Goal: Task Accomplishment & Management: Use online tool/utility

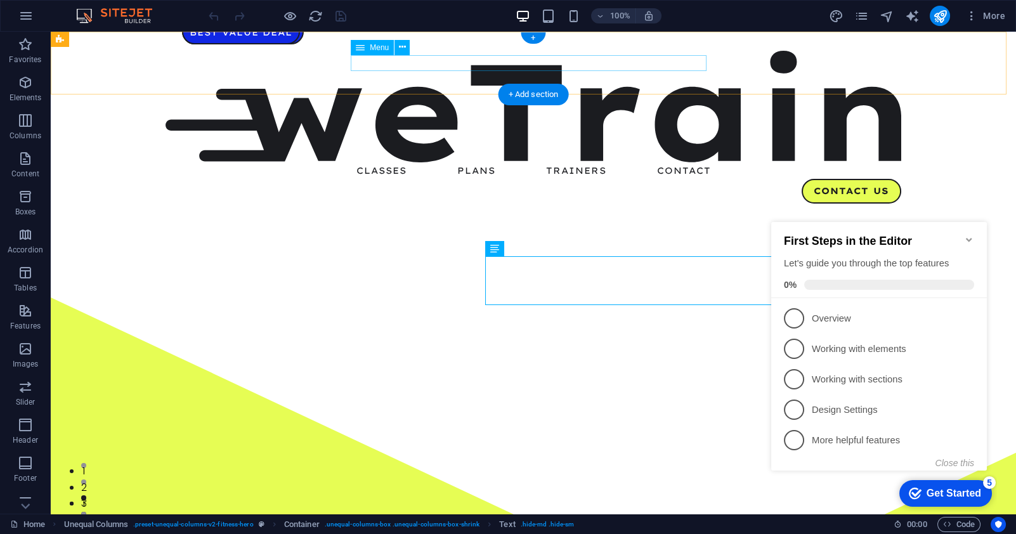
click at [401, 162] on nav "Classes Plans Trainers Contact" at bounding box center [534, 170] width 736 height 16
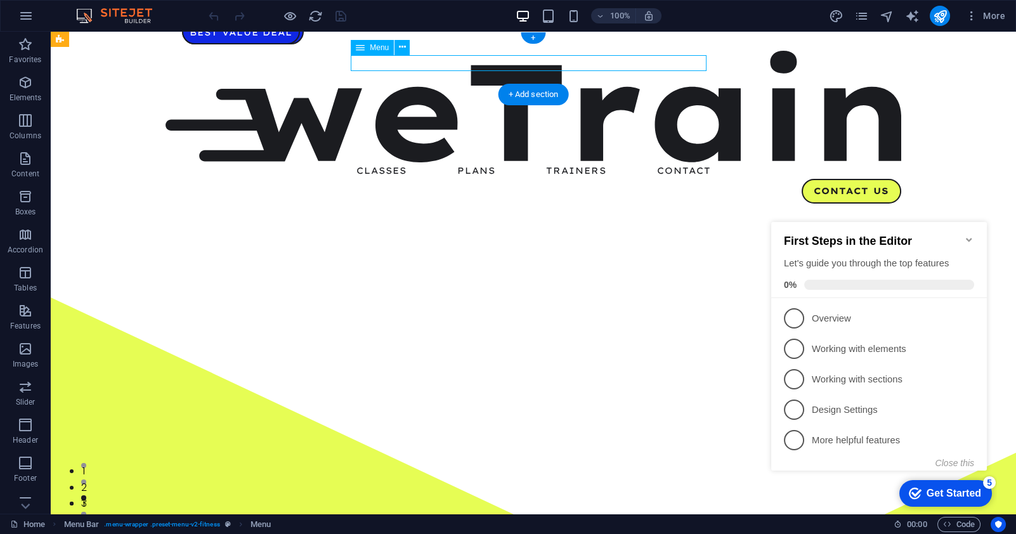
click at [384, 162] on nav "Classes Plans Trainers Contact" at bounding box center [534, 170] width 736 height 16
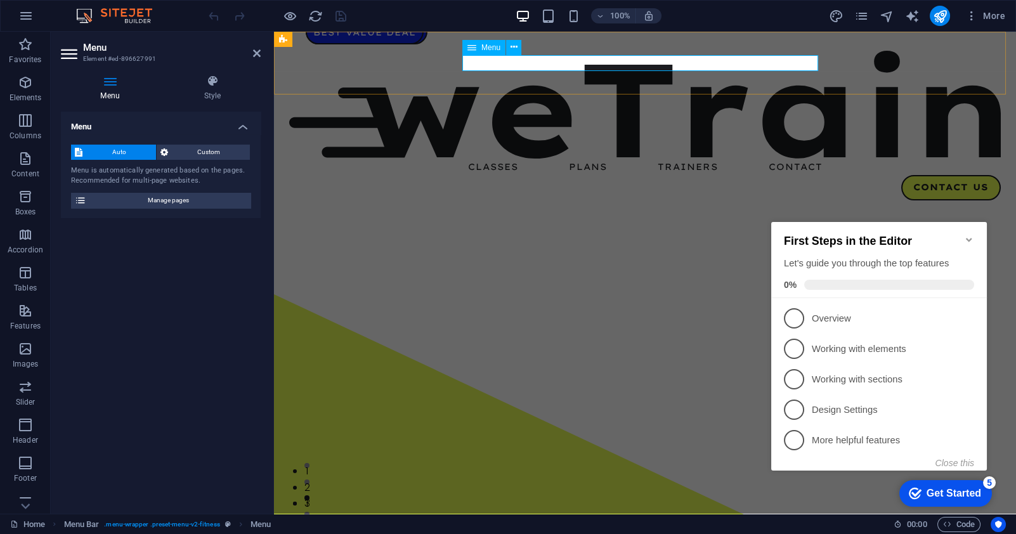
click at [470, 159] on nav "Classes Plans Trainers Contact" at bounding box center [645, 167] width 712 height 16
click at [497, 159] on nav "Classes Plans Trainers Contact" at bounding box center [645, 167] width 712 height 16
click at [540, 159] on nav "Classes Plans Trainers Contact" at bounding box center [645, 167] width 712 height 16
click at [604, 159] on nav "Classes Plans Trainers Contact" at bounding box center [645, 167] width 712 height 16
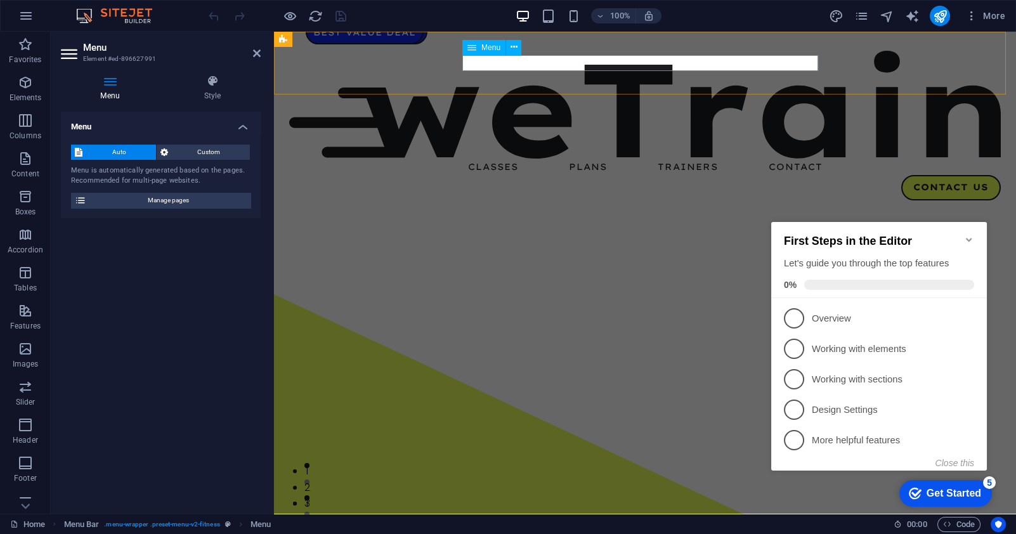
click at [686, 159] on nav "Classes Plans Trainers Contact" at bounding box center [645, 167] width 712 height 16
click at [966, 245] on icon "Minimize checklist" at bounding box center [969, 240] width 10 height 10
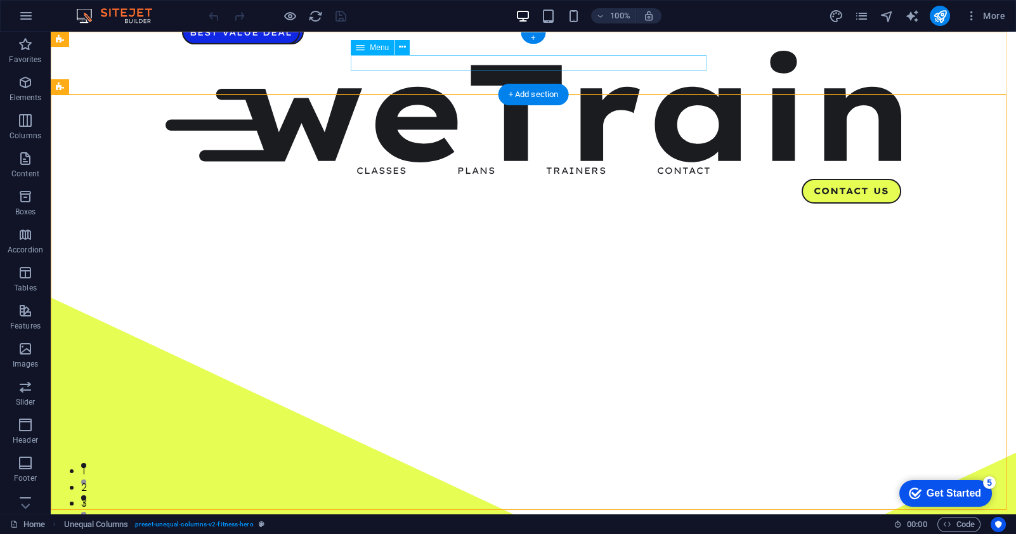
click at [682, 162] on nav "Classes Plans Trainers Contact" at bounding box center [534, 170] width 736 height 16
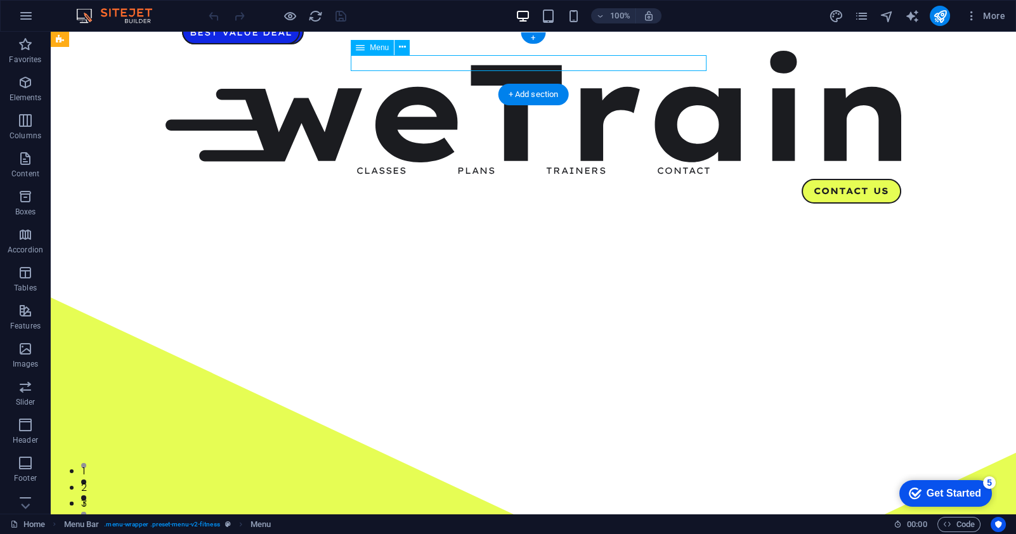
click at [681, 162] on nav "Classes Plans Trainers Contact" at bounding box center [534, 170] width 736 height 16
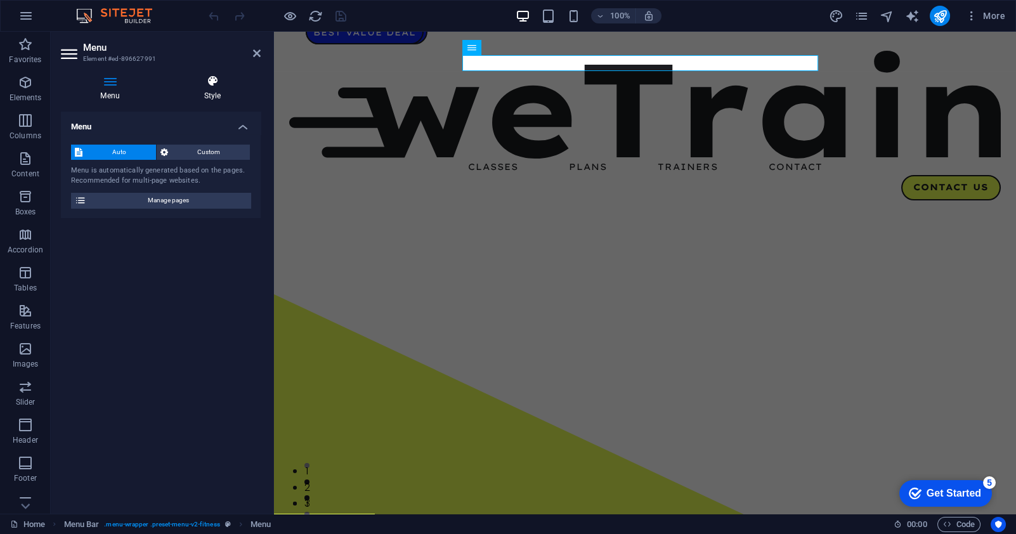
click at [201, 95] on h4 "Style" at bounding box center [212, 88] width 96 height 27
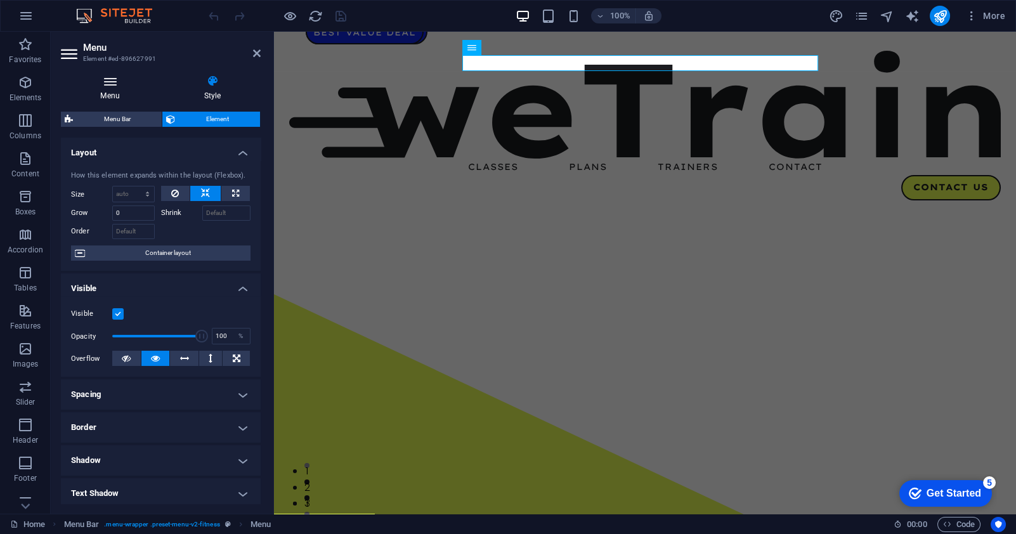
click at [121, 87] on icon at bounding box center [110, 81] width 98 height 13
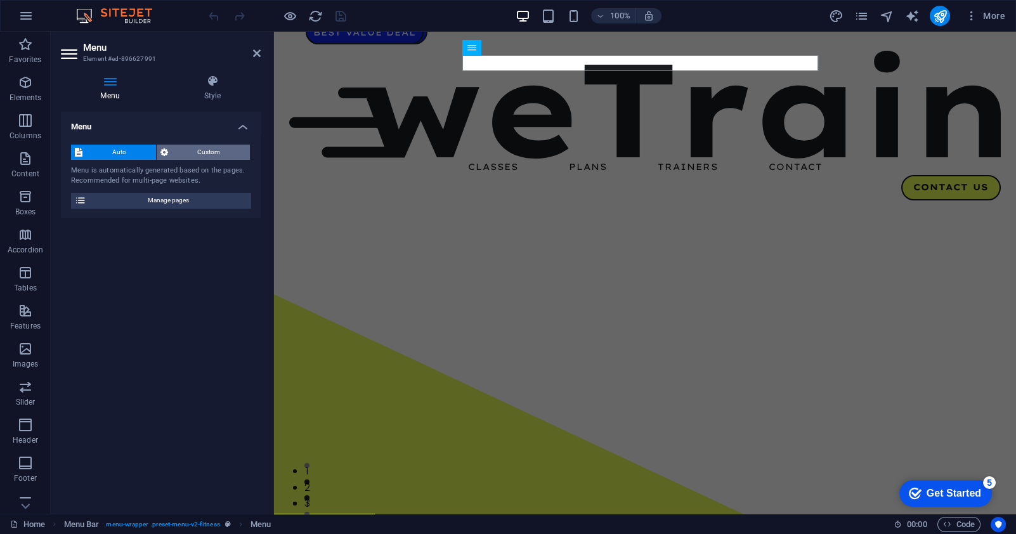
click at [186, 153] on span "Custom" at bounding box center [209, 152] width 75 height 15
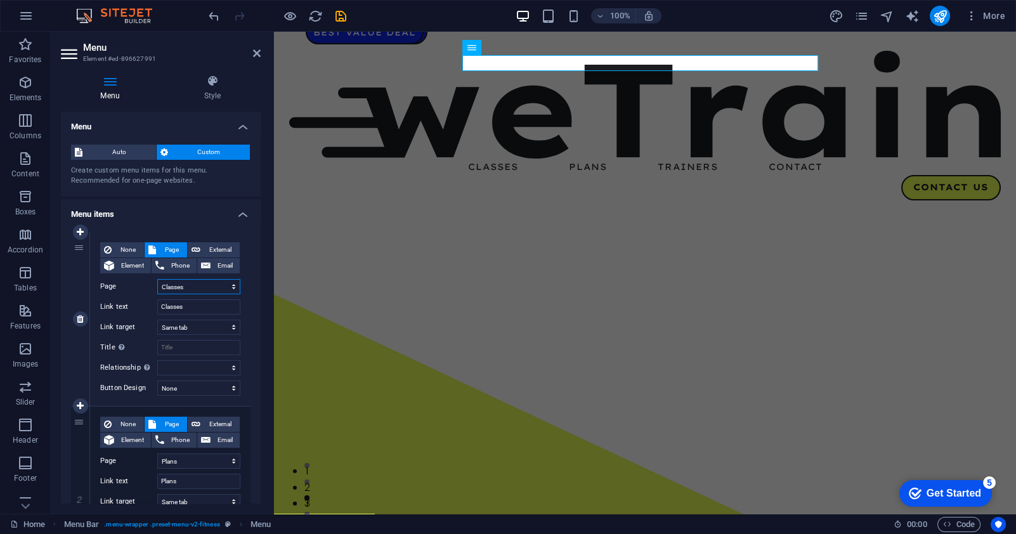
click at [198, 285] on select "Home Classes Plans Trainers Contact Legal Notice Privacy" at bounding box center [198, 286] width 83 height 15
click at [127, 155] on span "Auto" at bounding box center [119, 152] width 66 height 15
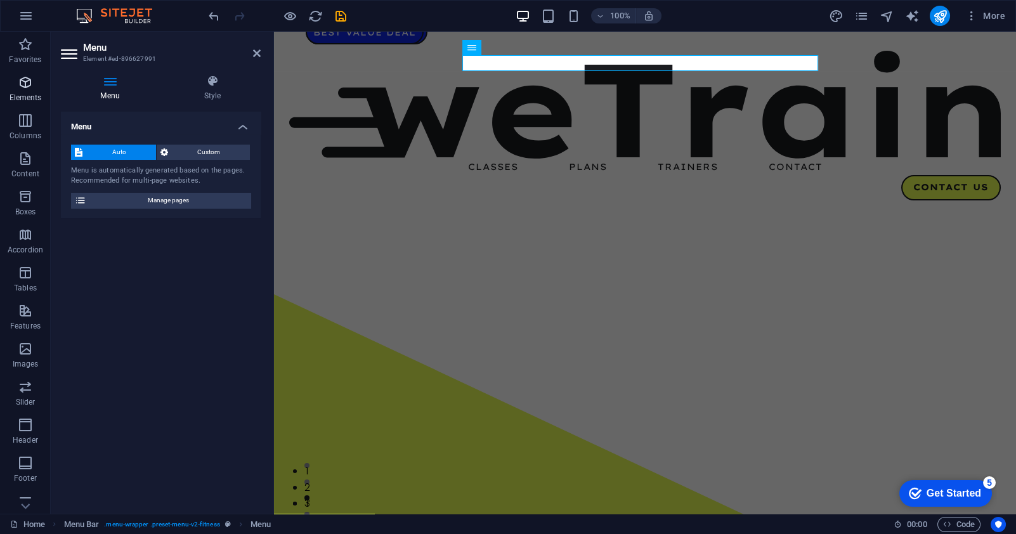
click at [25, 96] on p "Elements" at bounding box center [26, 98] width 32 height 10
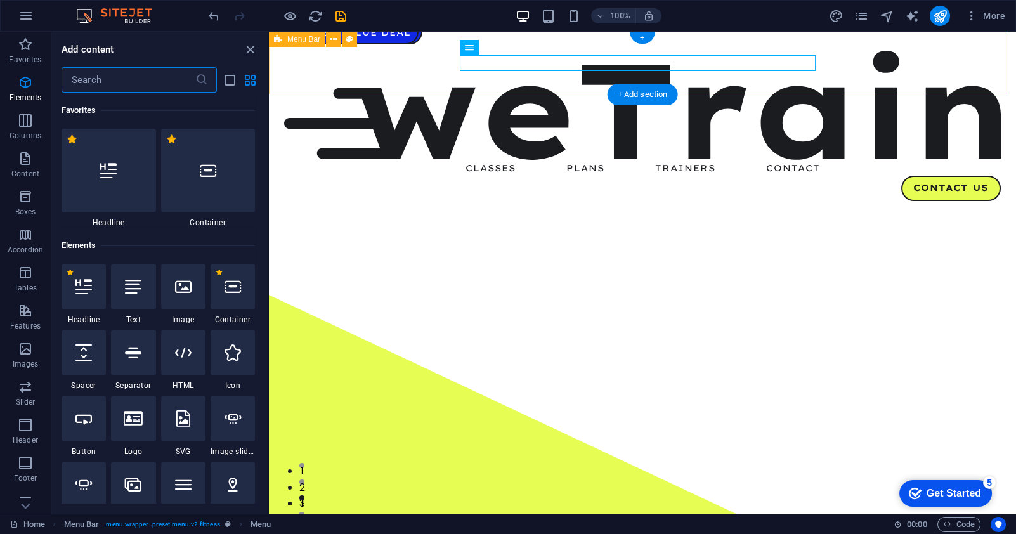
scroll to position [135, 0]
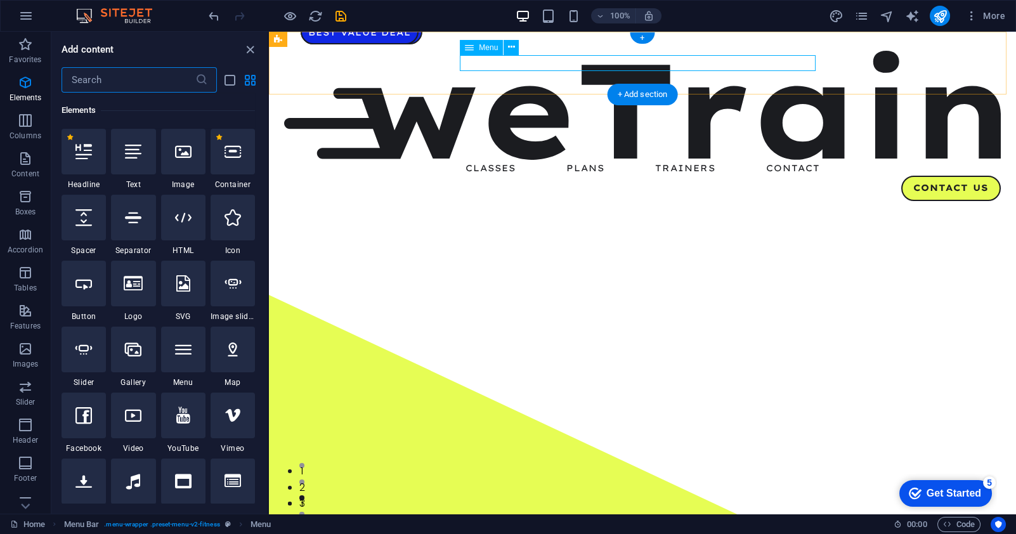
click at [538, 160] on nav "Classes Plans Trainers Contact" at bounding box center [642, 168] width 717 height 16
click at [593, 160] on nav "Classes Plans Trainers Contact" at bounding box center [642, 168] width 717 height 16
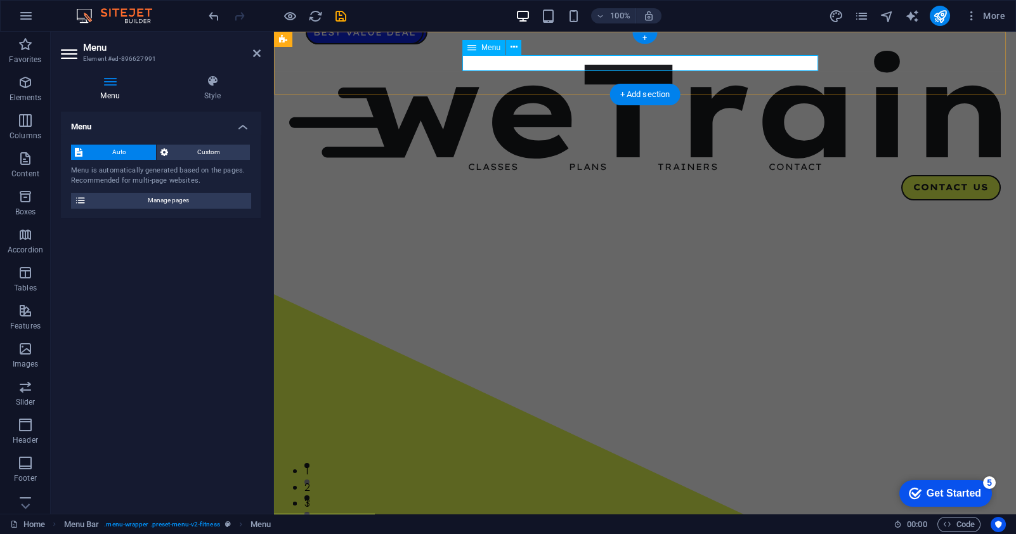
click at [589, 159] on nav "Classes Plans Trainers Contact" at bounding box center [645, 167] width 712 height 16
click at [480, 47] on div "Menu" at bounding box center [483, 47] width 43 height 15
click at [511, 50] on icon at bounding box center [514, 47] width 7 height 13
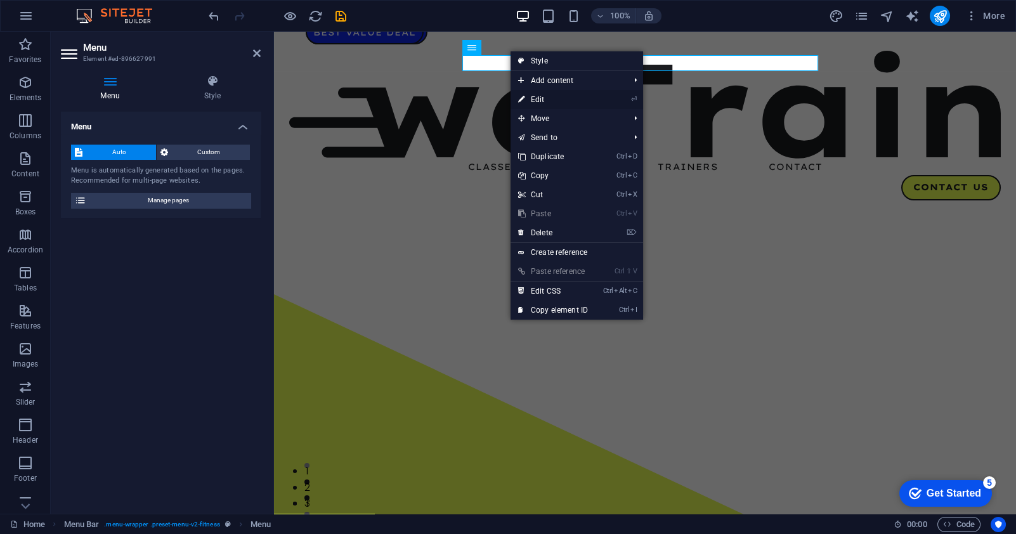
click at [545, 98] on link "⏎ Edit" at bounding box center [553, 99] width 85 height 19
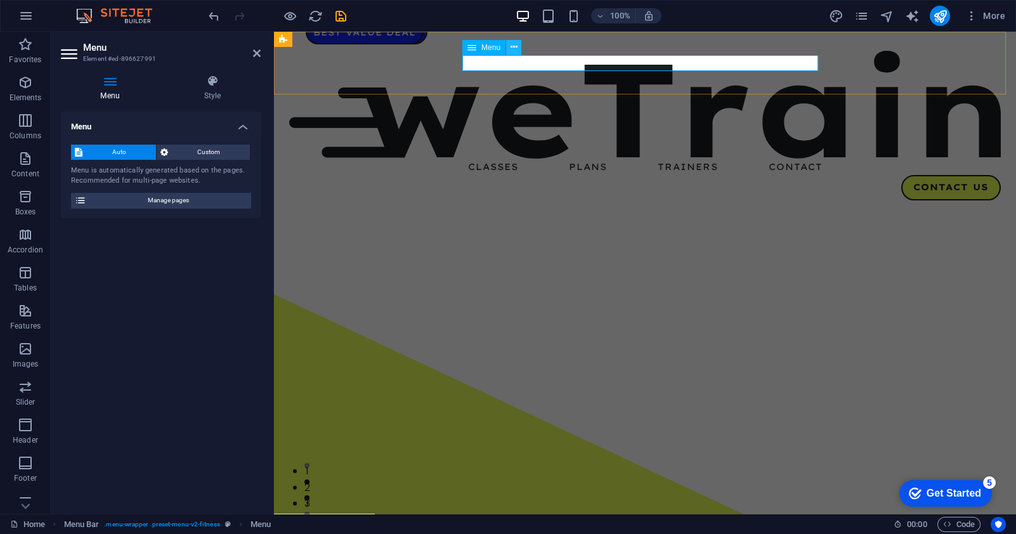
click at [514, 48] on icon at bounding box center [514, 47] width 7 height 13
click at [216, 91] on h4 "Style" at bounding box center [212, 88] width 96 height 27
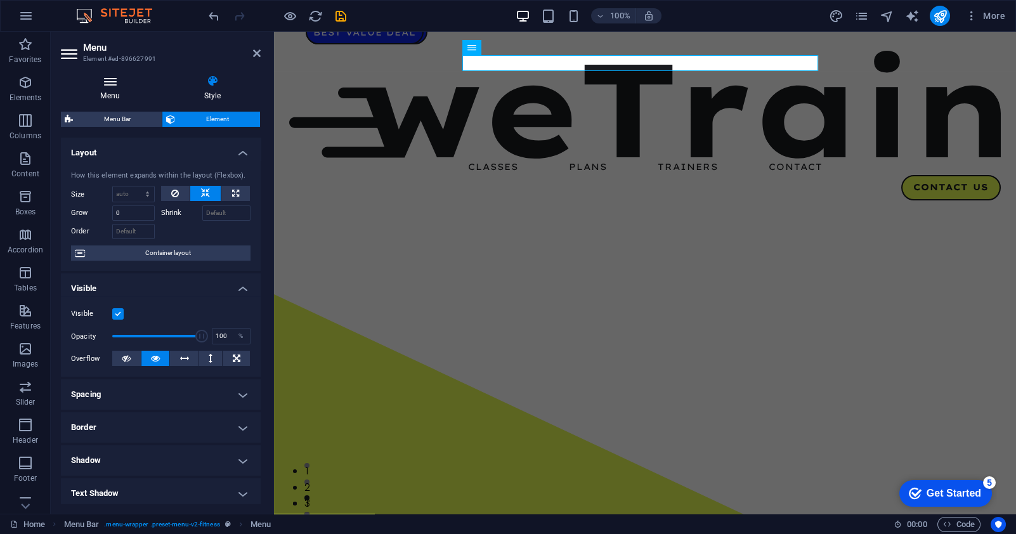
click at [115, 91] on h4 "Menu" at bounding box center [112, 88] width 103 height 27
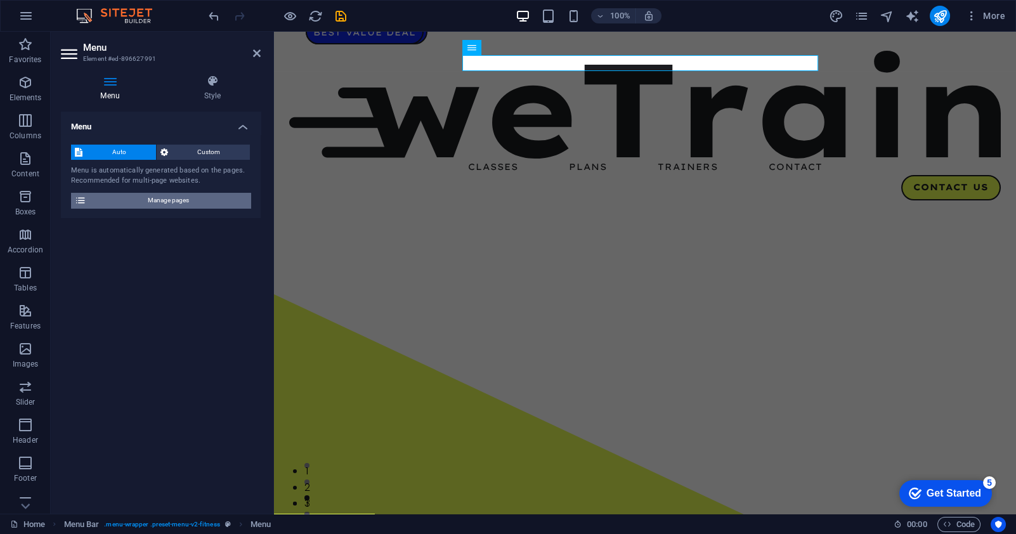
click at [159, 198] on span "Manage pages" at bounding box center [168, 200] width 157 height 15
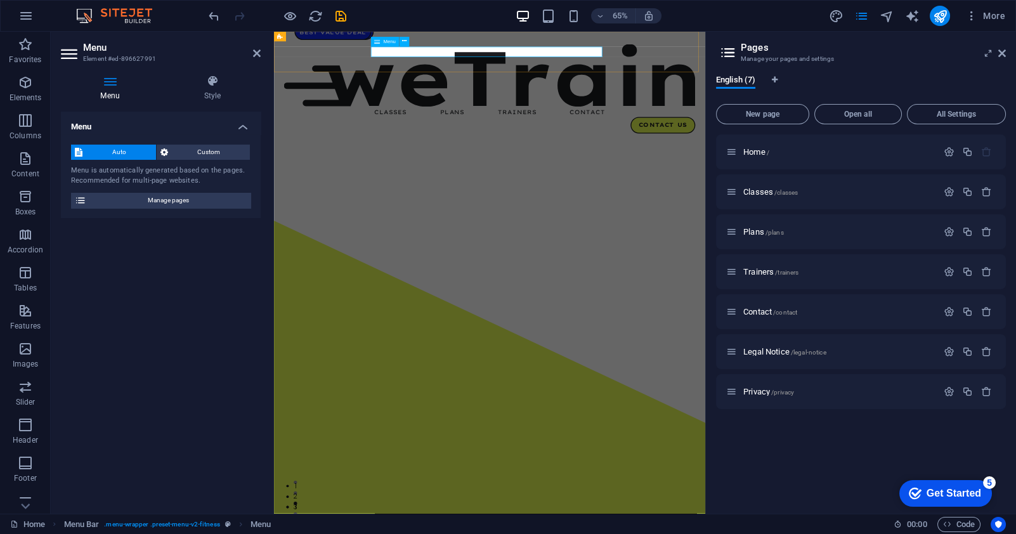
click at [455, 147] on nav "Classes Plans Trainers Contact" at bounding box center [605, 155] width 633 height 16
click at [159, 204] on span "Manage pages" at bounding box center [168, 200] width 157 height 15
click at [774, 150] on p "Home /" at bounding box center [838, 152] width 190 height 8
click at [788, 152] on p "Home /" at bounding box center [838, 152] width 190 height 8
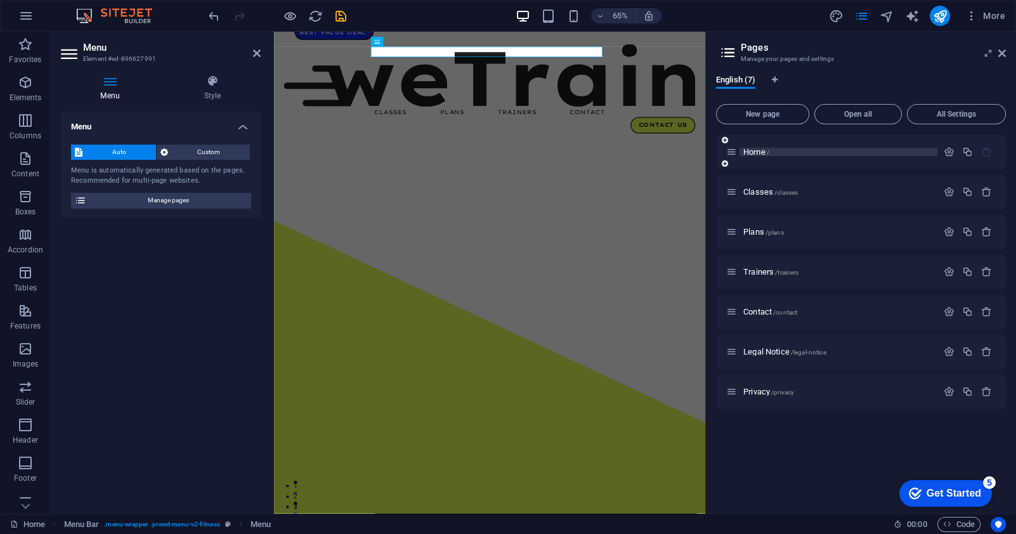
click at [788, 152] on p "Home /" at bounding box center [838, 152] width 190 height 8
click at [783, 195] on span "/classes" at bounding box center [785, 192] width 23 height 7
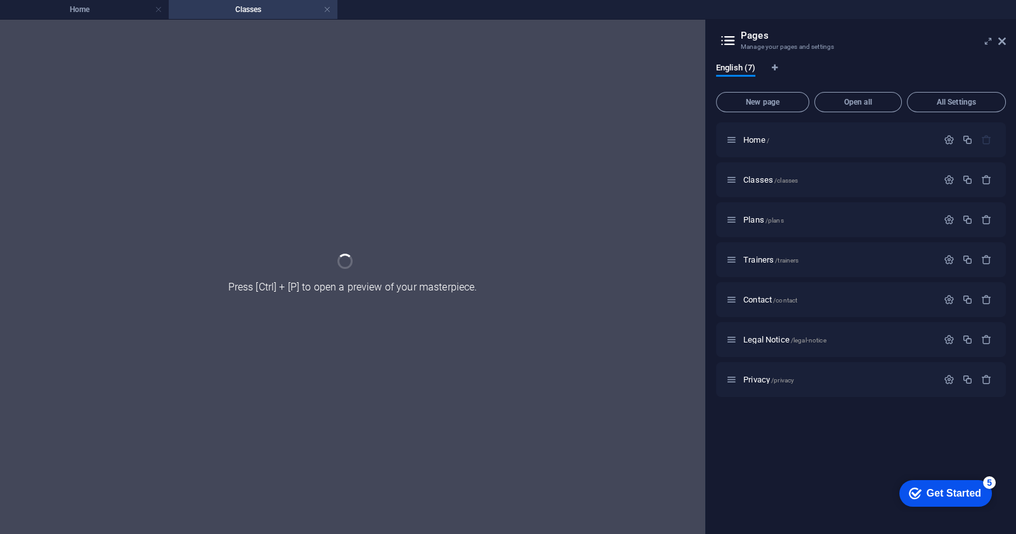
click at [809, 147] on div "New page Open all All Settings Home / Classes /classes Plans /plans Trainers /t…" at bounding box center [861, 305] width 290 height 437
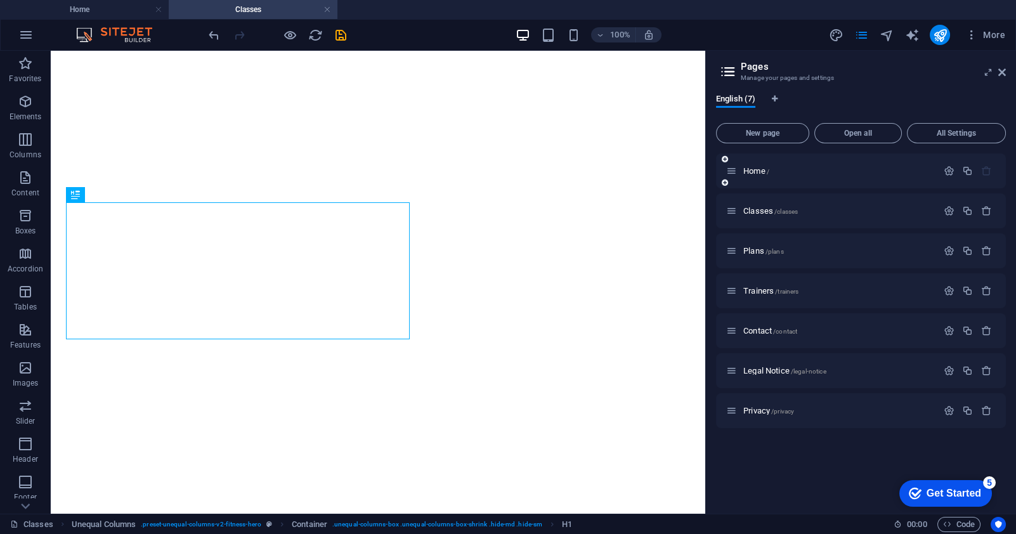
click at [794, 162] on div "Home /" at bounding box center [861, 170] width 290 height 35
click at [797, 169] on p "Home /" at bounding box center [838, 171] width 190 height 8
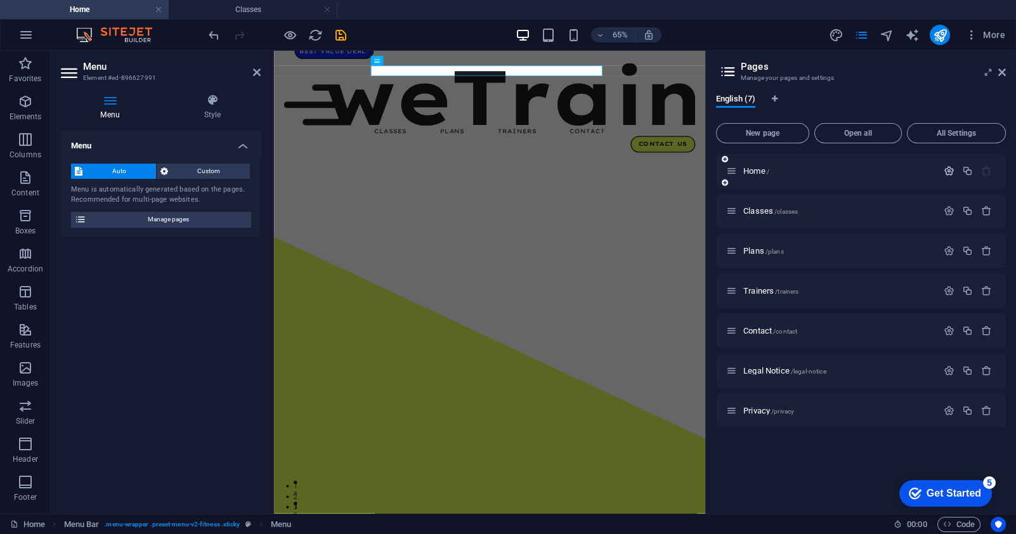
scroll to position [0, 0]
click at [950, 167] on icon "button" at bounding box center [949, 171] width 11 height 11
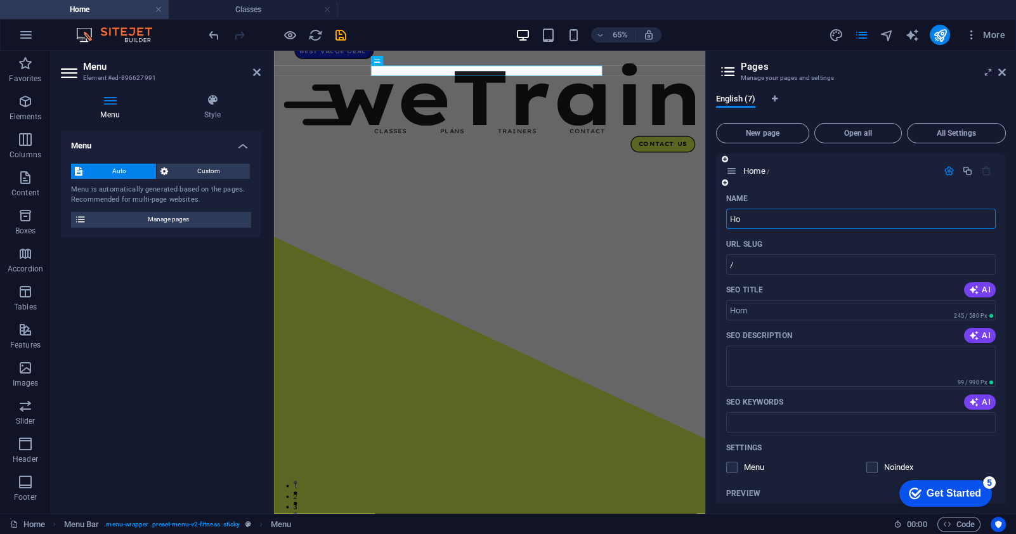
type input "H"
type input "الرئيسية"
click at [946, 173] on icon "button" at bounding box center [949, 171] width 11 height 11
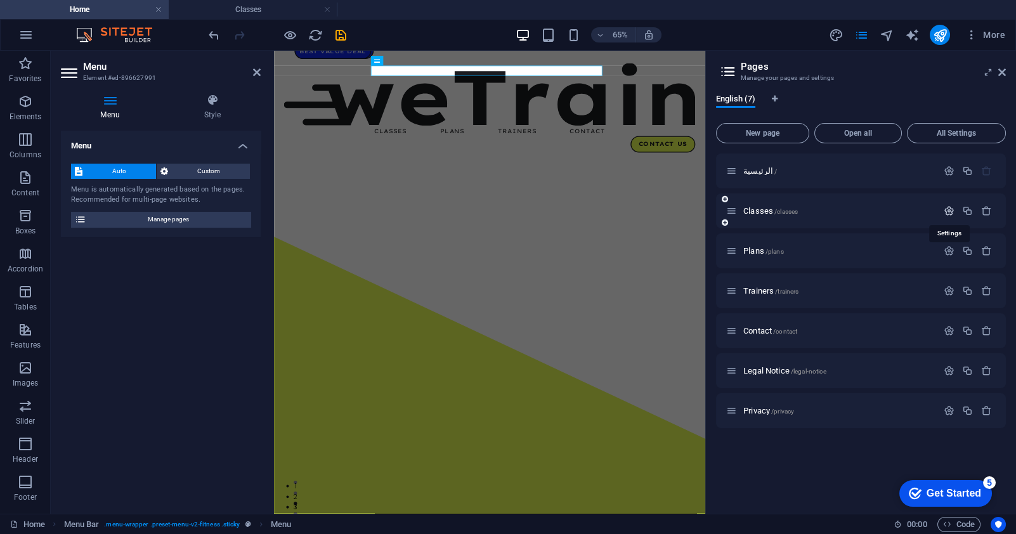
click at [951, 212] on icon "button" at bounding box center [949, 211] width 11 height 11
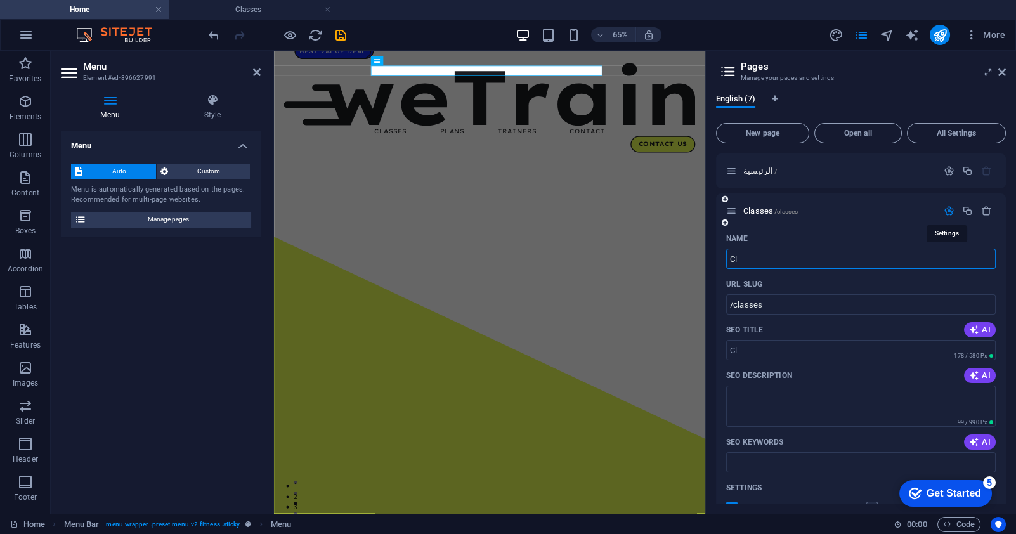
type input "Cl"
type input "/cl"
type input "C"
type input "/c"
type input "/"
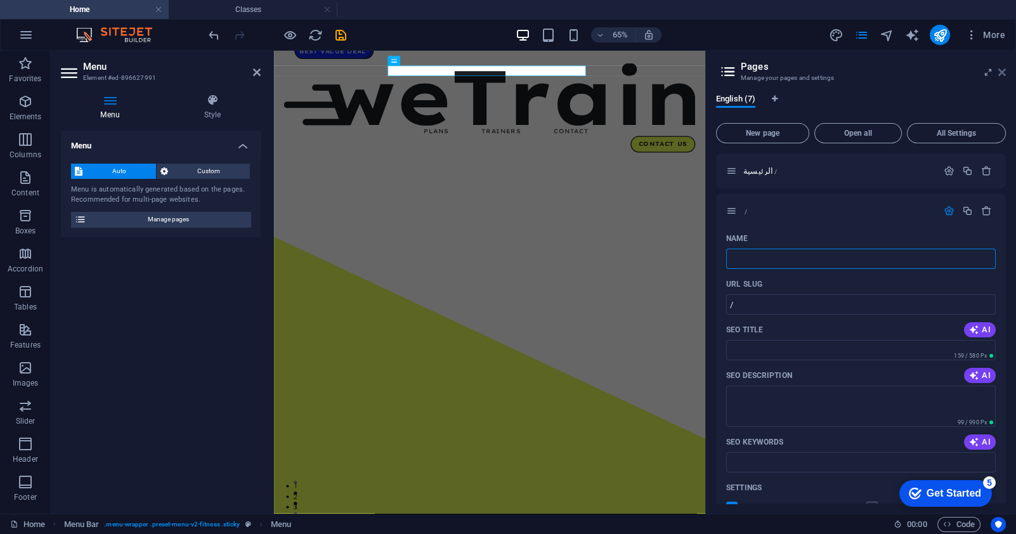
click at [1002, 73] on icon at bounding box center [1002, 72] width 8 height 10
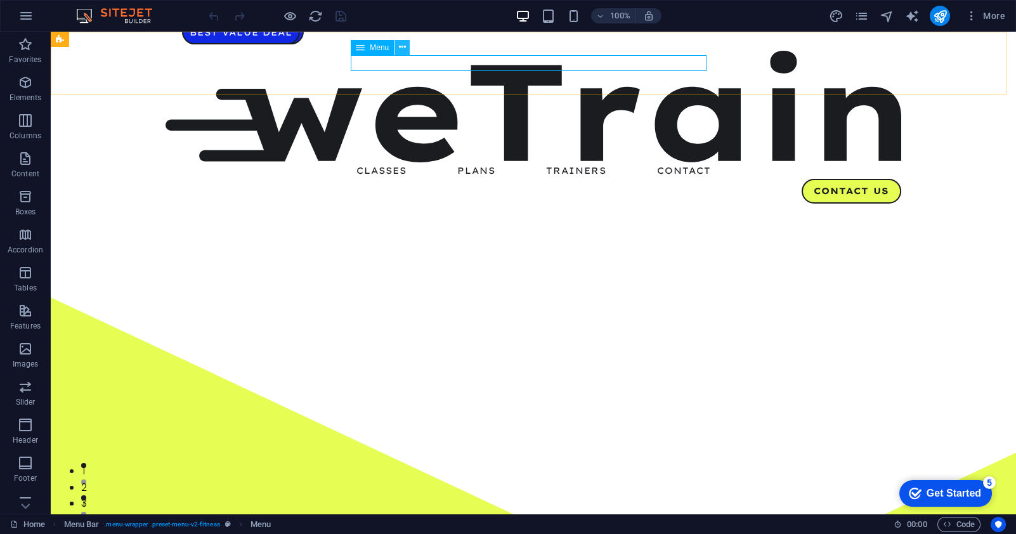
click at [401, 47] on icon at bounding box center [402, 47] width 7 height 13
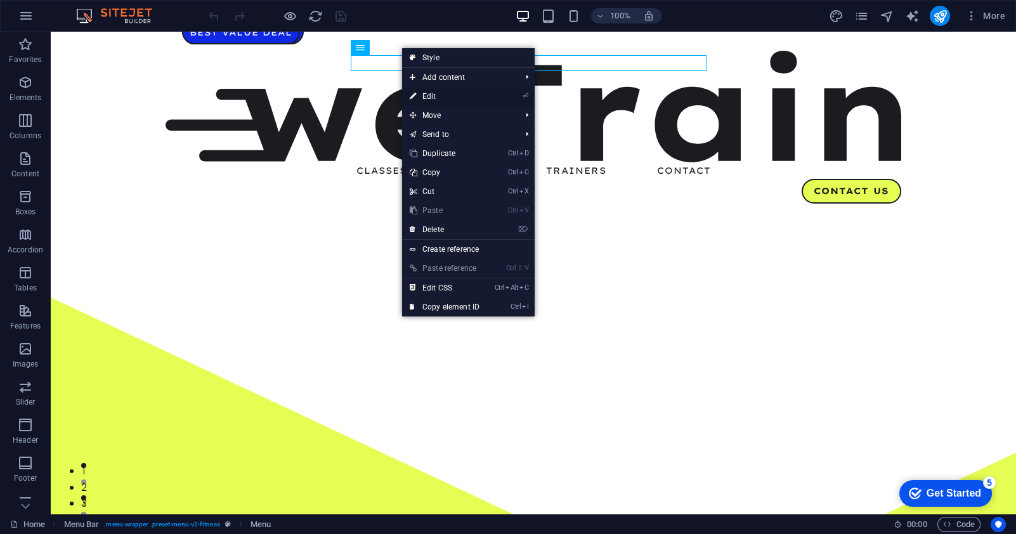
click at [444, 99] on link "⏎ Edit" at bounding box center [444, 96] width 85 height 19
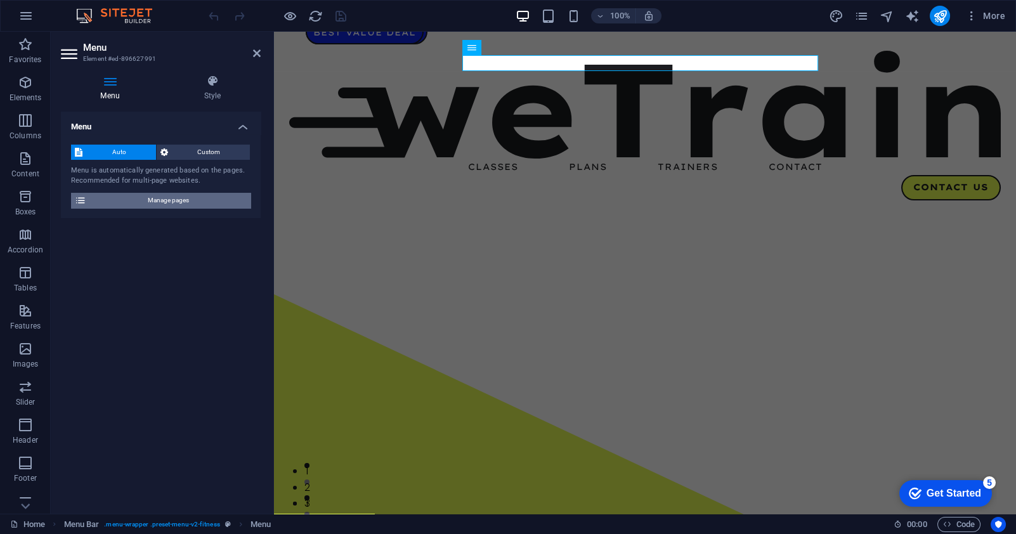
click at [185, 199] on span "Manage pages" at bounding box center [168, 200] width 157 height 15
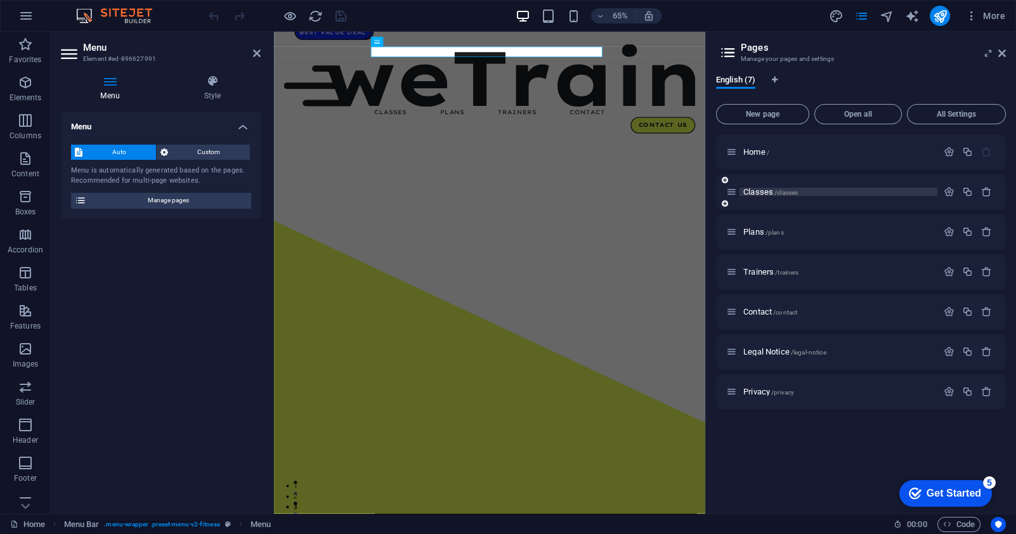
click at [768, 192] on span "Classes /classes" at bounding box center [770, 192] width 55 height 10
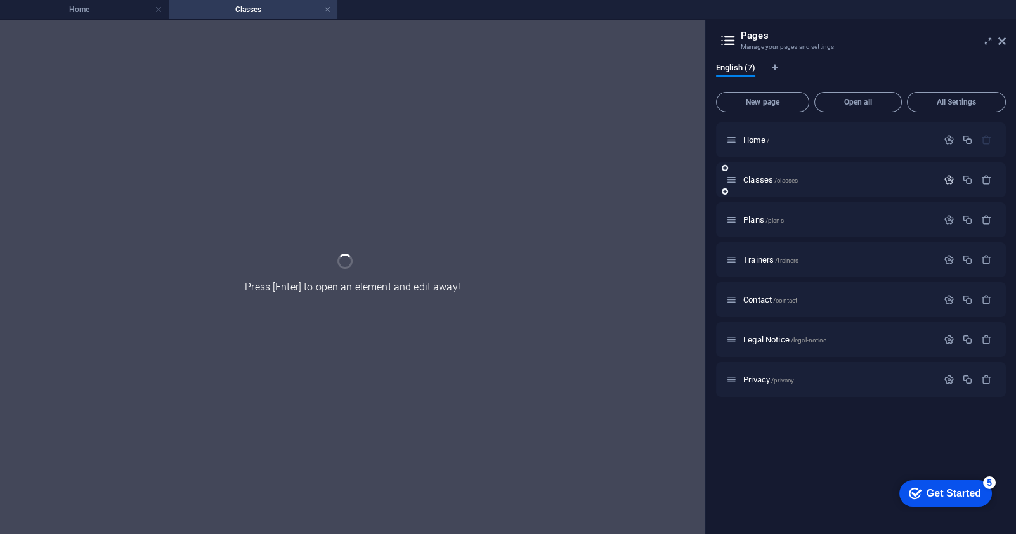
click at [946, 177] on icon "button" at bounding box center [949, 179] width 11 height 11
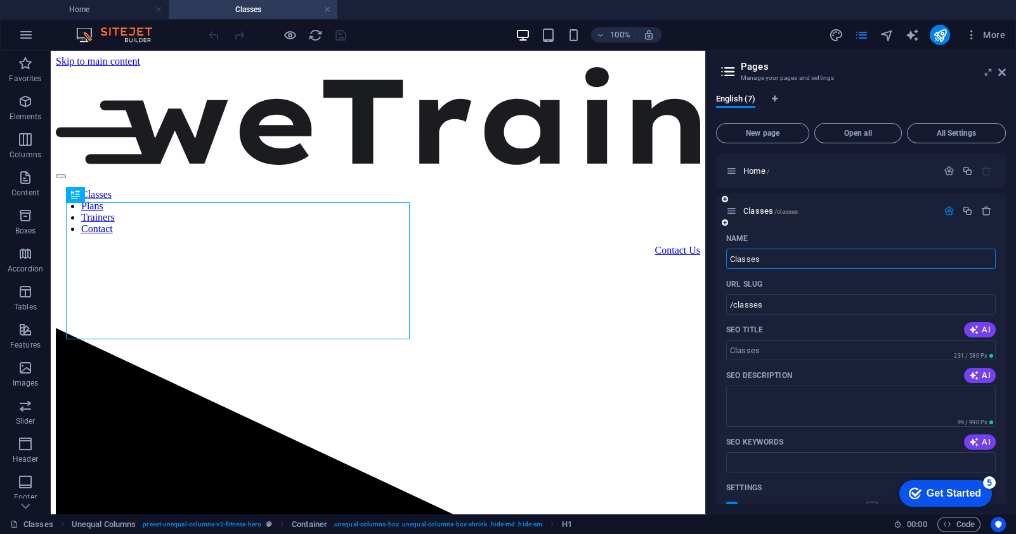
click at [746, 258] on input "Classes" at bounding box center [861, 259] width 270 height 20
click at [764, 255] on input "Classes" at bounding box center [861, 259] width 270 height 20
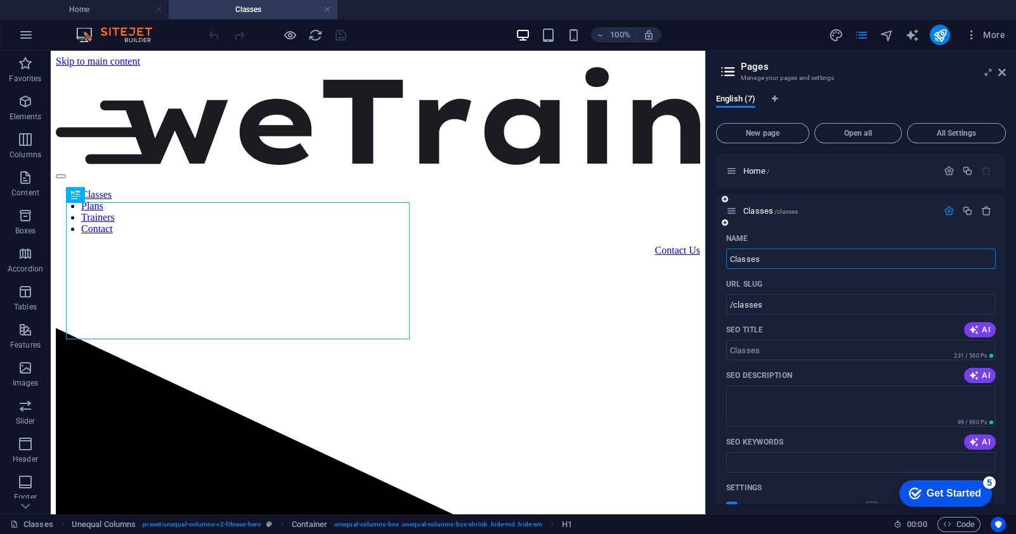
drag, startPoint x: 764, startPoint y: 255, endPoint x: 727, endPoint y: 257, distance: 37.5
click at [727, 257] on input "Classes" at bounding box center [861, 259] width 270 height 20
click at [740, 258] on input "Classes" at bounding box center [861, 259] width 270 height 20
click at [949, 211] on icon "button" at bounding box center [949, 211] width 11 height 11
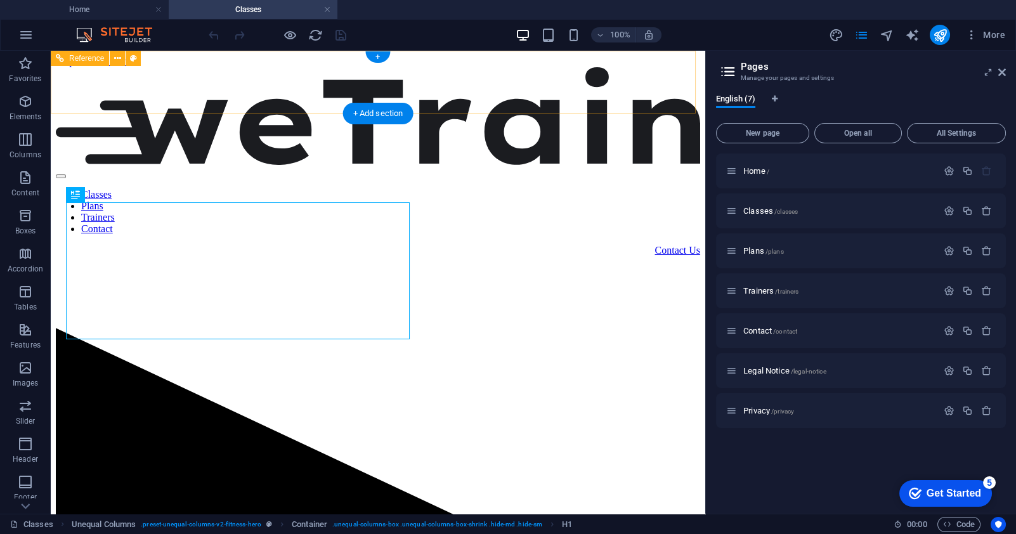
click at [243, 189] on nav "Classes Plans Trainers Contact" at bounding box center [378, 212] width 644 height 46
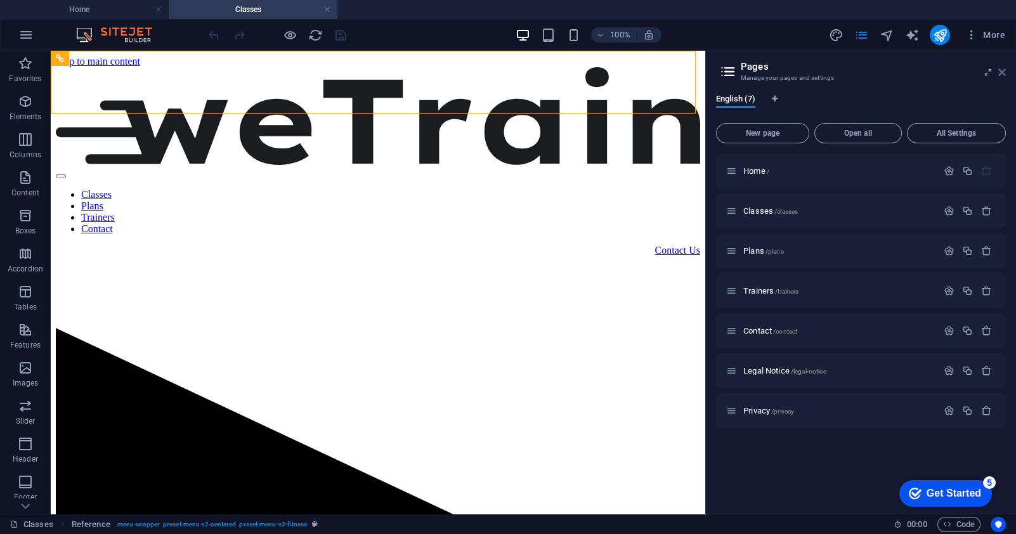
click at [1005, 75] on icon at bounding box center [1002, 72] width 8 height 10
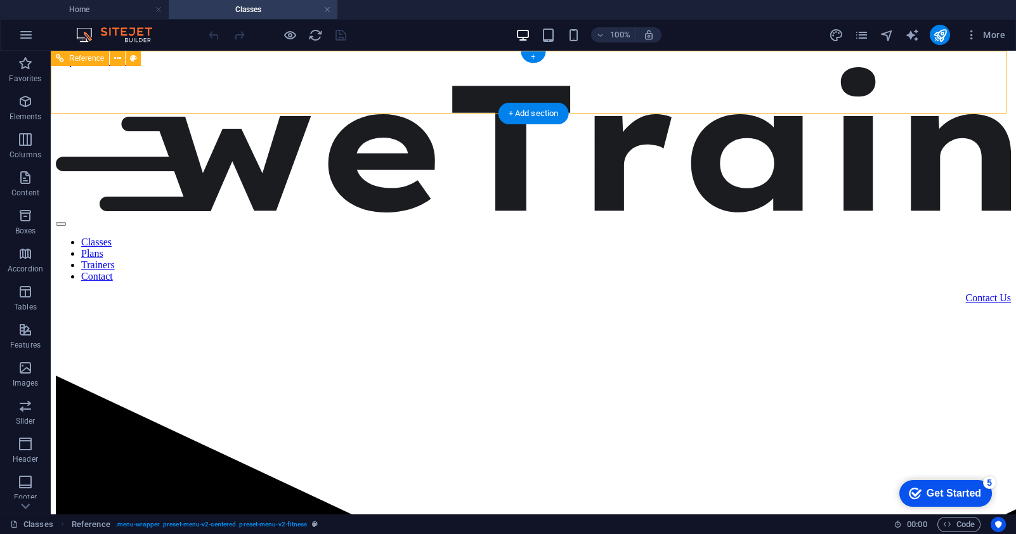
click at [382, 237] on nav "Classes Plans Trainers Contact" at bounding box center [533, 260] width 955 height 46
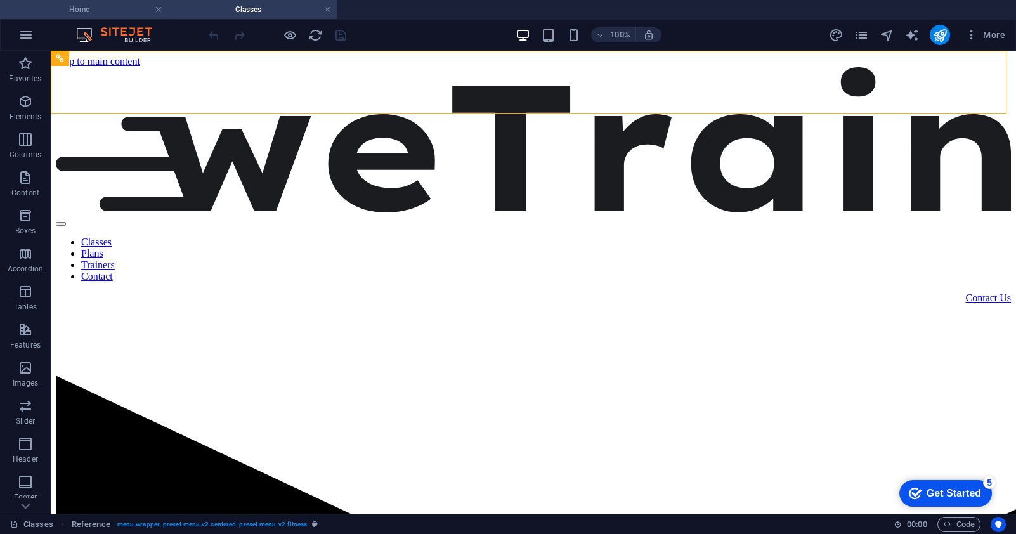
click at [117, 10] on h4 "Home" at bounding box center [84, 10] width 169 height 14
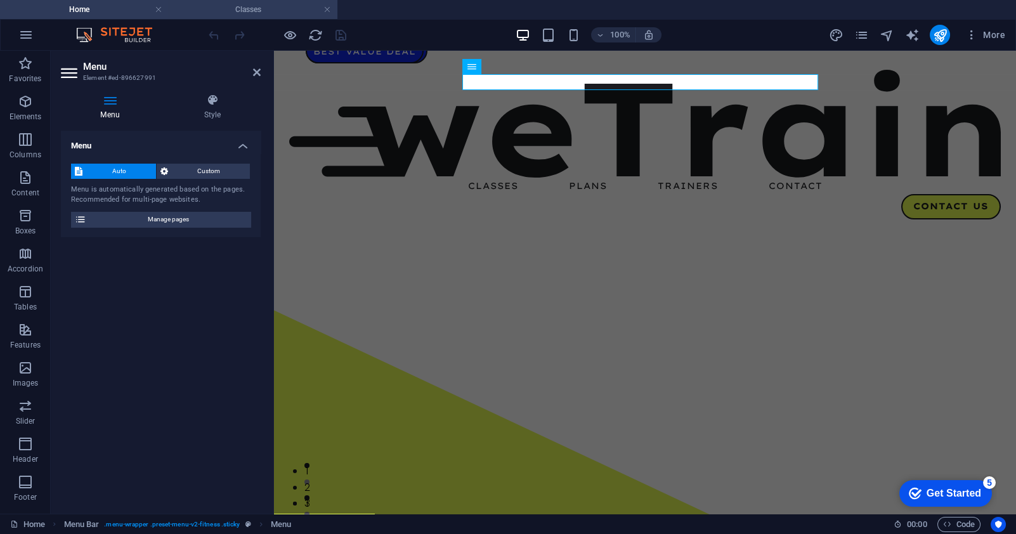
click at [223, 17] on li "Classes" at bounding box center [253, 9] width 169 height 19
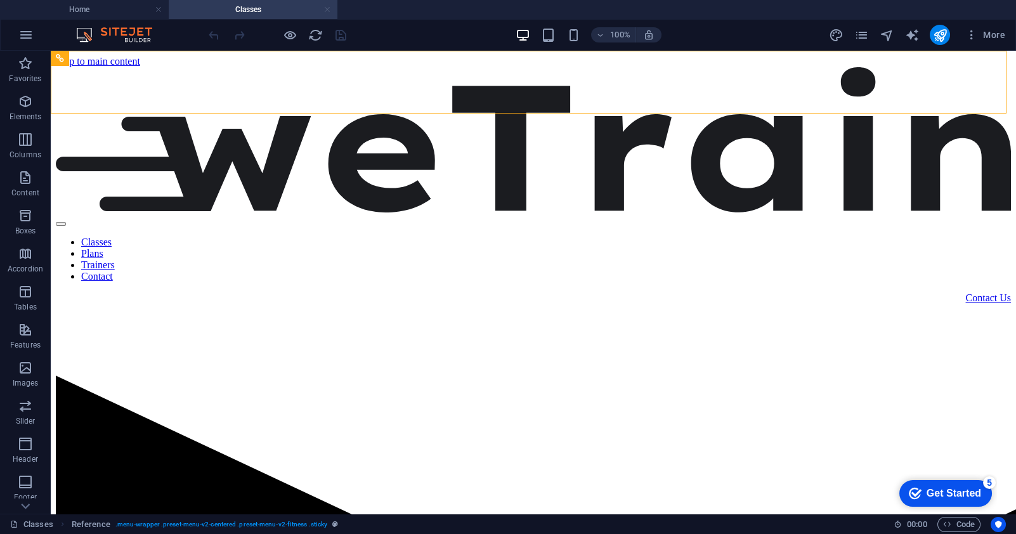
click at [327, 9] on link at bounding box center [327, 10] width 8 height 12
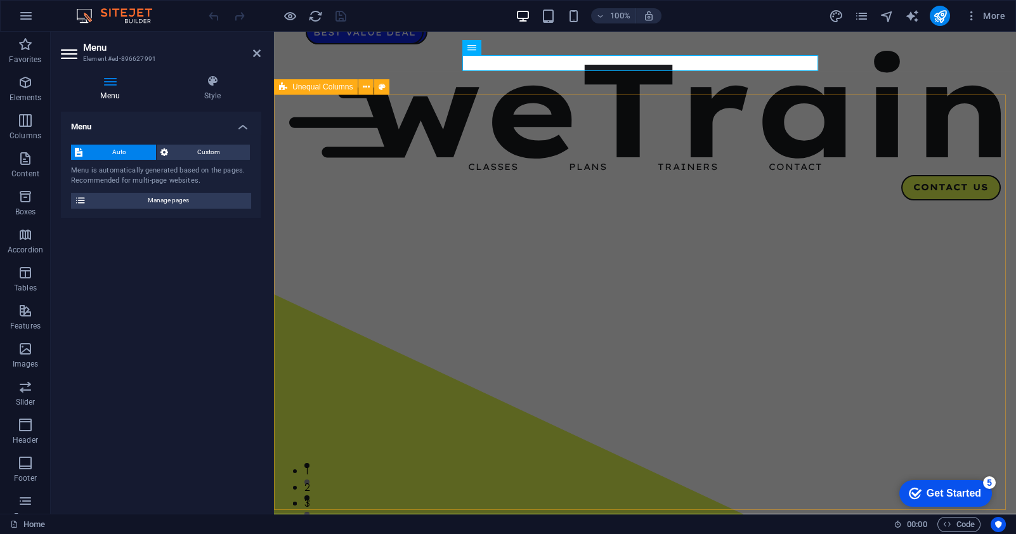
drag, startPoint x: 480, startPoint y: 114, endPoint x: 507, endPoint y: 108, distance: 27.1
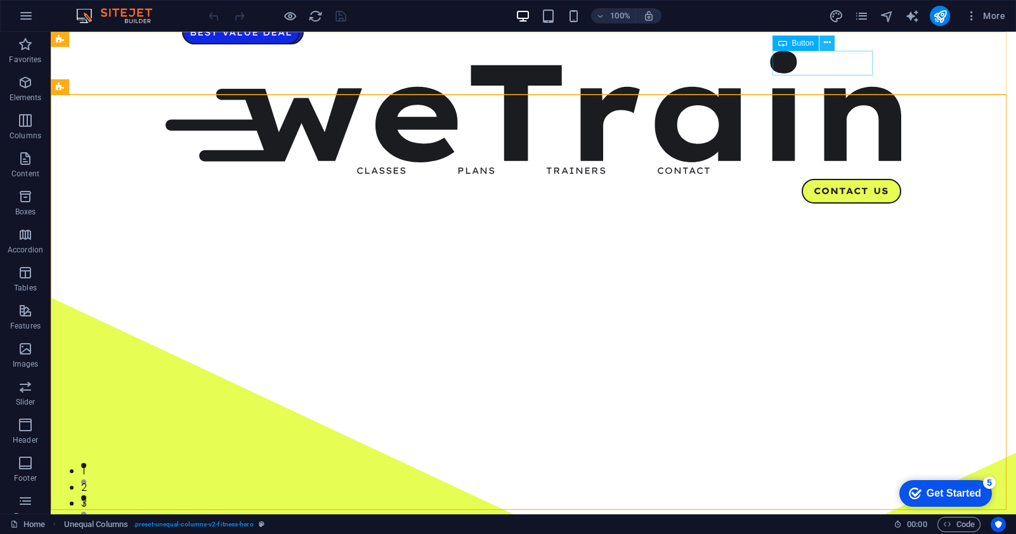
click at [827, 45] on icon at bounding box center [827, 42] width 7 height 13
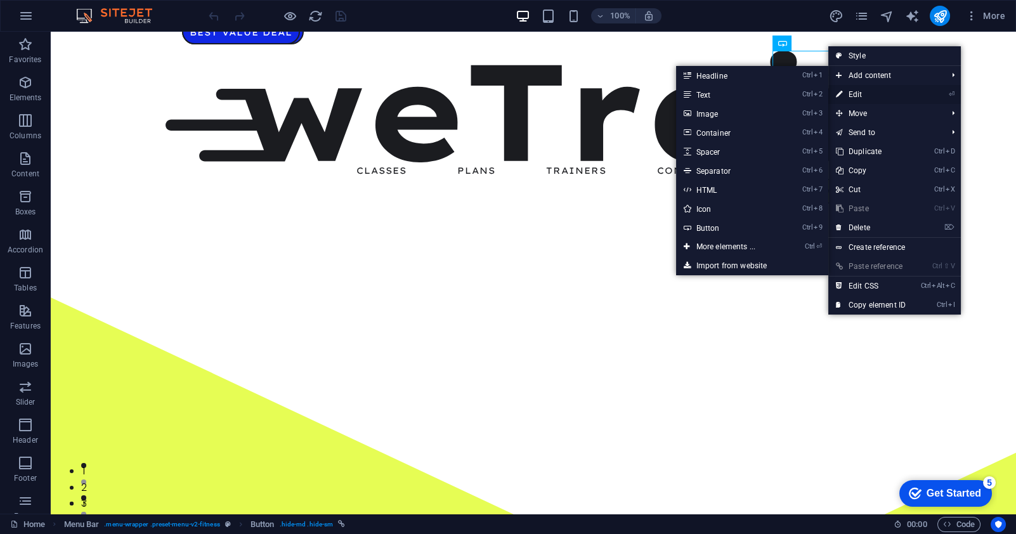
click at [878, 87] on link "⏎ Edit" at bounding box center [870, 94] width 85 height 19
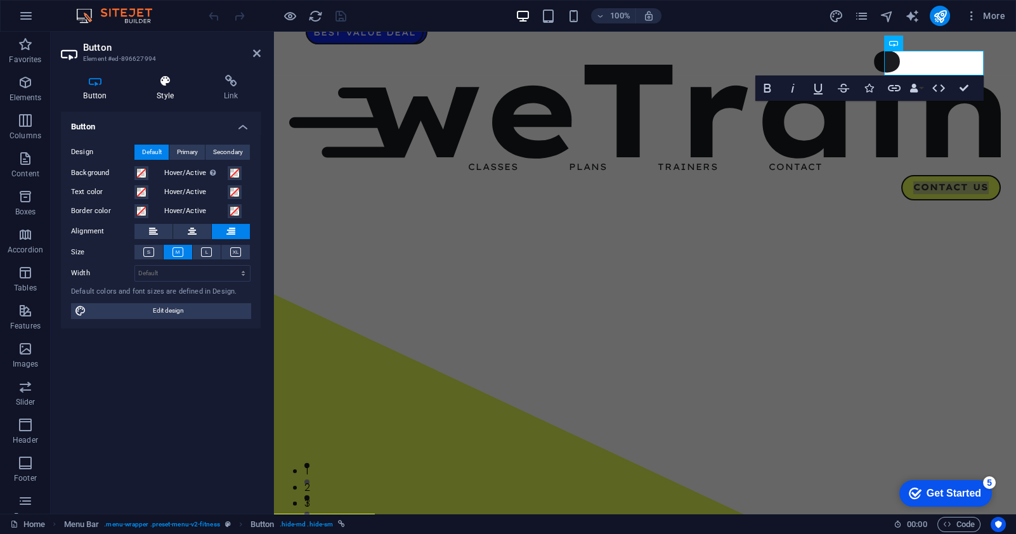
click at [158, 84] on icon at bounding box center [165, 81] width 62 height 13
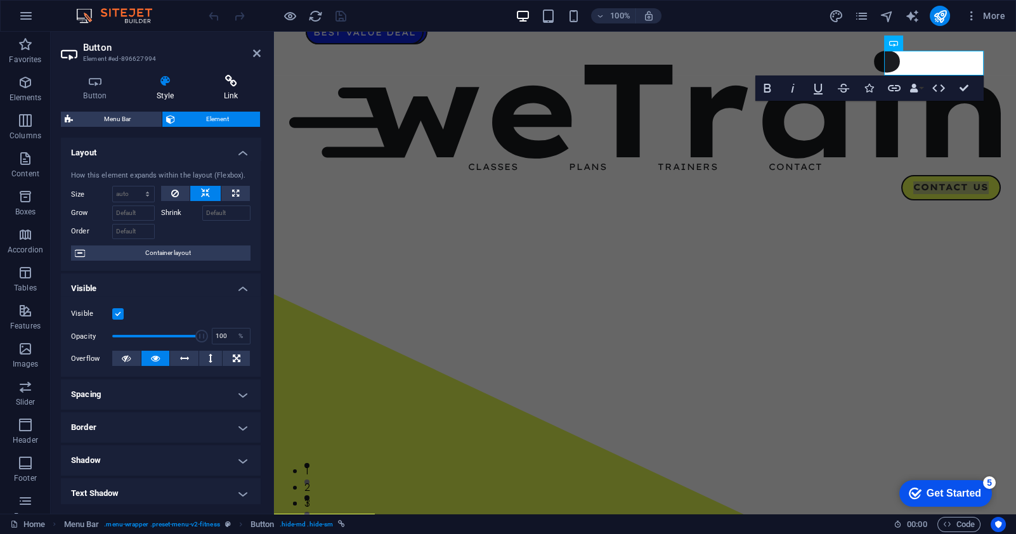
click at [224, 80] on icon at bounding box center [231, 81] width 60 height 13
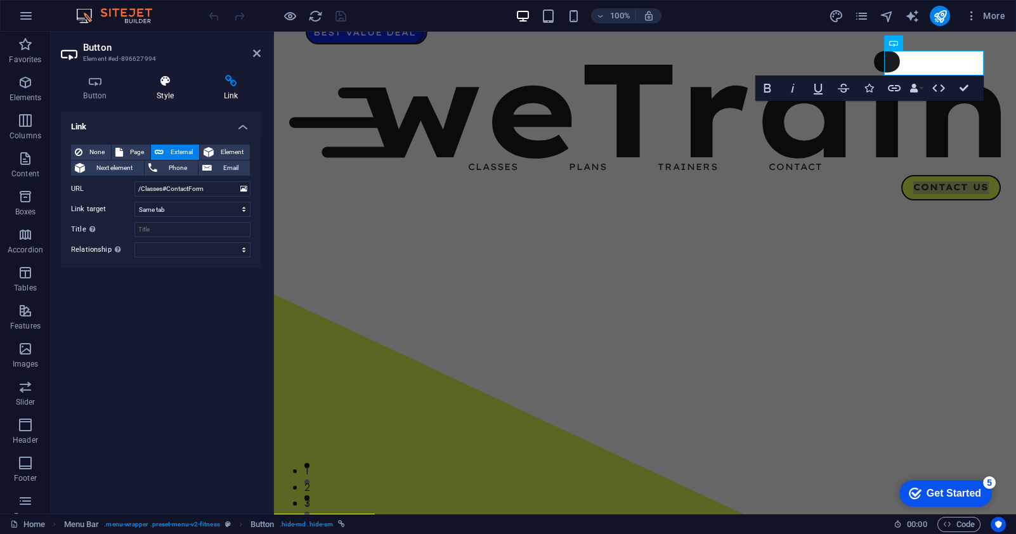
click at [175, 85] on icon at bounding box center [165, 81] width 62 height 13
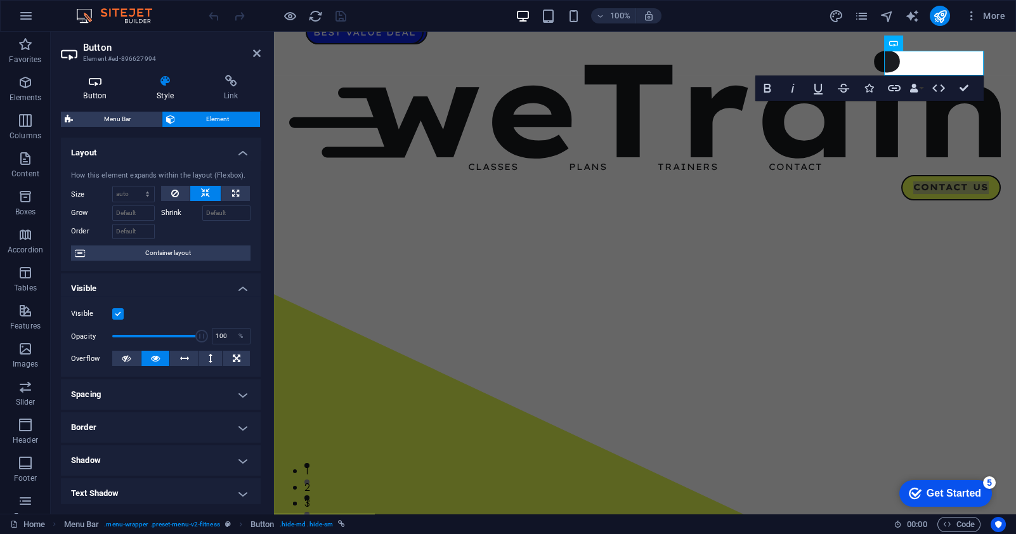
click at [119, 86] on icon at bounding box center [95, 81] width 69 height 13
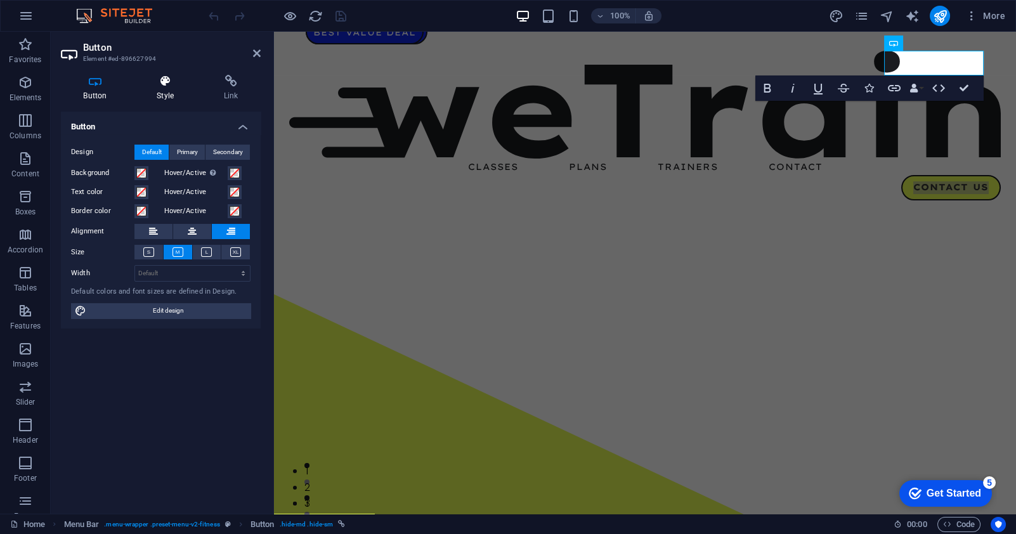
click at [173, 85] on icon at bounding box center [165, 81] width 62 height 13
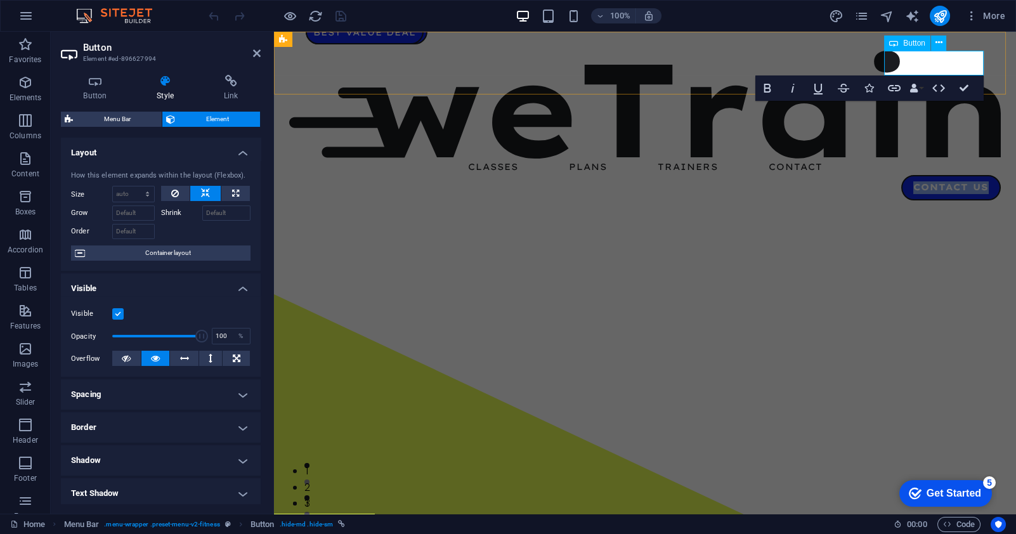
click at [921, 175] on link "Contact Us" at bounding box center [951, 187] width 100 height 25
click at [952, 175] on link "Contact Us" at bounding box center [951, 187] width 100 height 25
click at [967, 175] on link "Contact Us" at bounding box center [951, 187] width 100 height 25
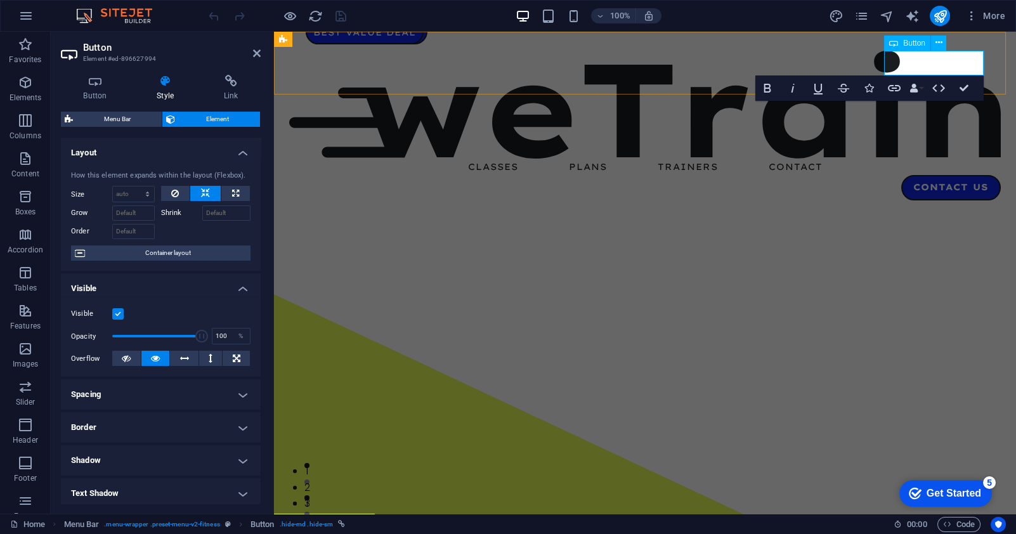
click at [969, 175] on link "Contact Us" at bounding box center [951, 187] width 100 height 25
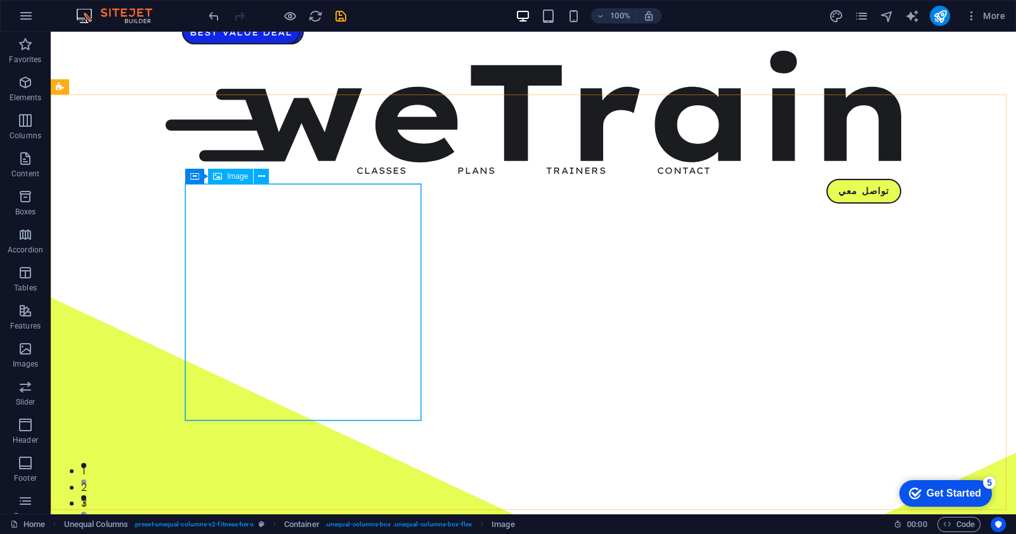
click at [231, 178] on span "Image" at bounding box center [237, 177] width 21 height 8
click at [238, 176] on span "Image" at bounding box center [237, 177] width 21 height 8
select select "%"
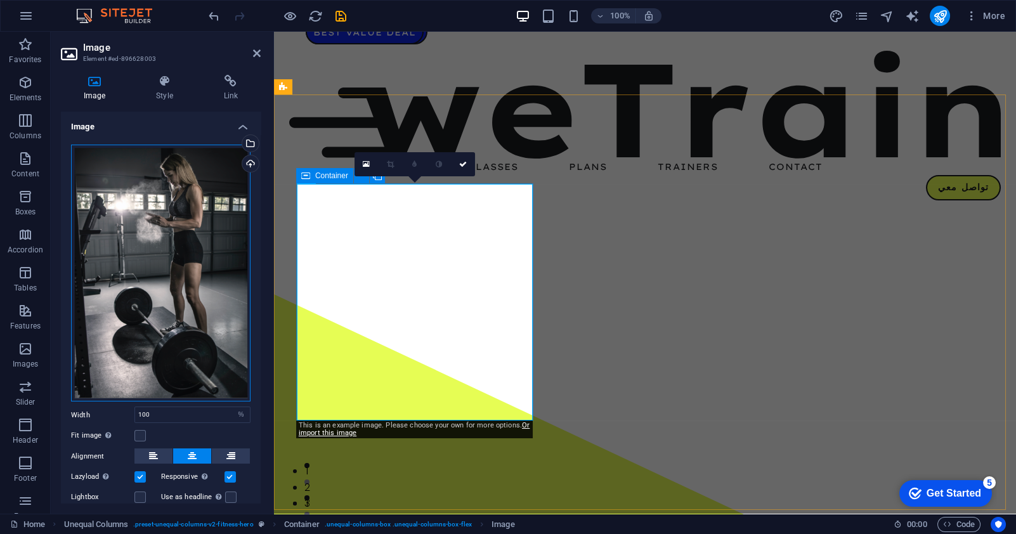
click at [173, 210] on div "Drag files here, click to choose files or select files from Files or our free s…" at bounding box center [161, 274] width 180 height 258
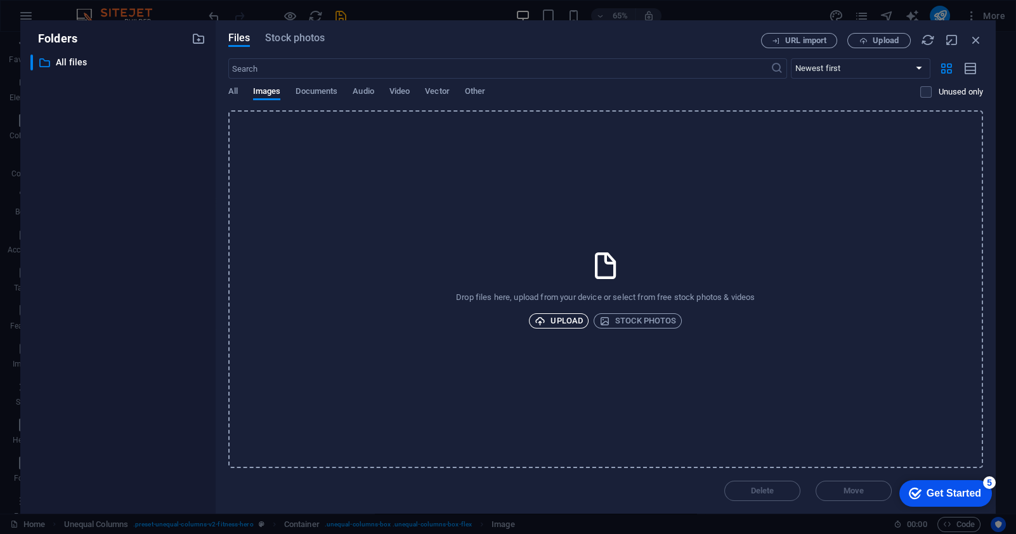
click at [558, 317] on span "Upload" at bounding box center [559, 320] width 48 height 15
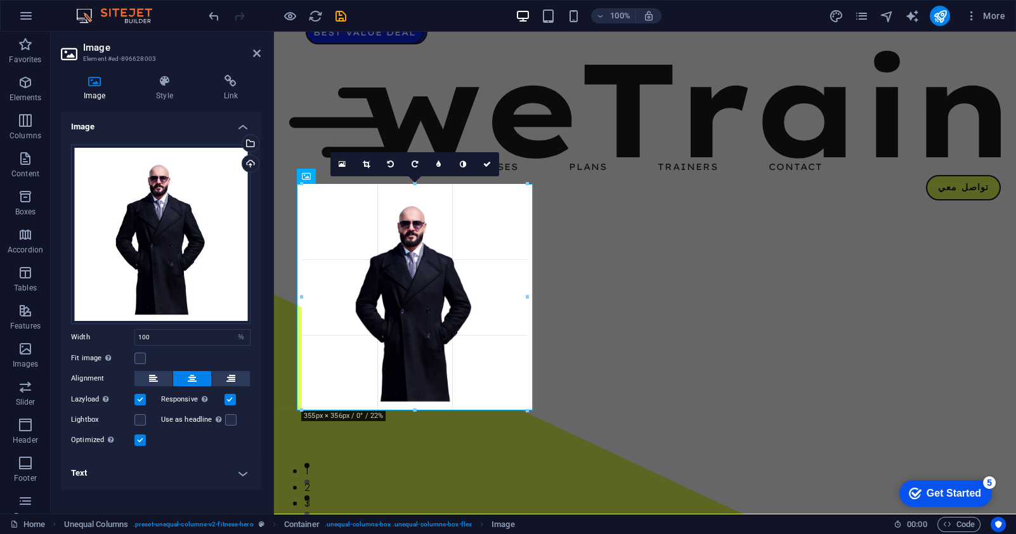
drag, startPoint x: 414, startPoint y: 420, endPoint x: 417, endPoint y: 413, distance: 7.9
type input "354"
select select "px"
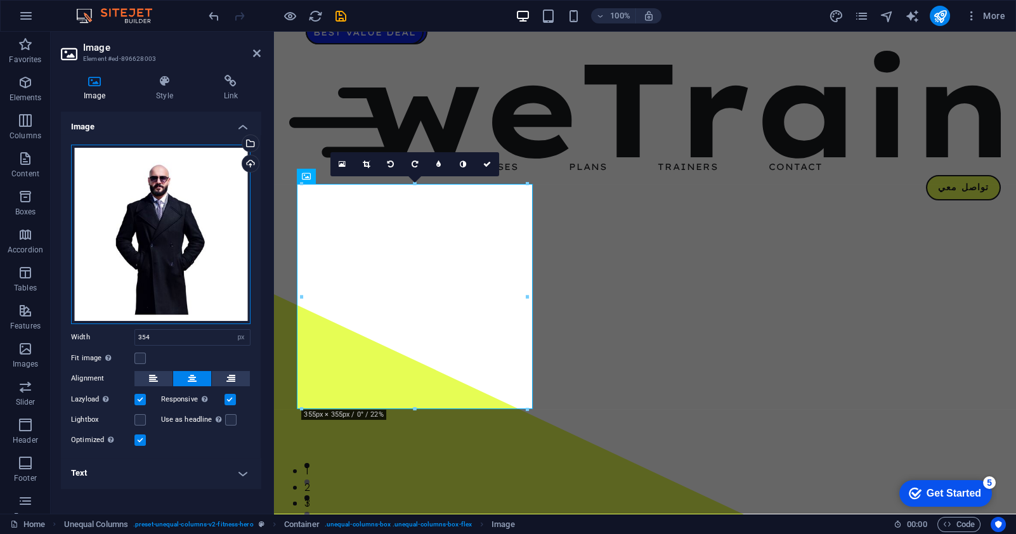
click at [162, 242] on div "Drag files here, click to choose files or select files from Files or our free s…" at bounding box center [161, 235] width 180 height 180
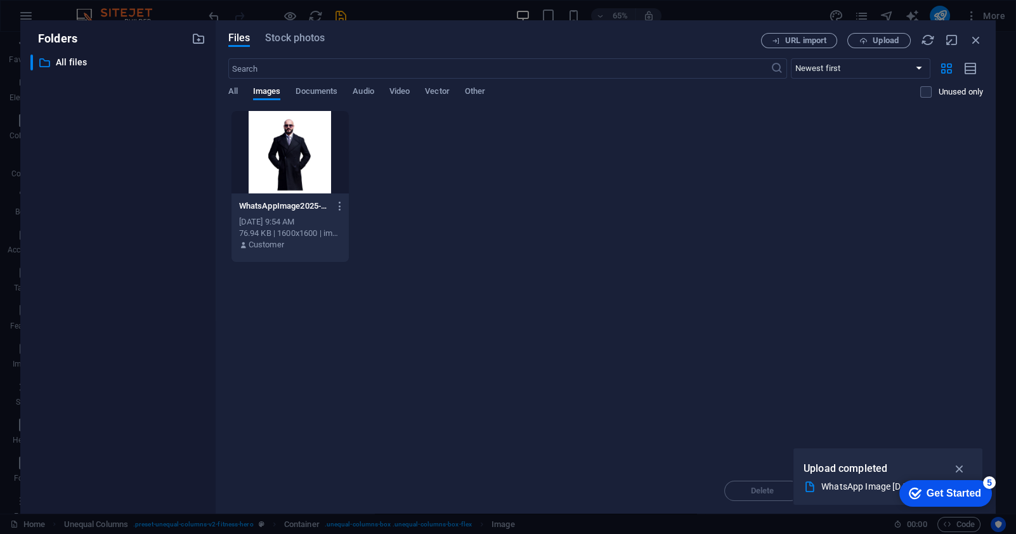
click at [285, 159] on div at bounding box center [290, 152] width 117 height 82
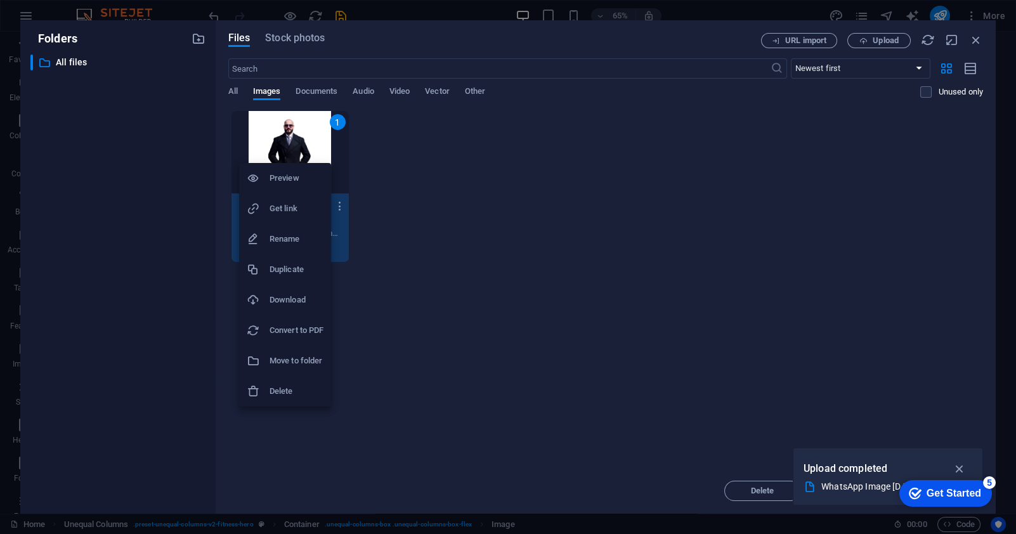
click at [406, 271] on div at bounding box center [508, 267] width 1016 height 534
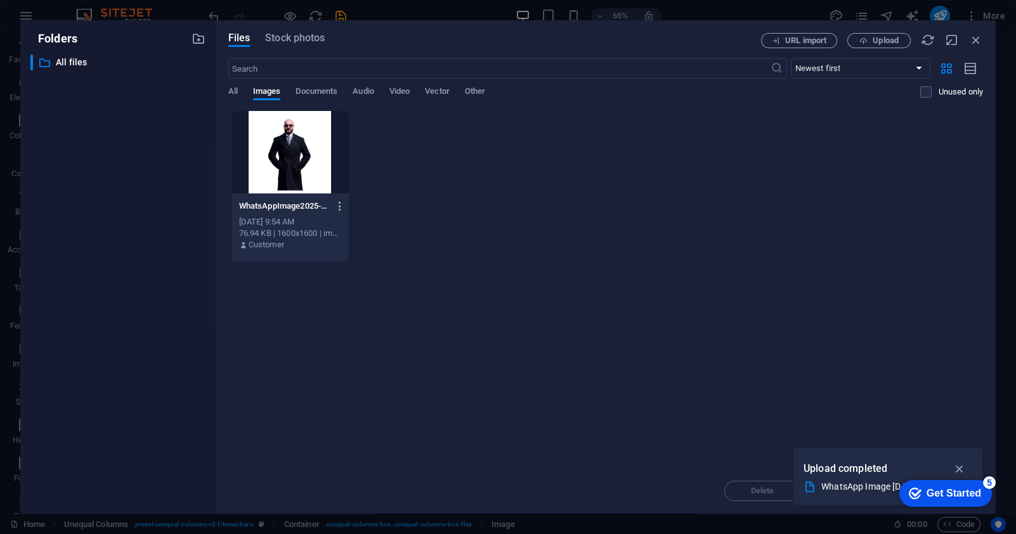
click at [343, 207] on icon "button" at bounding box center [340, 205] width 12 height 11
click at [476, 241] on div at bounding box center [508, 267] width 1016 height 534
click at [835, 408] on div "Drop files here to upload them instantly WhatsAppImage2025-09-01at22.33.17_2e74…" at bounding box center [605, 289] width 755 height 358
click at [959, 468] on icon "button" at bounding box center [960, 469] width 15 height 14
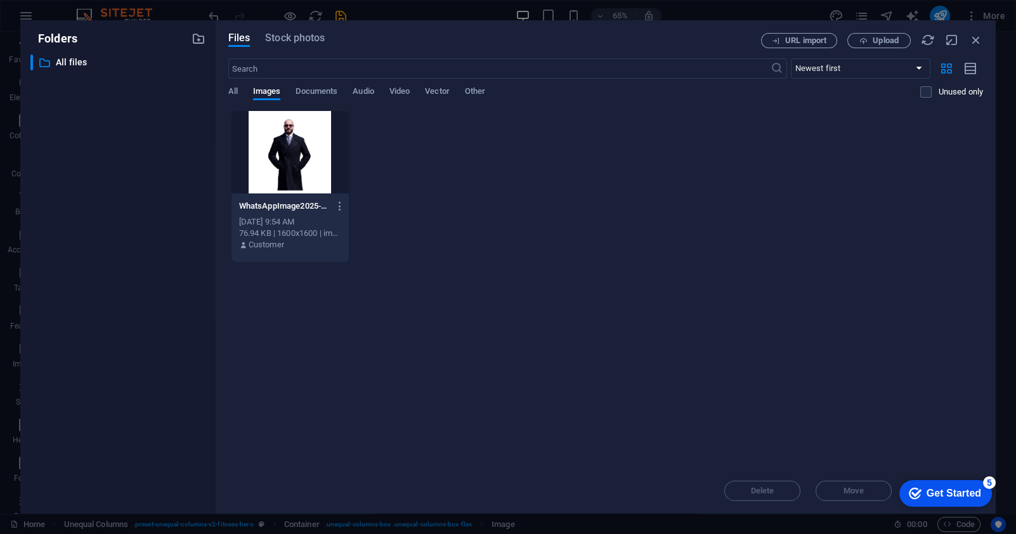
click at [887, 457] on div "Drop files here to upload them instantly WhatsAppImage2025-09-01at22.33.17_2e74…" at bounding box center [605, 289] width 755 height 358
click at [977, 40] on icon "button" at bounding box center [976, 40] width 14 height 14
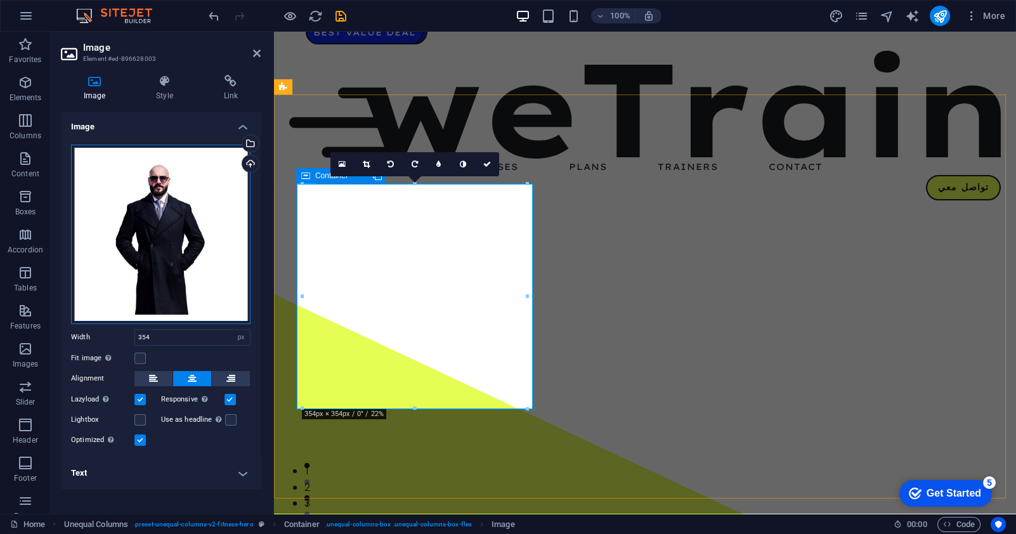
click at [170, 212] on div "Drag files here, click to choose files or select files from Files or our free s…" at bounding box center [161, 235] width 180 height 180
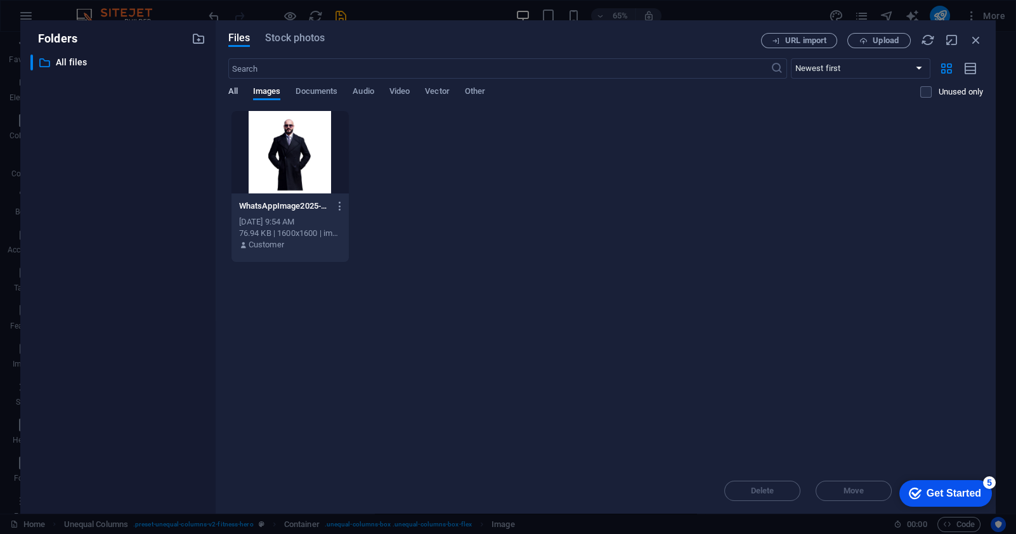
click at [235, 88] on span "All" at bounding box center [233, 93] width 10 height 18
click at [262, 90] on span "Images" at bounding box center [267, 93] width 28 height 18
click at [788, 190] on div "WhatsAppImage2025-09-01at22.33.17_2e7497e2-Dxr8kPHLqXPssM0eoz9fdQ.jpg WhatsAppI…" at bounding box center [605, 186] width 755 height 152
click at [875, 37] on span "Upload" at bounding box center [886, 41] width 26 height 8
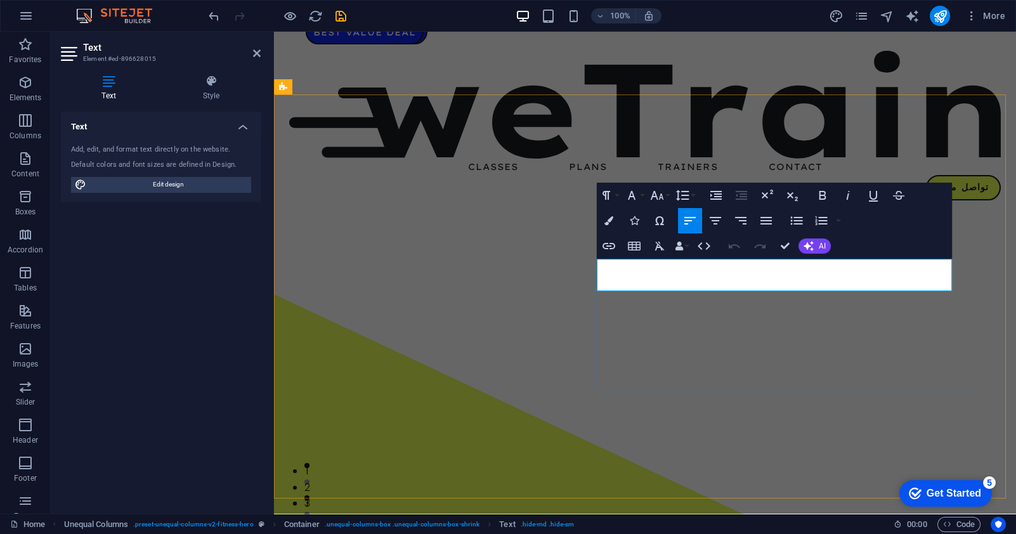
drag, startPoint x: 795, startPoint y: 284, endPoint x: 958, endPoint y: 263, distance: 165.0
click at [820, 193] on icon "button" at bounding box center [822, 195] width 15 height 15
click at [664, 196] on button "Font Size" at bounding box center [660, 195] width 24 height 25
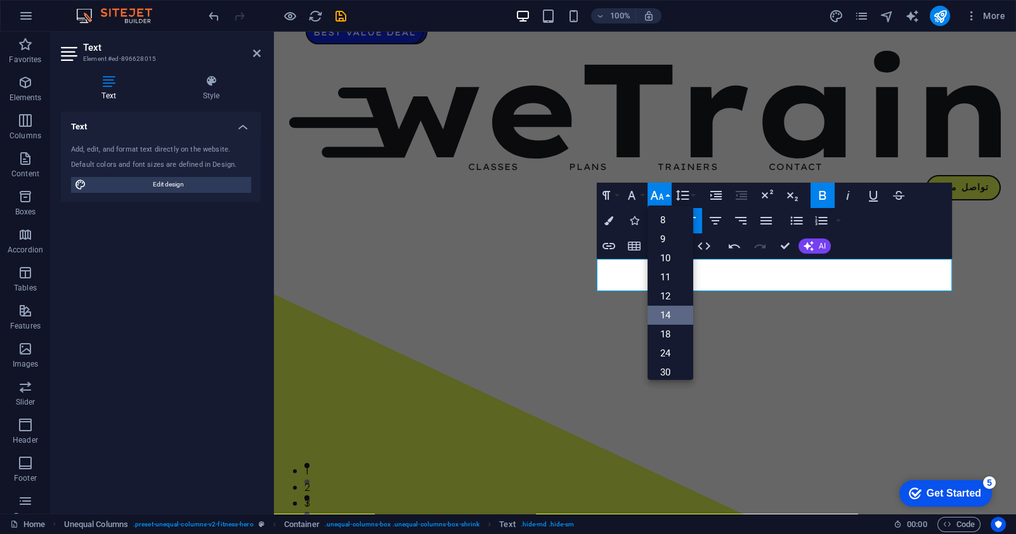
click at [669, 311] on link "14" at bounding box center [671, 315] width 46 height 19
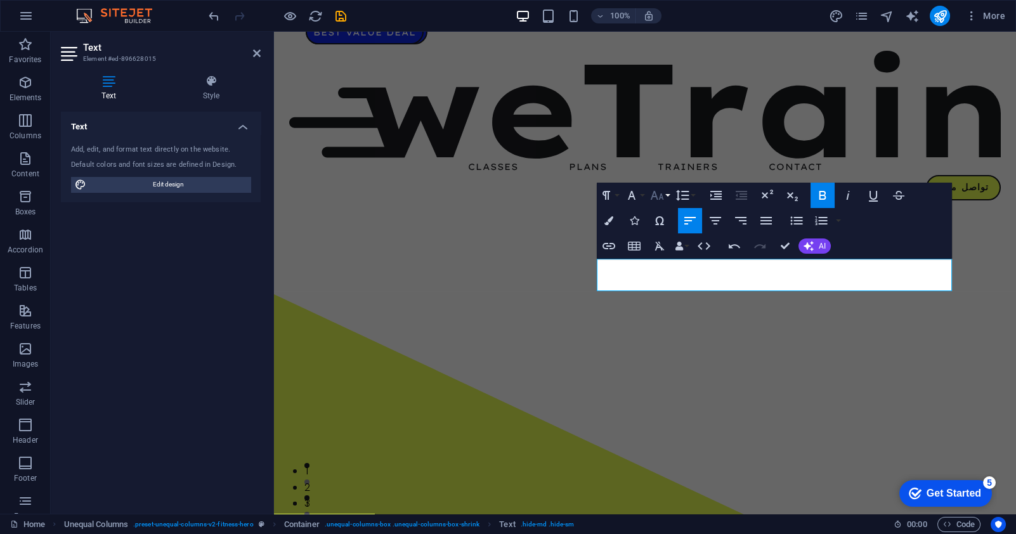
click at [669, 194] on button "Font Size" at bounding box center [660, 195] width 24 height 25
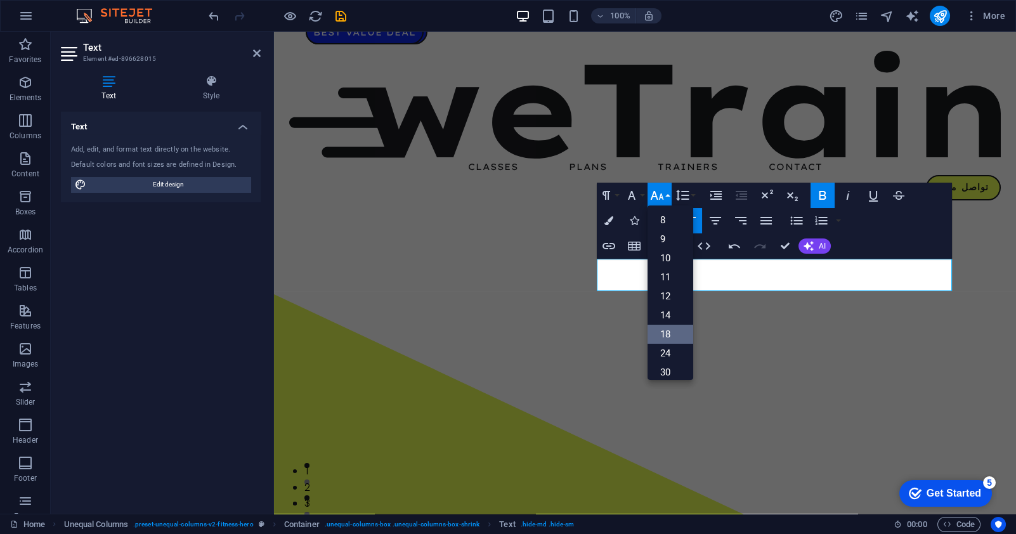
click at [670, 337] on link "18" at bounding box center [671, 334] width 46 height 19
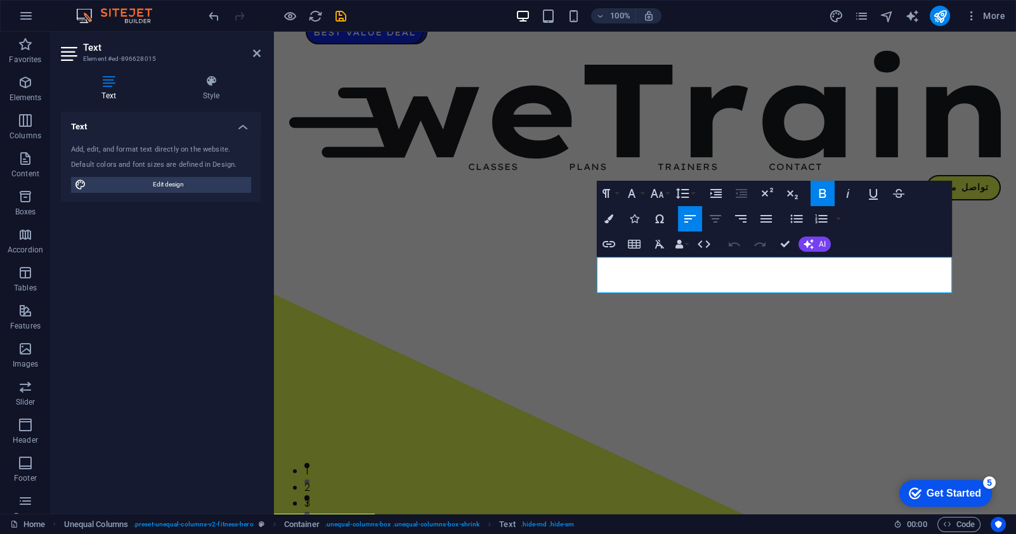
click at [713, 218] on icon "button" at bounding box center [715, 219] width 11 height 8
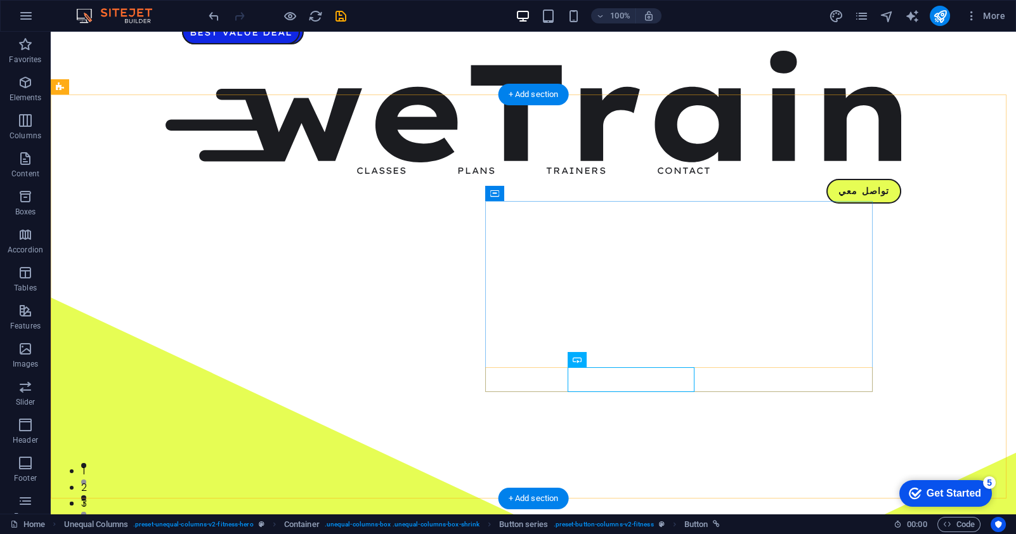
select select "px"
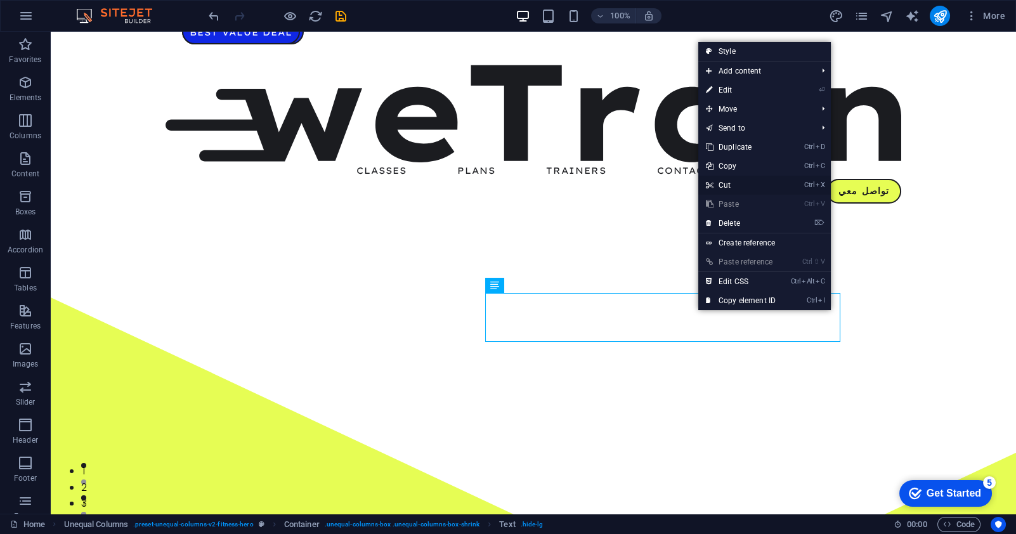
click at [733, 184] on link "Ctrl X Cut" at bounding box center [740, 185] width 85 height 19
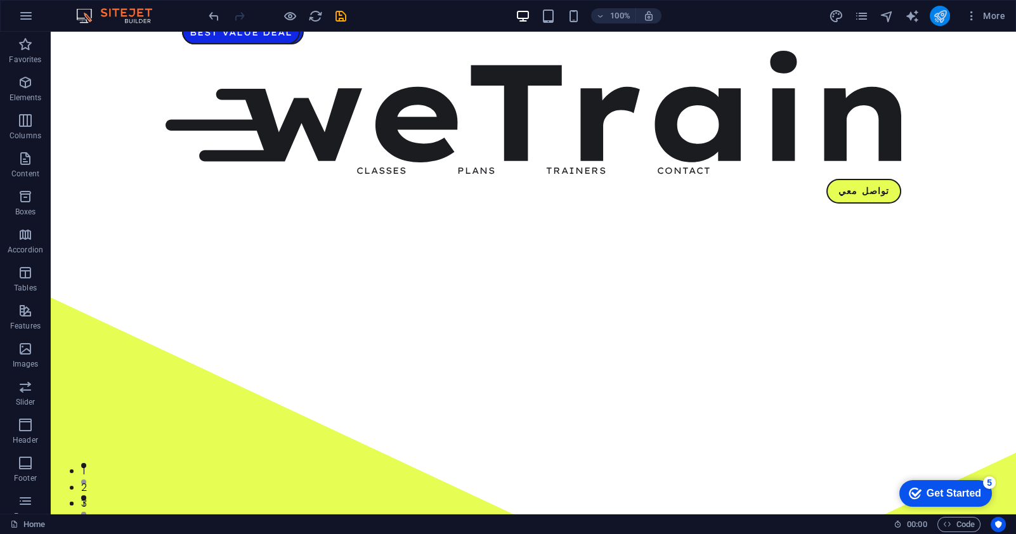
click at [937, 14] on icon "publish" at bounding box center [939, 16] width 15 height 15
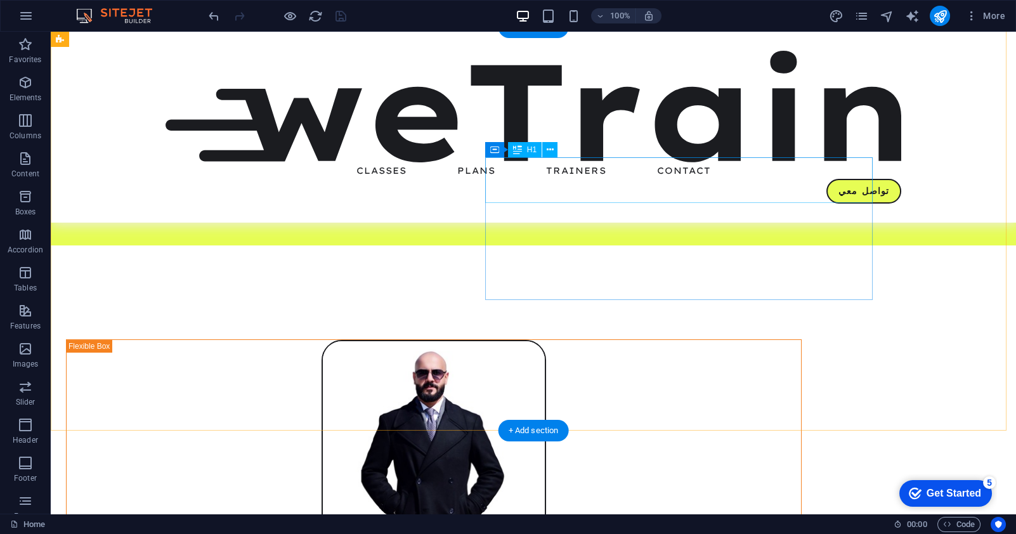
scroll to position [381, 0]
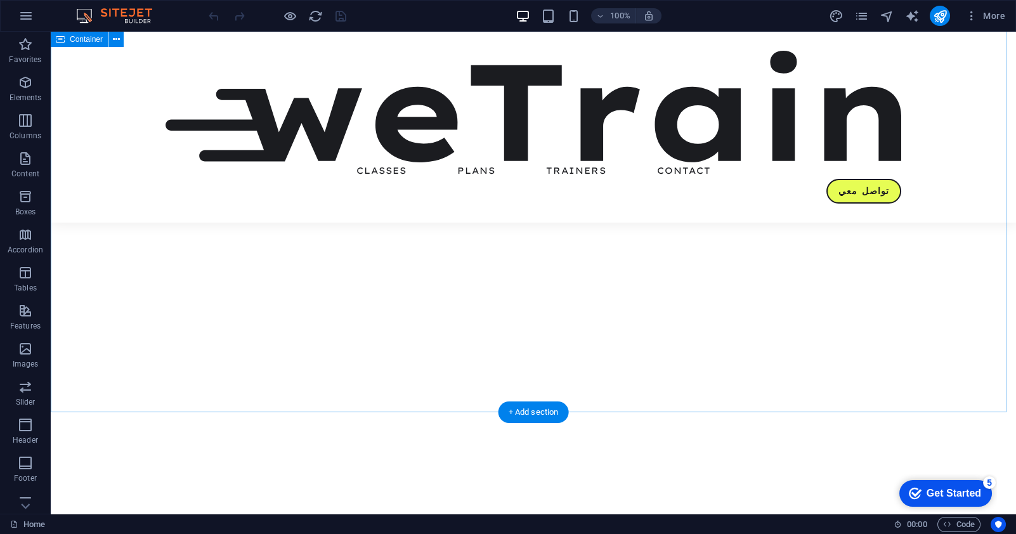
scroll to position [3235, 0]
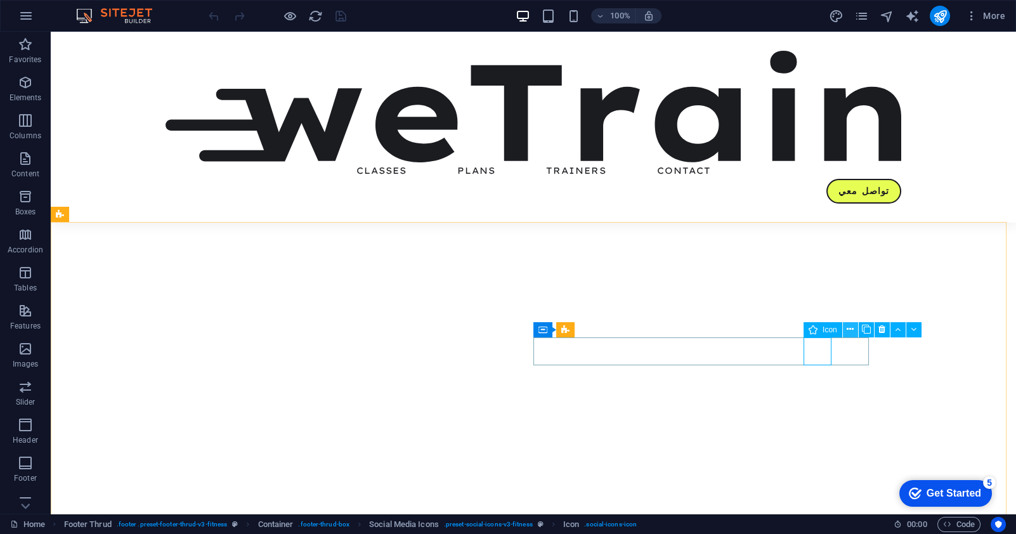
click at [849, 329] on icon at bounding box center [850, 329] width 7 height 13
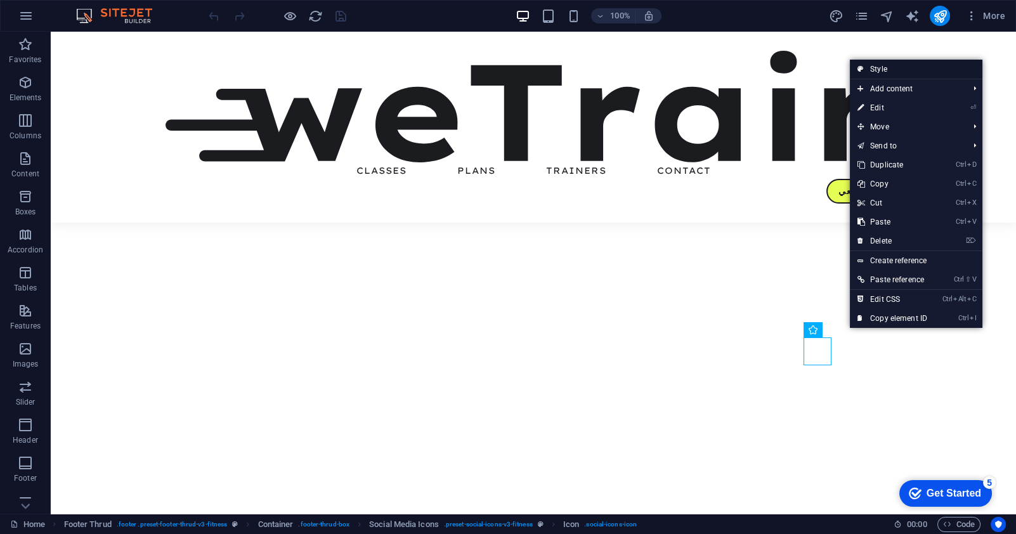
drag, startPoint x: 921, startPoint y: 67, endPoint x: 556, endPoint y: 291, distance: 428.3
click at [921, 67] on link "Style" at bounding box center [916, 69] width 133 height 19
select select "rem"
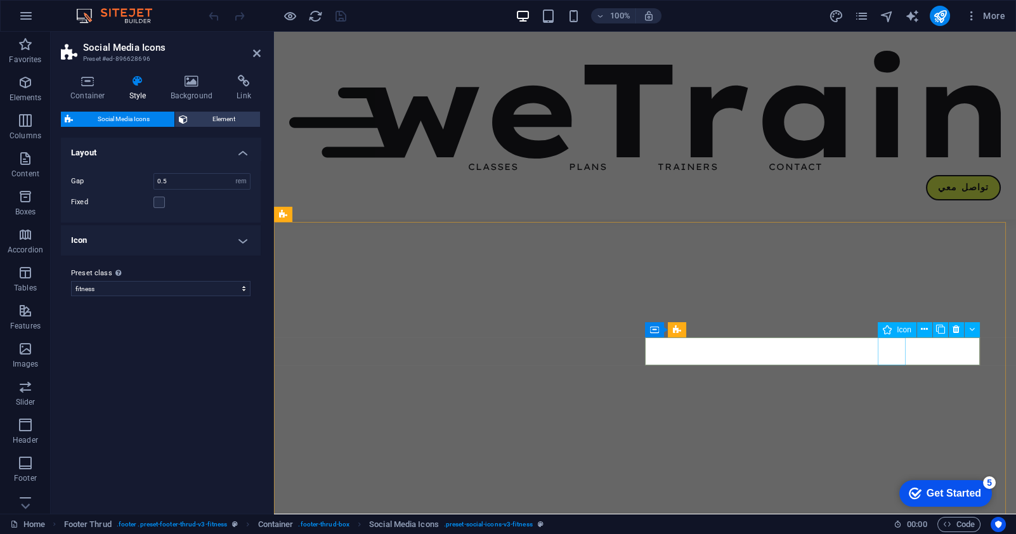
scroll to position [3181, 0]
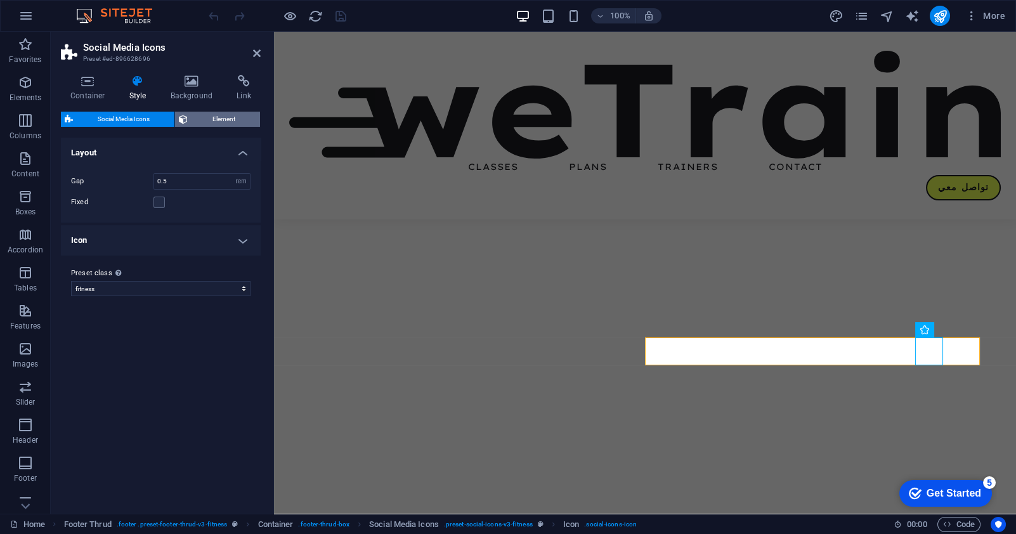
click at [204, 115] on span "Element" at bounding box center [224, 119] width 65 height 15
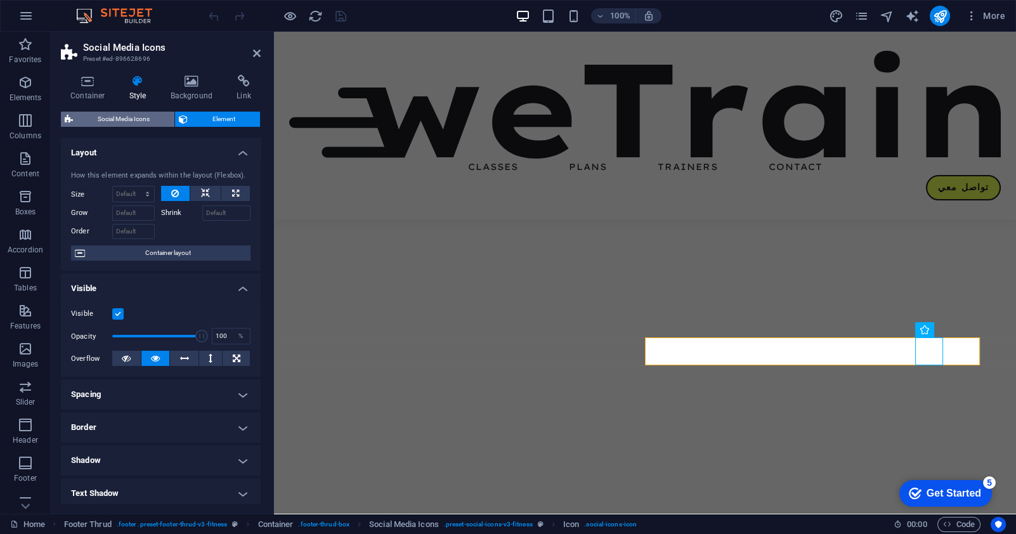
click at [138, 116] on span "Social Media Icons" at bounding box center [124, 119] width 94 height 15
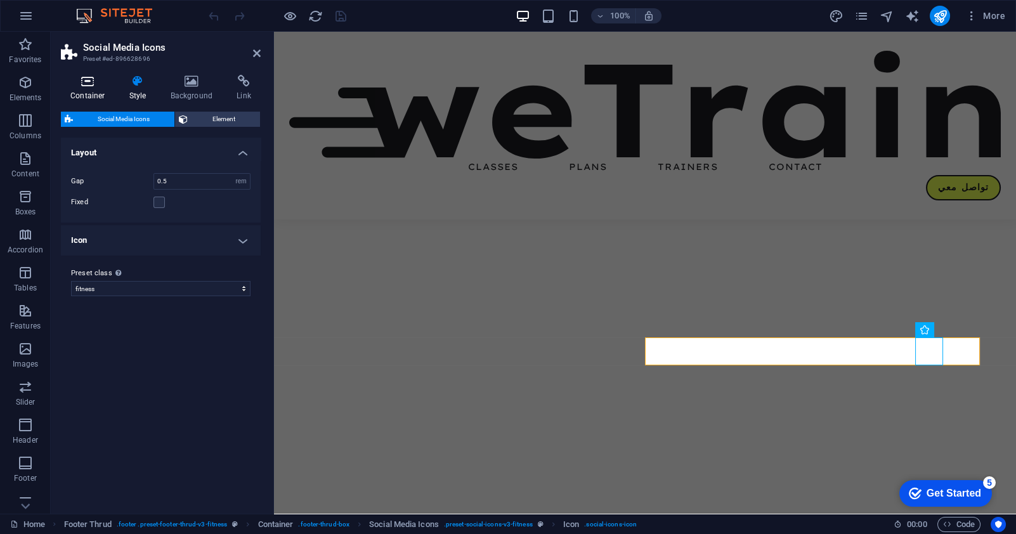
click at [98, 89] on h4 "Container" at bounding box center [90, 88] width 59 height 27
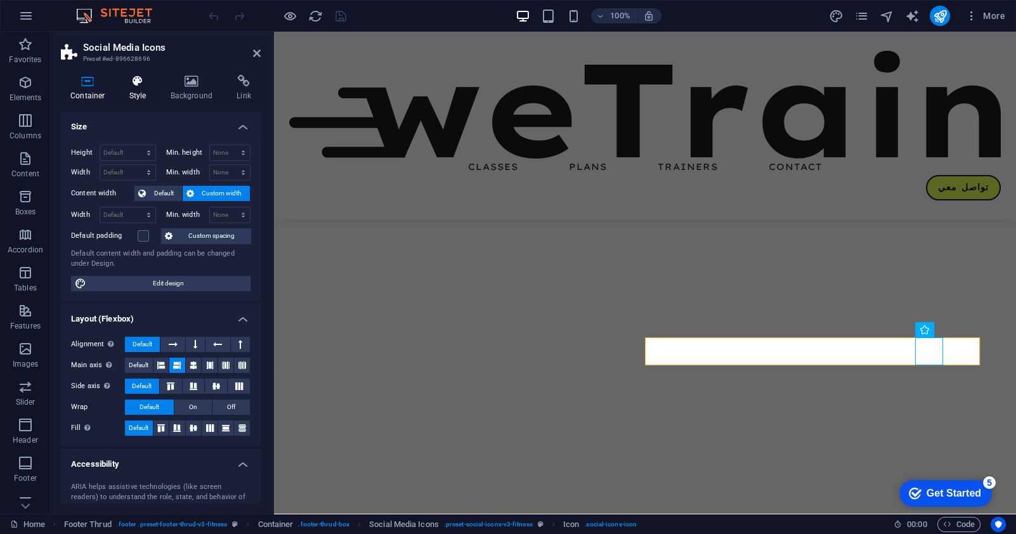
click at [133, 89] on h4 "Style" at bounding box center [140, 88] width 41 height 27
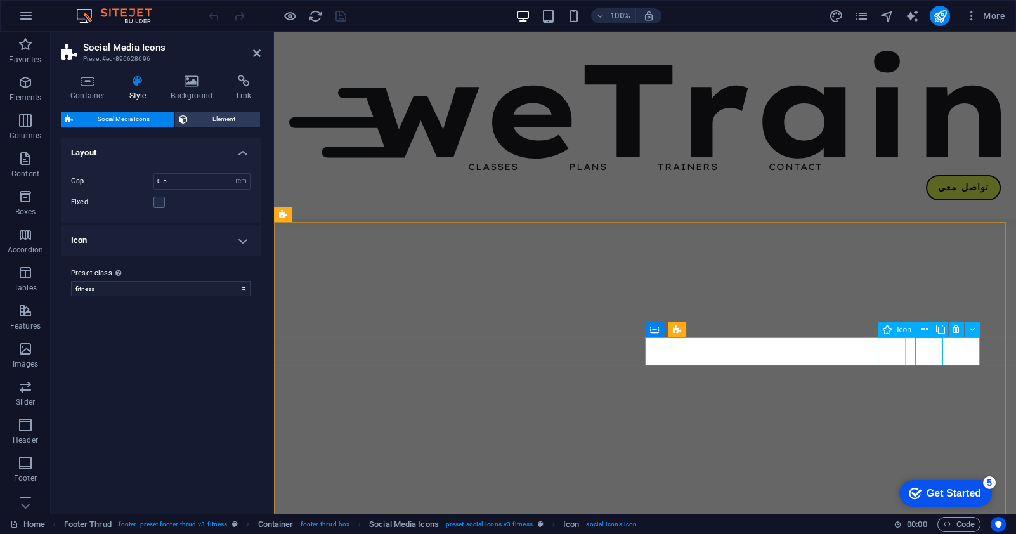
select select "xMidYMid"
select select "px"
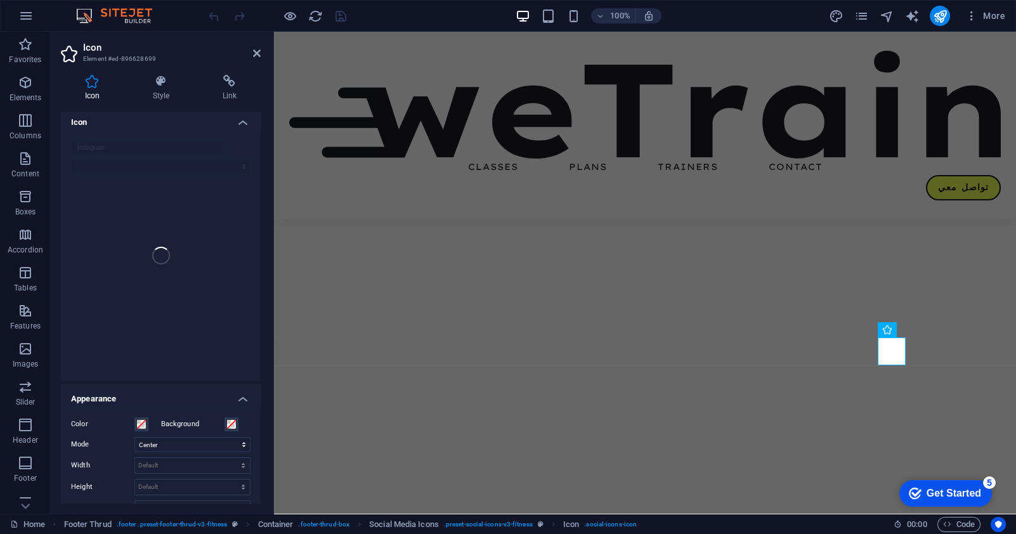
scroll to position [0, 0]
click at [165, 86] on icon at bounding box center [161, 81] width 65 height 13
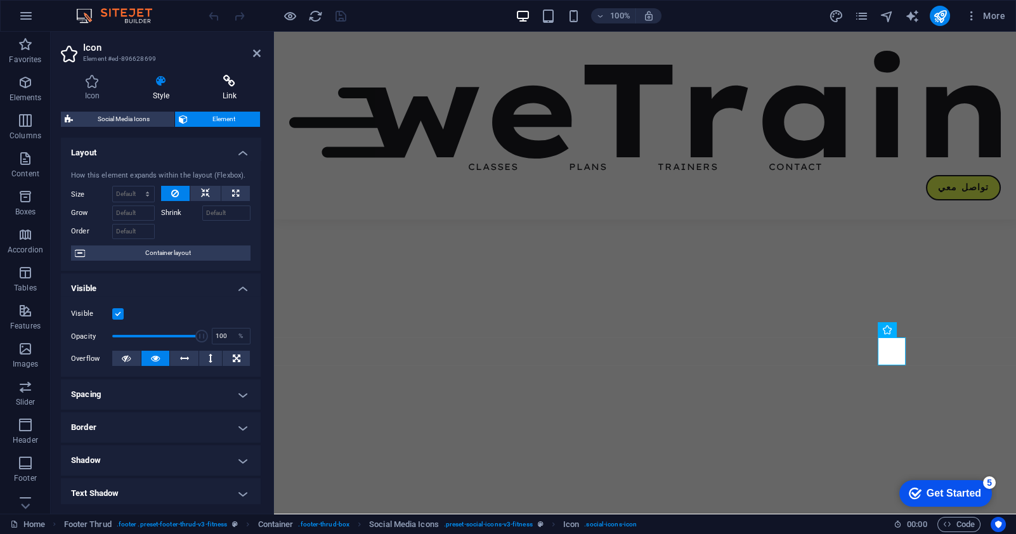
click at [227, 88] on h4 "Link" at bounding box center [230, 88] width 62 height 27
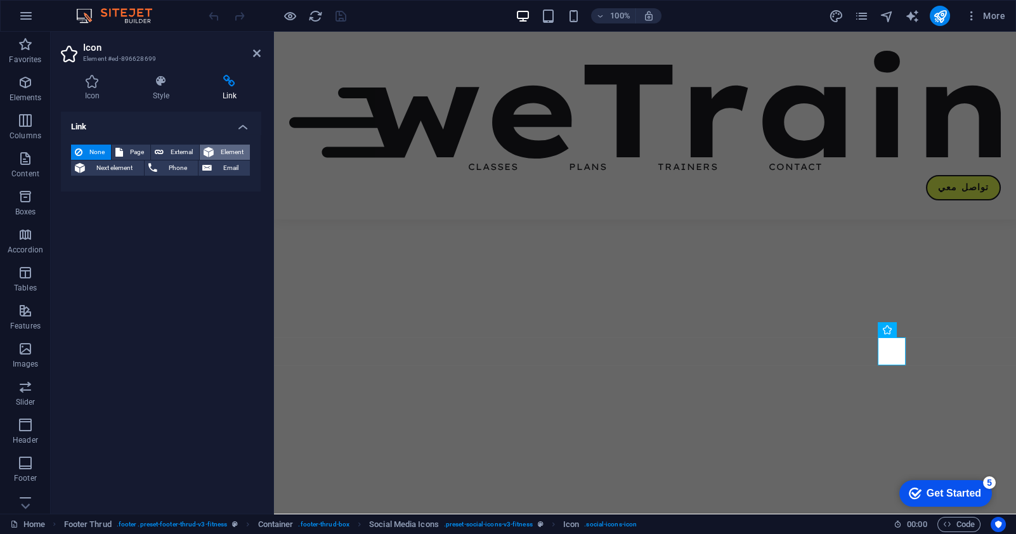
click at [222, 152] on span "Element" at bounding box center [232, 152] width 29 height 15
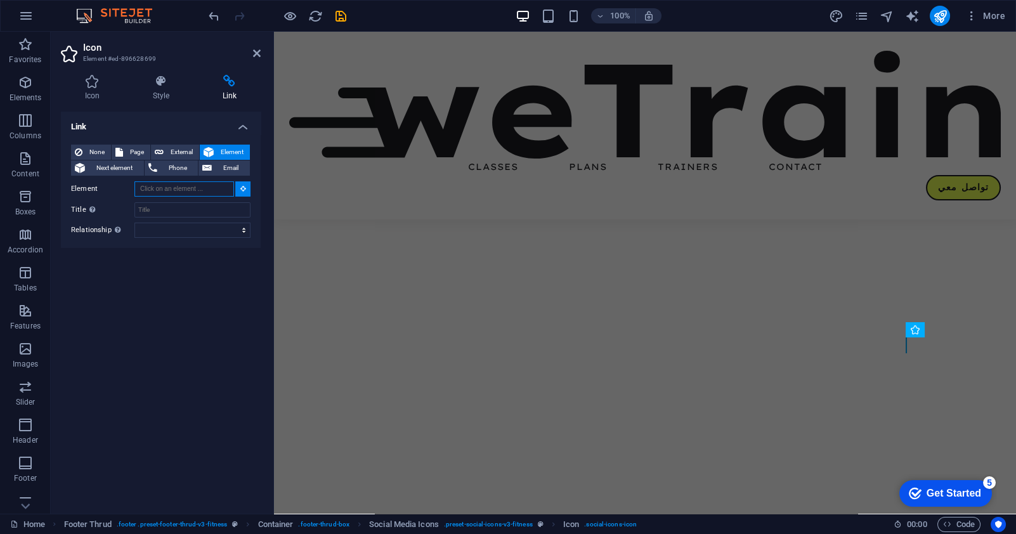
click at [189, 190] on input "Element" at bounding box center [184, 188] width 100 height 15
click at [174, 150] on span "External" at bounding box center [181, 152] width 28 height 15
select select
select select "blank"
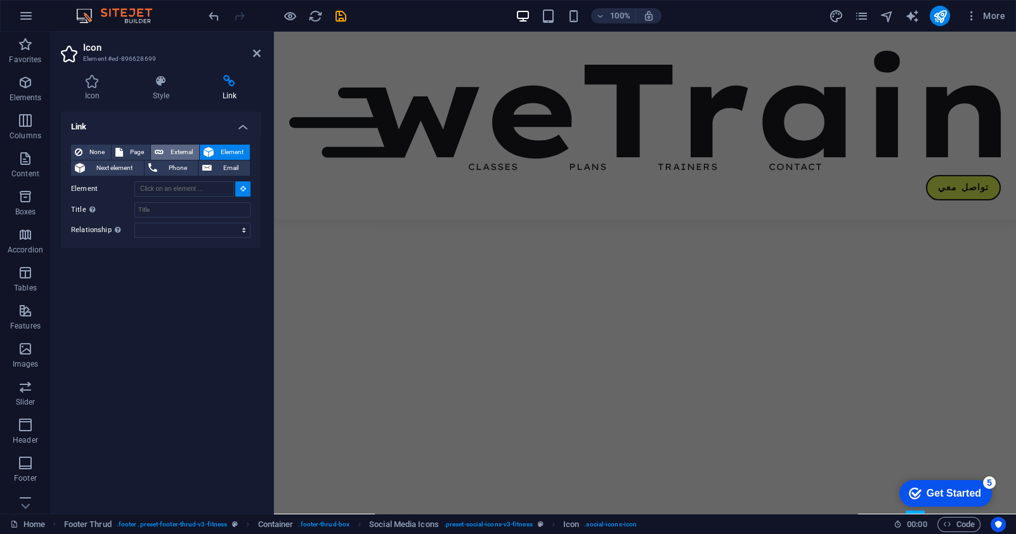
scroll to position [3195, 0]
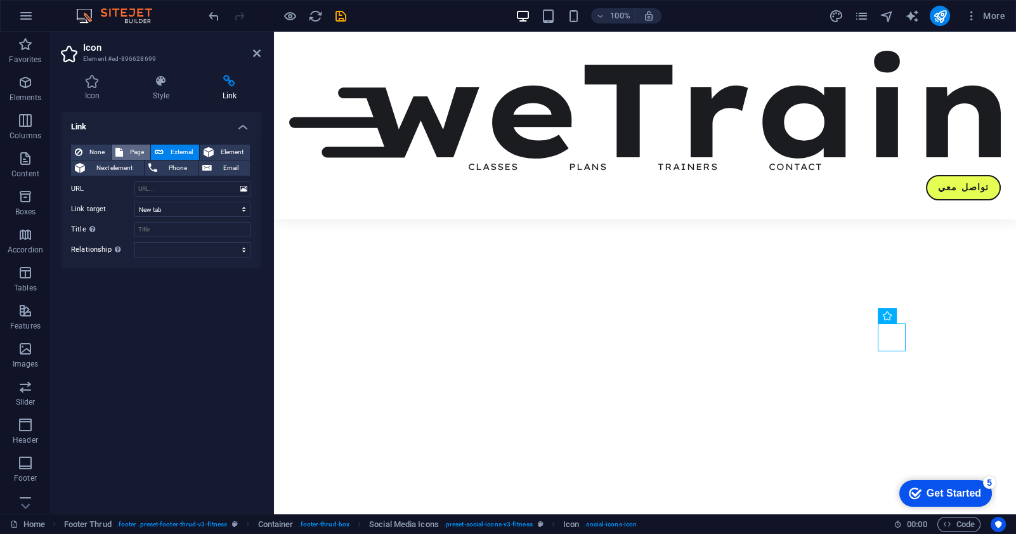
click at [136, 153] on span "Page" at bounding box center [137, 152] width 20 height 15
select select
click at [183, 188] on select "Home Classes Plans Trainers Contact Legal Notice Privacy" at bounding box center [192, 188] width 116 height 15
click at [174, 207] on select "New tab Same tab Overlay" at bounding box center [192, 209] width 116 height 15
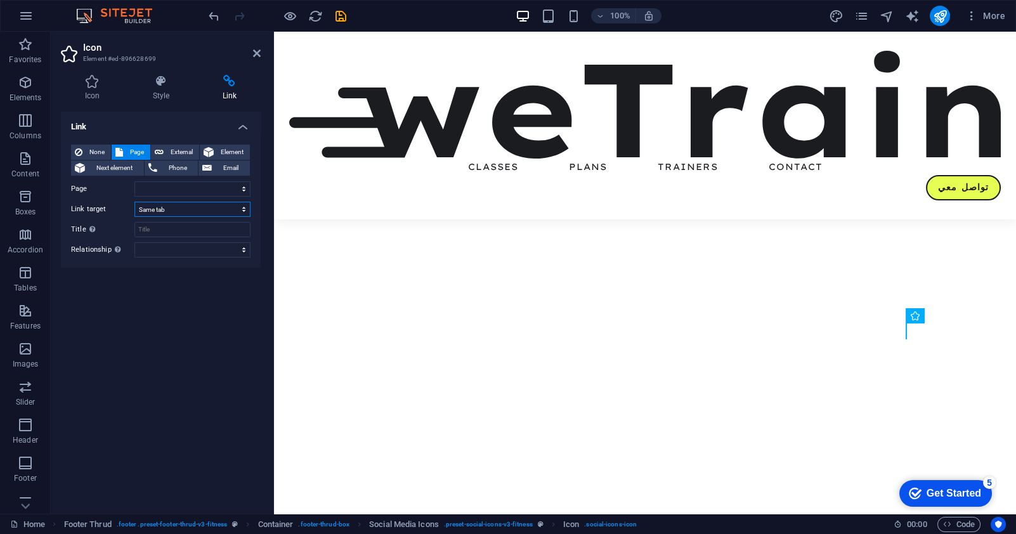
click at [174, 207] on select "New tab Same tab Overlay" at bounding box center [192, 209] width 116 height 15
click at [181, 150] on span "External" at bounding box center [181, 152] width 28 height 15
click at [180, 209] on select "New tab Same tab Overlay" at bounding box center [192, 209] width 116 height 15
click at [183, 206] on select "New tab Same tab Overlay" at bounding box center [192, 209] width 116 height 15
click at [213, 153] on icon at bounding box center [209, 152] width 10 height 15
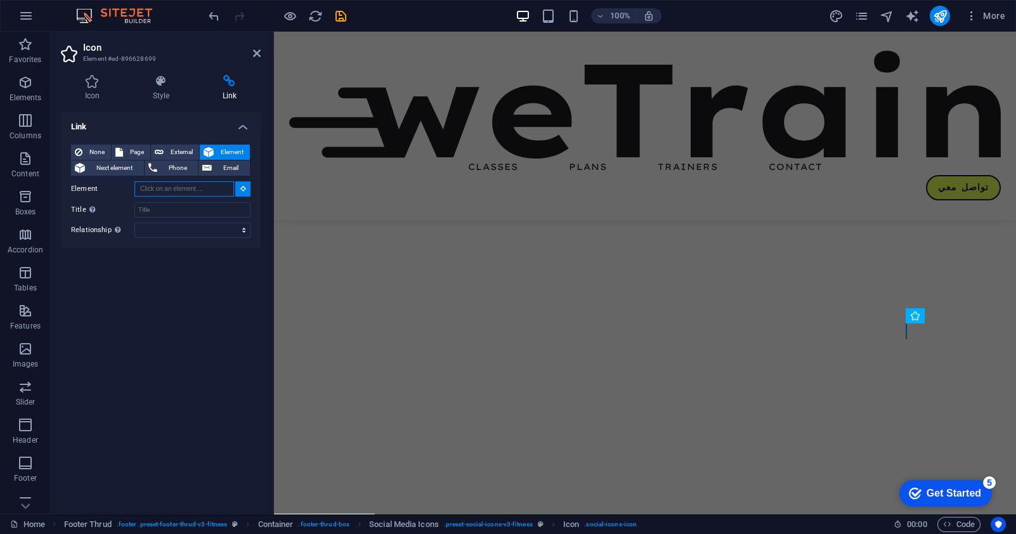
click at [195, 189] on input "Element" at bounding box center [184, 188] width 100 height 15
click at [179, 209] on input "Title Additional link description, should not be the same as the link text. The…" at bounding box center [192, 209] width 116 height 15
click at [179, 228] on select "alternate author bookmark external help license next nofollow noreferrer noopen…" at bounding box center [192, 230] width 116 height 15
click at [171, 191] on input "Element" at bounding box center [184, 188] width 100 height 15
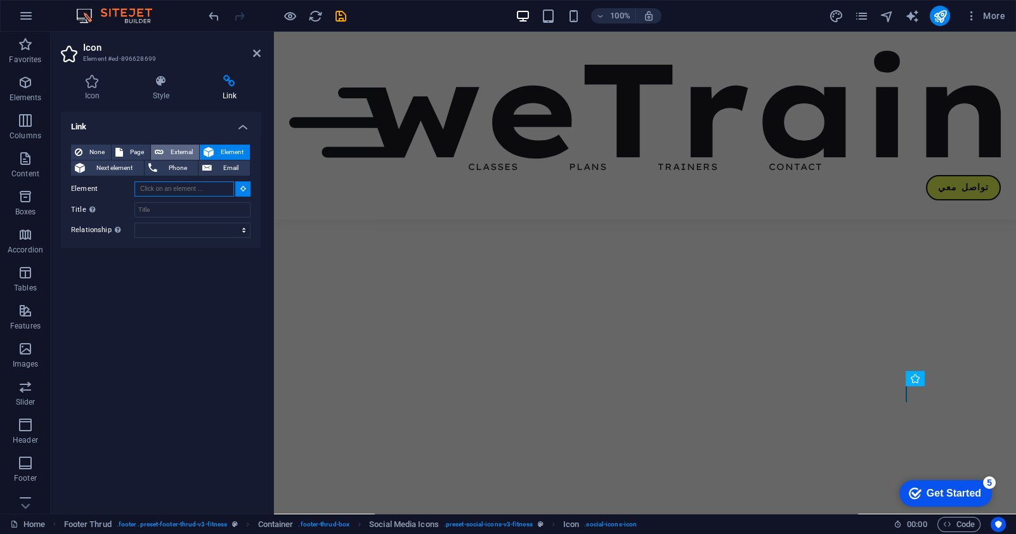
scroll to position [3069, 0]
click at [178, 149] on span "External" at bounding box center [181, 152] width 28 height 15
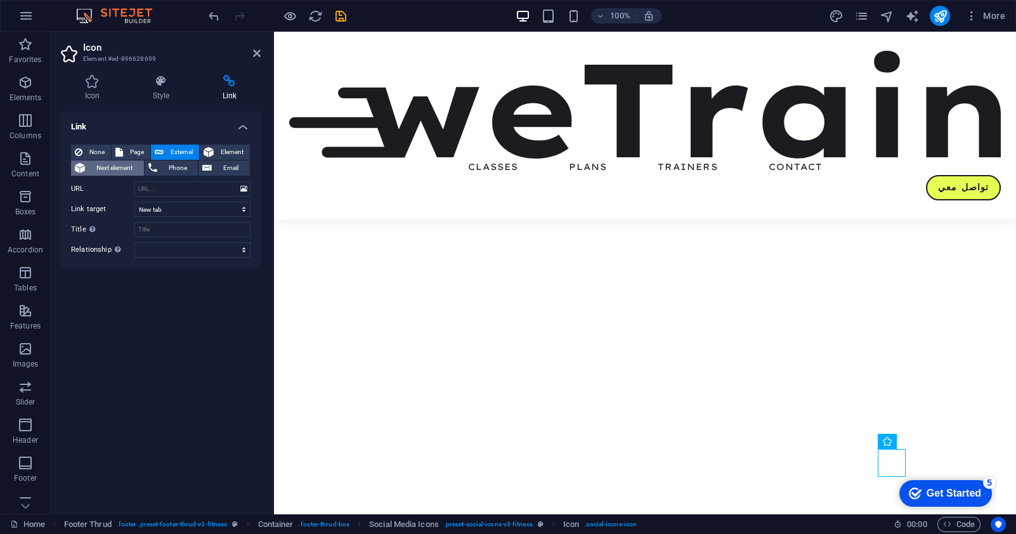
click at [128, 167] on span "Next element" at bounding box center [114, 167] width 51 height 15
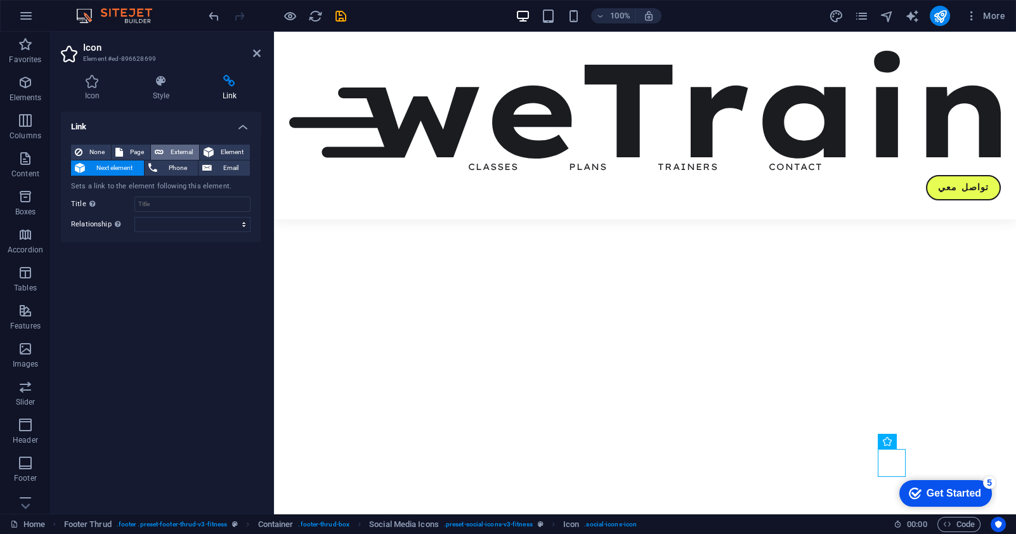
click at [178, 150] on span "External" at bounding box center [181, 152] width 28 height 15
select select "blank"
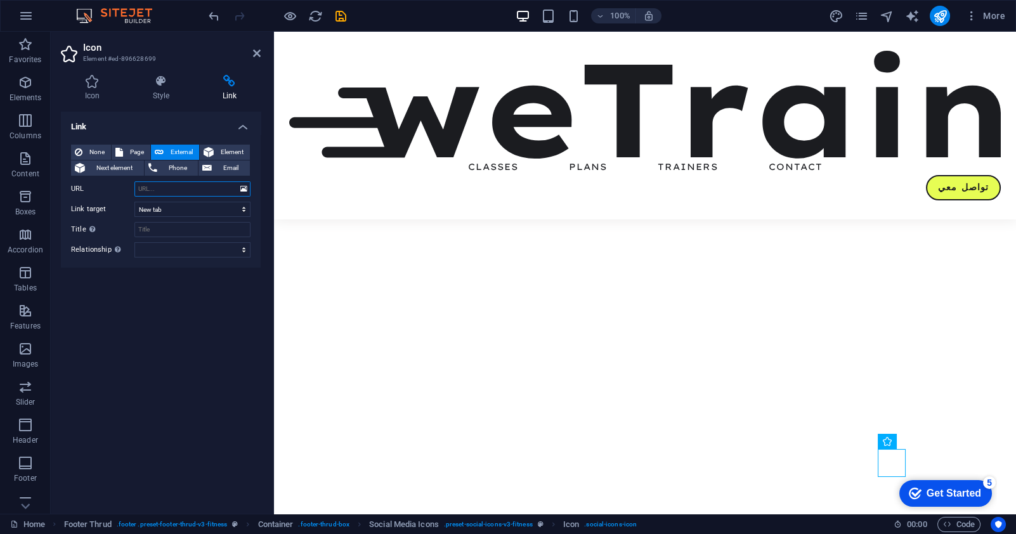
click at [169, 190] on input "URL" at bounding box center [192, 188] width 116 height 15
paste input "[URL][DOMAIN_NAME]"
type input "[URL][DOMAIN_NAME]"
click at [169, 208] on select "New tab Same tab Overlay" at bounding box center [192, 209] width 116 height 15
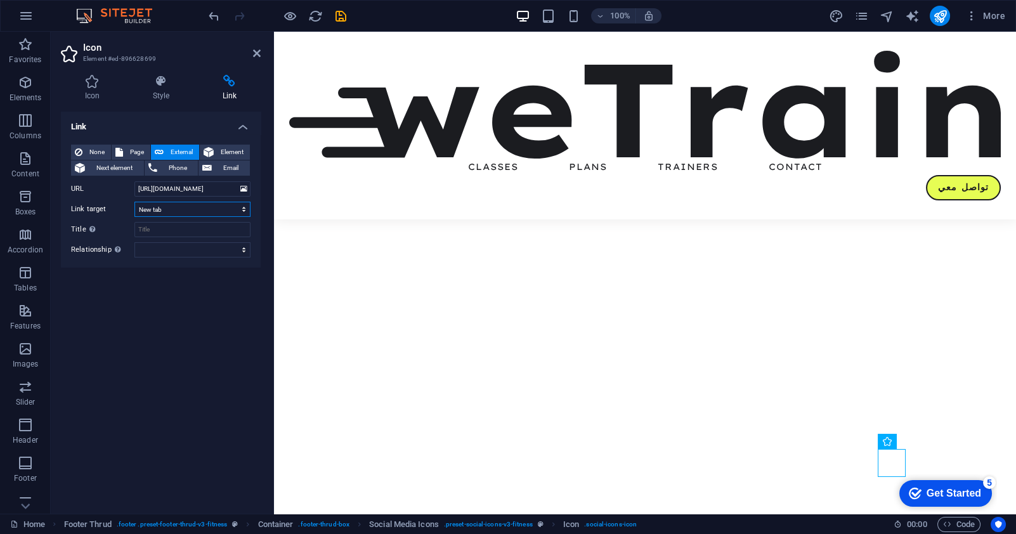
scroll to position [0, 0]
click at [169, 208] on select "New tab Same tab Overlay" at bounding box center [192, 209] width 116 height 15
click at [172, 233] on input "Title Additional link description, should not be the same as the link text. The…" at bounding box center [192, 229] width 116 height 15
click at [174, 252] on select "alternate author bookmark external help license next nofollow noreferrer noopen…" at bounding box center [192, 249] width 116 height 15
click at [95, 381] on div "Link None Page External Element Next element Phone Email Page Home Classes Plan…" at bounding box center [161, 308] width 200 height 392
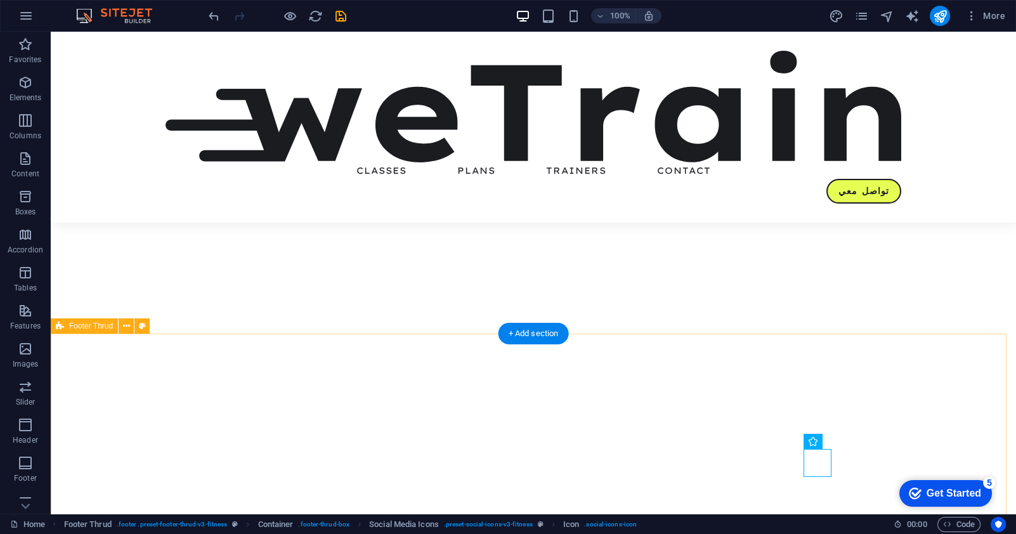
scroll to position [3123, 0]
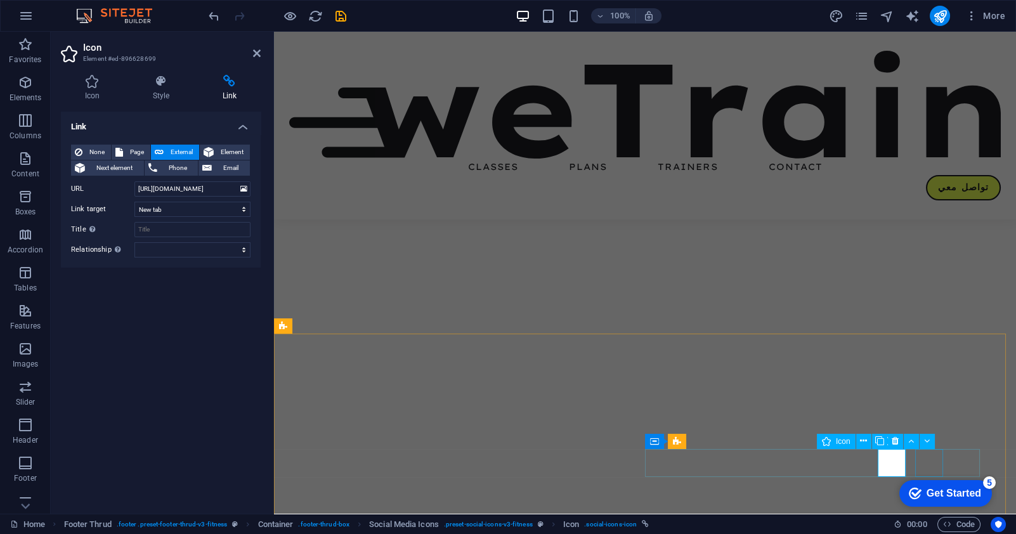
select select "xMidYMid"
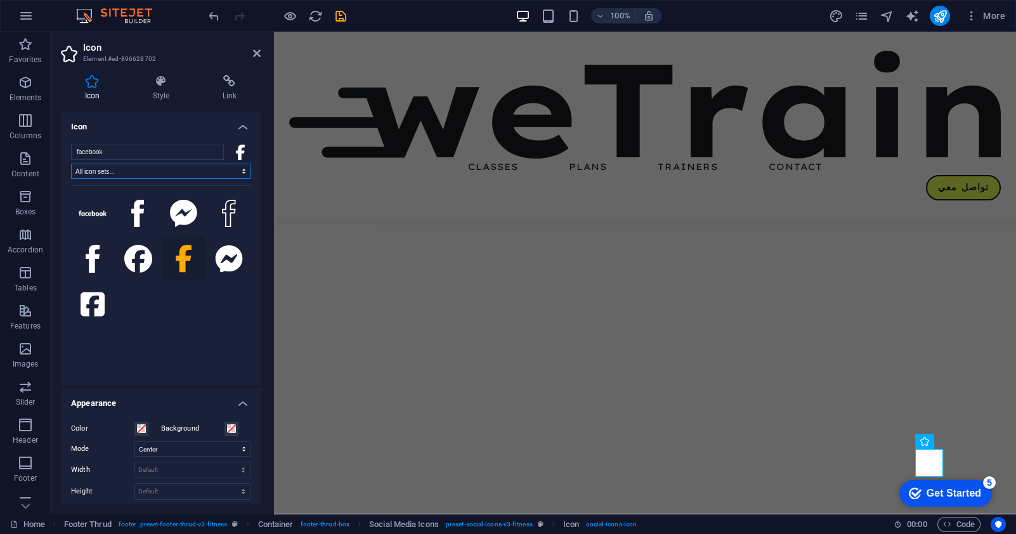
click at [142, 171] on select "All icon sets... IcoFont Ionicons FontAwesome Brands FontAwesome Duotone FontAw…" at bounding box center [161, 171] width 180 height 15
click at [159, 93] on h4 "Style" at bounding box center [164, 88] width 70 height 27
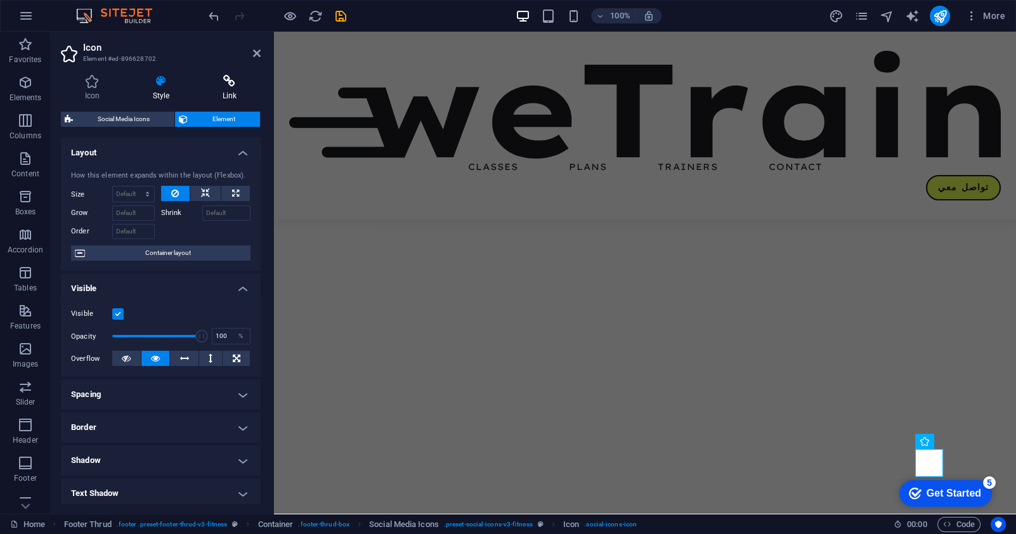
click at [219, 86] on icon at bounding box center [230, 81] width 62 height 13
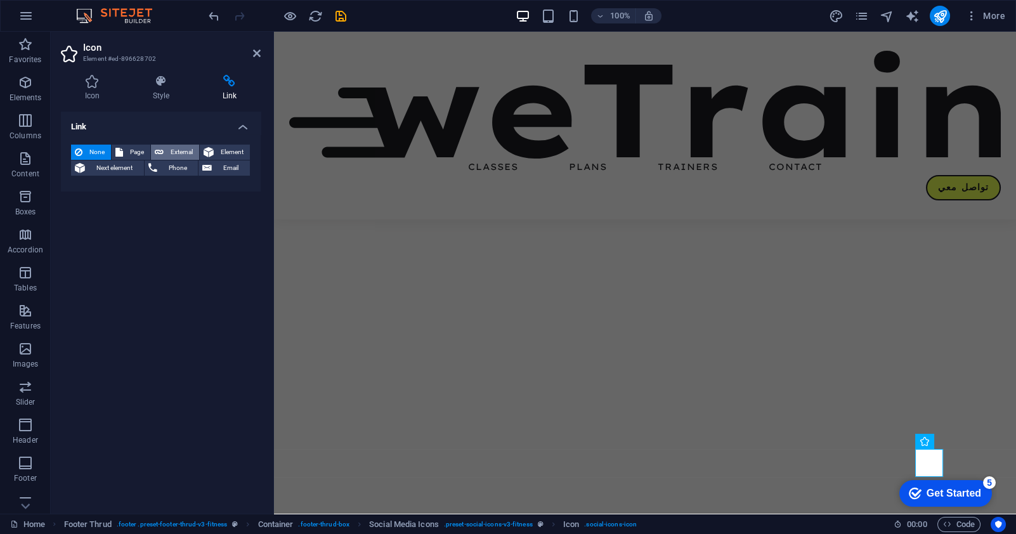
click at [180, 151] on span "External" at bounding box center [181, 152] width 28 height 15
select select "blank"
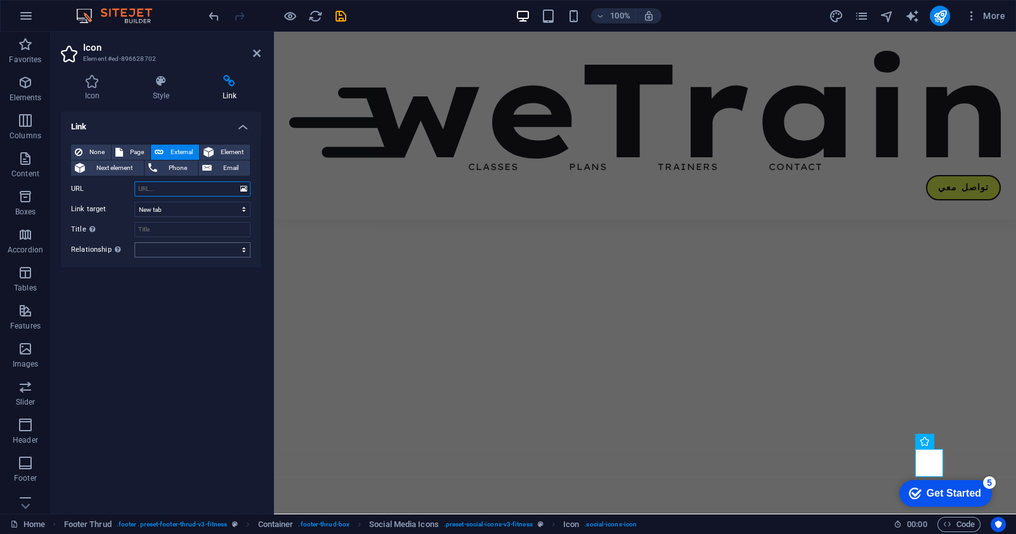
paste input "[URL][DOMAIN_NAME]"
type input "[URL][DOMAIN_NAME]"
click at [177, 228] on input "Title Additional link description, should not be the same as the link text. The…" at bounding box center [192, 229] width 116 height 15
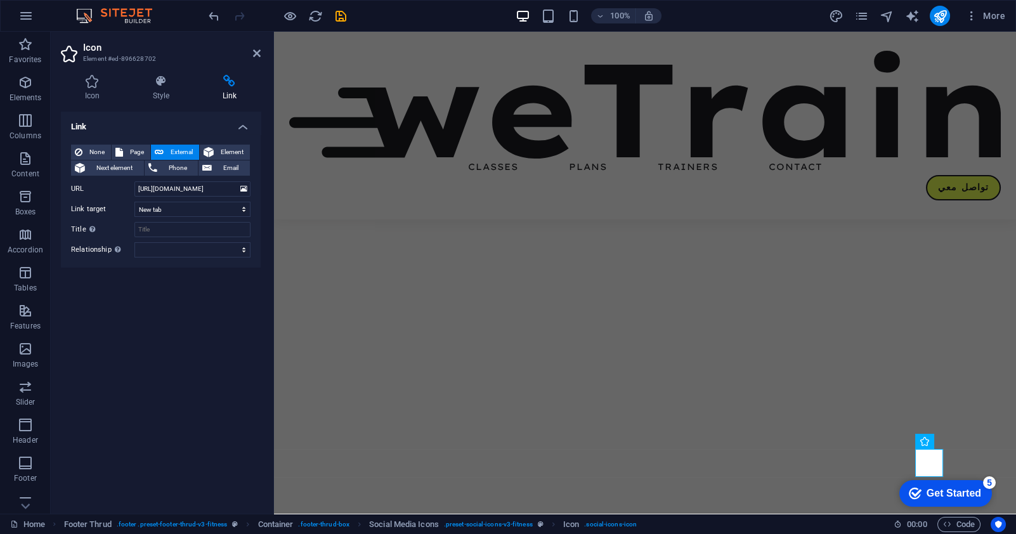
click at [169, 334] on div "Link None Page External Element Next element Phone Email Page Home Classes Plan…" at bounding box center [161, 308] width 200 height 392
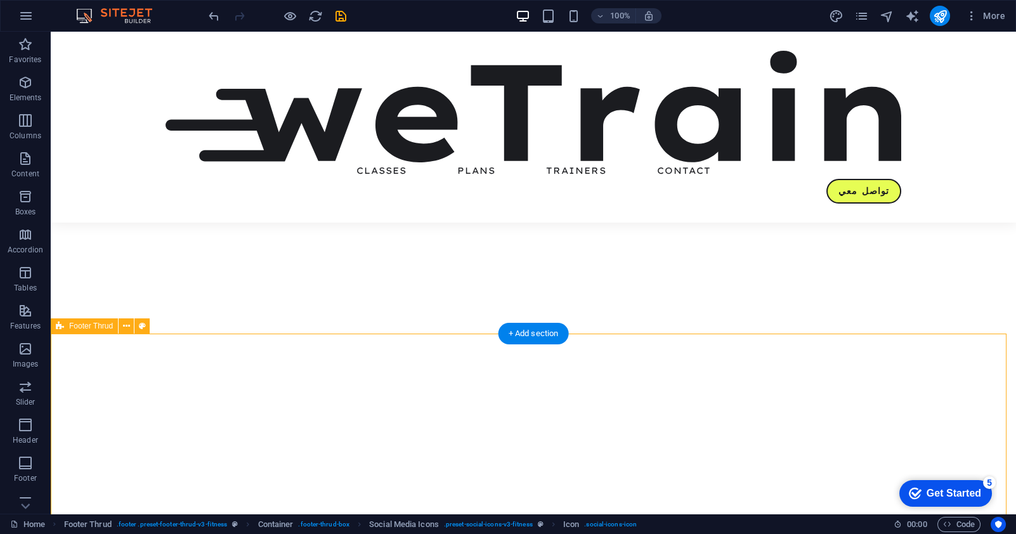
scroll to position [3123, 0]
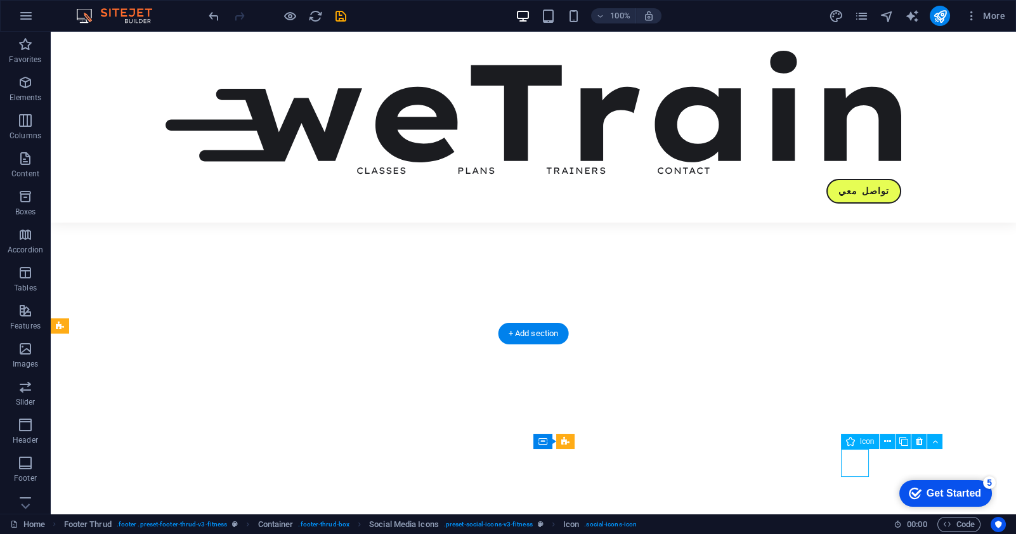
select select "xMidYMid"
select select "px"
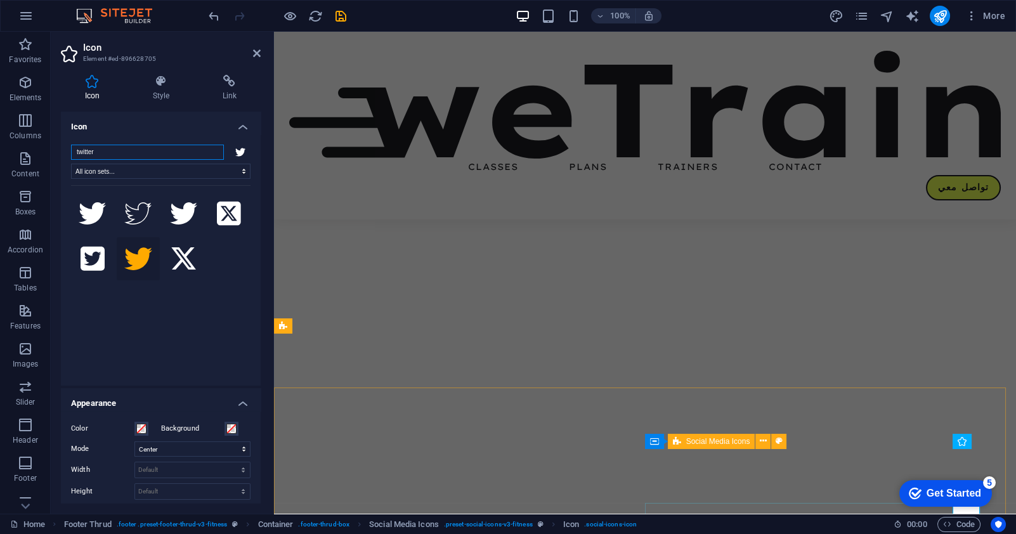
scroll to position [3069, 0]
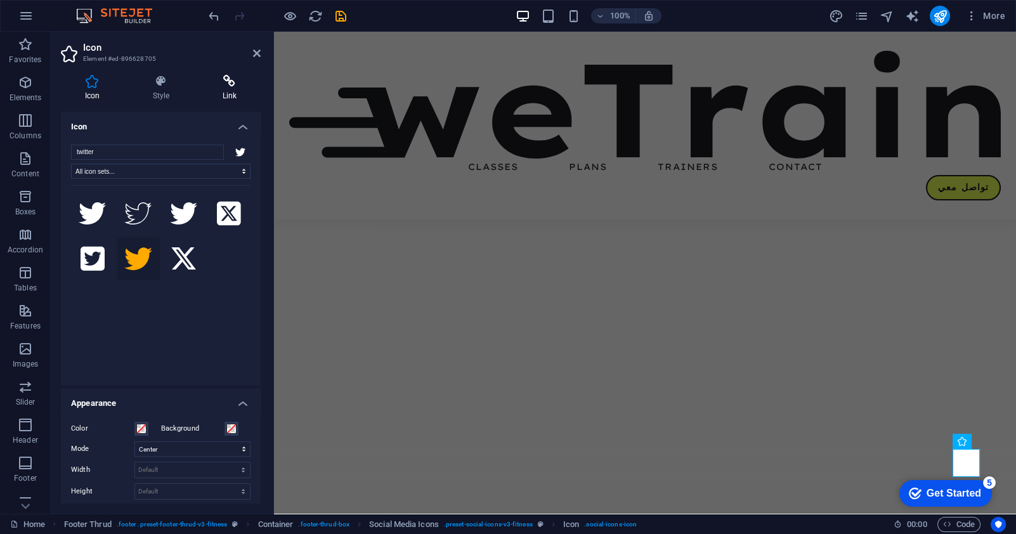
click at [229, 86] on icon at bounding box center [230, 81] width 62 height 13
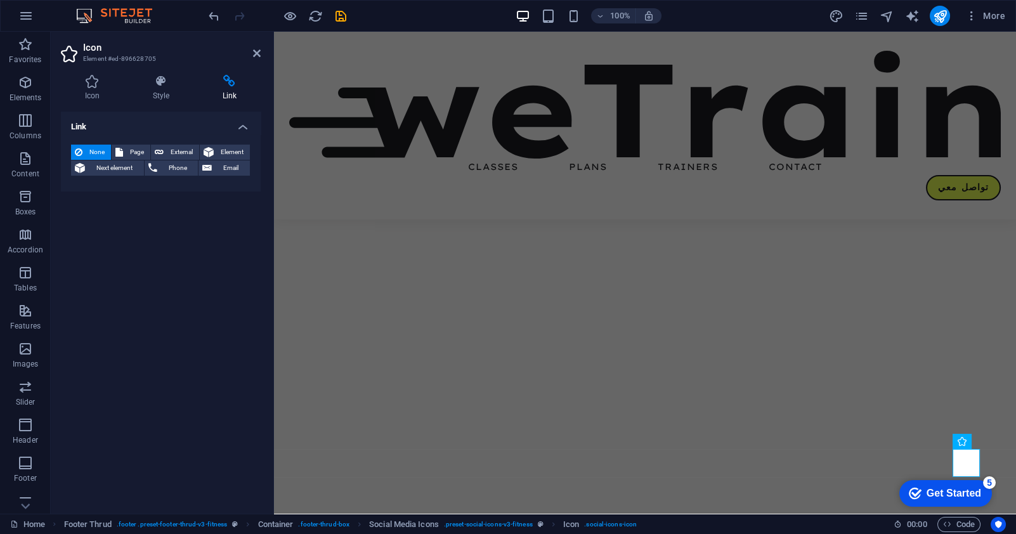
click at [181, 280] on div "Link None Page External Element Next element Phone Email Page Home Classes Plan…" at bounding box center [161, 308] width 200 height 392
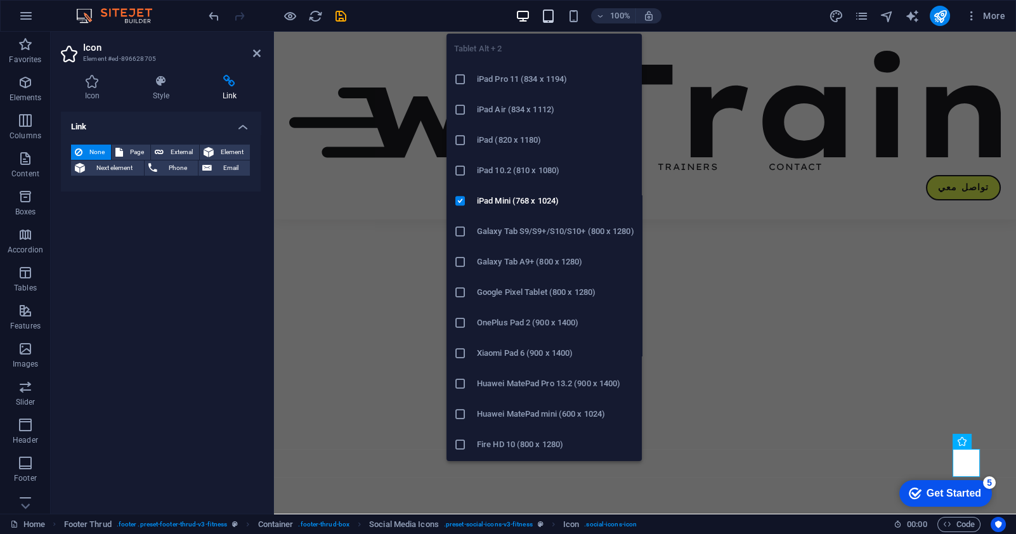
click at [549, 16] on icon "button" at bounding box center [547, 16] width 15 height 15
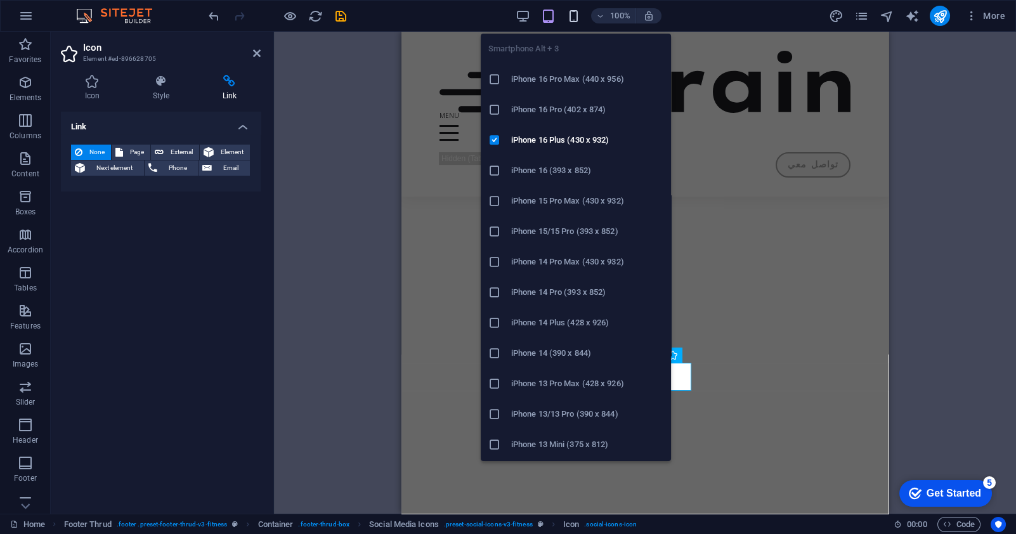
click at [571, 15] on icon "button" at bounding box center [573, 16] width 15 height 15
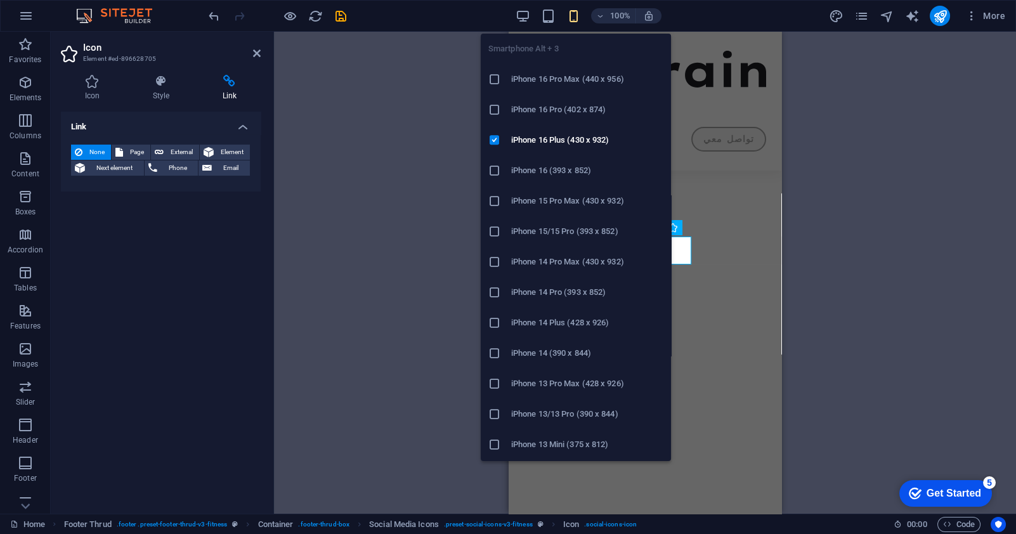
scroll to position [4304, 0]
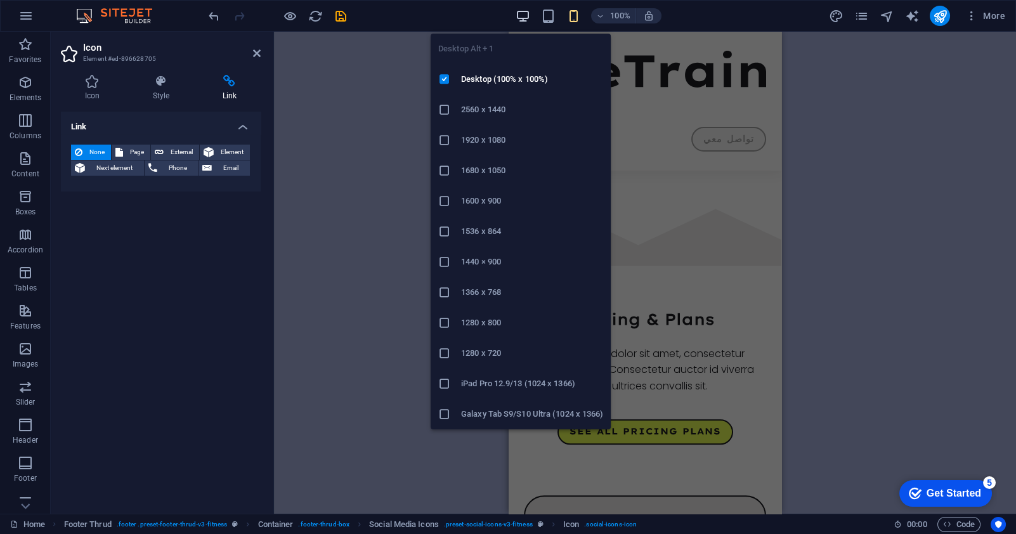
click at [522, 14] on icon "button" at bounding box center [522, 16] width 15 height 15
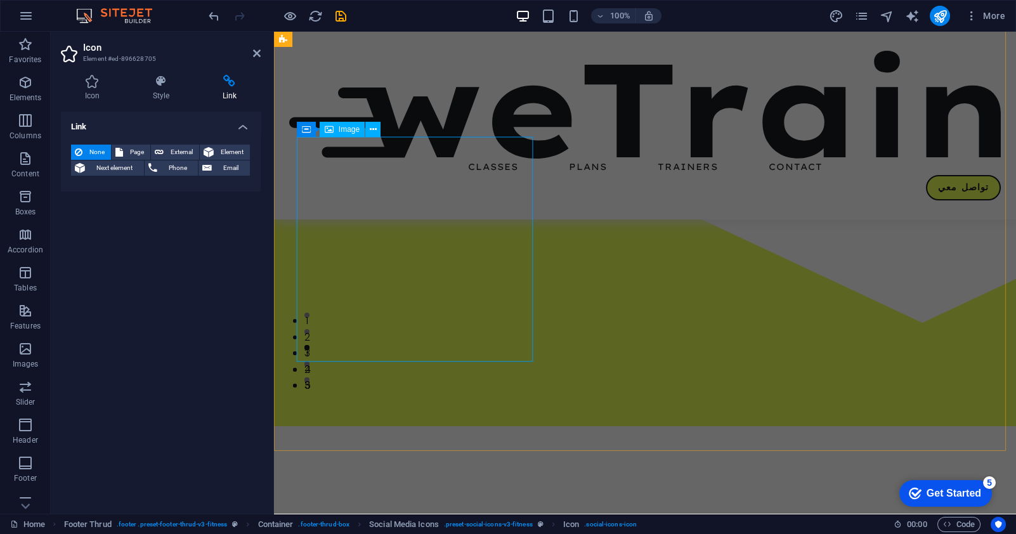
scroll to position [0, 0]
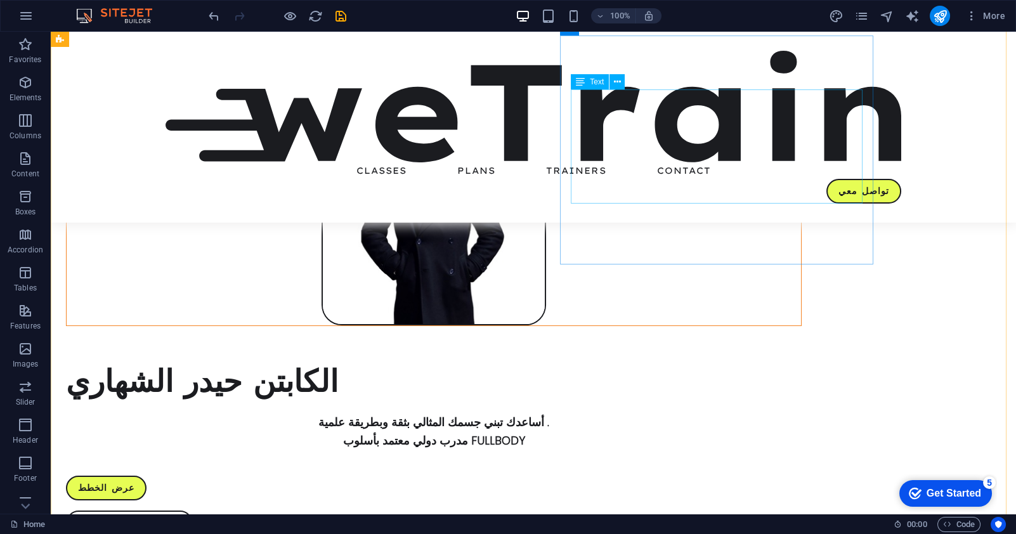
scroll to position [381, 0]
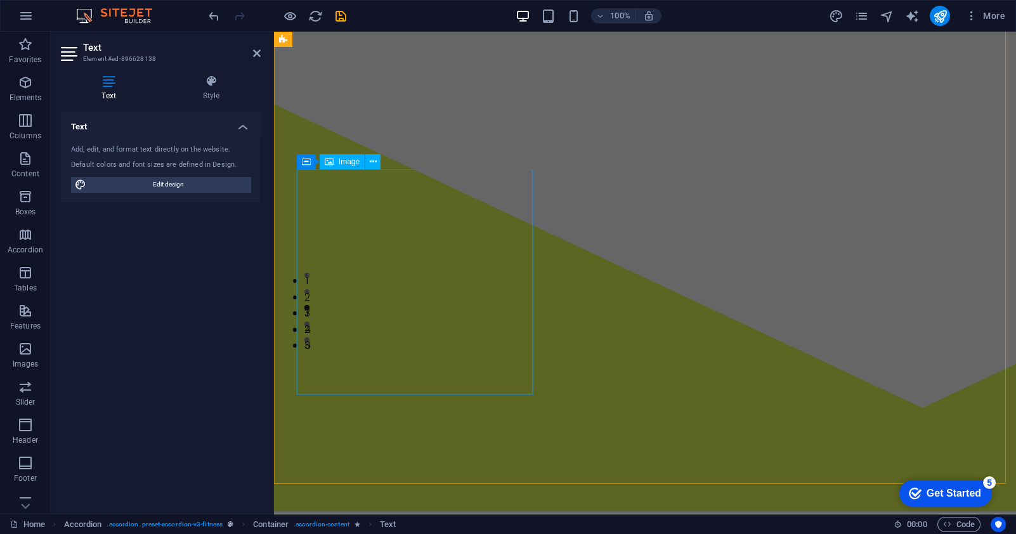
scroll to position [0, 0]
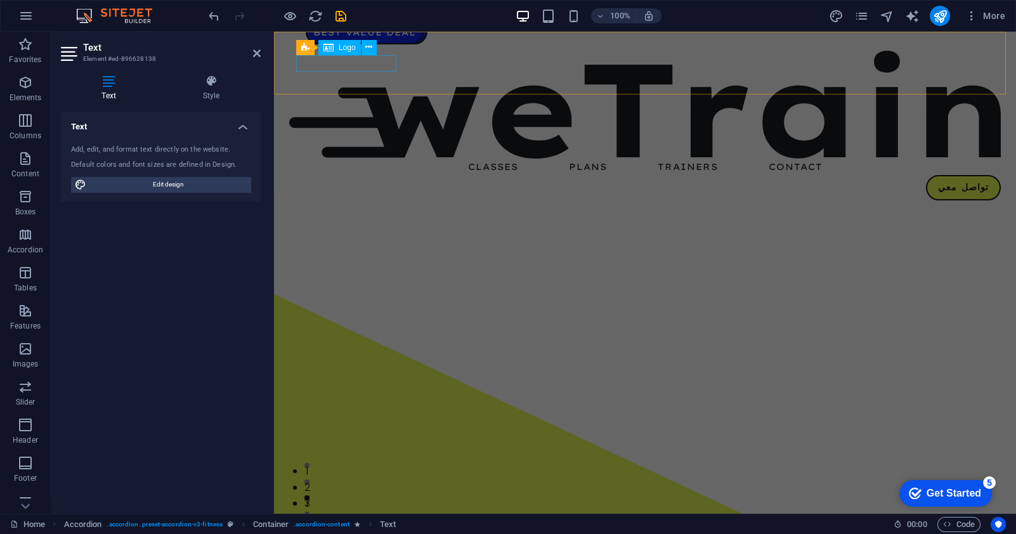
click at [356, 69] on div at bounding box center [645, 105] width 712 height 108
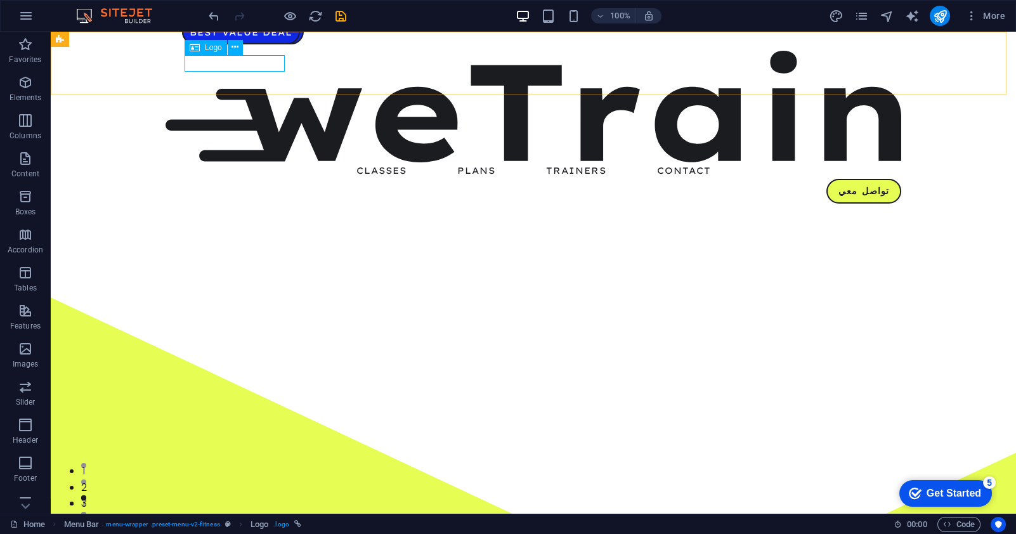
click at [216, 49] on span "Logo" at bounding box center [213, 48] width 17 height 8
click at [237, 61] on div at bounding box center [534, 107] width 736 height 112
select select "%"
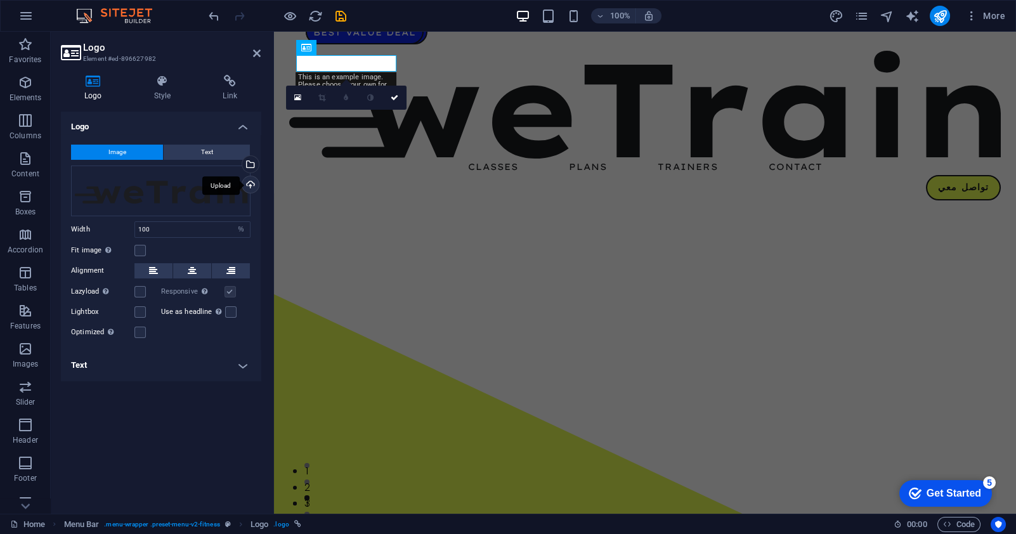
click at [253, 186] on div "Upload" at bounding box center [249, 185] width 19 height 19
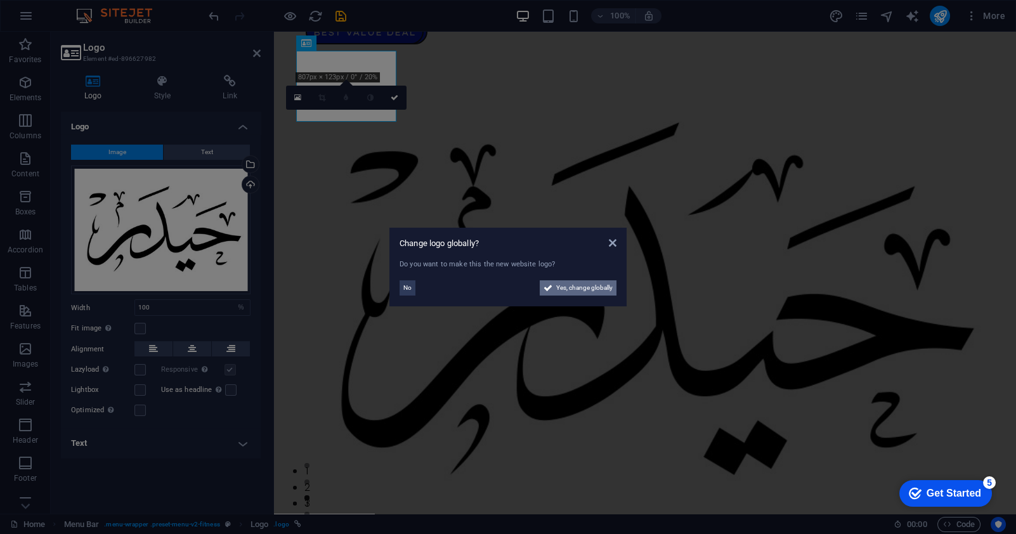
drag, startPoint x: 591, startPoint y: 282, endPoint x: 365, endPoint y: 294, distance: 226.1
click at [591, 282] on span "Yes, change globally" at bounding box center [584, 287] width 56 height 15
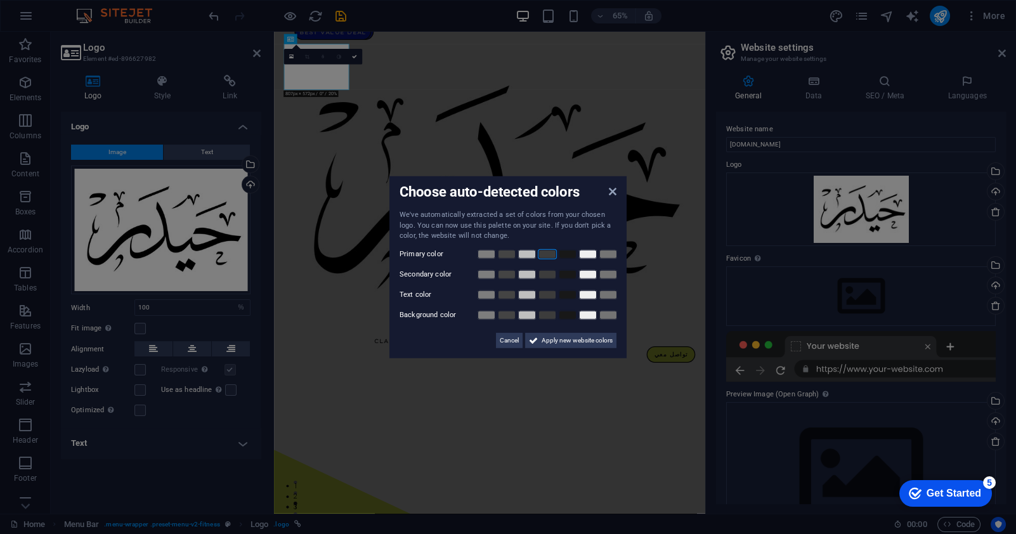
click at [544, 253] on link at bounding box center [547, 254] width 19 height 10
click at [511, 252] on link at bounding box center [506, 254] width 19 height 10
click at [509, 275] on link at bounding box center [506, 274] width 19 height 10
click at [507, 294] on link at bounding box center [506, 294] width 19 height 10
click at [507, 273] on link at bounding box center [506, 274] width 19 height 10
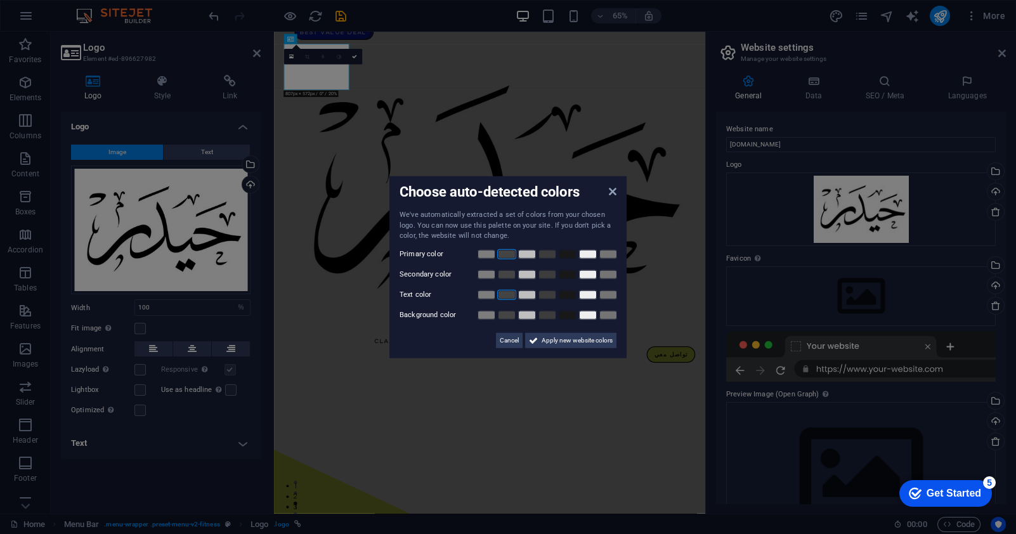
click at [507, 292] on link at bounding box center [506, 294] width 19 height 10
click at [511, 253] on link at bounding box center [506, 254] width 19 height 10
click at [507, 337] on span "Cancel" at bounding box center [509, 339] width 19 height 15
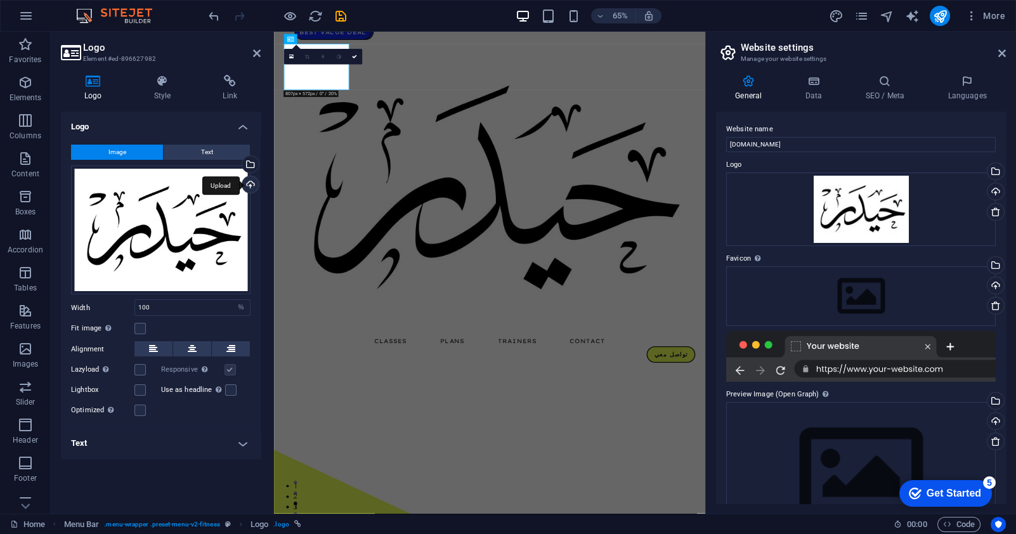
click at [244, 185] on div "Upload" at bounding box center [249, 185] width 19 height 19
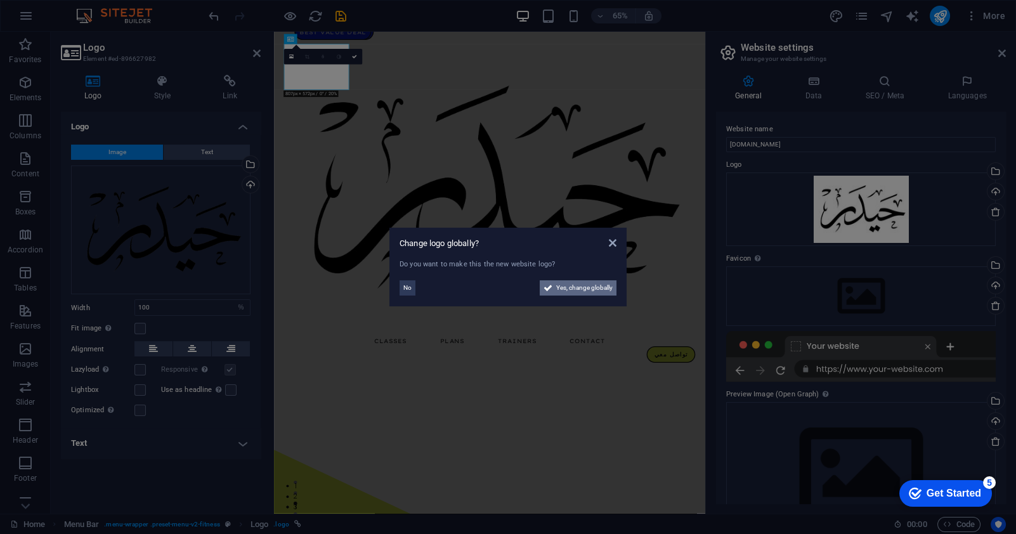
click at [568, 288] on span "Yes, change globally" at bounding box center [584, 287] width 56 height 15
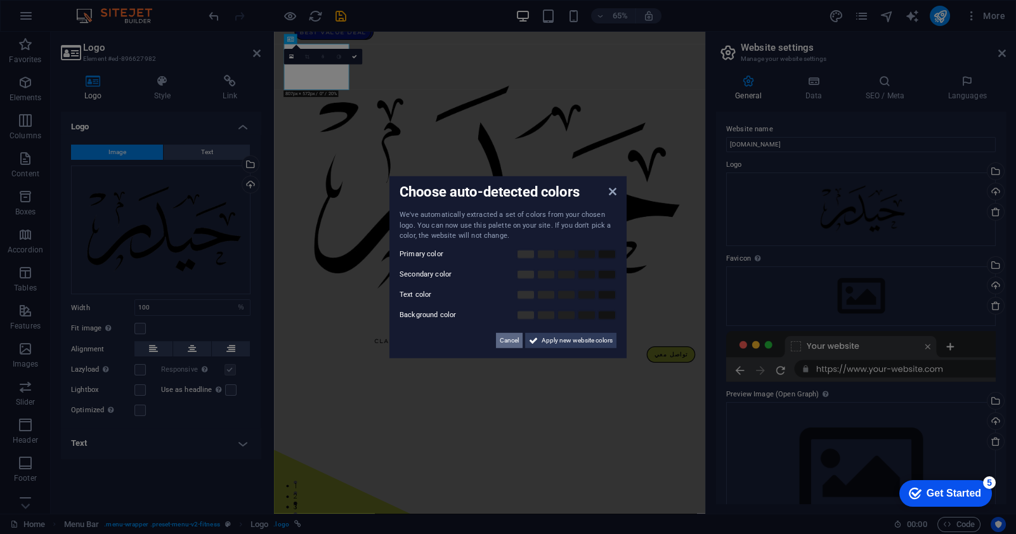
click at [507, 339] on span "Cancel" at bounding box center [509, 339] width 19 height 15
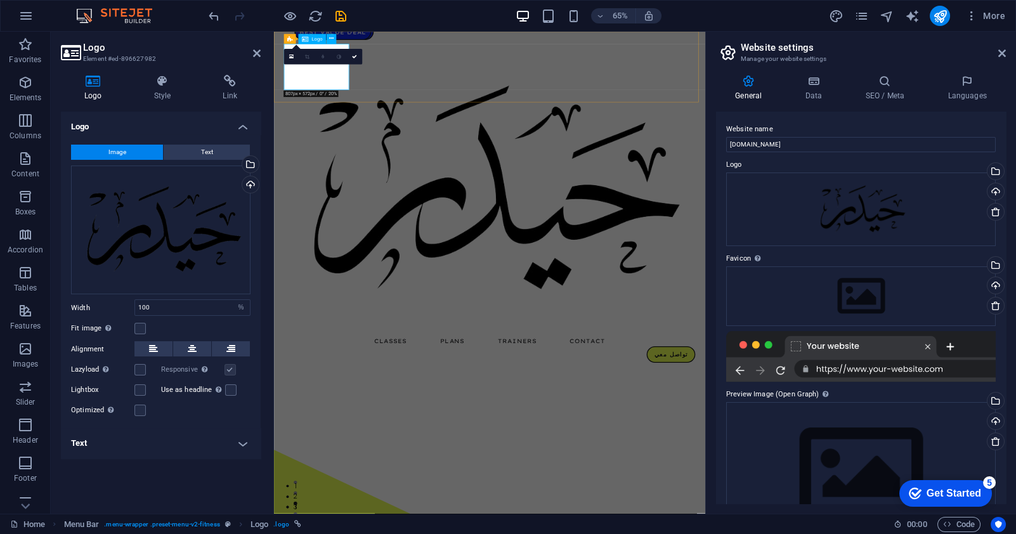
click at [348, 103] on div at bounding box center [605, 275] width 633 height 448
click at [316, 39] on span "Logo" at bounding box center [316, 39] width 11 height 5
click at [355, 58] on icon at bounding box center [354, 57] width 5 height 5
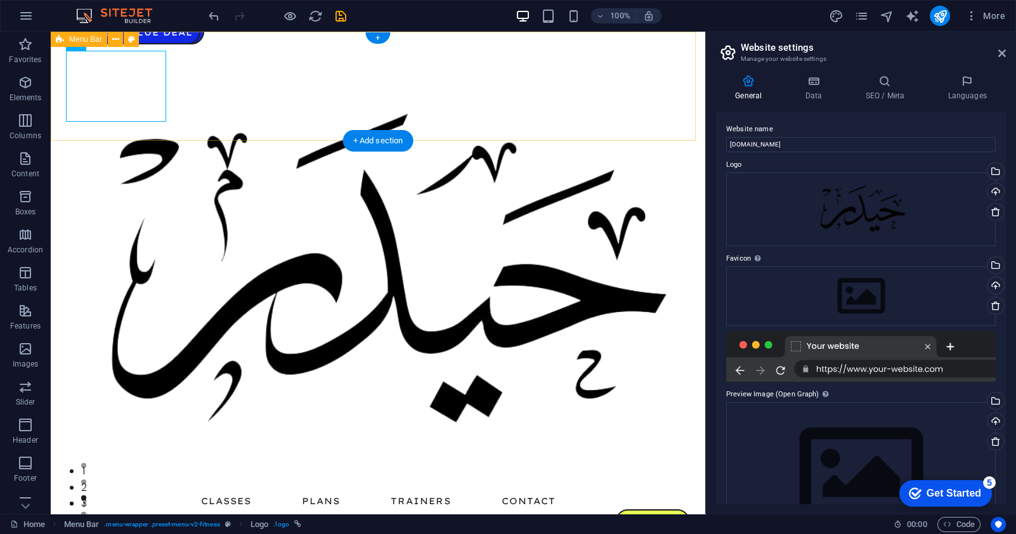
click at [225, 112] on div "Classes Plans Trainers Contact تواصل معي" at bounding box center [378, 293] width 655 height 522
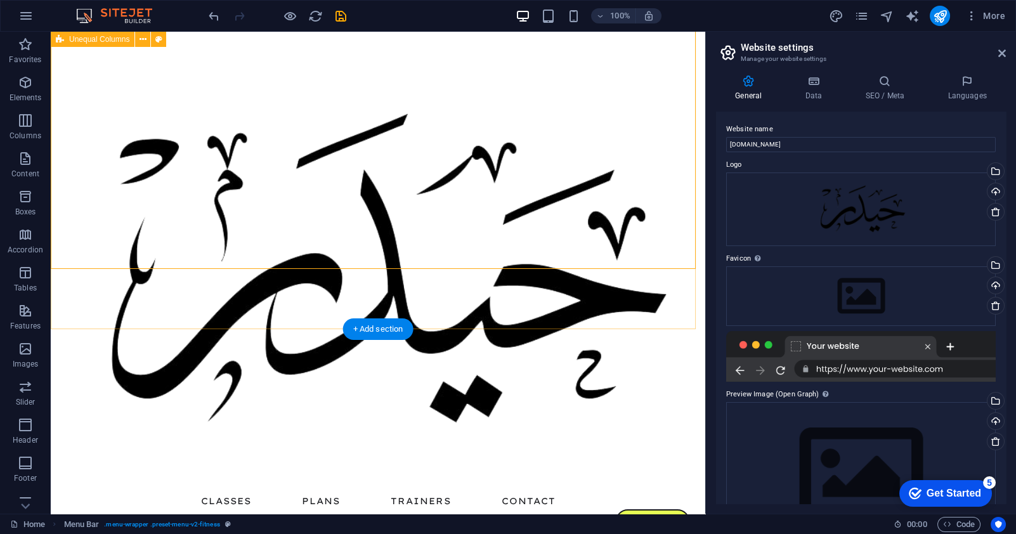
scroll to position [381, 0]
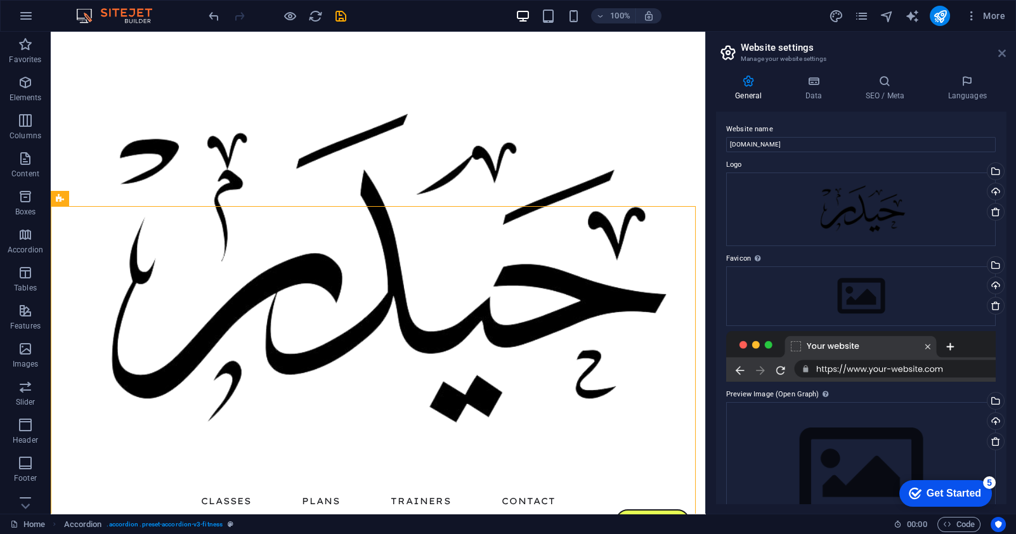
click at [998, 50] on icon at bounding box center [1002, 53] width 8 height 10
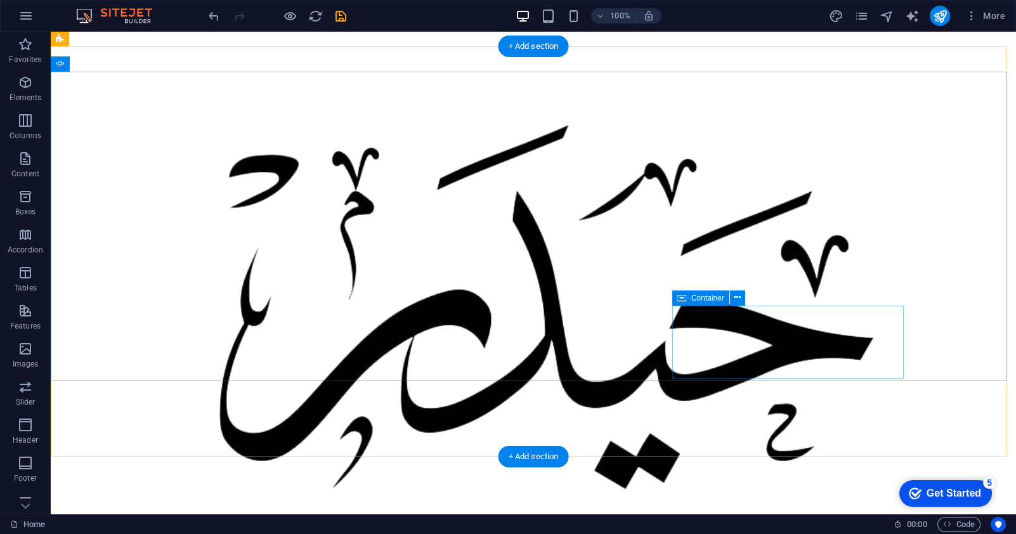
scroll to position [1650, 0]
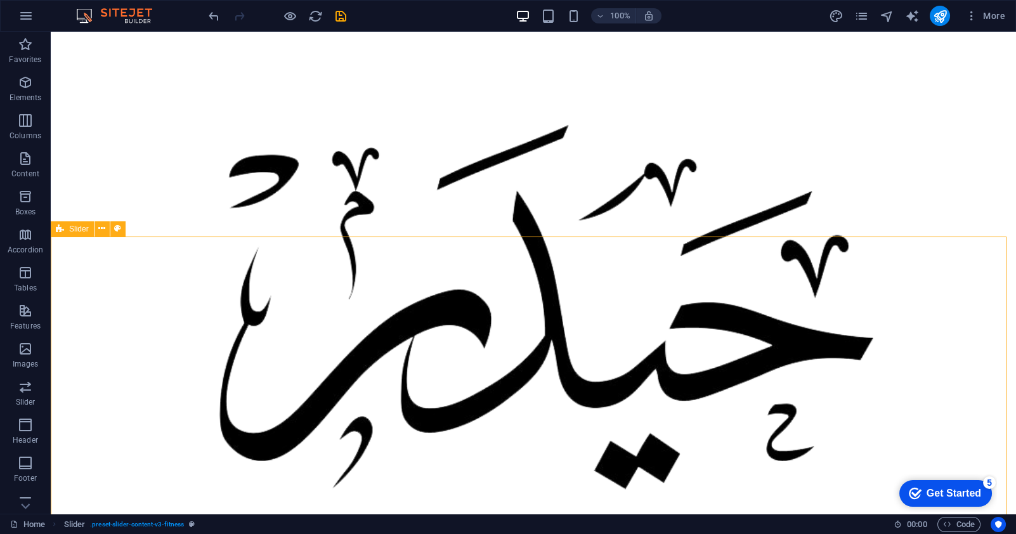
click at [76, 230] on span "Slider" at bounding box center [79, 229] width 20 height 8
click at [103, 228] on icon at bounding box center [101, 228] width 7 height 13
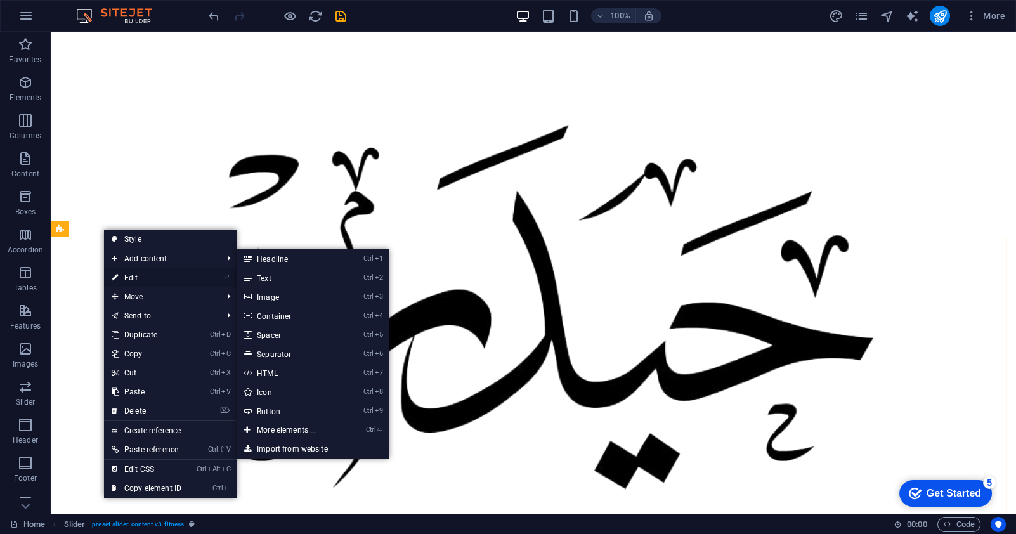
click at [130, 278] on link "⏎ Edit" at bounding box center [146, 277] width 85 height 19
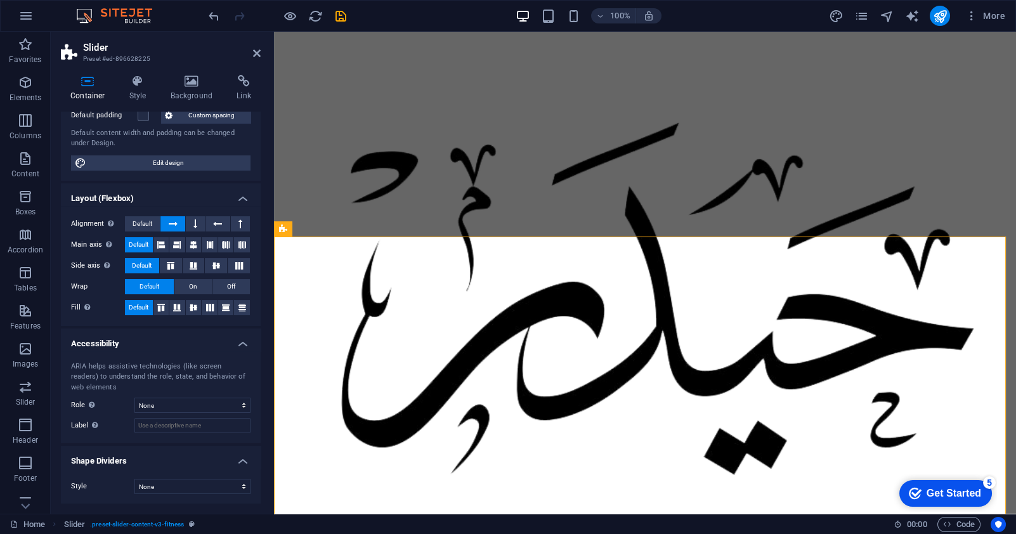
scroll to position [0, 0]
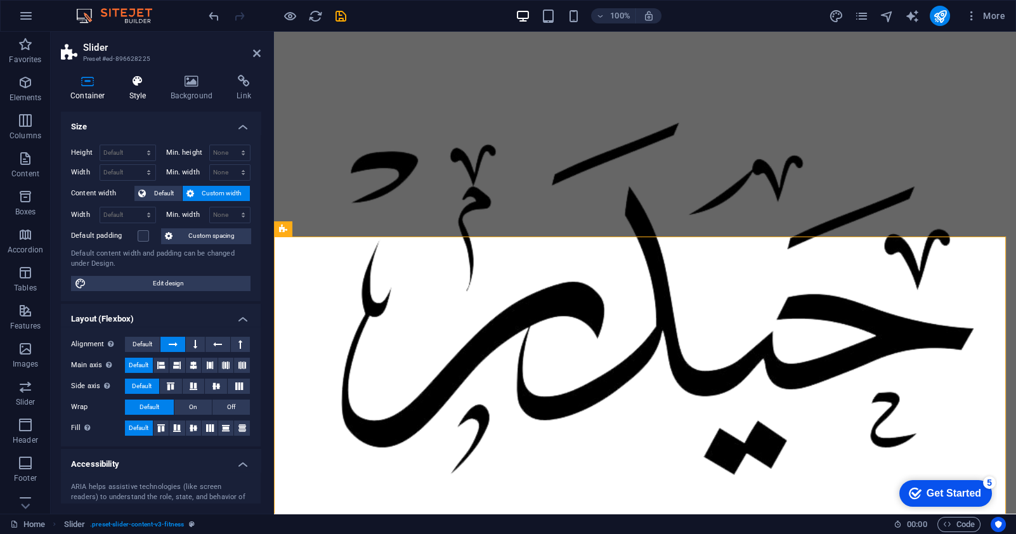
click at [138, 86] on icon at bounding box center [138, 81] width 36 height 13
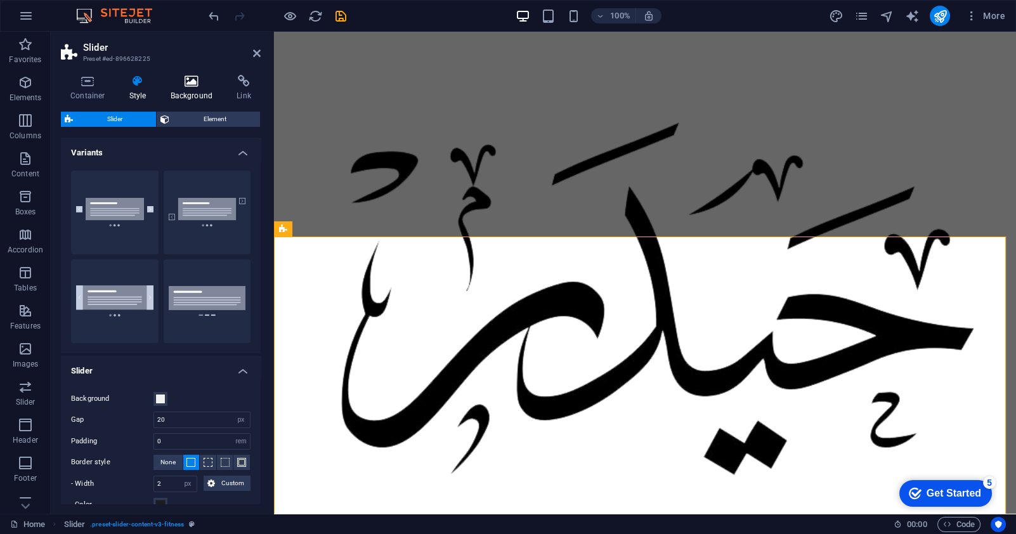
click at [186, 89] on h4 "Background" at bounding box center [194, 88] width 67 height 27
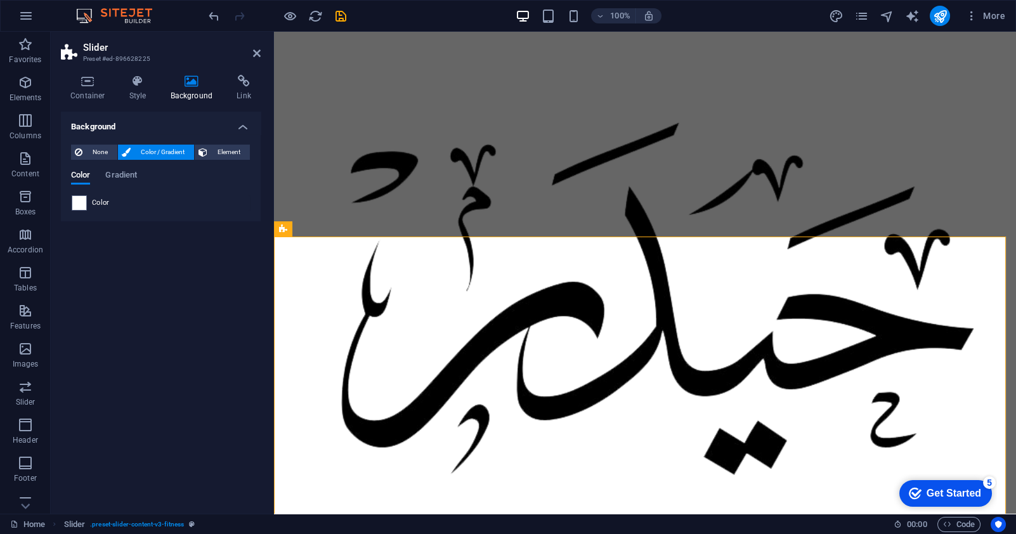
click at [247, 74] on div "Container Style Background Link Size Height Default px rem % vh vw Min. height …" at bounding box center [161, 289] width 220 height 449
click at [238, 85] on icon at bounding box center [244, 81] width 34 height 13
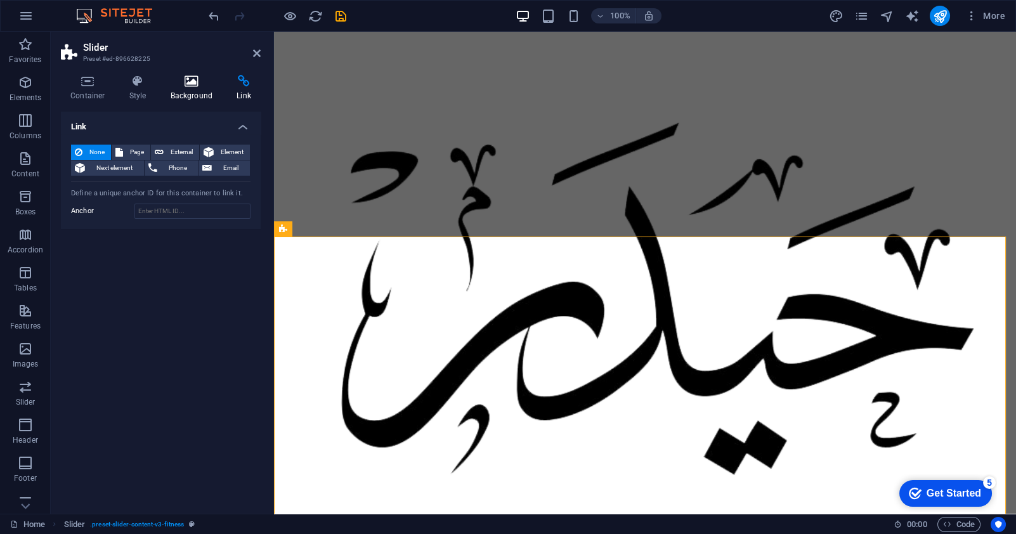
click at [194, 86] on icon at bounding box center [192, 81] width 62 height 13
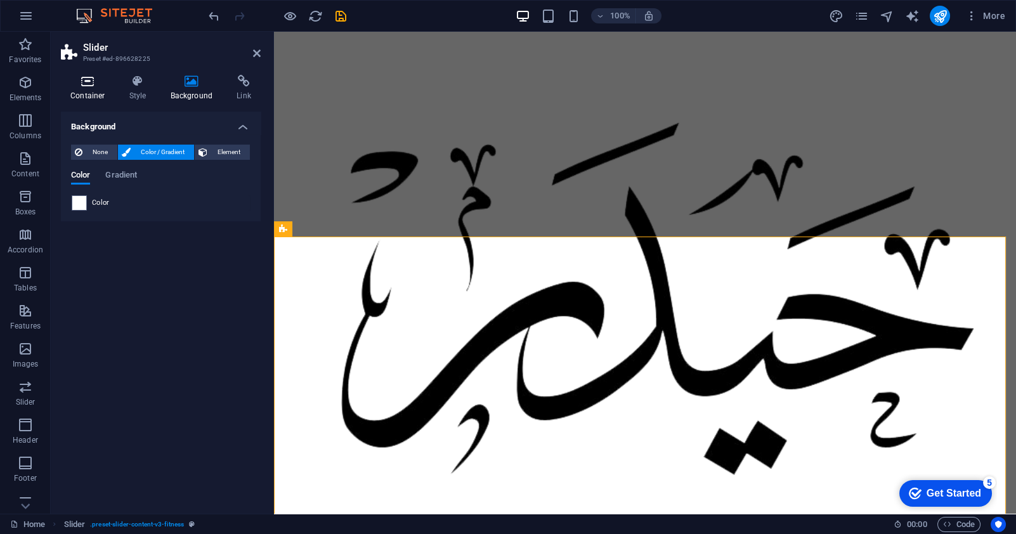
click at [106, 86] on icon at bounding box center [88, 81] width 54 height 13
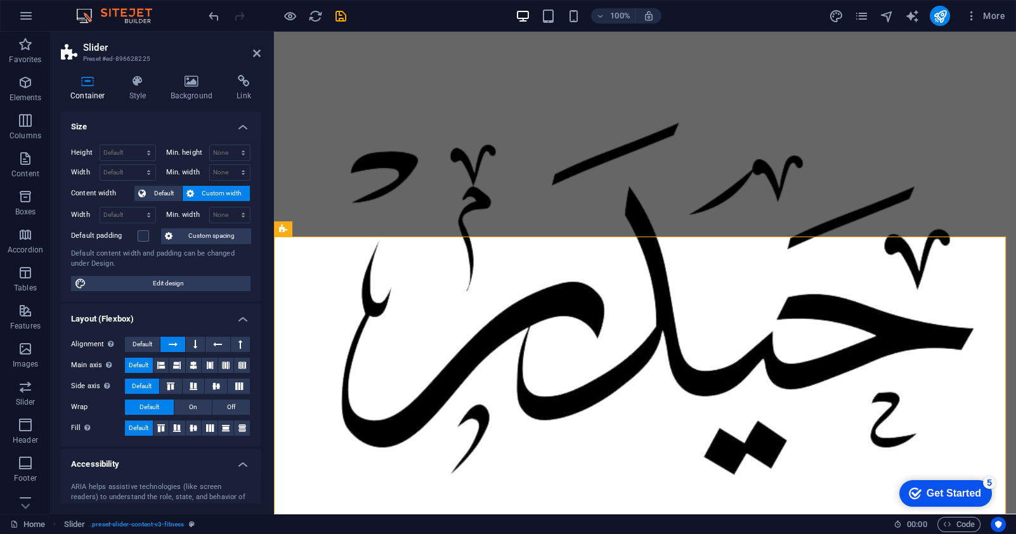
click at [74, 86] on icon at bounding box center [88, 81] width 54 height 13
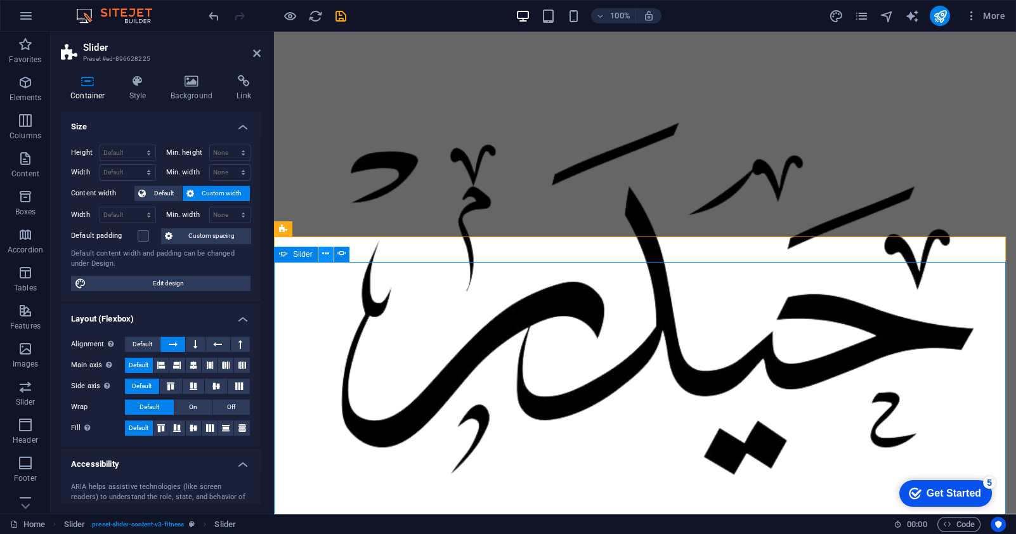
click at [324, 254] on icon at bounding box center [325, 253] width 7 height 13
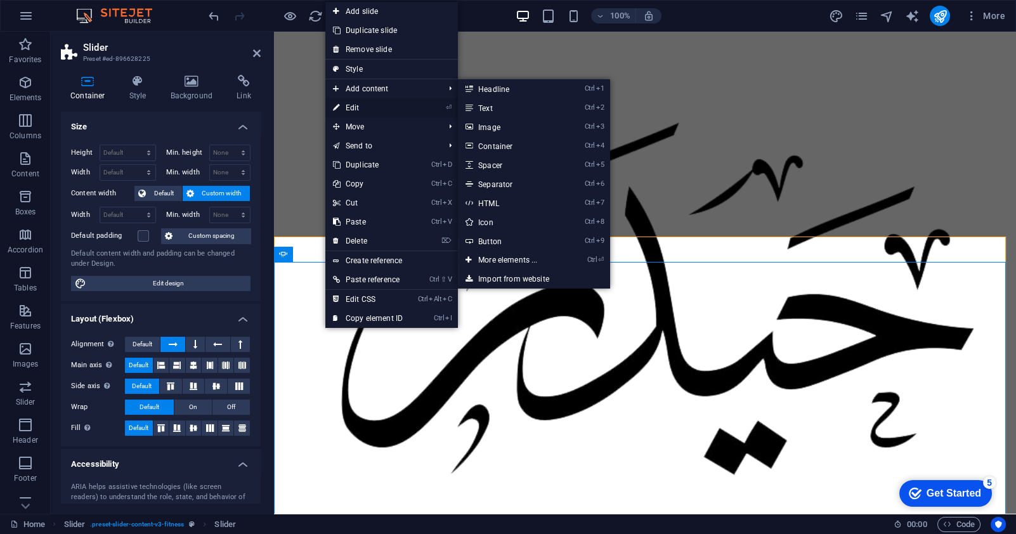
drag, startPoint x: 357, startPoint y: 103, endPoint x: 81, endPoint y: 79, distance: 277.5
click at [357, 103] on link "⏎ Edit" at bounding box center [367, 107] width 85 height 19
select select "px"
select select "ms"
select select "s"
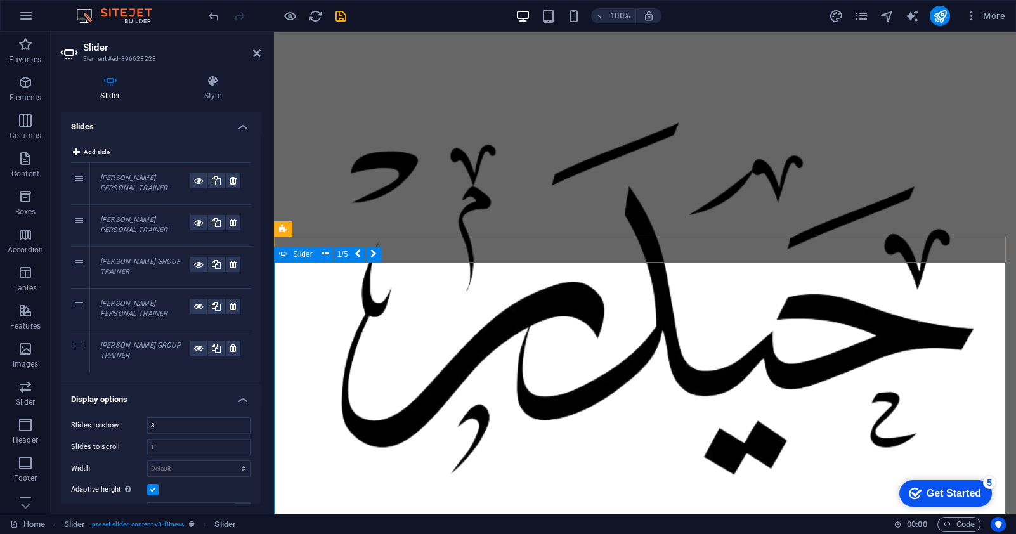
click at [325, 252] on icon at bounding box center [325, 253] width 7 height 13
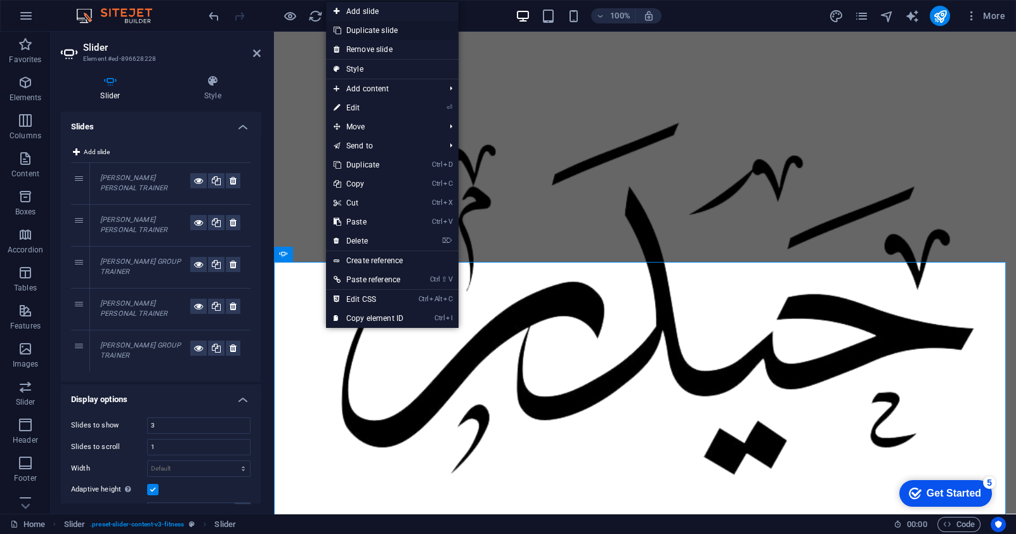
click at [374, 29] on link "Duplicate slide" at bounding box center [392, 30] width 133 height 19
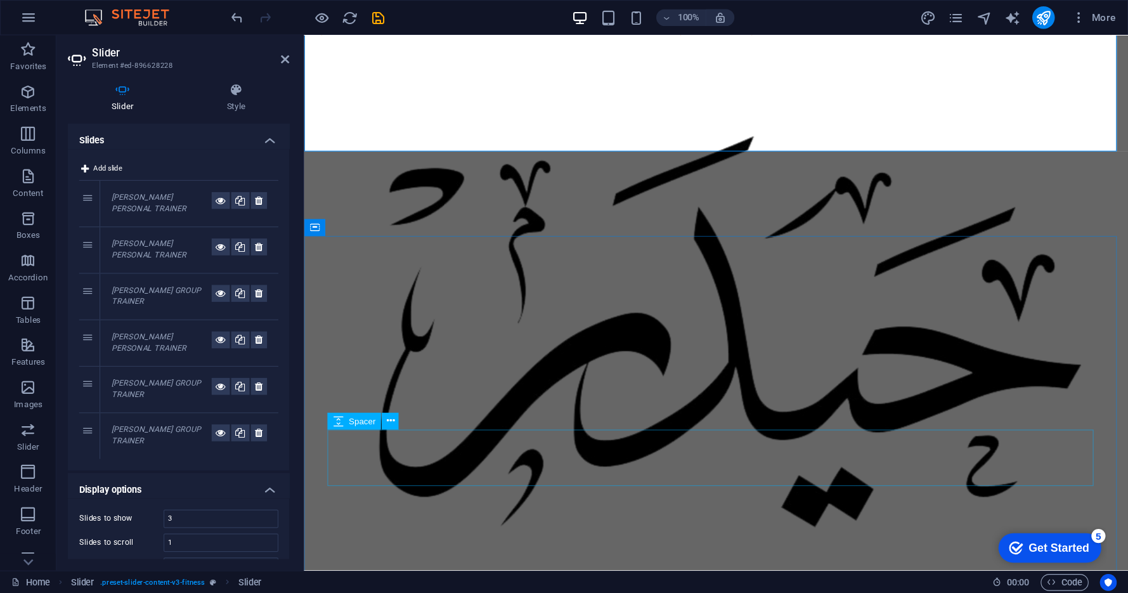
scroll to position [1840, 0]
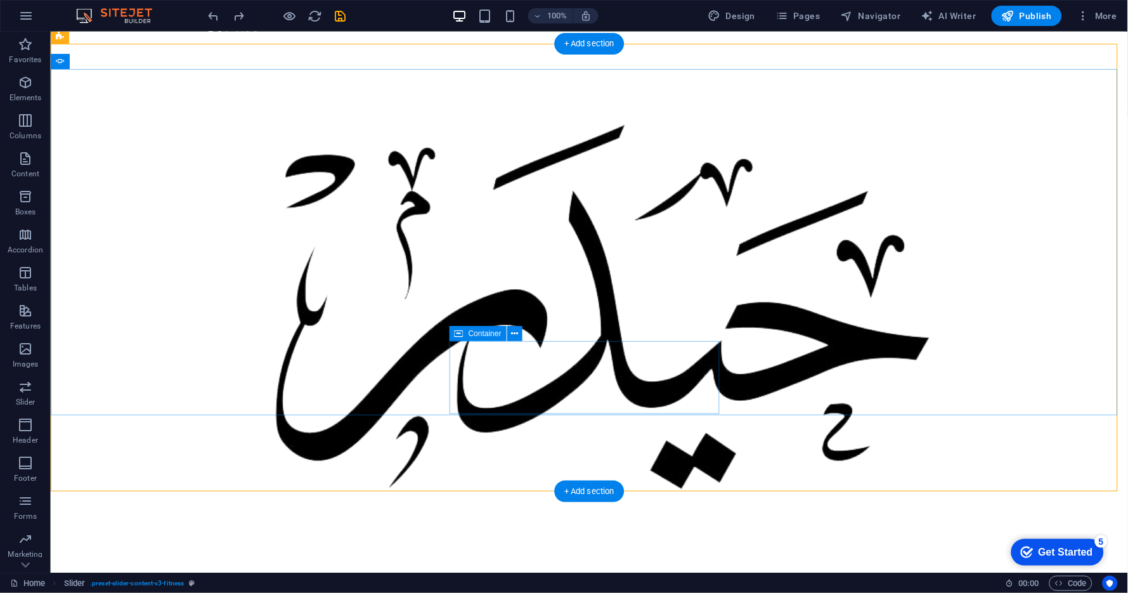
scroll to position [1629, 0]
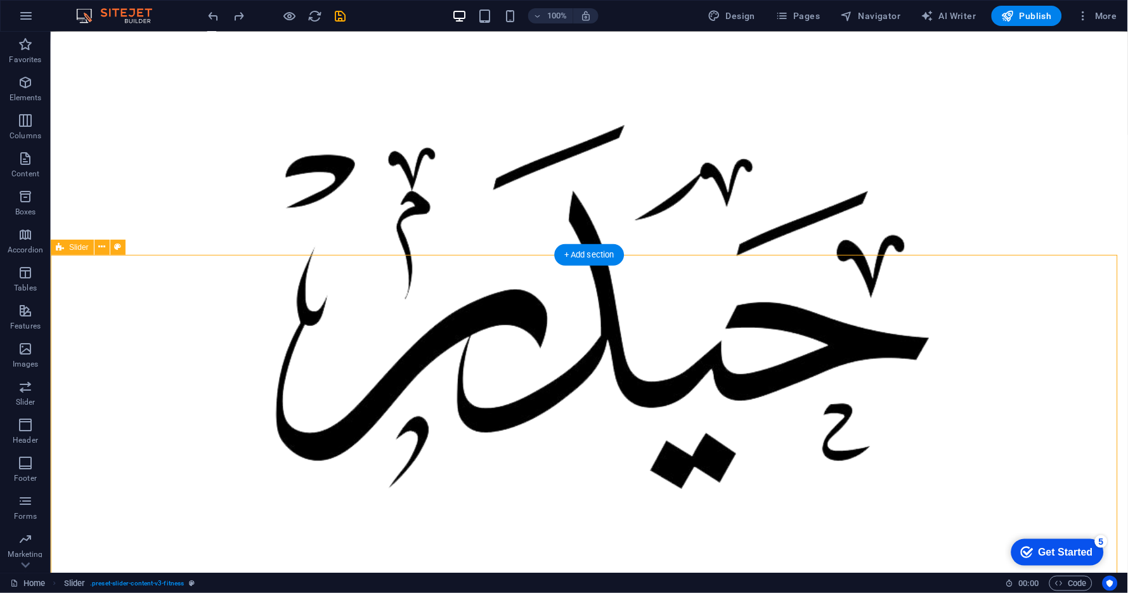
click at [600, 256] on div "+ Add section" at bounding box center [589, 255] width 70 height 22
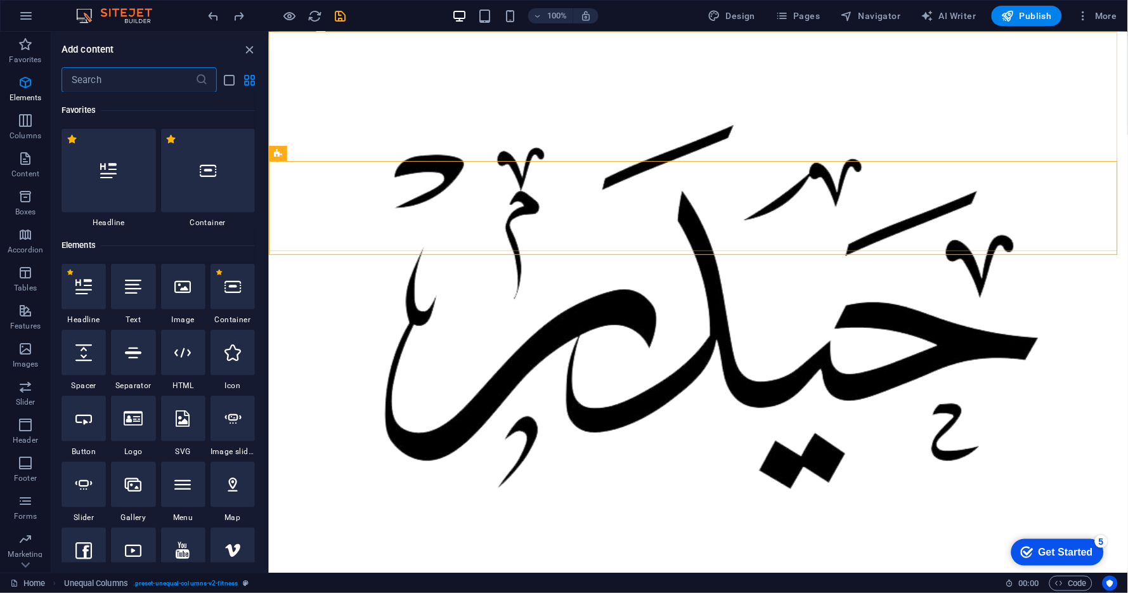
scroll to position [2219, 0]
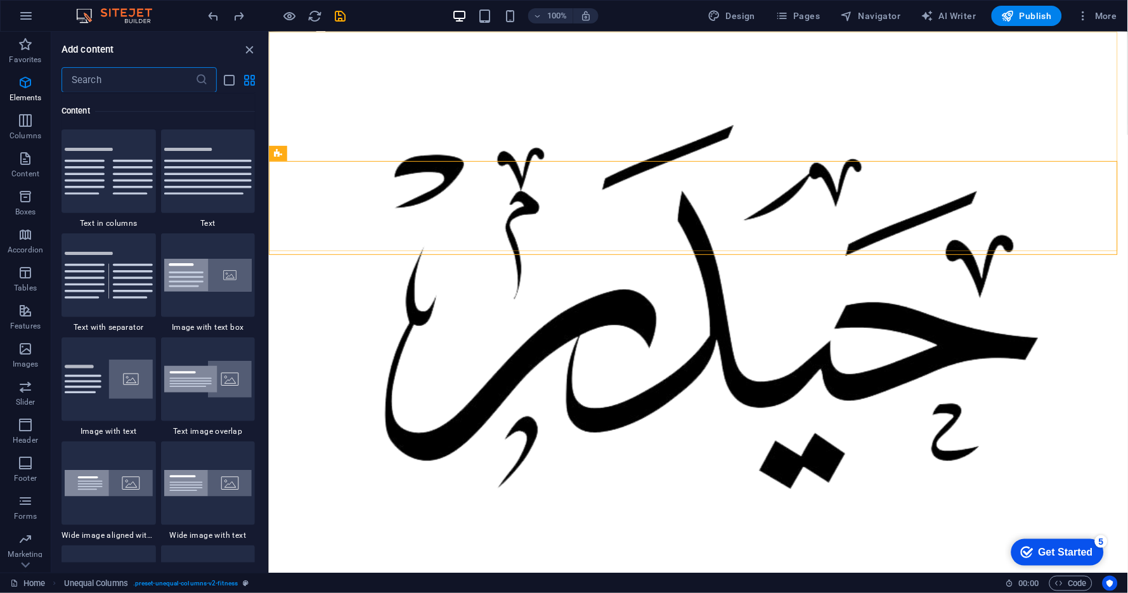
click at [665, 218] on div "Classes Plans Trainers Contact تواصل معي" at bounding box center [697, 331] width 859 height 601
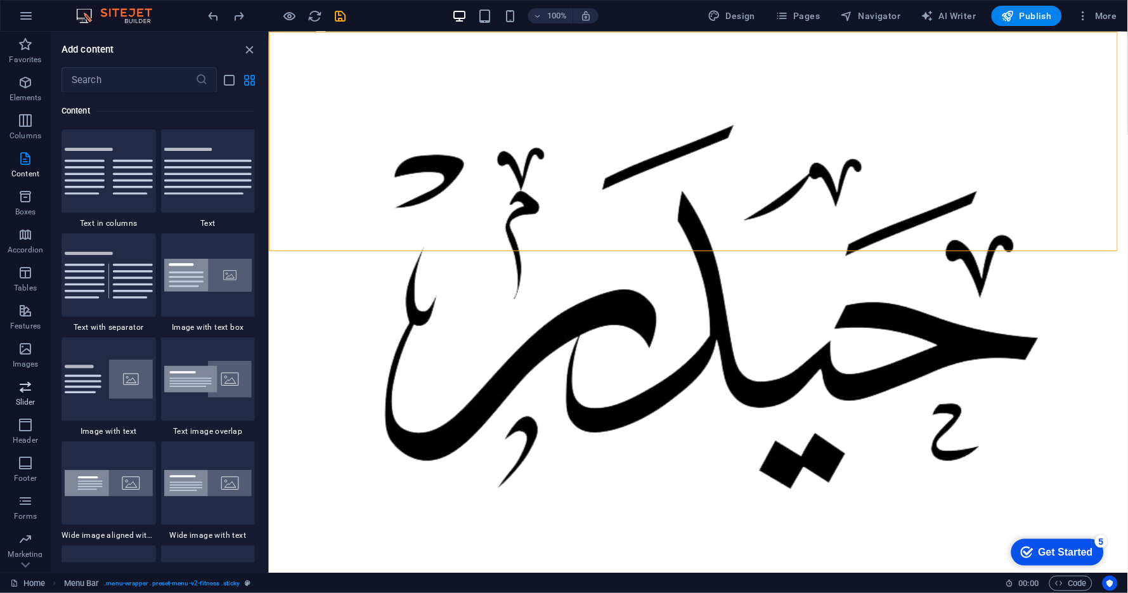
click at [27, 393] on icon "button" at bounding box center [25, 386] width 15 height 15
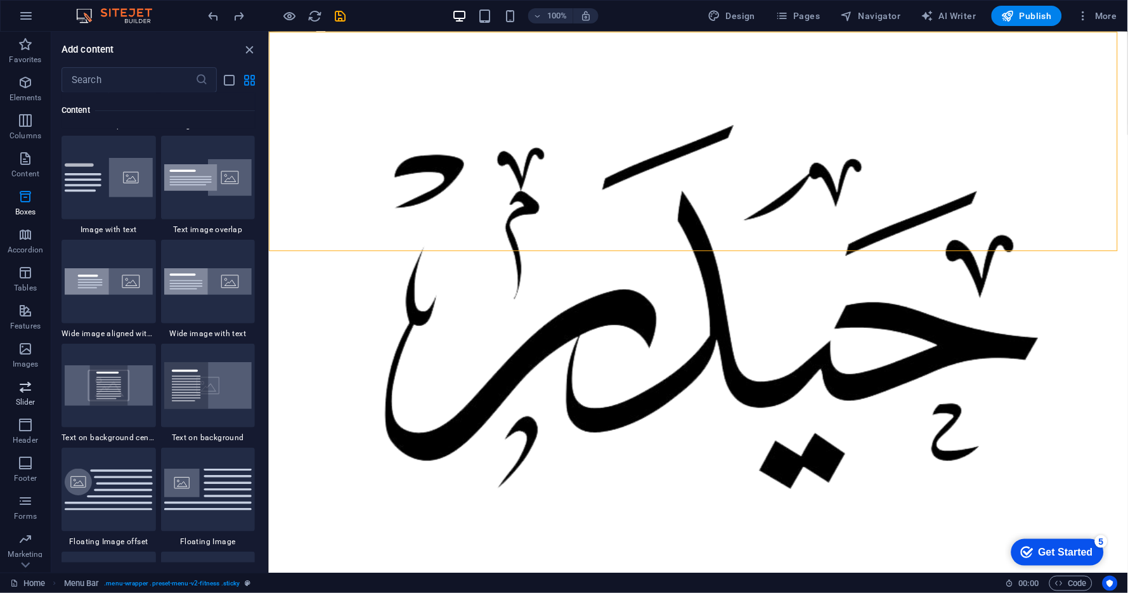
scroll to position [7190, 0]
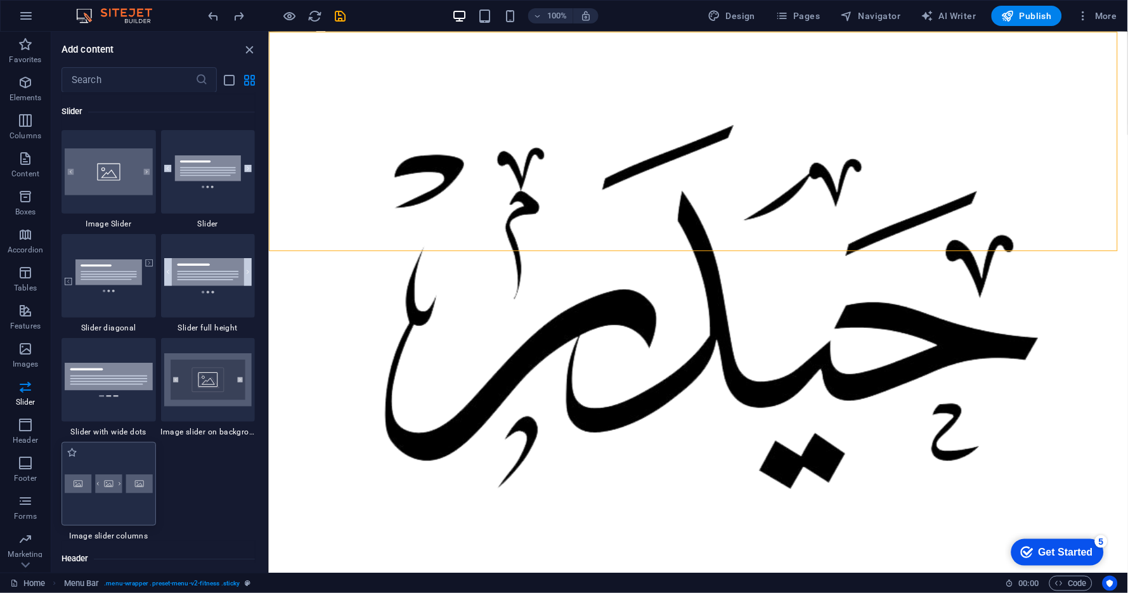
click at [119, 486] on img at bounding box center [109, 483] width 88 height 19
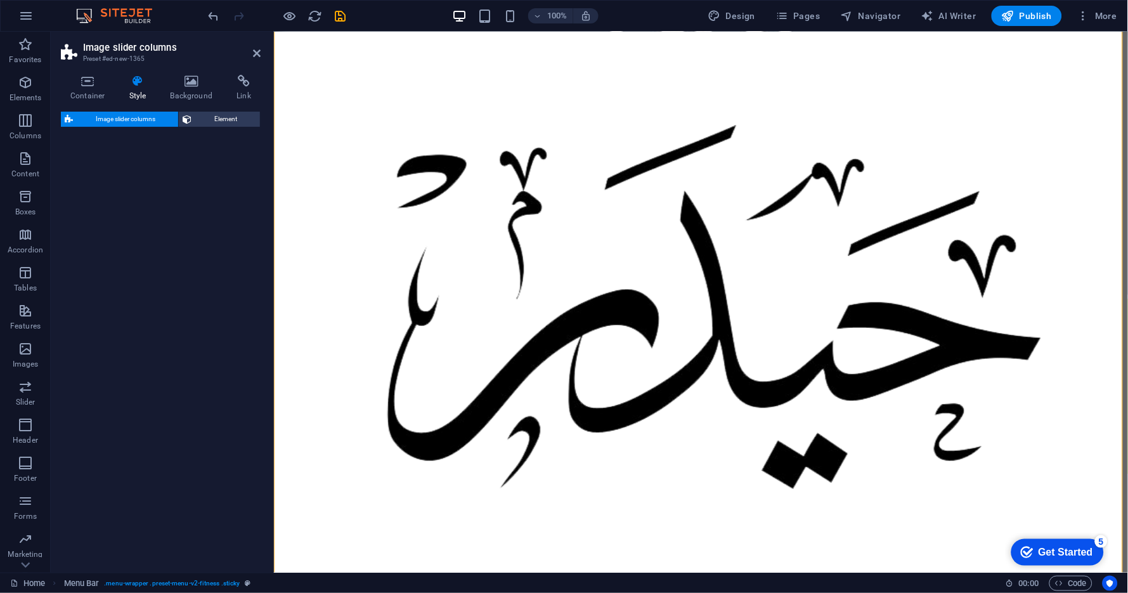
select select "rem"
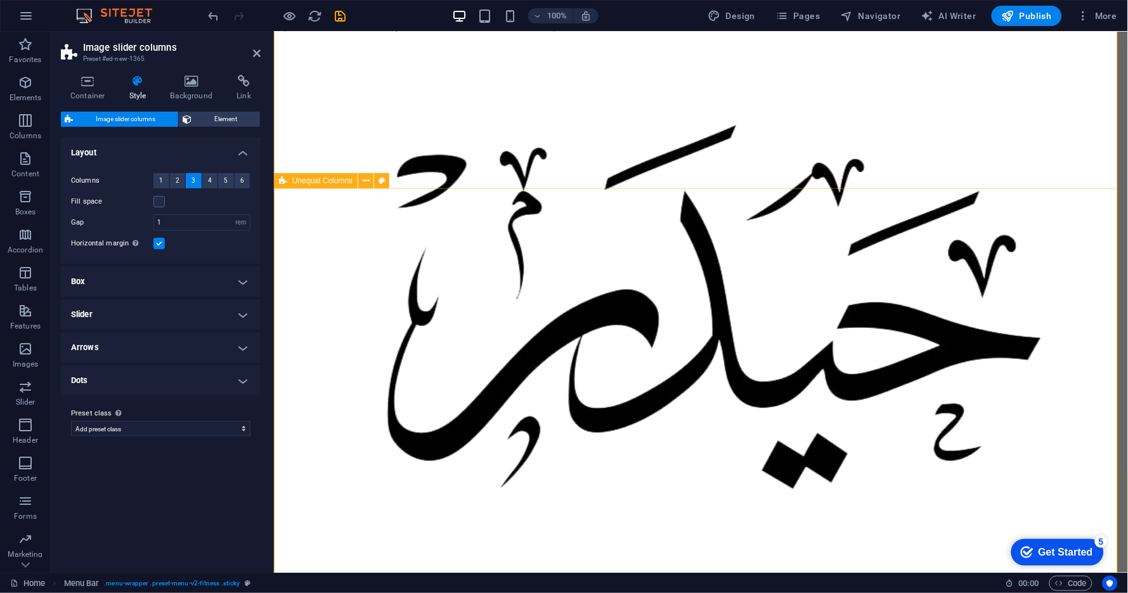
scroll to position [350, 0]
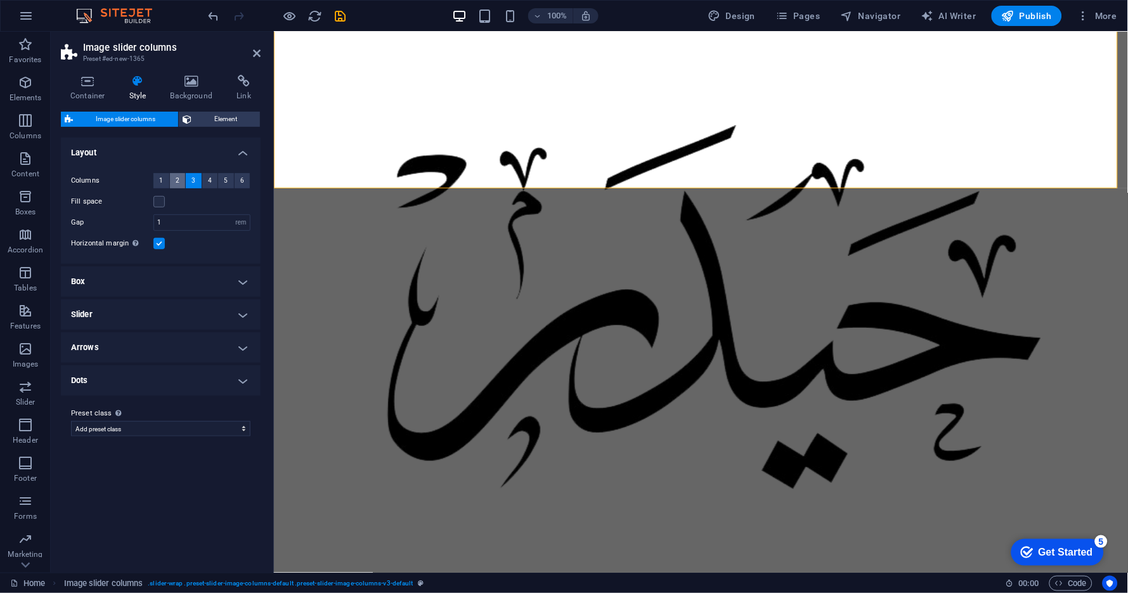
click at [182, 180] on button "2" at bounding box center [178, 180] width 16 height 15
click at [162, 181] on span "1" at bounding box center [161, 180] width 4 height 15
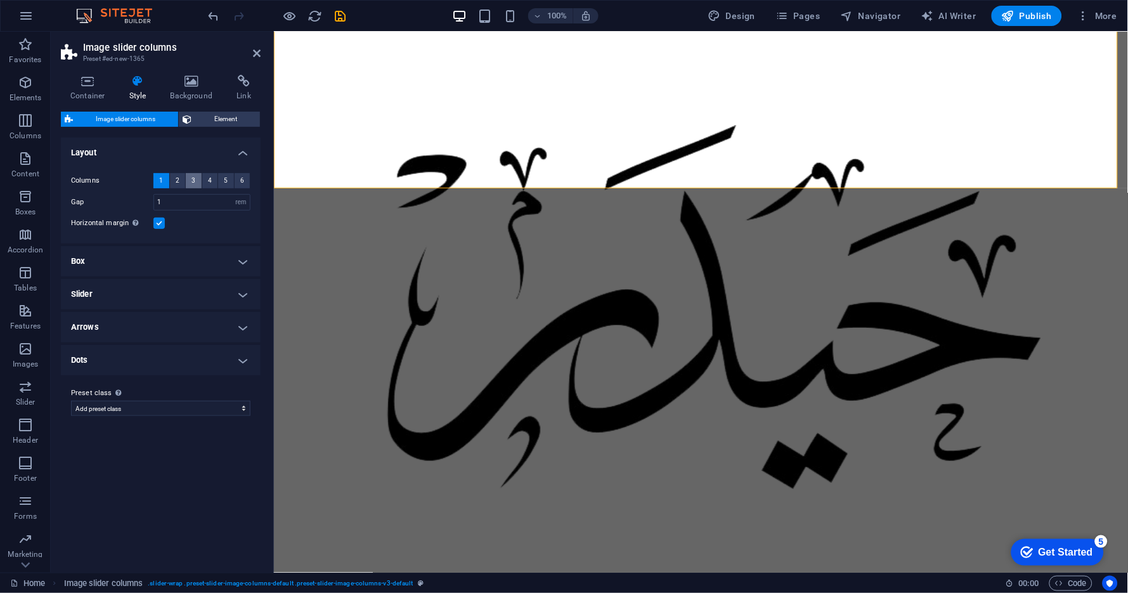
click at [186, 181] on button "3" at bounding box center [194, 180] width 16 height 15
select select
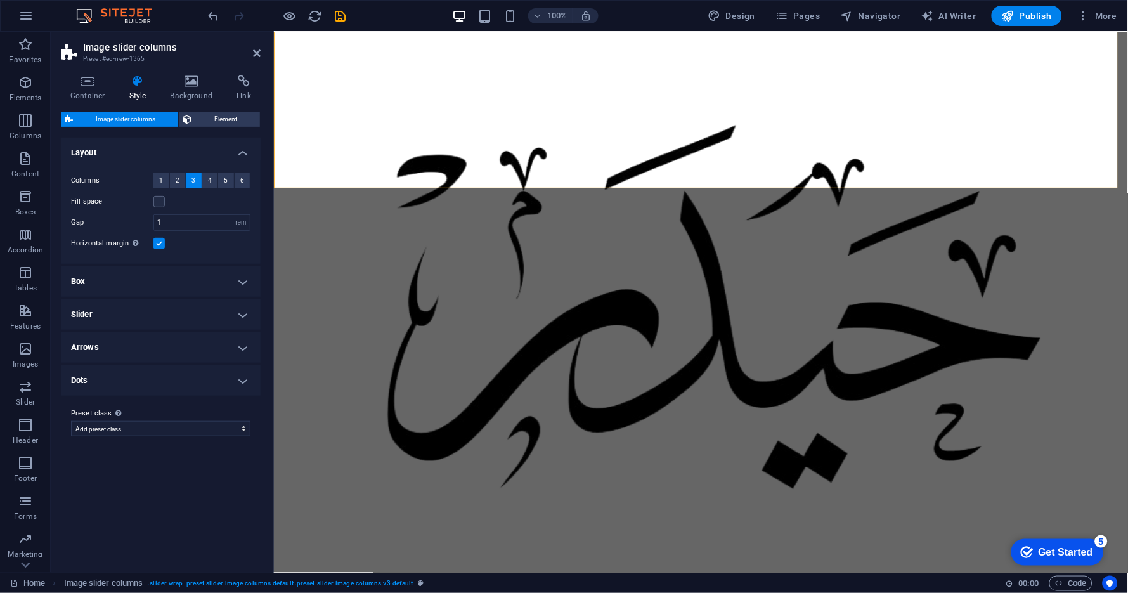
click at [123, 325] on h4 "Slider" at bounding box center [161, 314] width 200 height 30
click at [136, 310] on h4 "Slider" at bounding box center [161, 310] width 200 height 23
click at [186, 79] on icon at bounding box center [192, 81] width 62 height 13
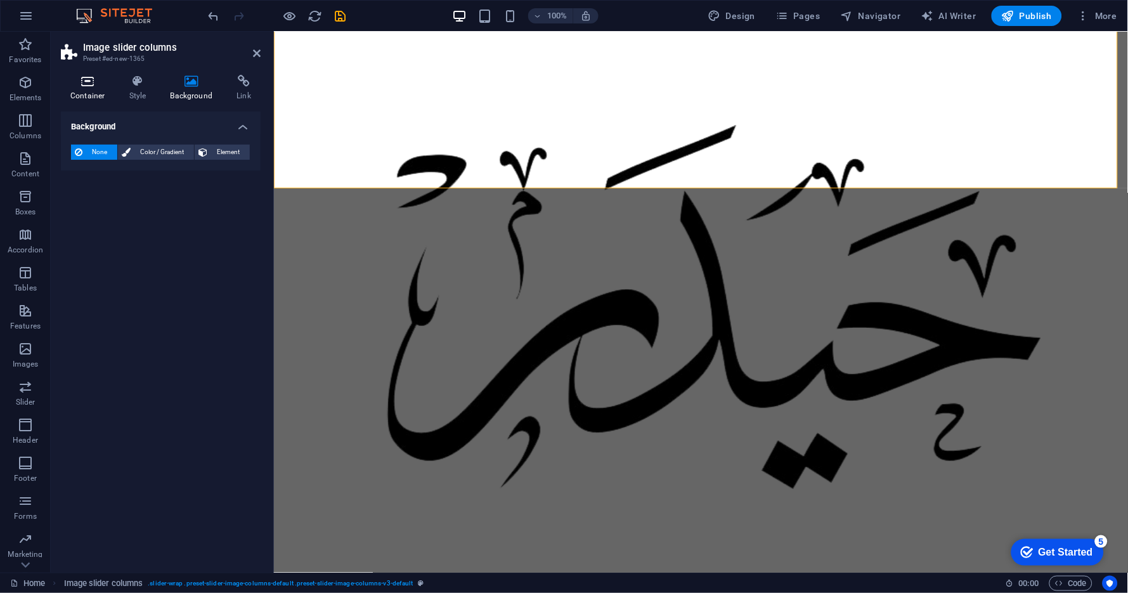
click at [99, 87] on icon at bounding box center [88, 81] width 54 height 13
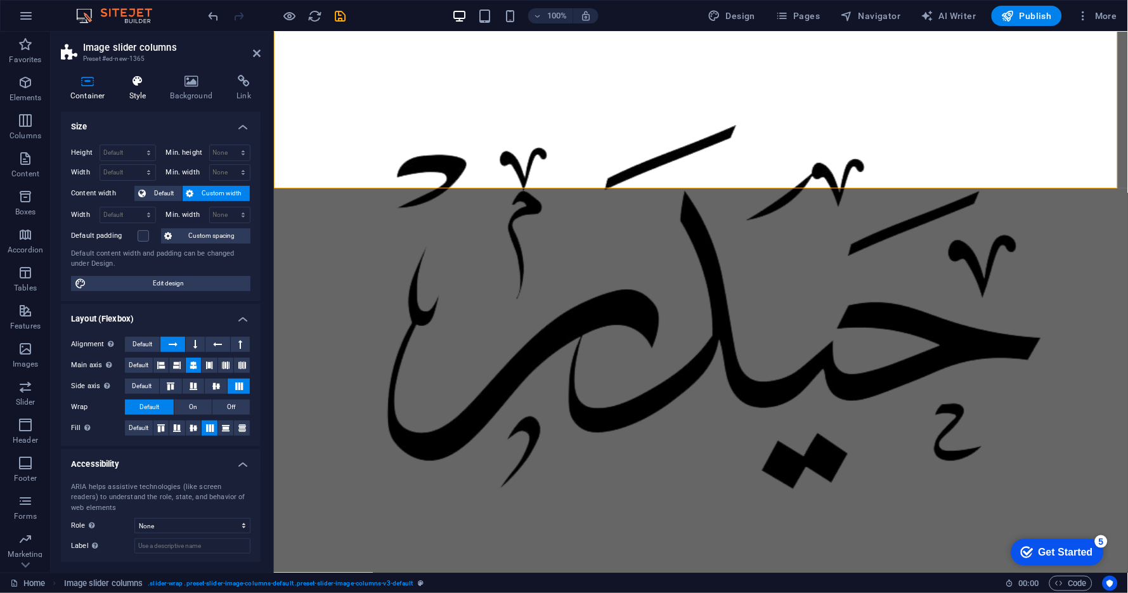
click at [138, 75] on icon at bounding box center [138, 81] width 36 height 13
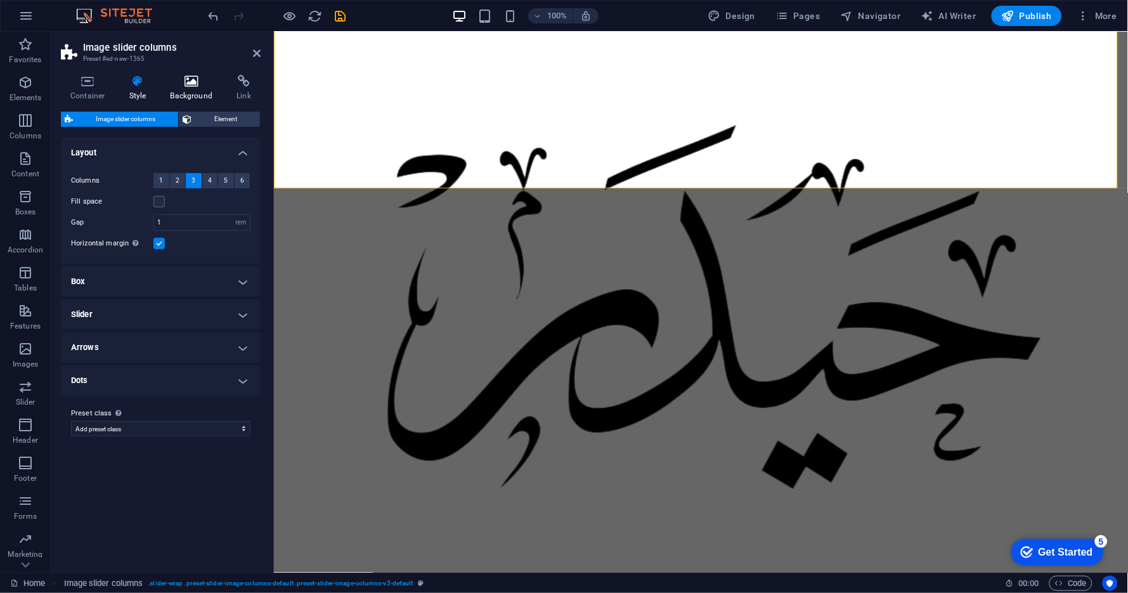
click at [181, 88] on h4 "Background" at bounding box center [194, 88] width 67 height 27
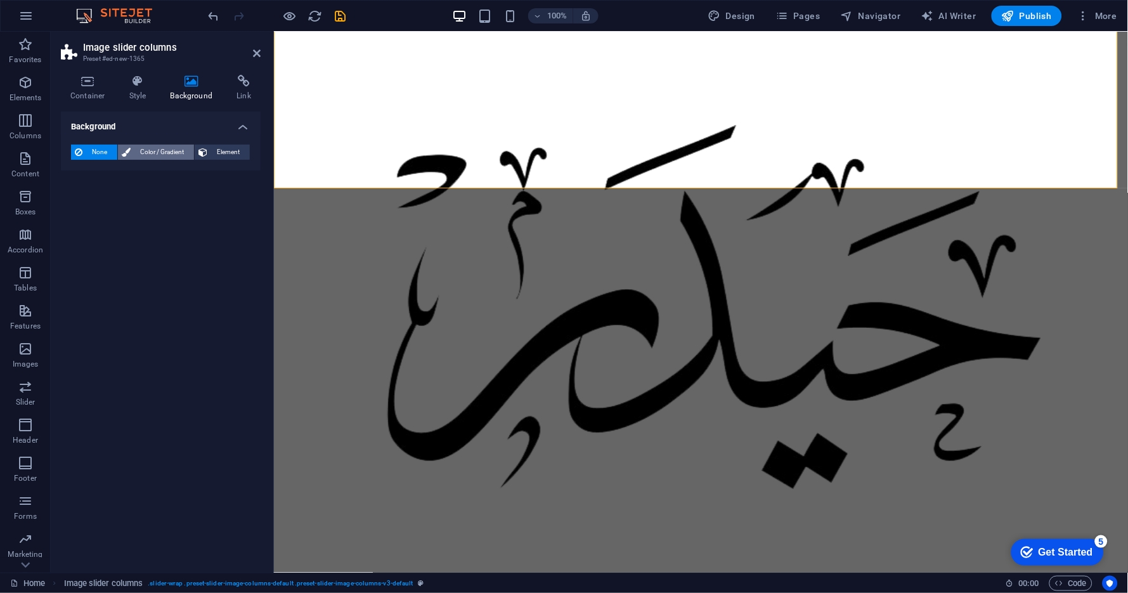
click at [152, 149] on span "Color / Gradient" at bounding box center [162, 152] width 56 height 15
click at [218, 148] on span "Element" at bounding box center [228, 152] width 35 height 15
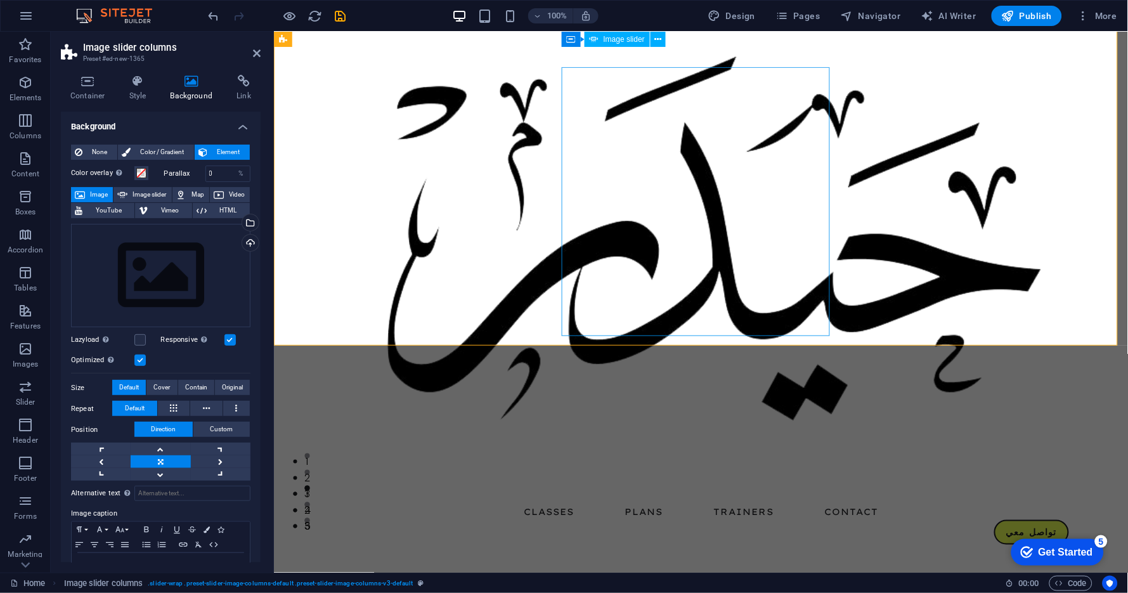
scroll to position [0, 0]
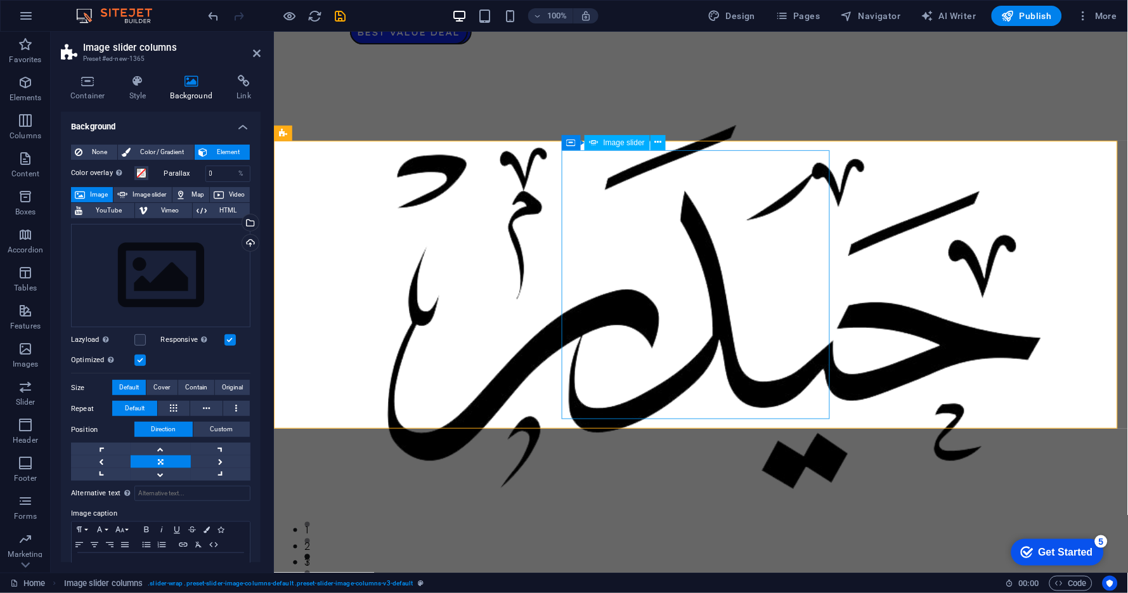
click at [175, 152] on span "Color / Gradient" at bounding box center [162, 152] width 56 height 15
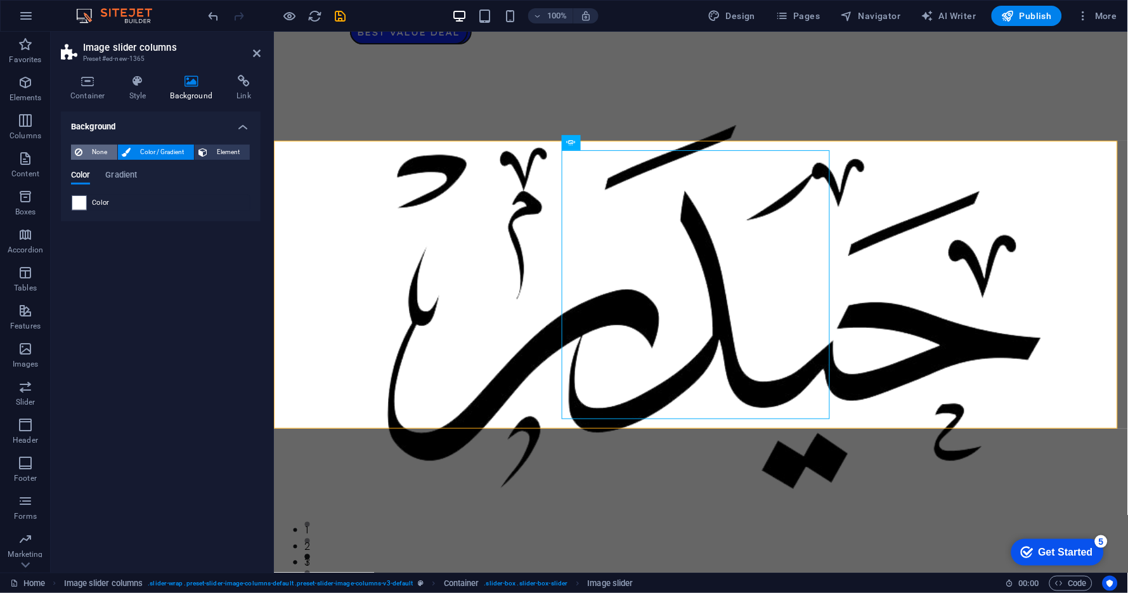
click at [108, 152] on span "None" at bounding box center [99, 152] width 27 height 15
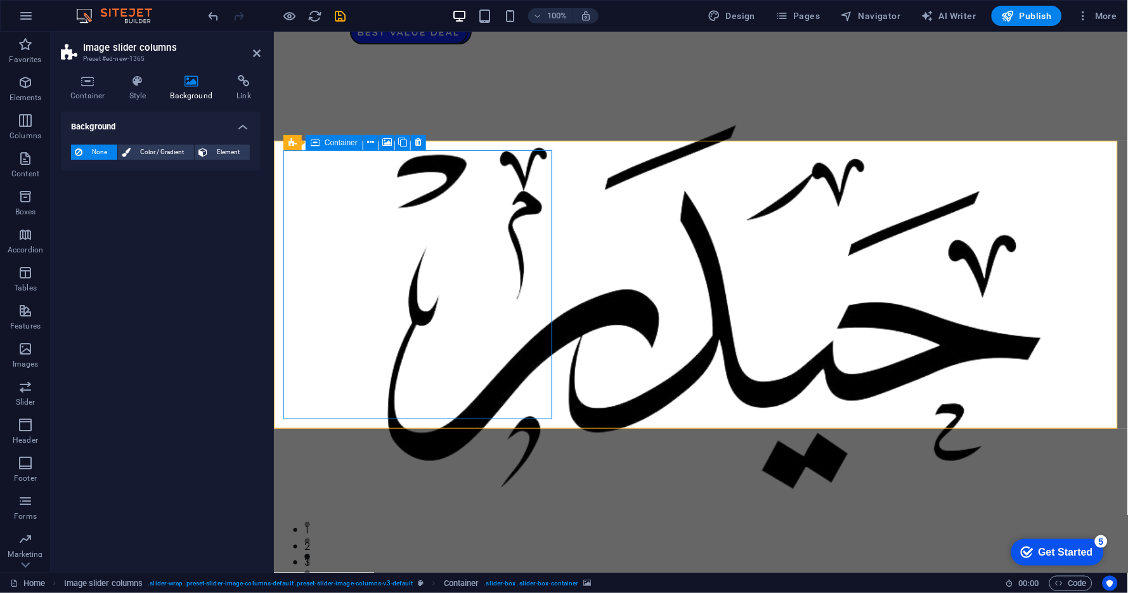
click at [389, 143] on icon at bounding box center [387, 142] width 10 height 13
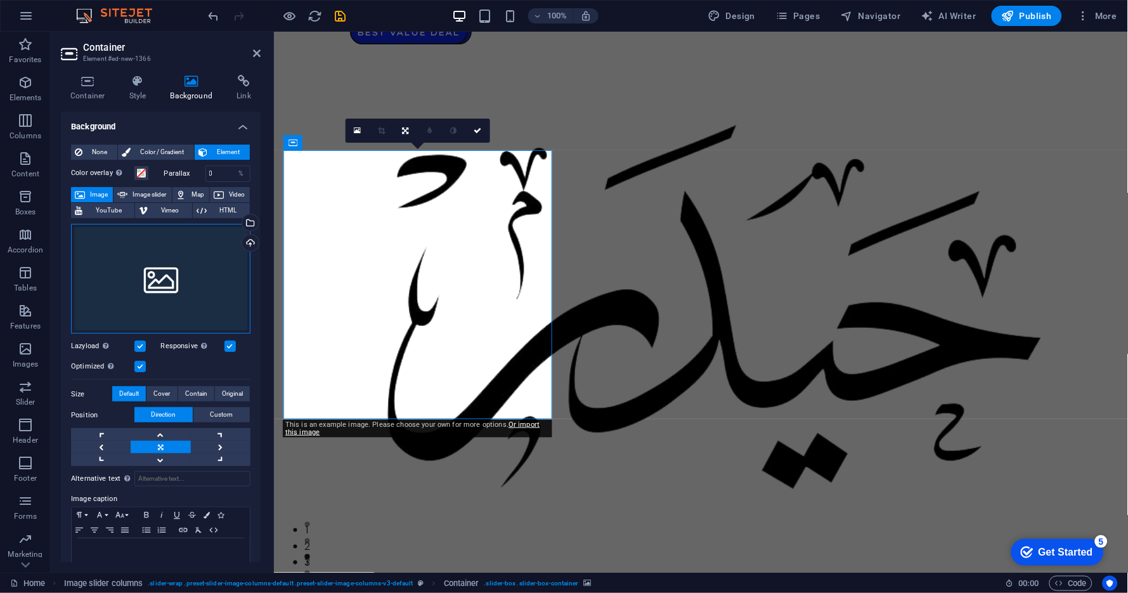
click at [180, 278] on div "Drag files here, click to choose files or select files from Files or our free s…" at bounding box center [161, 279] width 180 height 110
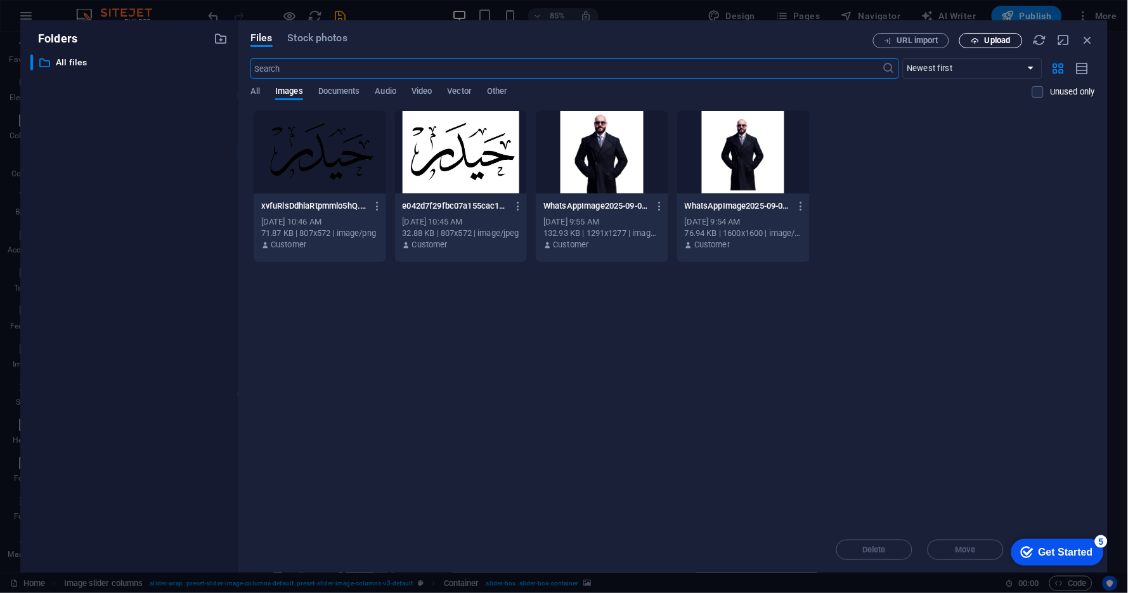
click at [983, 37] on span "Upload" at bounding box center [991, 41] width 52 height 8
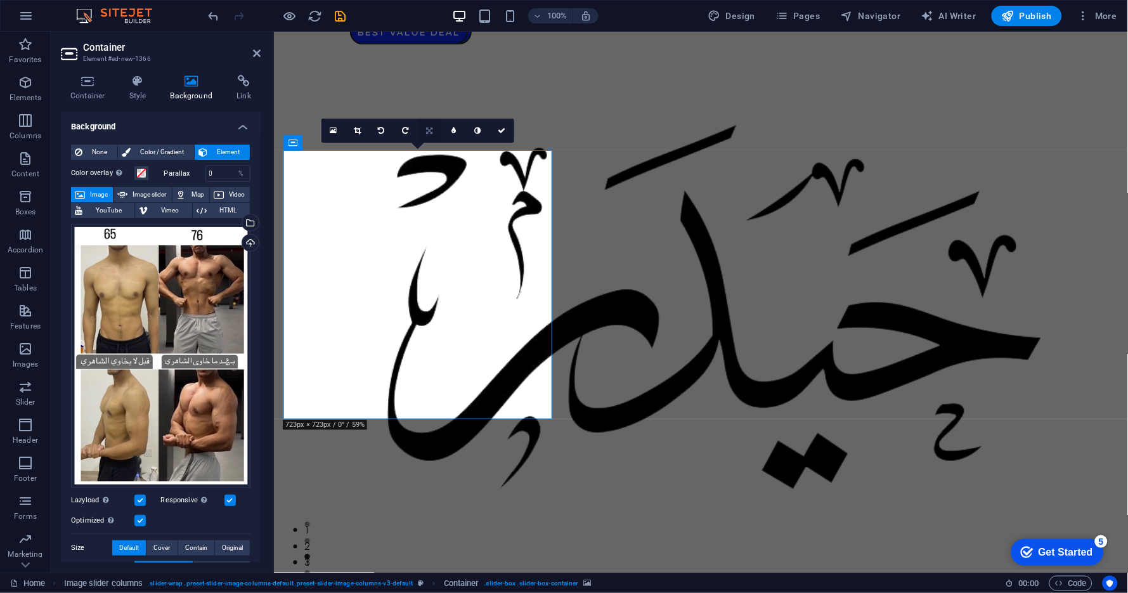
click at [430, 132] on icon at bounding box center [430, 131] width 6 height 8
click at [427, 130] on icon at bounding box center [430, 131] width 6 height 8
click at [454, 107] on icon at bounding box center [453, 106] width 11 height 11
click at [425, 129] on icon at bounding box center [429, 130] width 11 height 11
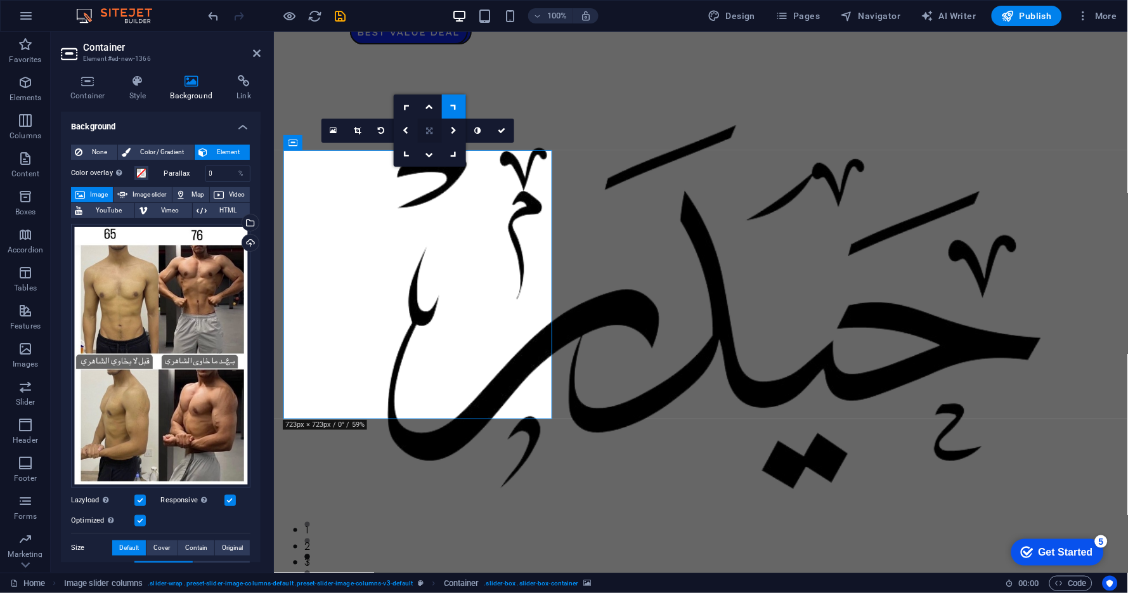
click at [427, 129] on icon at bounding box center [430, 131] width 6 height 8
click at [141, 304] on div "Drag files here, click to choose files or select files from Files or our free s…" at bounding box center [161, 356] width 180 height 264
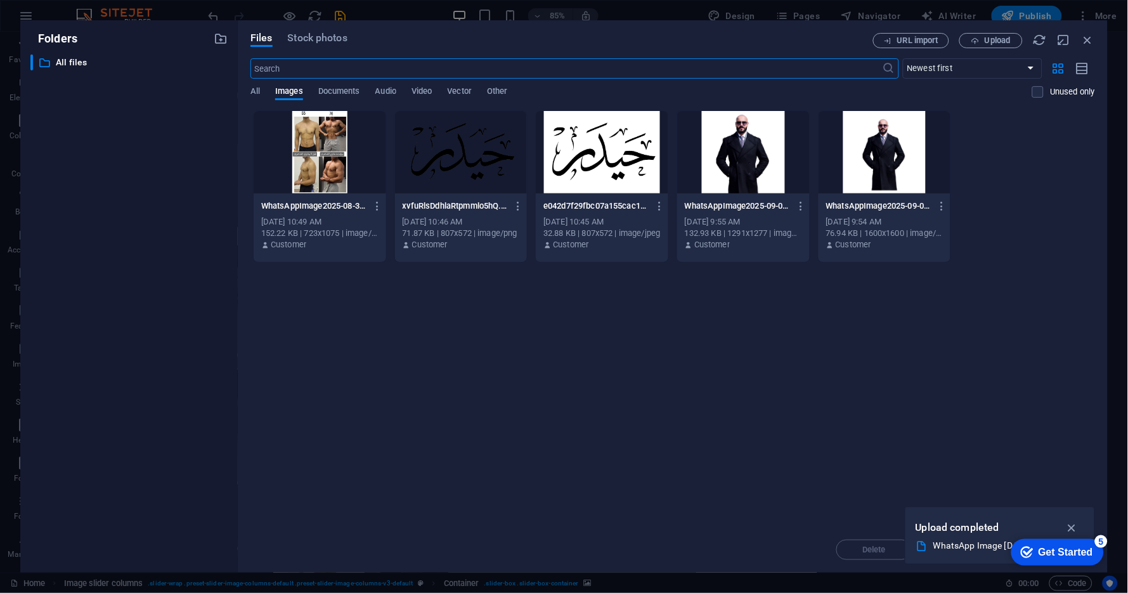
click at [320, 151] on div at bounding box center [320, 152] width 133 height 82
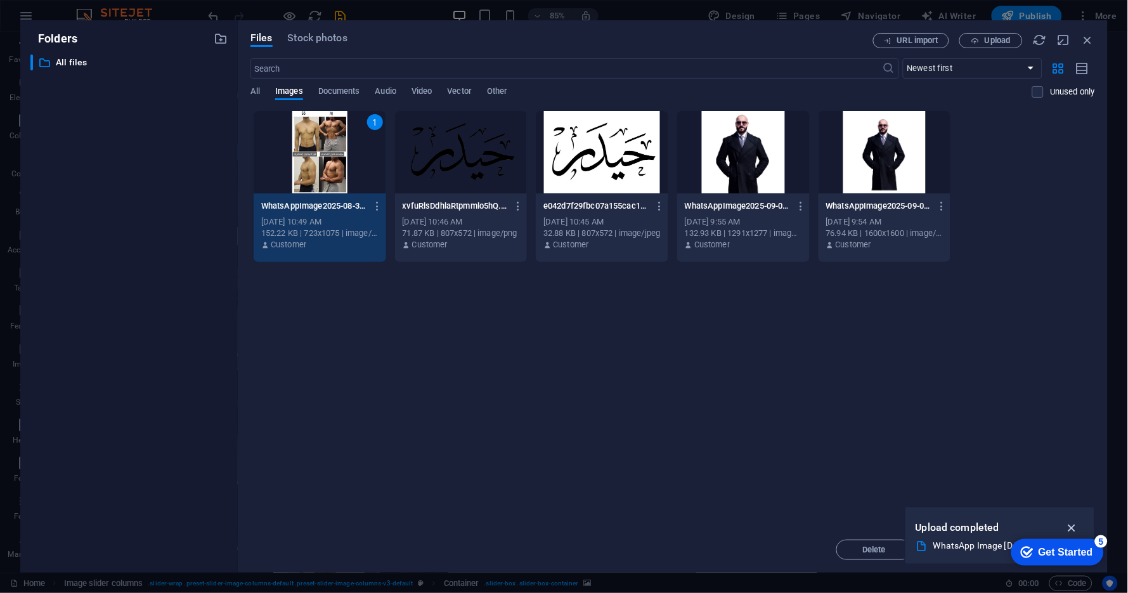
click at [1016, 526] on icon "button" at bounding box center [1072, 528] width 15 height 14
click at [325, 157] on div "1" at bounding box center [320, 152] width 133 height 82
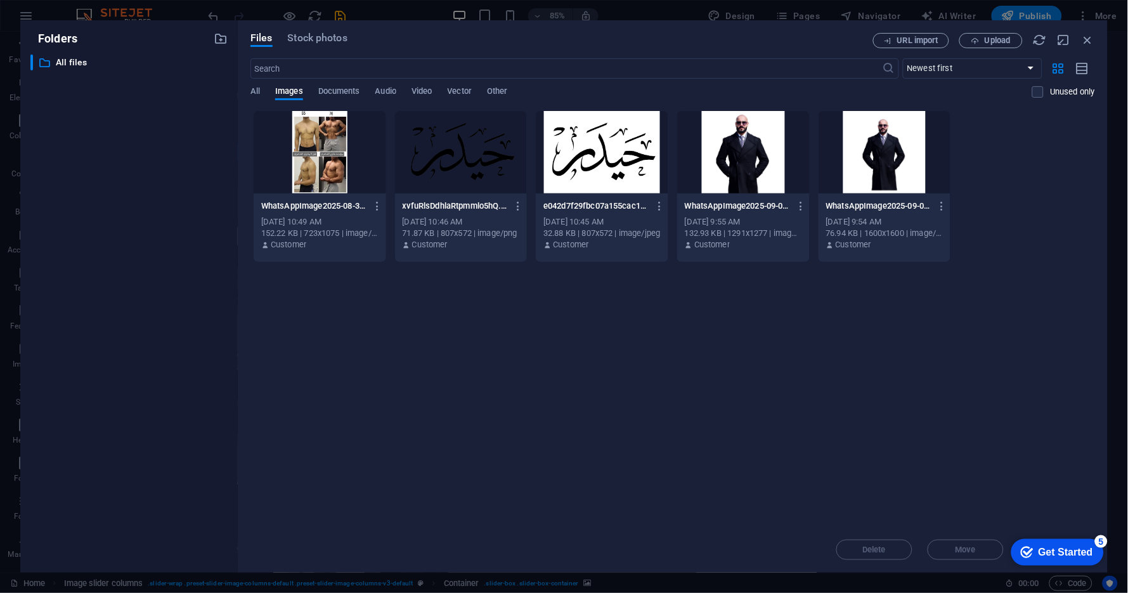
click at [325, 157] on div at bounding box center [320, 152] width 133 height 82
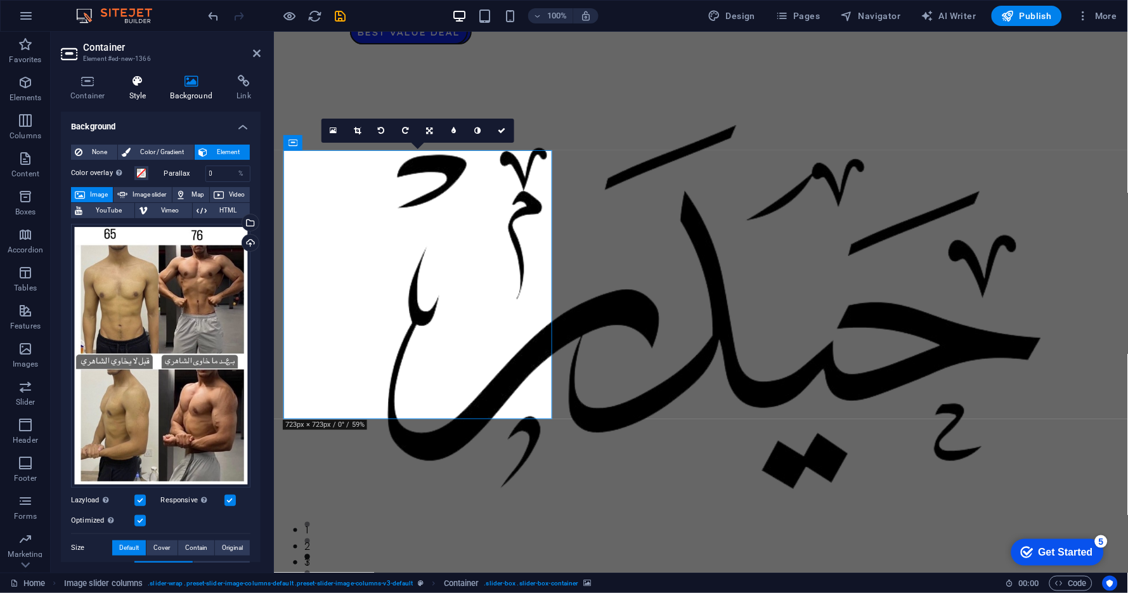
click at [149, 96] on h4 "Style" at bounding box center [140, 88] width 41 height 27
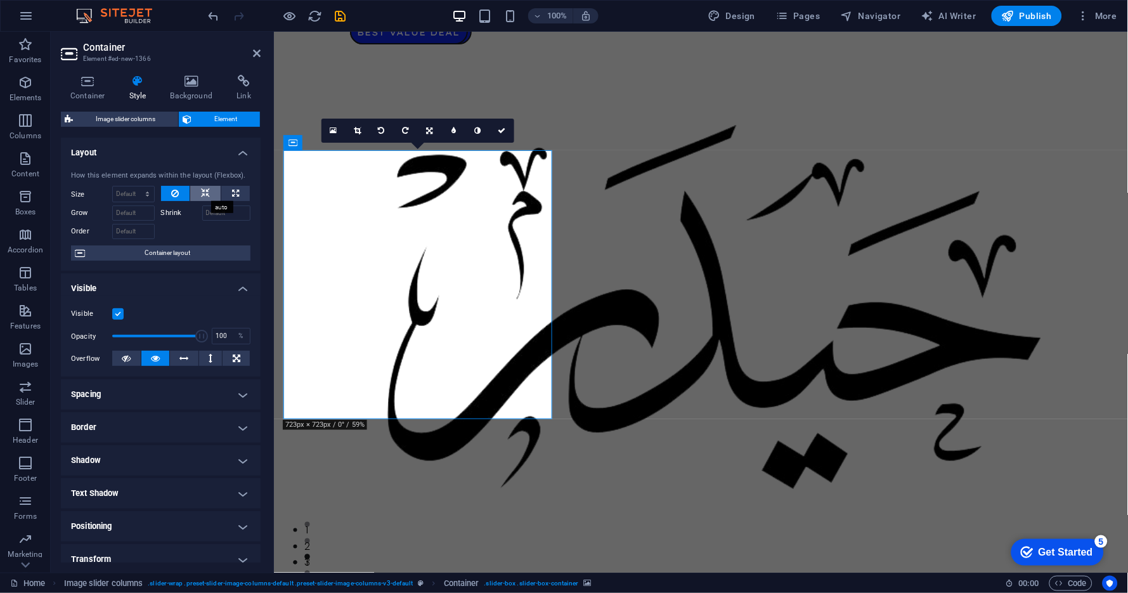
click at [204, 195] on icon at bounding box center [205, 193] width 9 height 15
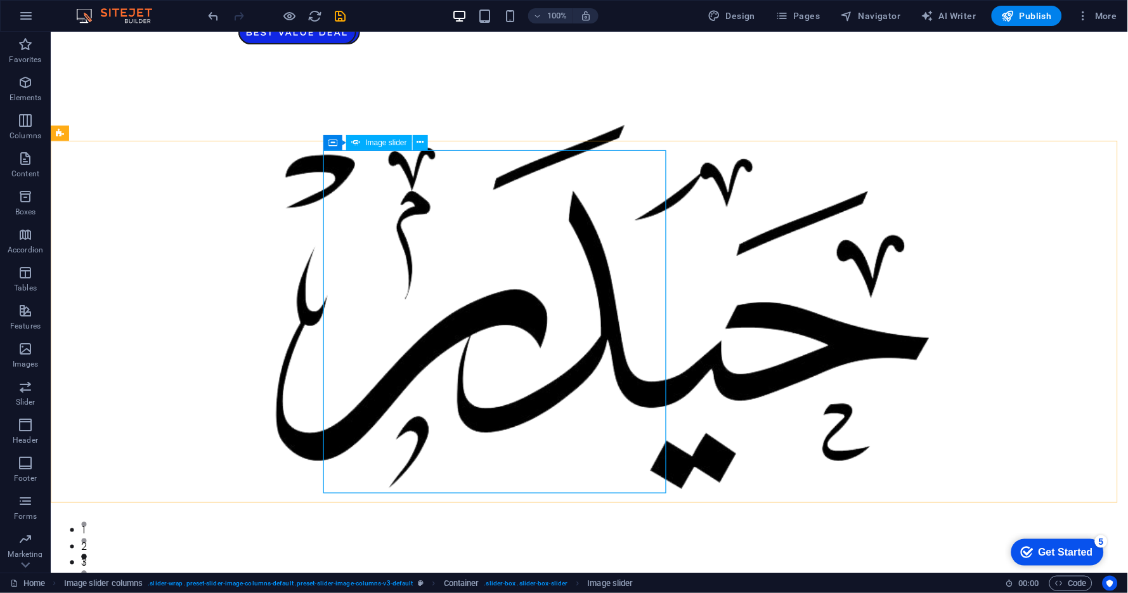
click at [379, 143] on span "Image slider" at bounding box center [385, 143] width 41 height 8
click at [370, 142] on span "Image slider" at bounding box center [385, 143] width 41 height 8
click at [419, 143] on icon at bounding box center [420, 142] width 7 height 13
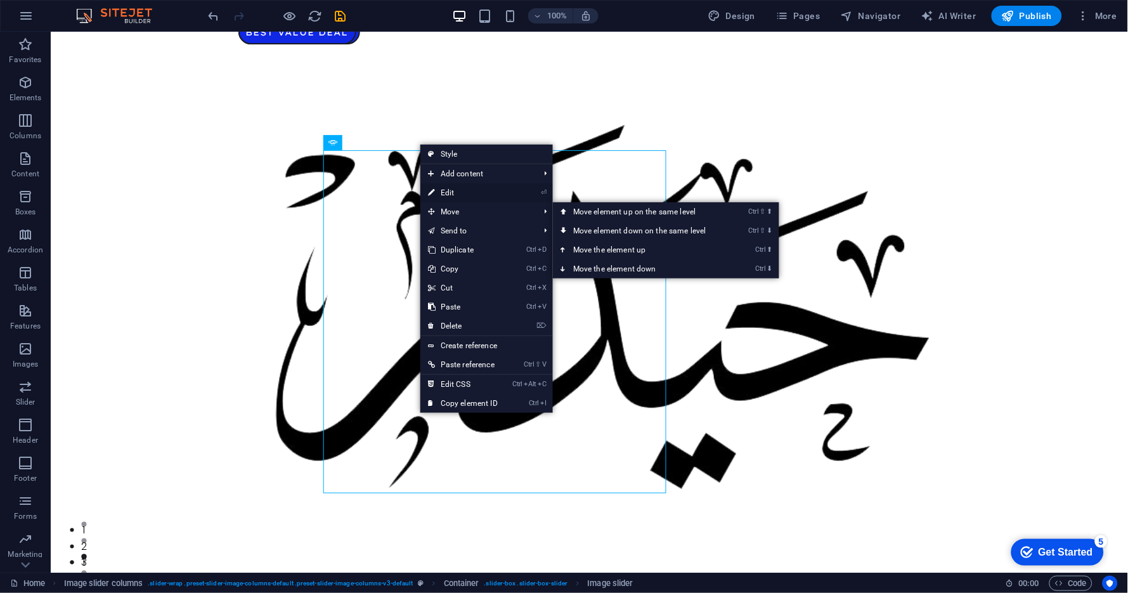
click at [457, 194] on link "⏎ Edit" at bounding box center [463, 192] width 85 height 19
select select "px"
select select "ms"
select select "s"
select select "progressive"
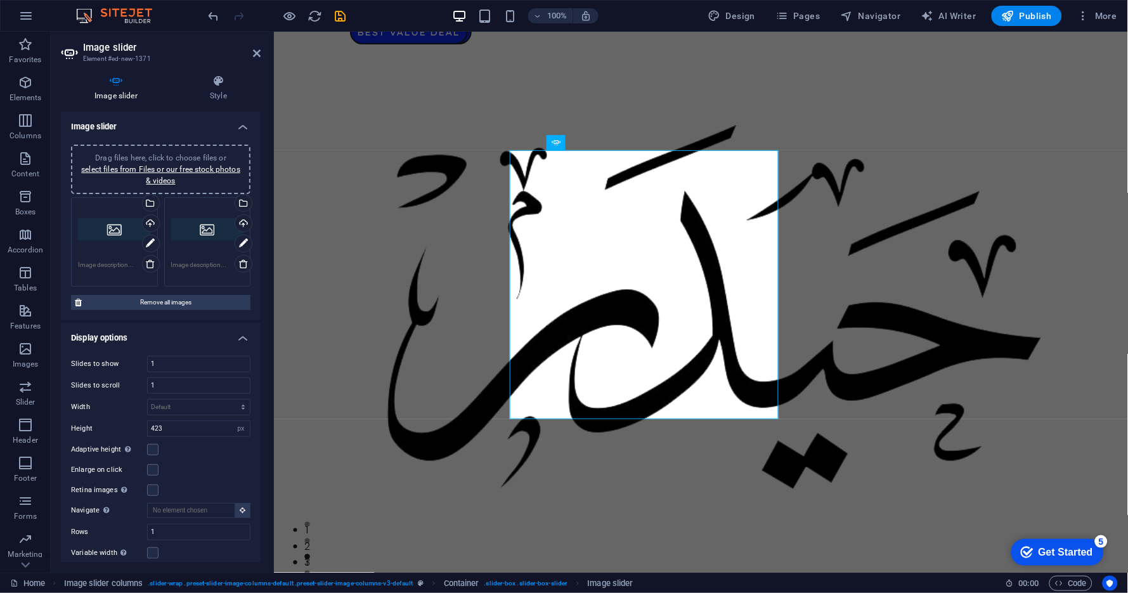
click at [121, 228] on div "Drag files here, click to choose files or select files from Files or our free s…" at bounding box center [114, 229] width 73 height 51
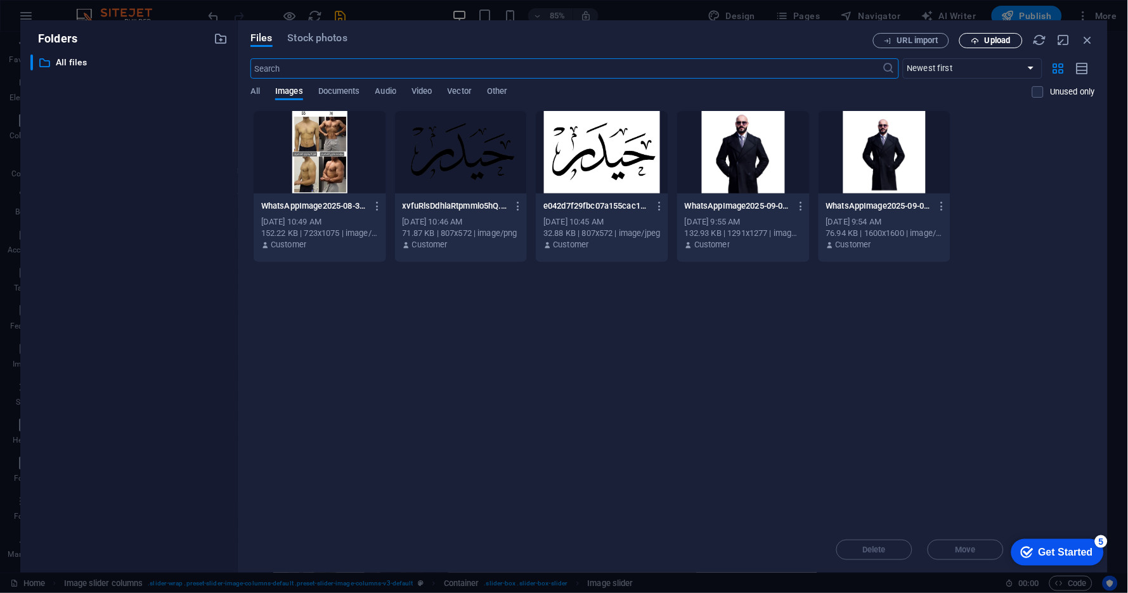
click at [1002, 40] on span "Upload" at bounding box center [998, 41] width 26 height 8
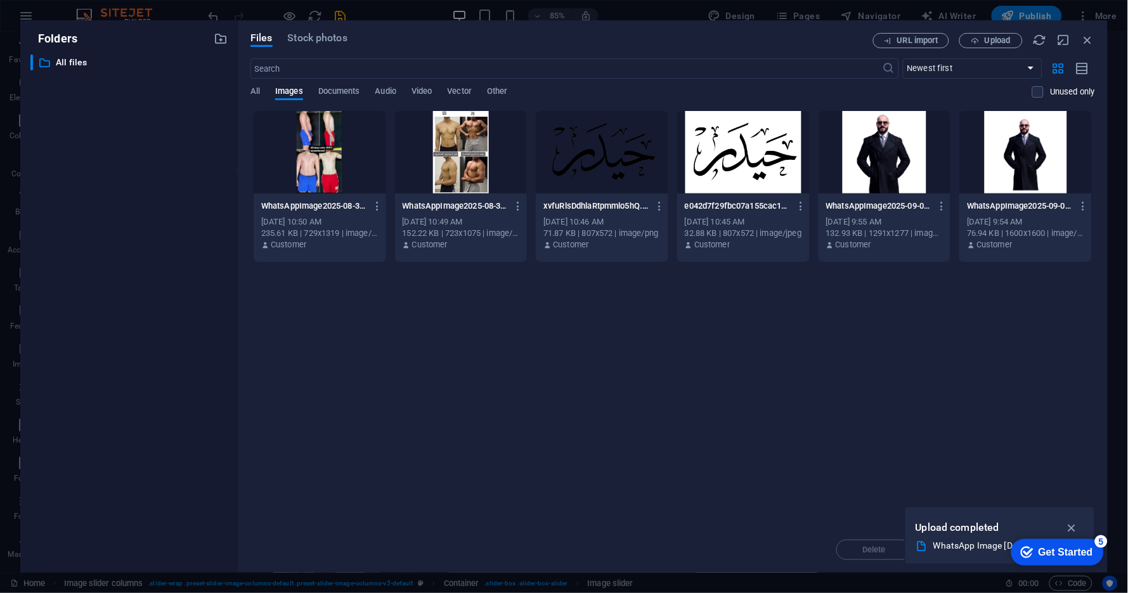
click at [482, 158] on div at bounding box center [461, 152] width 133 height 82
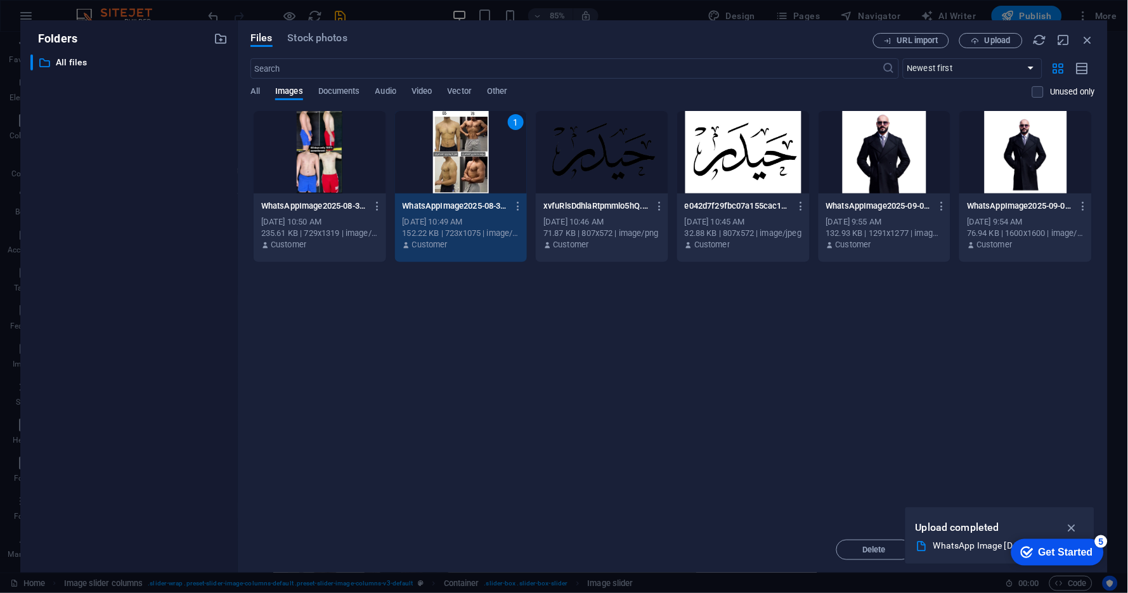
click at [482, 158] on div "1" at bounding box center [461, 152] width 133 height 82
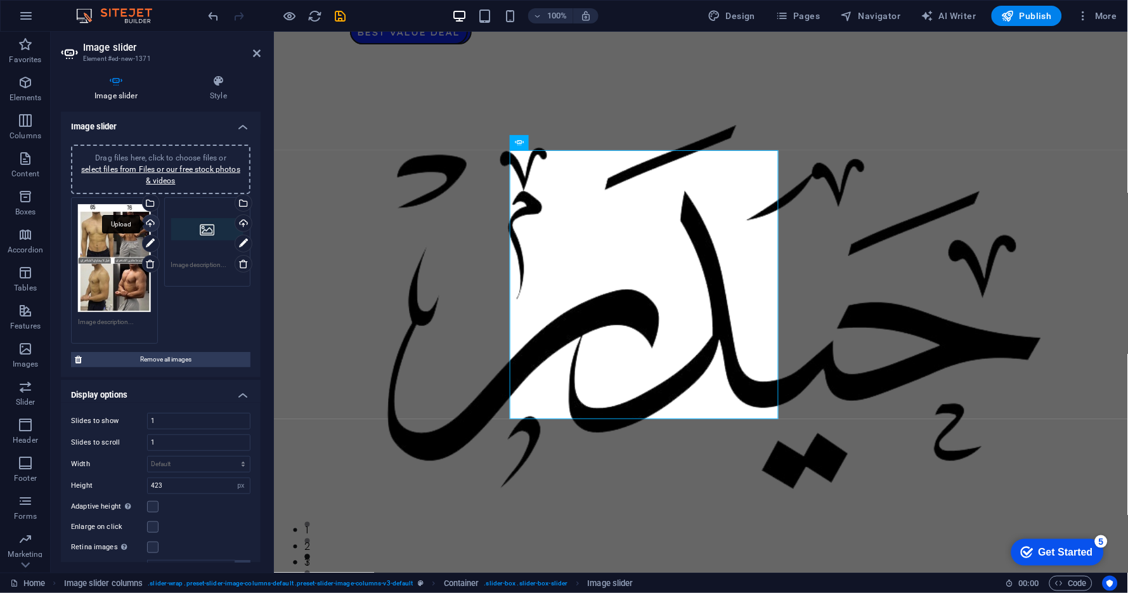
click at [149, 217] on div "Upload" at bounding box center [149, 224] width 19 height 19
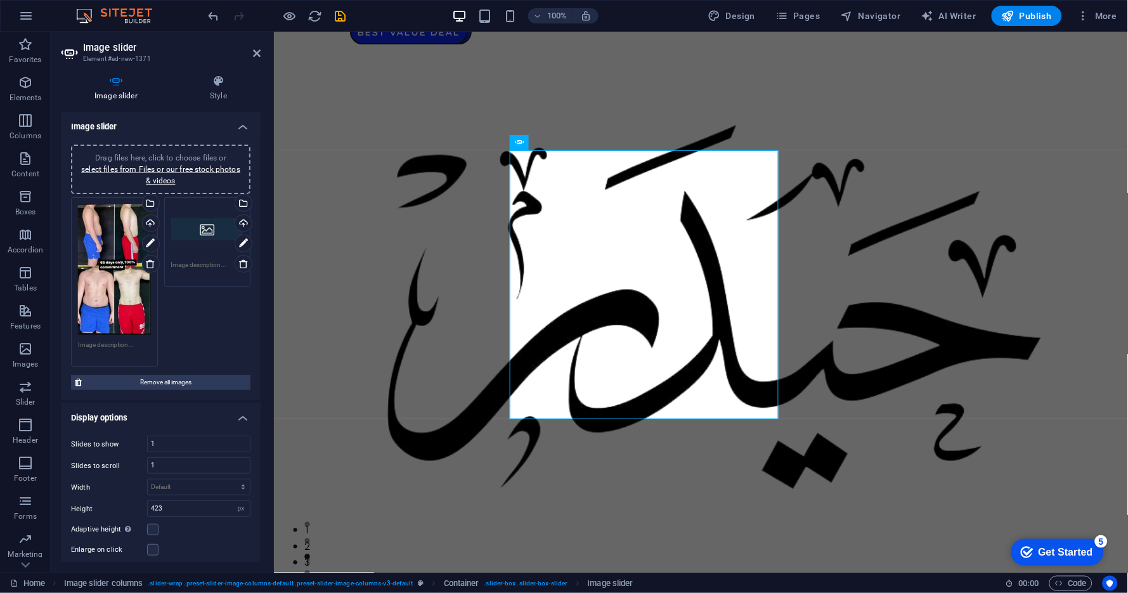
click at [206, 318] on div "Drag files here, click to choose files or select files from Files or our free s…" at bounding box center [161, 282] width 186 height 176
click at [112, 266] on div "Drag files here, click to choose files or select files from Files or our free s…" at bounding box center [114, 269] width 73 height 131
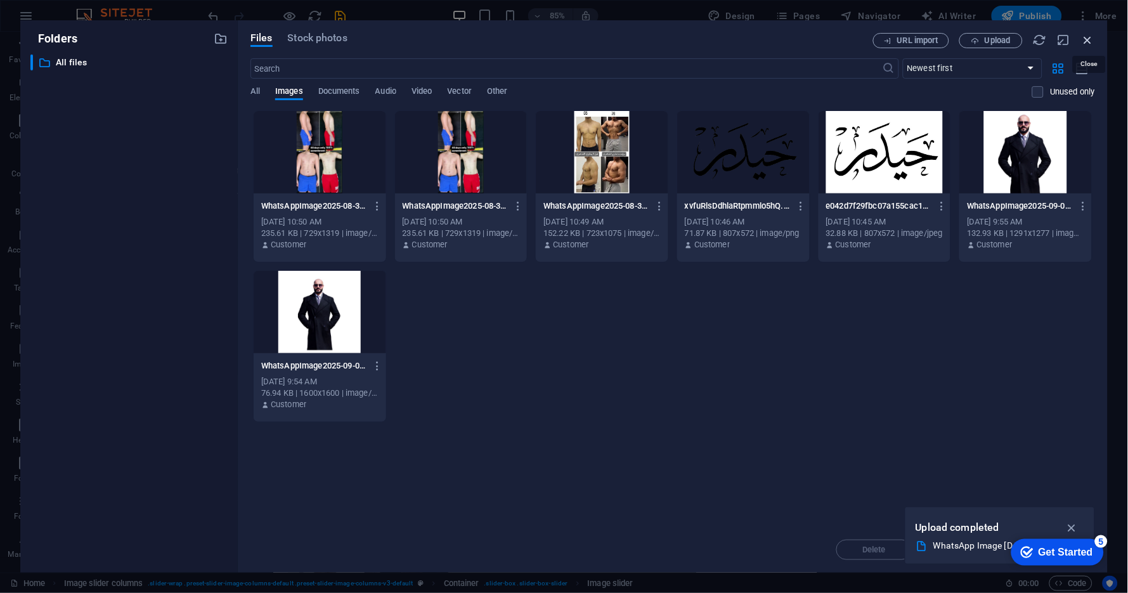
drag, startPoint x: 1088, startPoint y: 41, endPoint x: 44, endPoint y: 184, distance: 1053.1
click at [1016, 41] on icon "button" at bounding box center [1088, 40] width 14 height 14
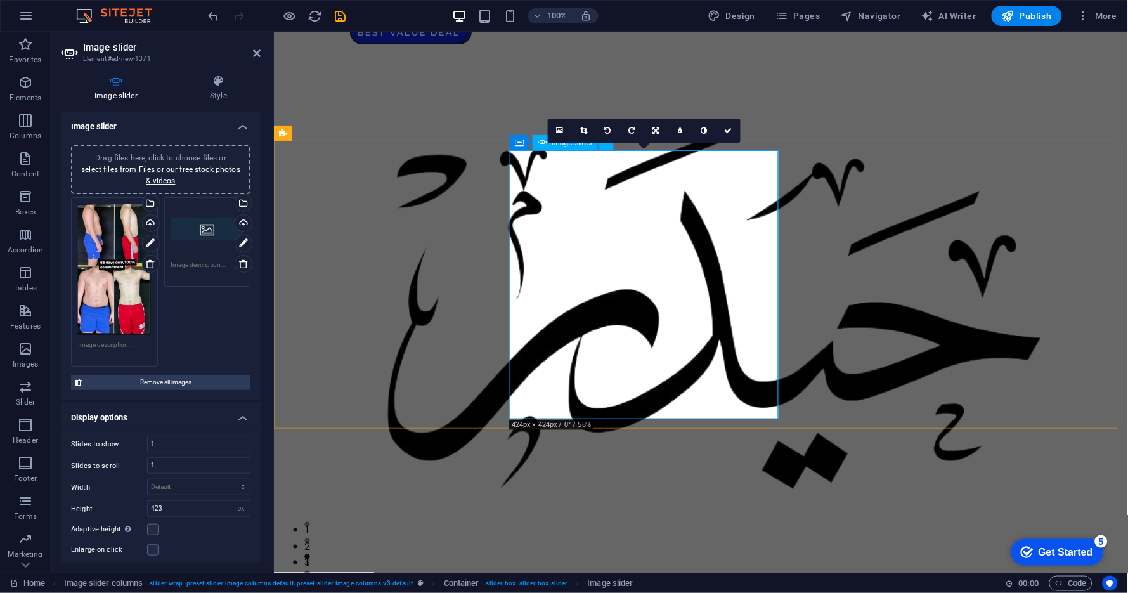
click at [662, 129] on link at bounding box center [656, 131] width 24 height 24
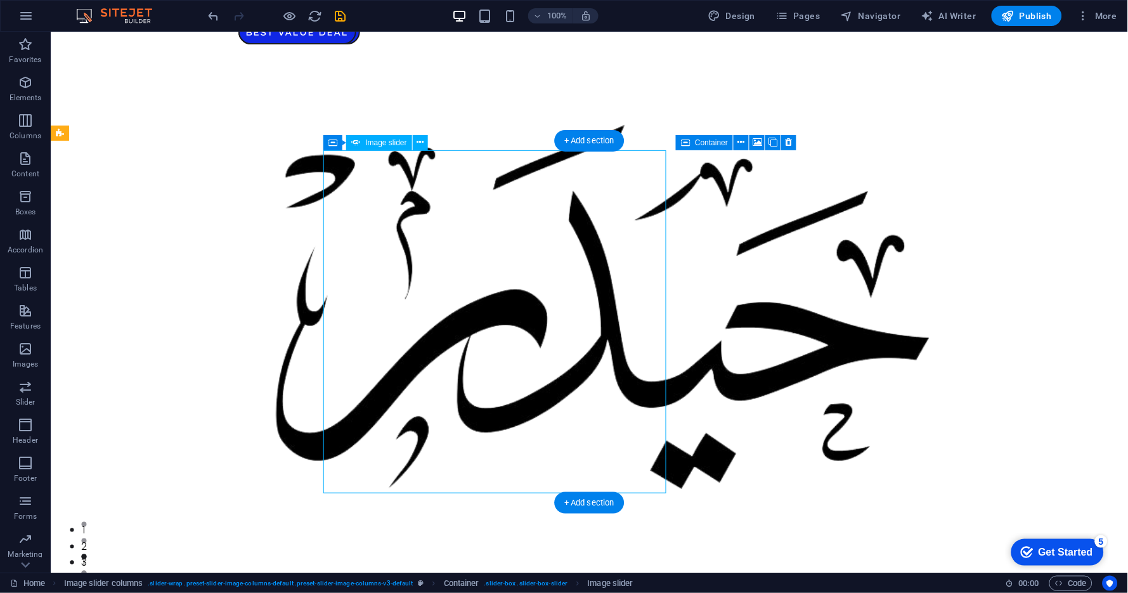
click at [418, 141] on icon at bounding box center [420, 142] width 7 height 13
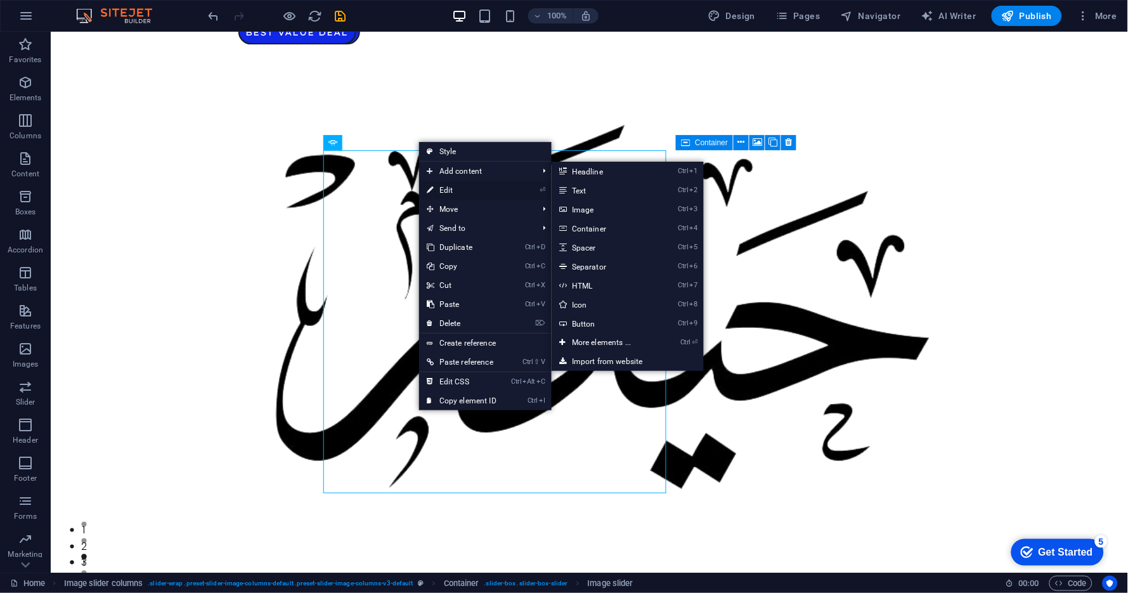
click at [455, 195] on link "⏎ Edit" at bounding box center [461, 190] width 85 height 19
select select "px"
select select "ms"
select select "s"
select select "progressive"
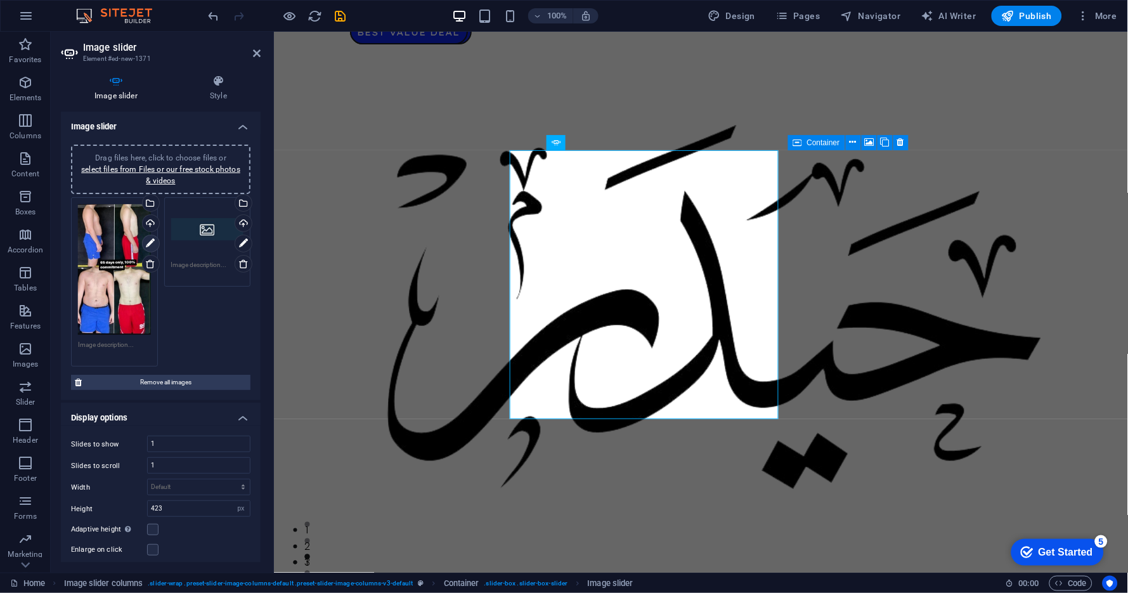
click at [153, 242] on icon at bounding box center [150, 243] width 9 height 15
click at [206, 88] on h4 "Style" at bounding box center [218, 88] width 84 height 27
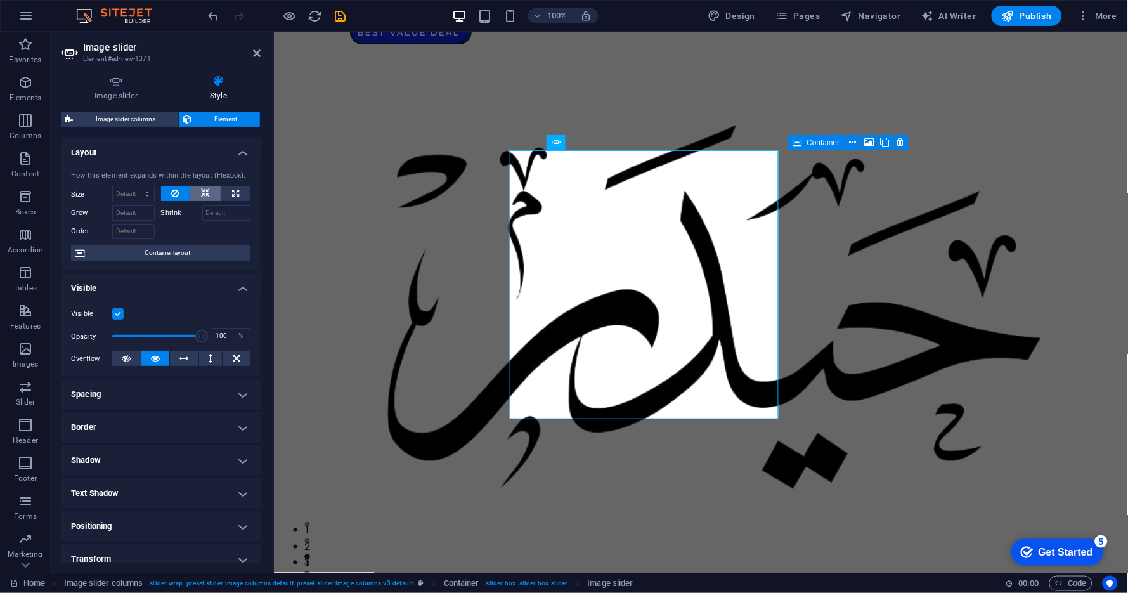
click at [206, 195] on icon at bounding box center [205, 193] width 9 height 15
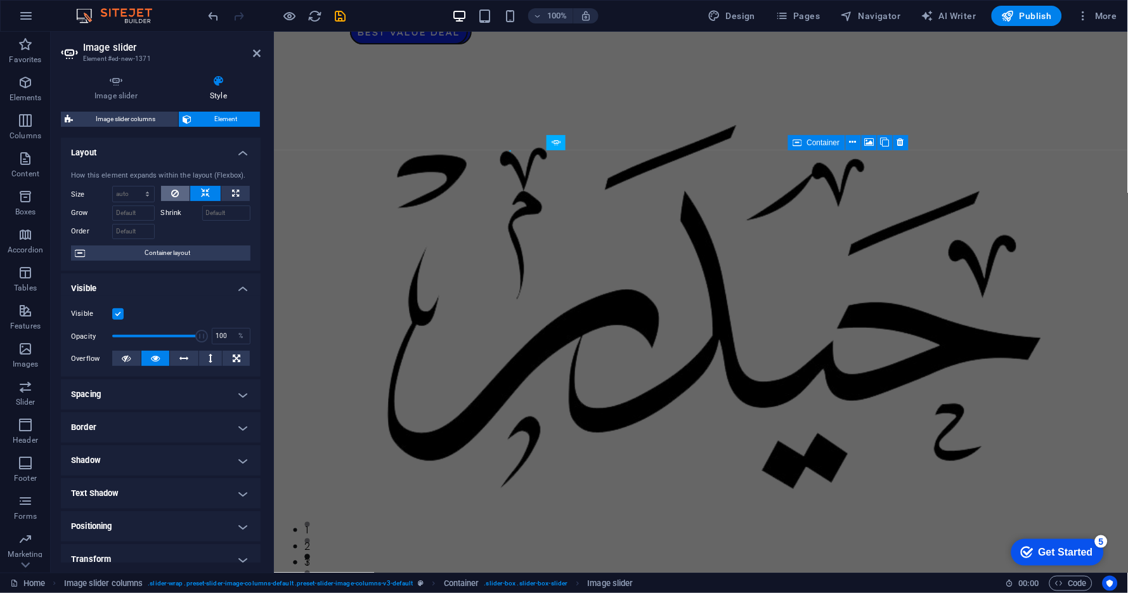
click at [185, 190] on button at bounding box center [175, 193] width 29 height 15
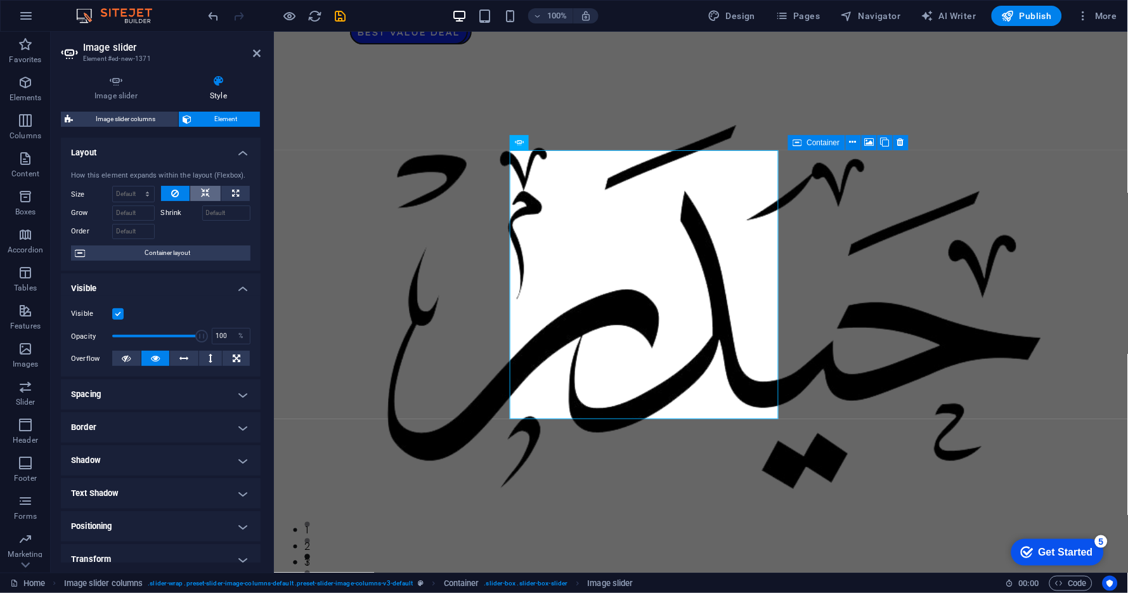
click at [211, 193] on button at bounding box center [205, 193] width 30 height 15
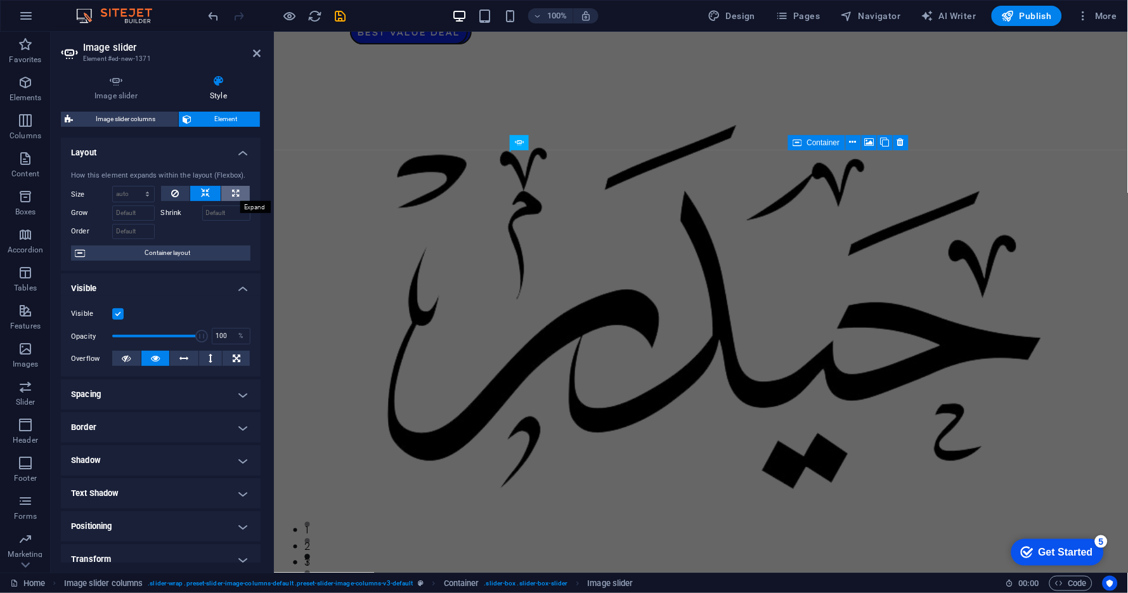
click at [224, 193] on button at bounding box center [235, 193] width 29 height 15
type input "100"
select select "%"
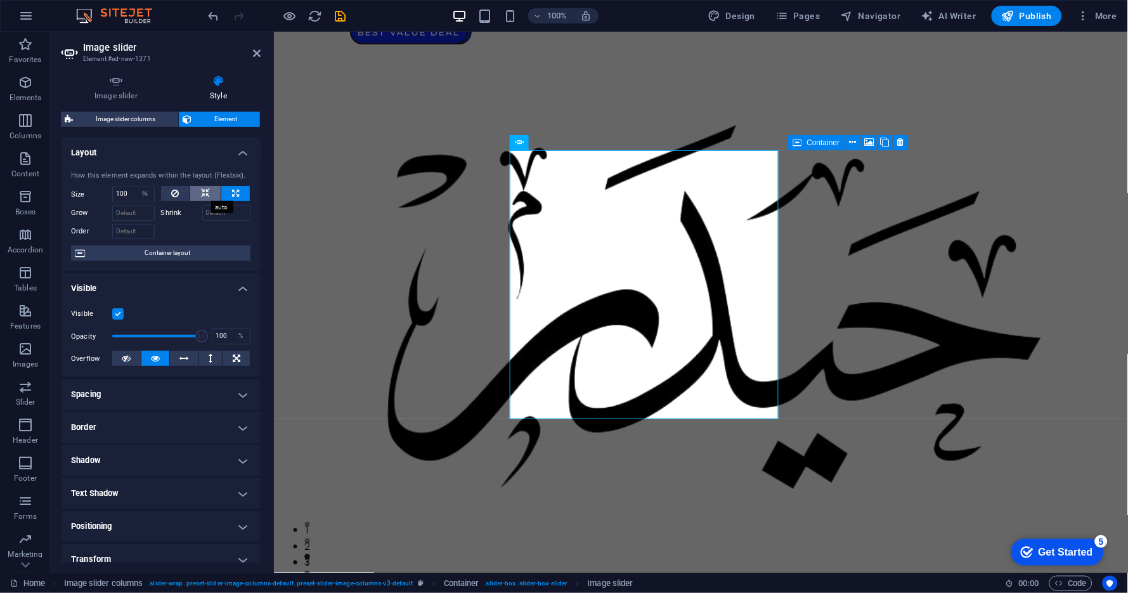
click at [211, 193] on button at bounding box center [205, 193] width 30 height 15
select select "DISABLED_OPTION_VALUE"
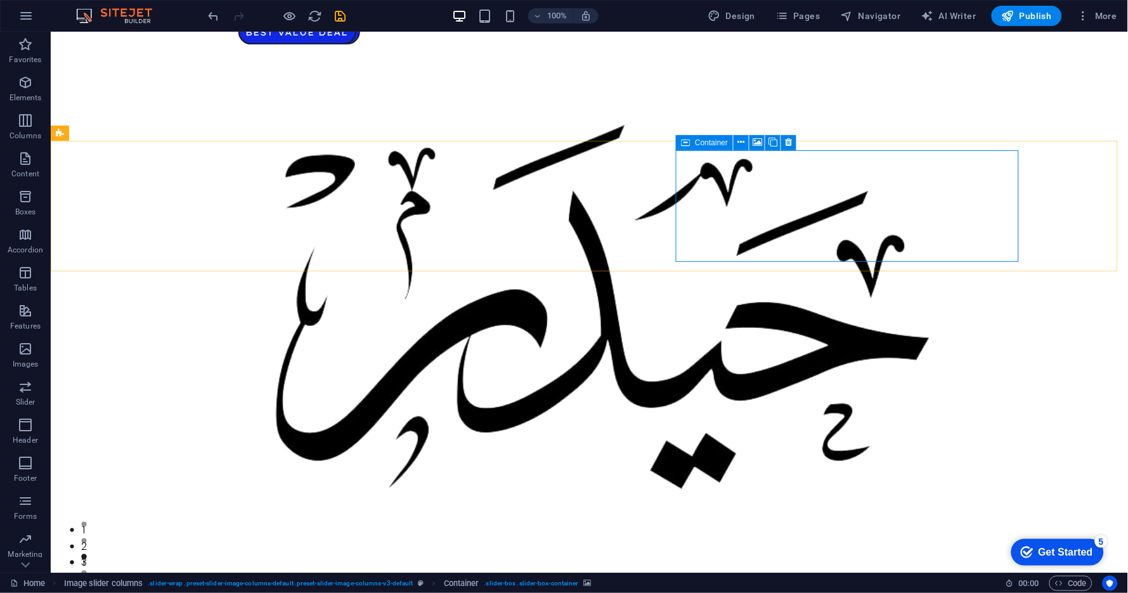
click at [720, 143] on span "Container" at bounding box center [711, 143] width 33 height 8
click at [756, 143] on icon at bounding box center [758, 142] width 10 height 13
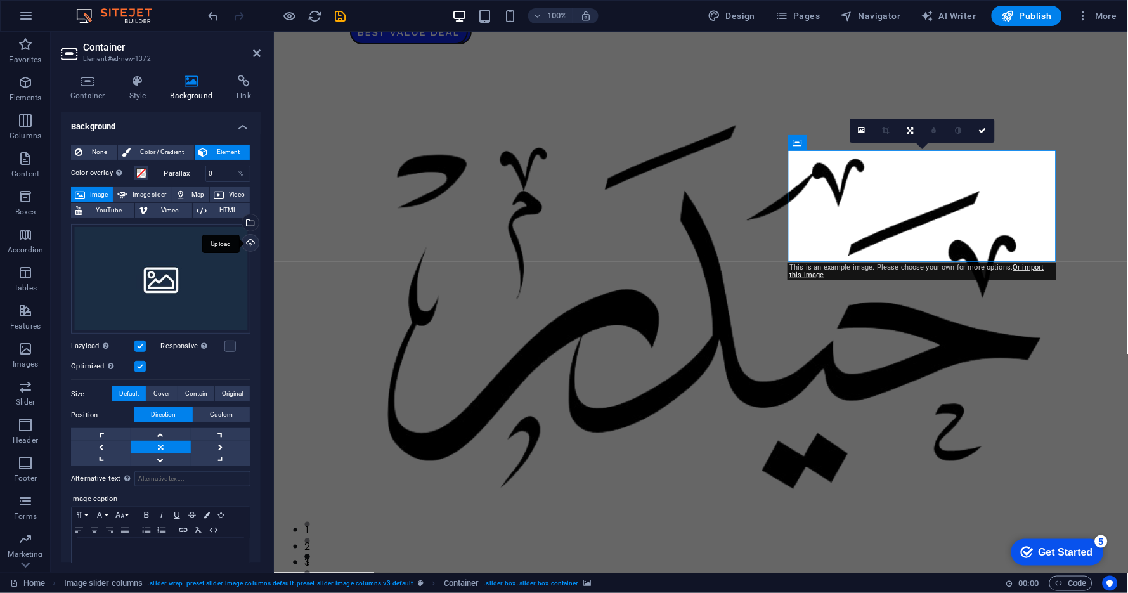
click at [252, 240] on div "Upload" at bounding box center [249, 244] width 19 height 19
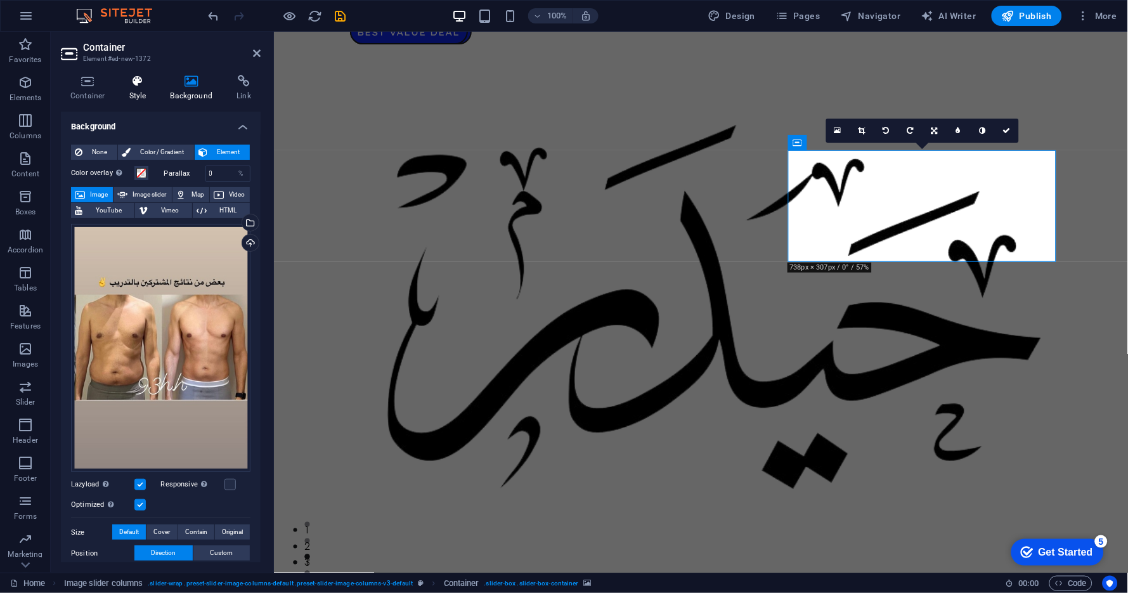
click at [152, 86] on icon at bounding box center [138, 81] width 36 height 13
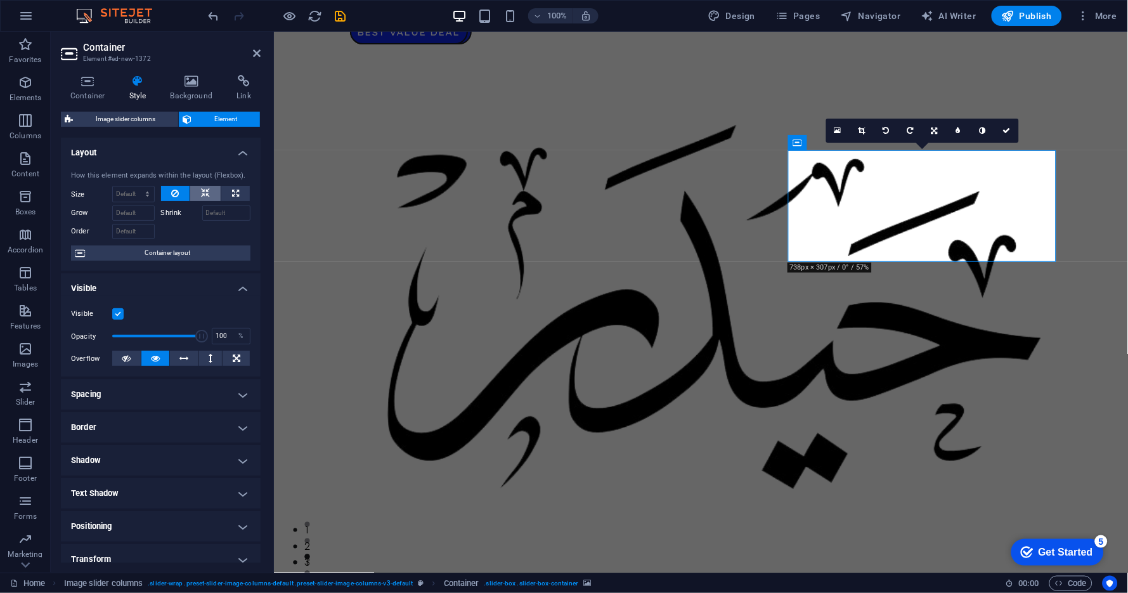
click at [207, 189] on icon at bounding box center [205, 193] width 9 height 15
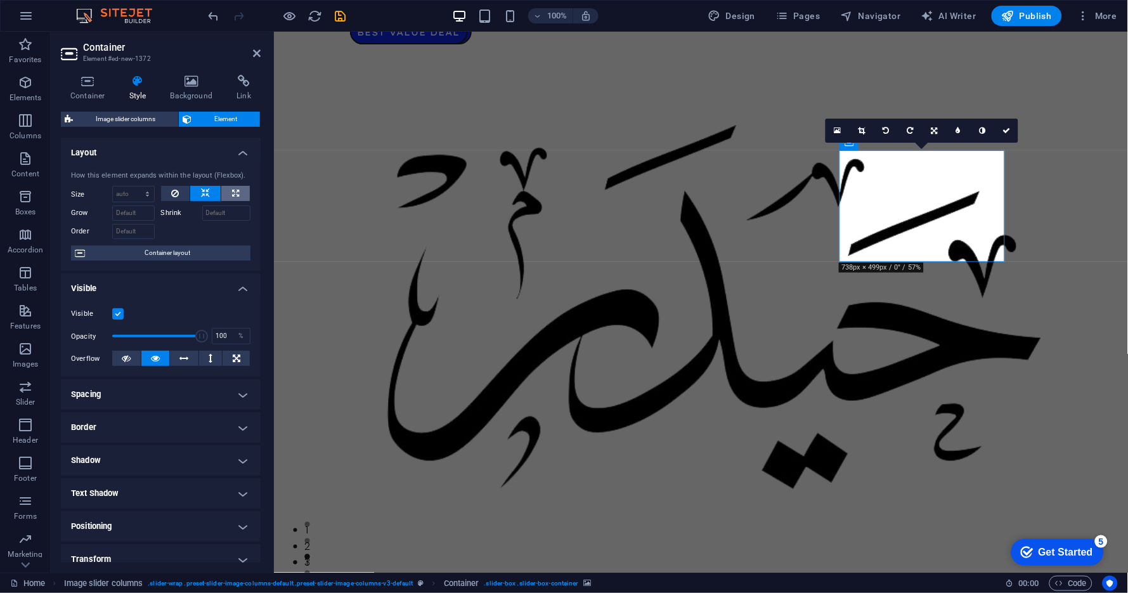
click at [233, 190] on icon at bounding box center [235, 193] width 7 height 15
type input "100"
select select "%"
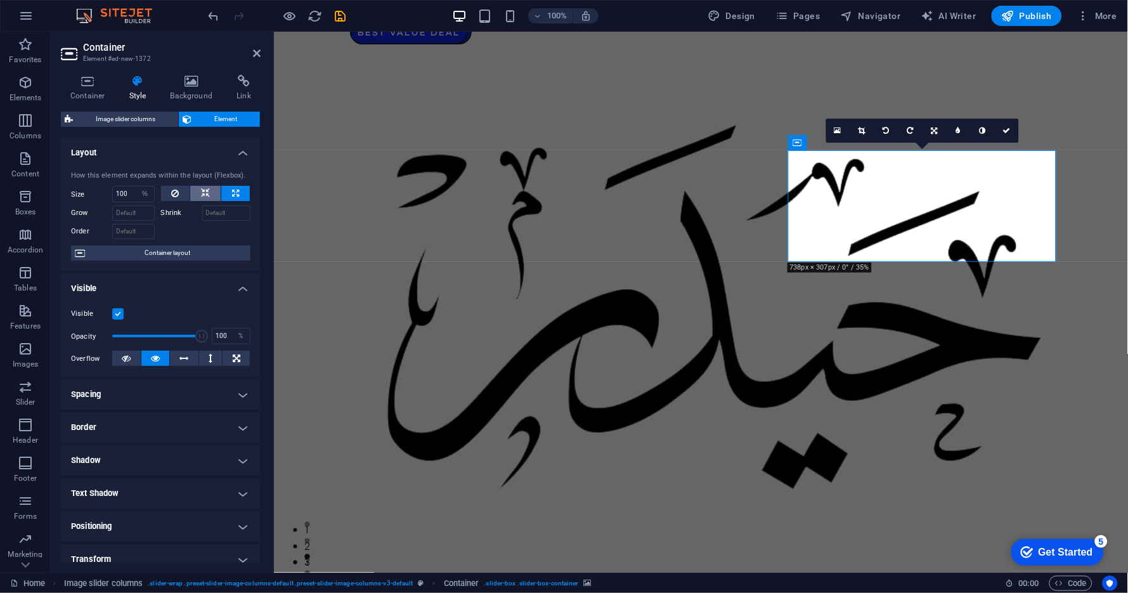
click at [215, 192] on button at bounding box center [205, 193] width 30 height 15
select select "DISABLED_OPTION_VALUE"
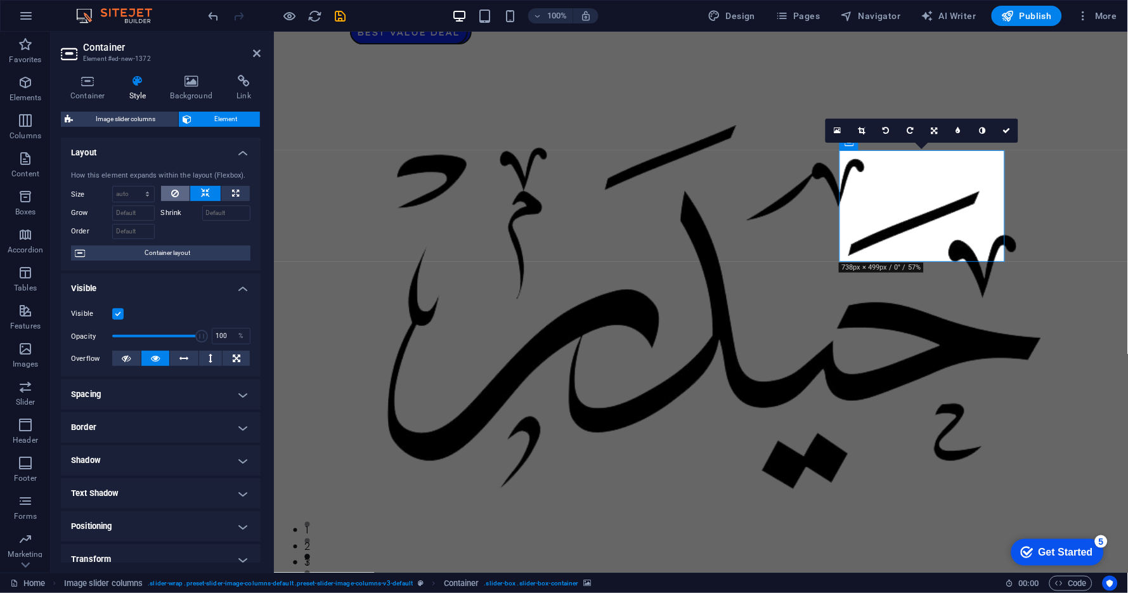
click at [178, 190] on button at bounding box center [175, 193] width 29 height 15
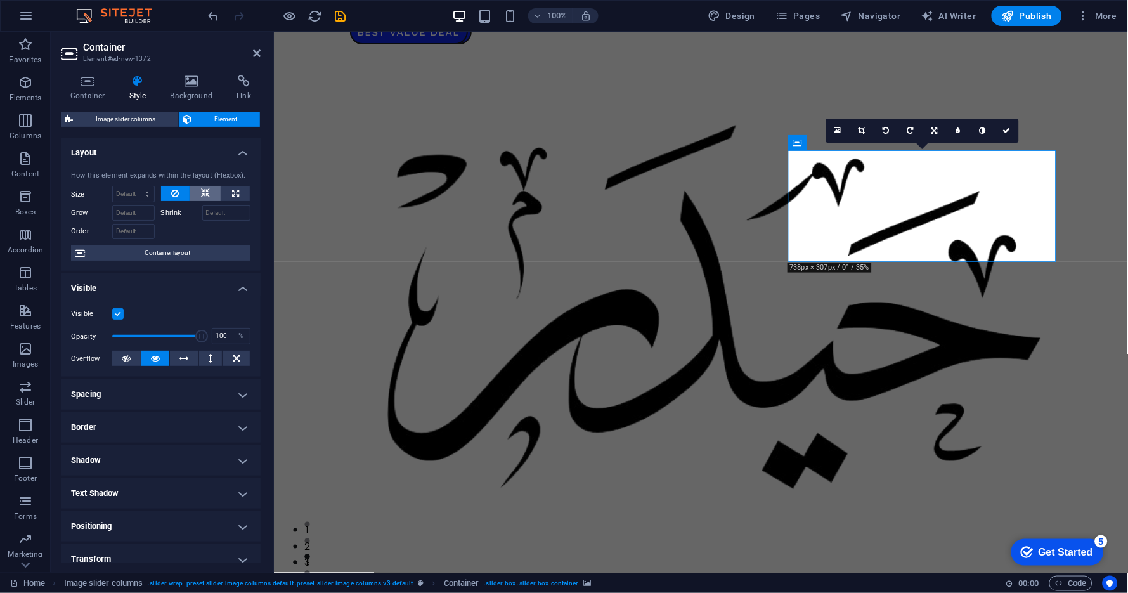
click at [195, 191] on button at bounding box center [205, 193] width 30 height 15
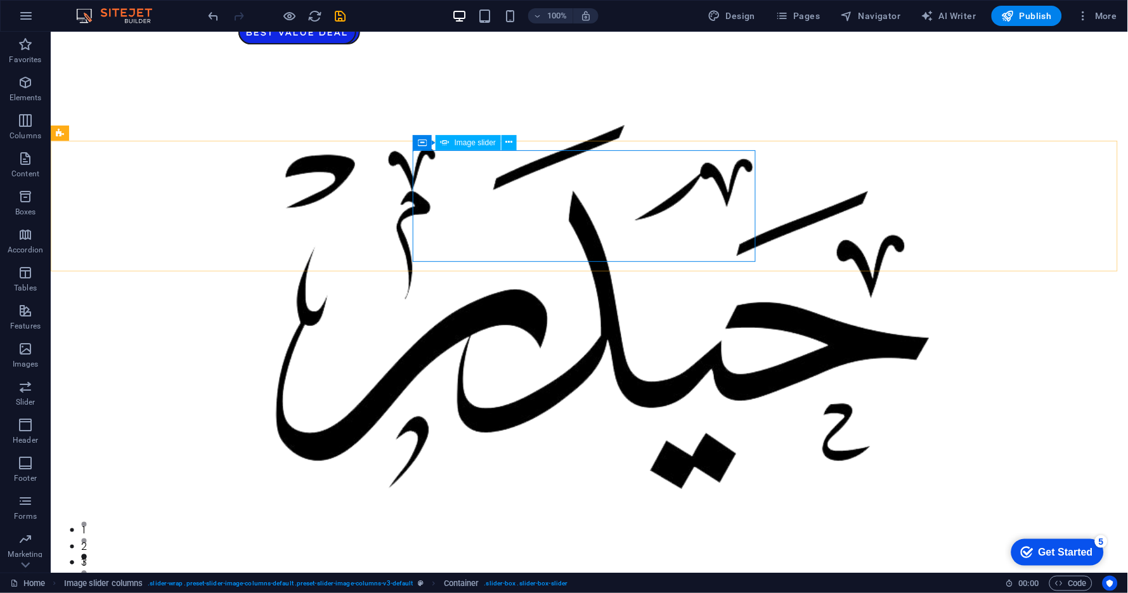
click at [487, 145] on span "Image slider" at bounding box center [475, 143] width 41 height 8
click at [509, 142] on icon at bounding box center [509, 142] width 7 height 13
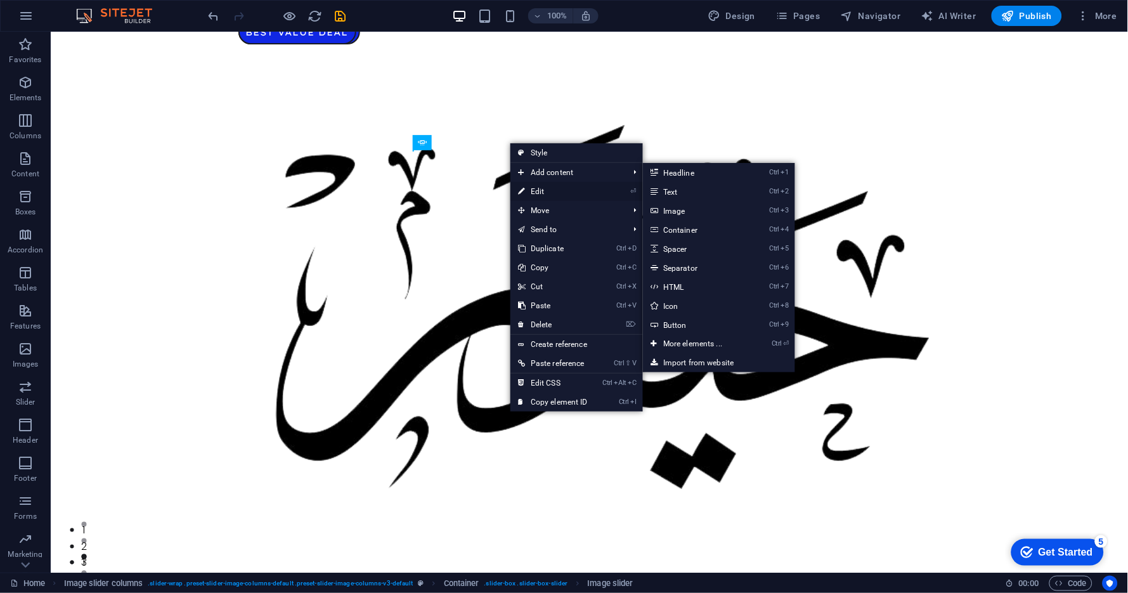
click at [545, 189] on link "⏎ Edit" at bounding box center [553, 191] width 85 height 19
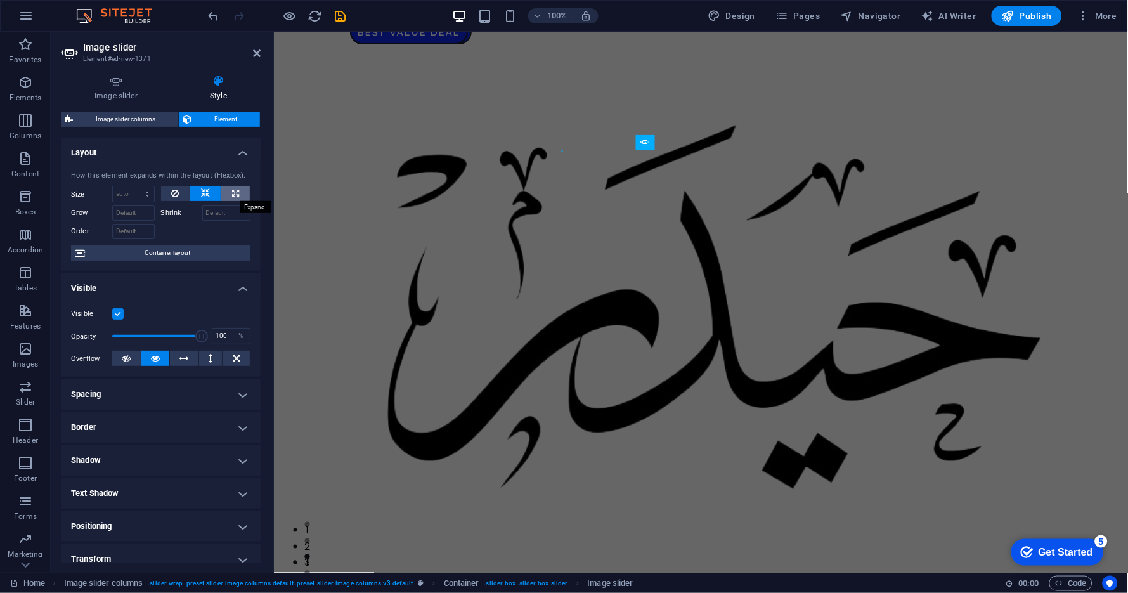
click at [232, 192] on icon at bounding box center [235, 193] width 7 height 15
type input "100"
select select "%"
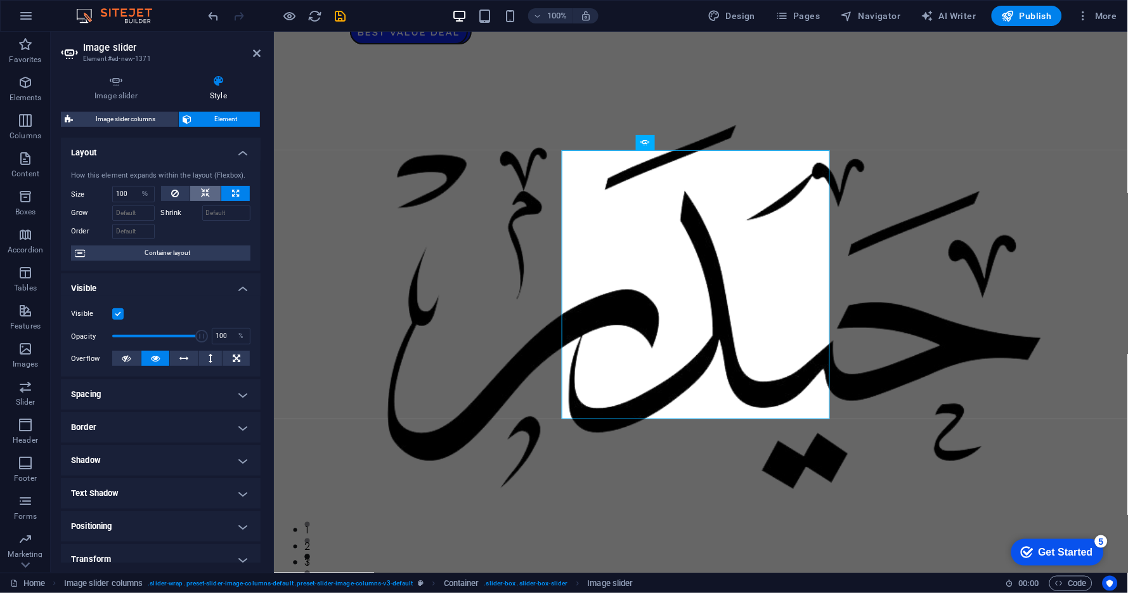
click at [216, 190] on button at bounding box center [205, 193] width 30 height 15
select select "DISABLED_OPTION_VALUE"
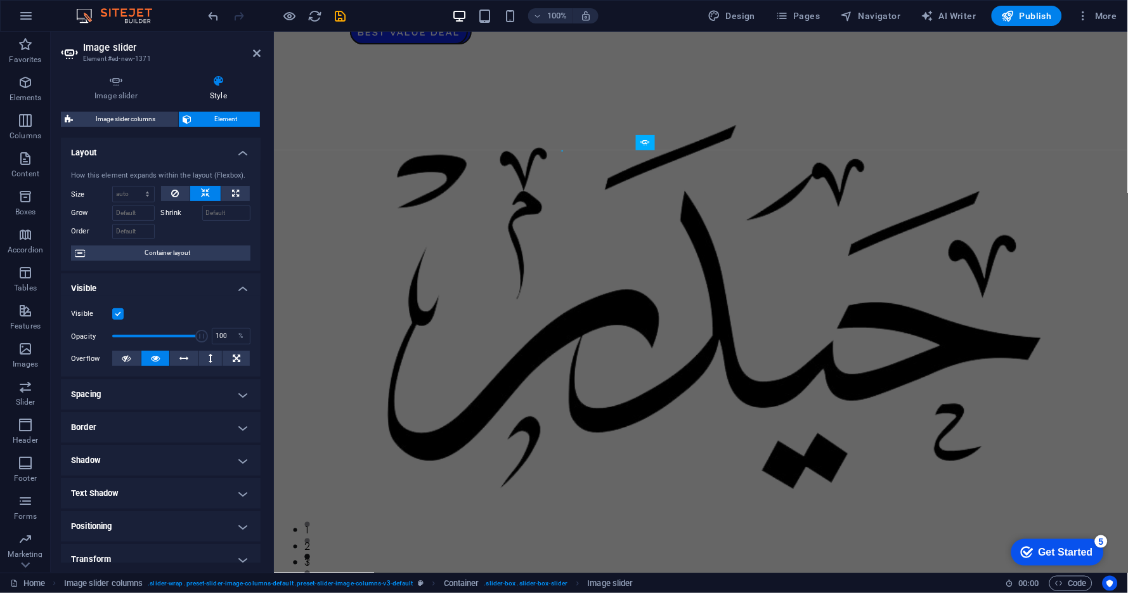
click at [190, 191] on button at bounding box center [205, 193] width 30 height 15
click at [209, 191] on button at bounding box center [205, 193] width 30 height 15
click at [233, 193] on icon at bounding box center [235, 193] width 7 height 15
type input "100"
select select "%"
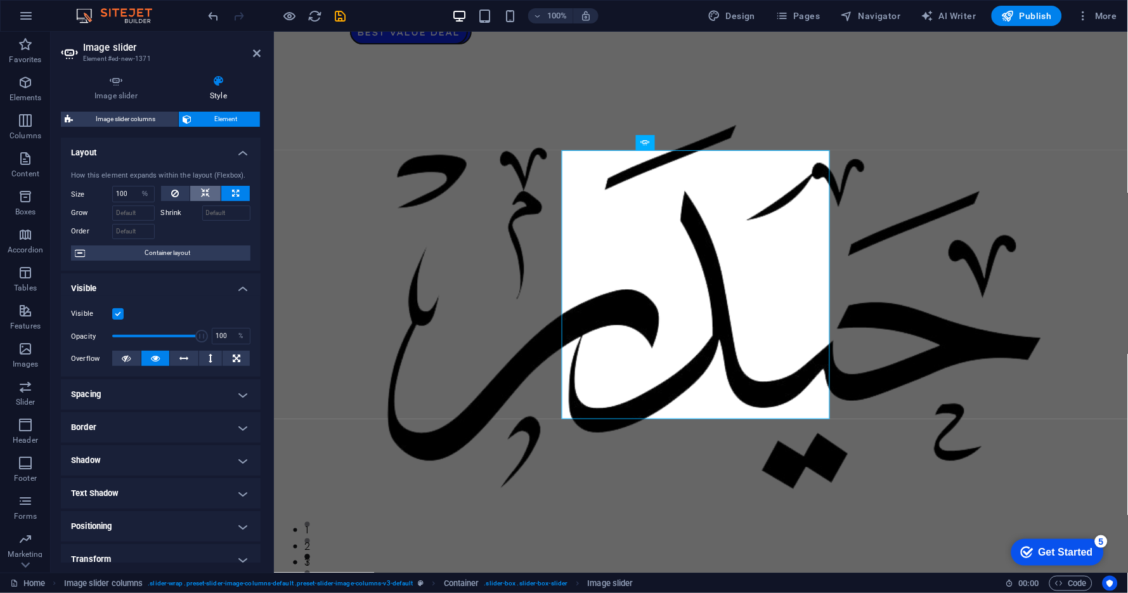
click at [214, 193] on button at bounding box center [205, 193] width 30 height 15
select select "DISABLED_OPTION_VALUE"
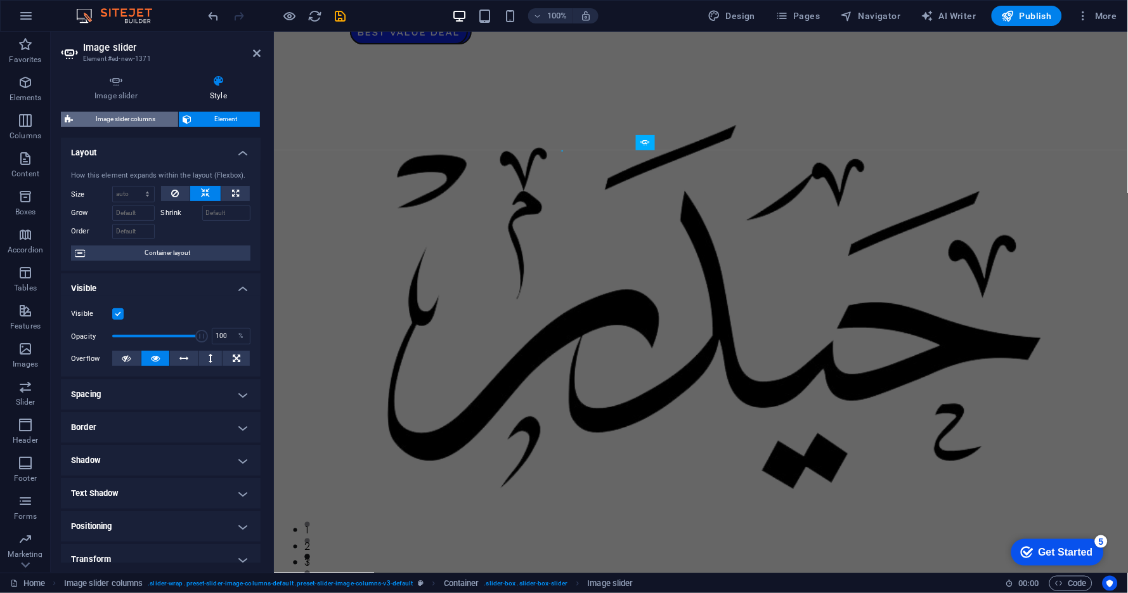
click at [141, 121] on span "Image slider columns" at bounding box center [126, 119] width 98 height 15
select select "rem"
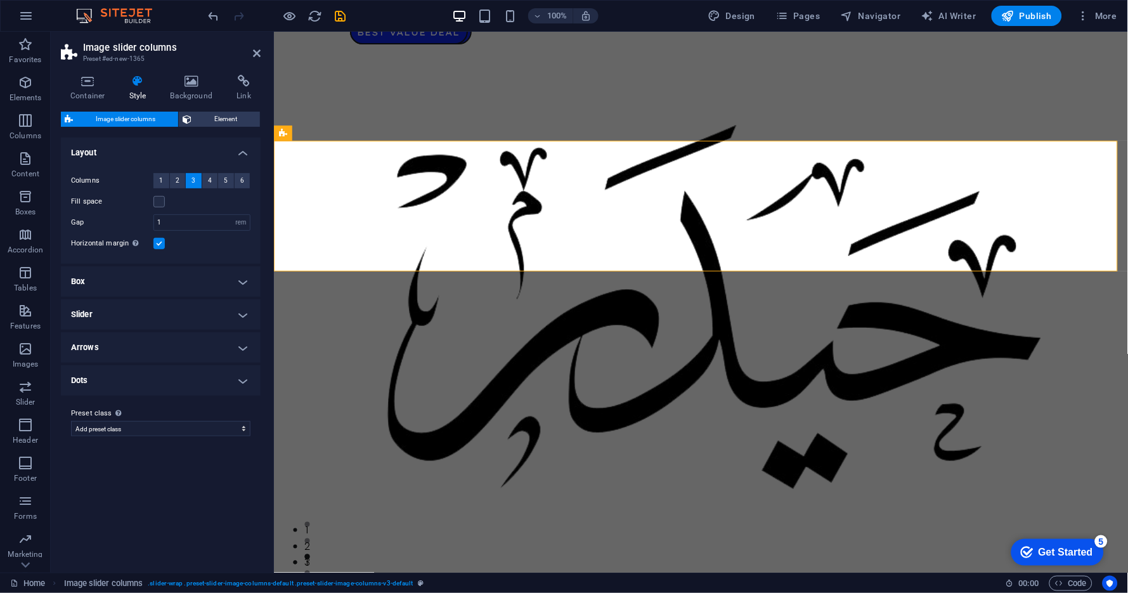
click at [143, 90] on h4 "Style" at bounding box center [140, 88] width 41 height 27
click at [95, 89] on h4 "Container" at bounding box center [90, 88] width 59 height 27
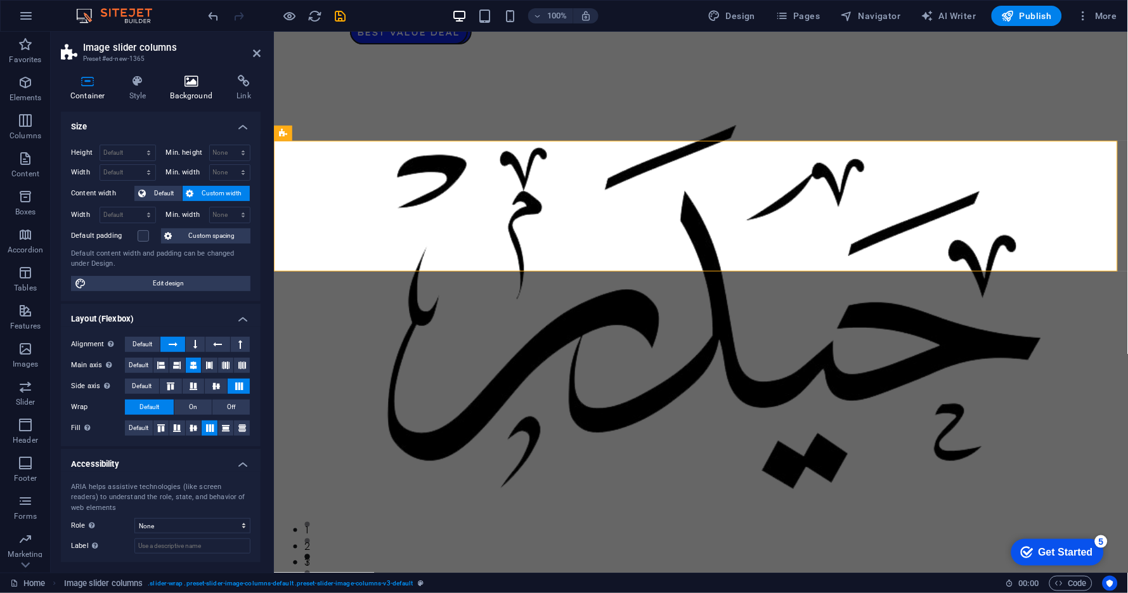
click at [190, 84] on icon at bounding box center [192, 81] width 62 height 13
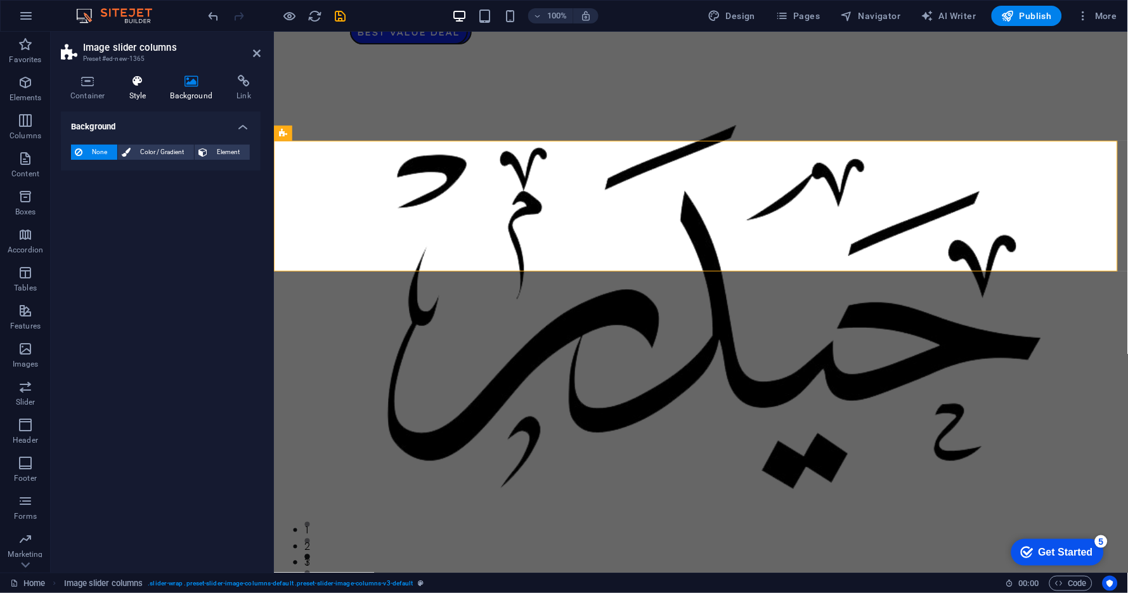
click at [127, 89] on h4 "Style" at bounding box center [140, 88] width 41 height 27
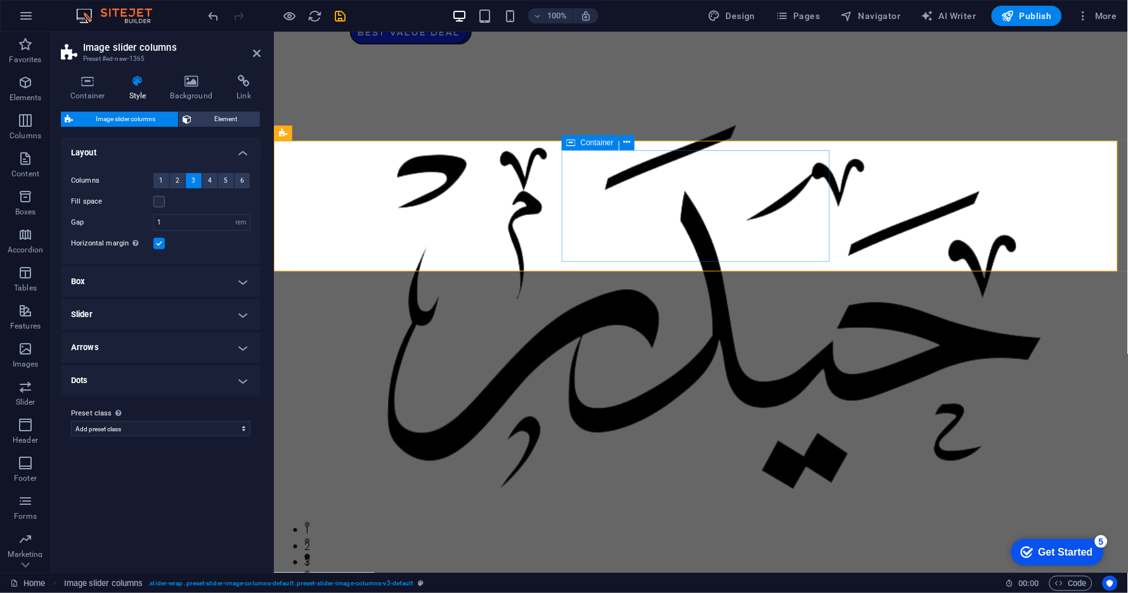
select select "region"
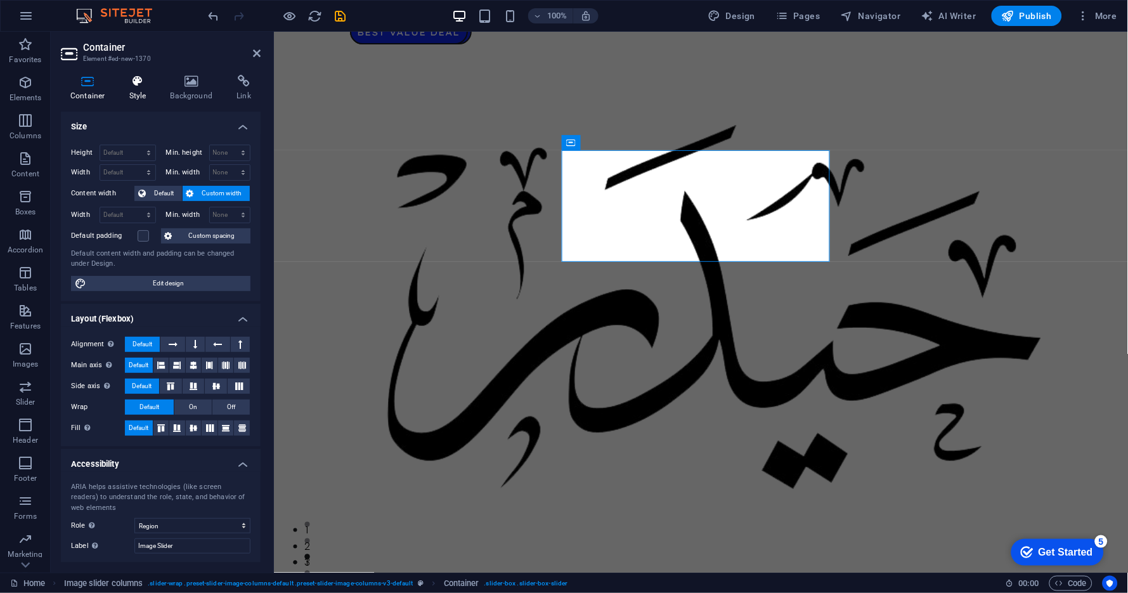
click at [147, 89] on h4 "Style" at bounding box center [140, 88] width 41 height 27
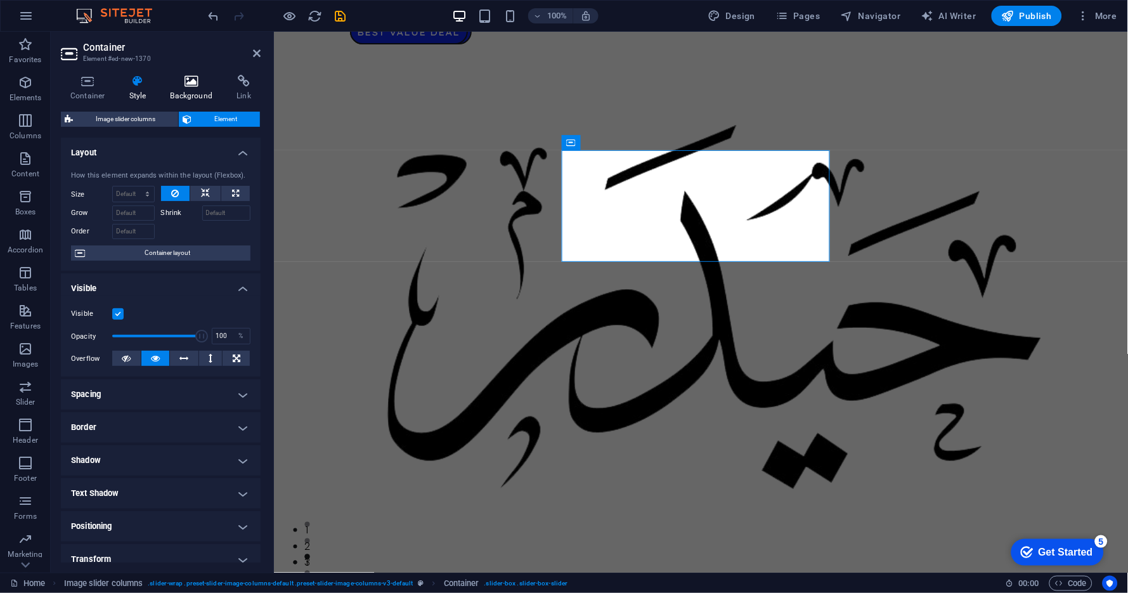
click at [193, 87] on icon at bounding box center [192, 81] width 62 height 13
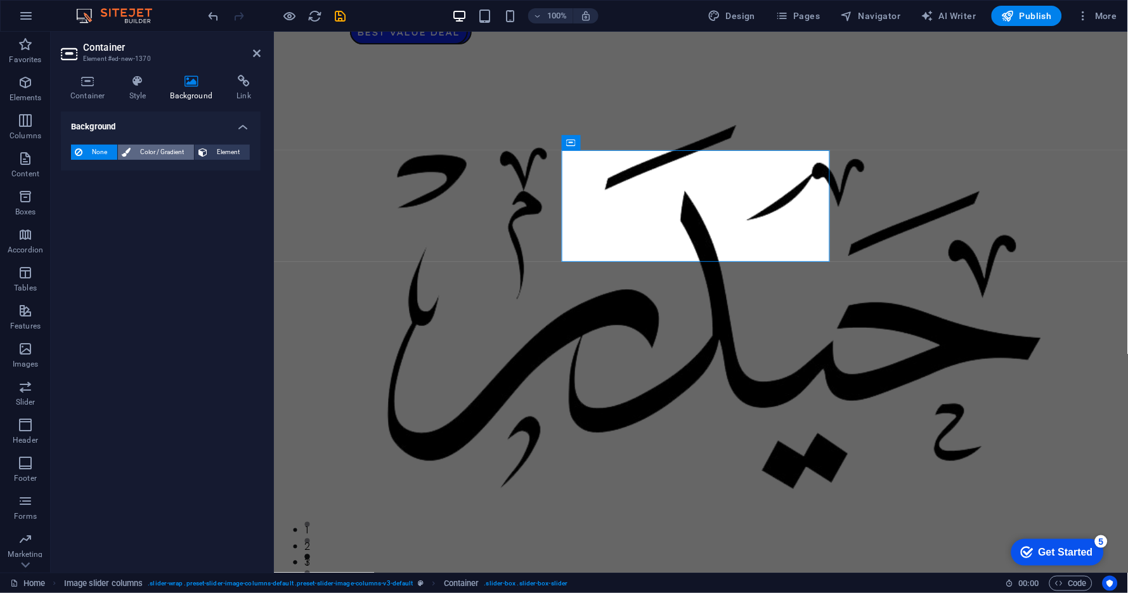
click at [165, 152] on span "Color / Gradient" at bounding box center [162, 152] width 56 height 15
click at [204, 150] on icon at bounding box center [203, 152] width 9 height 15
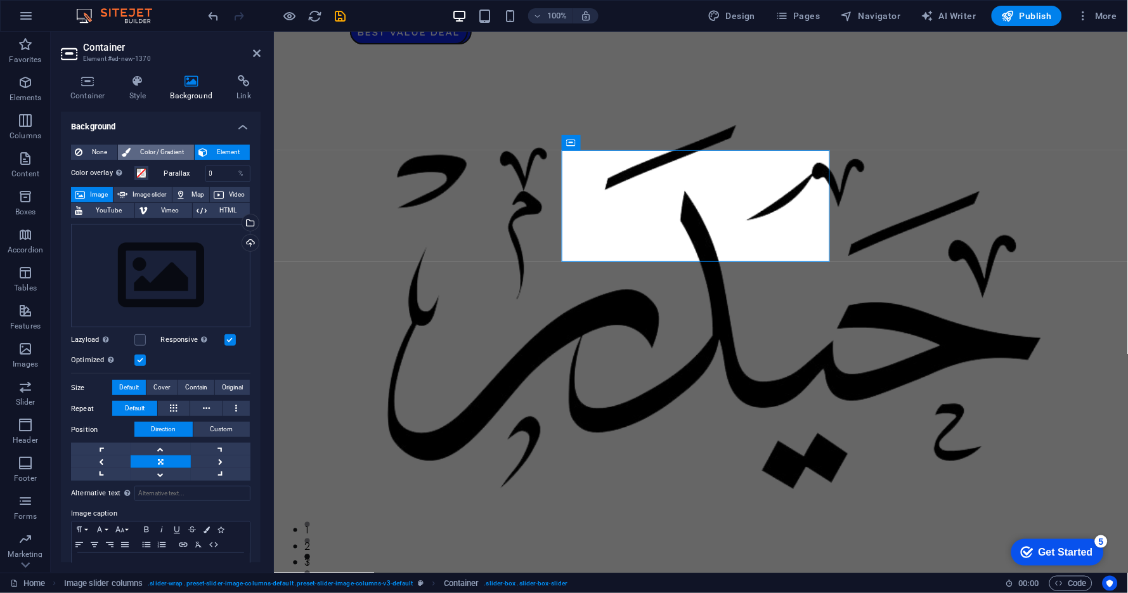
click at [159, 150] on span "Color / Gradient" at bounding box center [162, 152] width 56 height 15
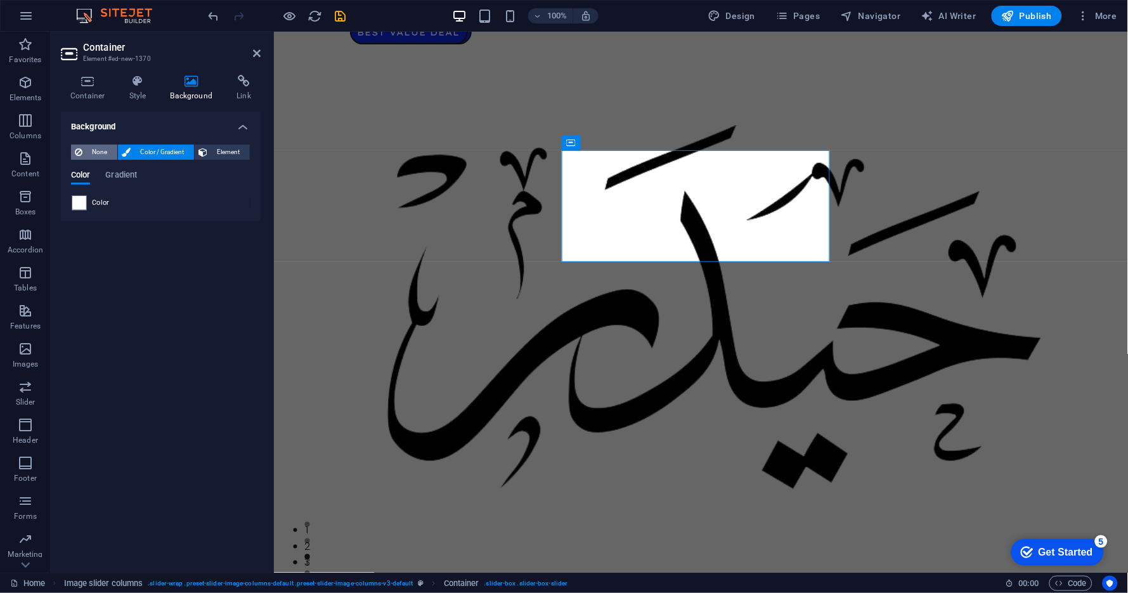
click at [104, 151] on span "None" at bounding box center [99, 152] width 27 height 15
click at [236, 86] on icon at bounding box center [244, 81] width 34 height 13
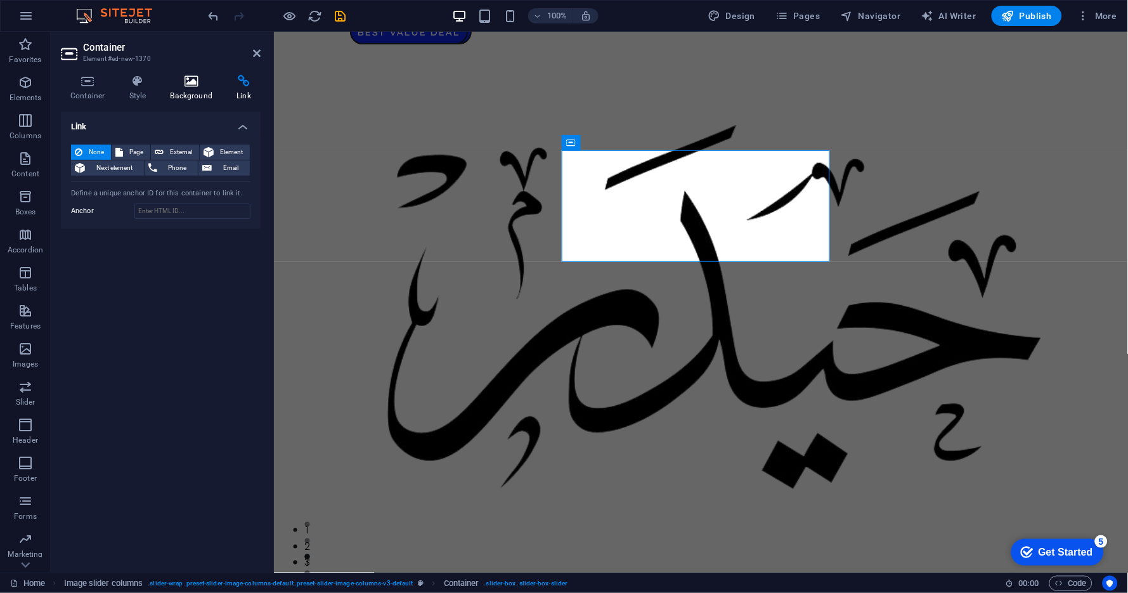
click at [187, 89] on h4 "Background" at bounding box center [194, 88] width 67 height 27
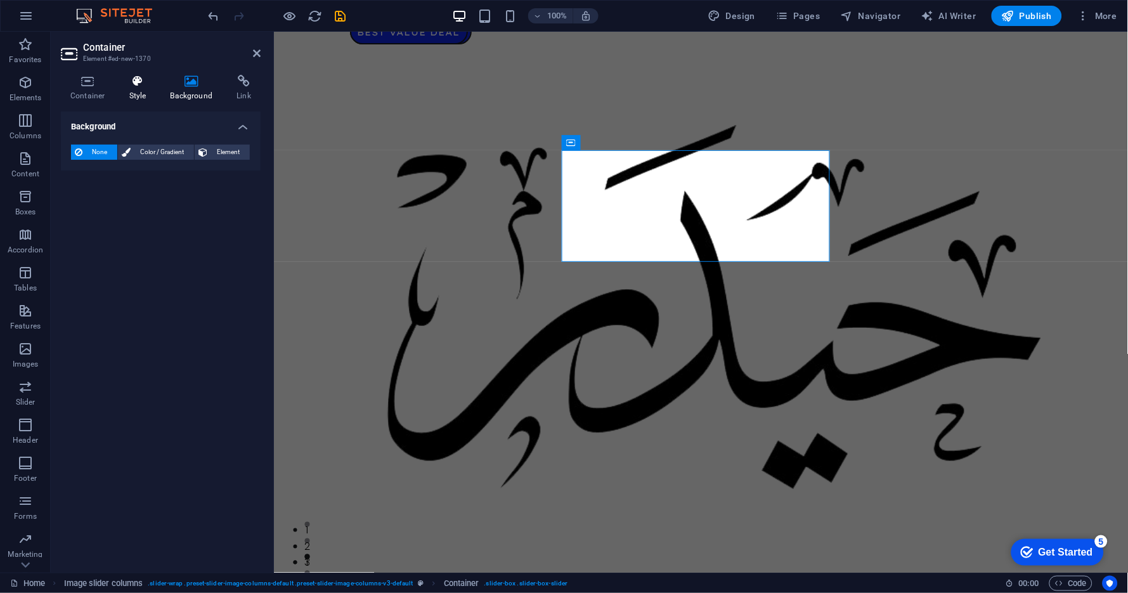
click at [136, 89] on h4 "Style" at bounding box center [140, 88] width 41 height 27
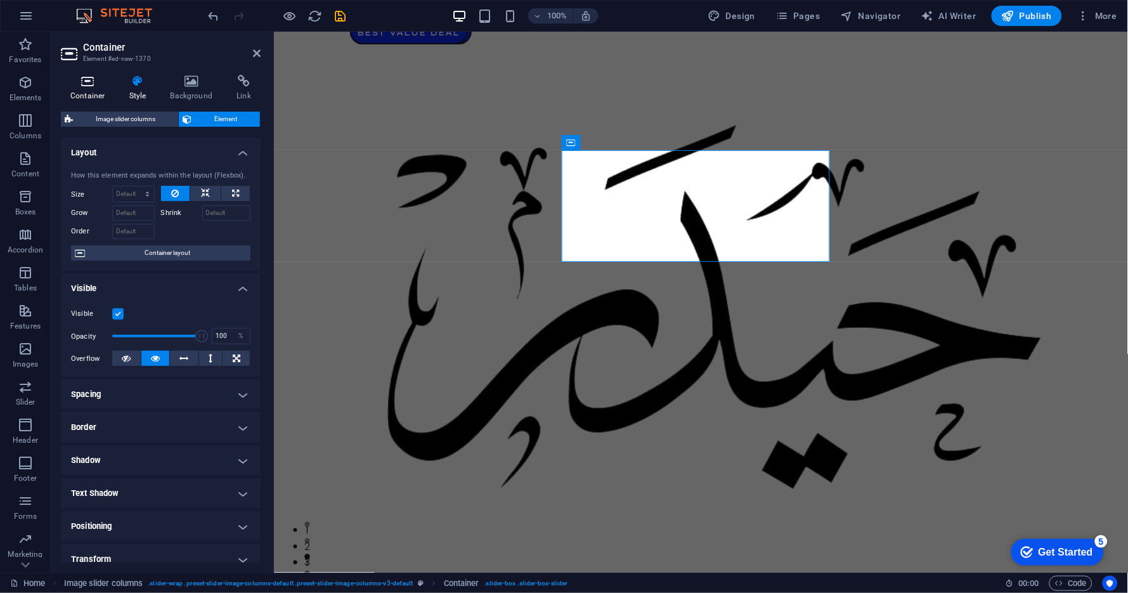
click at [88, 84] on icon at bounding box center [88, 81] width 54 height 13
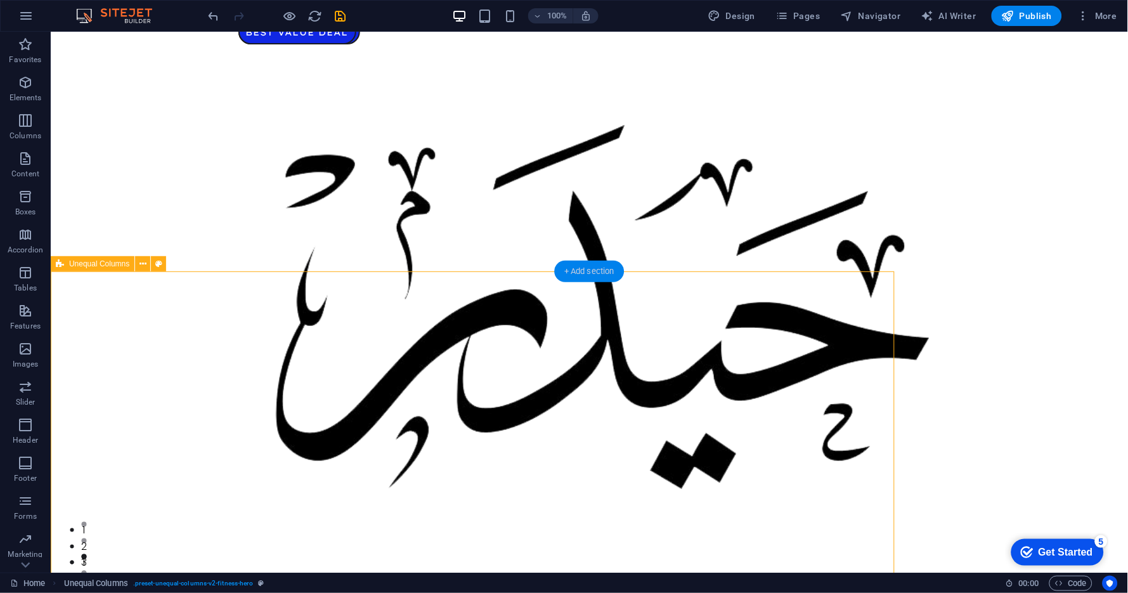
drag, startPoint x: 438, startPoint y: 186, endPoint x: 656, endPoint y: 307, distance: 249.6
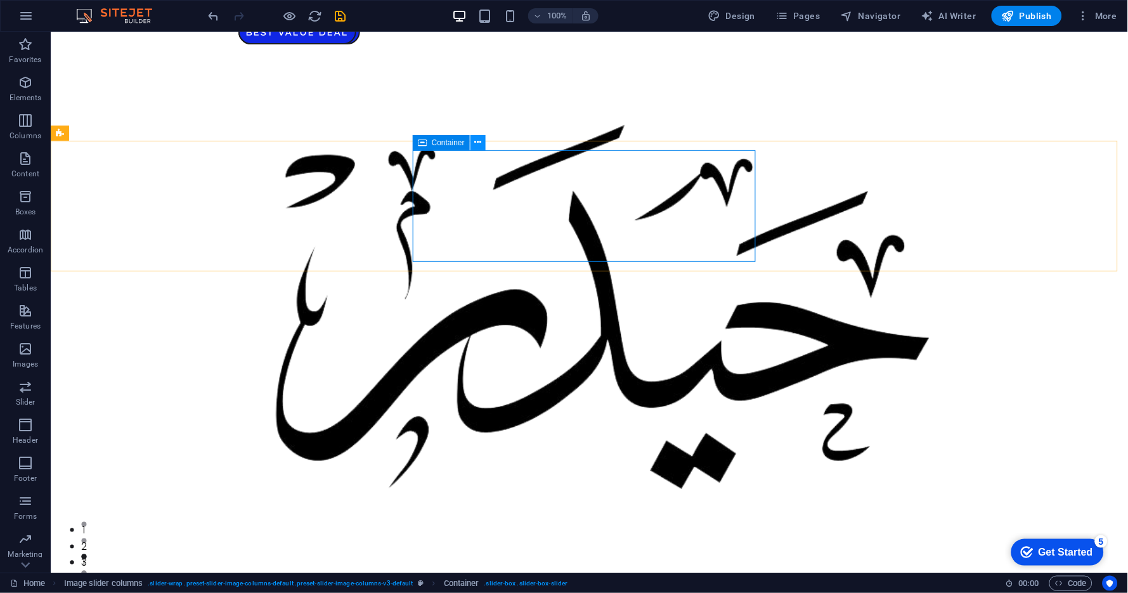
click at [480, 144] on icon at bounding box center [477, 142] width 7 height 13
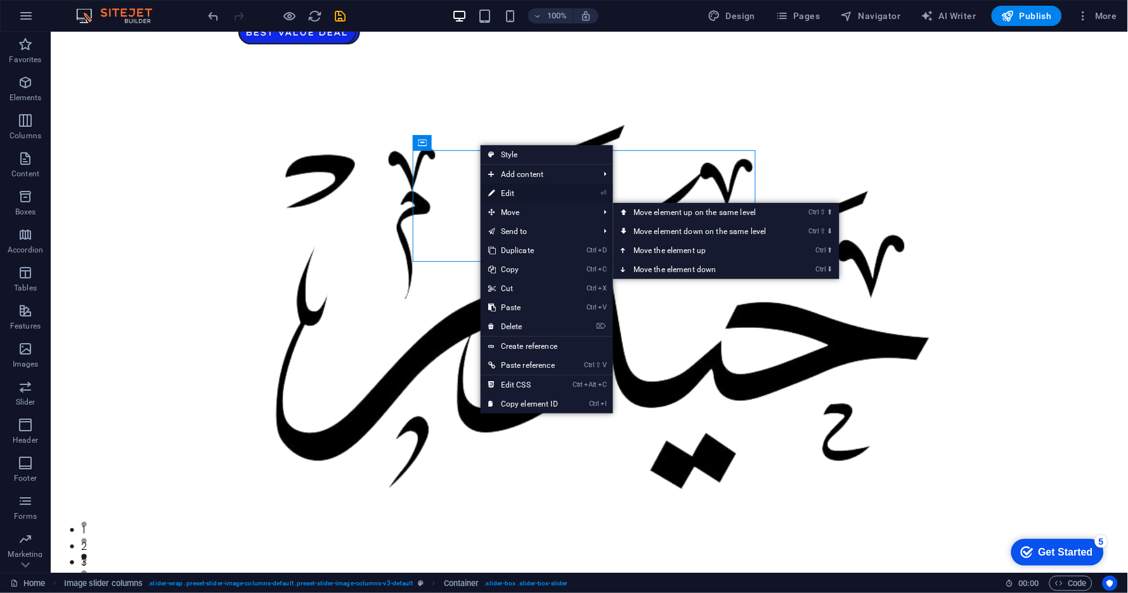
click at [514, 192] on link "⏎ Edit" at bounding box center [523, 193] width 85 height 19
select select "region"
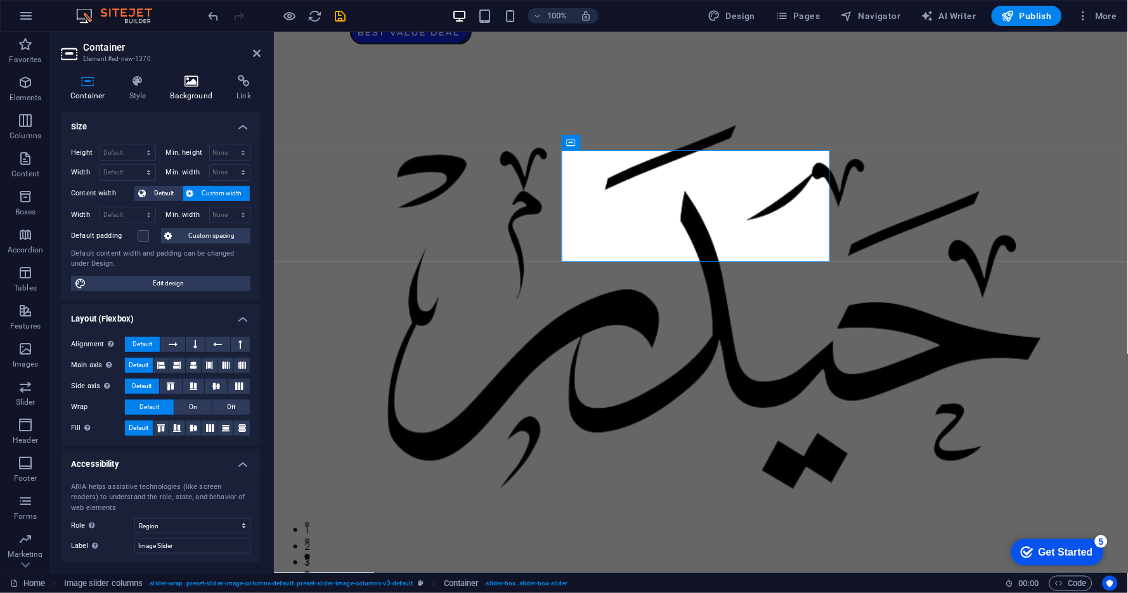
click at [192, 88] on h4 "Background" at bounding box center [194, 88] width 67 height 27
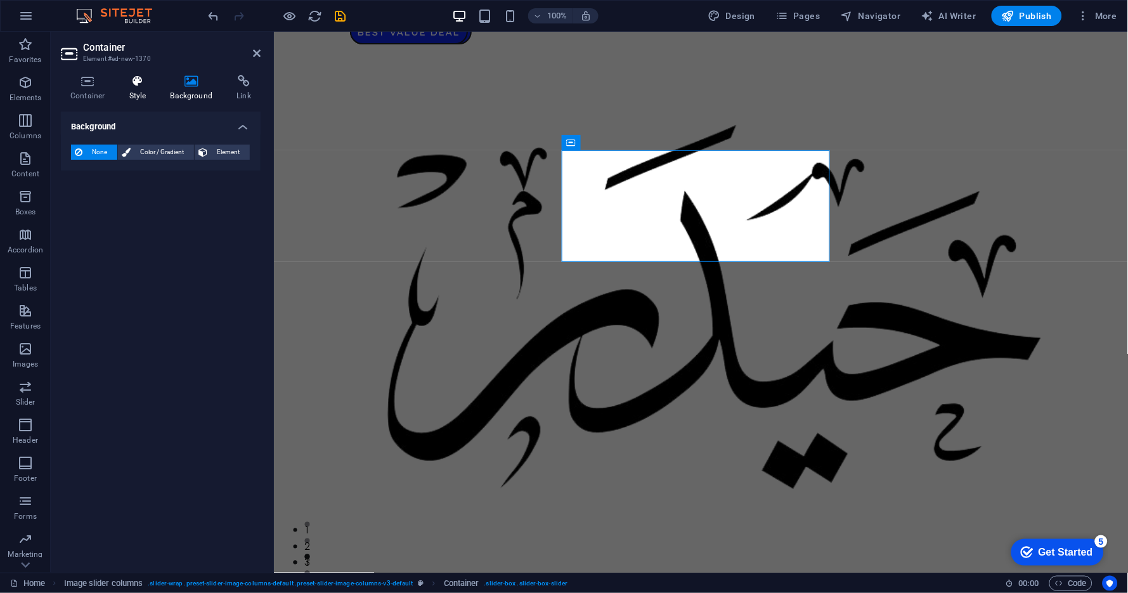
click at [143, 86] on icon at bounding box center [138, 81] width 36 height 13
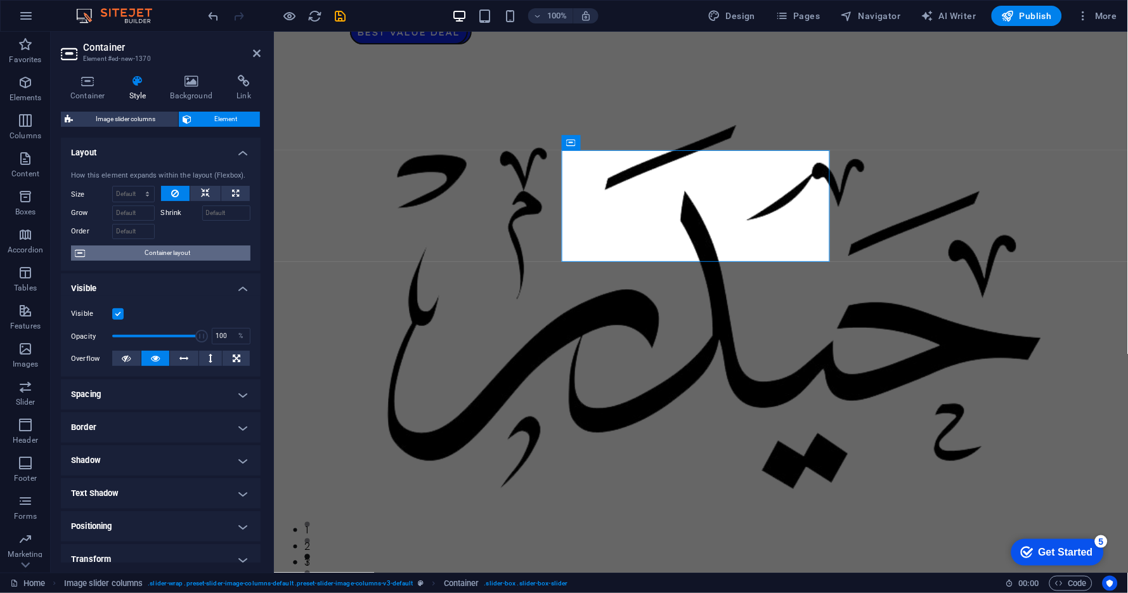
click at [166, 256] on span "Container layout" at bounding box center [168, 252] width 158 height 15
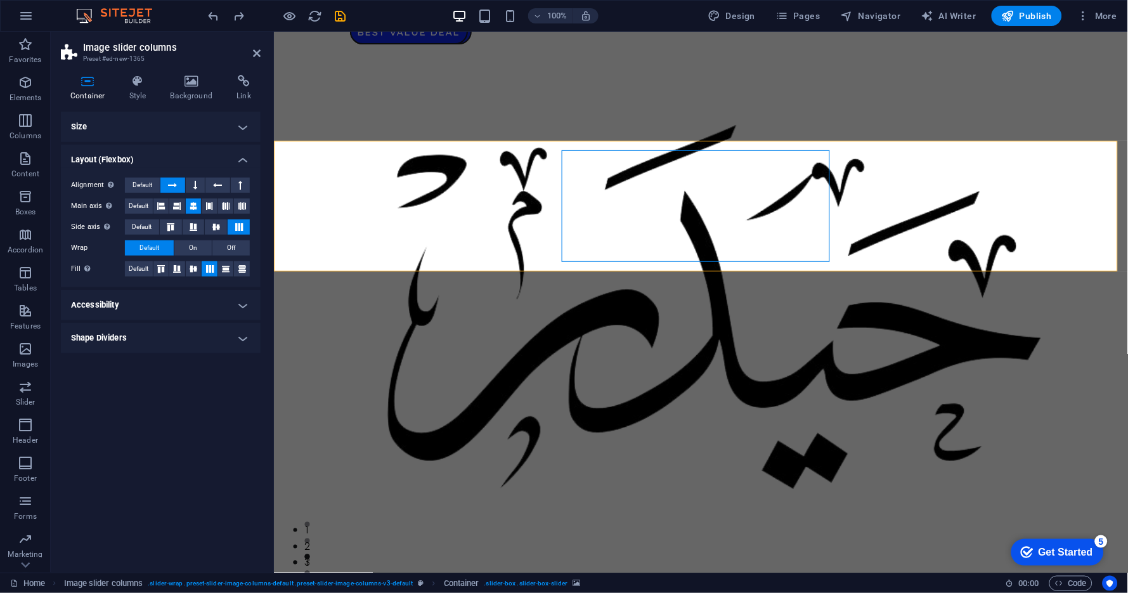
click at [338, 133] on span "Image slider columns" at bounding box center [328, 133] width 72 height 8
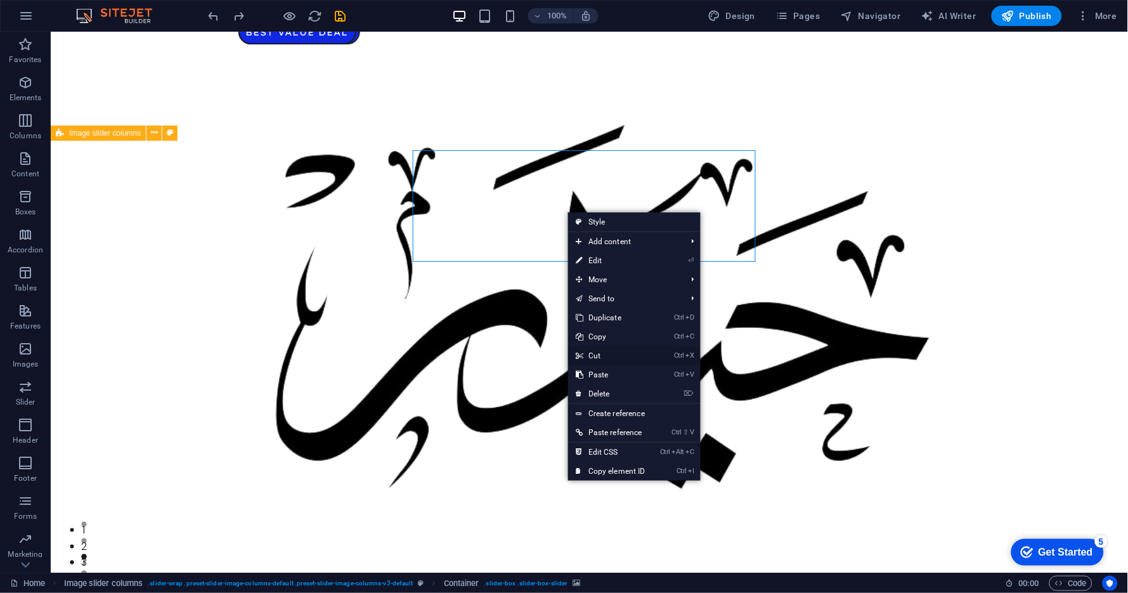
click at [605, 355] on link "Ctrl X Cut" at bounding box center [610, 355] width 85 height 19
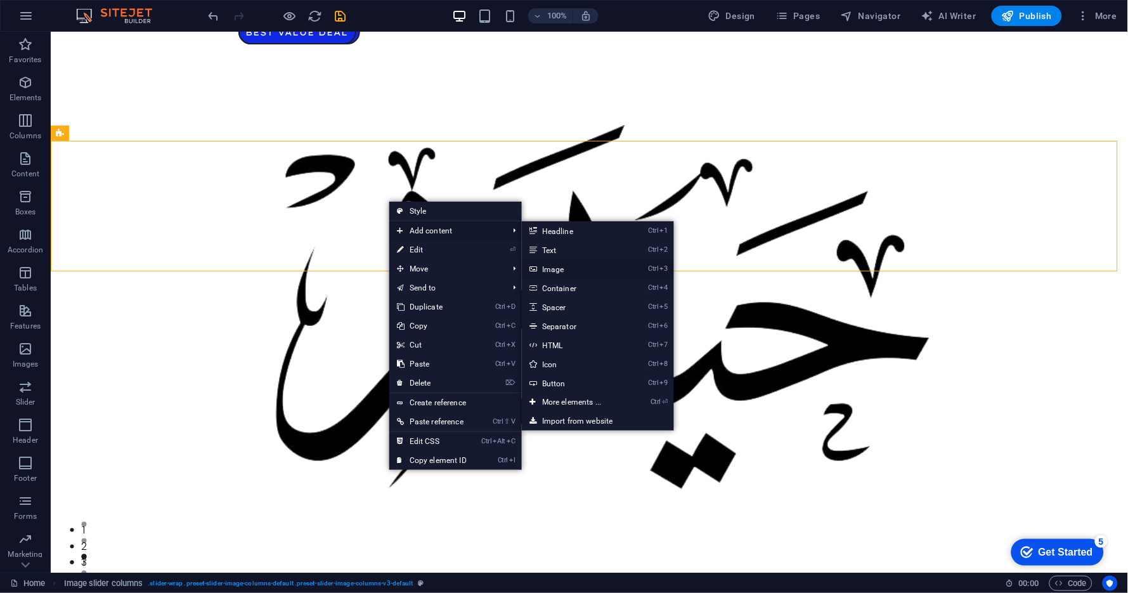
click at [563, 270] on link "Ctrl 3 Image" at bounding box center [574, 268] width 105 height 19
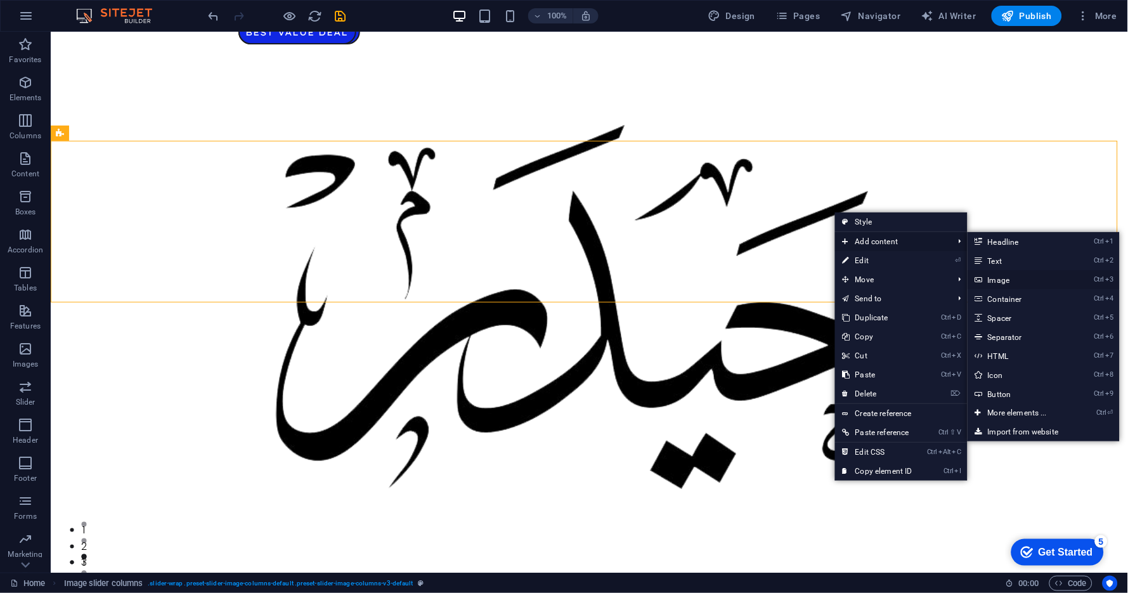
click at [1005, 277] on link "Ctrl 3 Image" at bounding box center [1020, 279] width 105 height 19
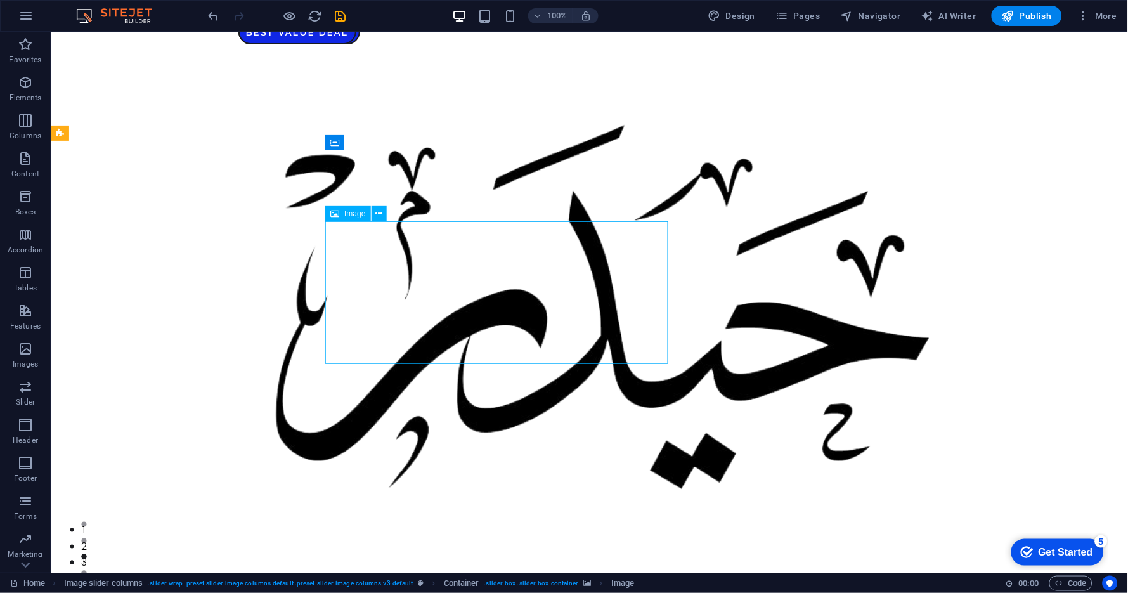
drag, startPoint x: 492, startPoint y: 243, endPoint x: 464, endPoint y: 247, distance: 28.8
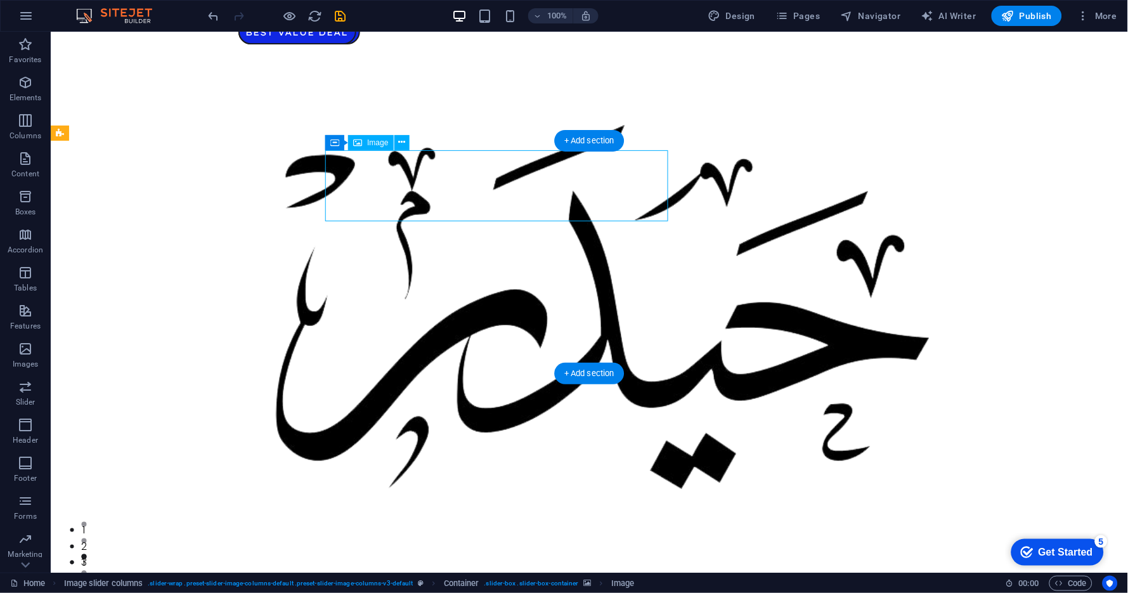
drag, startPoint x: 497, startPoint y: 202, endPoint x: 317, endPoint y: 211, distance: 181.0
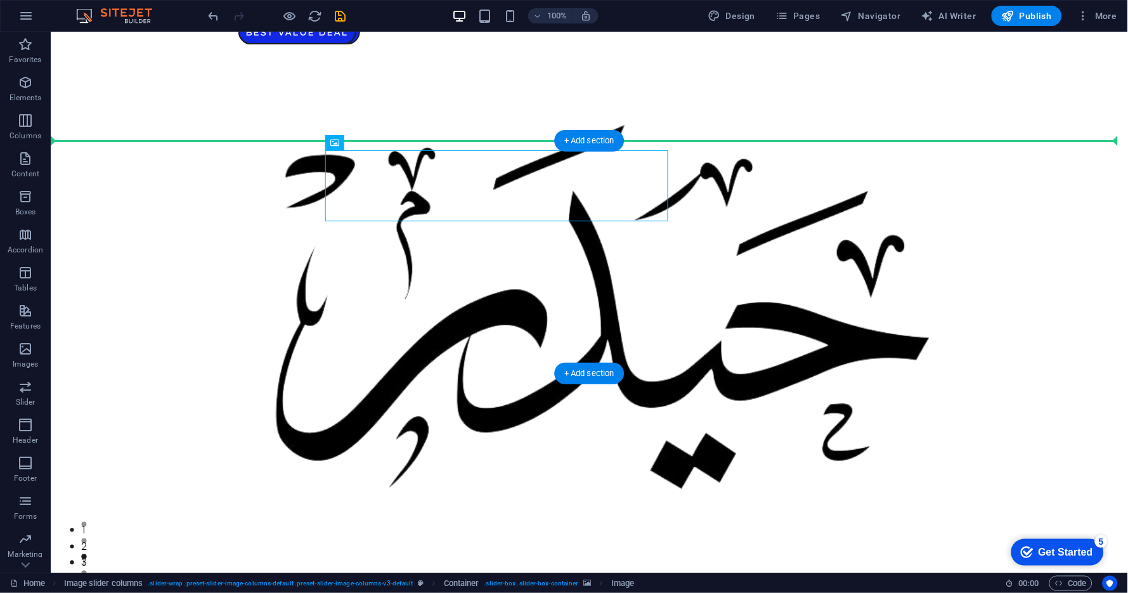
drag, startPoint x: 350, startPoint y: 195, endPoint x: 167, endPoint y: 224, distance: 185.6
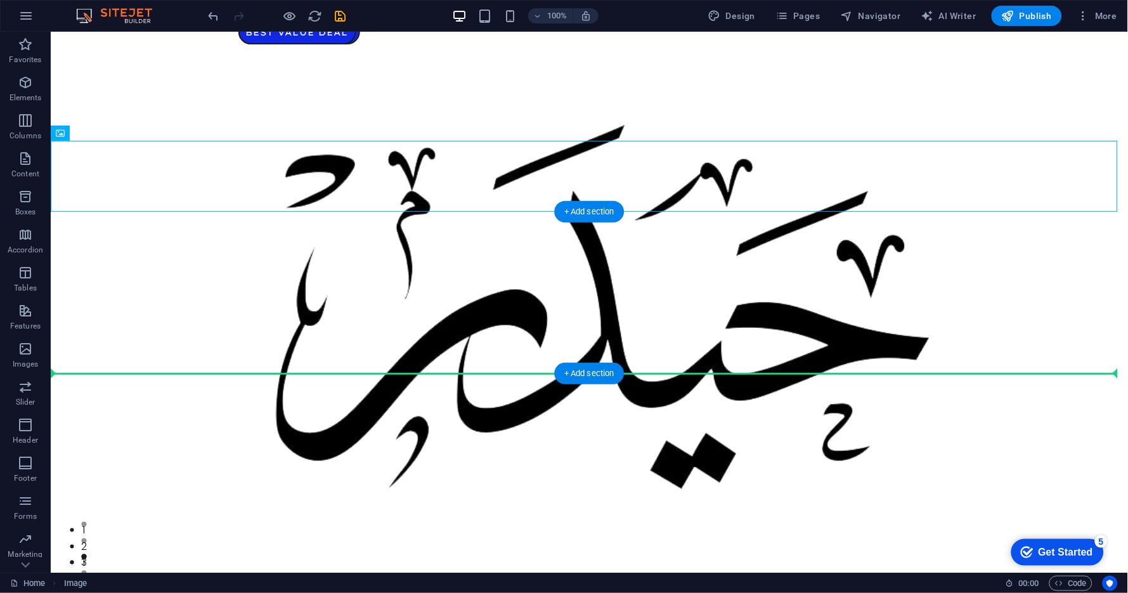
drag, startPoint x: 102, startPoint y: 218, endPoint x: 169, endPoint y: 311, distance: 115.0
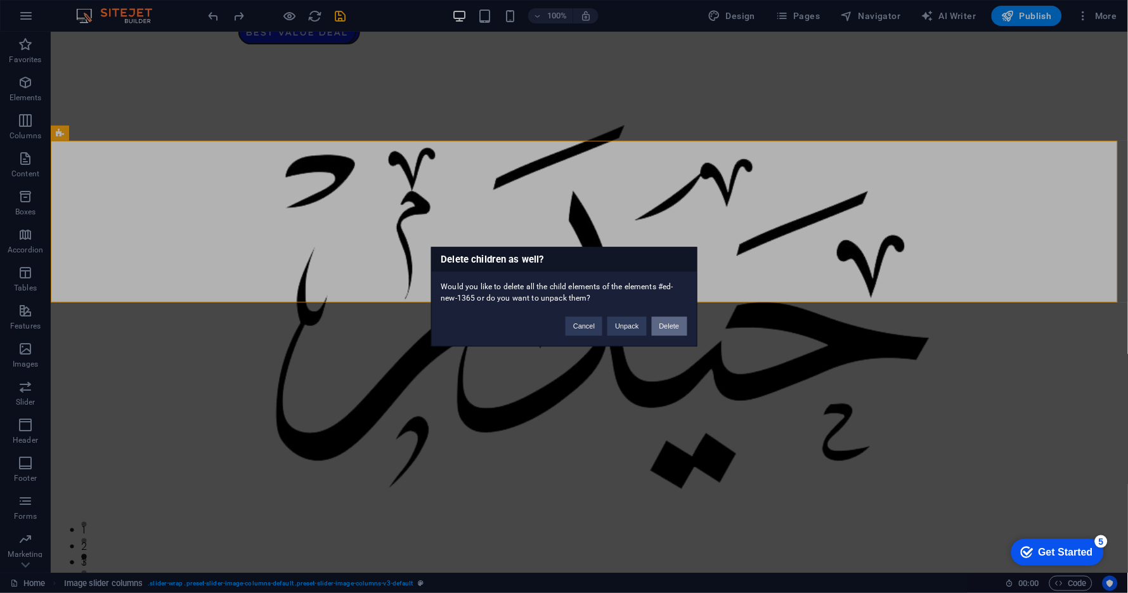
click at [666, 326] on button "Delete" at bounding box center [670, 326] width 36 height 19
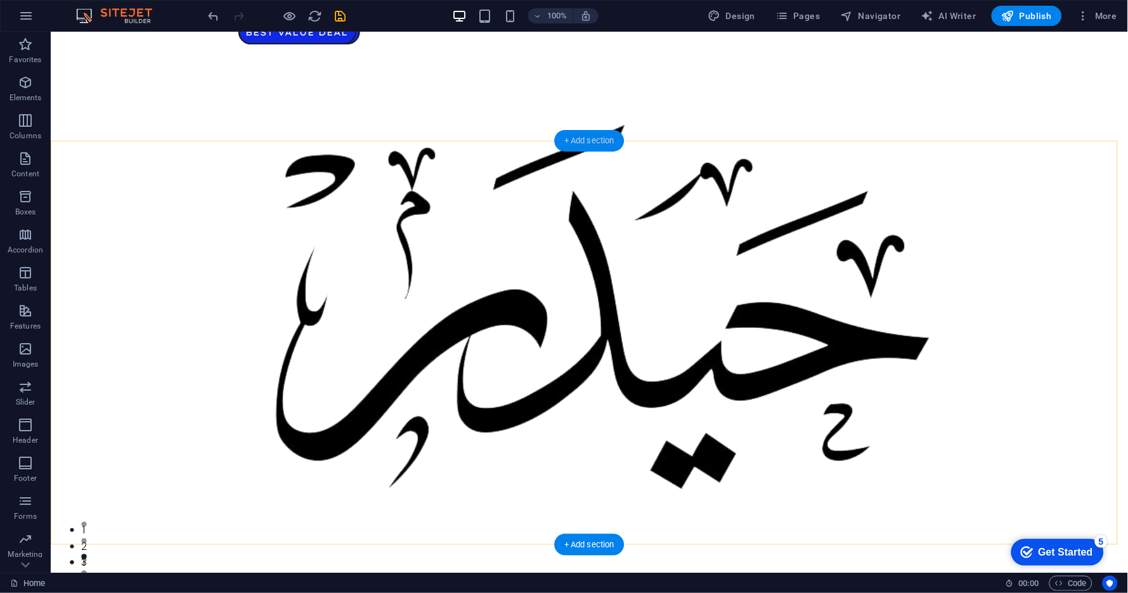
click at [592, 140] on div "+ Add section" at bounding box center [589, 141] width 70 height 22
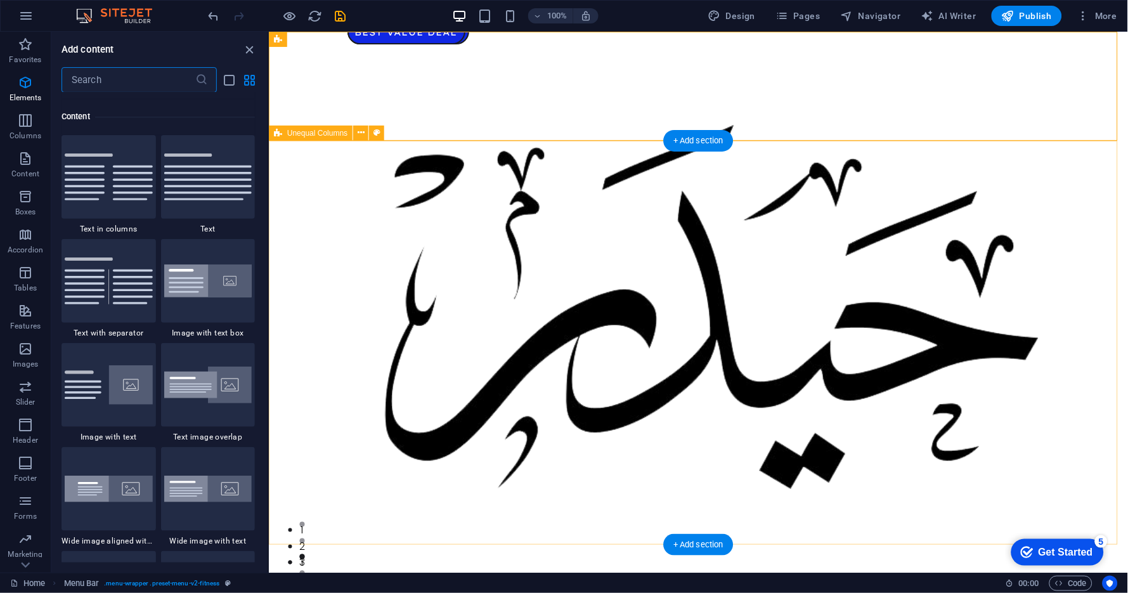
scroll to position [2219, 0]
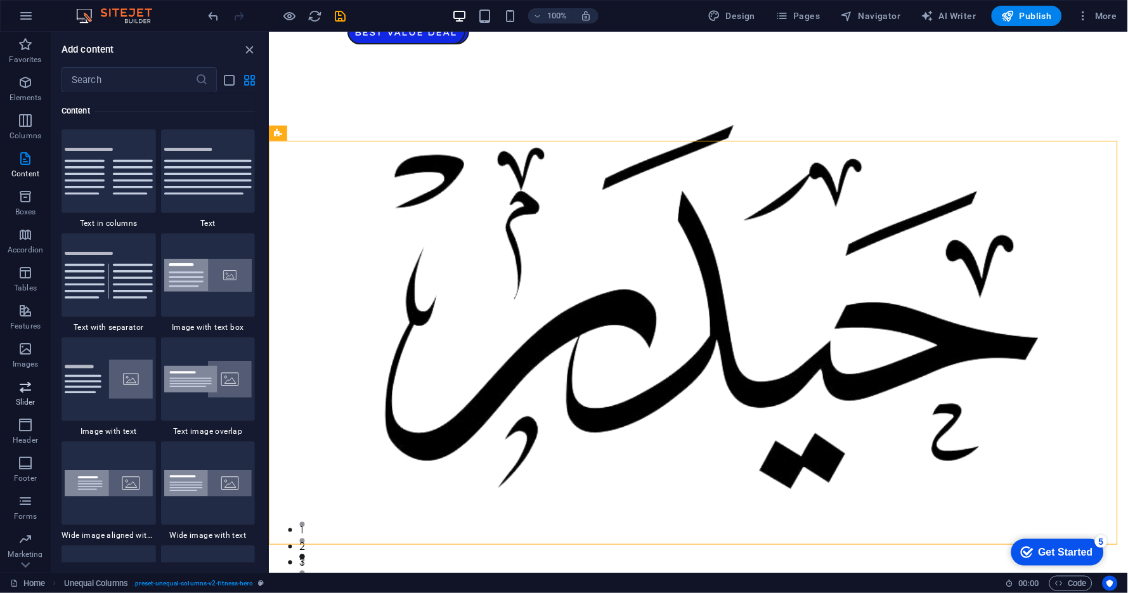
click at [29, 389] on icon "button" at bounding box center [25, 386] width 15 height 15
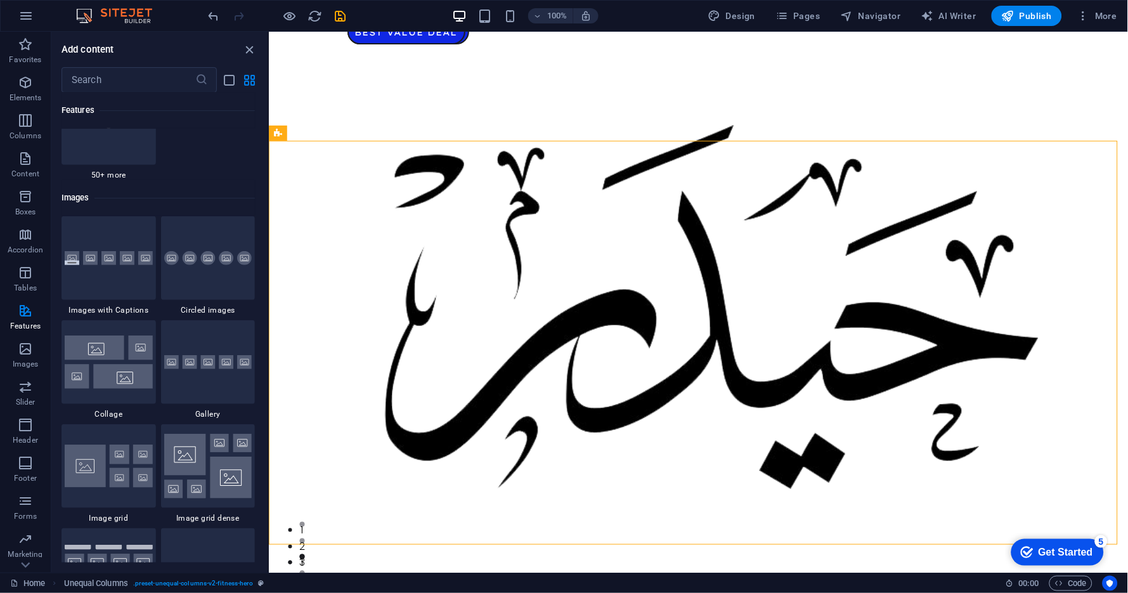
scroll to position [6555, 0]
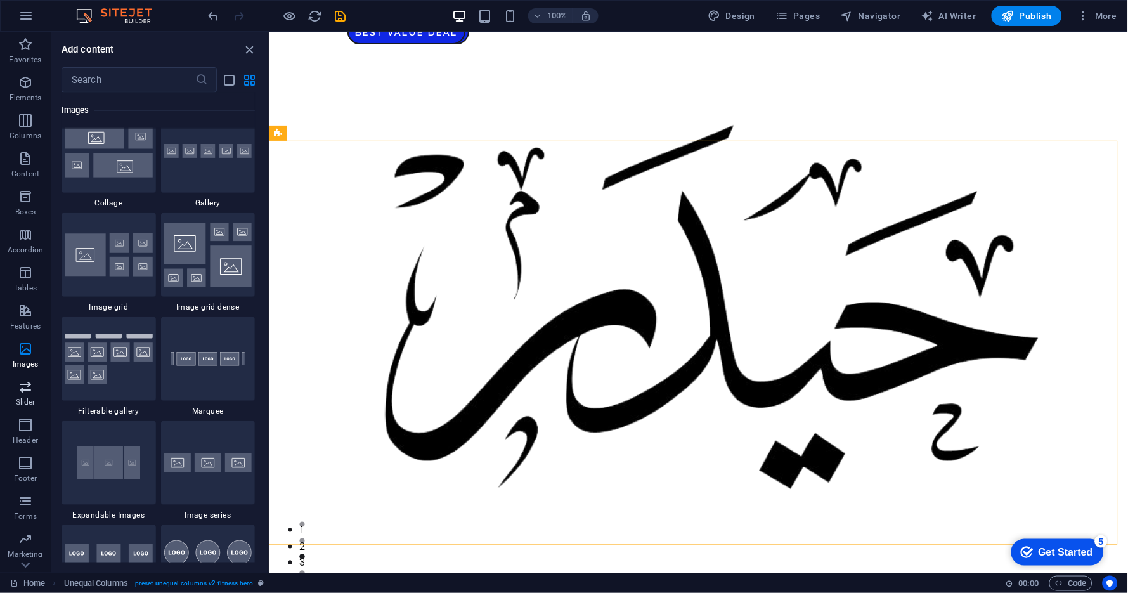
click at [41, 388] on span "Slider" at bounding box center [25, 394] width 51 height 30
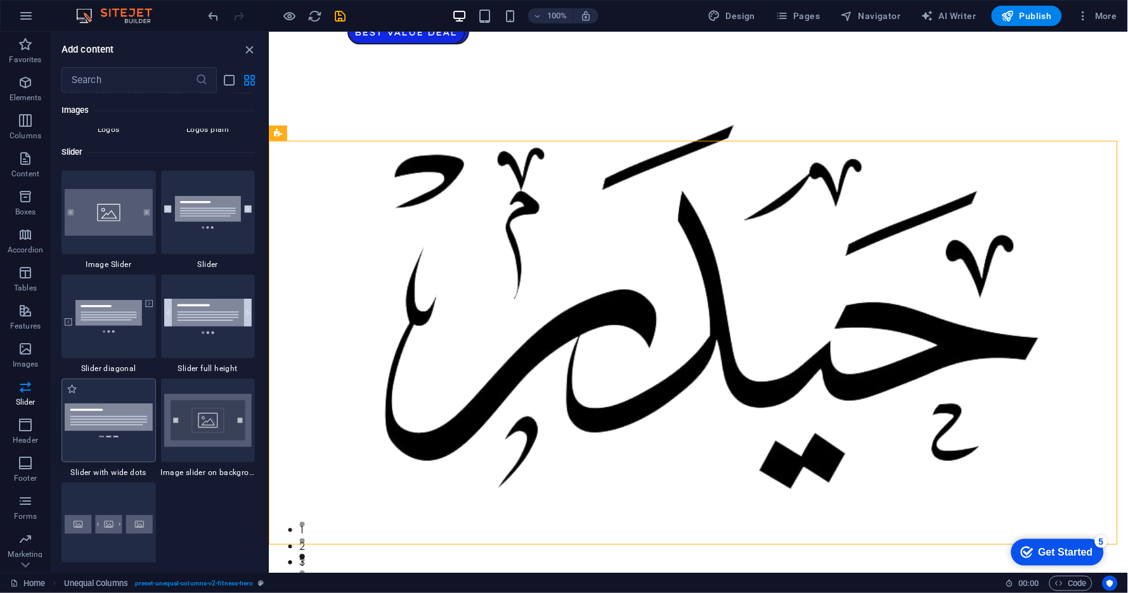
scroll to position [7190, 0]
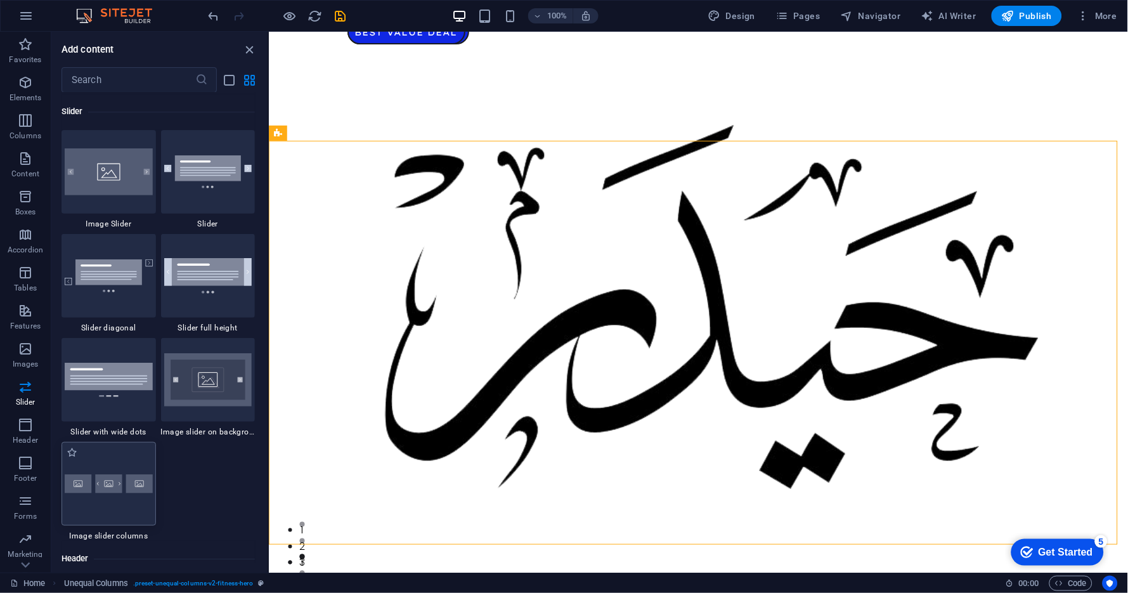
click at [115, 504] on div at bounding box center [109, 484] width 95 height 84
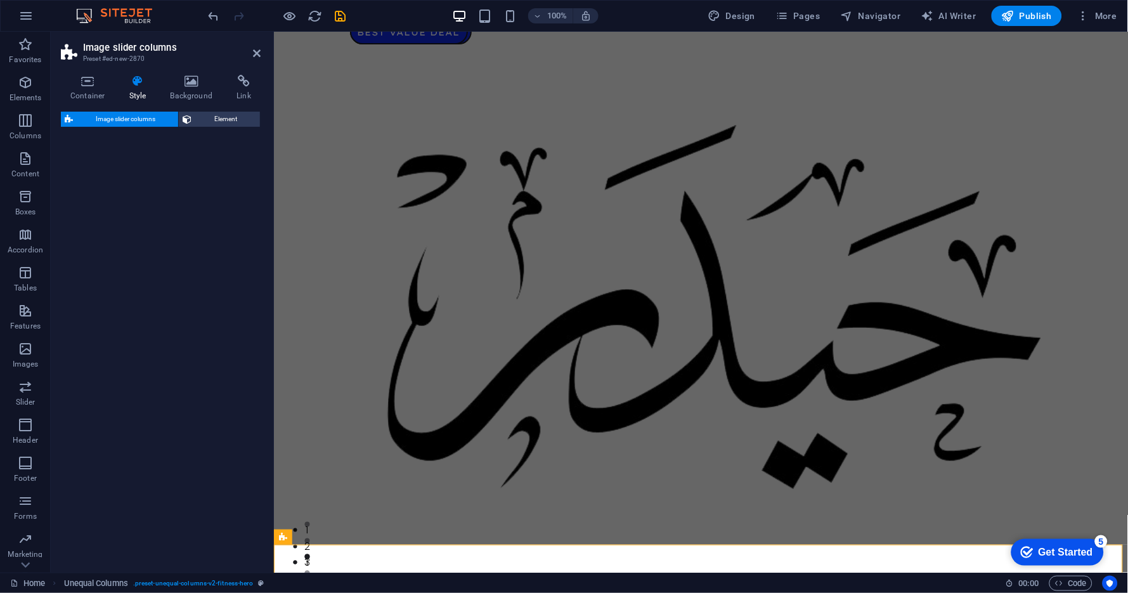
select select "rem"
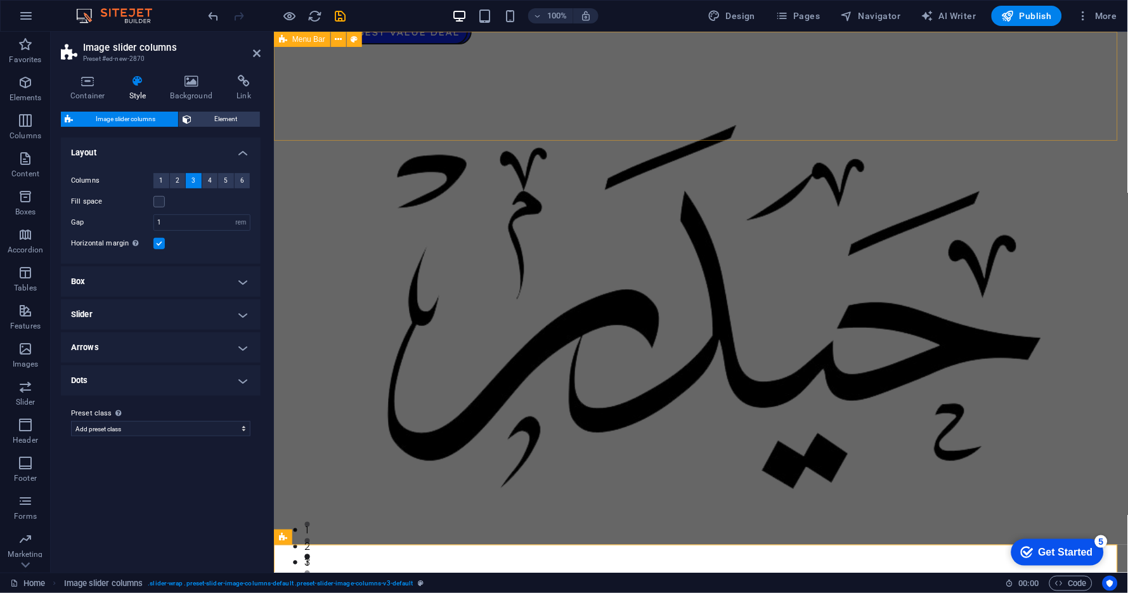
click at [598, 533] on nav "Classes Plans Trainers Contact" at bounding box center [701, 580] width 736 height 16
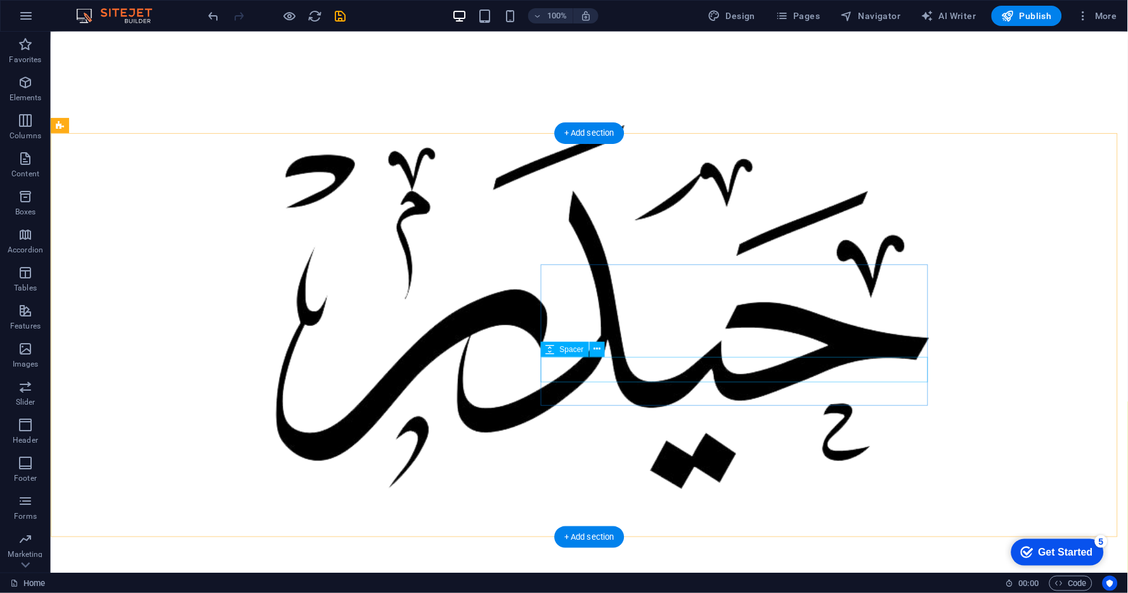
scroll to position [422, 0]
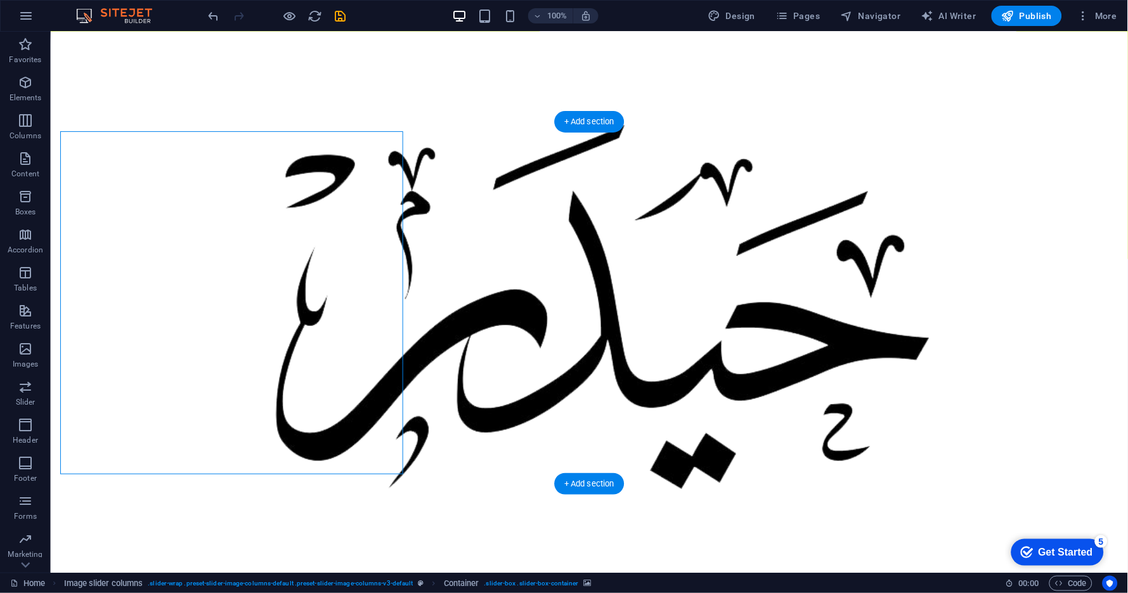
scroll to position [211, 0]
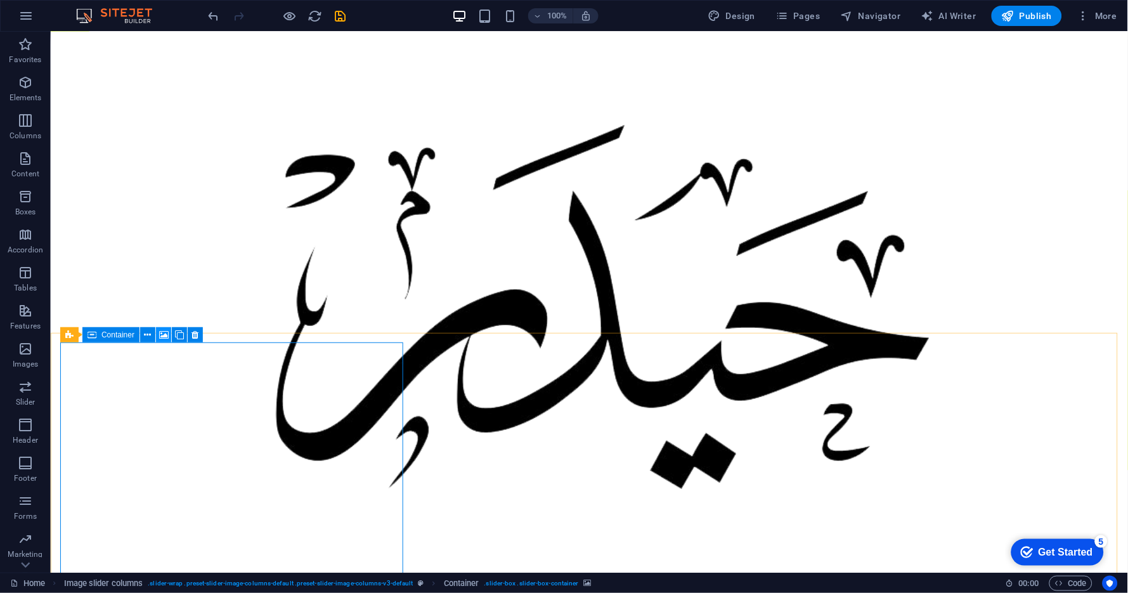
click at [164, 334] on icon at bounding box center [164, 335] width 10 height 13
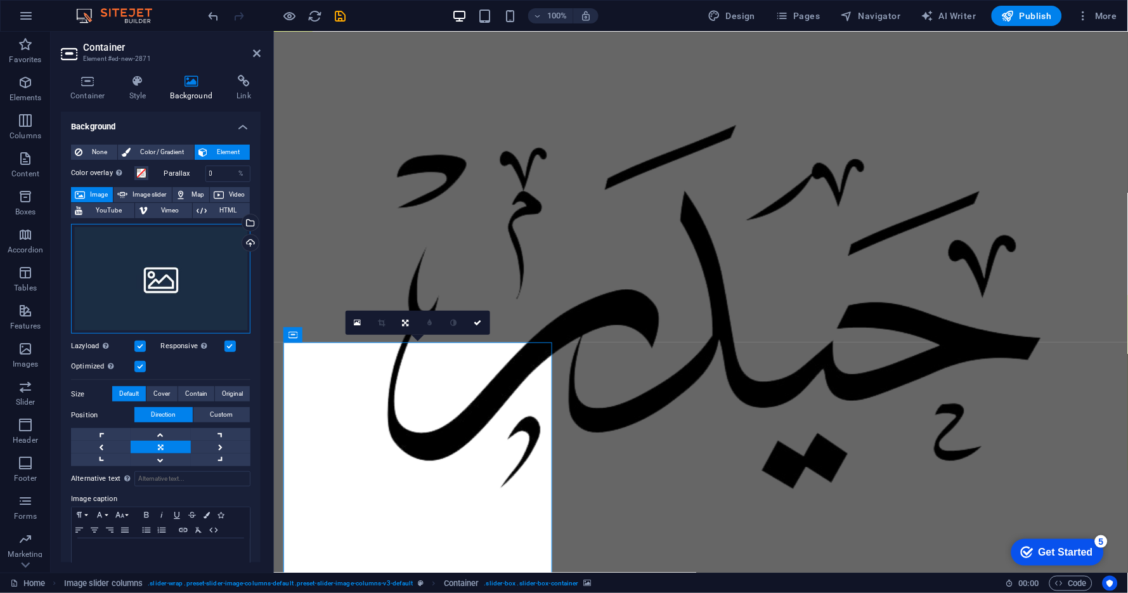
click at [162, 277] on div "Drag files here, click to choose files or select files from Files or our free s…" at bounding box center [161, 279] width 180 height 110
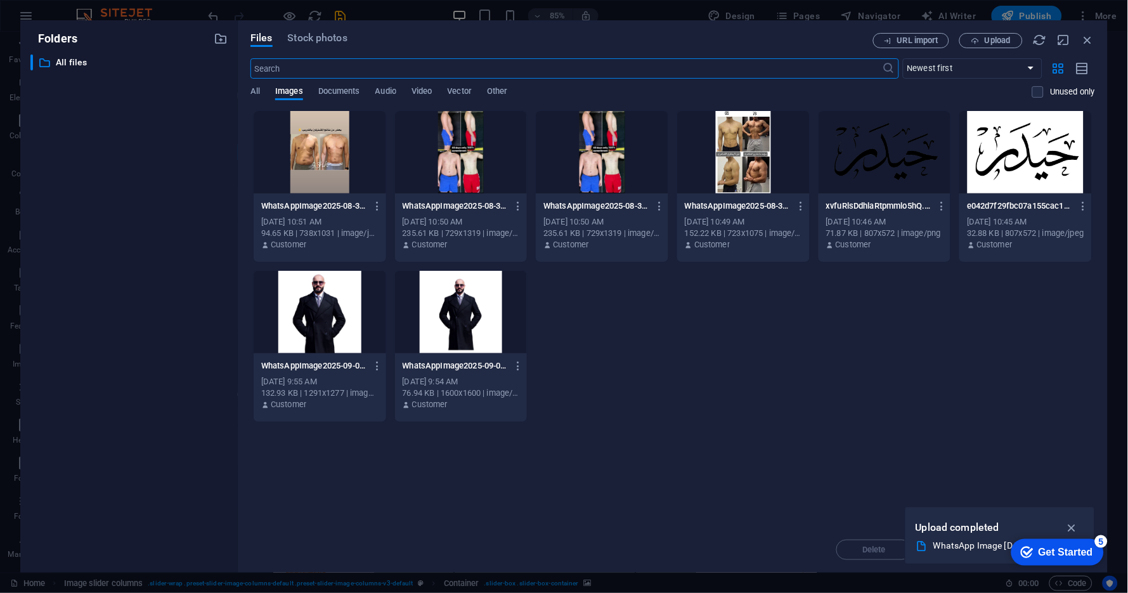
click at [337, 157] on div at bounding box center [320, 152] width 133 height 82
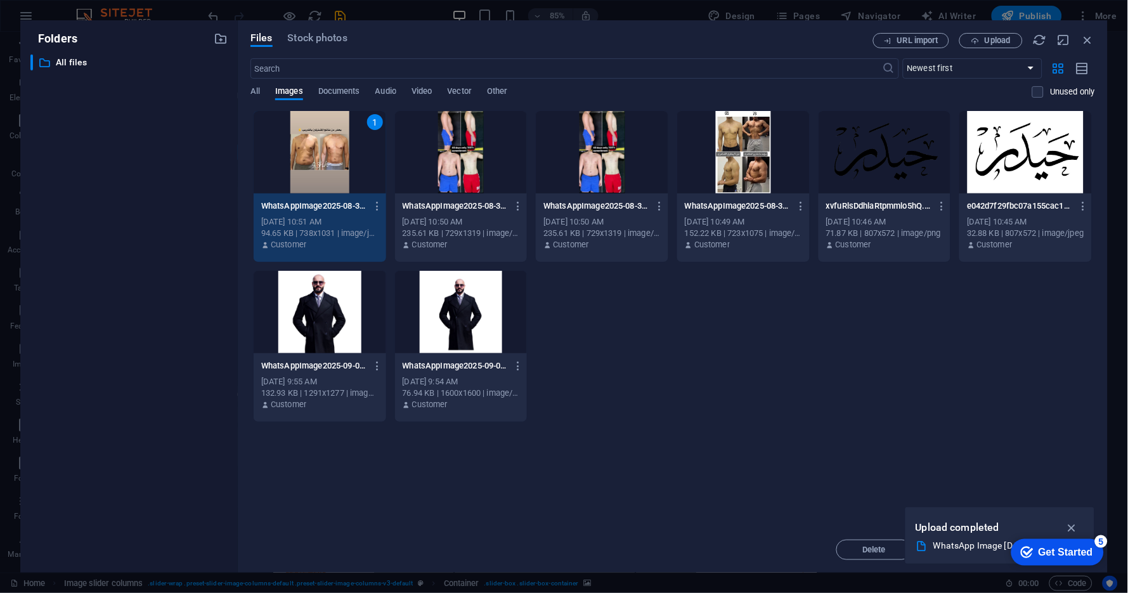
click at [341, 181] on div "1" at bounding box center [320, 152] width 133 height 82
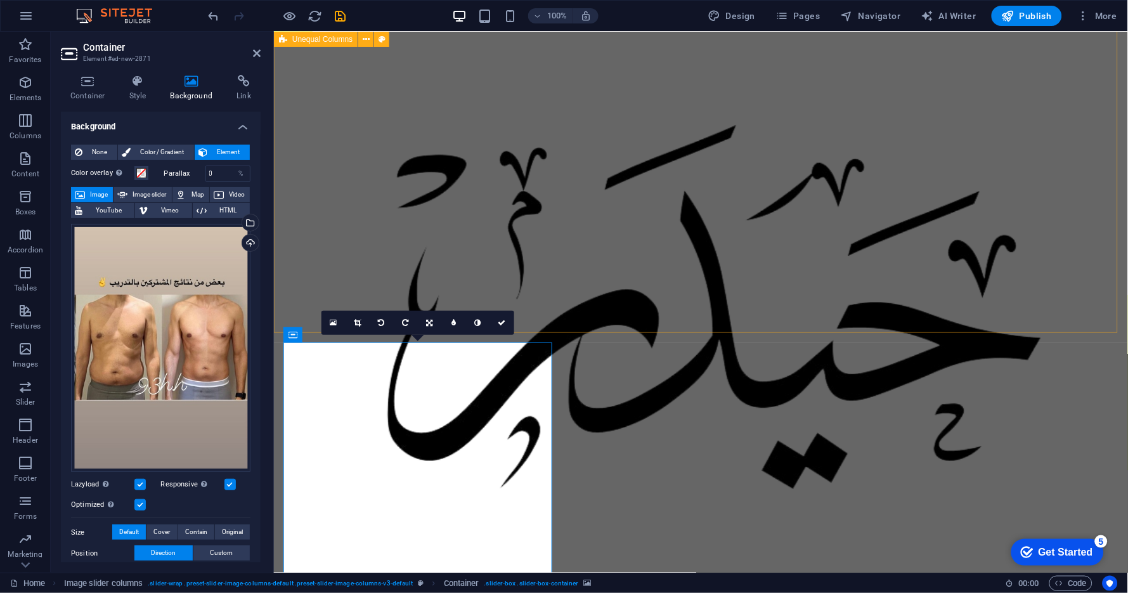
click at [601, 219] on div at bounding box center [701, 310] width 736 height 521
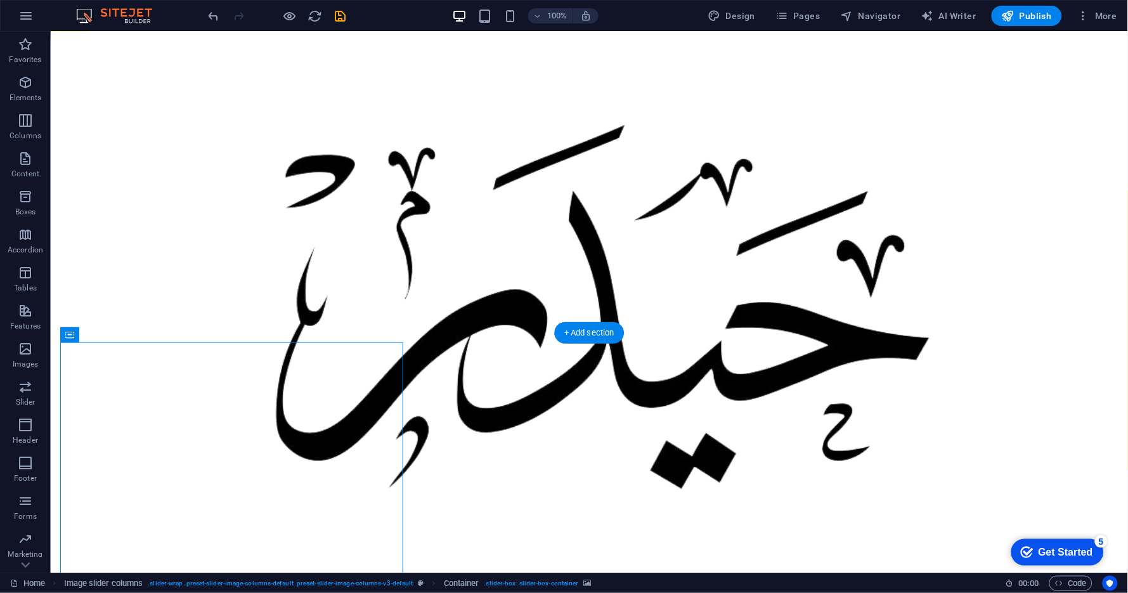
click at [147, 337] on icon at bounding box center [148, 335] width 7 height 13
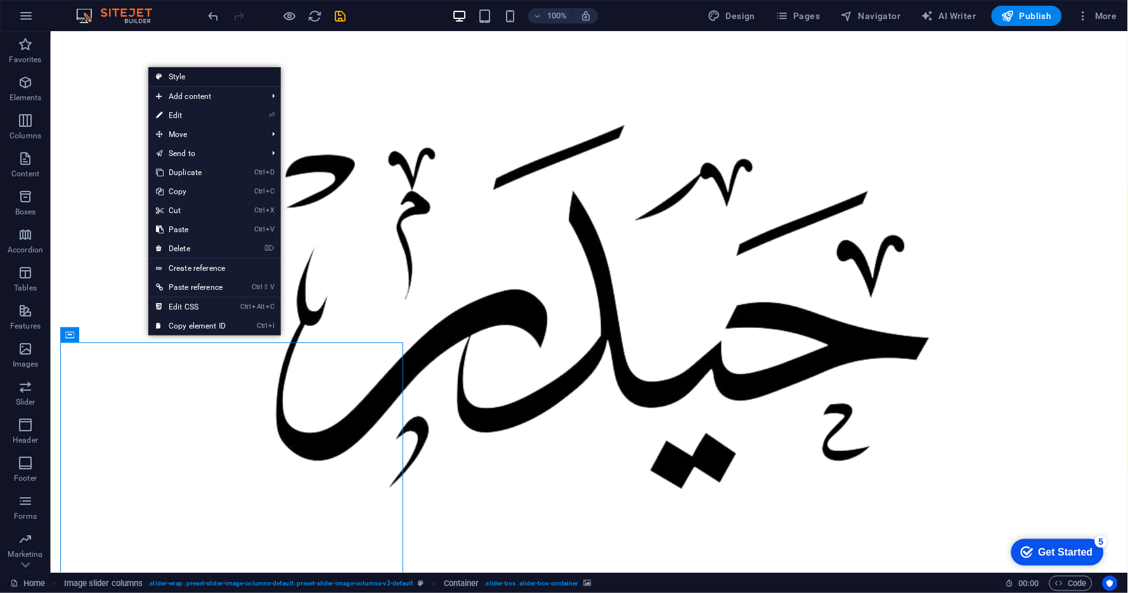
click at [188, 75] on link "Style" at bounding box center [214, 76] width 133 height 19
select select "rem"
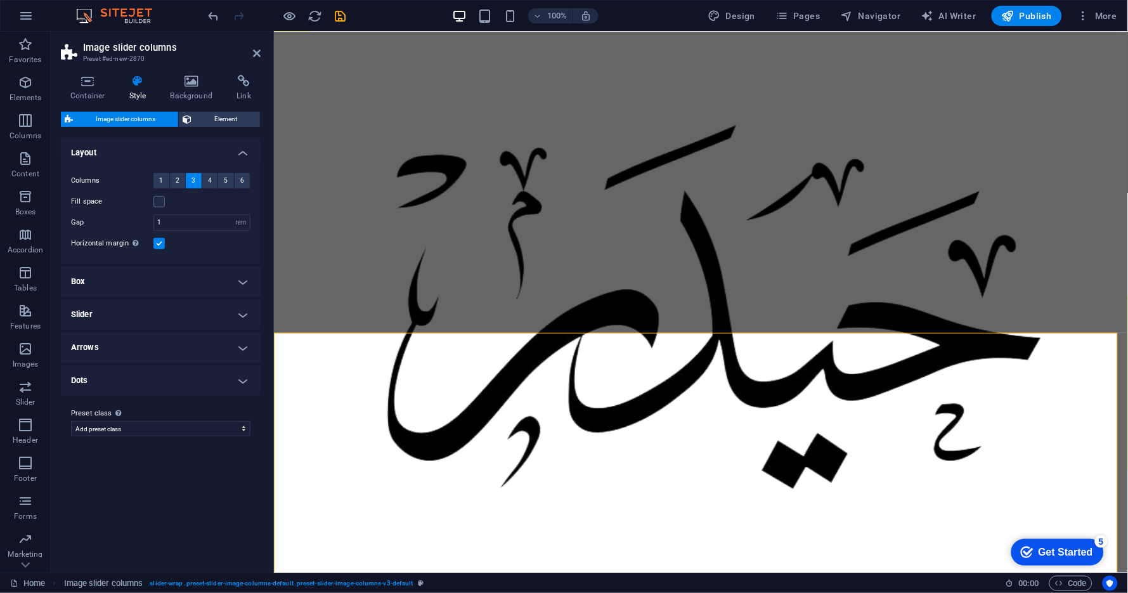
click at [116, 282] on h4 "Box" at bounding box center [161, 281] width 200 height 30
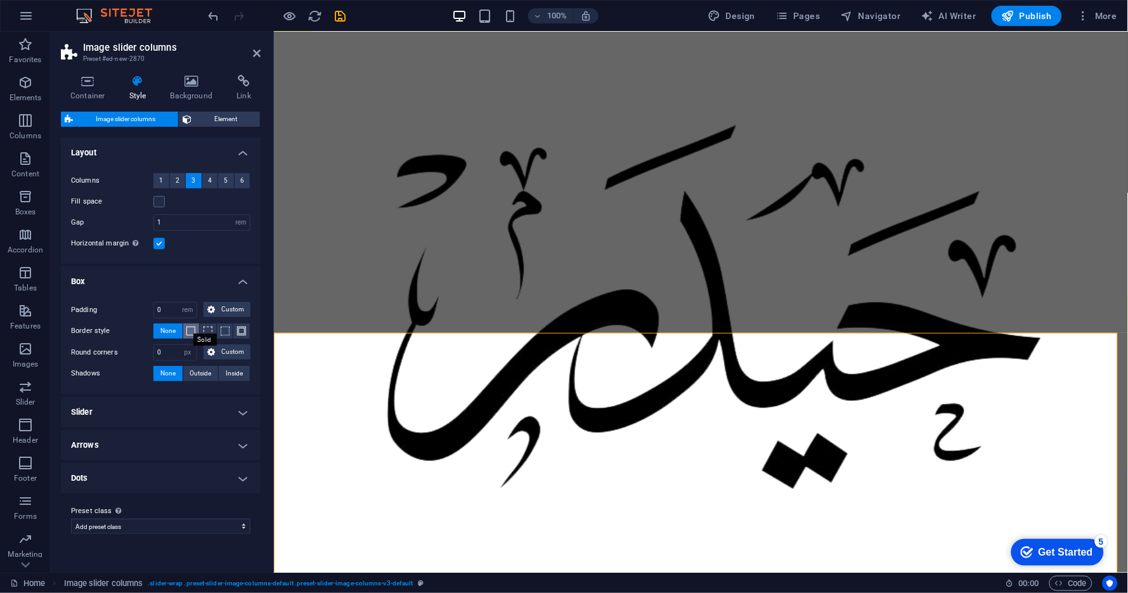
click at [193, 331] on span at bounding box center [190, 331] width 9 height 9
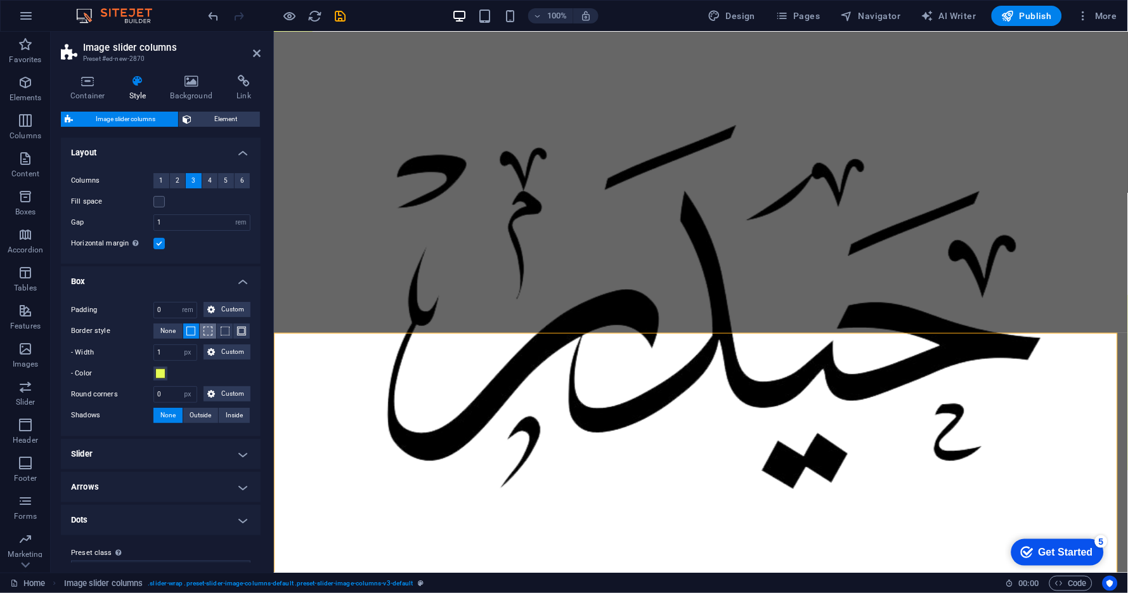
click at [212, 331] on button at bounding box center [208, 330] width 16 height 15
click at [168, 329] on span "None" at bounding box center [167, 330] width 15 height 15
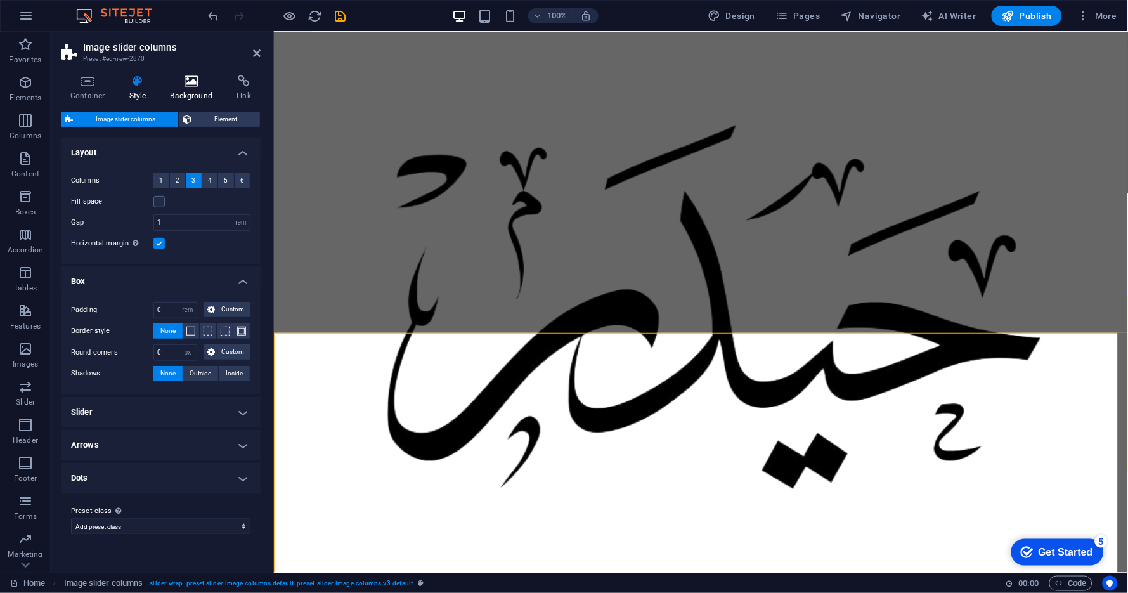
click at [189, 82] on icon at bounding box center [192, 81] width 62 height 13
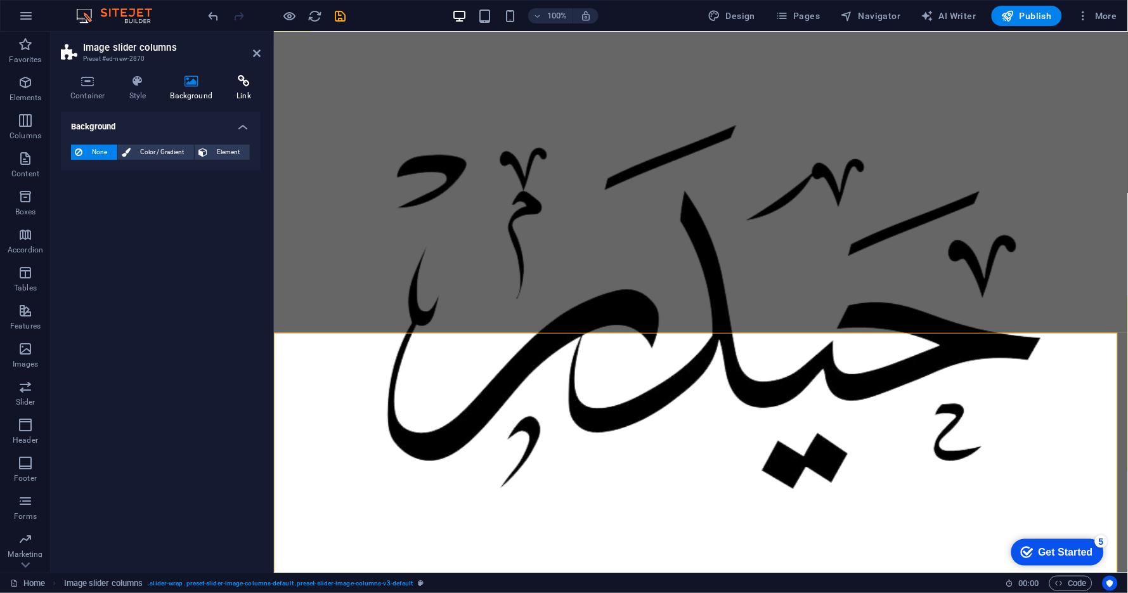
click at [237, 85] on icon at bounding box center [244, 81] width 34 height 13
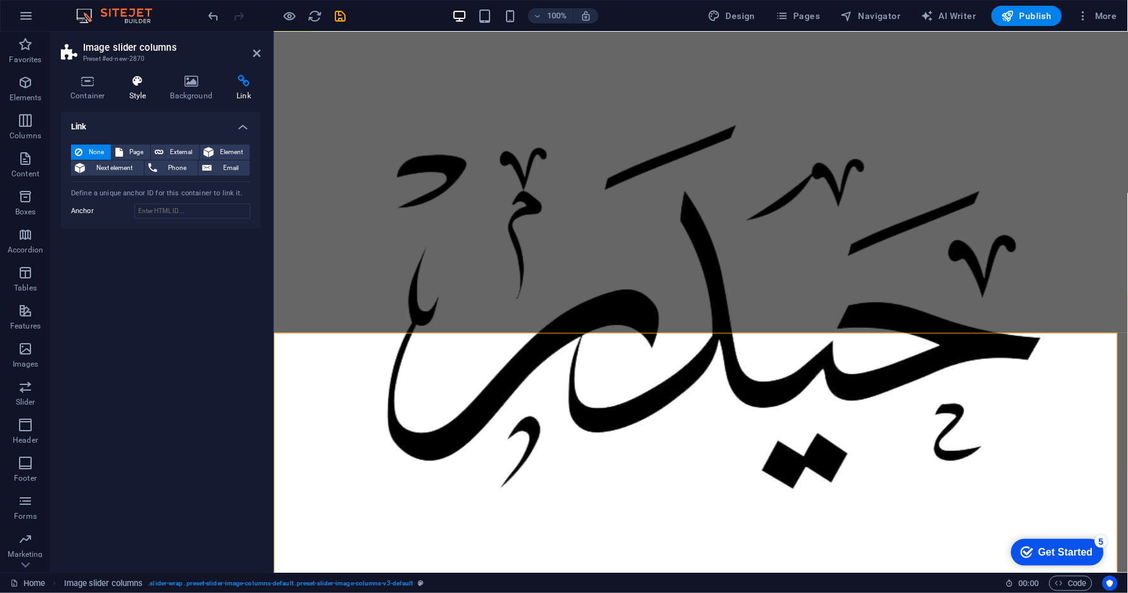
click at [147, 84] on icon at bounding box center [138, 81] width 36 height 13
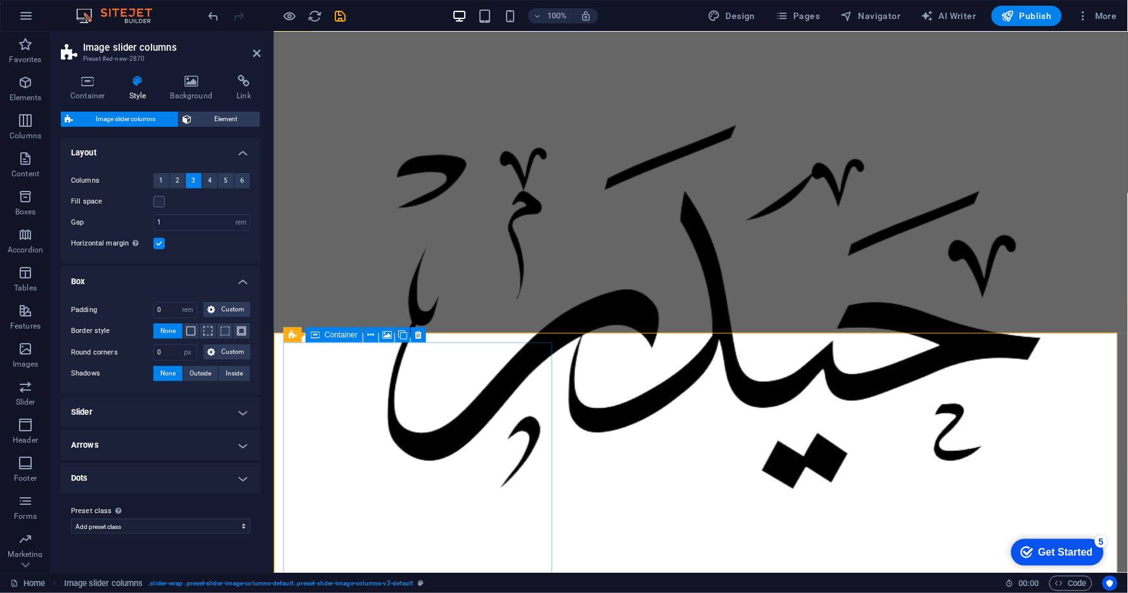
click at [372, 336] on icon at bounding box center [371, 335] width 7 height 13
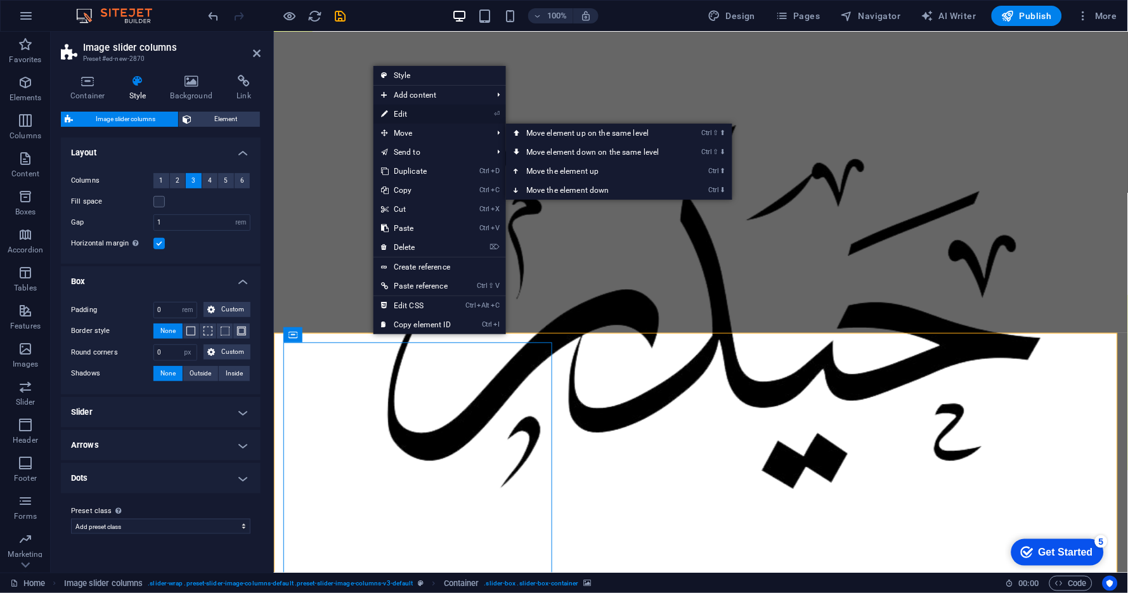
click at [399, 113] on link "⏎ Edit" at bounding box center [416, 114] width 85 height 19
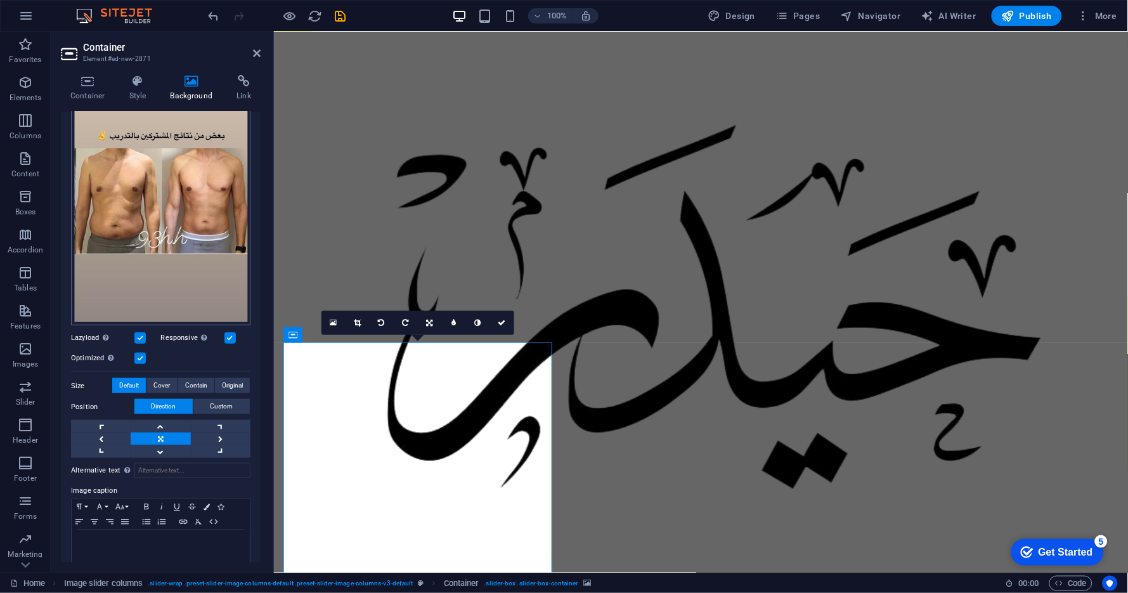
scroll to position [160, 0]
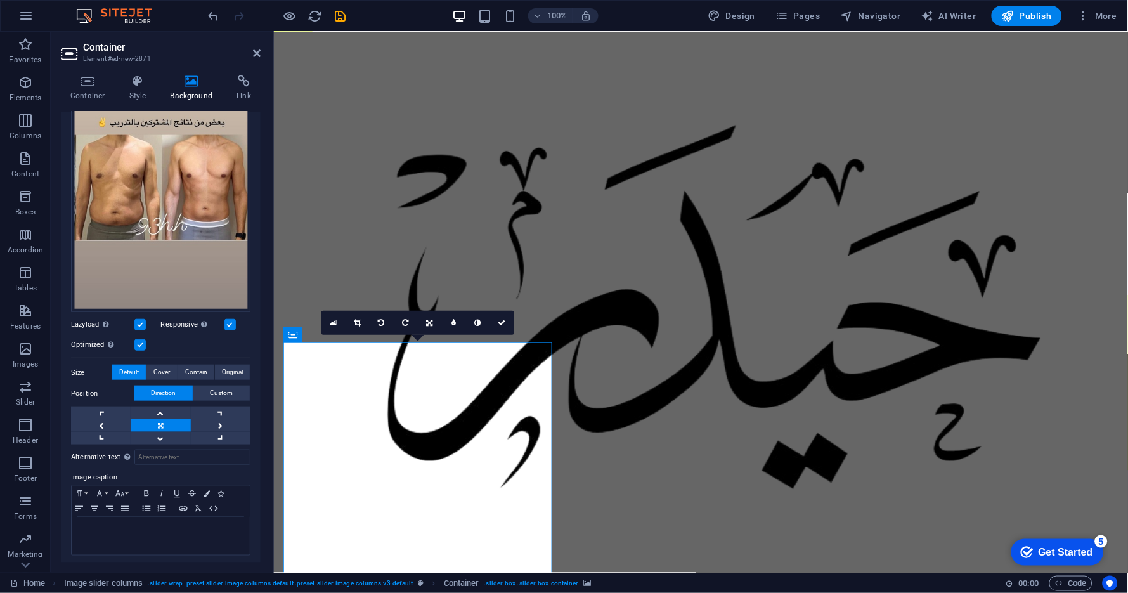
click at [140, 319] on label at bounding box center [139, 324] width 11 height 11
click at [0, 0] on input "Lazyload Loading images after the page loads improves page speed." at bounding box center [0, 0] width 0 height 0
click at [139, 321] on label at bounding box center [139, 324] width 11 height 11
click at [0, 0] on input "Lazyload Loading images after the page loads improves page speed." at bounding box center [0, 0] width 0 height 0
click at [140, 341] on label at bounding box center [139, 344] width 11 height 11
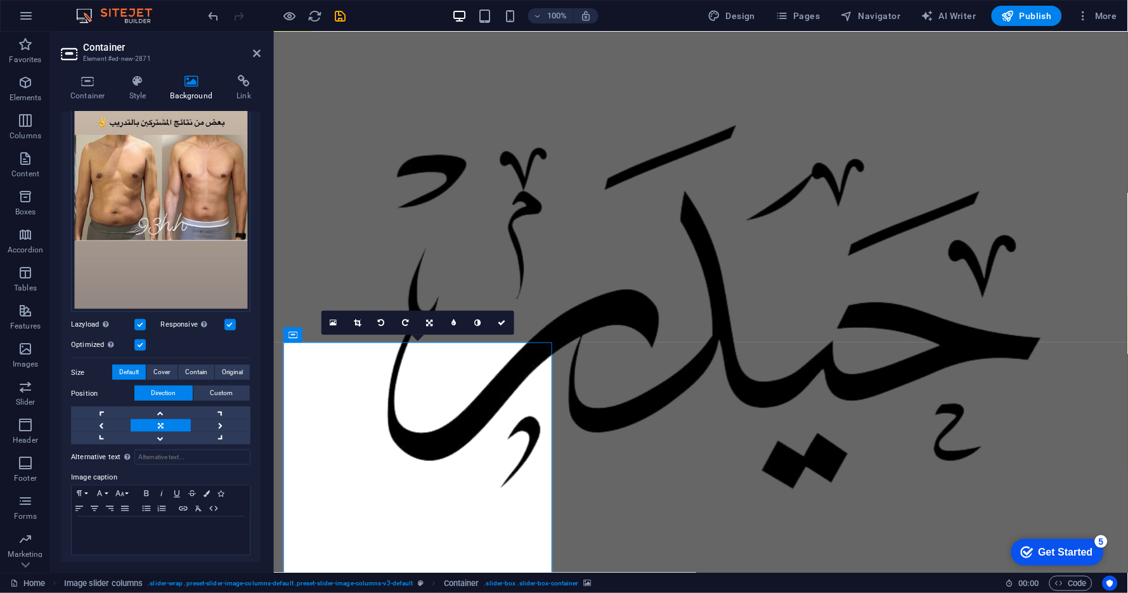
click at [0, 0] on input "Optimized Images are compressed to improve page speed." at bounding box center [0, 0] width 0 height 0
click at [140, 341] on label at bounding box center [139, 344] width 11 height 11
click at [0, 0] on input "Optimized Images are compressed to improve page speed." at bounding box center [0, 0] width 0 height 0
click at [230, 319] on label at bounding box center [230, 324] width 11 height 11
click at [0, 0] on input "Responsive Automatically load retina image and smartphone optimized sizes." at bounding box center [0, 0] width 0 height 0
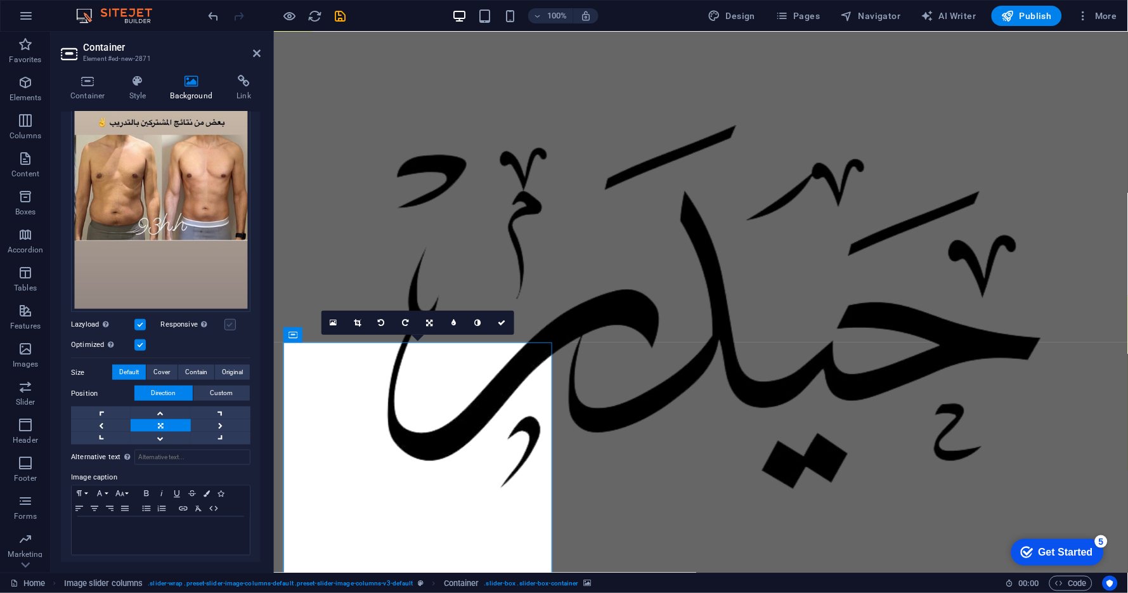
click at [230, 319] on label at bounding box center [230, 324] width 11 height 11
click at [0, 0] on input "Responsive Automatically load retina image and smartphone optimized sizes." at bounding box center [0, 0] width 0 height 0
click at [214, 419] on link at bounding box center [221, 425] width 60 height 13
click at [162, 419] on link at bounding box center [161, 425] width 60 height 13
click at [215, 388] on span "Custom" at bounding box center [222, 393] width 23 height 15
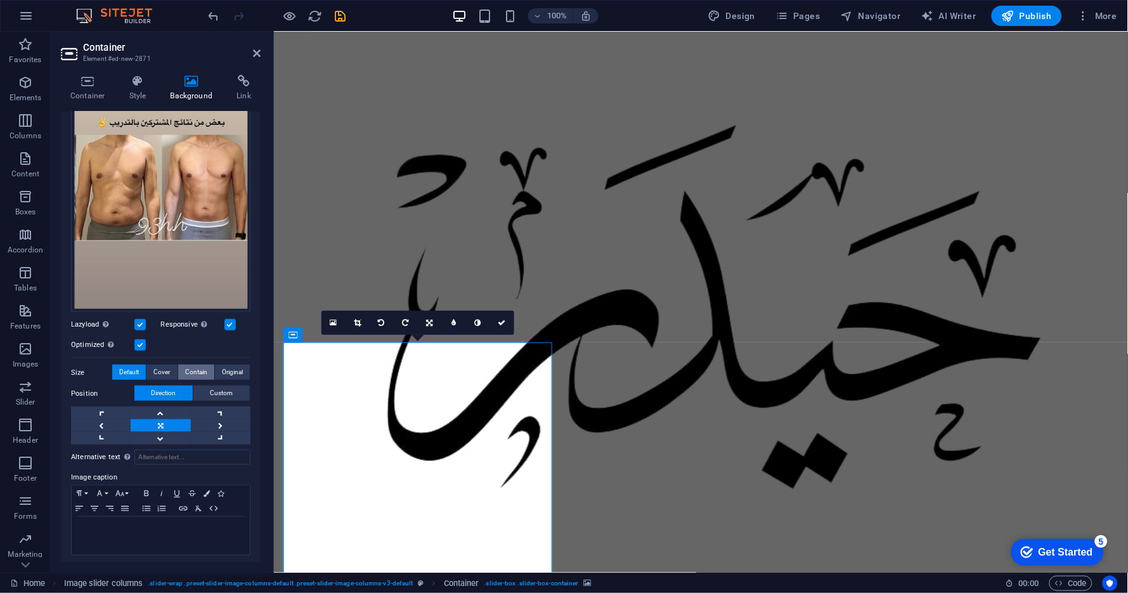
scroll to position [145, 0]
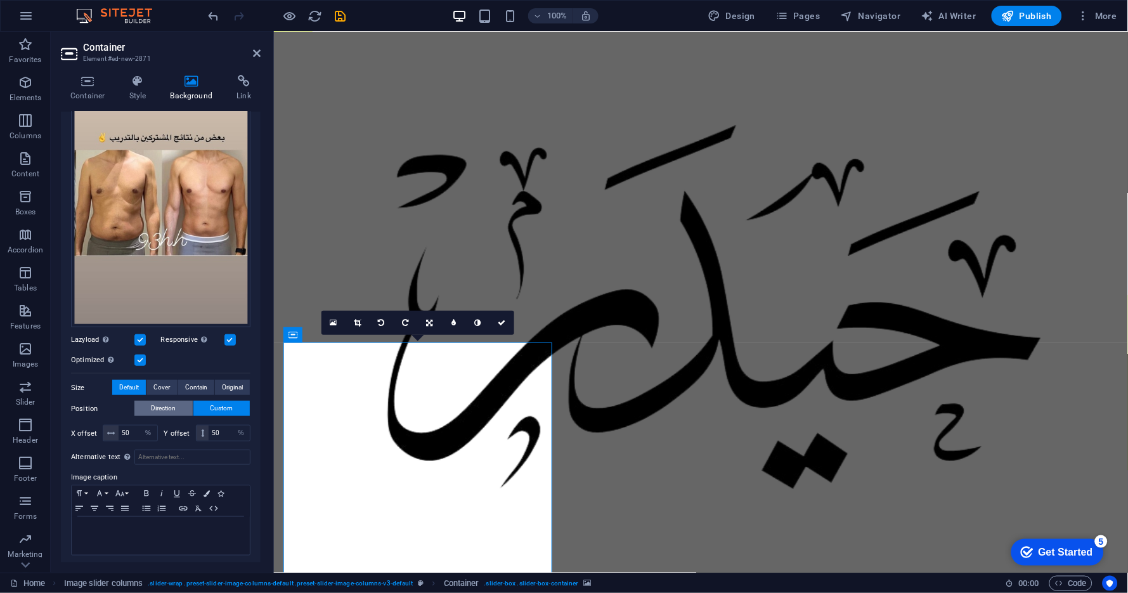
click at [173, 406] on span "Direction" at bounding box center [164, 408] width 25 height 15
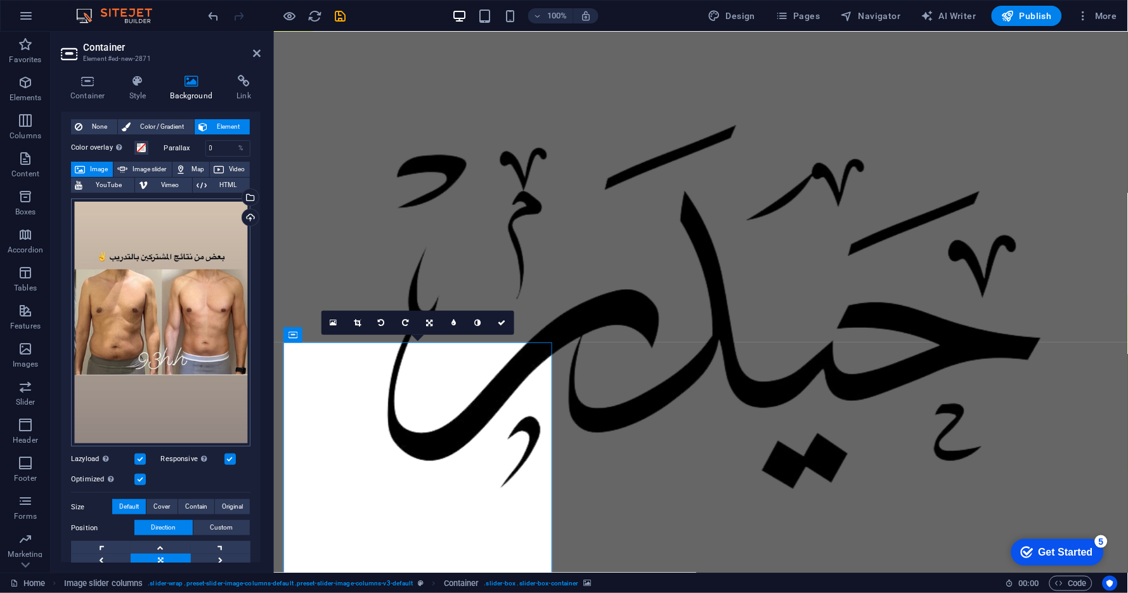
scroll to position [0, 0]
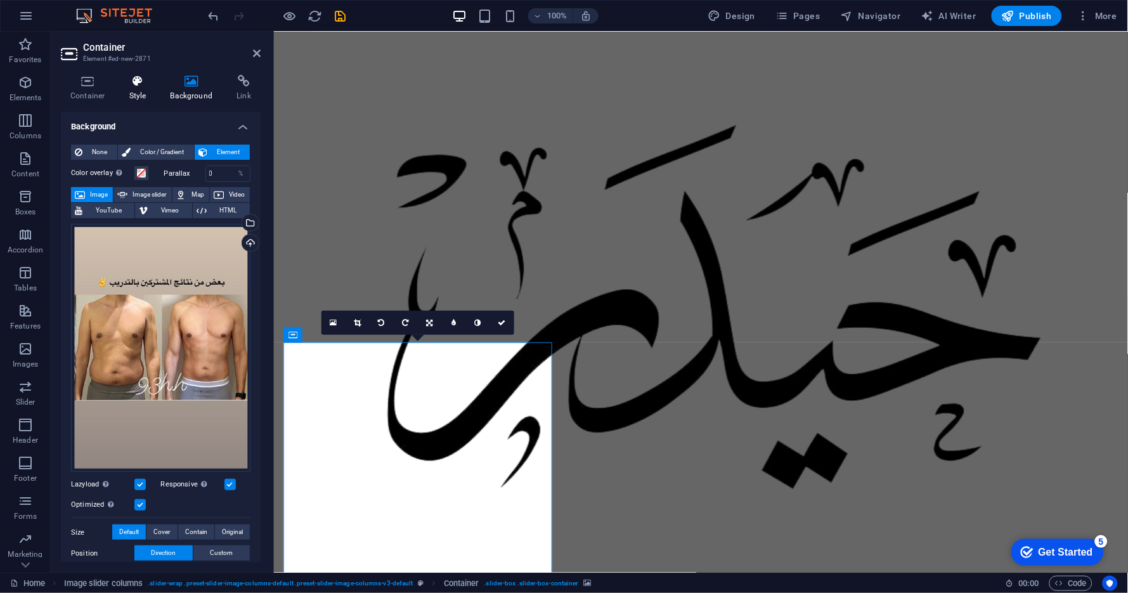
click at [143, 88] on h4 "Style" at bounding box center [140, 88] width 41 height 27
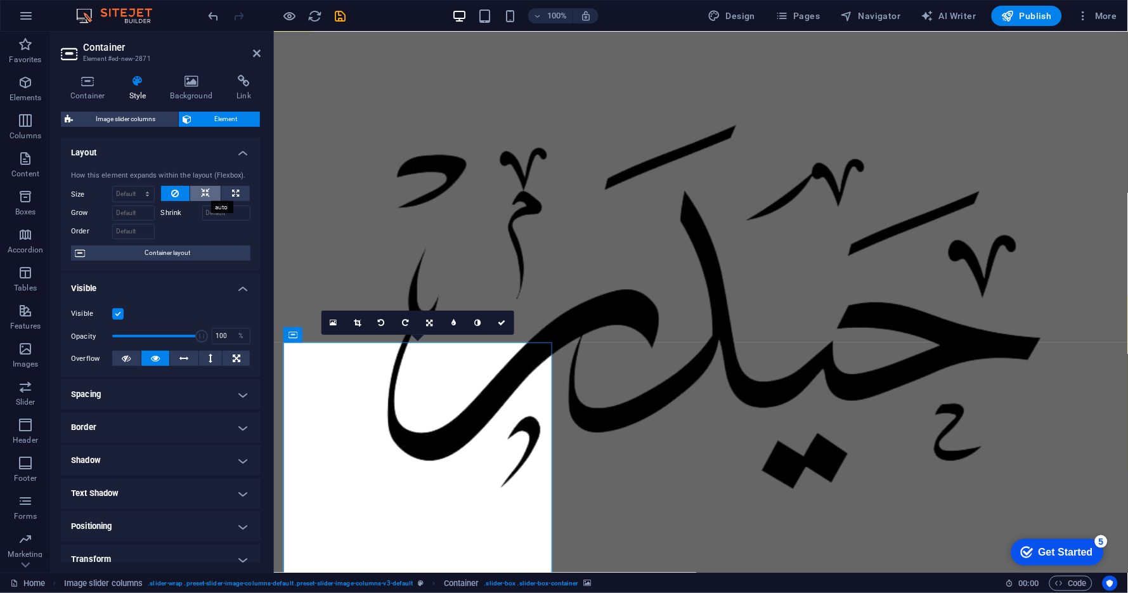
click at [203, 194] on icon at bounding box center [205, 193] width 9 height 15
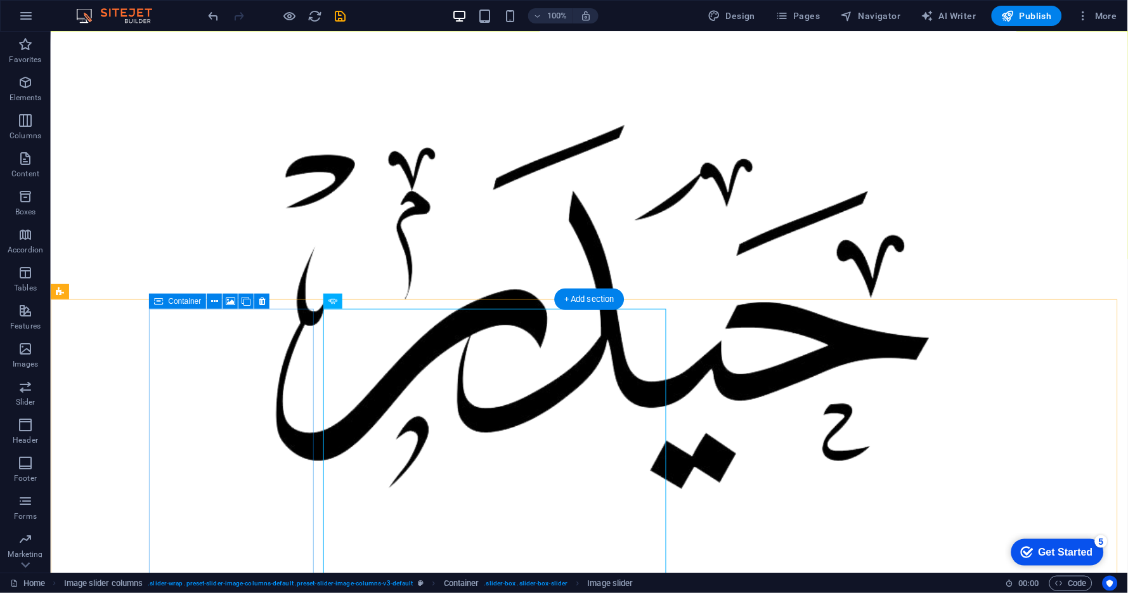
scroll to position [211, 0]
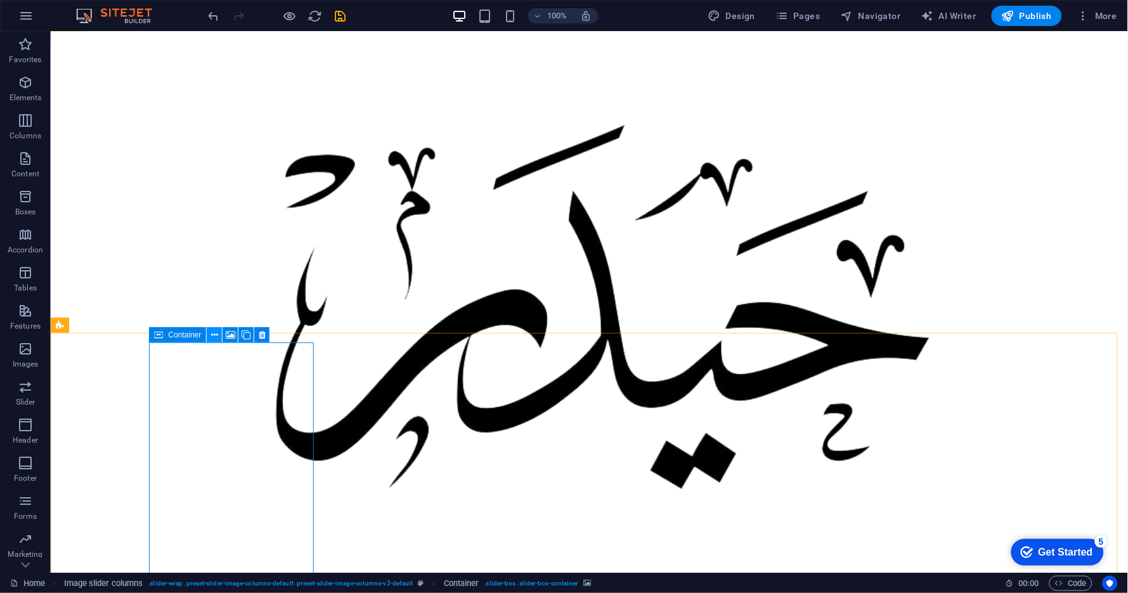
click at [220, 331] on button at bounding box center [214, 334] width 15 height 15
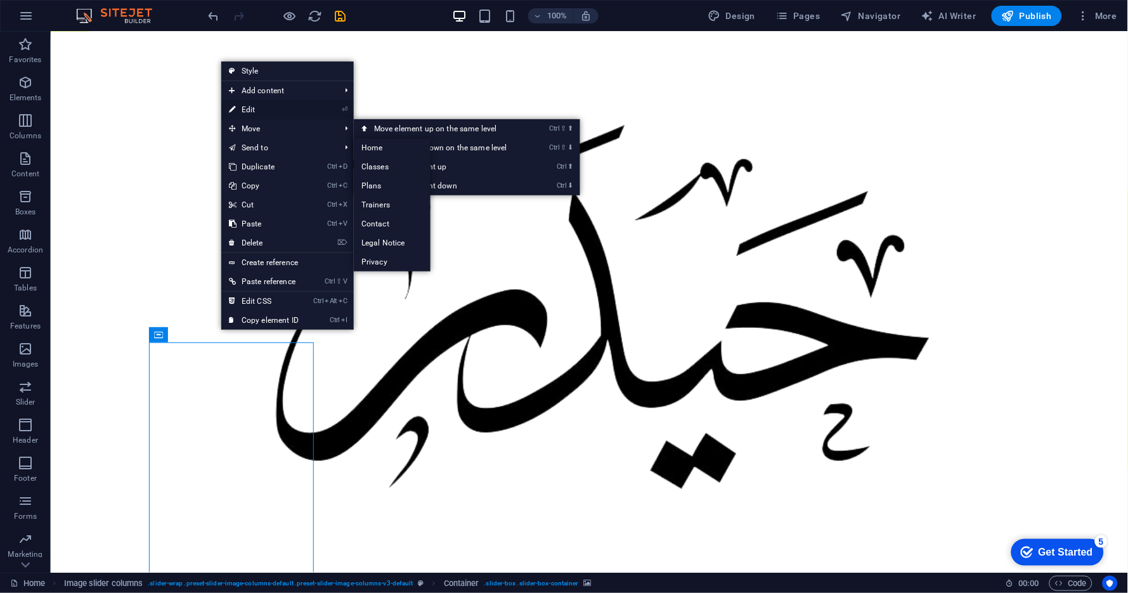
click at [254, 107] on link "⏎ Edit" at bounding box center [263, 109] width 85 height 19
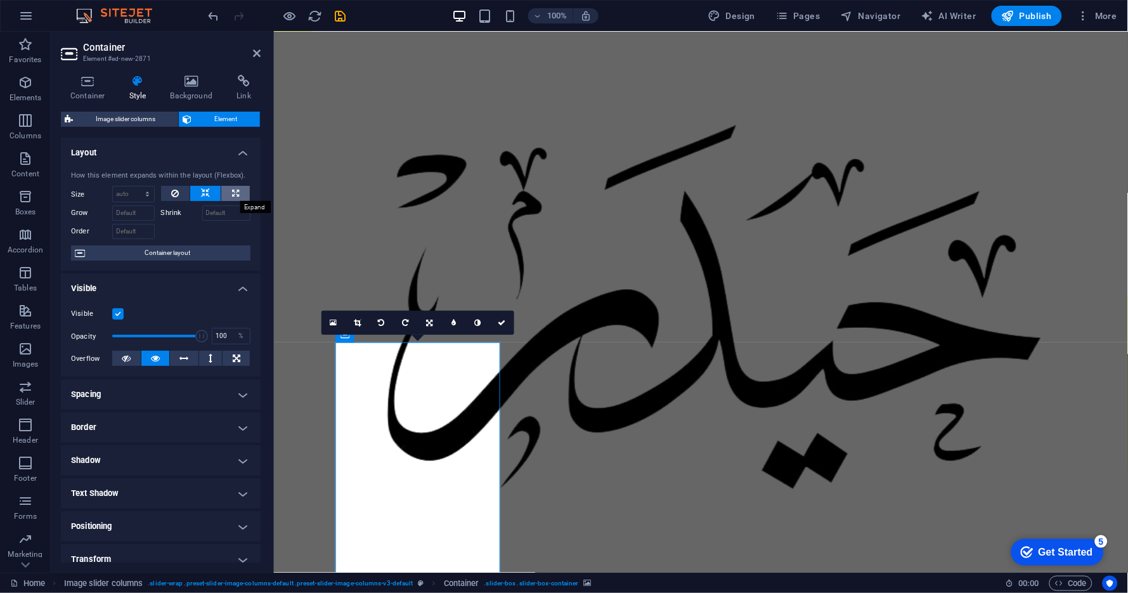
click at [233, 192] on icon at bounding box center [235, 193] width 7 height 15
type input "100"
select select "%"
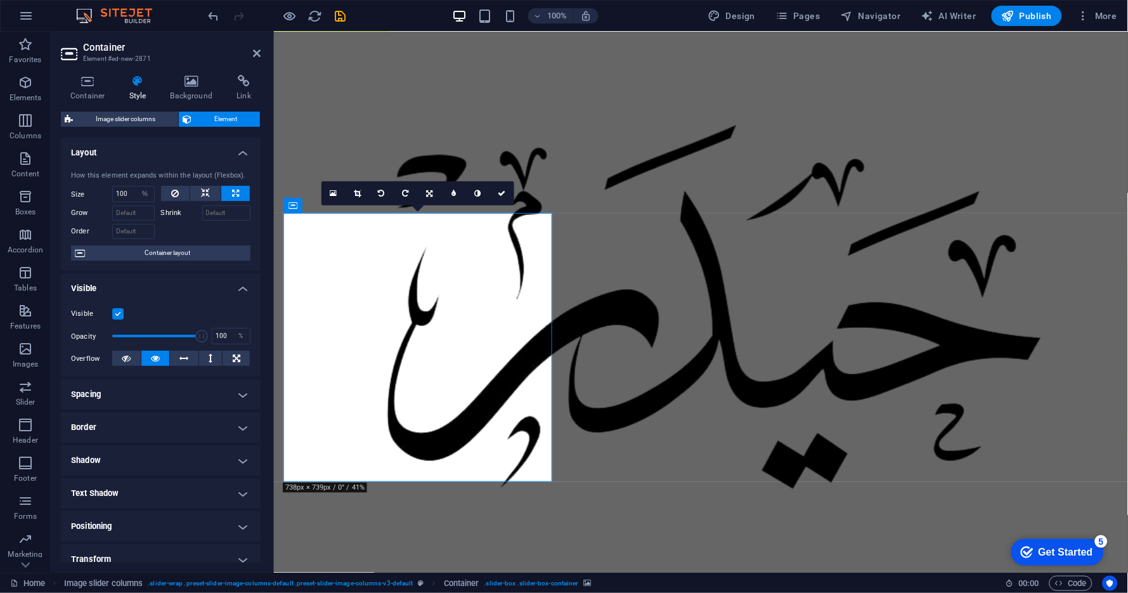
scroll to position [201, 0]
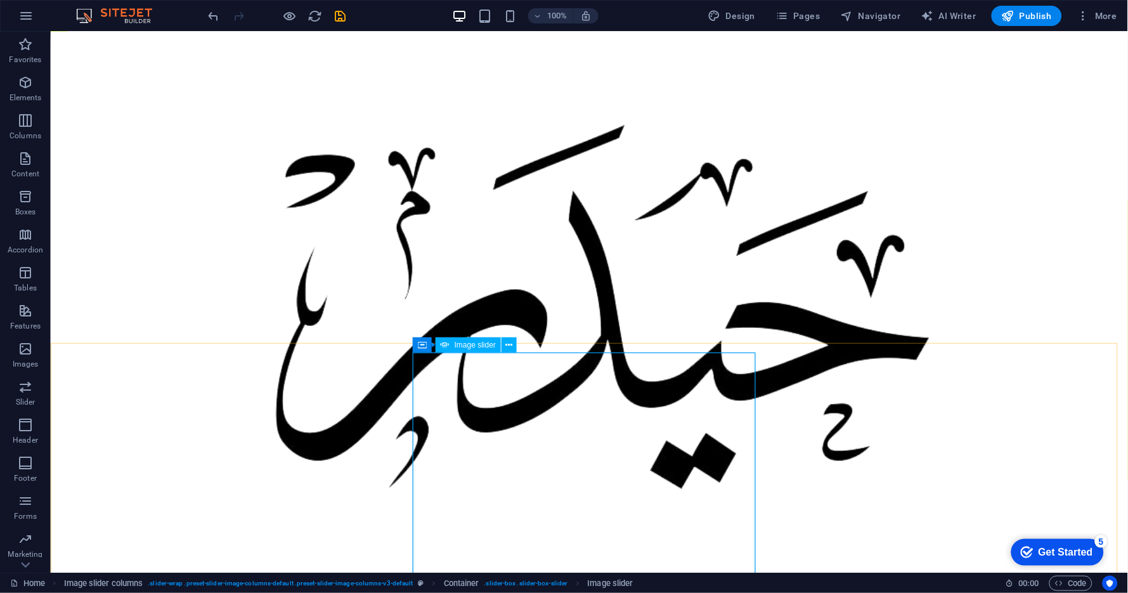
click at [481, 348] on span "Image slider" at bounding box center [475, 345] width 41 height 8
click at [513, 344] on button at bounding box center [509, 344] width 15 height 15
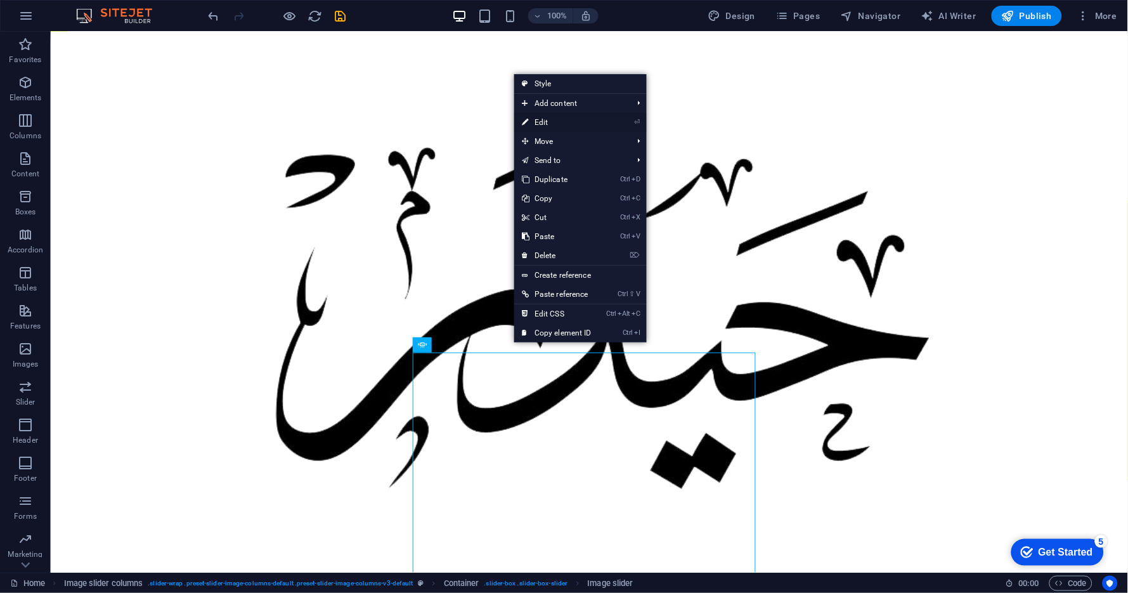
click at [570, 122] on link "⏎ Edit" at bounding box center [556, 122] width 85 height 19
select select "px"
select select "ms"
select select "s"
select select "progressive"
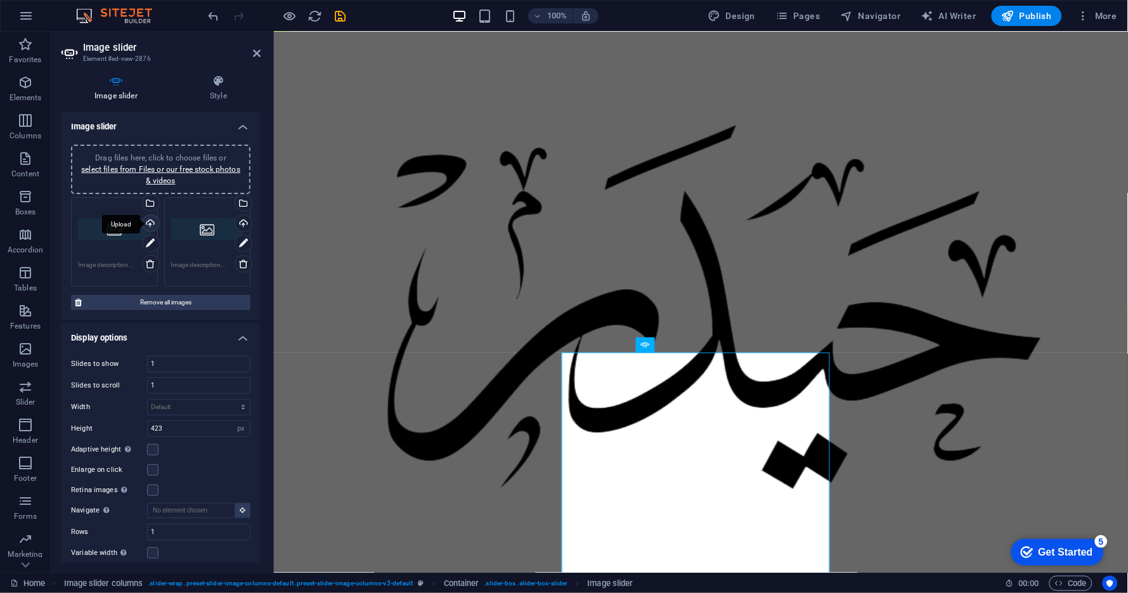
click at [147, 221] on div "Upload" at bounding box center [149, 224] width 19 height 19
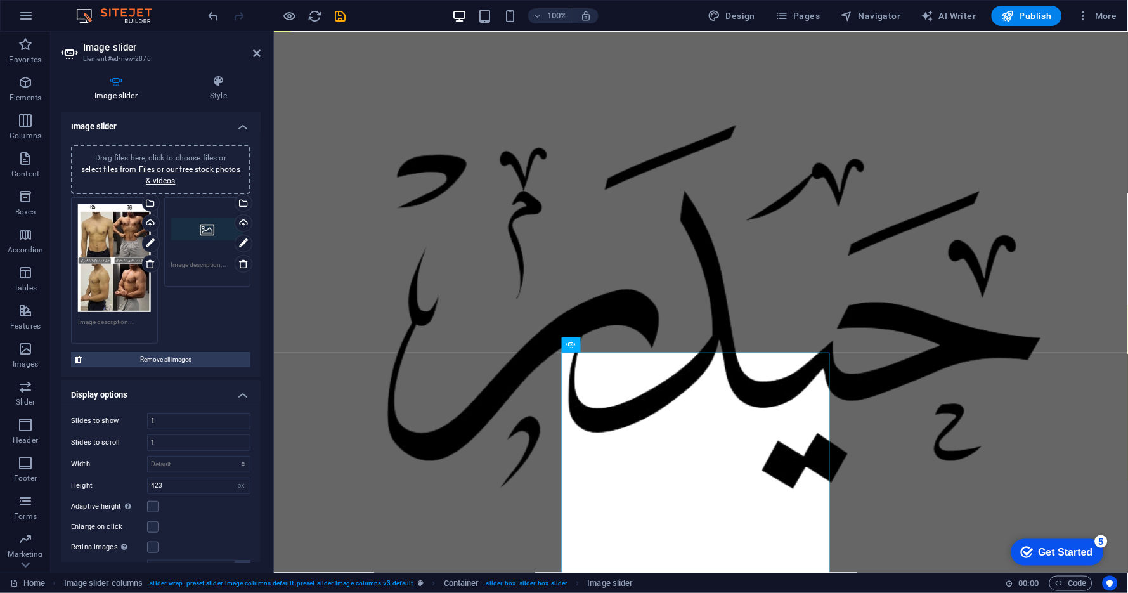
click at [112, 276] on div "Drag files here, click to choose files or select files from Files or our free s…" at bounding box center [114, 258] width 73 height 108
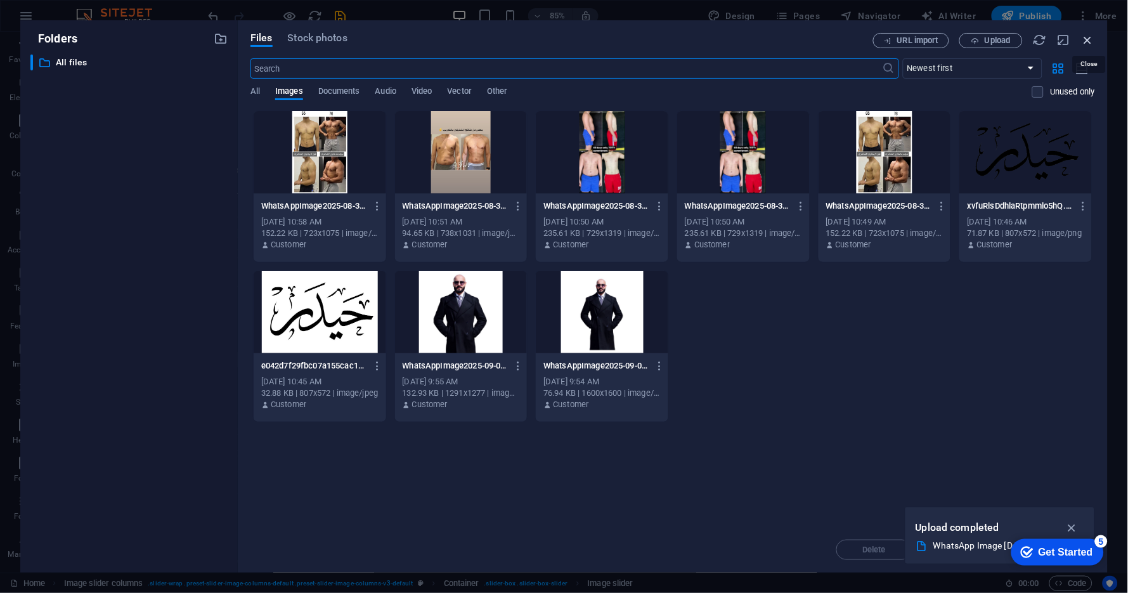
click at [1016, 36] on icon "button" at bounding box center [1088, 40] width 14 height 14
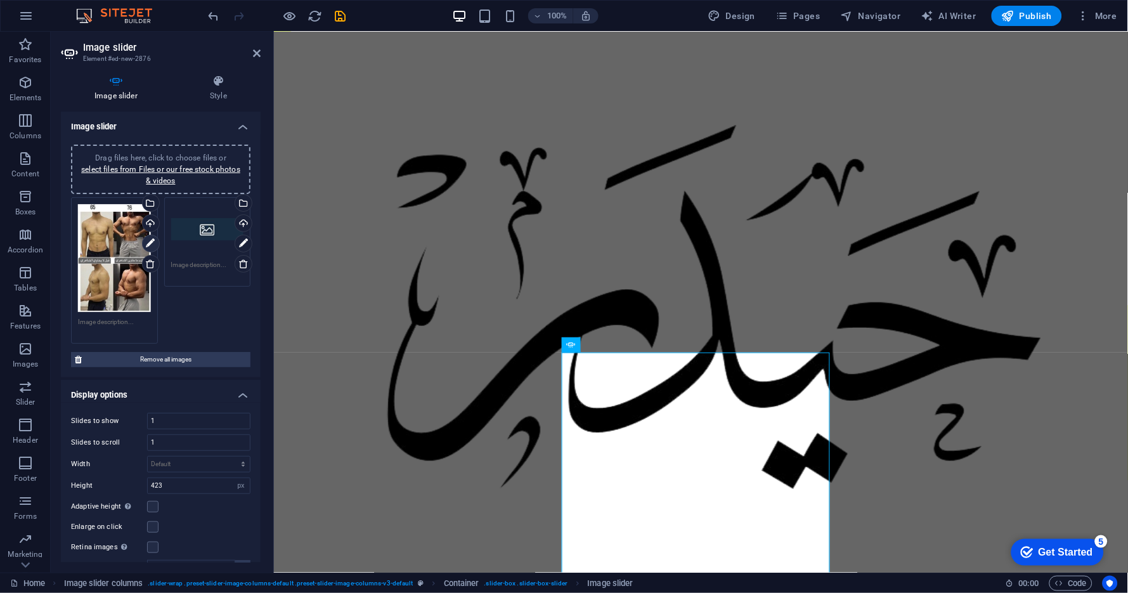
click at [152, 244] on icon at bounding box center [150, 243] width 9 height 15
click at [148, 240] on icon at bounding box center [150, 243] width 9 height 15
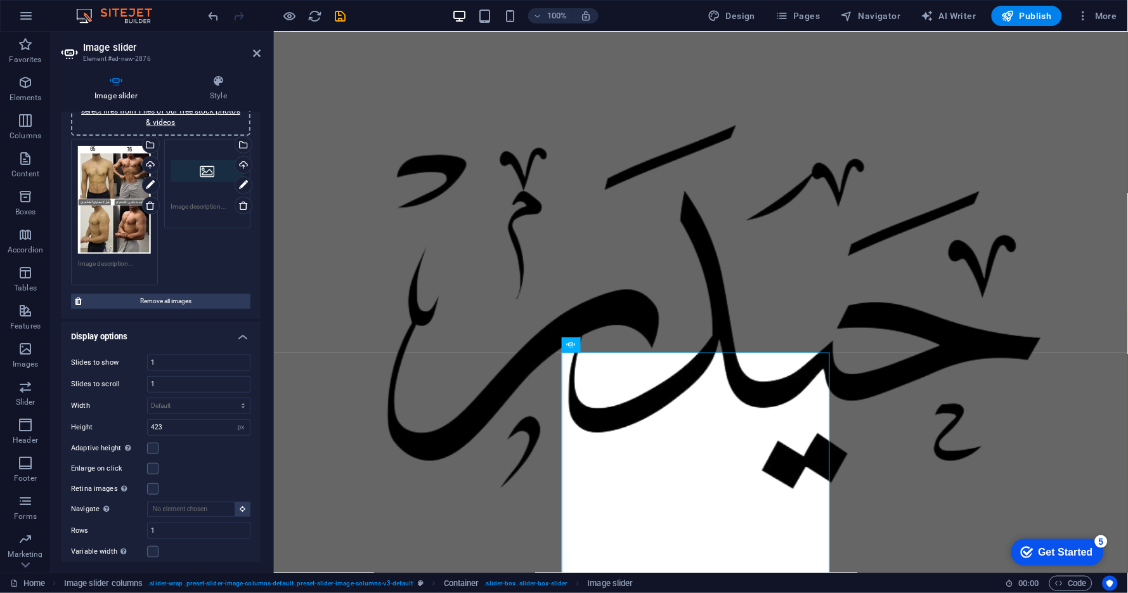
scroll to position [0, 0]
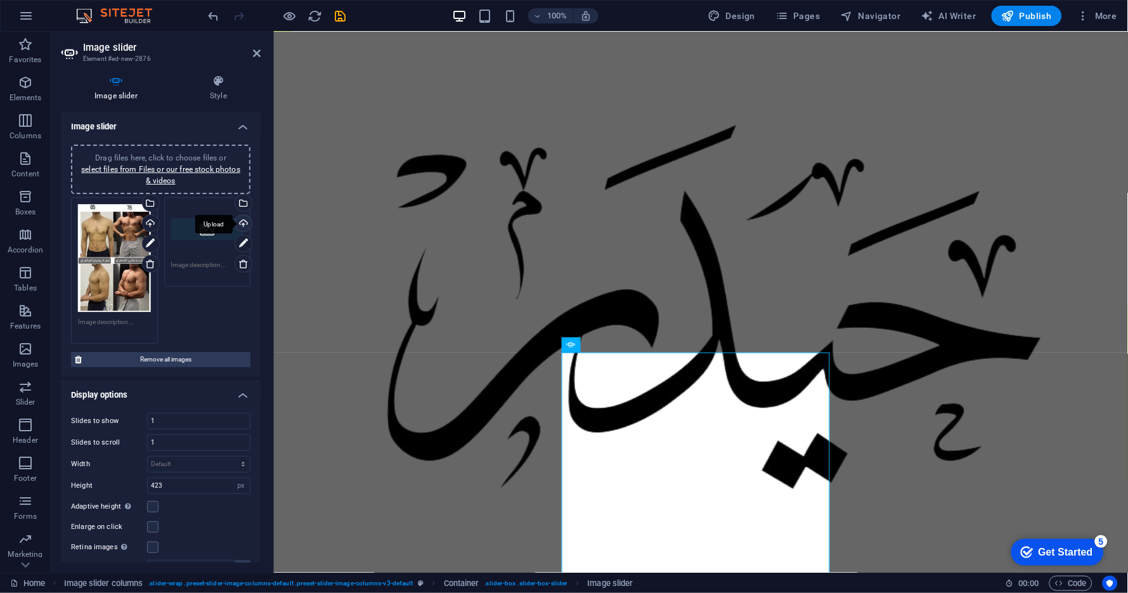
click at [245, 220] on div "Upload" at bounding box center [242, 224] width 19 height 19
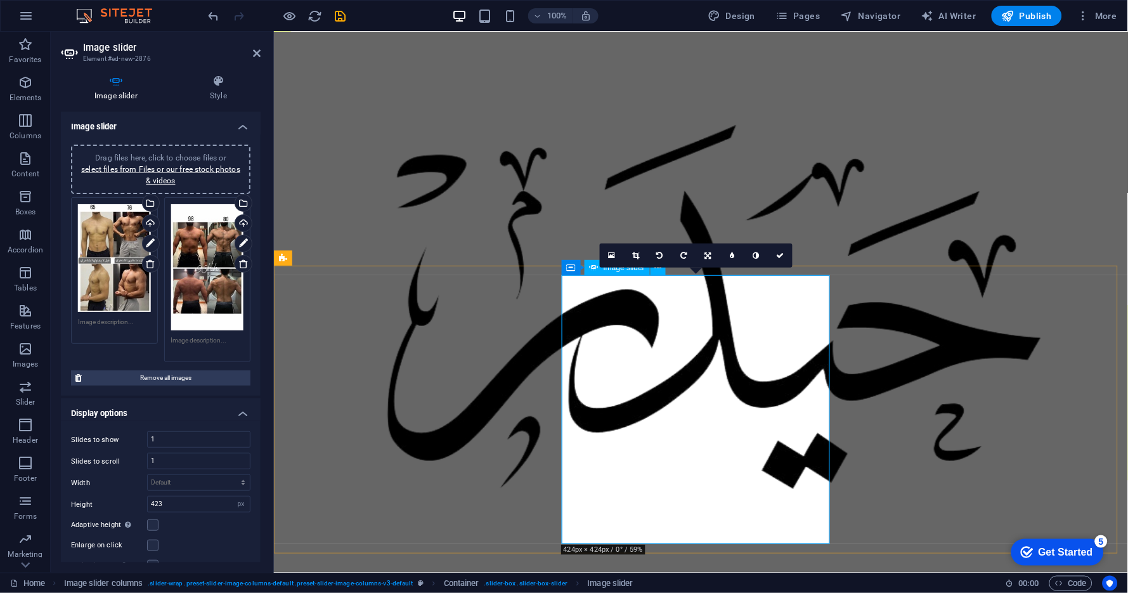
scroll to position [412, 0]
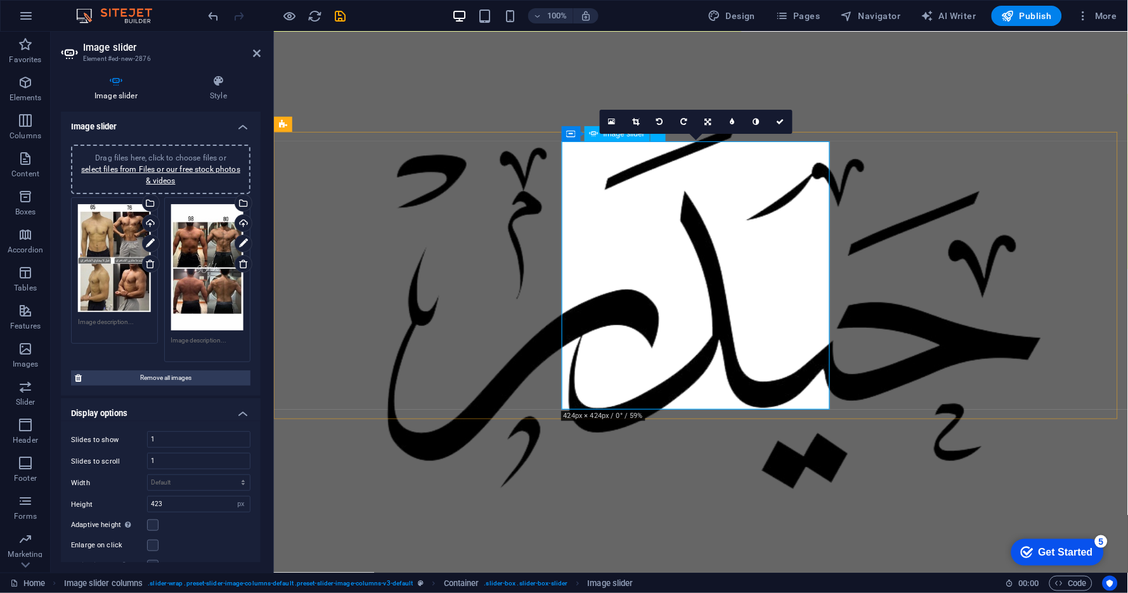
click at [711, 122] on icon at bounding box center [708, 122] width 6 height 8
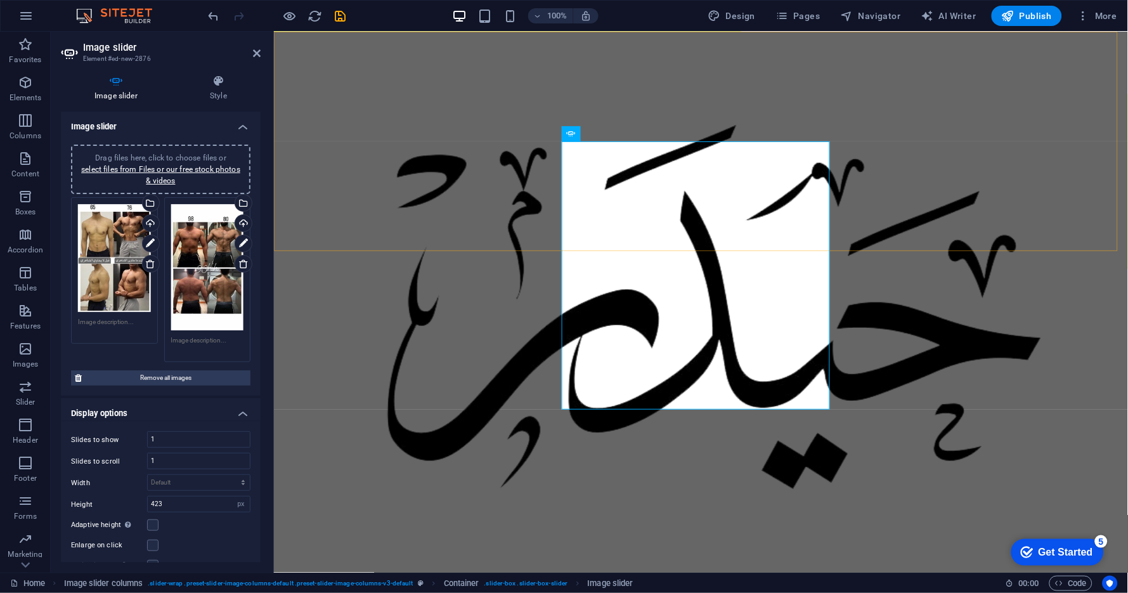
click at [724, 58] on div "Classes Plans Trainers Contact تواصل معي" at bounding box center [700, 331] width 854 height 601
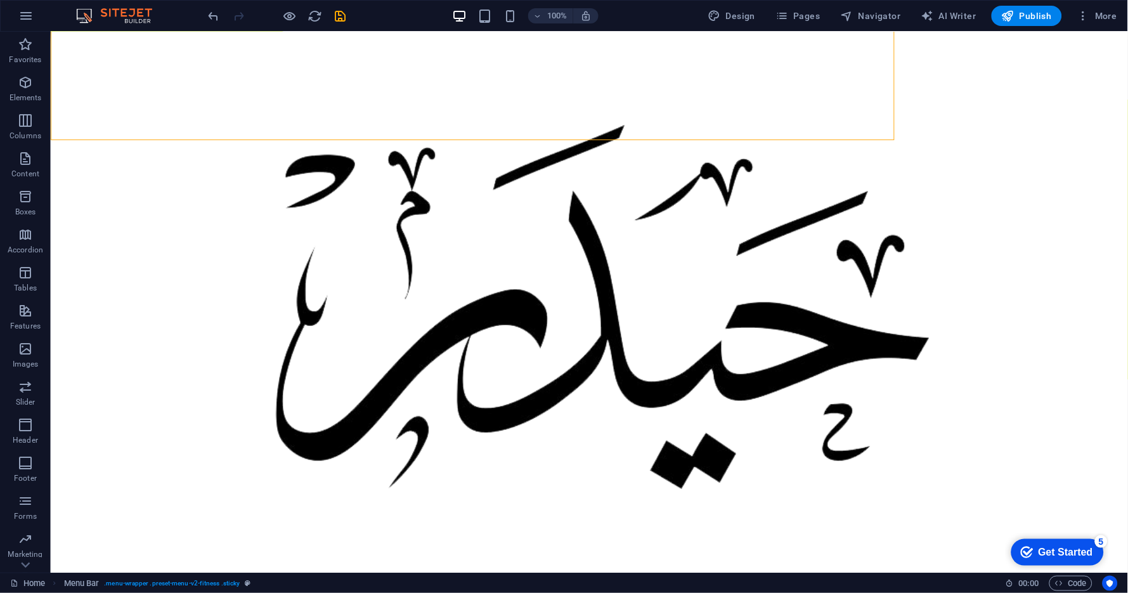
scroll to position [523, 0]
click at [732, 101] on div "Classes Plans Trainers Contact تواصل معي" at bounding box center [589, 331] width 1078 height 601
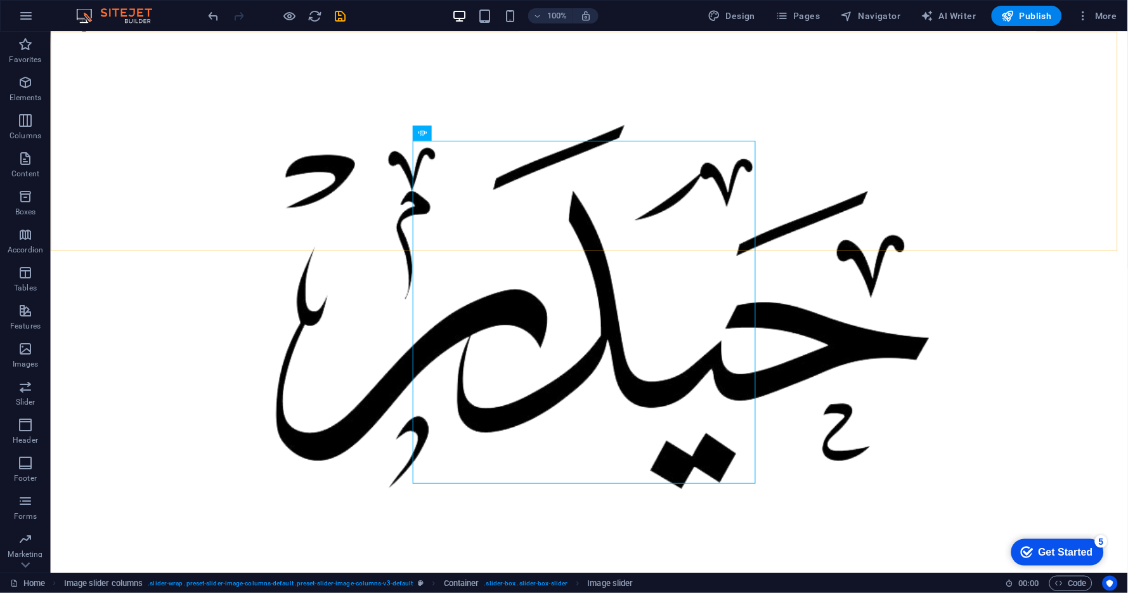
click at [538, 204] on div "Classes Plans Trainers Contact تواصل معي" at bounding box center [589, 331] width 1078 height 601
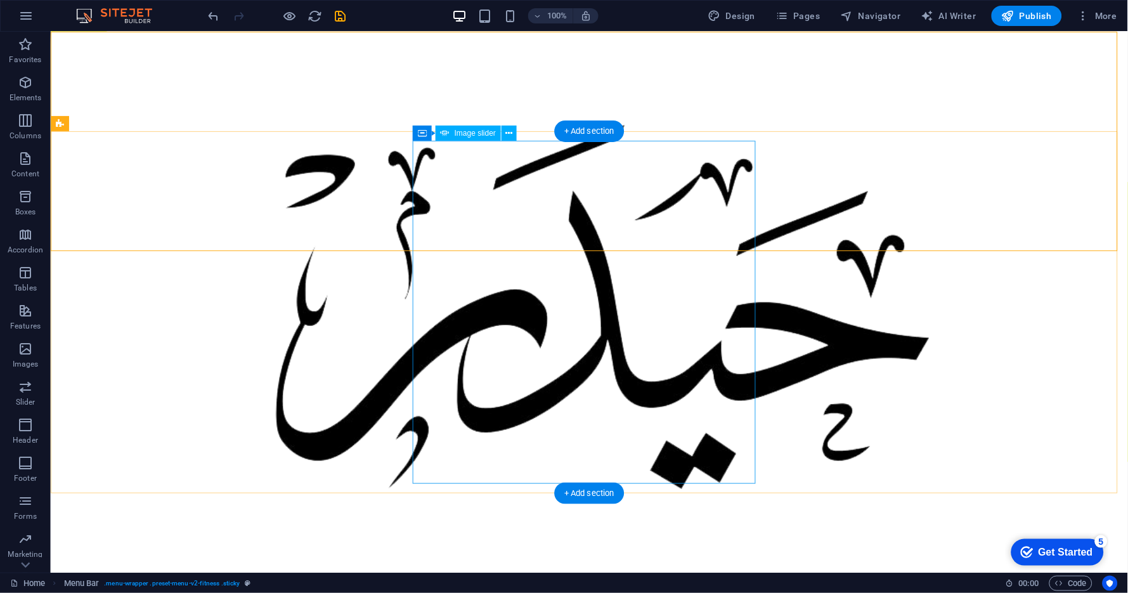
scroll to position [312, 0]
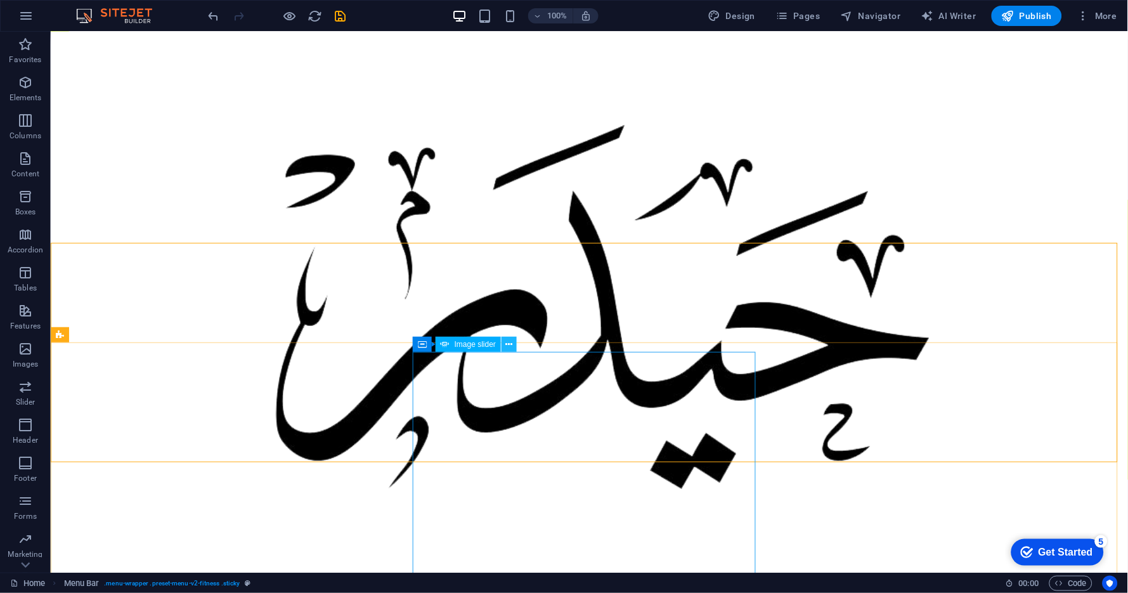
click at [510, 343] on icon at bounding box center [509, 344] width 7 height 13
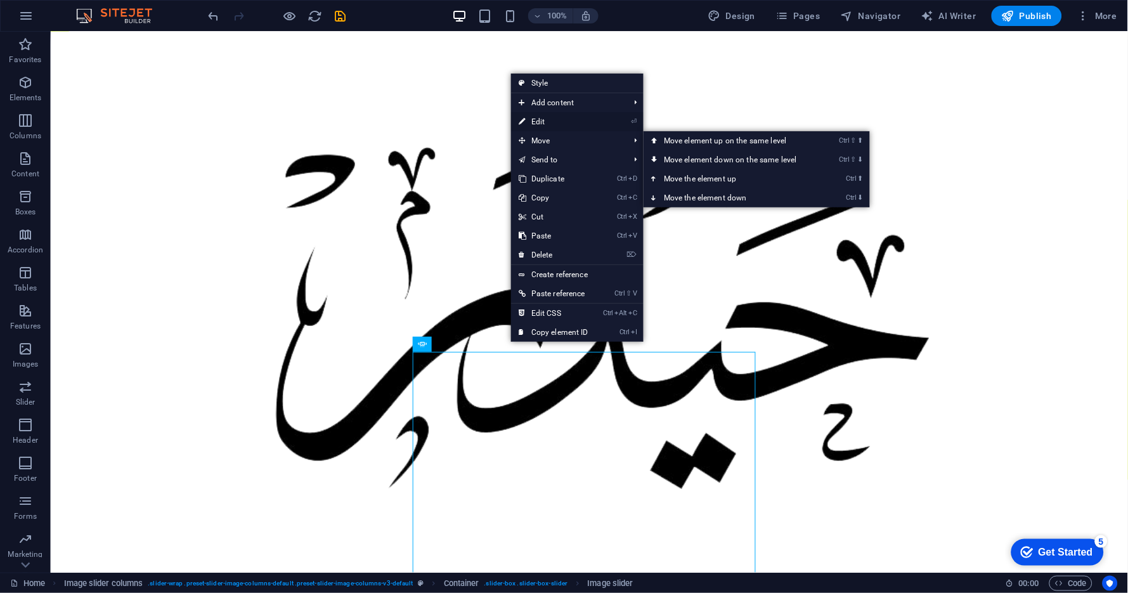
click at [540, 117] on link "⏎ Edit" at bounding box center [553, 121] width 85 height 19
select select "px"
select select "ms"
select select "s"
select select "progressive"
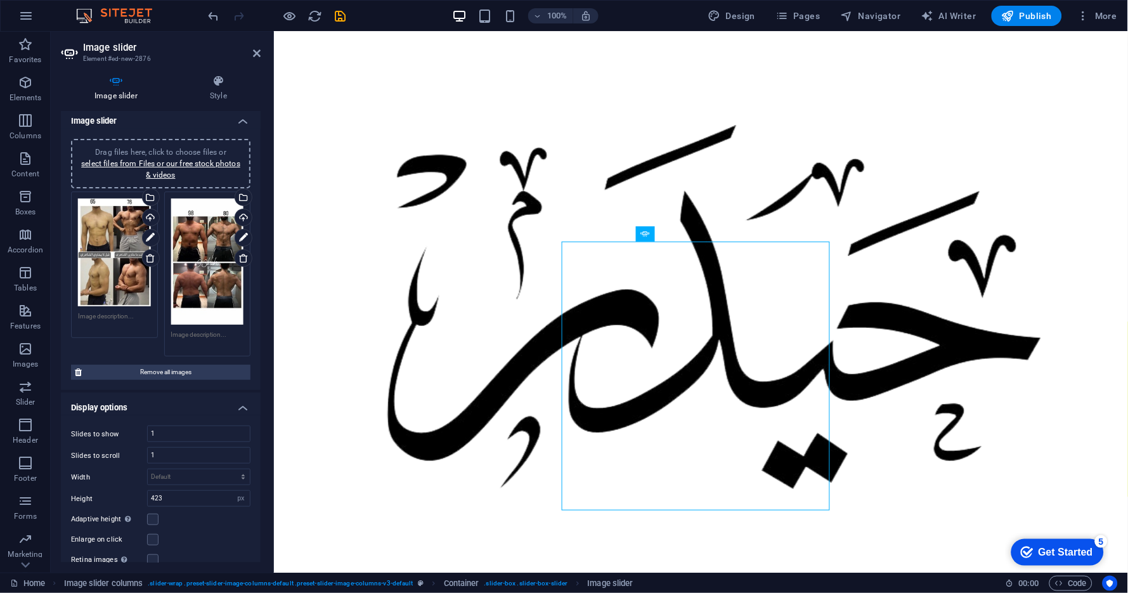
scroll to position [533, 0]
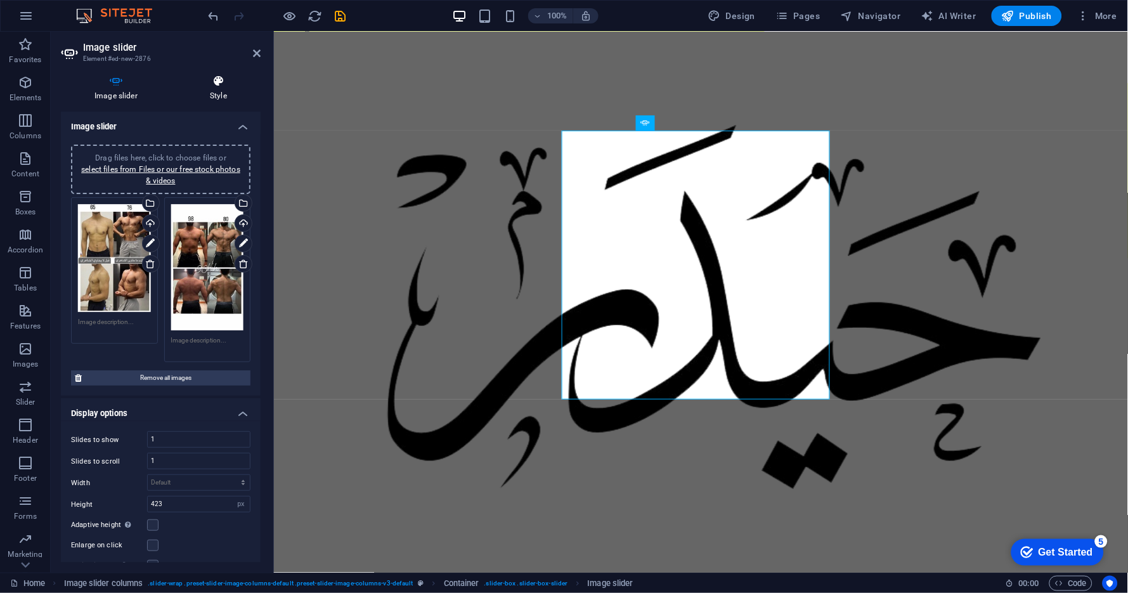
click at [220, 88] on h4 "Style" at bounding box center [218, 88] width 84 height 27
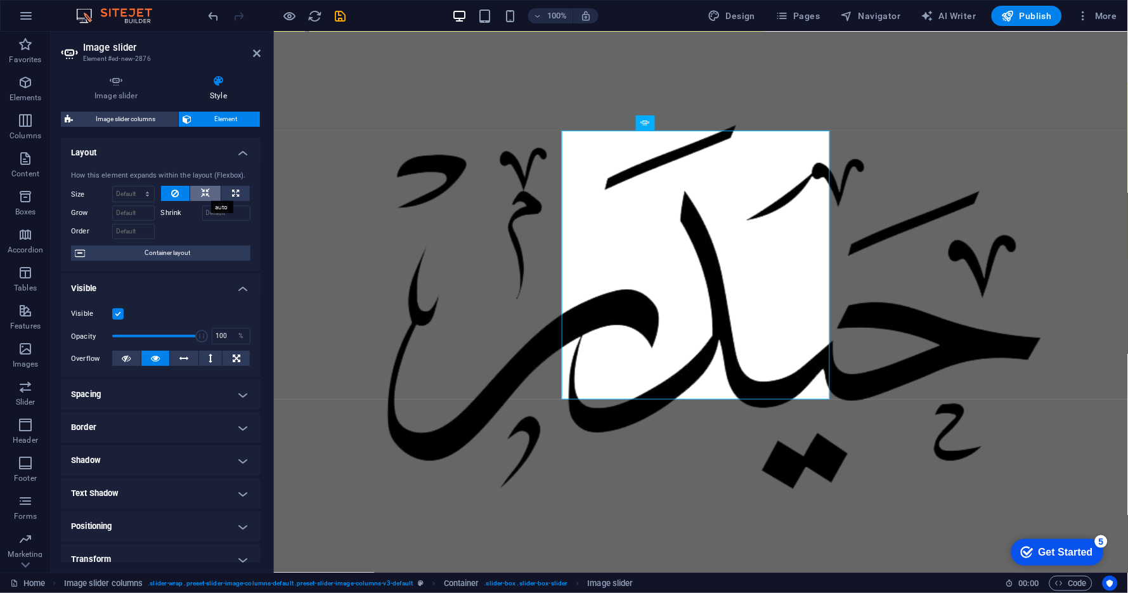
click at [206, 193] on icon at bounding box center [205, 193] width 9 height 15
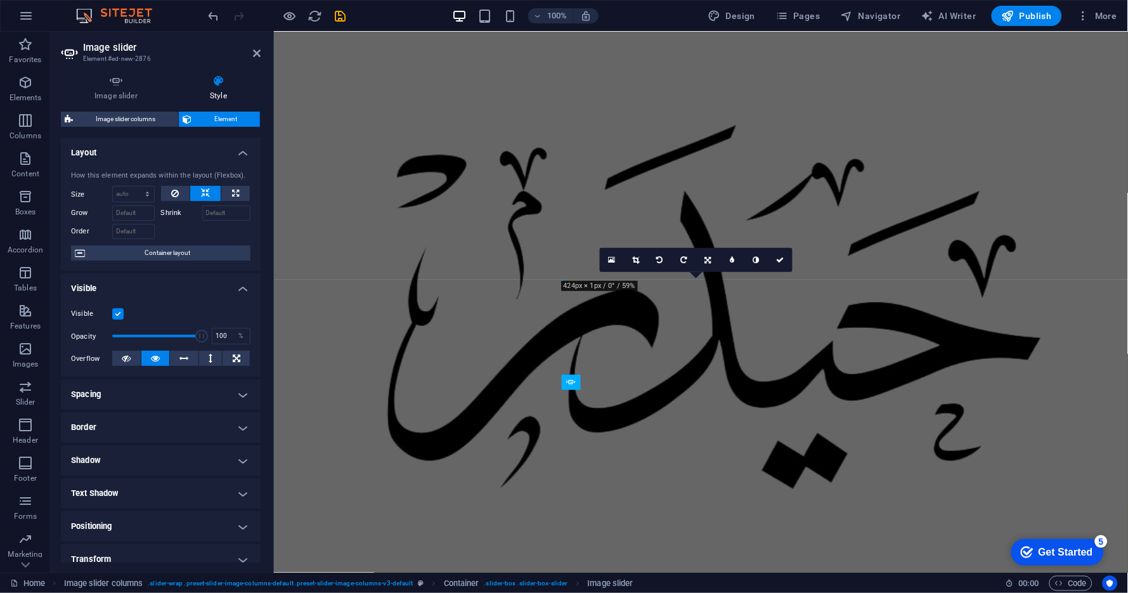
scroll to position [433, 0]
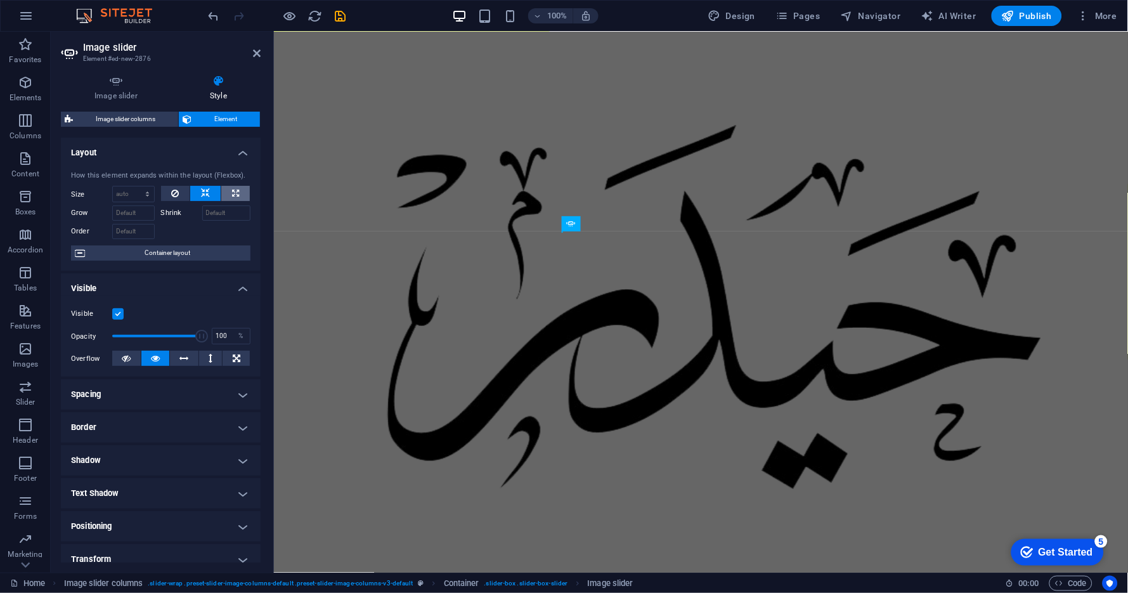
click at [235, 192] on icon at bounding box center [235, 193] width 7 height 15
type input "100"
select select "%"
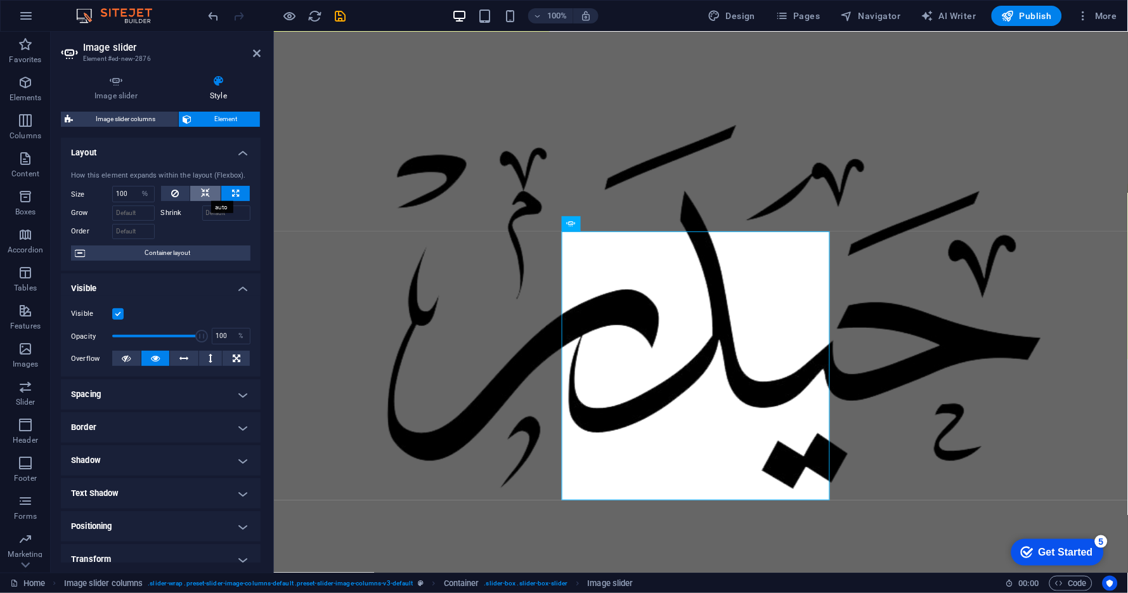
click at [204, 189] on icon at bounding box center [205, 193] width 9 height 15
select select "DISABLED_OPTION_VALUE"
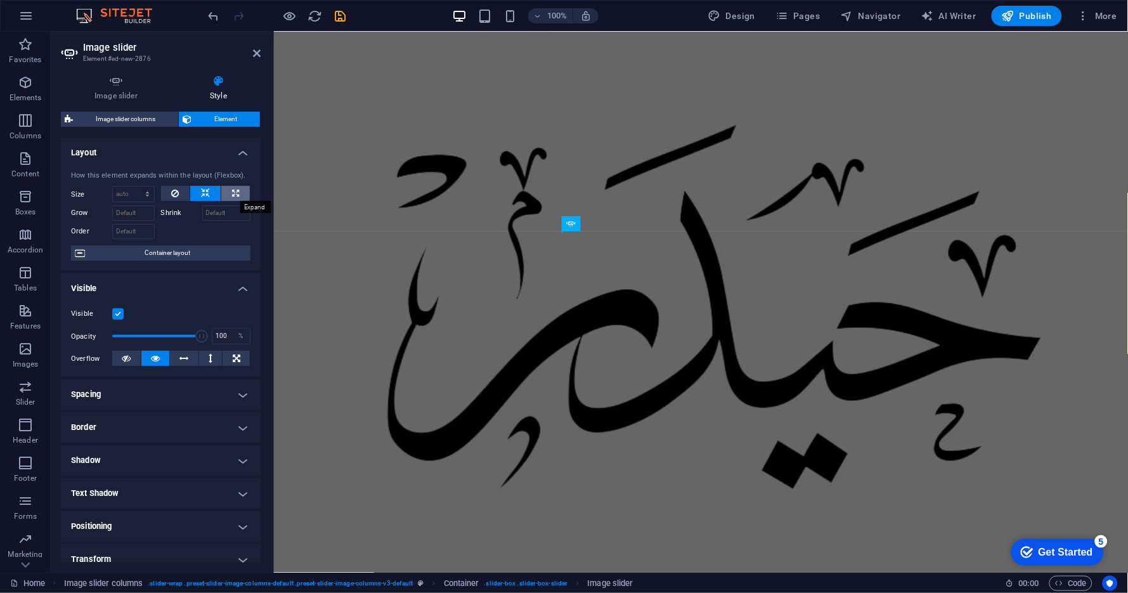
click at [232, 195] on icon at bounding box center [235, 193] width 7 height 15
type input "100"
select select "%"
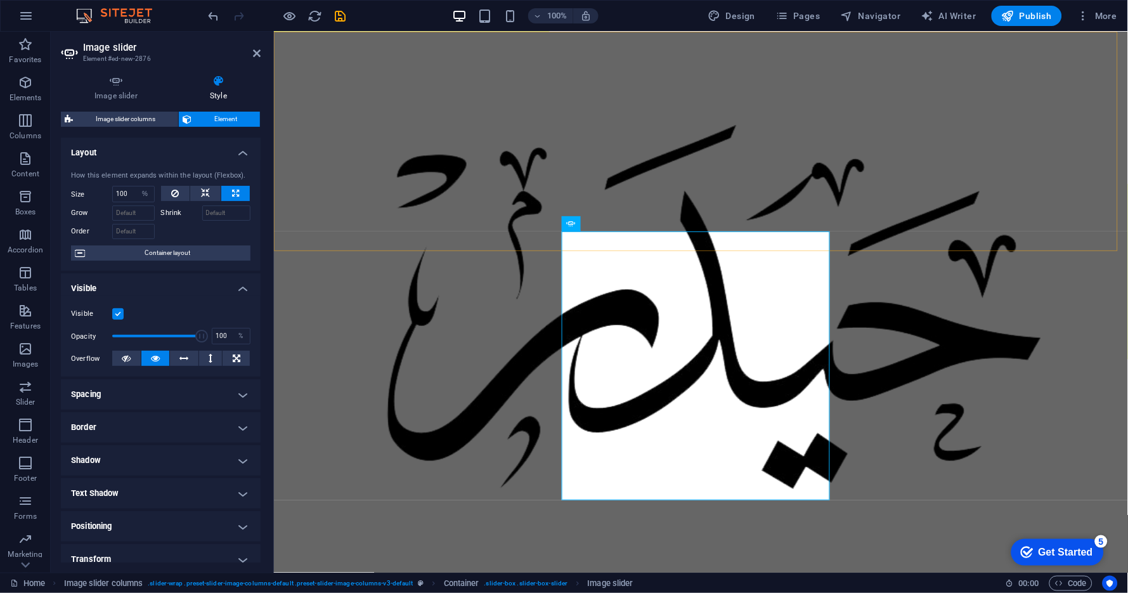
click at [329, 162] on div "Classes Plans Trainers Contact تواصل معي" at bounding box center [700, 331] width 854 height 601
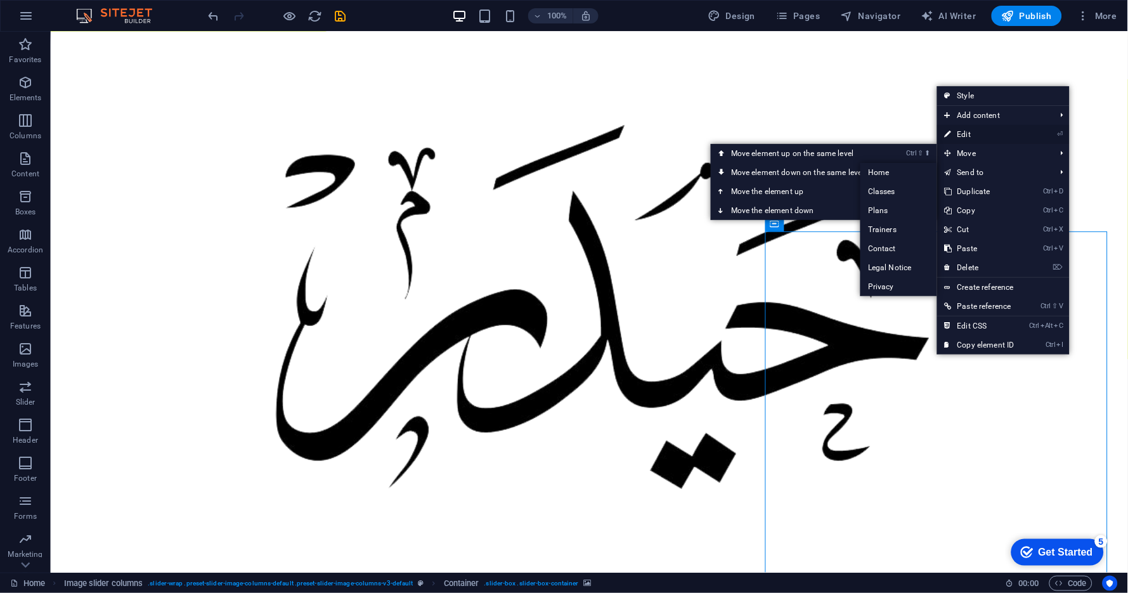
click at [983, 133] on link "⏎ Edit" at bounding box center [979, 134] width 85 height 19
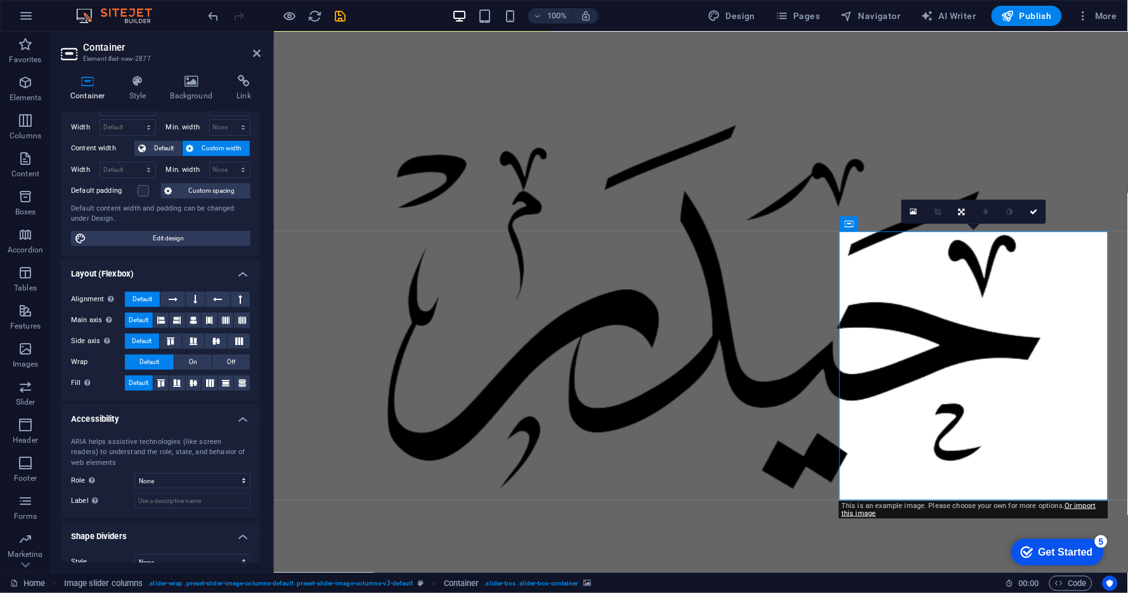
scroll to position [62, 0]
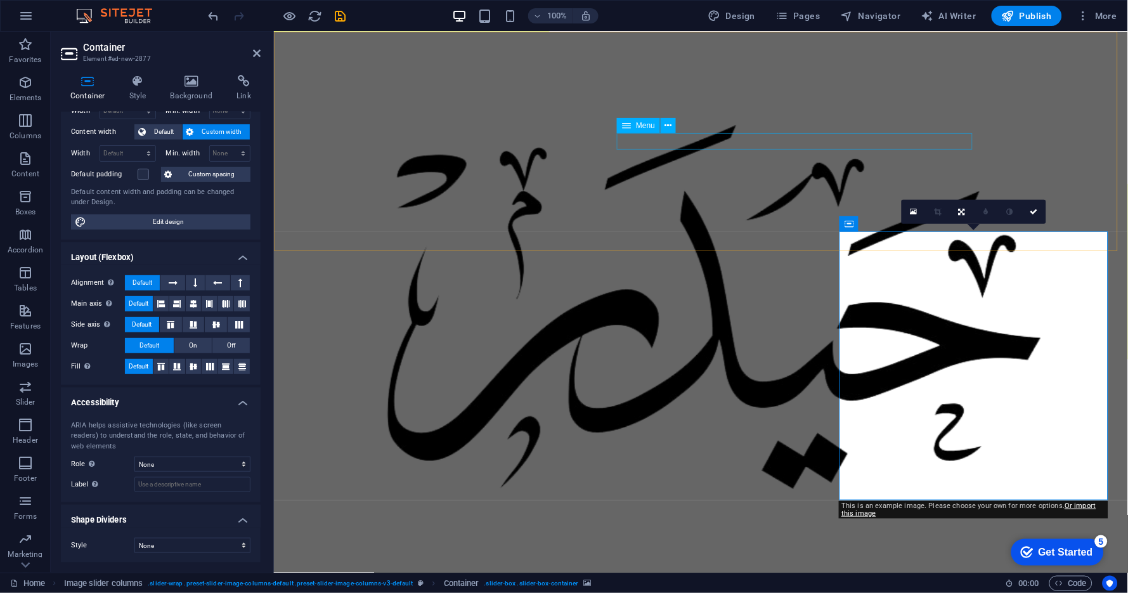
click at [839, 533] on nav "Classes Plans Trainers Contact" at bounding box center [701, 580] width 736 height 16
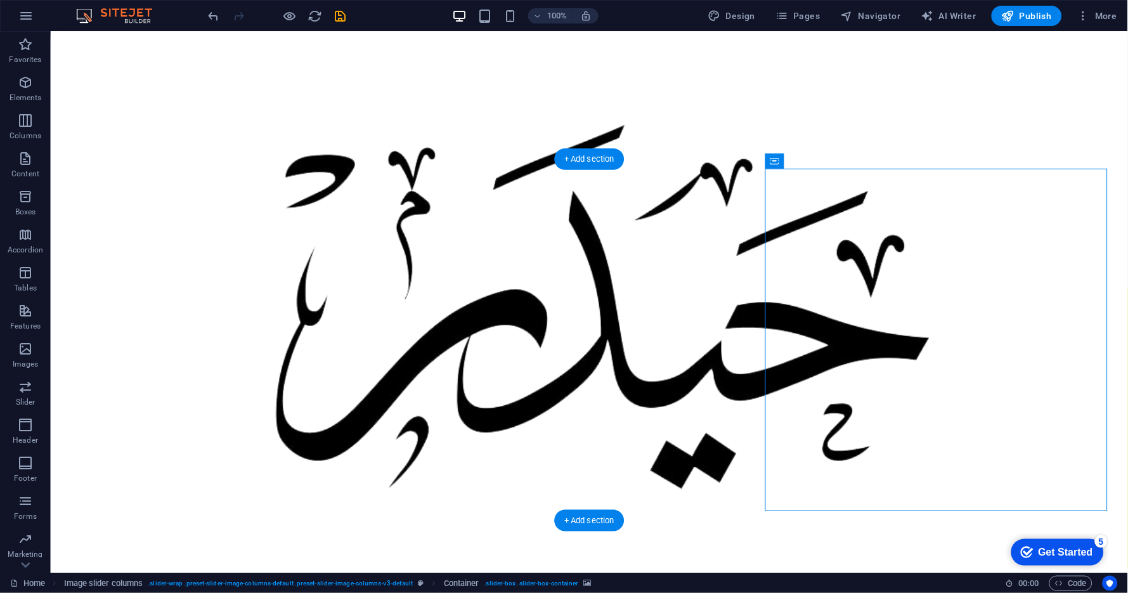
scroll to position [221, 0]
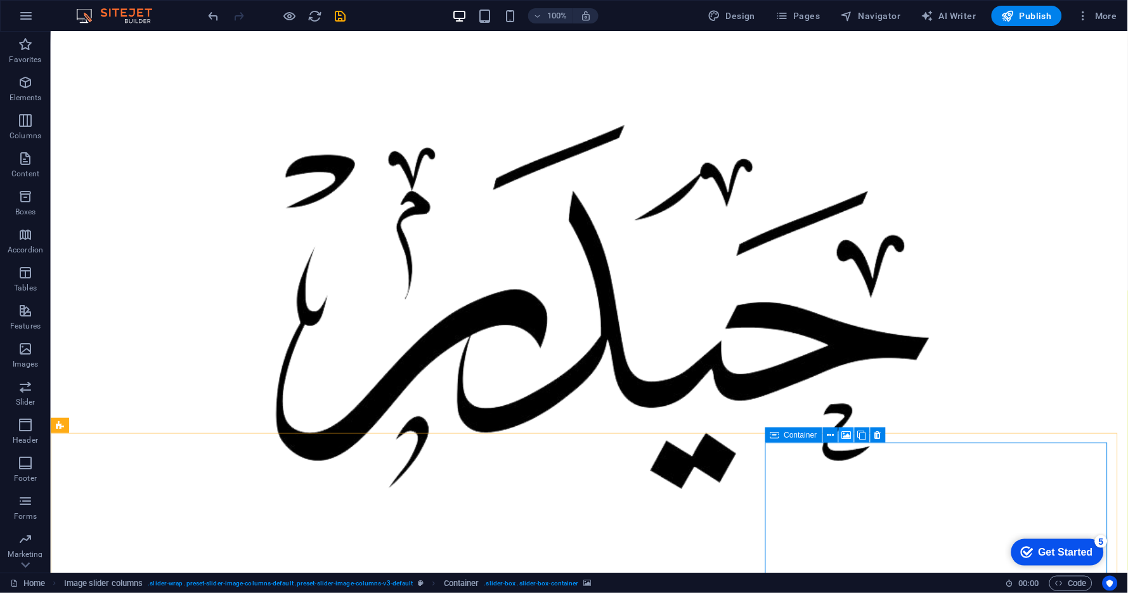
click at [846, 436] on icon at bounding box center [847, 435] width 10 height 13
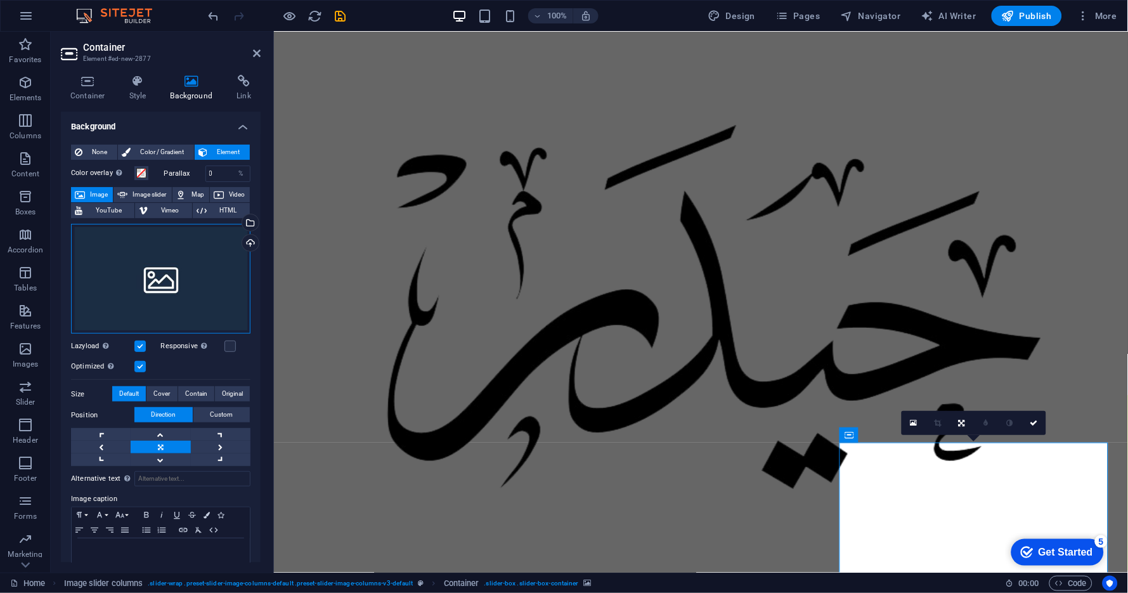
click at [181, 285] on div "Drag files here, click to choose files or select files from Files or our free s…" at bounding box center [161, 279] width 180 height 110
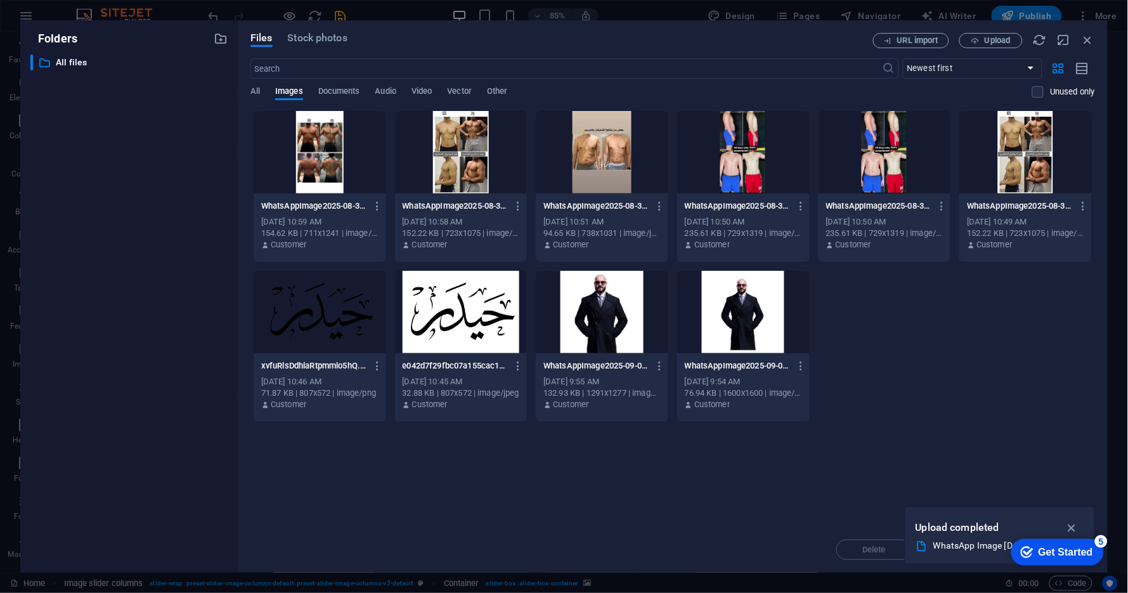
click at [872, 176] on div at bounding box center [885, 152] width 133 height 82
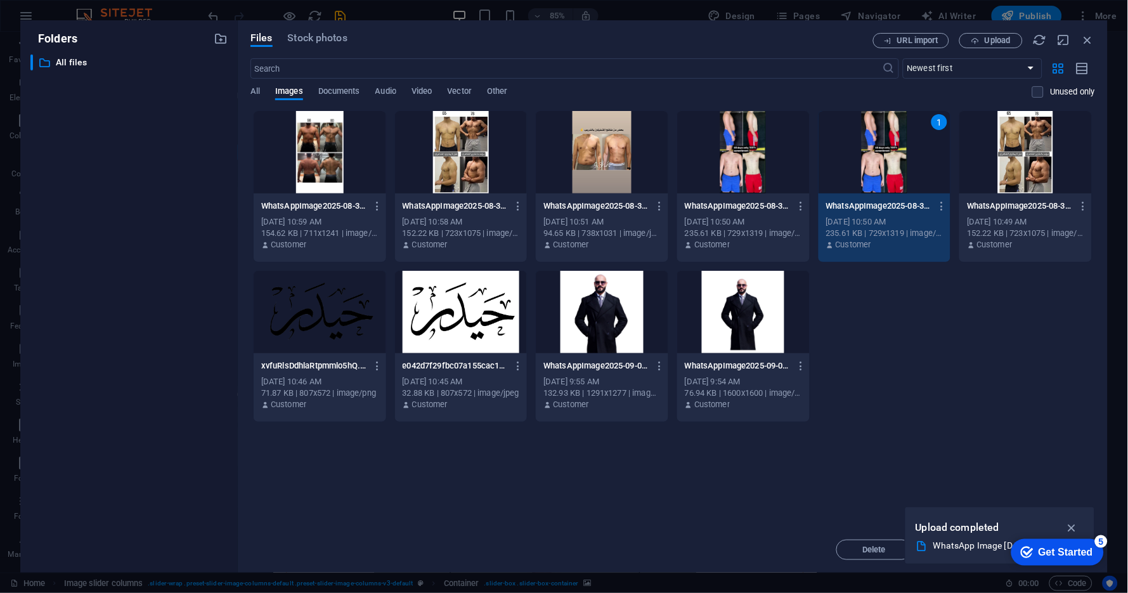
click at [872, 171] on div "1" at bounding box center [885, 152] width 133 height 82
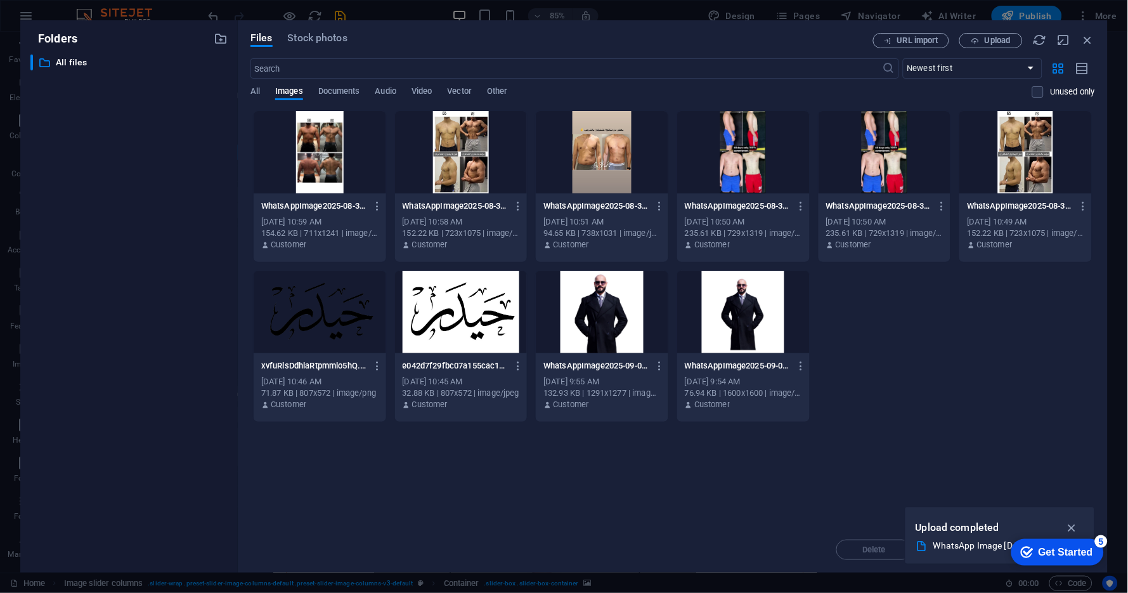
click at [872, 171] on div at bounding box center [885, 152] width 133 height 82
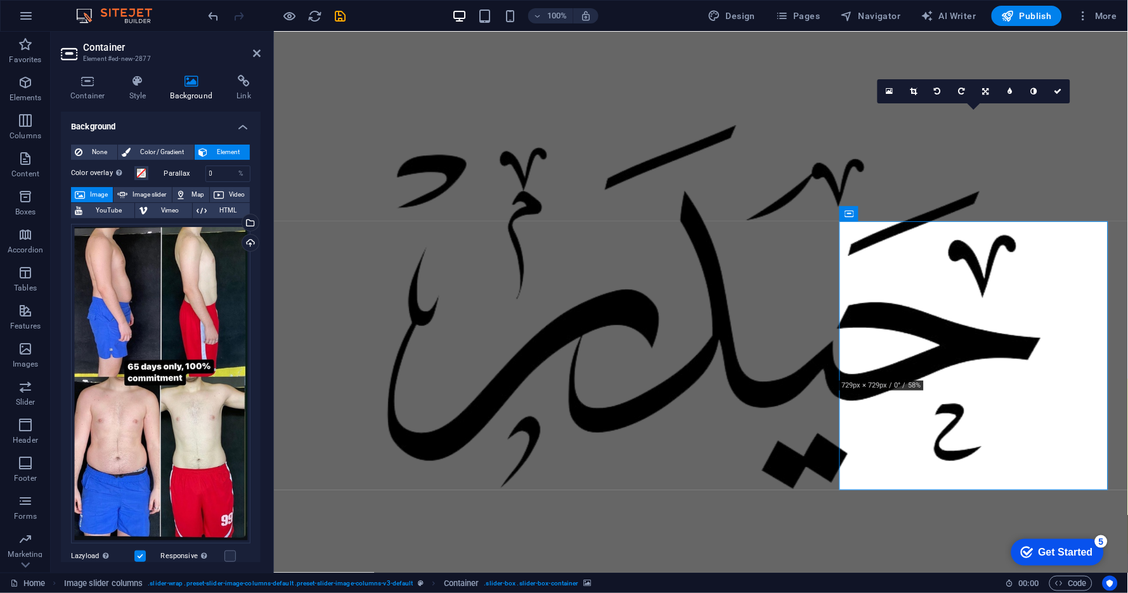
scroll to position [232, 0]
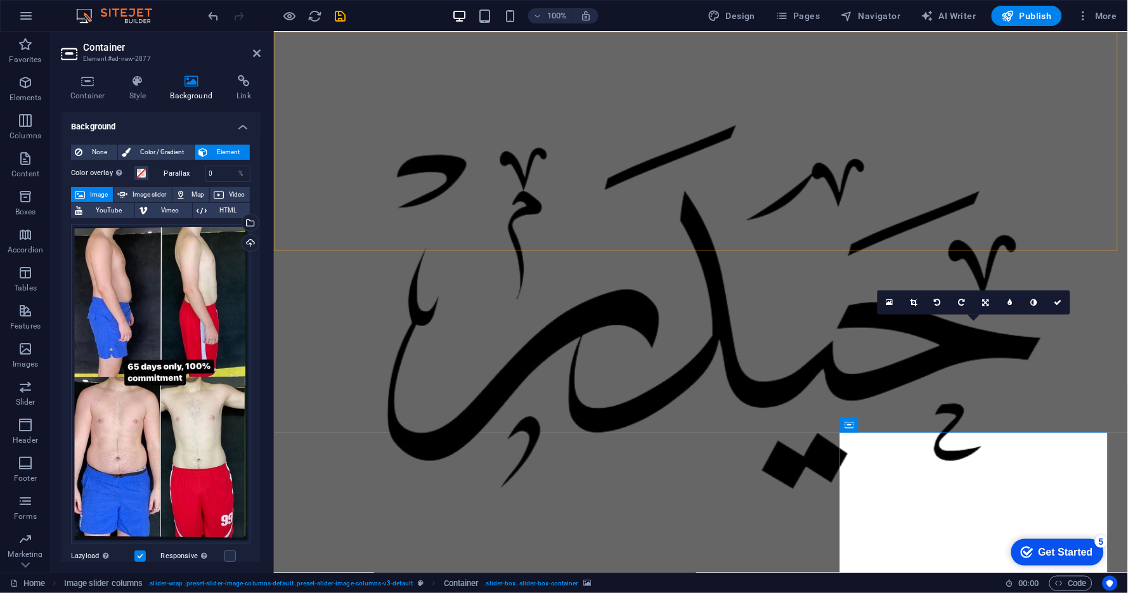
click at [856, 216] on div "Classes Plans Trainers Contact تواصل معي" at bounding box center [700, 331] width 854 height 601
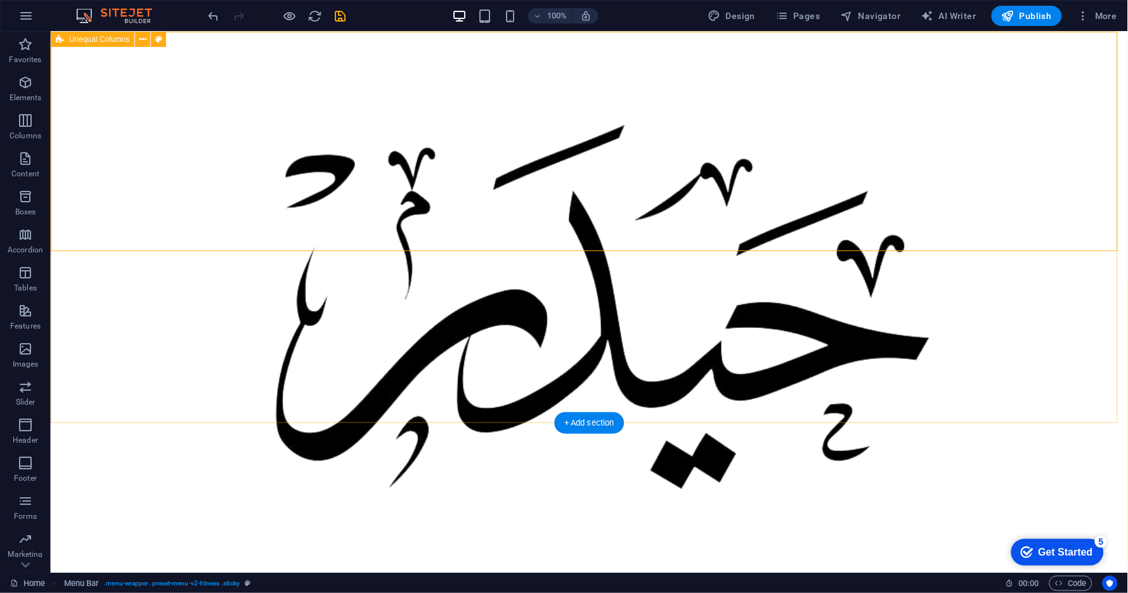
scroll to position [443, 0]
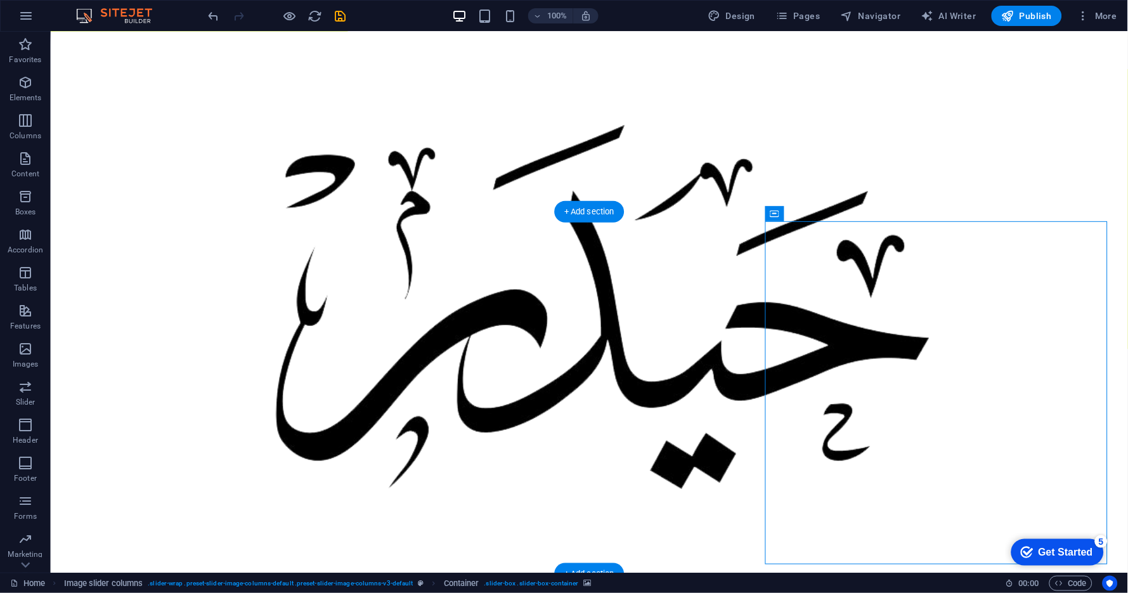
scroll to position [232, 0]
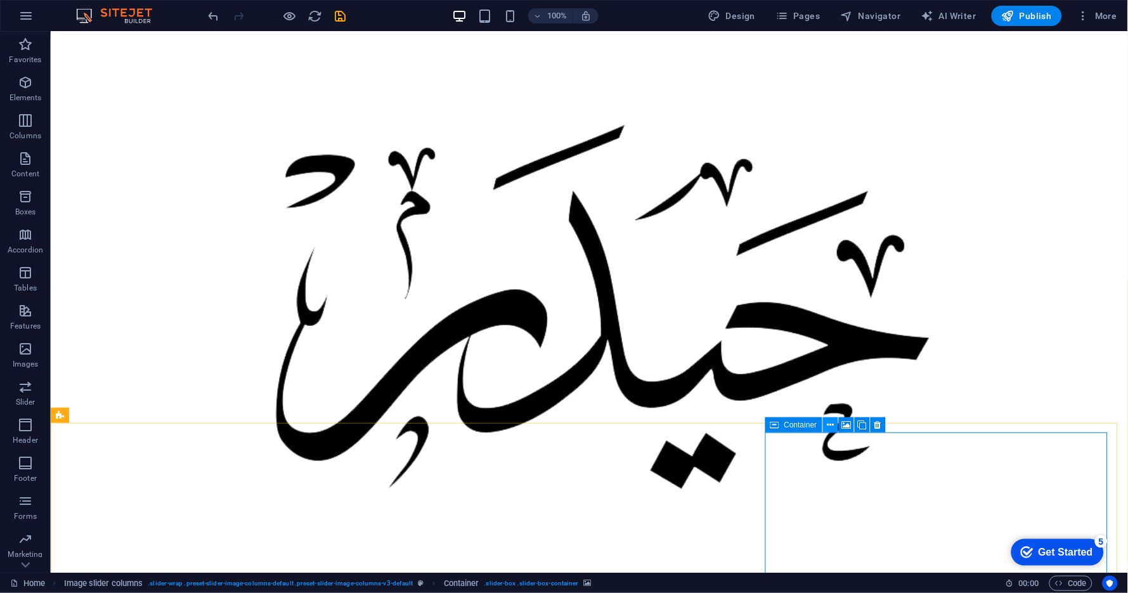
click at [833, 424] on icon at bounding box center [830, 425] width 7 height 13
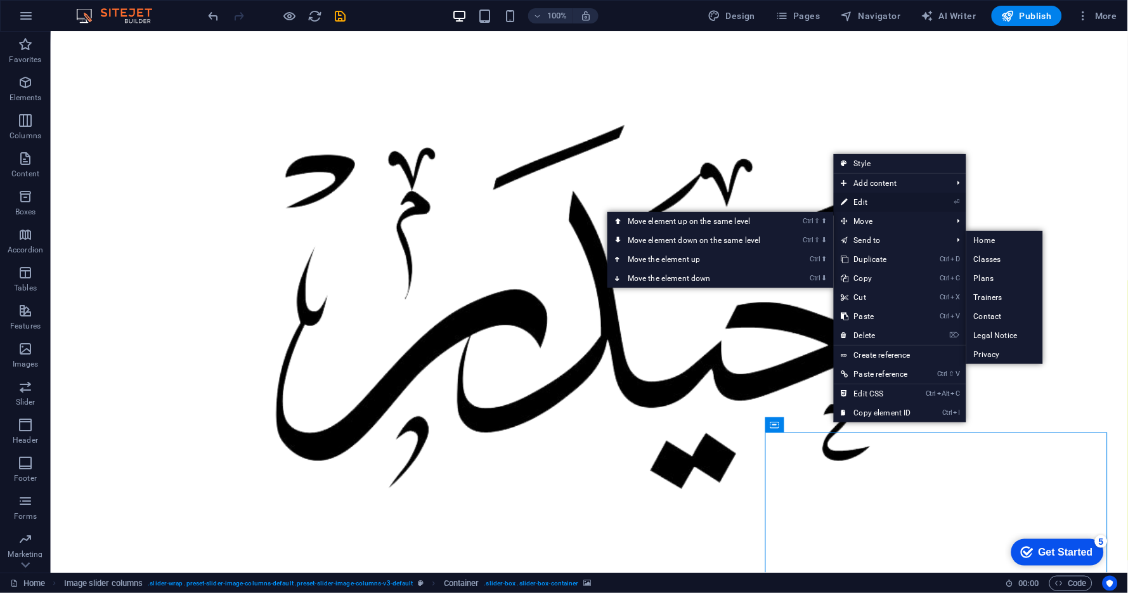
click at [871, 201] on link "⏎ Edit" at bounding box center [876, 202] width 85 height 19
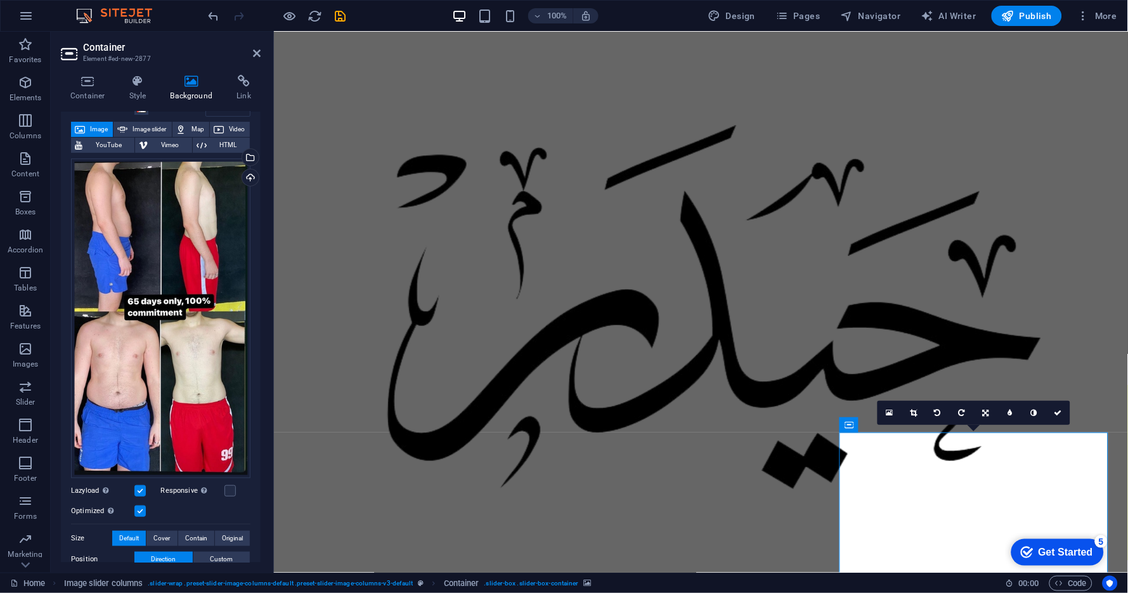
scroll to position [0, 0]
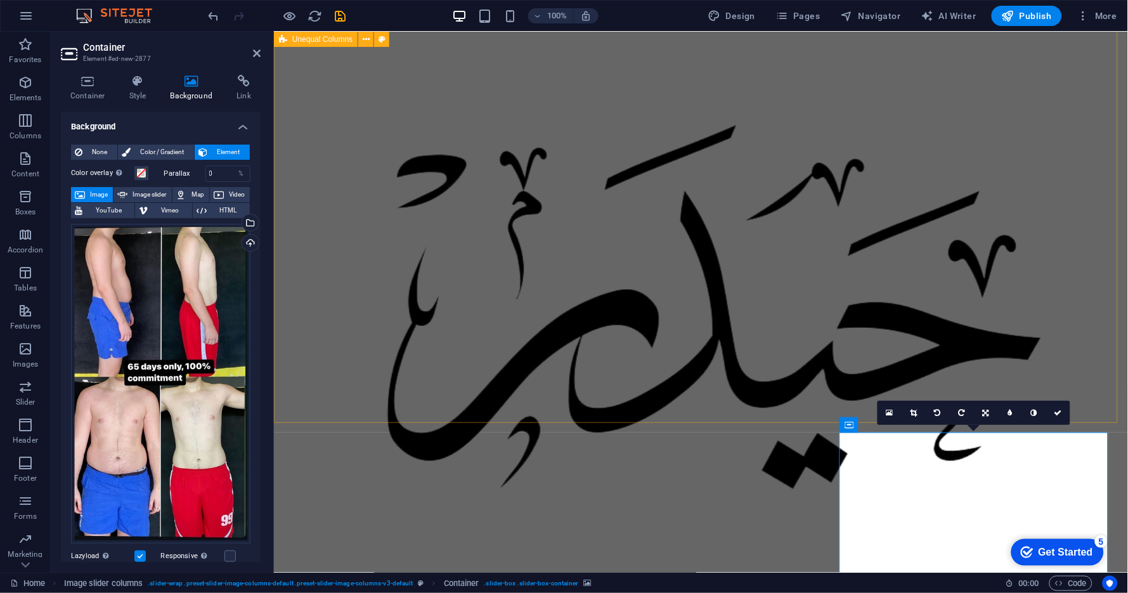
click at [908, 336] on div "الكابتن حيدر الشهاري أساعدك تبني جسمك المثالي بثقة وبطريقة علمية . مدرب دولي مع…" at bounding box center [700, 489] width 854 height 1379
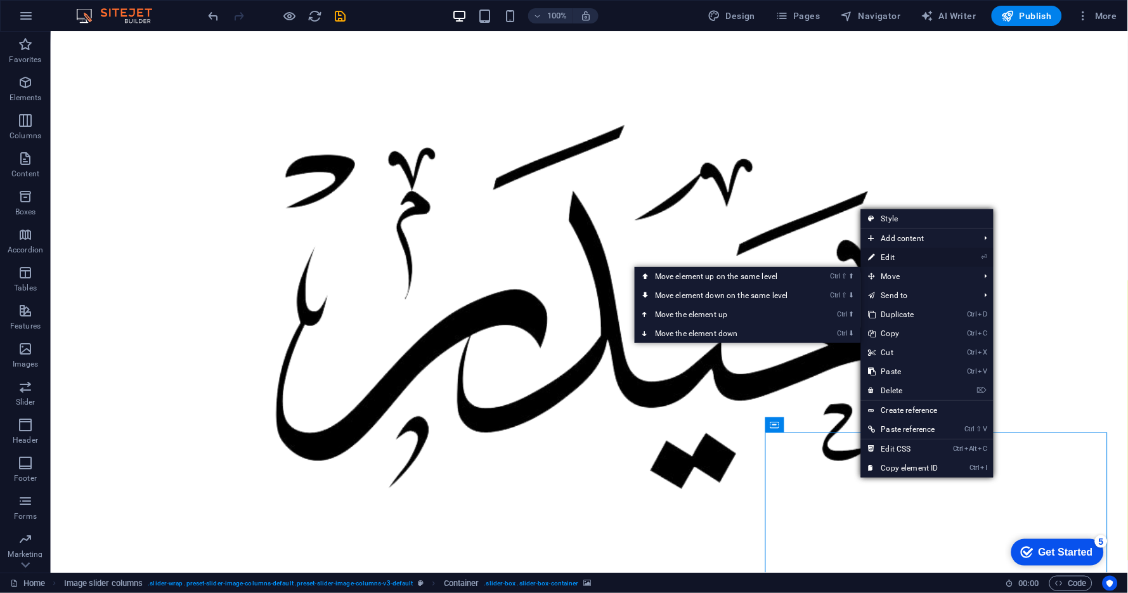
click at [895, 261] on link "⏎ Edit" at bounding box center [903, 257] width 85 height 19
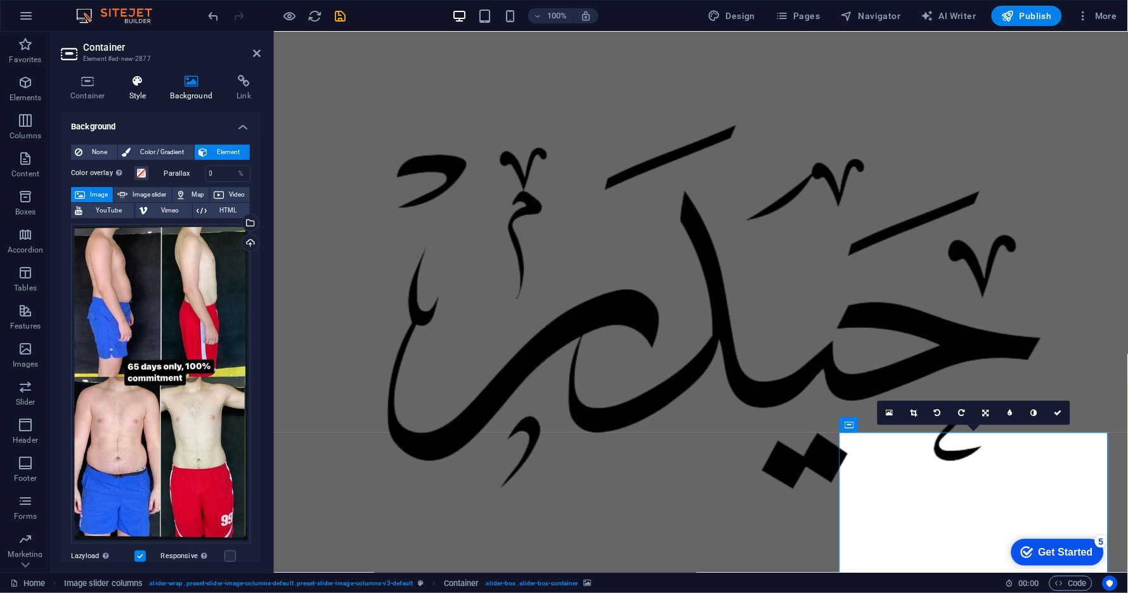
click at [149, 88] on h4 "Style" at bounding box center [140, 88] width 41 height 27
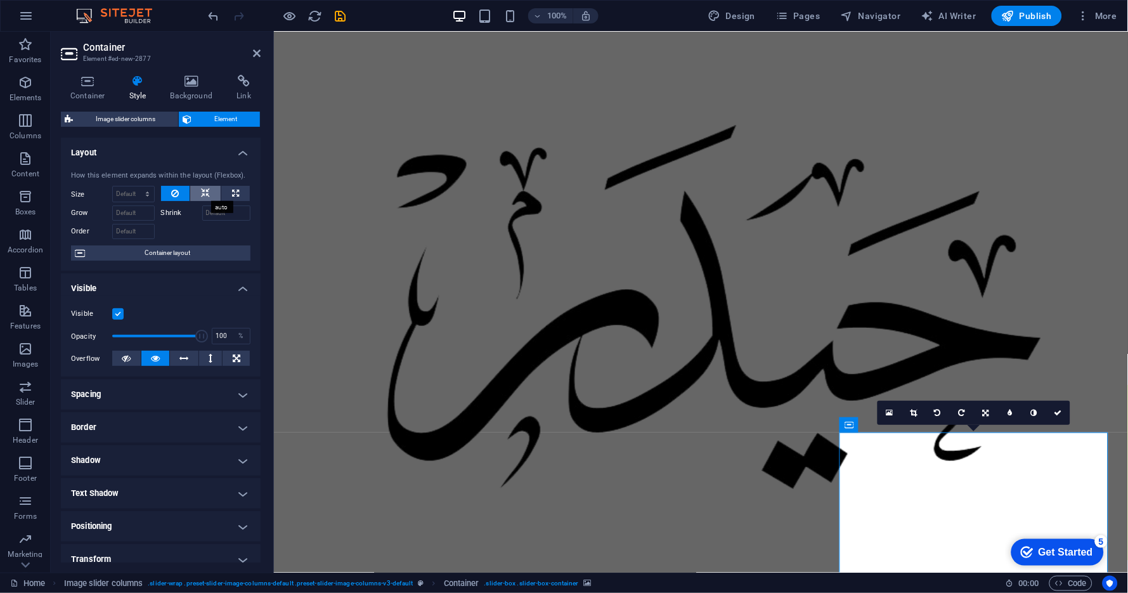
click at [204, 190] on icon at bounding box center [205, 193] width 9 height 15
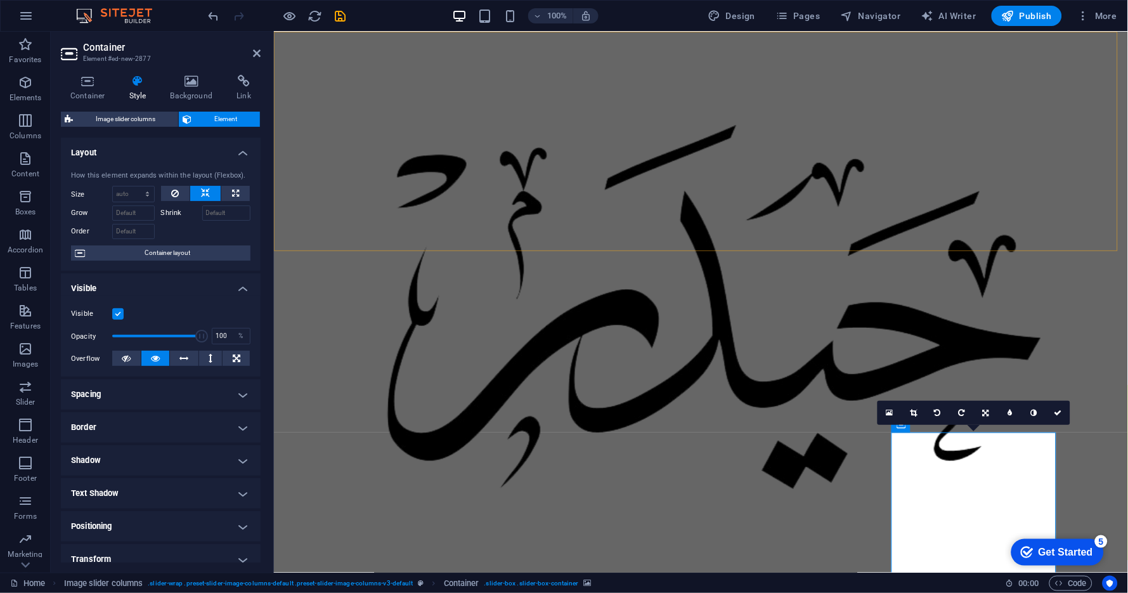
click at [774, 206] on div "Classes Plans Trainers Contact تواصل معي" at bounding box center [700, 331] width 854 height 601
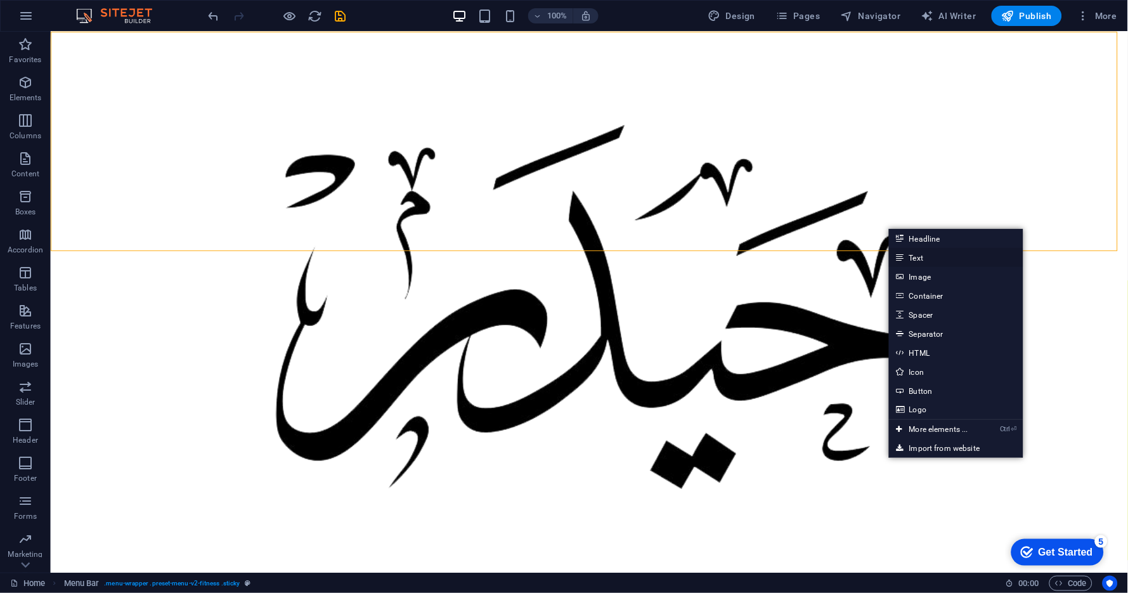
click at [928, 259] on link "Text" at bounding box center [956, 257] width 134 height 19
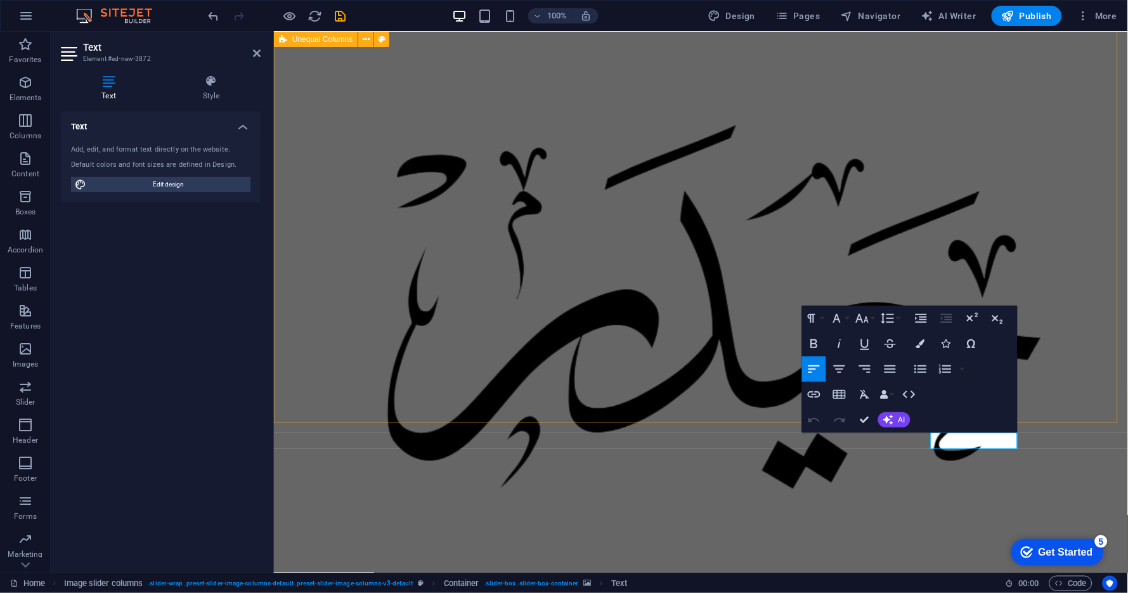
click at [1016, 393] on div "الكابتن حيدر الشهاري أساعدك تبني جسمك المثالي بثقة وبطريقة علمية . مدرب دولي مع…" at bounding box center [700, 489] width 854 height 1379
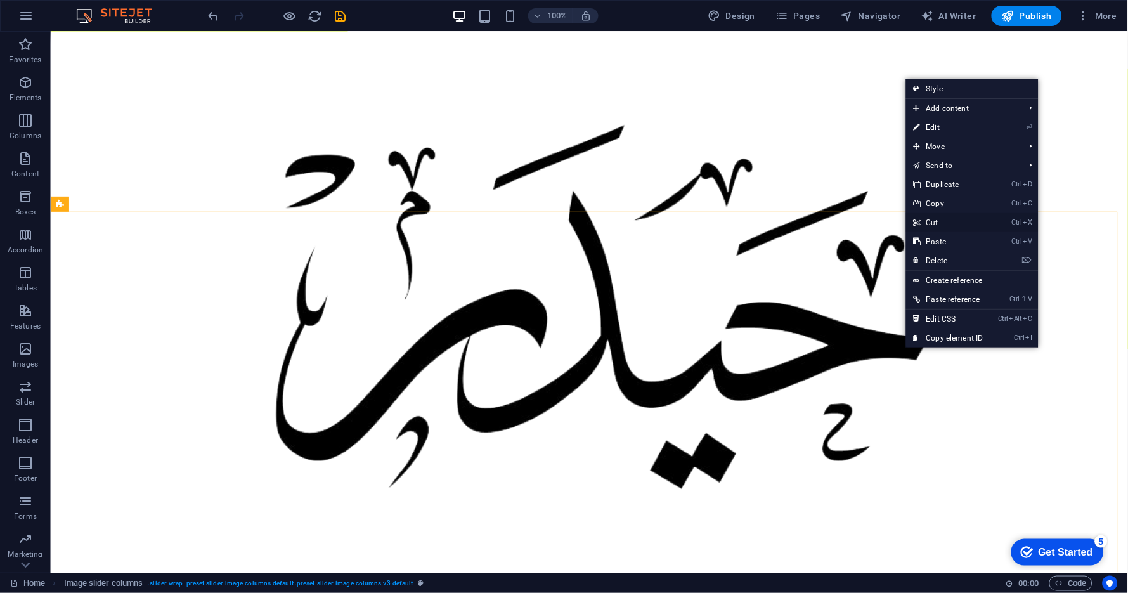
click at [941, 223] on link "Ctrl X Cut" at bounding box center [948, 222] width 85 height 19
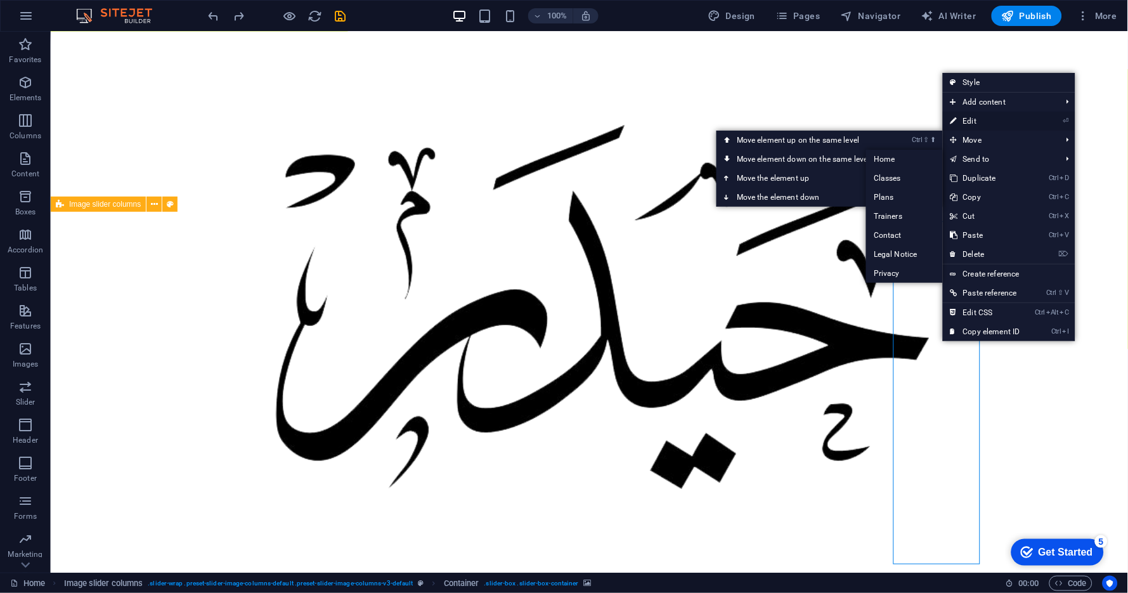
click at [983, 121] on link "⏎ Edit" at bounding box center [985, 121] width 85 height 19
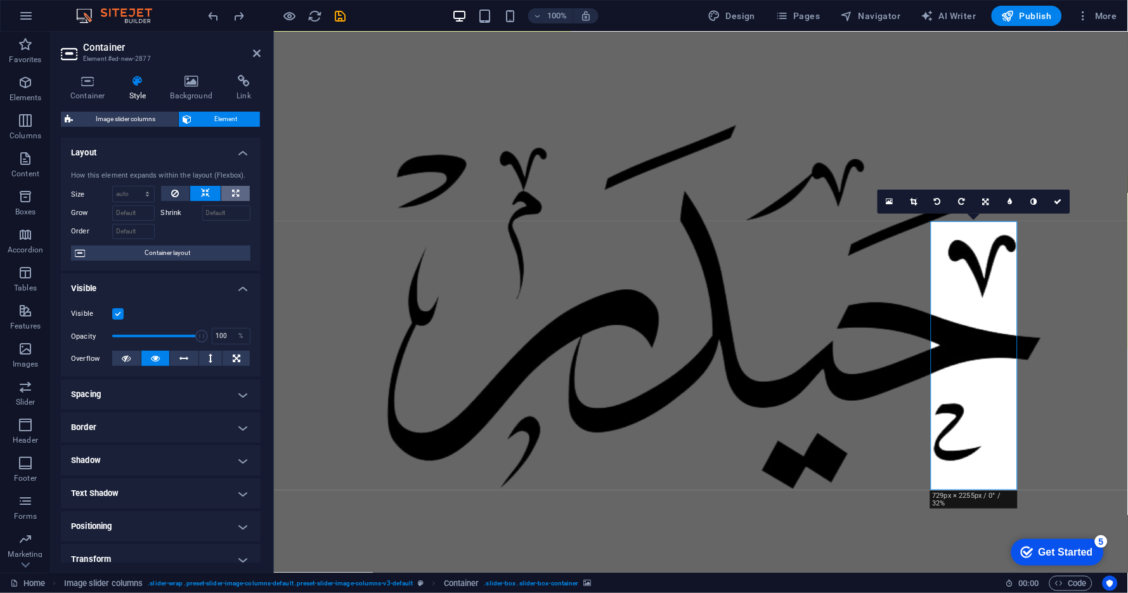
click at [225, 189] on button at bounding box center [235, 193] width 29 height 15
type input "100"
select select "%"
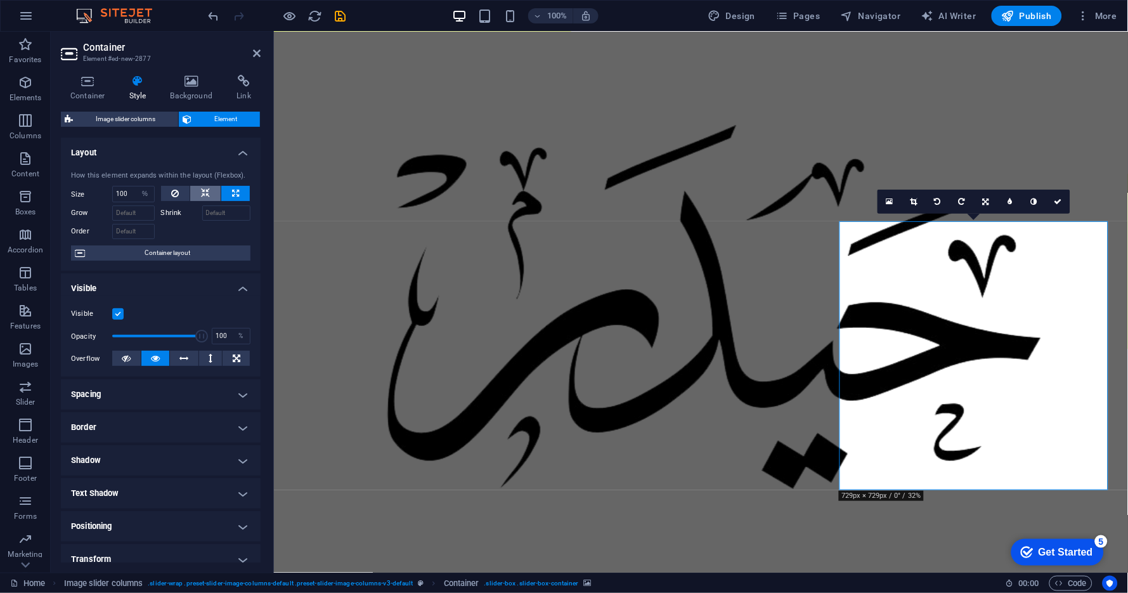
click at [209, 190] on button at bounding box center [205, 193] width 30 height 15
select select "DISABLED_OPTION_VALUE"
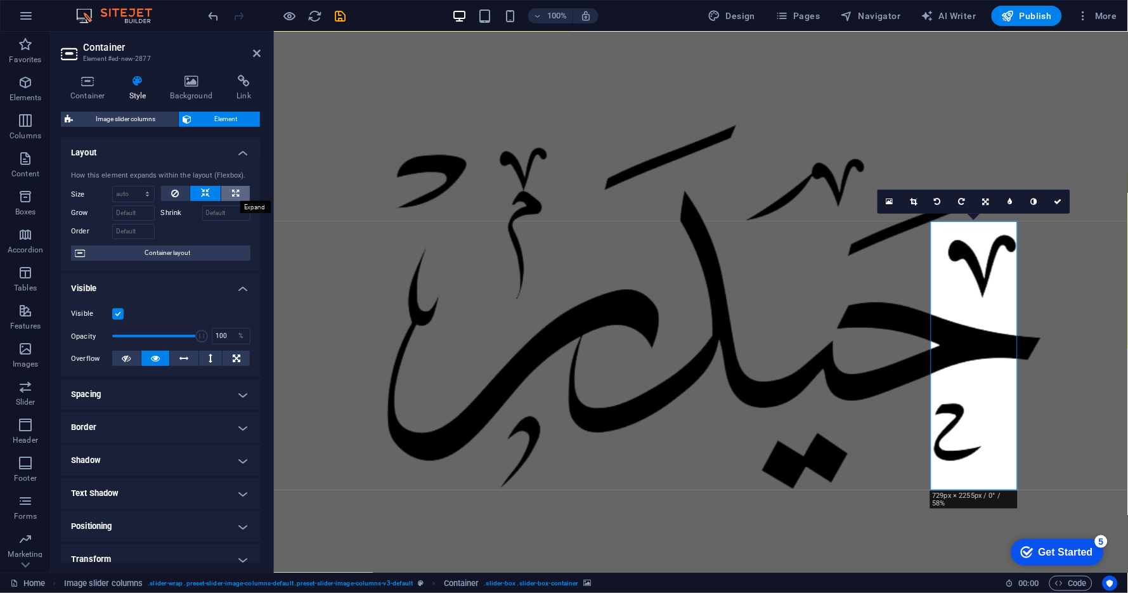
click at [240, 193] on button at bounding box center [235, 193] width 29 height 15
type input "100"
select select "%"
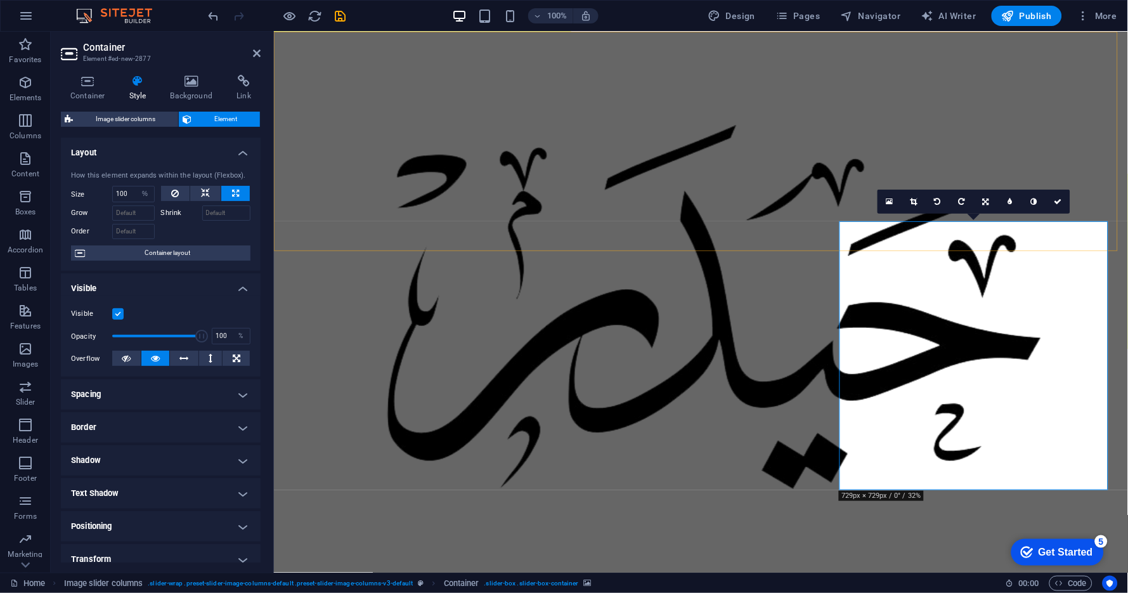
click at [694, 195] on div "Classes Plans Trainers Contact تواصل معي" at bounding box center [700, 331] width 854 height 601
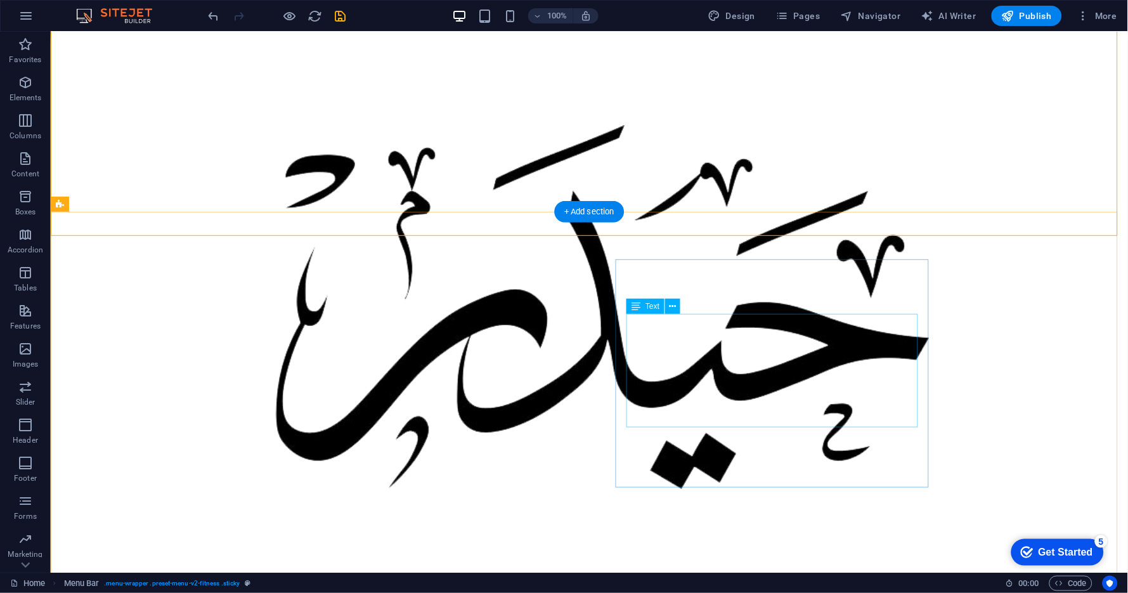
scroll to position [866, 0]
click at [1016, 19] on span "Publish" at bounding box center [1027, 16] width 50 height 13
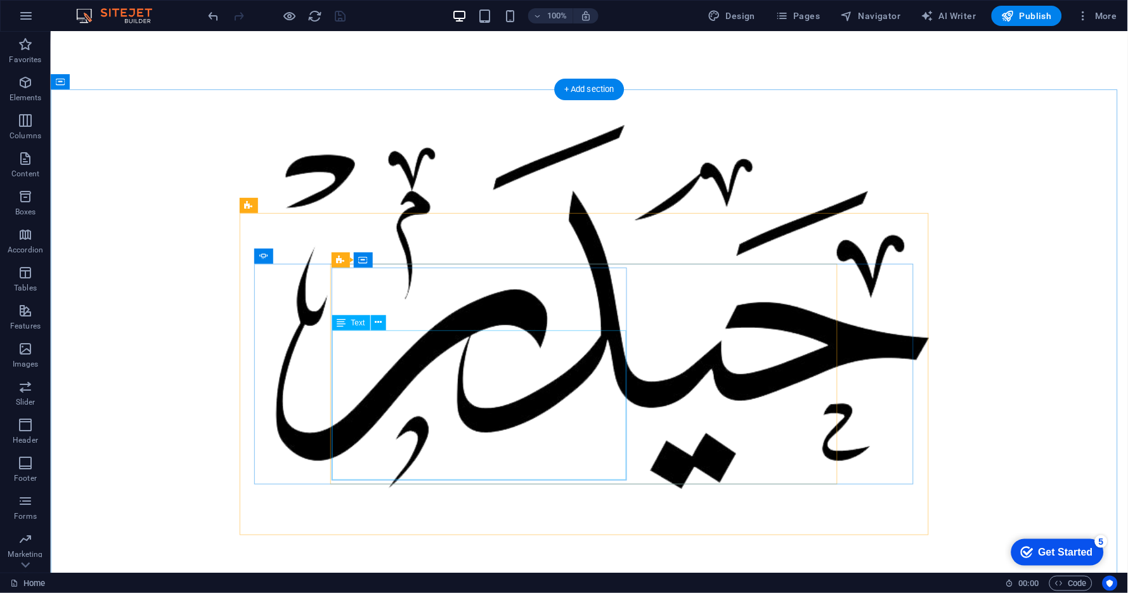
scroll to position [3403, 0]
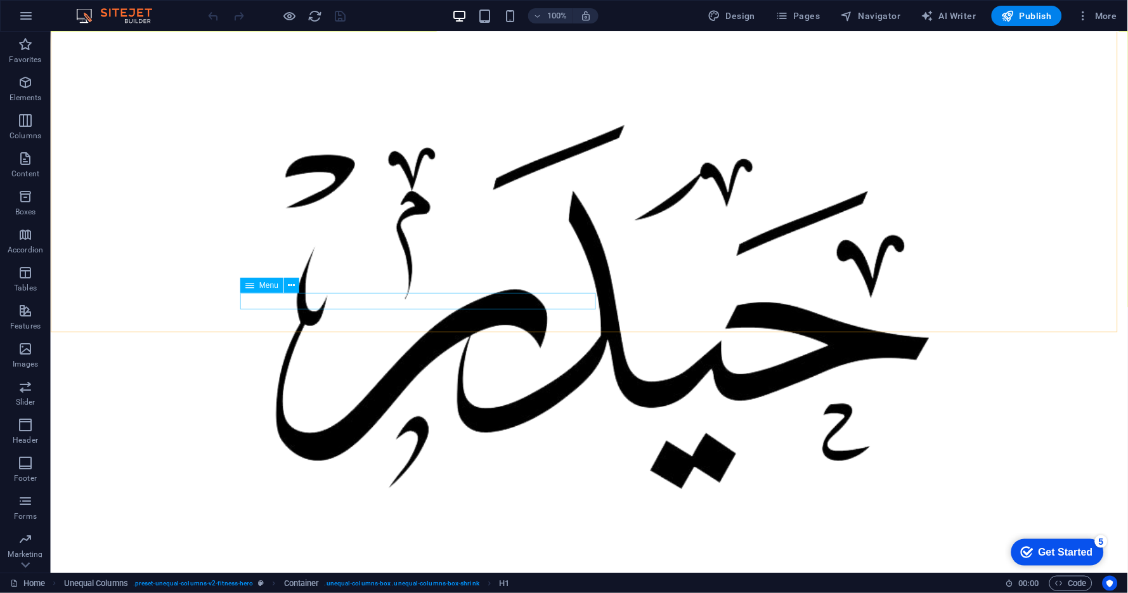
scroll to position [318, 0]
click at [491, 278] on div at bounding box center [589, 310] width 736 height 521
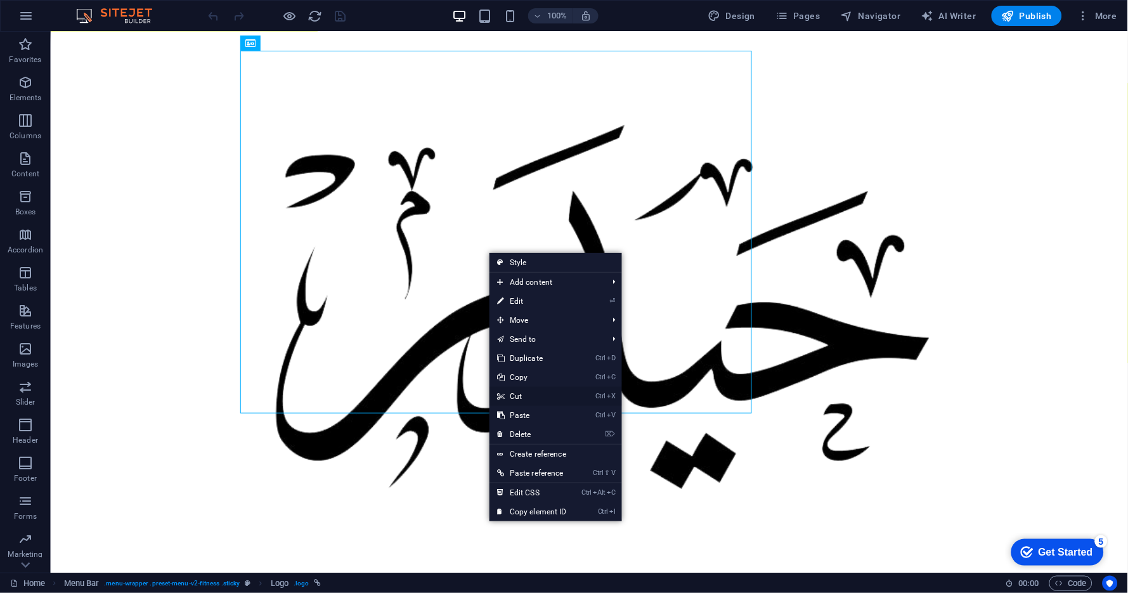
click at [522, 393] on link "Ctrl X Cut" at bounding box center [532, 396] width 85 height 19
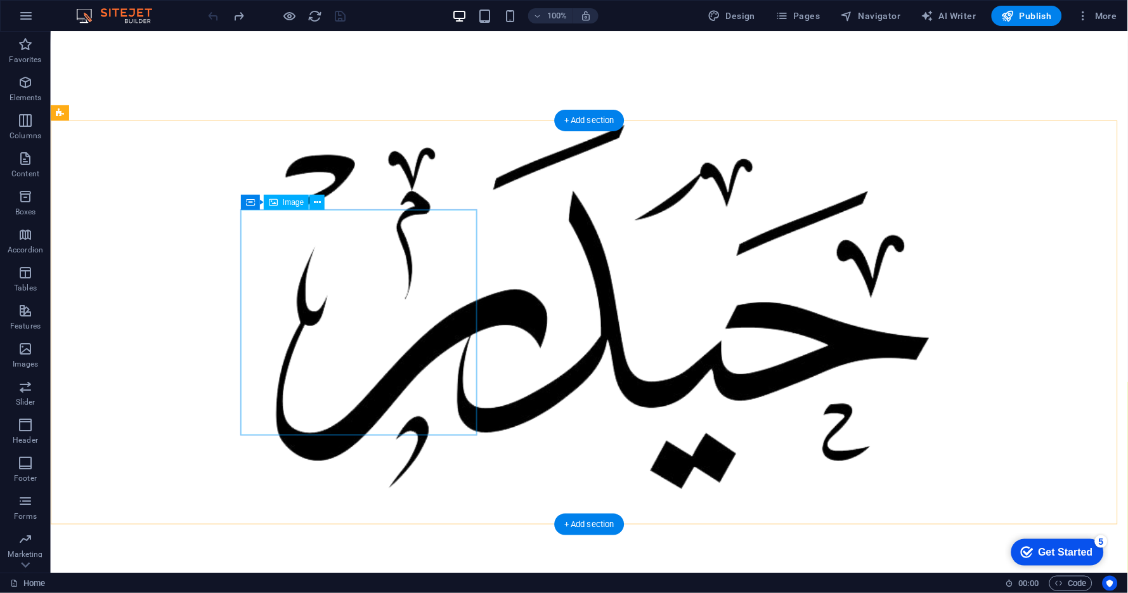
scroll to position [0, 0]
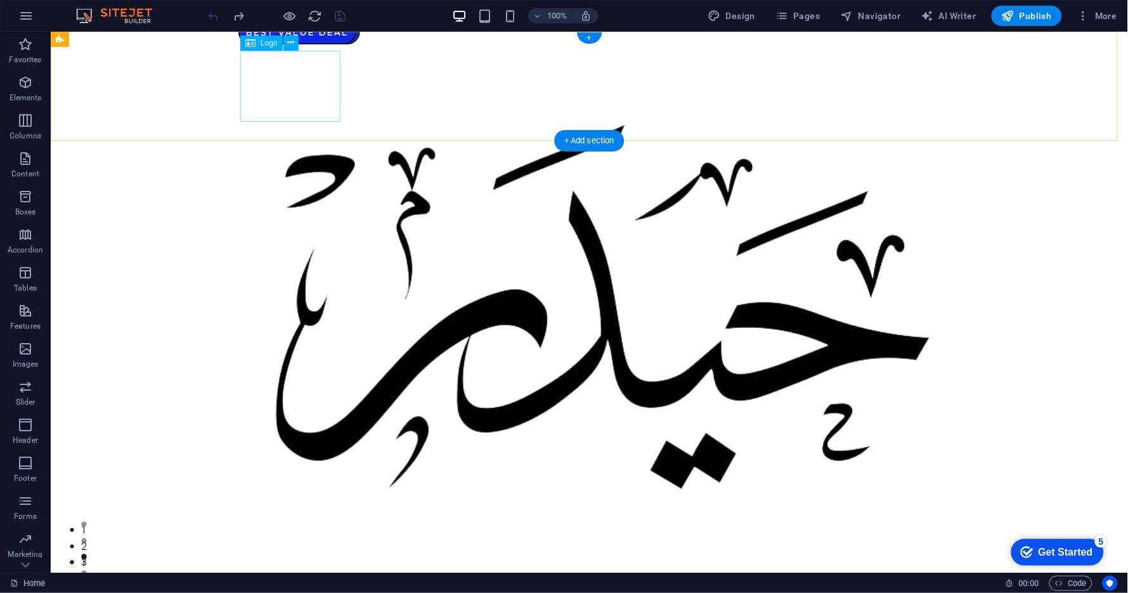
click at [281, 88] on div at bounding box center [589, 310] width 736 height 521
click at [284, 41] on button at bounding box center [291, 43] width 15 height 15
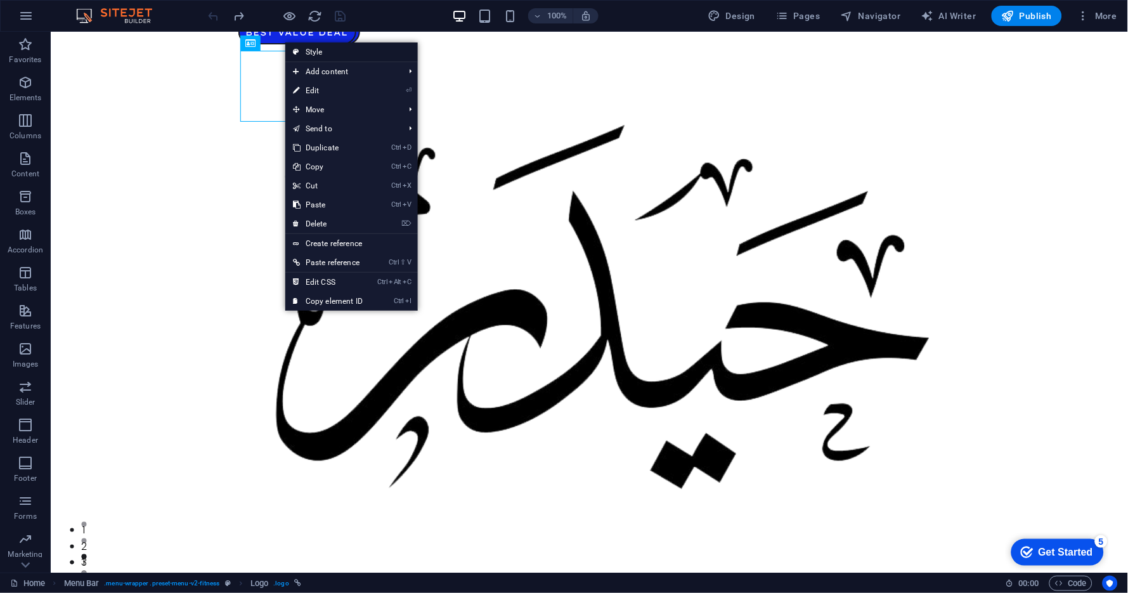
click at [320, 51] on link "Style" at bounding box center [351, 51] width 133 height 19
select select "px"
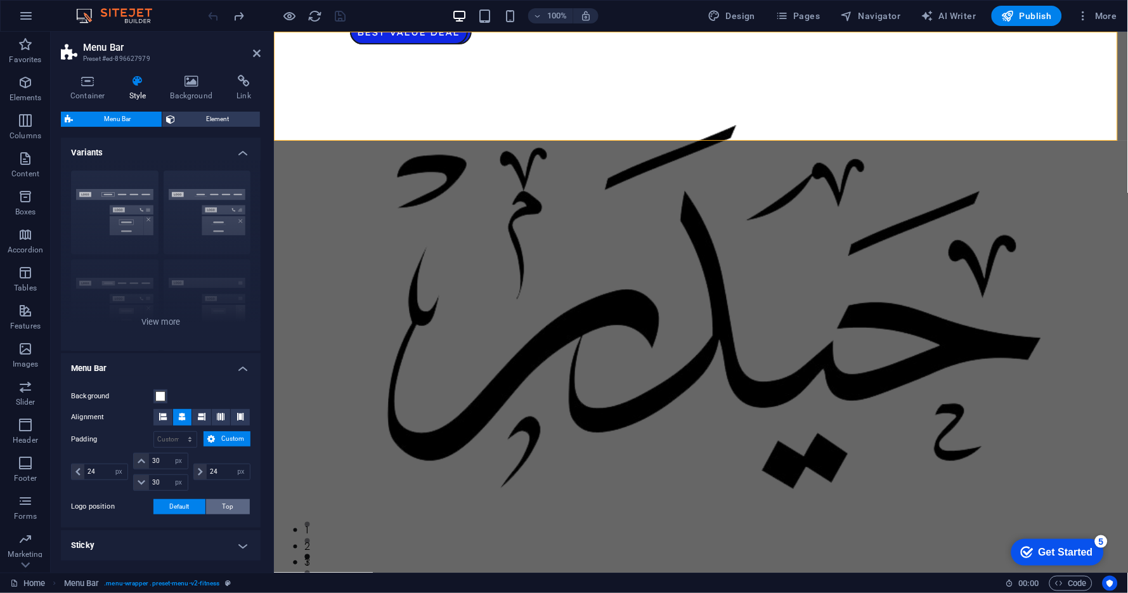
click at [223, 508] on span "Top" at bounding box center [228, 506] width 11 height 15
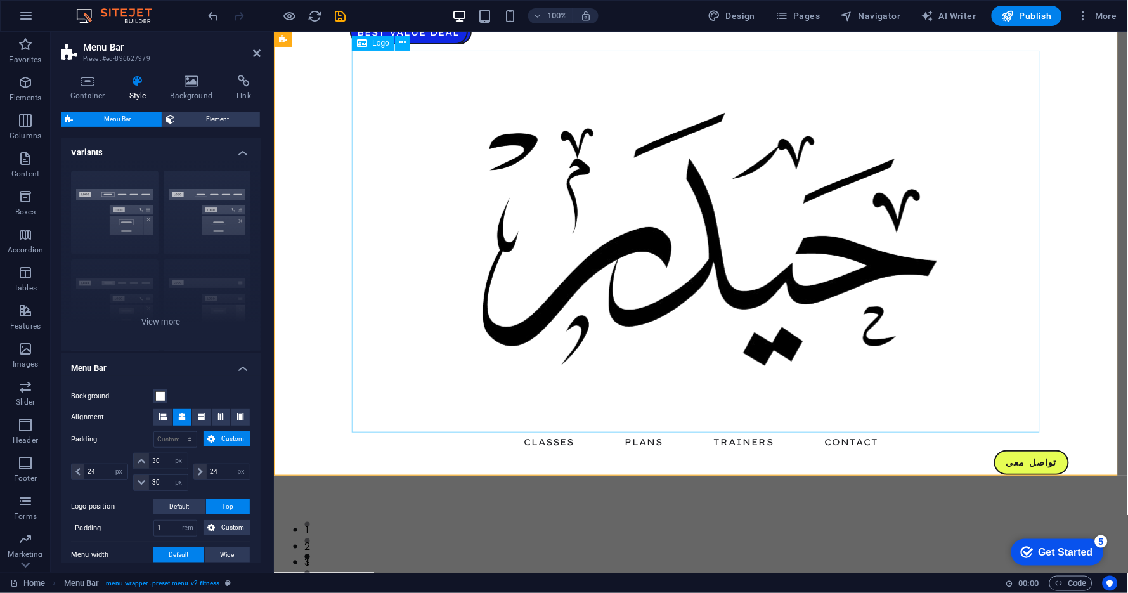
click at [550, 234] on div at bounding box center [701, 241] width 736 height 383
click at [186, 91] on h4 "Background" at bounding box center [194, 88] width 67 height 27
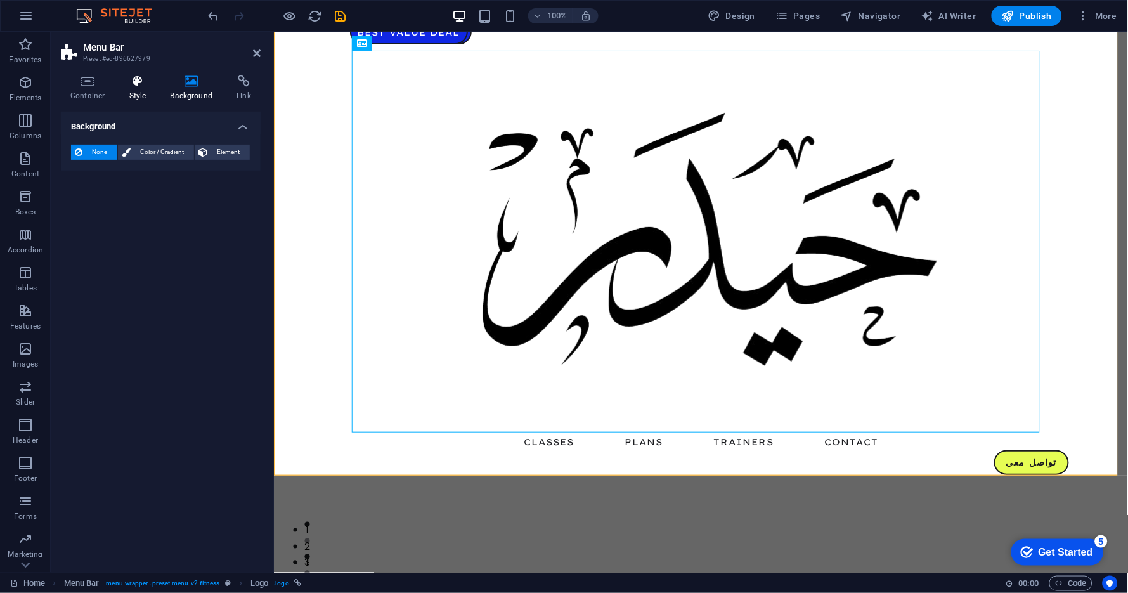
click at [128, 88] on h4 "Style" at bounding box center [140, 88] width 41 height 27
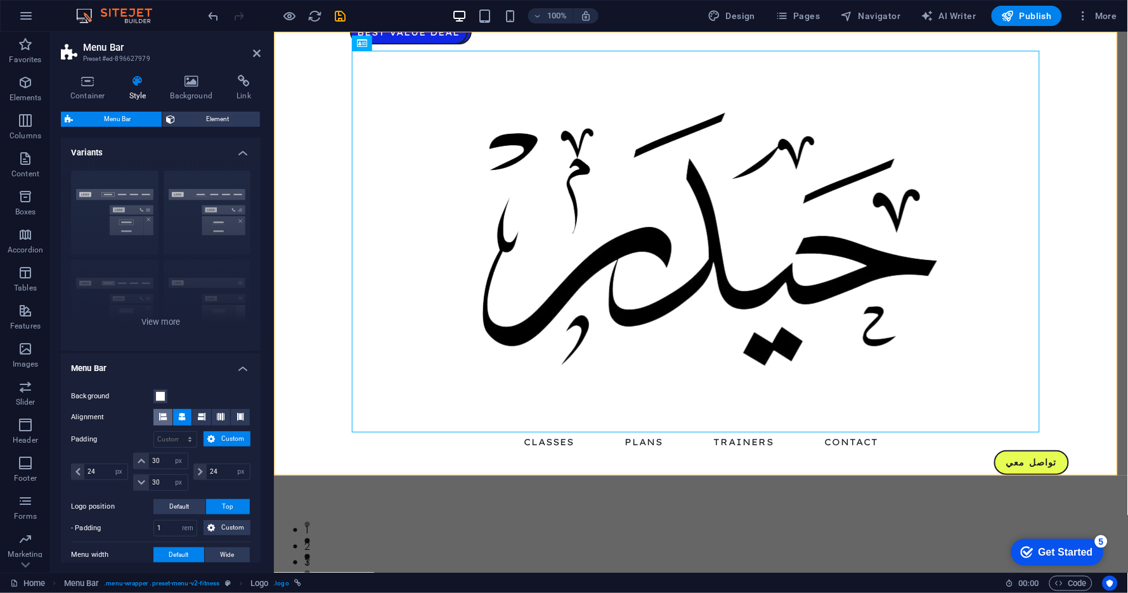
click at [166, 416] on icon at bounding box center [163, 417] width 8 height 8
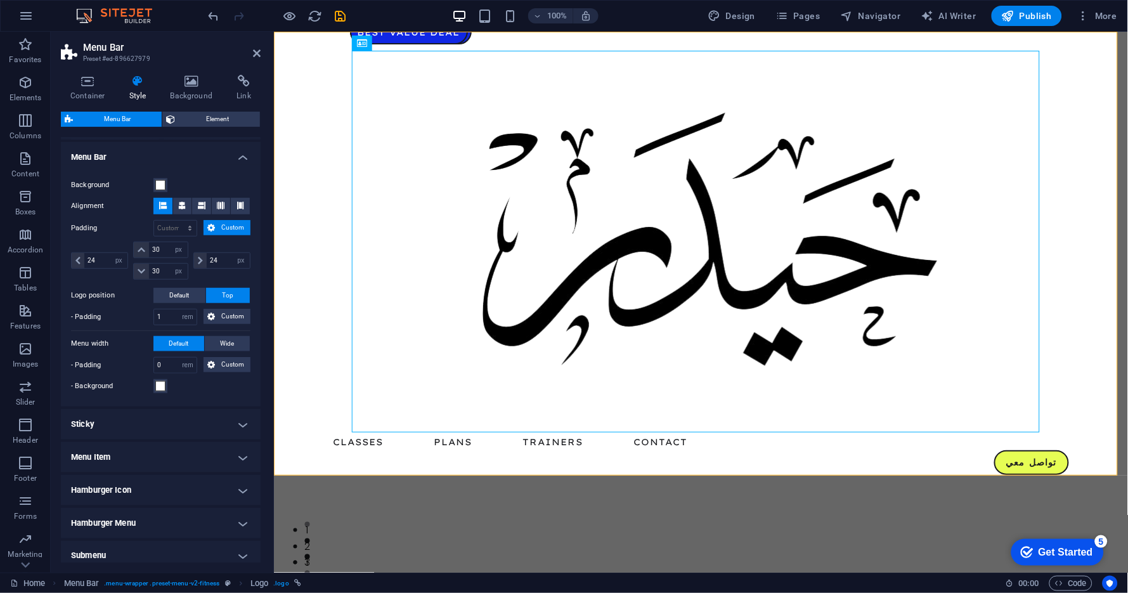
click at [190, 421] on h4 "Sticky" at bounding box center [161, 424] width 200 height 30
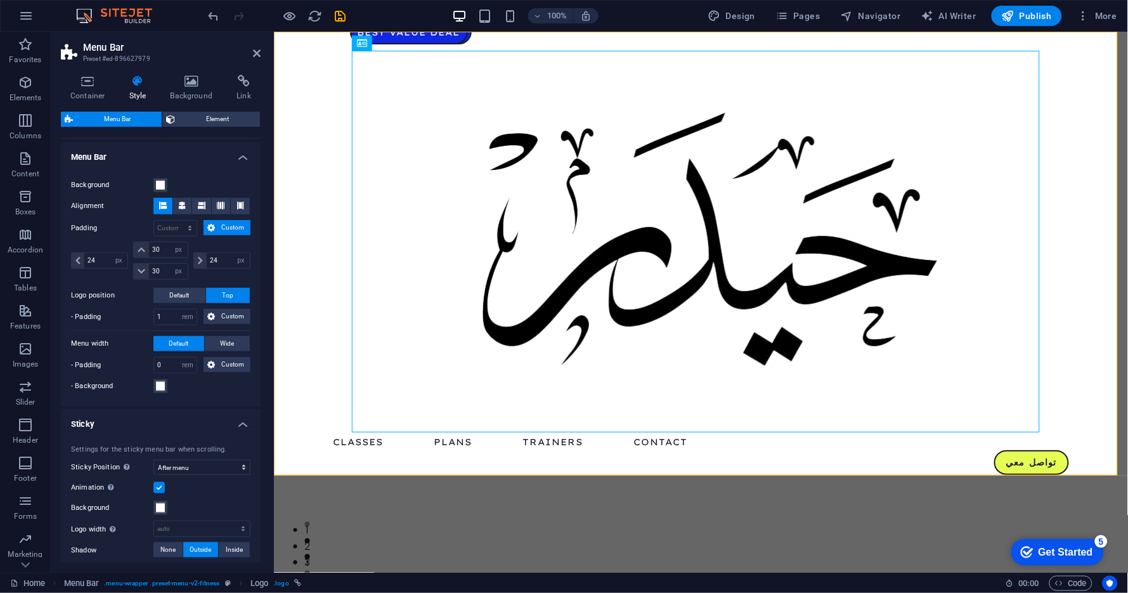
click at [190, 421] on h4 "Sticky" at bounding box center [161, 420] width 200 height 23
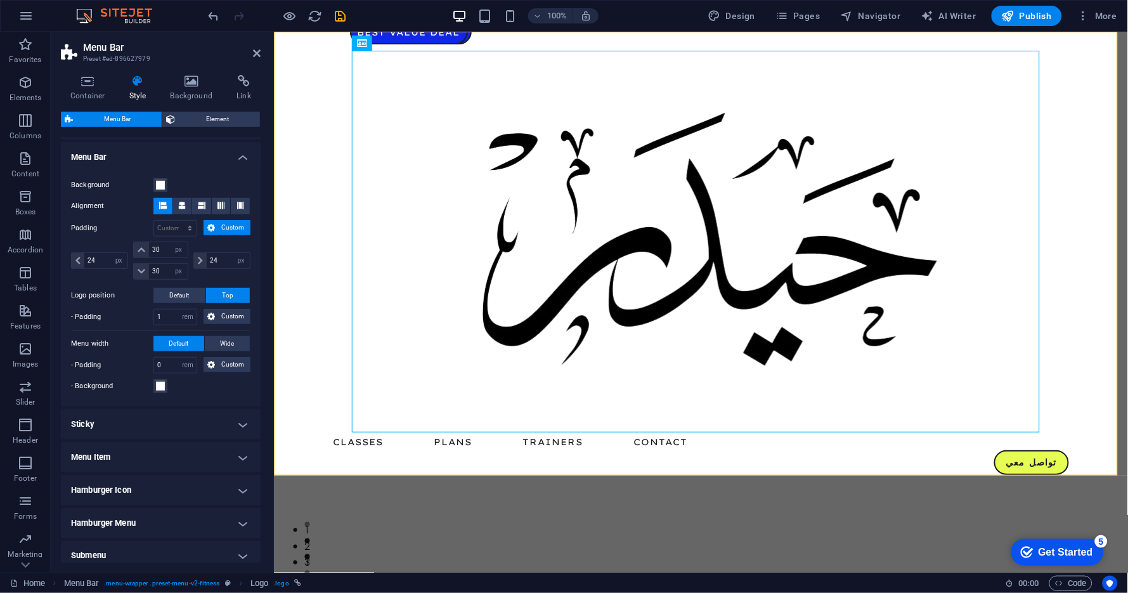
click at [152, 459] on h4 "Menu Item" at bounding box center [161, 457] width 200 height 30
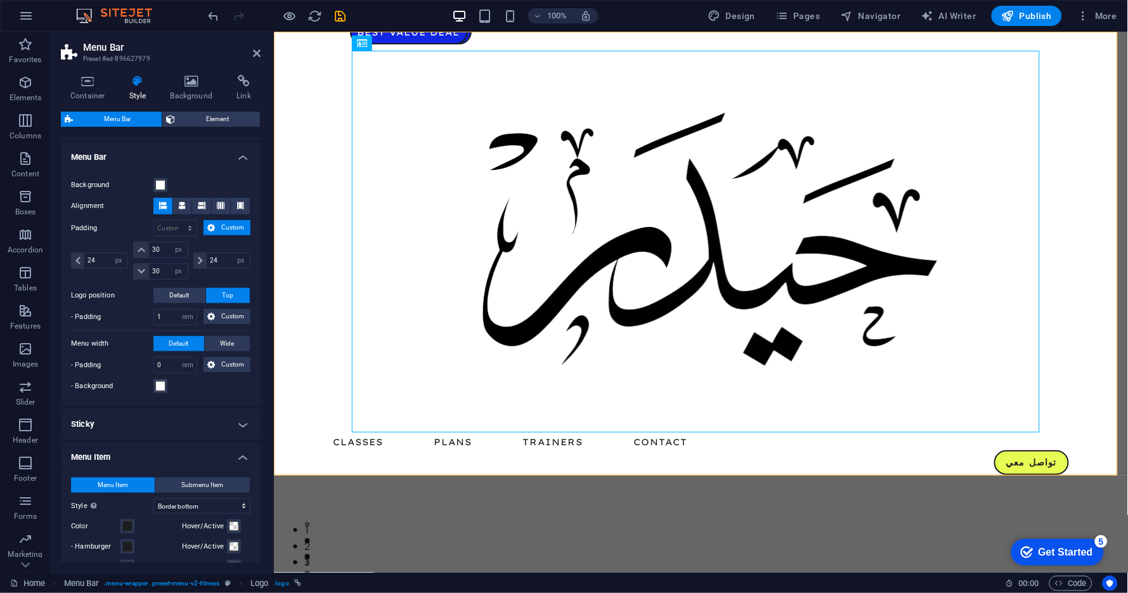
click at [152, 459] on h4 "Menu Item" at bounding box center [161, 453] width 200 height 23
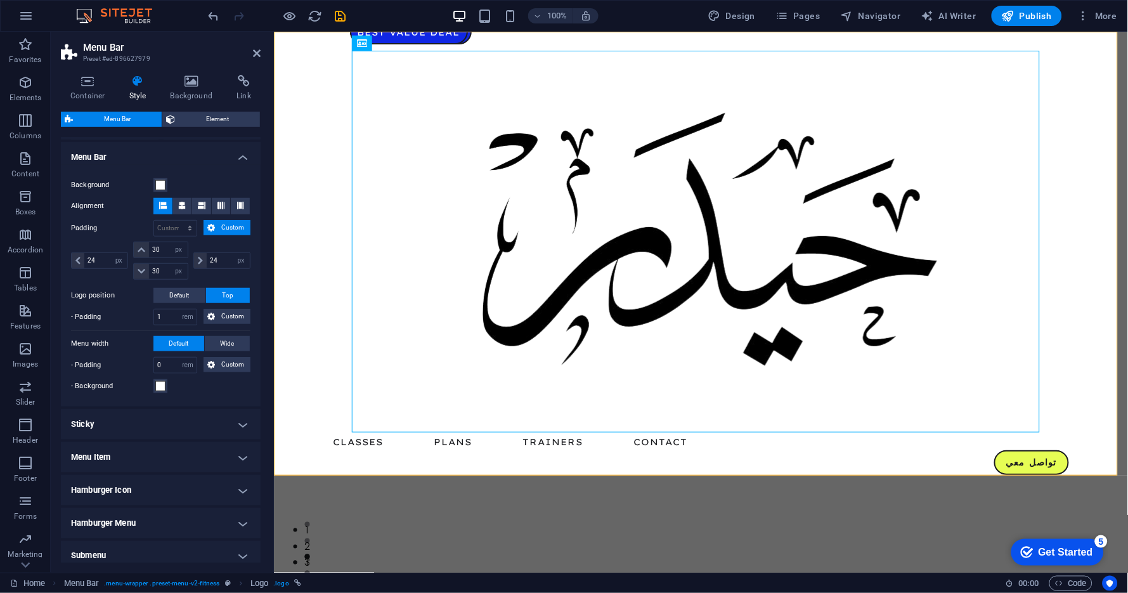
click at [147, 463] on h4 "Menu Item" at bounding box center [161, 457] width 200 height 30
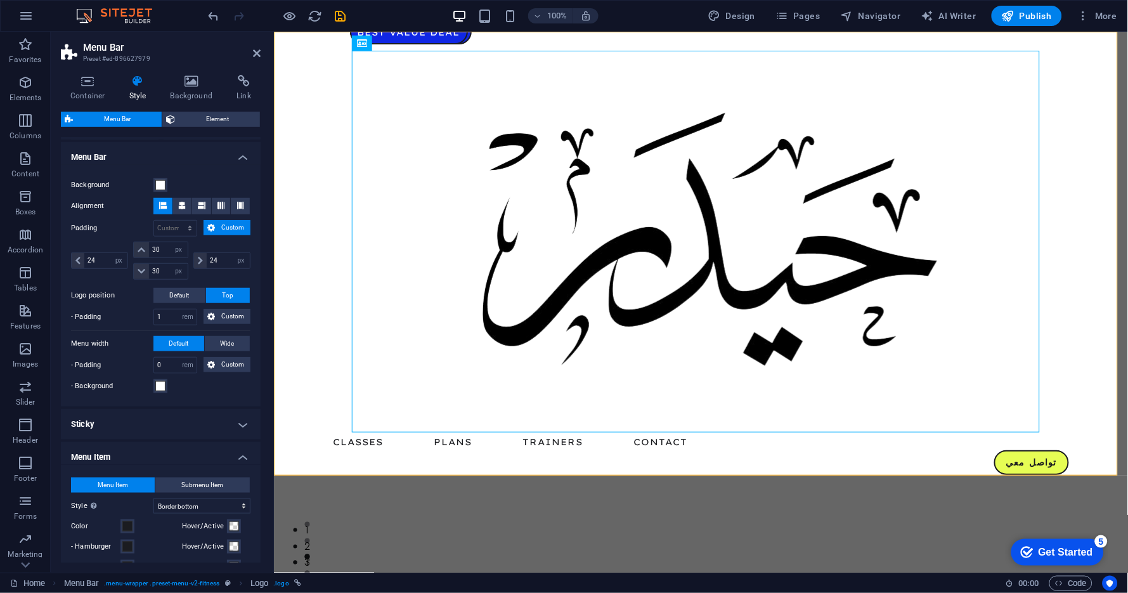
click at [150, 458] on h4 "Menu Item" at bounding box center [161, 453] width 200 height 23
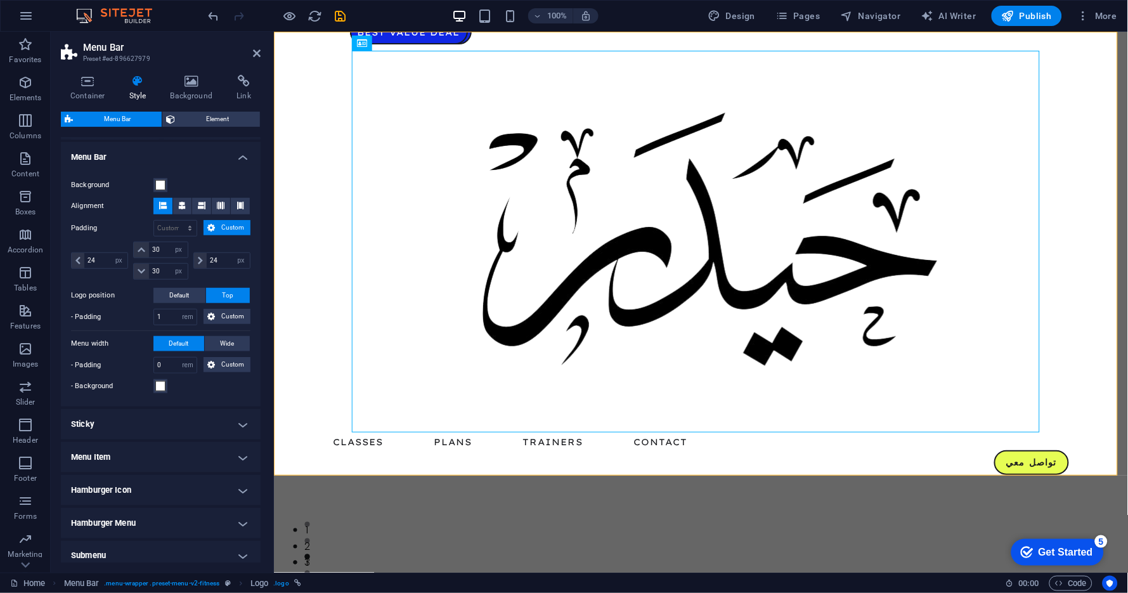
scroll to position [270, 0]
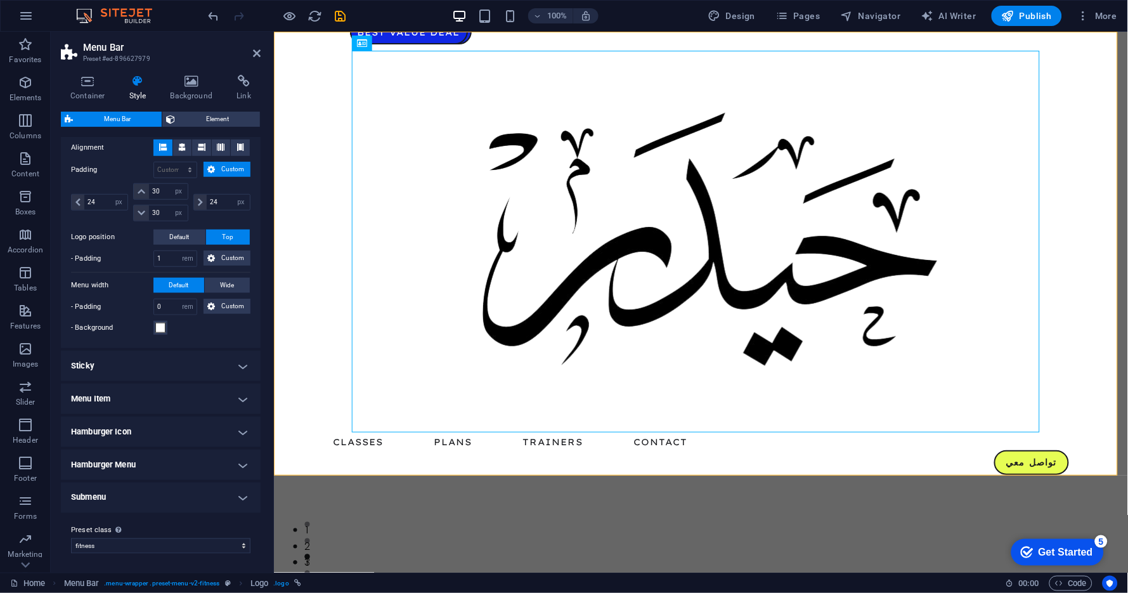
click at [149, 436] on h4 "Hamburger Icon" at bounding box center [161, 432] width 200 height 30
click at [162, 486] on label at bounding box center [158, 485] width 11 height 11
click at [0, 0] on input "Show always Shows the trigger for all viewports." at bounding box center [0, 0] width 0 height 0
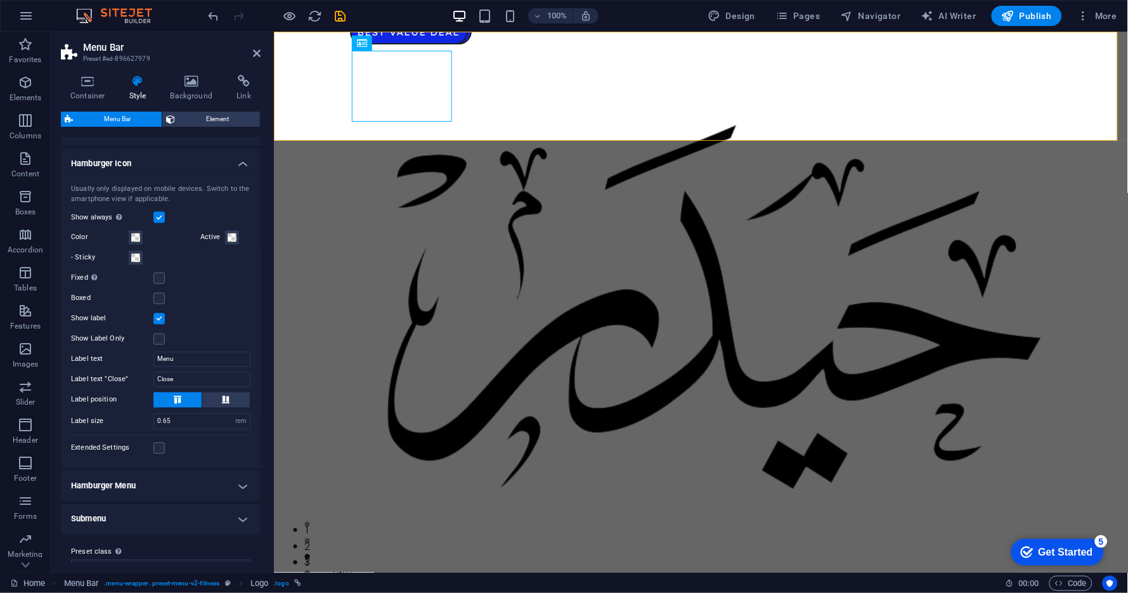
scroll to position [559, 0]
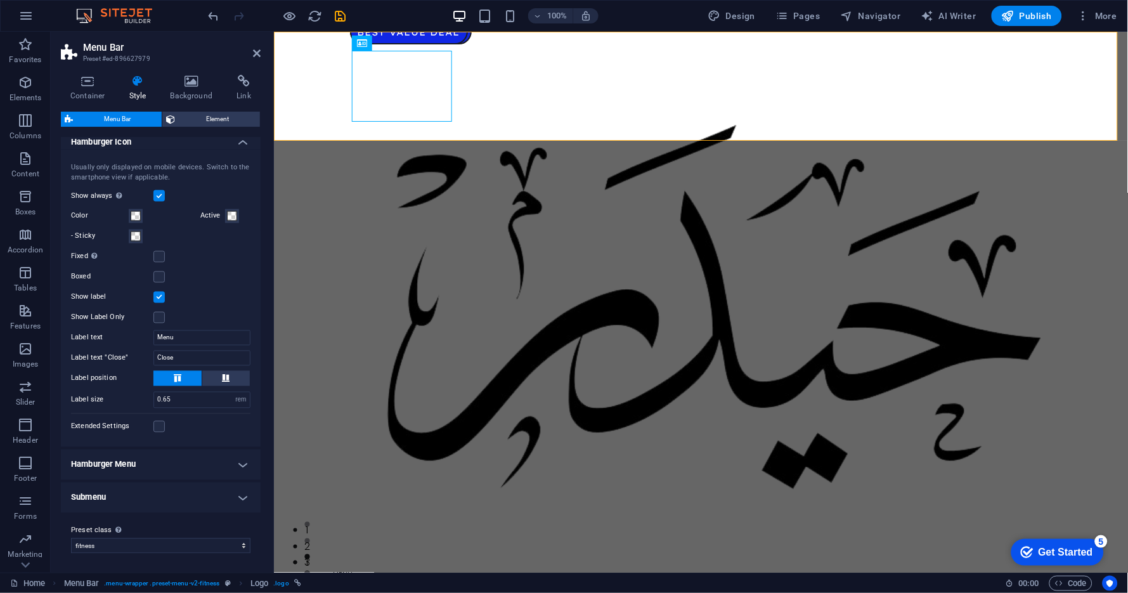
click at [126, 465] on h4 "Hamburger Menu" at bounding box center [161, 465] width 200 height 30
click at [160, 518] on span at bounding box center [160, 519] width 10 height 10
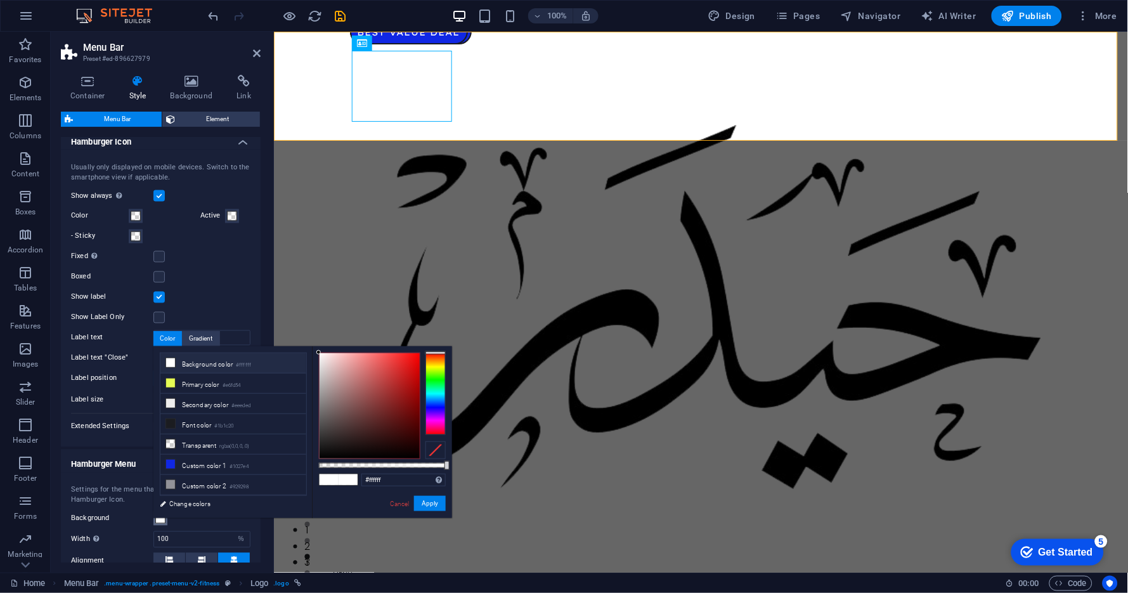
click at [160, 518] on span at bounding box center [160, 519] width 10 height 10
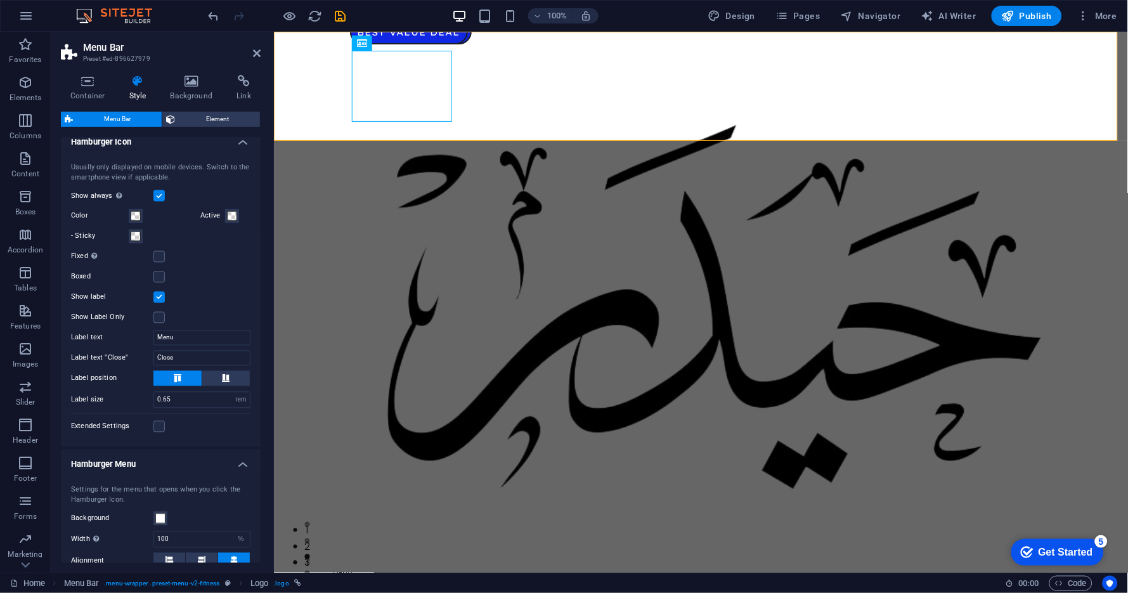
click at [120, 465] on h4 "Hamburger Menu" at bounding box center [161, 461] width 200 height 23
click at [125, 547] on select "fitness Add preset class" at bounding box center [161, 546] width 180 height 15
click at [127, 545] on select "fitness Add preset class" at bounding box center [161, 546] width 180 height 15
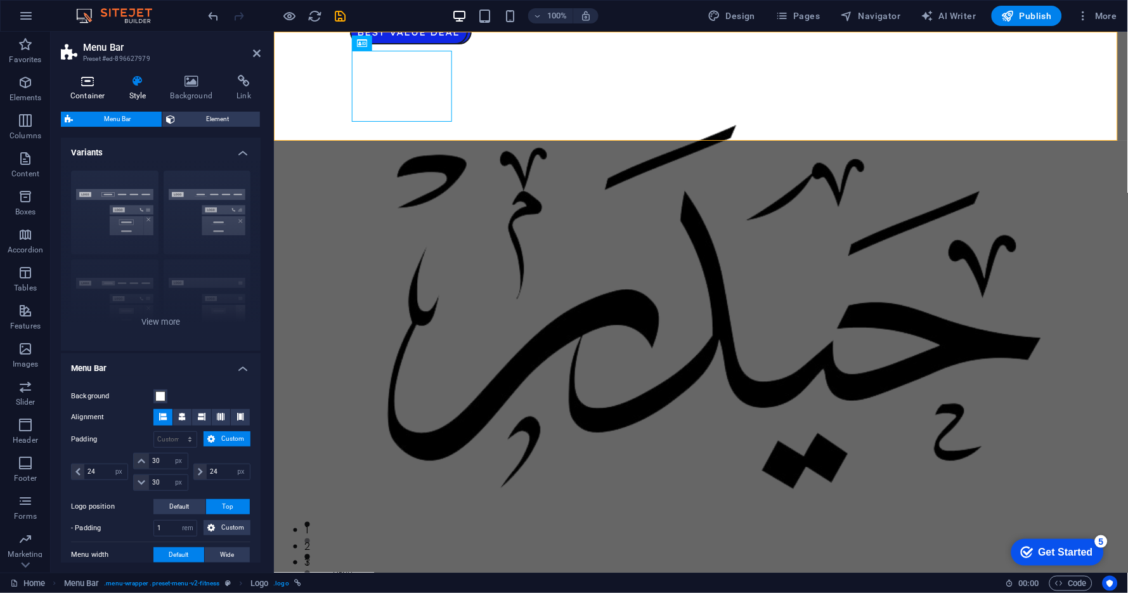
click at [89, 86] on icon at bounding box center [88, 81] width 54 height 13
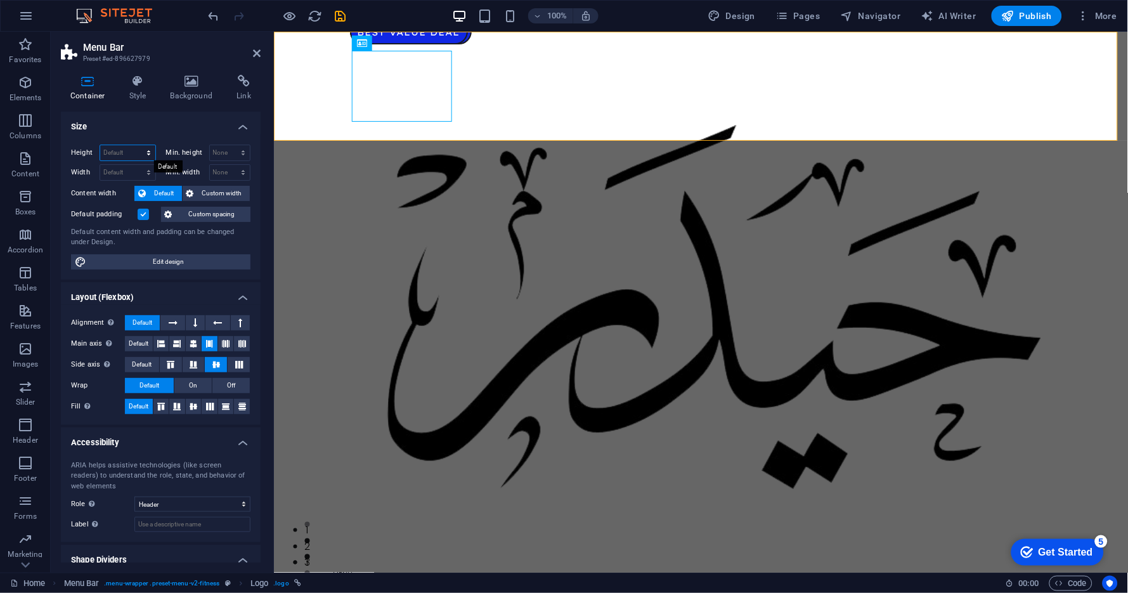
click at [147, 150] on select "Default px rem % vh vw" at bounding box center [127, 152] width 55 height 15
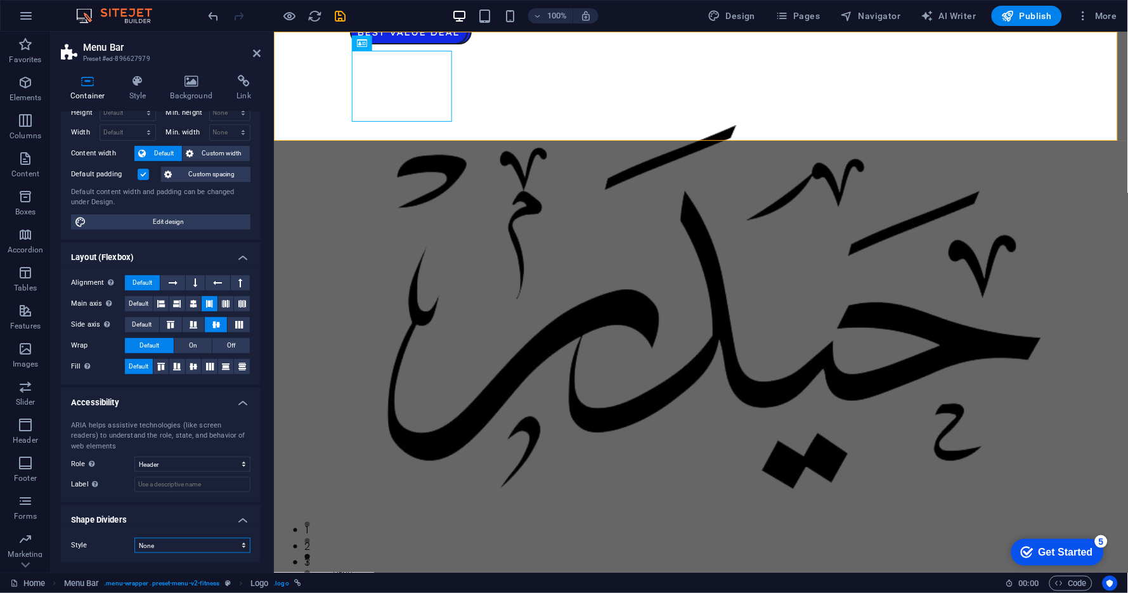
click at [147, 545] on select "None Triangle Square Diagonal Polygon 1 Polygon 2 Zigzag Multiple Zigzags Waves…" at bounding box center [192, 545] width 116 height 15
select select "triangle"
click at [134, 538] on select "None Triangle Square Diagonal Polygon 1 Polygon 2 Zigzag Multiple Zigzags Waves…" at bounding box center [192, 545] width 116 height 15
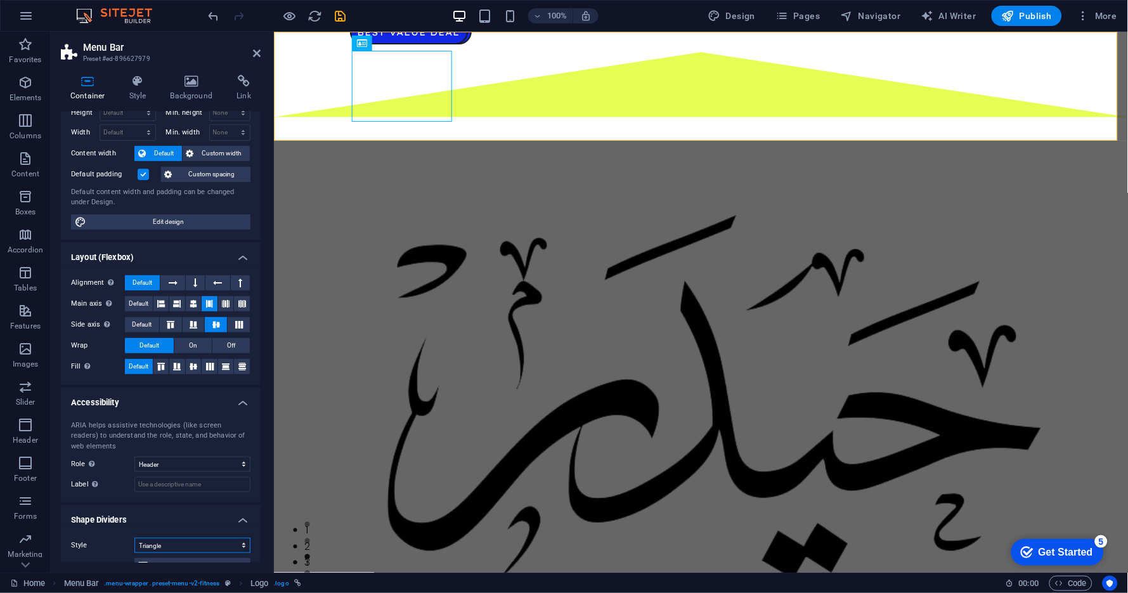
click at [178, 545] on select "None Triangle Square Diagonal Polygon 1 Polygon 2 Zigzag Multiple Zigzags Waves…" at bounding box center [192, 545] width 116 height 15
click at [134, 538] on select "None Triangle Square Diagonal Polygon 1 Polygon 2 Zigzag Multiple Zigzags Waves…" at bounding box center [192, 545] width 116 height 15
click at [573, 108] on div "Classes Plans Trainers Contact تواصل معي" at bounding box center [700, 388] width 854 height 714
click at [415, 140] on div at bounding box center [701, 400] width 736 height 521
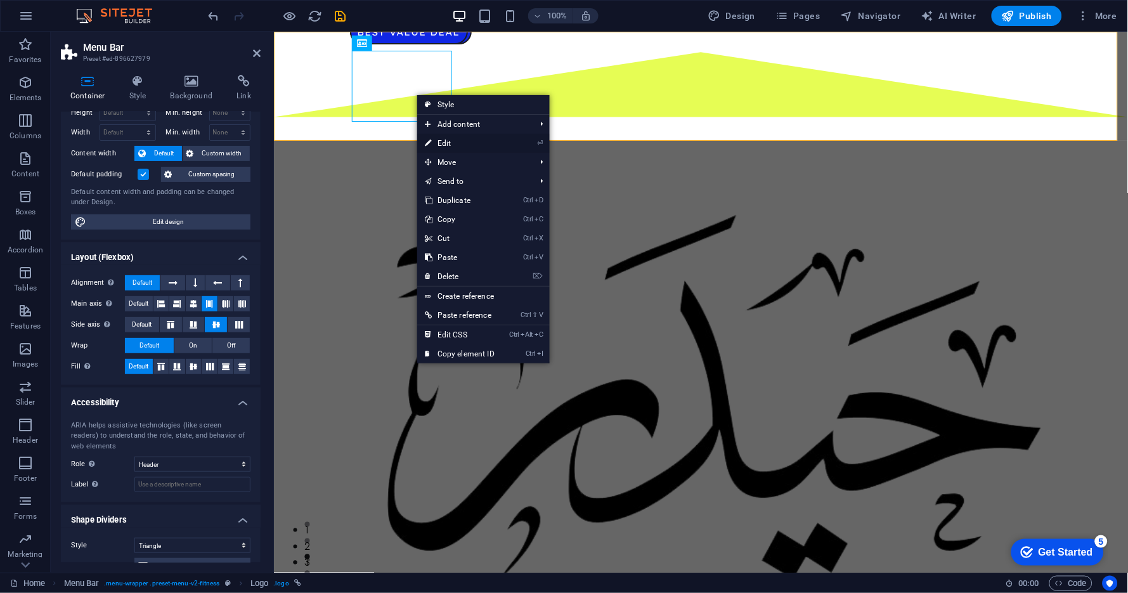
click at [448, 142] on link "⏎ Edit" at bounding box center [459, 143] width 85 height 19
select select "%"
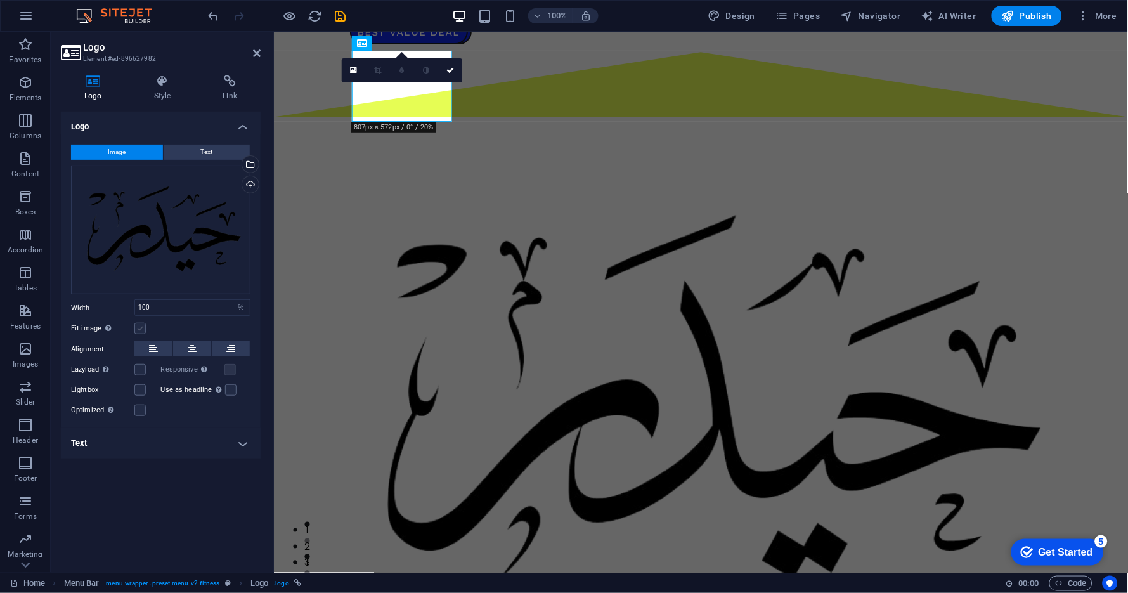
click at [141, 329] on label at bounding box center [139, 328] width 11 height 11
click at [0, 0] on input "Fit image Automatically fit image to a fixed width and height" at bounding box center [0, 0] width 0 height 0
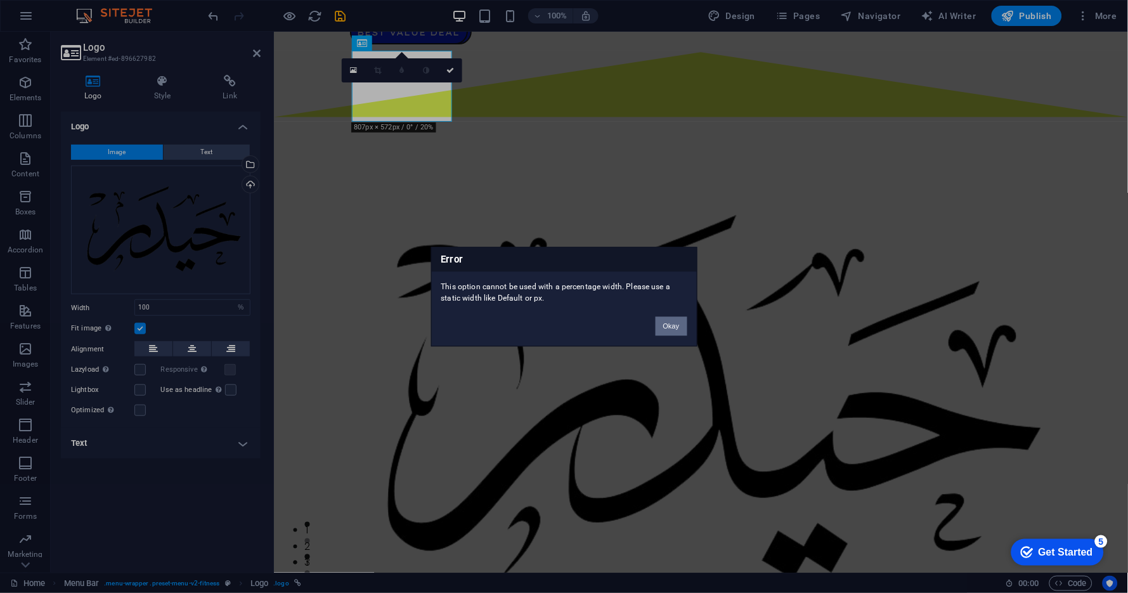
click at [675, 323] on button "Okay" at bounding box center [672, 326] width 32 height 19
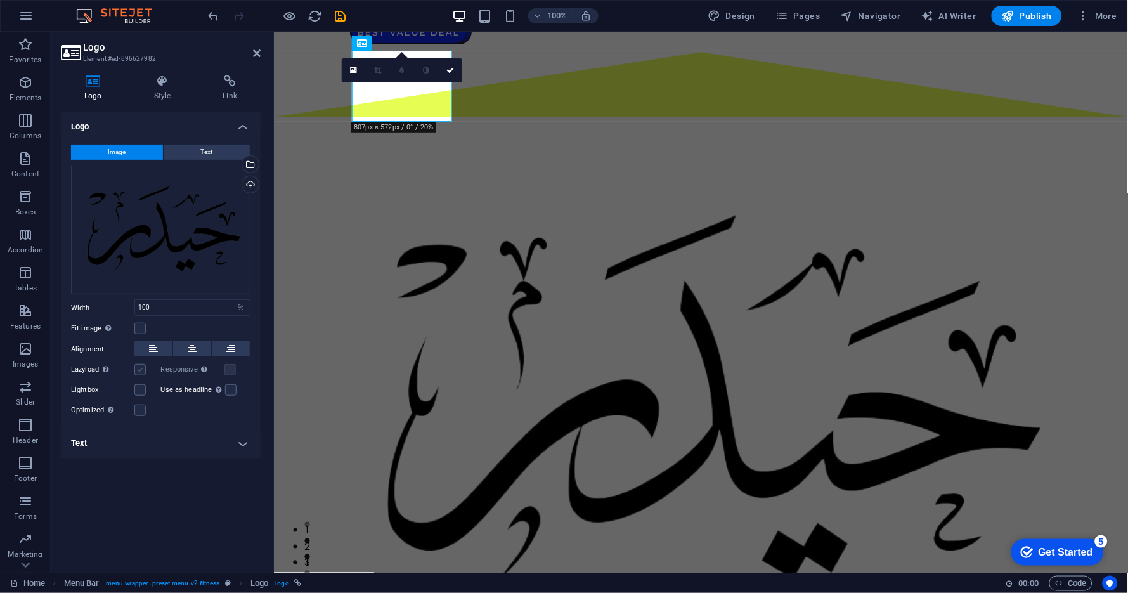
click at [141, 371] on label at bounding box center [139, 369] width 11 height 11
click at [0, 0] on input "Lazyload Loading images after the page loads improves page speed." at bounding box center [0, 0] width 0 height 0
click at [141, 371] on label at bounding box center [139, 369] width 11 height 11
click at [0, 0] on input "Lazyload Loading images after the page loads improves page speed." at bounding box center [0, 0] width 0 height 0
click at [139, 391] on label at bounding box center [139, 389] width 11 height 11
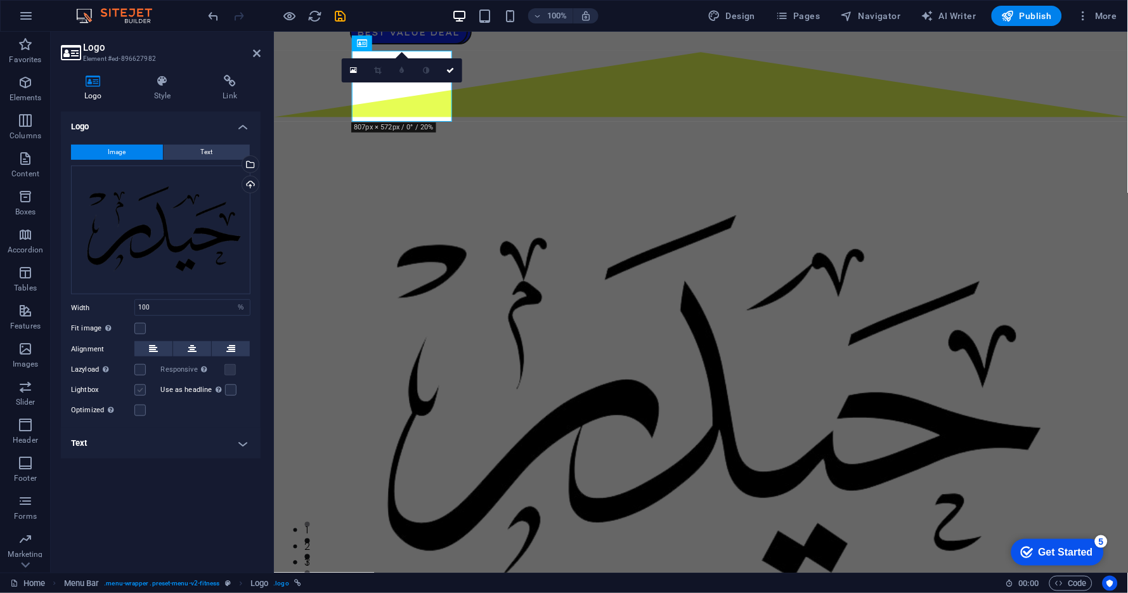
click at [0, 0] on input "Lightbox" at bounding box center [0, 0] width 0 height 0
click at [139, 391] on label at bounding box center [139, 389] width 11 height 11
click at [0, 0] on input "Lightbox" at bounding box center [0, 0] width 0 height 0
click at [138, 407] on label at bounding box center [139, 410] width 11 height 11
click at [0, 0] on input "Optimized Images are compressed to improve page speed." at bounding box center [0, 0] width 0 height 0
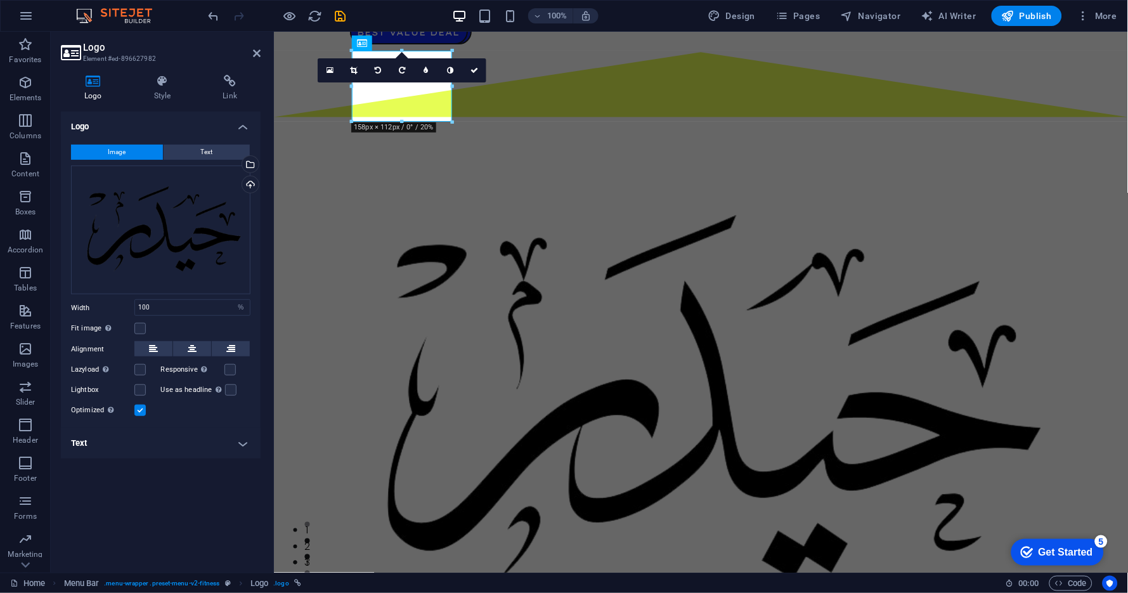
click at [138, 407] on label at bounding box center [139, 410] width 11 height 11
click at [0, 0] on input "Optimized Images are compressed to improve page speed." at bounding box center [0, 0] width 0 height 0
click at [233, 389] on label at bounding box center [230, 389] width 11 height 11
click at [0, 0] on input "Use as headline The image will be wrapped in an H1 headline tag. Useful for giv…" at bounding box center [0, 0] width 0 height 0
click at [233, 389] on label at bounding box center [230, 389] width 11 height 11
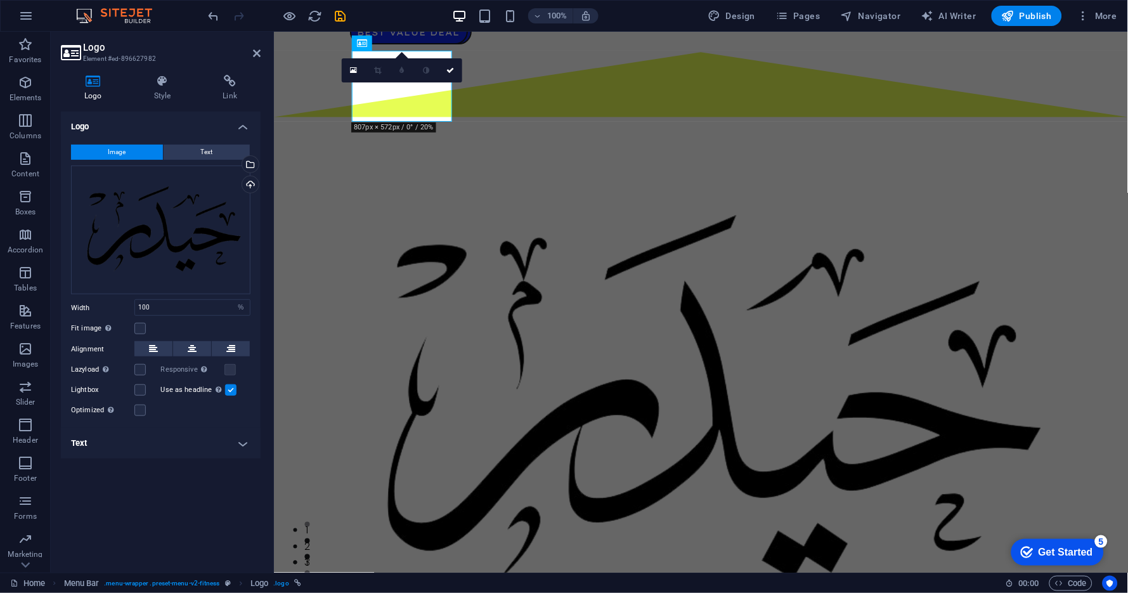
click at [0, 0] on input "Use as headline The image will be wrapped in an H1 headline tag. Useful for giv…" at bounding box center [0, 0] width 0 height 0
click at [233, 367] on label at bounding box center [230, 369] width 11 height 11
click at [167, 82] on icon at bounding box center [163, 81] width 64 height 13
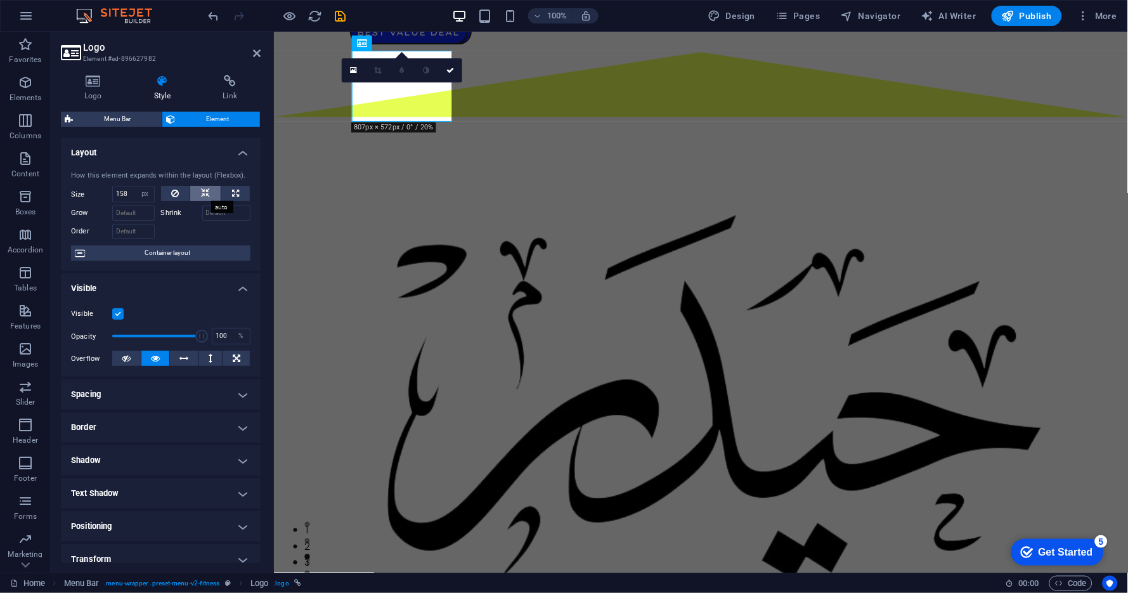
click at [201, 191] on icon at bounding box center [205, 193] width 9 height 15
select select "DISABLED_OPTION_VALUE"
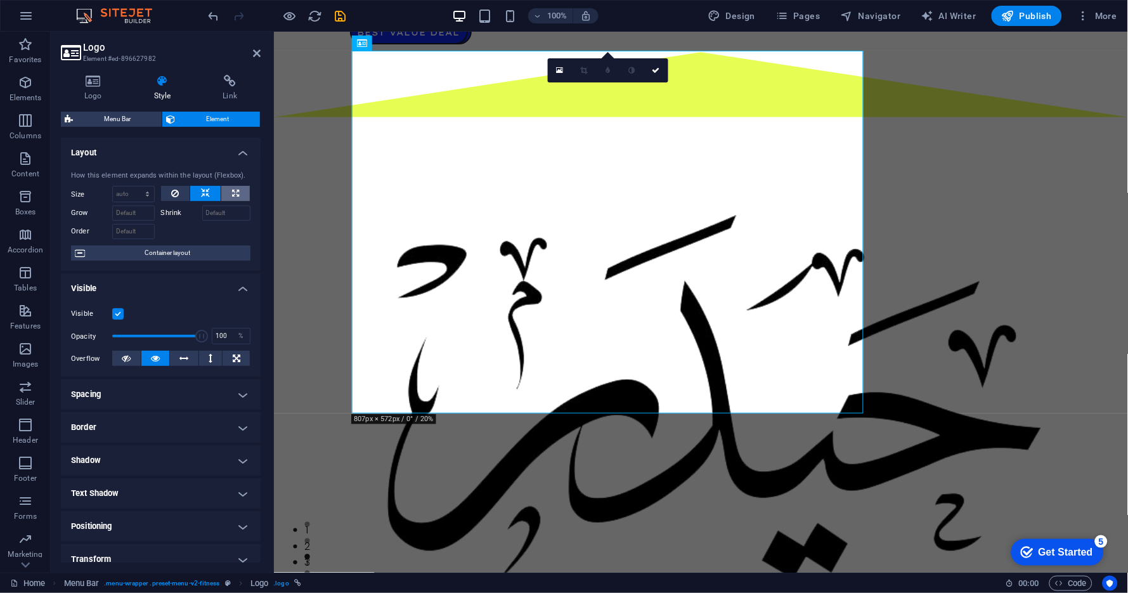
click at [235, 192] on icon at bounding box center [235, 193] width 7 height 15
type input "100"
select select "%"
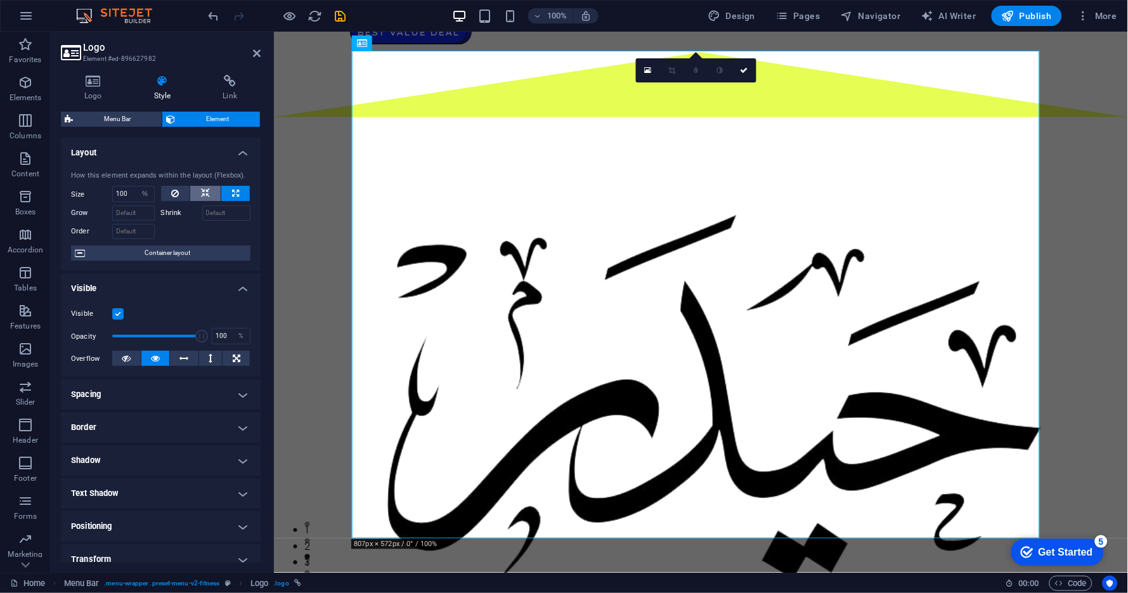
click at [208, 193] on icon at bounding box center [205, 193] width 9 height 15
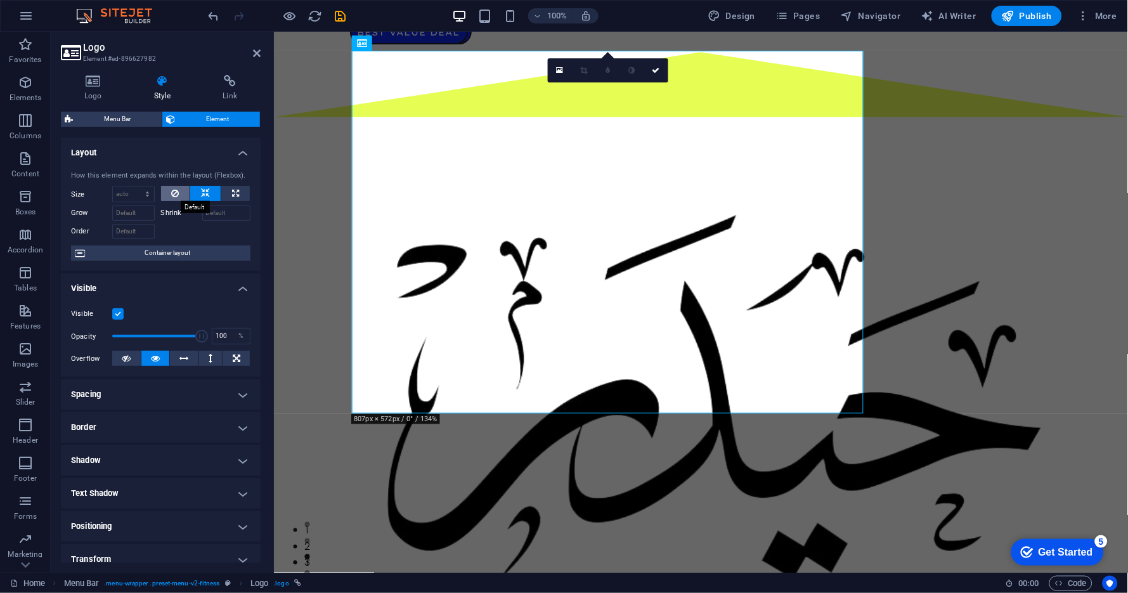
click at [179, 193] on button at bounding box center [175, 193] width 29 height 15
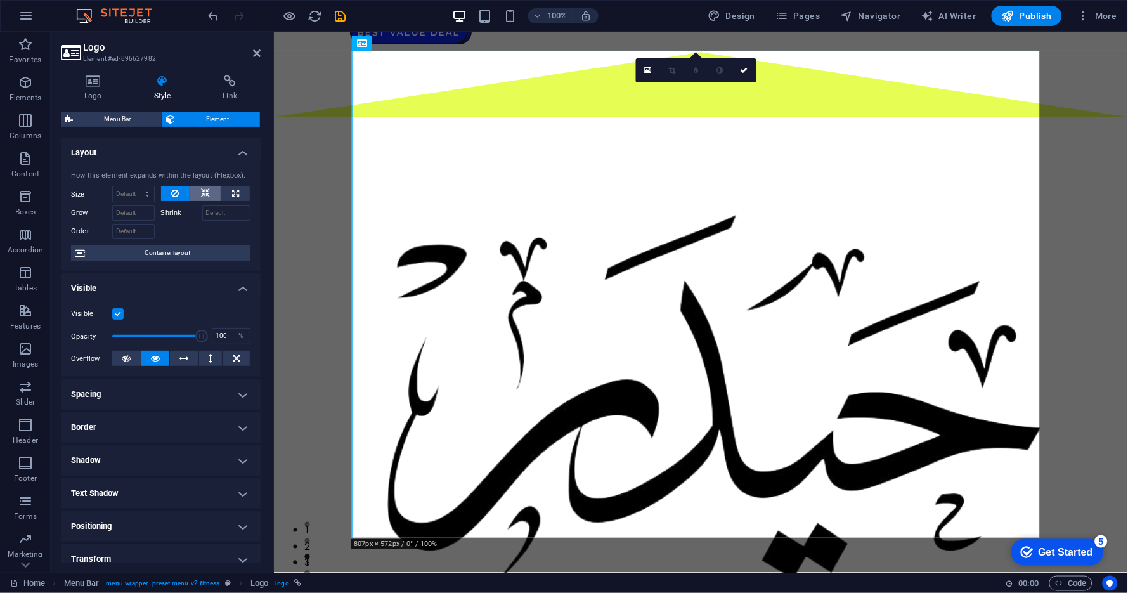
click at [204, 192] on icon at bounding box center [205, 193] width 9 height 15
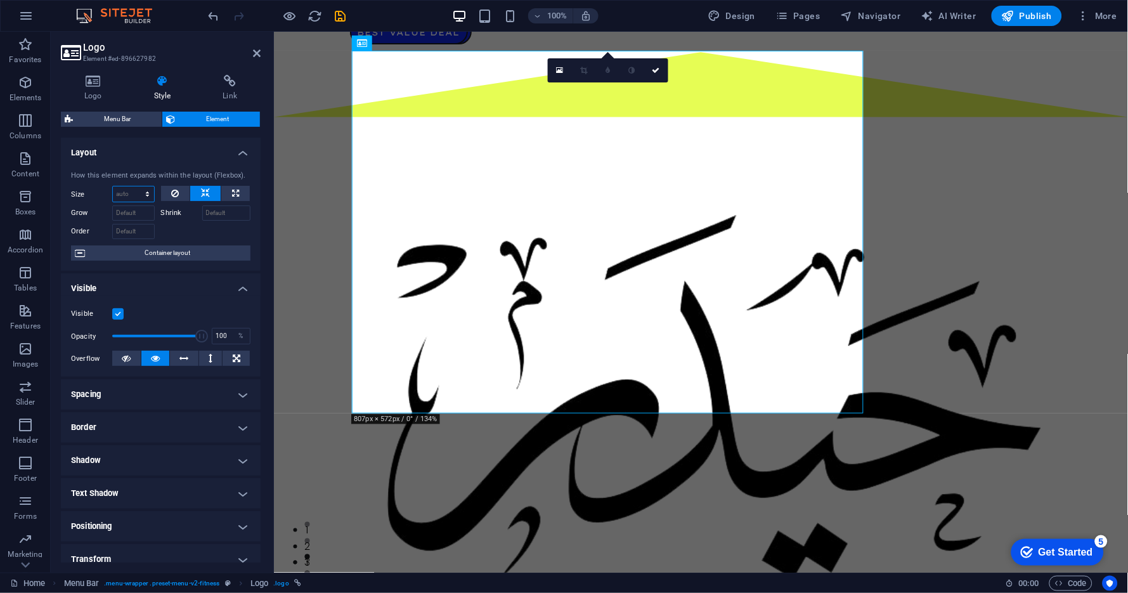
click at [148, 193] on select "Default auto px % 1/1 1/2 1/3 1/4 1/5 1/6 1/7 1/8 1/9 1/10" at bounding box center [133, 193] width 41 height 15
select select "px"
click at [134, 186] on select "Default auto px % 1/1 1/2 1/3 1/4 1/5 1/6 1/7 1/8 1/9 1/10" at bounding box center [133, 193] width 41 height 15
type input "0"
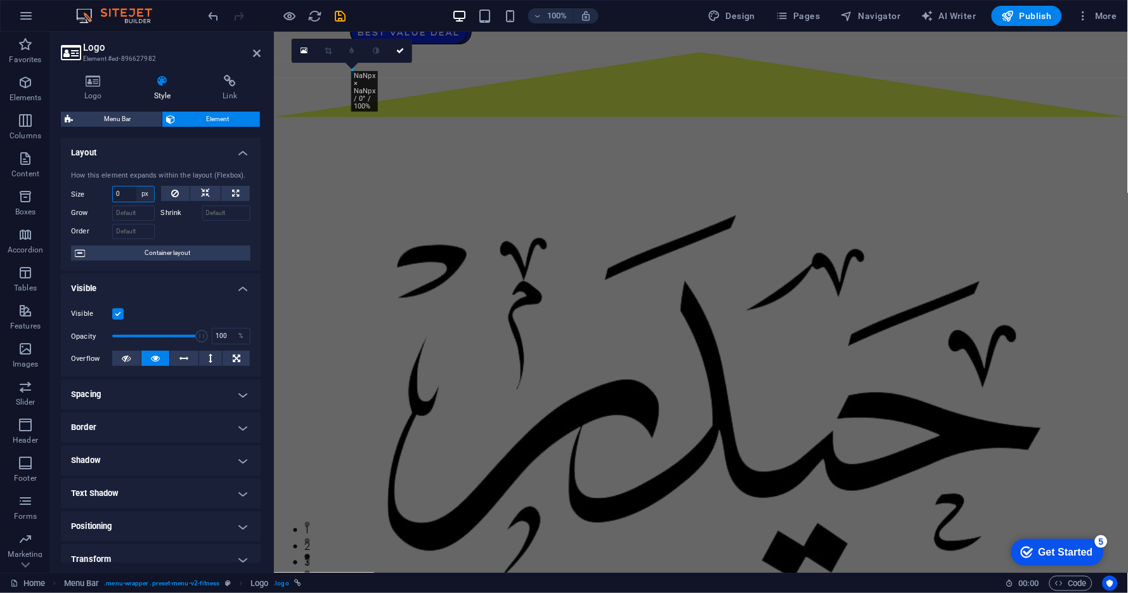
click at [145, 191] on select "Default auto px % 1/1 1/2 1/3 1/4 1/5 1/6 1/7 1/8 1/9 1/10" at bounding box center [145, 193] width 18 height 15
select select "auto"
click at [136, 186] on select "Default auto px % 1/1 1/2 1/3 1/4 1/5 1/6 1/7 1/8 1/9 1/10" at bounding box center [145, 193] width 18 height 15
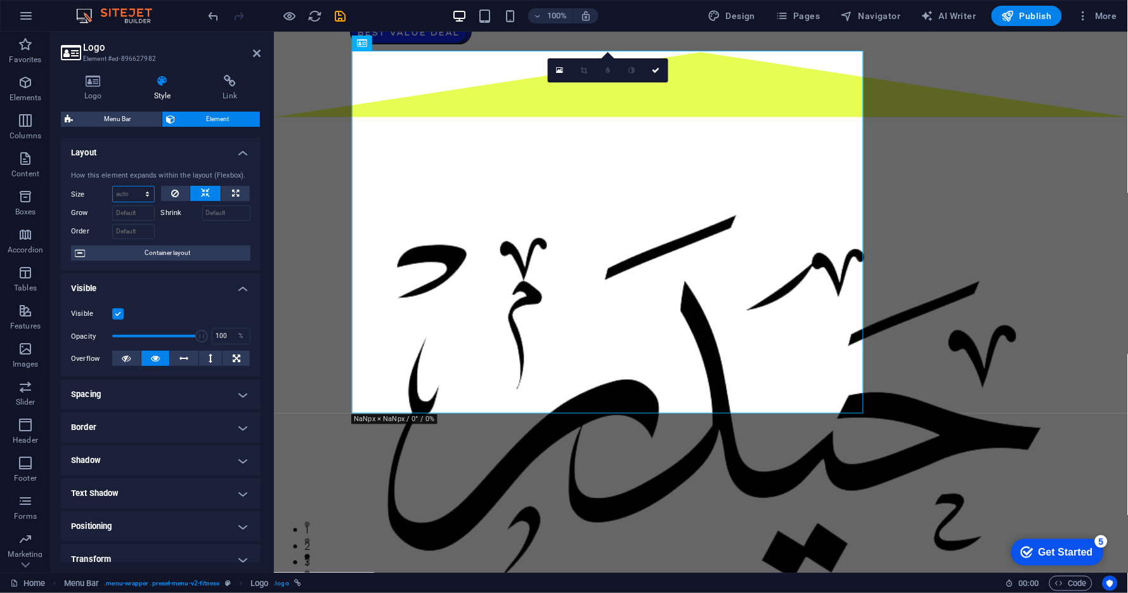
click at [147, 193] on select "Default auto px % 1/1 1/2 1/3 1/4 1/5 1/6 1/7 1/8 1/9 1/10" at bounding box center [133, 193] width 41 height 15
select select "1/2"
click at [134, 186] on select "Default auto px % 1/1 1/2 1/3 1/4 1/5 1/6 1/7 1/8 1/9 1/10" at bounding box center [133, 193] width 41 height 15
type input "50"
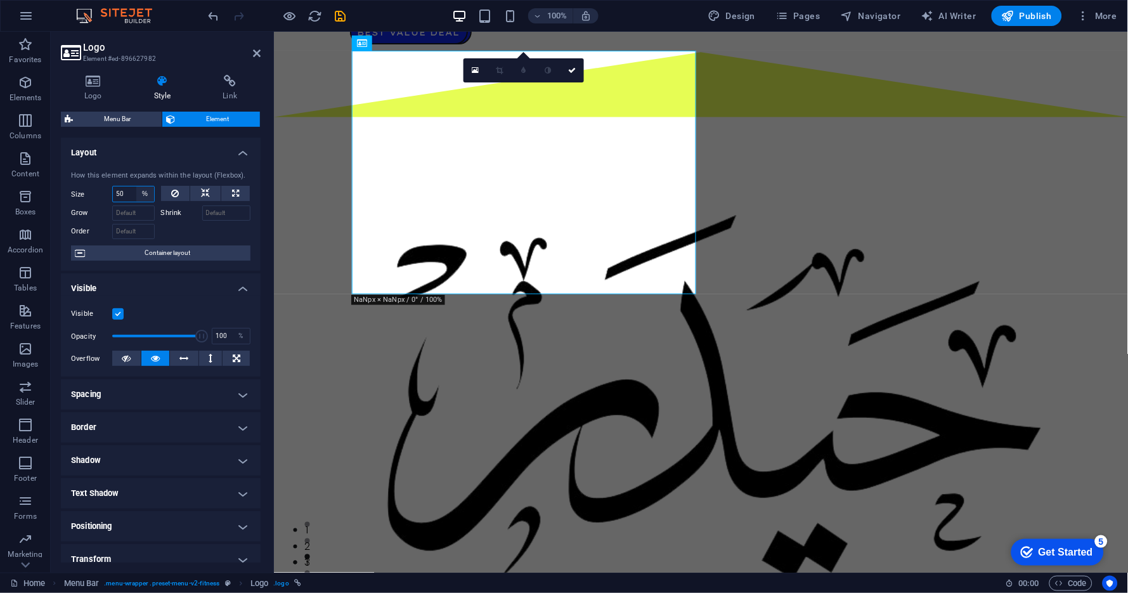
click at [148, 195] on select "Default auto px % 1/1 1/2 1/3 1/4 1/5 1/6 1/7 1/8 1/9 1/10" at bounding box center [145, 193] width 18 height 15
select select "1/3"
click at [136, 186] on select "Default auto px % 1/1 1/2 1/3 1/4 1/5 1/6 1/7 1/8 1/9 1/10" at bounding box center [145, 193] width 18 height 15
type input "33.33"
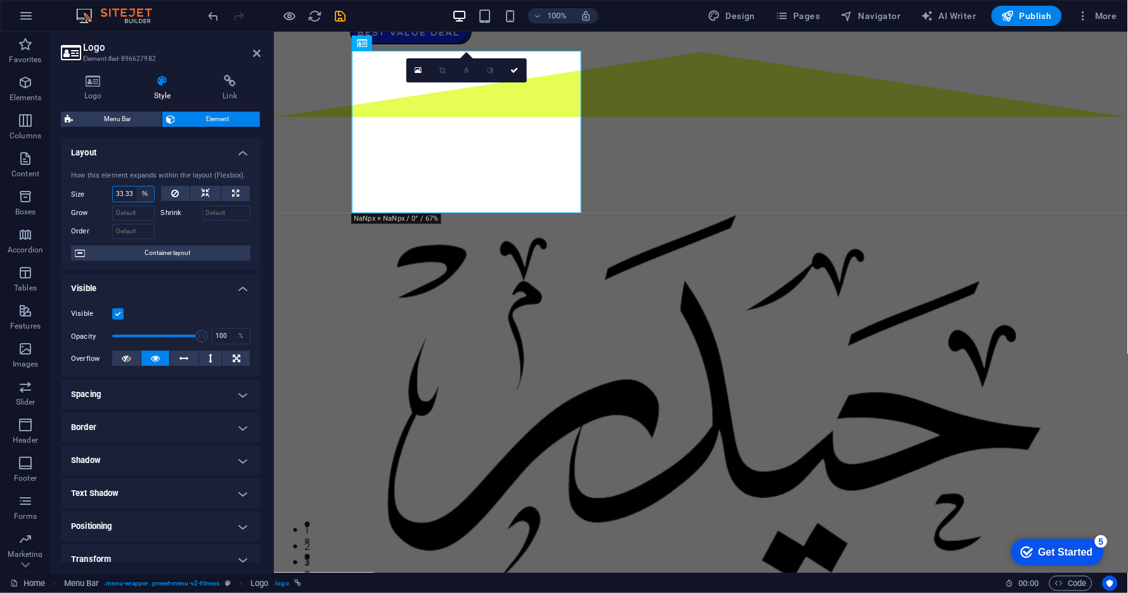
click at [145, 192] on select "Default auto px % 1/1 1/2 1/3 1/4 1/5 1/6 1/7 1/8 1/9 1/10" at bounding box center [145, 193] width 18 height 15
select select "1/6"
click at [136, 186] on select "Default auto px % 1/1 1/2 1/3 1/4 1/5 1/6 1/7 1/8 1/9 1/10" at bounding box center [145, 193] width 18 height 15
type input "16.66"
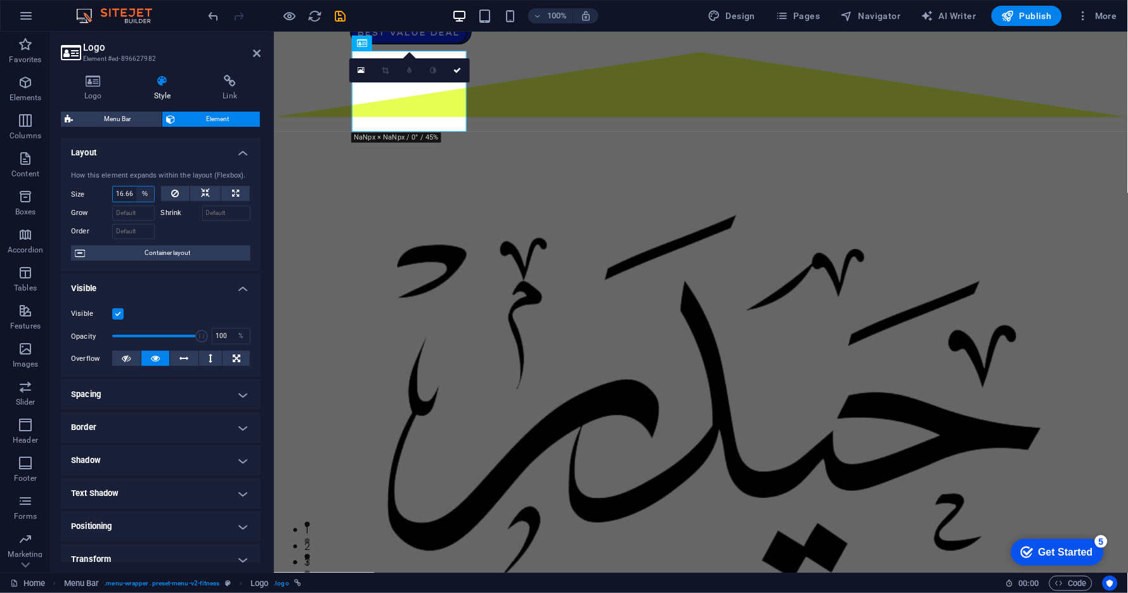
click at [147, 197] on select "Default auto px % 1/1 1/2 1/3 1/4 1/5 1/6 1/7 1/8 1/9 1/10" at bounding box center [145, 193] width 18 height 15
select select "1/5"
click at [136, 186] on select "Default auto px % 1/1 1/2 1/3 1/4 1/5 1/6 1/7 1/8 1/9 1/10" at bounding box center [145, 193] width 18 height 15
type input "20"
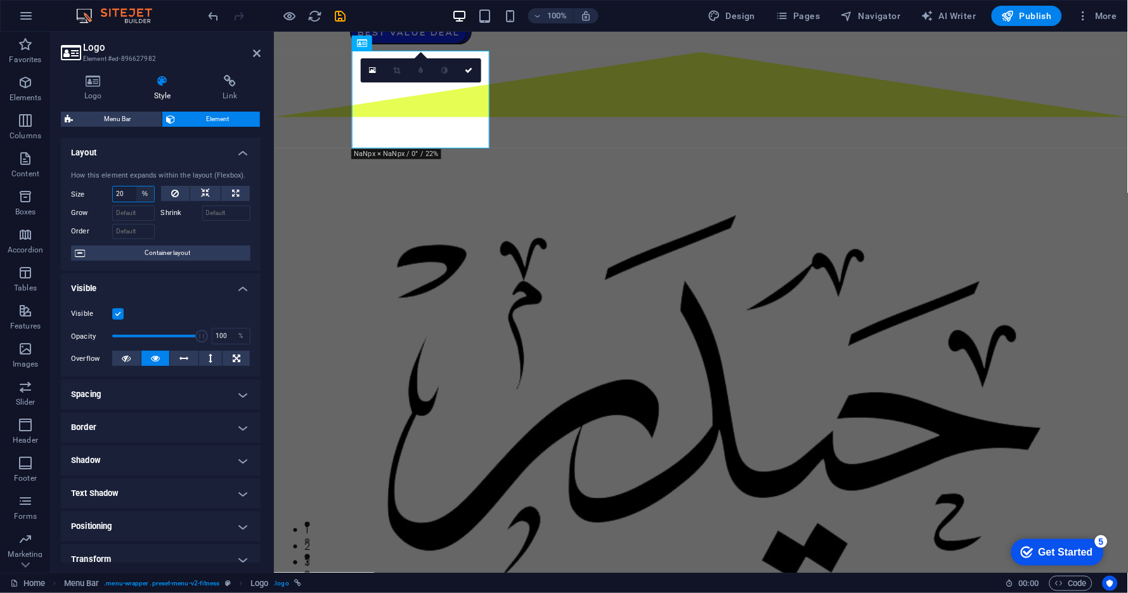
click at [143, 193] on select "Default auto px % 1/1 1/2 1/3 1/4 1/5 1/6 1/7 1/8 1/9 1/10" at bounding box center [145, 193] width 18 height 15
select select "1/7"
click at [136, 186] on select "Default auto px % 1/1 1/2 1/3 1/4 1/5 1/6 1/7 1/8 1/9 1/10" at bounding box center [145, 193] width 18 height 15
type input "14.28"
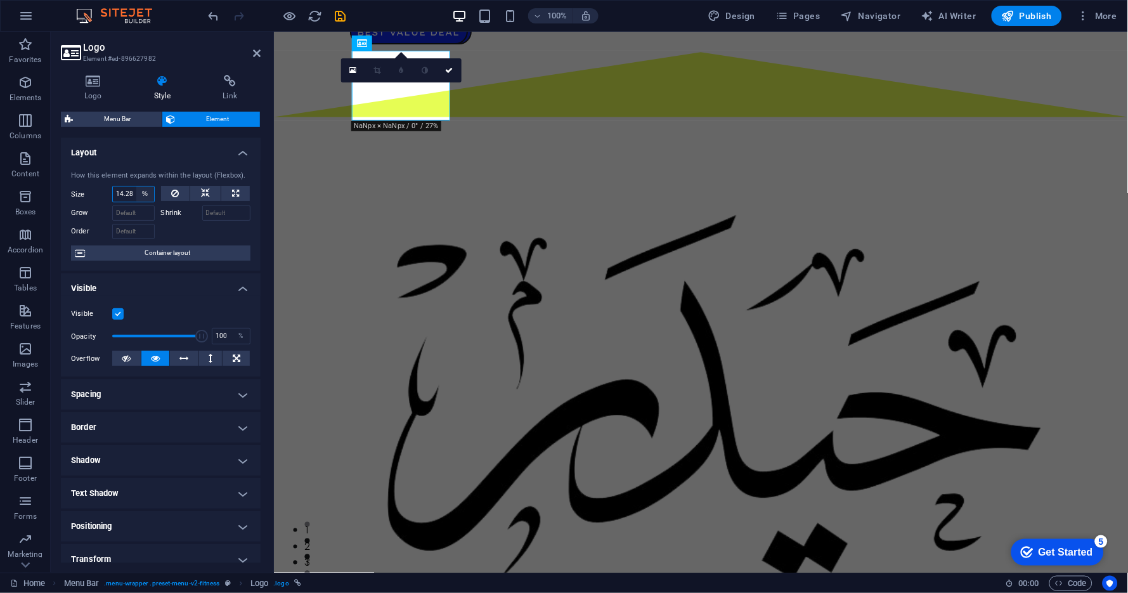
click at [147, 188] on select "Default auto px % 1/1 1/2 1/3 1/4 1/5 1/6 1/7 1/8 1/9 1/10" at bounding box center [145, 193] width 18 height 15
select select "1/9"
click at [136, 186] on select "Default auto px % 1/1 1/2 1/3 1/4 1/5 1/6 1/7 1/8 1/9 1/10" at bounding box center [145, 193] width 18 height 15
type input "11.11"
select select "%"
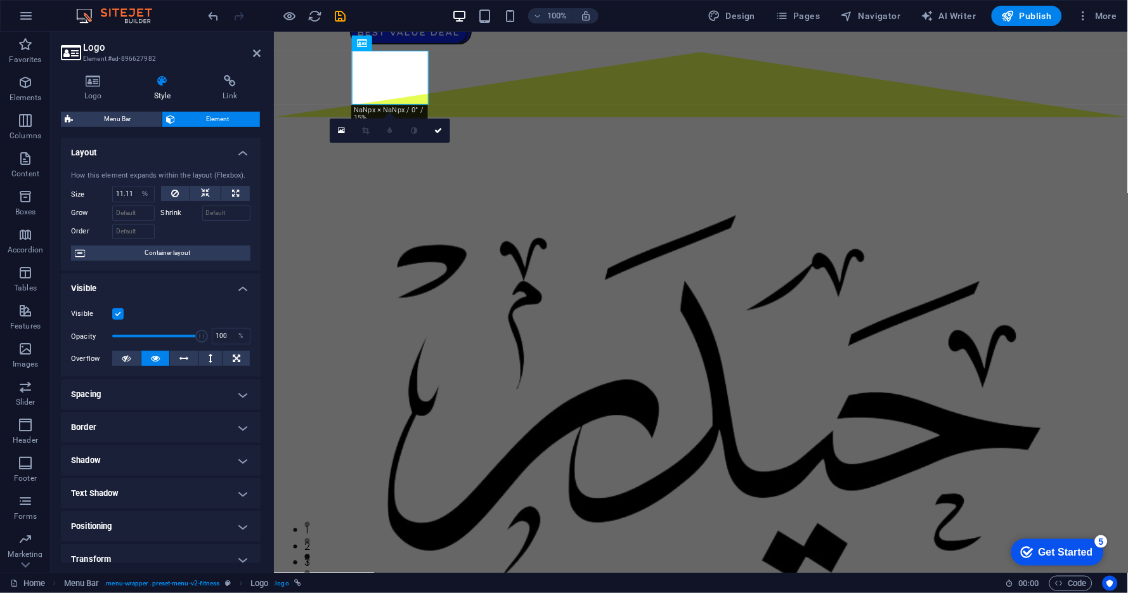
click at [122, 429] on h4 "Border" at bounding box center [161, 427] width 200 height 30
click at [126, 424] on h4 "Border" at bounding box center [161, 423] width 200 height 23
click at [126, 424] on h4 "Border" at bounding box center [161, 427] width 200 height 30
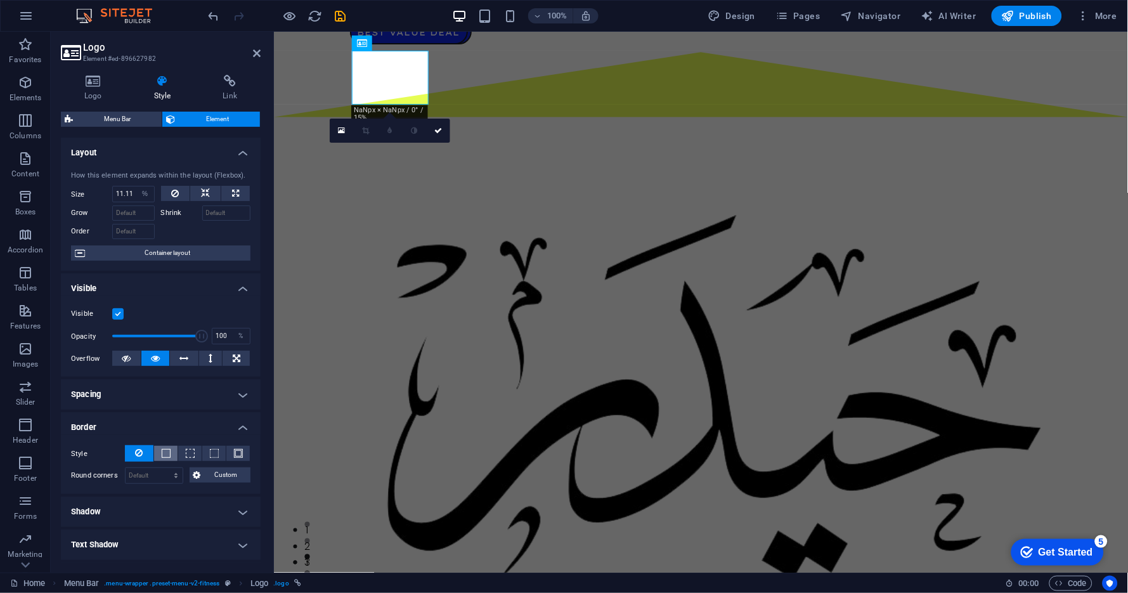
click at [165, 452] on span at bounding box center [166, 453] width 9 height 9
click at [140, 452] on icon at bounding box center [140, 452] width 8 height 15
click at [119, 424] on h4 "Border" at bounding box center [161, 423] width 200 height 23
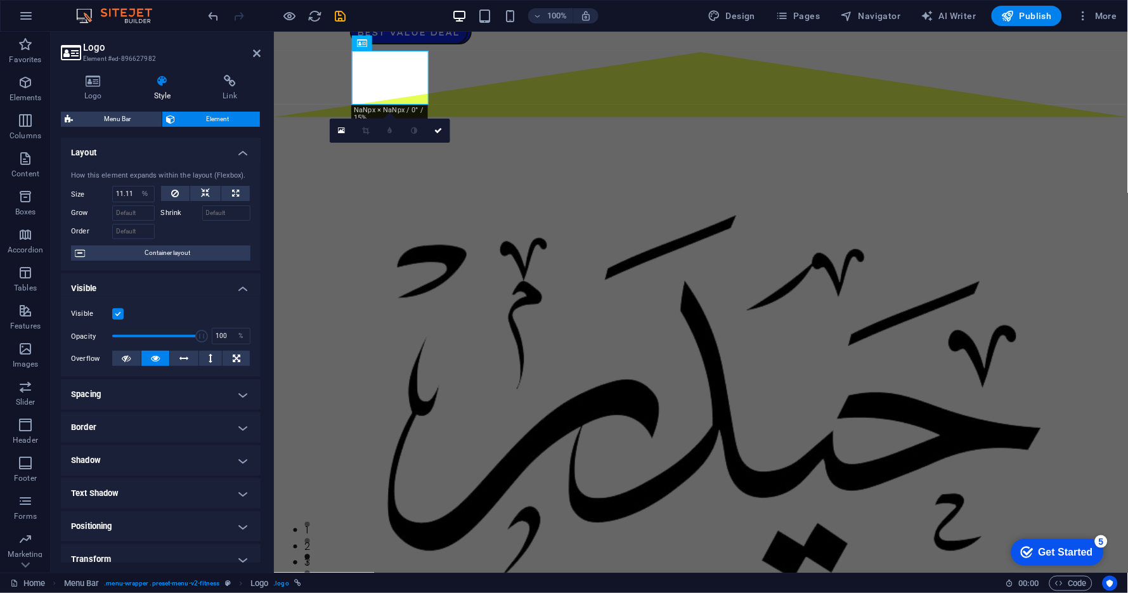
click at [111, 455] on h4 "Shadow" at bounding box center [161, 460] width 200 height 30
click at [111, 455] on h4 "Shadow" at bounding box center [161, 456] width 200 height 23
click at [111, 491] on h4 "Text Shadow" at bounding box center [161, 493] width 200 height 30
click at [111, 491] on h4 "Text Shadow" at bounding box center [161, 489] width 200 height 23
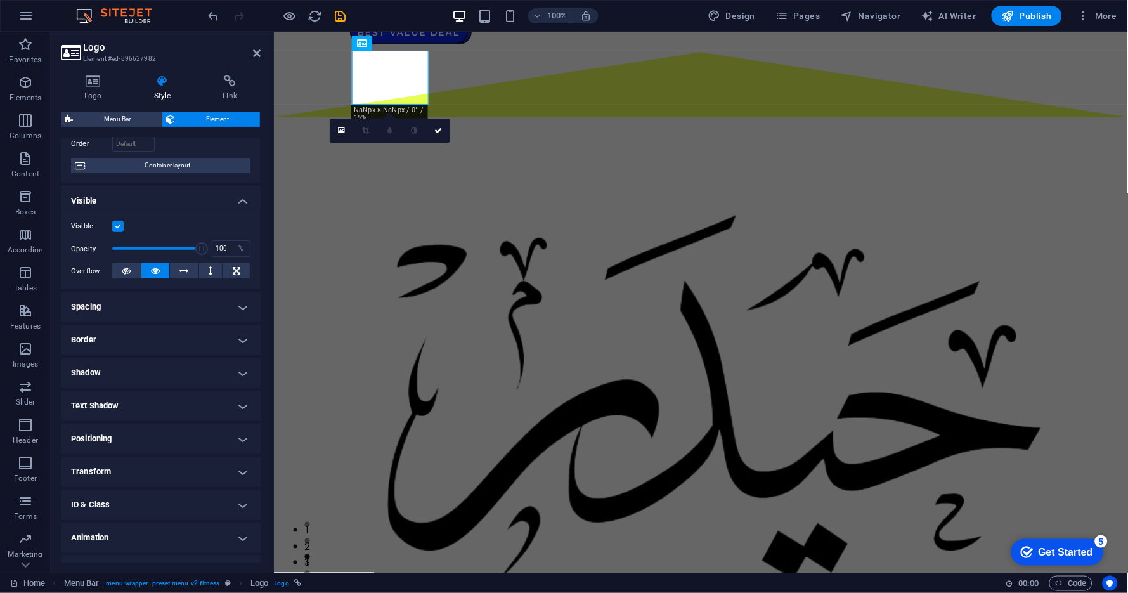
scroll to position [110, 0]
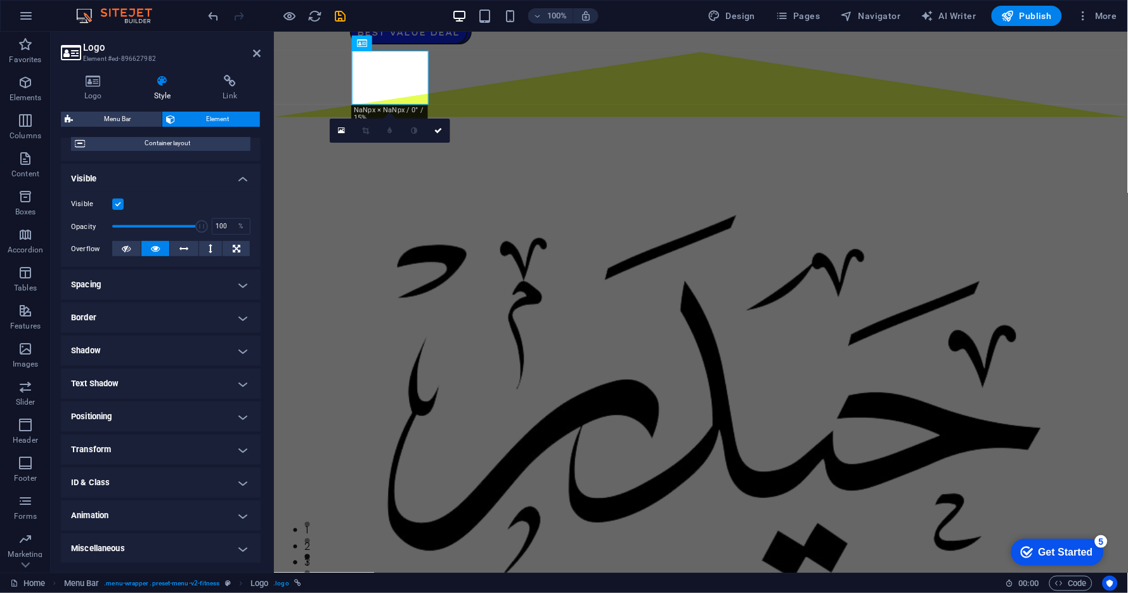
click at [121, 418] on h4 "Positioning" at bounding box center [161, 417] width 200 height 30
click at [117, 441] on span "Static" at bounding box center [114, 441] width 15 height 15
click at [148, 441] on span "Relative" at bounding box center [143, 441] width 21 height 15
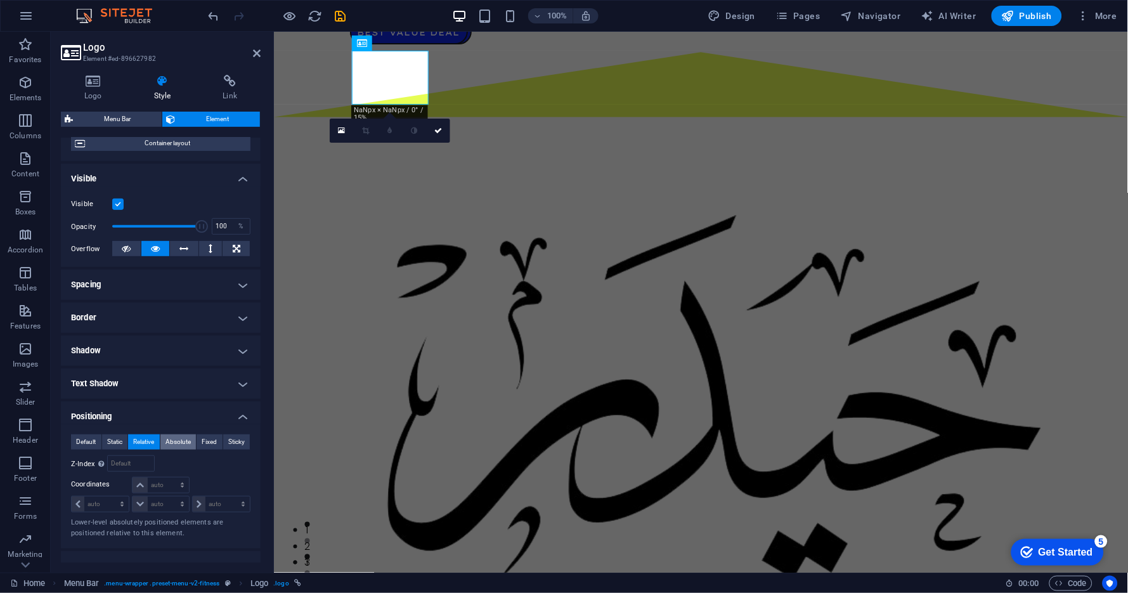
click at [174, 441] on span "Absolute" at bounding box center [178, 441] width 25 height 15
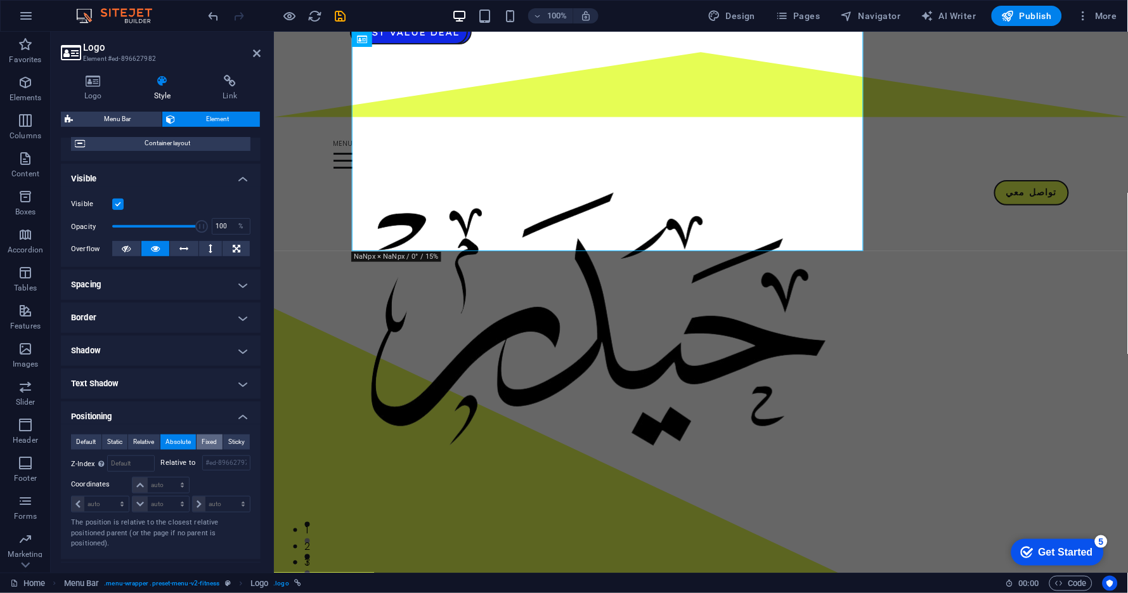
click at [212, 441] on span "Fixed" at bounding box center [209, 441] width 15 height 15
click at [235, 441] on span "Sticky" at bounding box center [236, 441] width 16 height 15
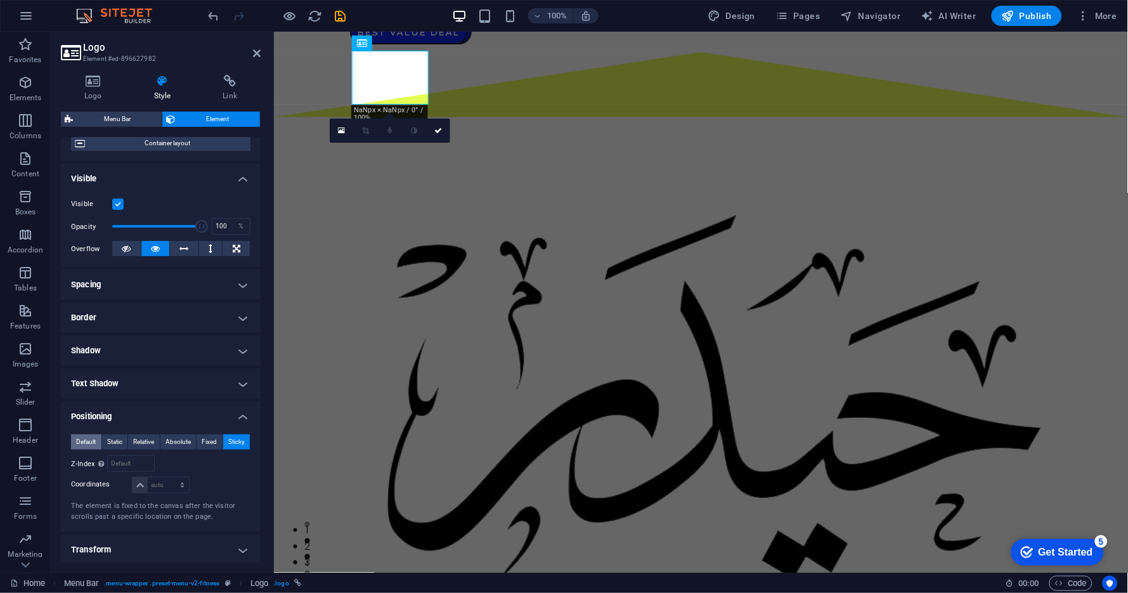
click at [86, 442] on span "Default" at bounding box center [86, 441] width 20 height 15
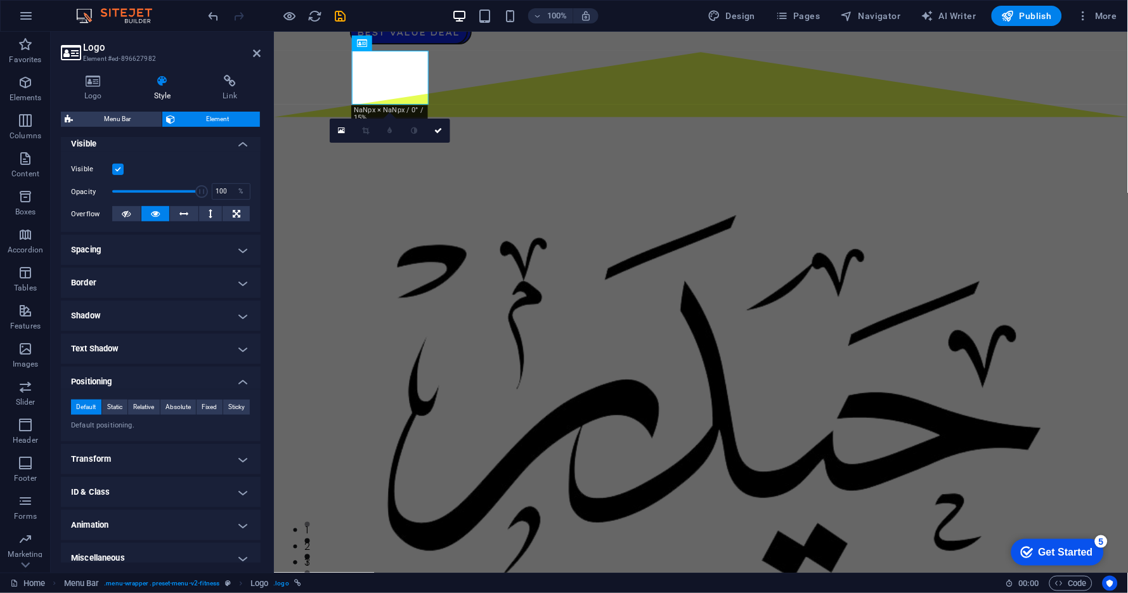
scroll to position [154, 0]
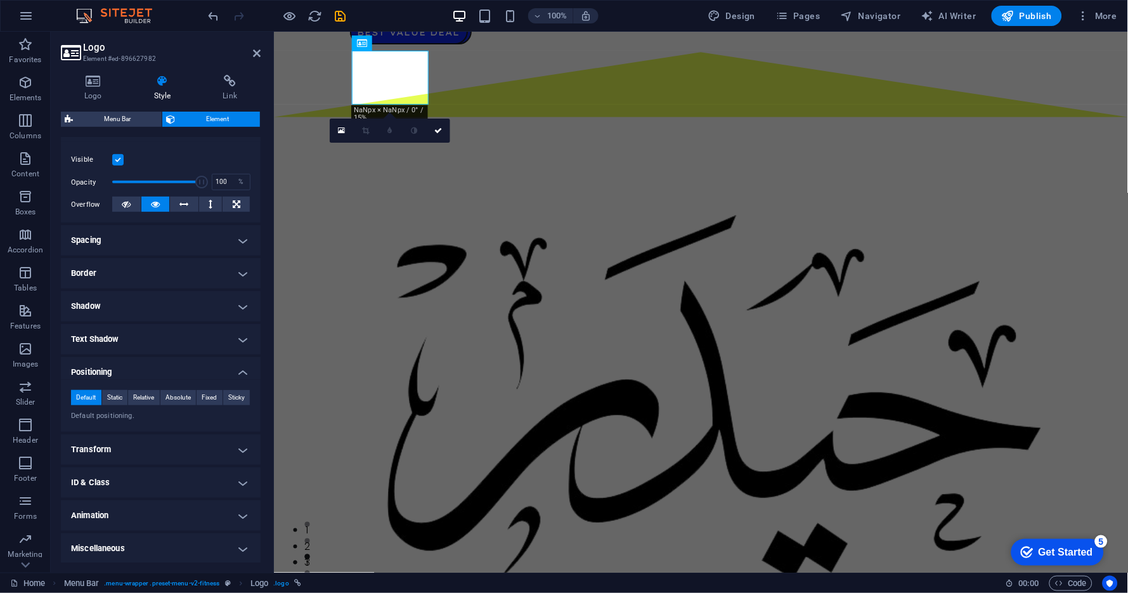
click at [131, 454] on h4 "Transform" at bounding box center [161, 449] width 200 height 30
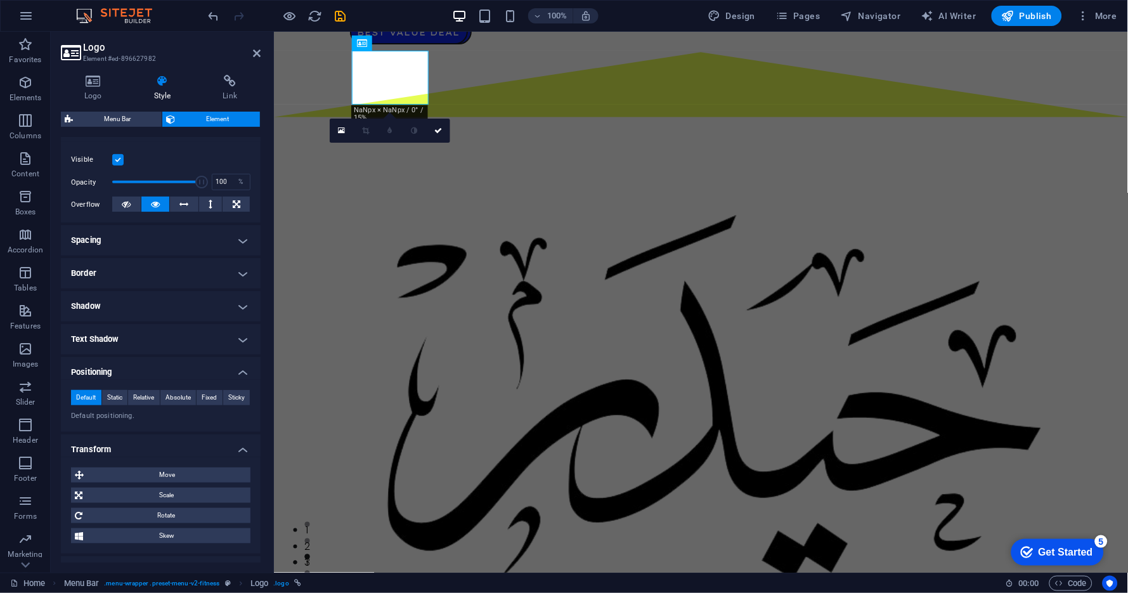
click at [132, 448] on h4 "Transform" at bounding box center [161, 445] width 200 height 23
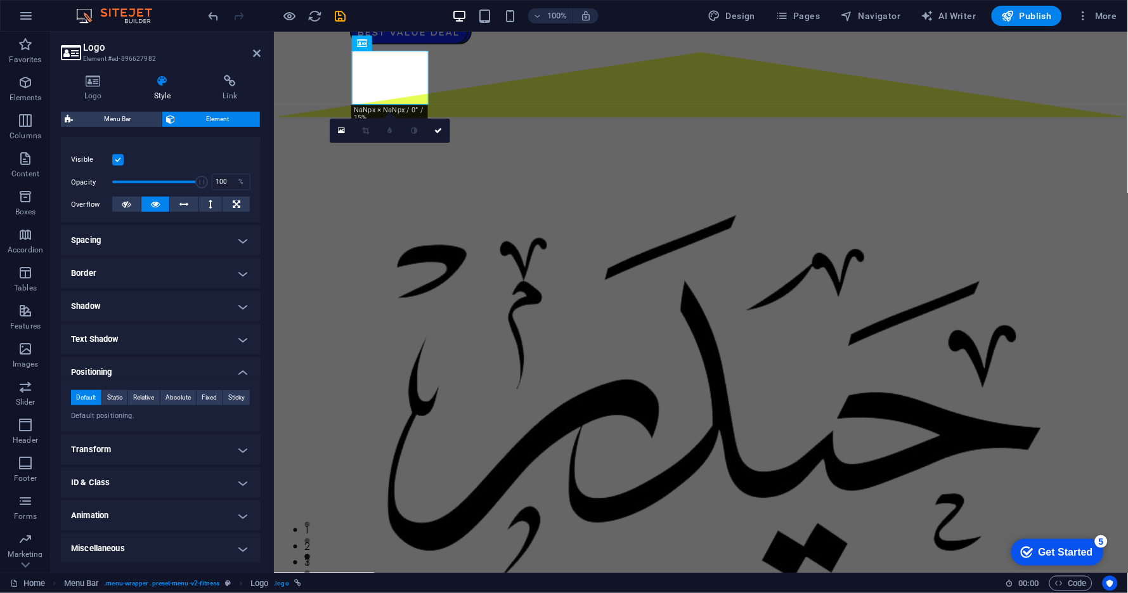
click at [130, 513] on h4 "Animation" at bounding box center [161, 515] width 200 height 30
click at [130, 513] on h4 "Animation" at bounding box center [161, 511] width 200 height 23
click at [118, 549] on h4 "Miscellaneous" at bounding box center [161, 548] width 200 height 30
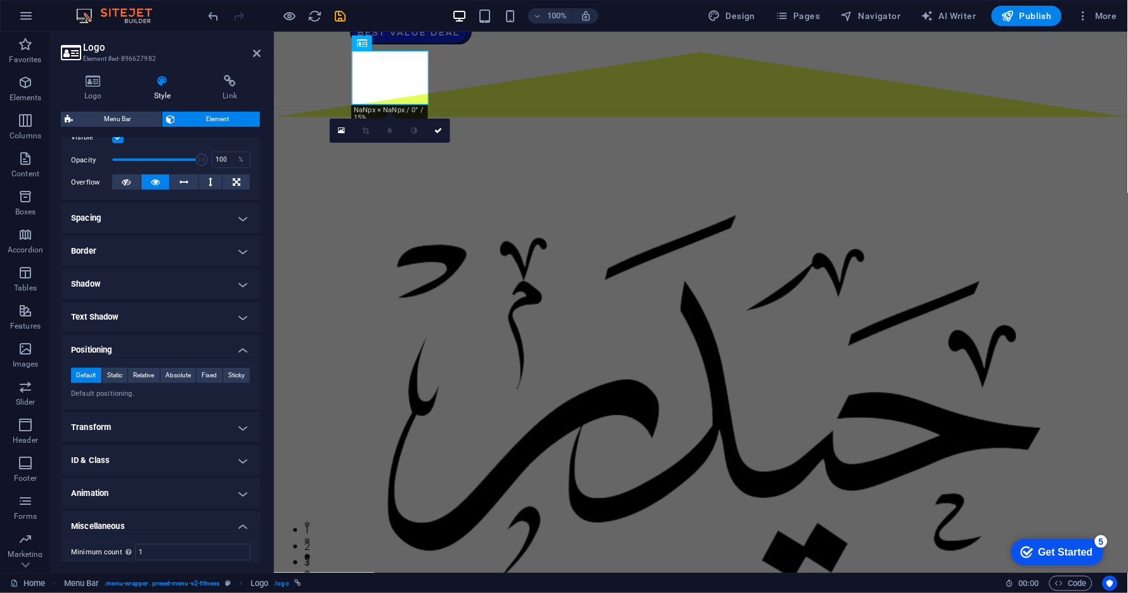
scroll to position [233, 0]
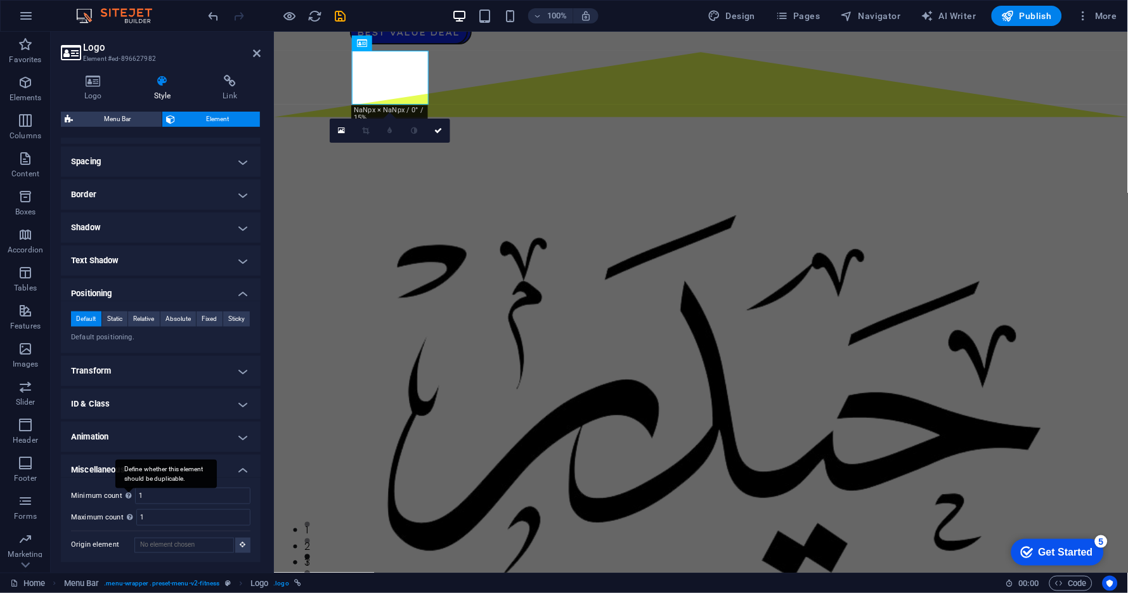
click at [115, 471] on div "Define whether this element should be duplicable." at bounding box center [165, 474] width 101 height 29
click at [117, 466] on h4 "Miscellaneous" at bounding box center [161, 466] width 200 height 23
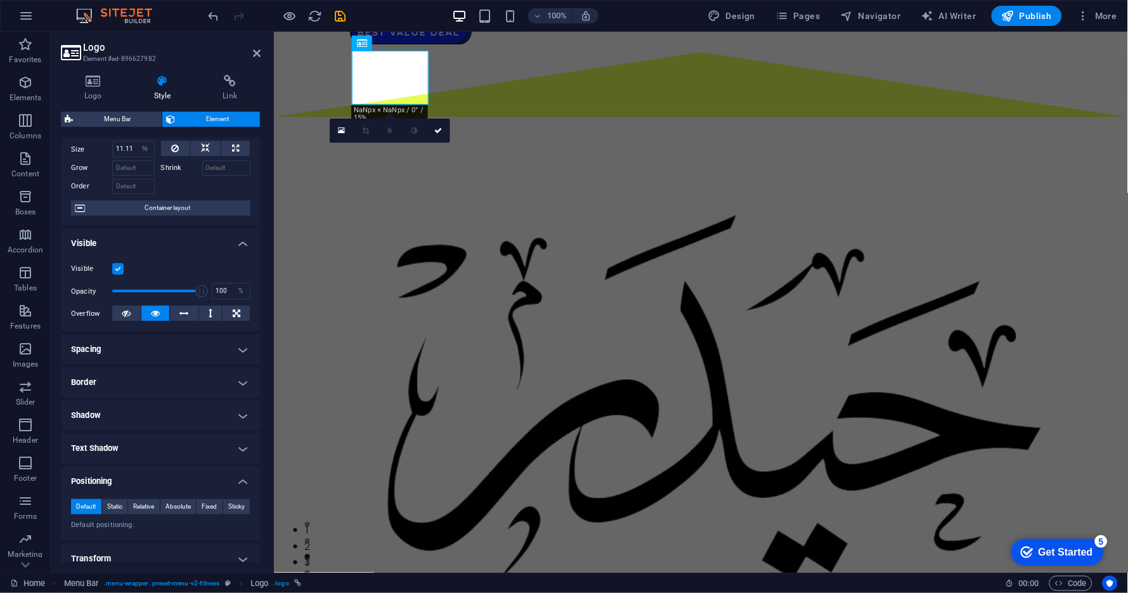
scroll to position [0, 0]
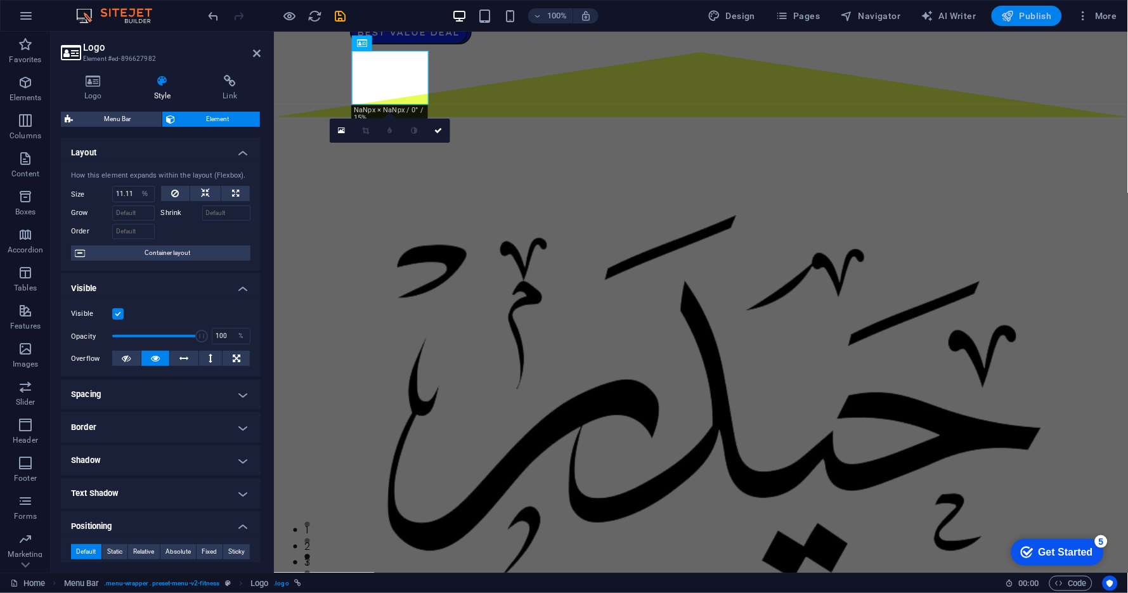
click at [1027, 15] on span "Publish" at bounding box center [1027, 16] width 50 height 13
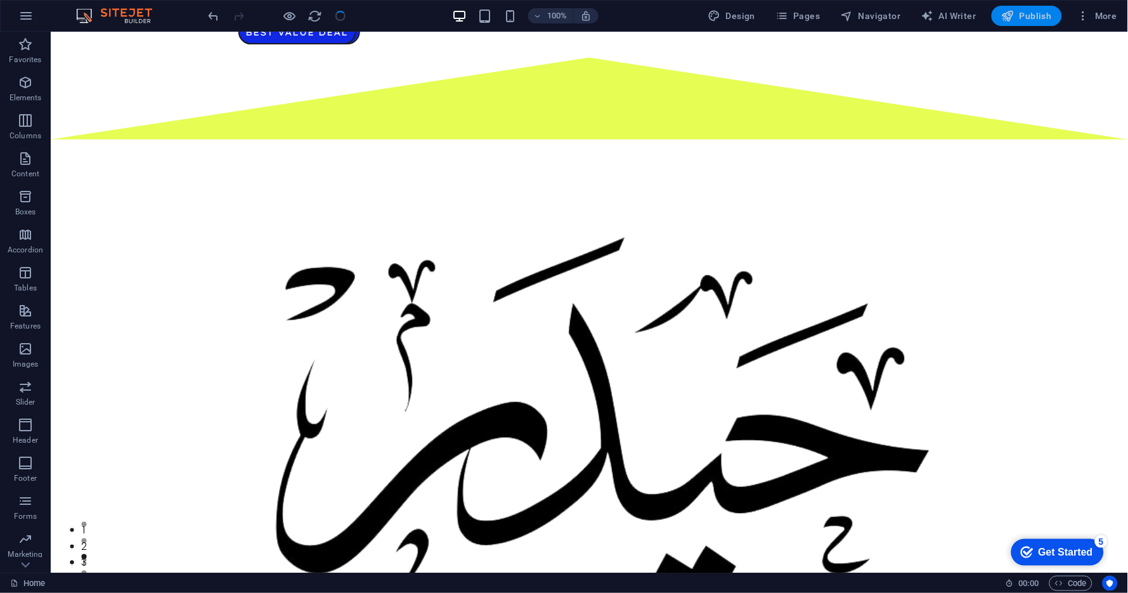
click at [1033, 15] on span "Publish" at bounding box center [1027, 16] width 50 height 13
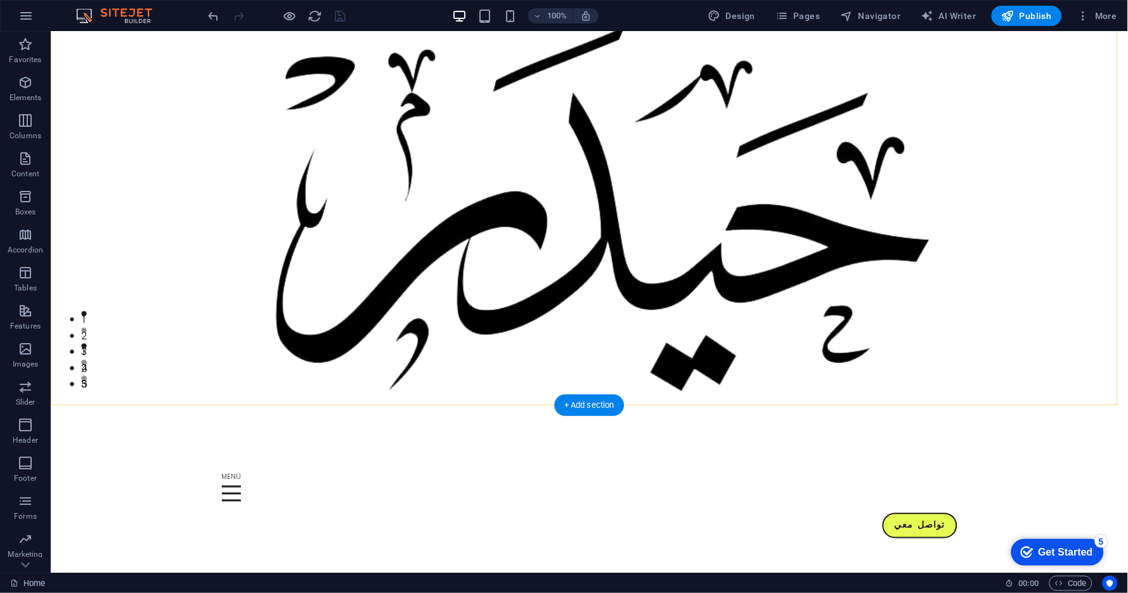
scroll to position [211, 0]
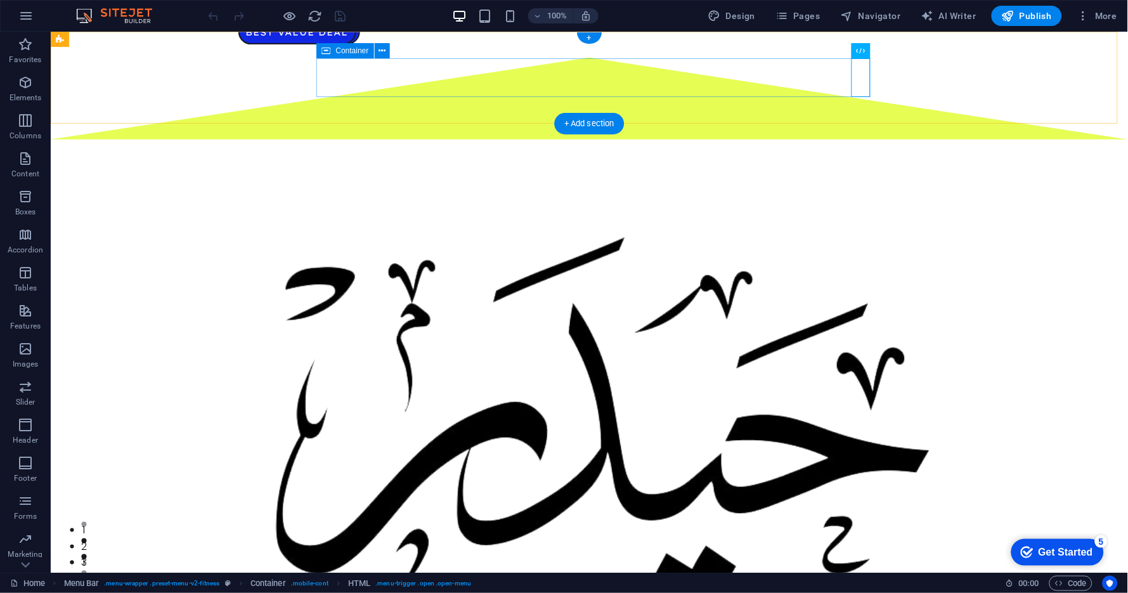
click at [383, 50] on icon at bounding box center [382, 50] width 7 height 13
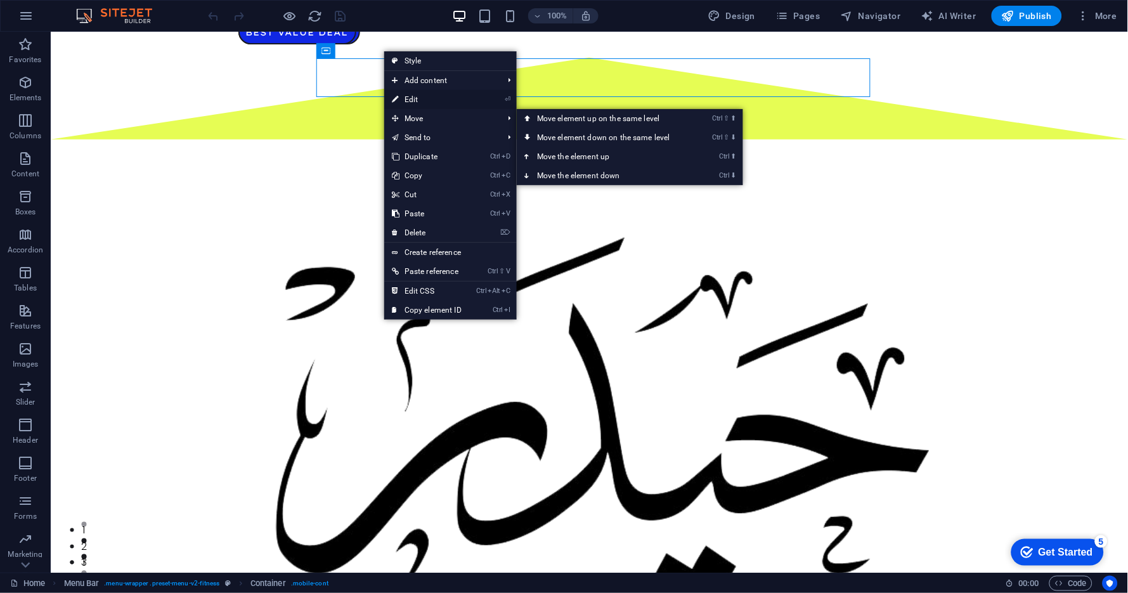
click at [417, 98] on link "⏎ Edit" at bounding box center [426, 99] width 85 height 19
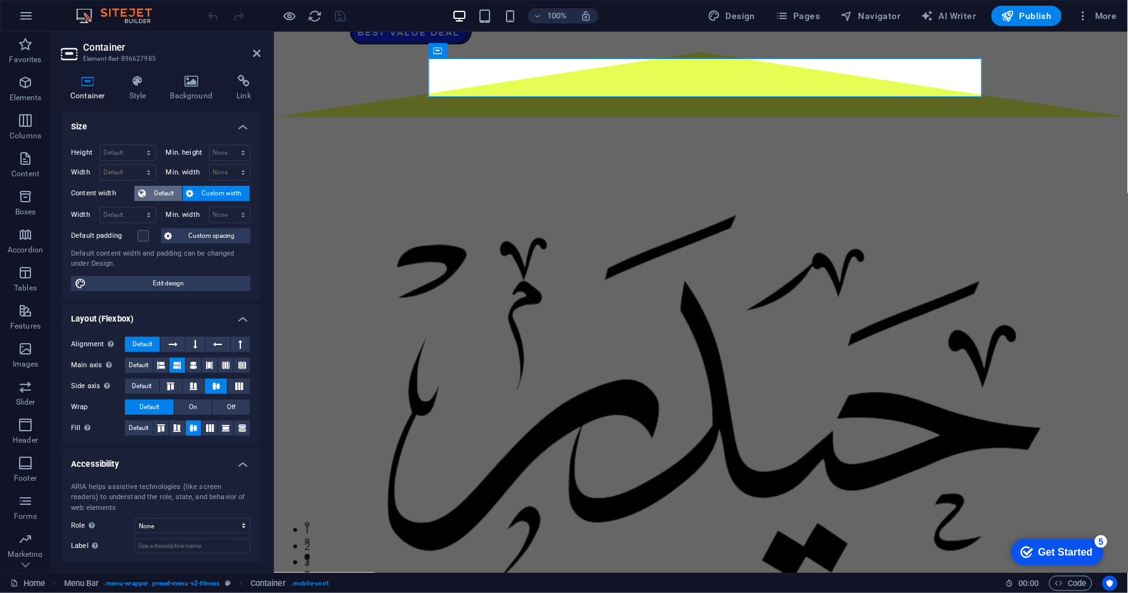
click at [170, 195] on span "Default" at bounding box center [164, 193] width 29 height 15
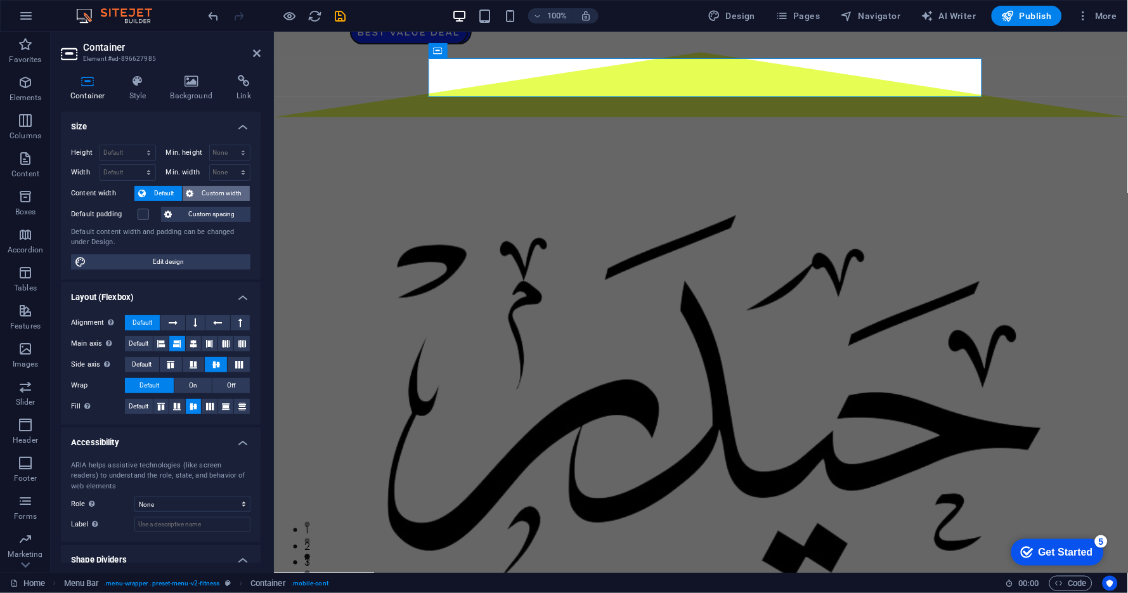
click at [207, 193] on span "Custom width" at bounding box center [222, 193] width 49 height 15
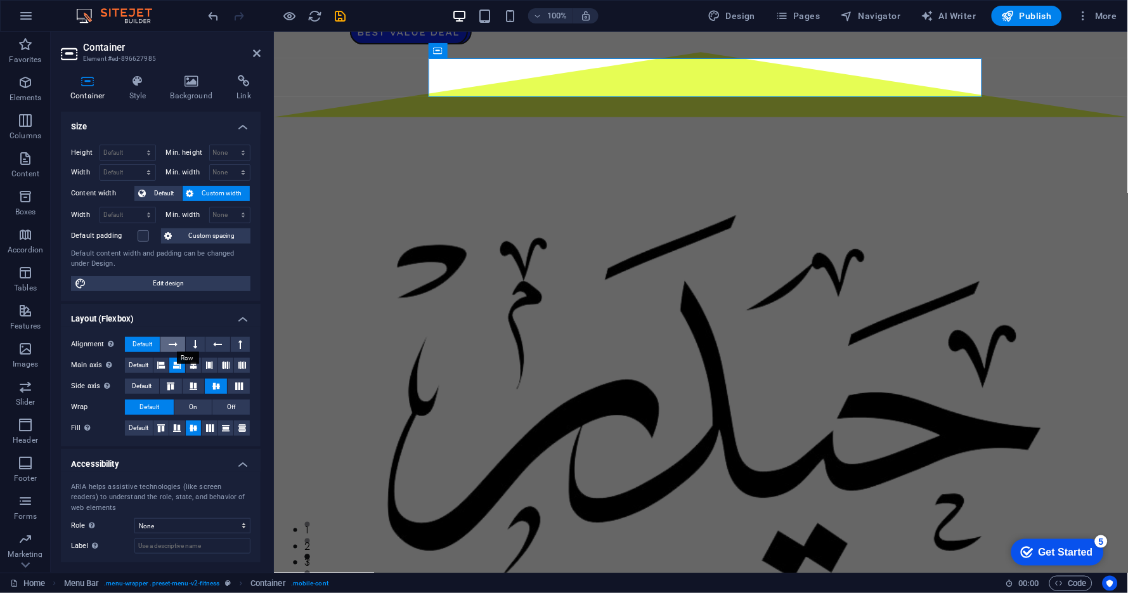
click at [176, 344] on icon at bounding box center [173, 344] width 9 height 15
click at [147, 345] on span "Default" at bounding box center [143, 344] width 20 height 15
click at [195, 408] on span "On" at bounding box center [193, 407] width 8 height 15
click at [160, 407] on button "Default" at bounding box center [149, 407] width 49 height 15
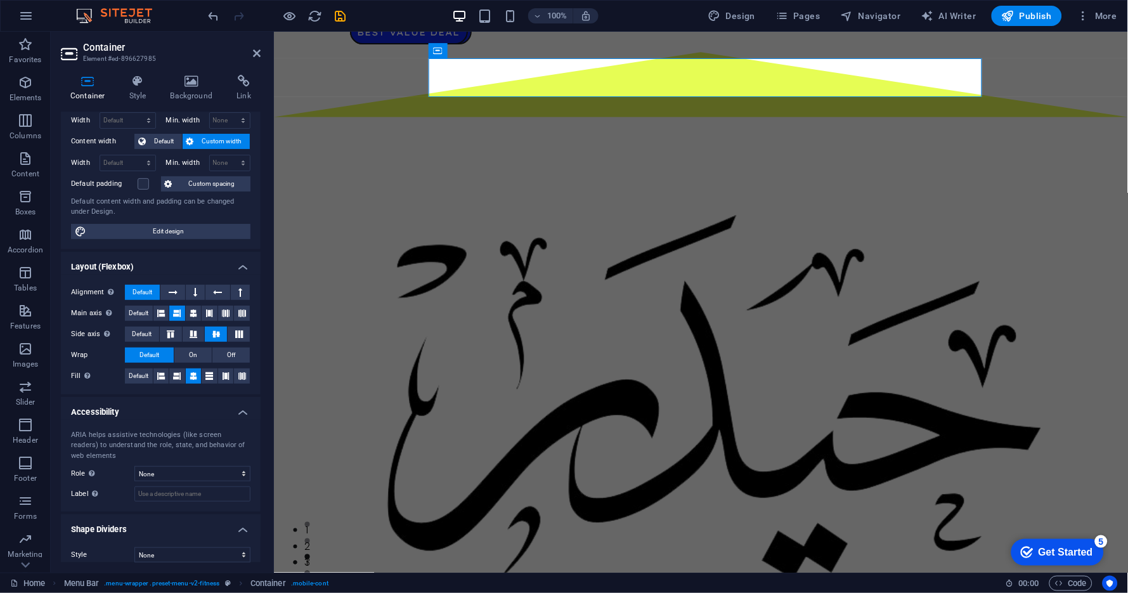
scroll to position [62, 0]
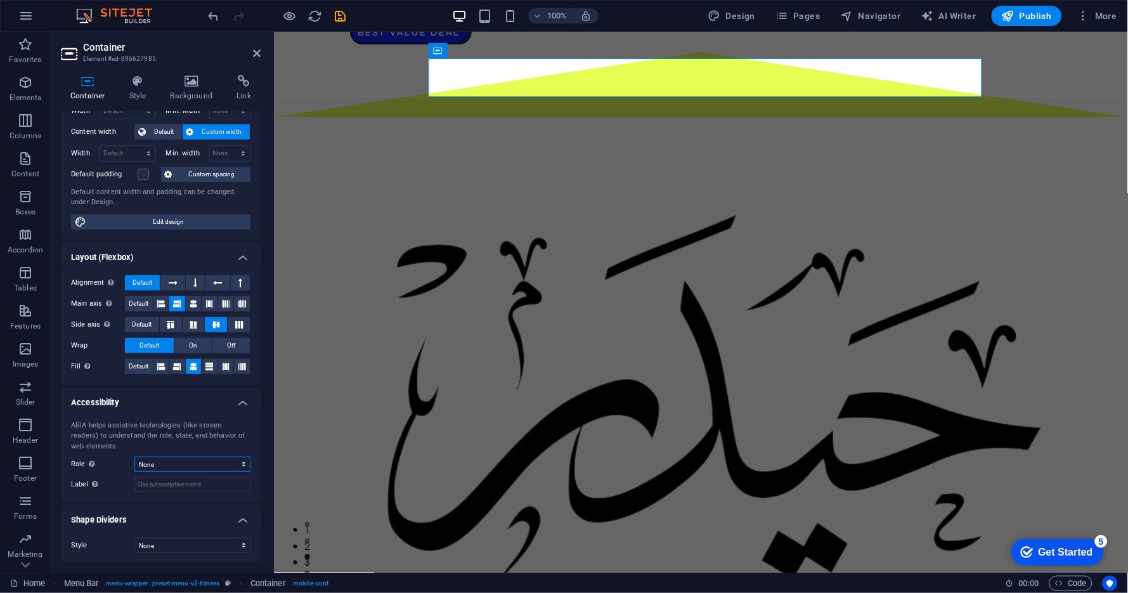
click at [163, 466] on select "None Alert Article Banner Comment Complementary Dialog Footer Header Marquee Pr…" at bounding box center [192, 464] width 116 height 15
click at [134, 457] on select "None Alert Article Banner Comment Complementary Dialog Footer Header Marquee Pr…" at bounding box center [192, 464] width 116 height 15
click at [148, 466] on select "None Alert Article Banner Comment Complementary Dialog Footer Header Marquee Pr…" at bounding box center [192, 464] width 116 height 15
select select "none"
click at [134, 457] on select "None Alert Article Banner Comment Complementary Dialog Footer Header Marquee Pr…" at bounding box center [192, 464] width 116 height 15
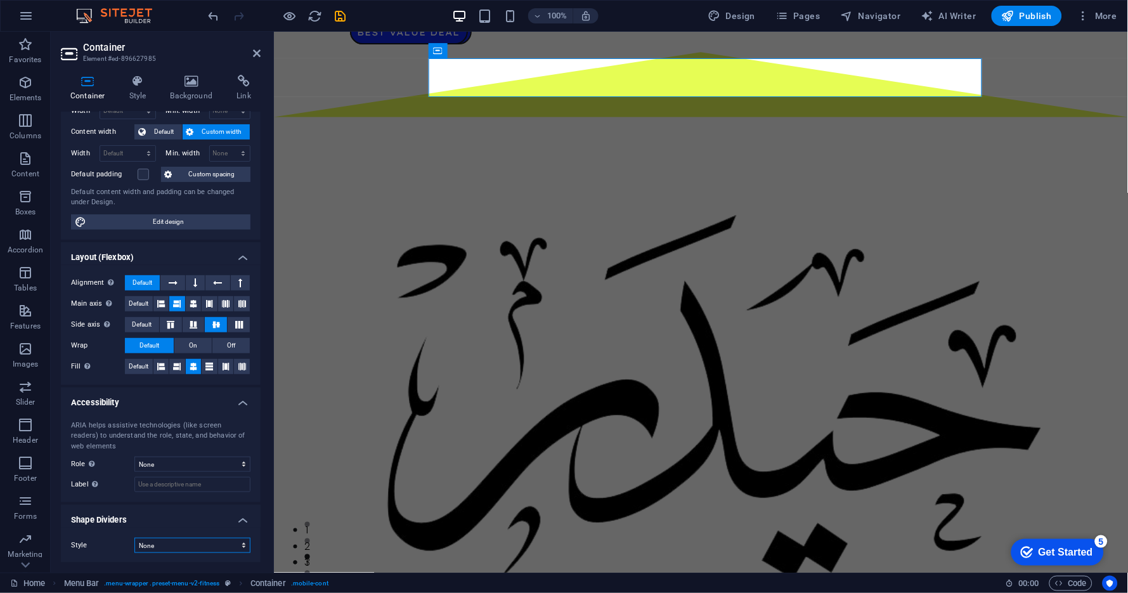
click at [165, 545] on select "None Triangle Square Diagonal Polygon 1 Polygon 2 Zigzag Multiple Zigzags Waves…" at bounding box center [192, 545] width 116 height 15
click at [134, 538] on select "None Triangle Square Diagonal Polygon 1 Polygon 2 Zigzag Multiple Zigzags Waves…" at bounding box center [192, 545] width 116 height 15
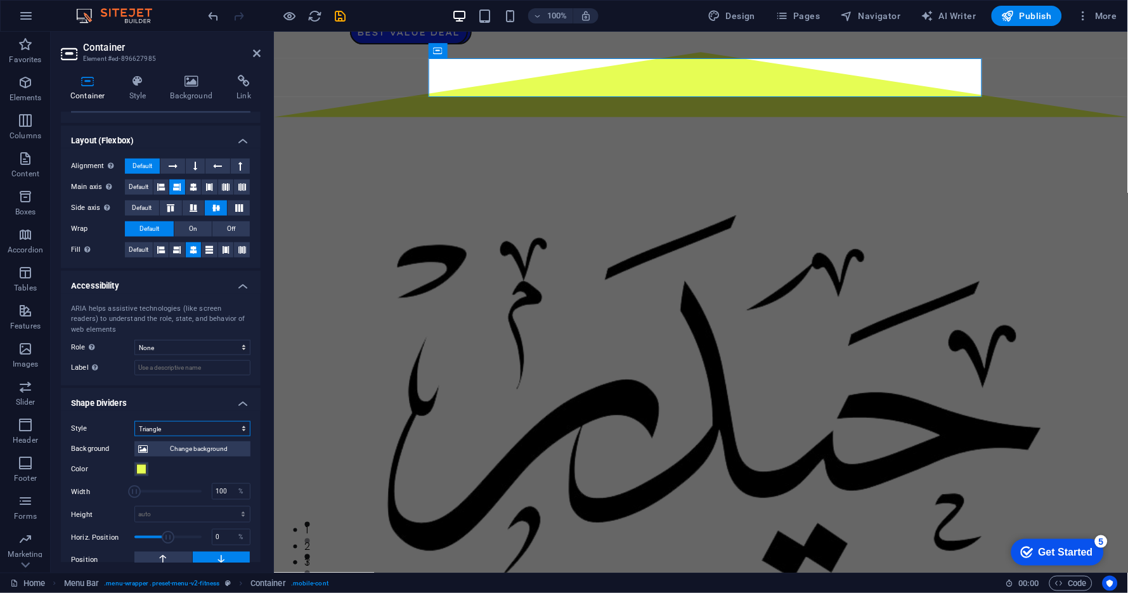
scroll to position [214, 0]
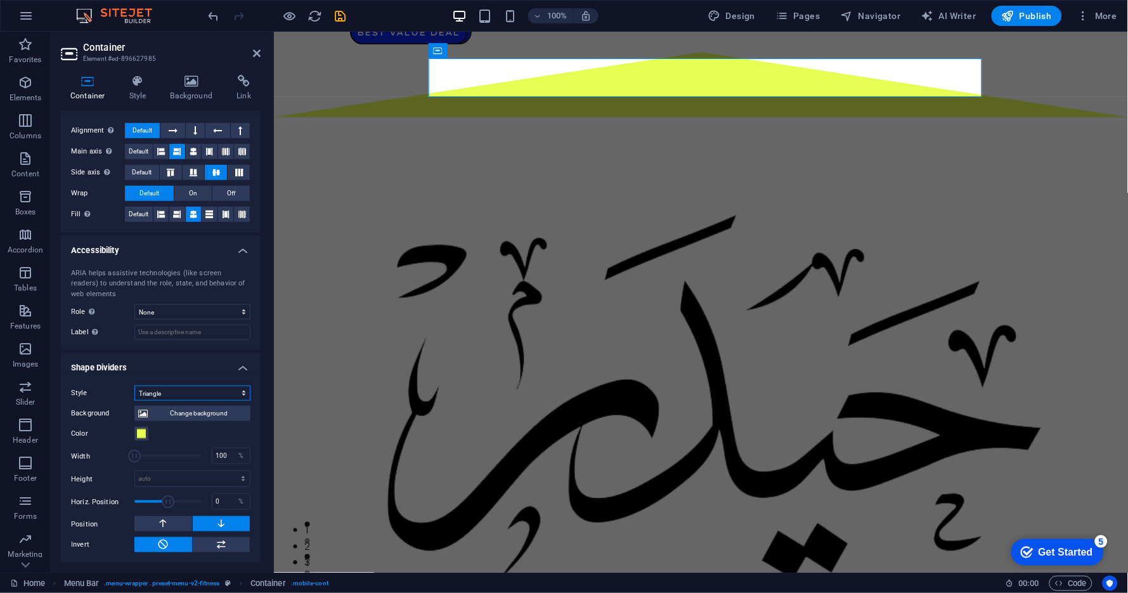
click at [173, 395] on select "None Triangle Square Diagonal Polygon 1 Polygon 2 Zigzag Multiple Zigzags Waves…" at bounding box center [192, 393] width 116 height 15
click at [134, 386] on select "None Triangle Square Diagonal Polygon 1 Polygon 2 Zigzag Multiple Zigzags Waves…" at bounding box center [192, 393] width 116 height 15
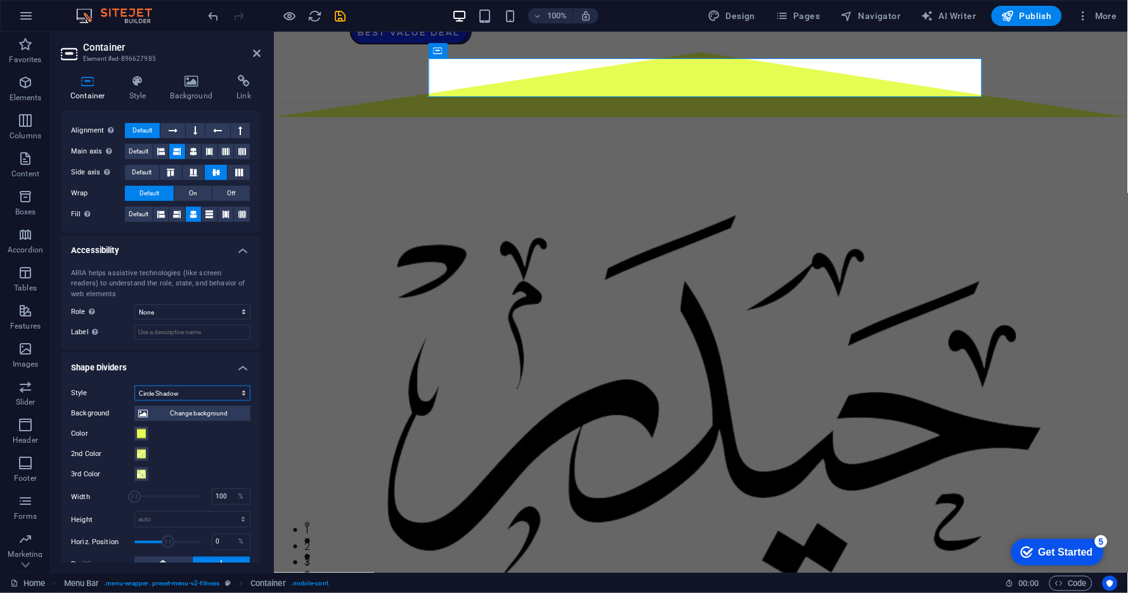
click at [173, 387] on select "None Triangle Square Diagonal Polygon 1 Polygon 2 Zigzag Multiple Zigzags Waves…" at bounding box center [192, 393] width 116 height 15
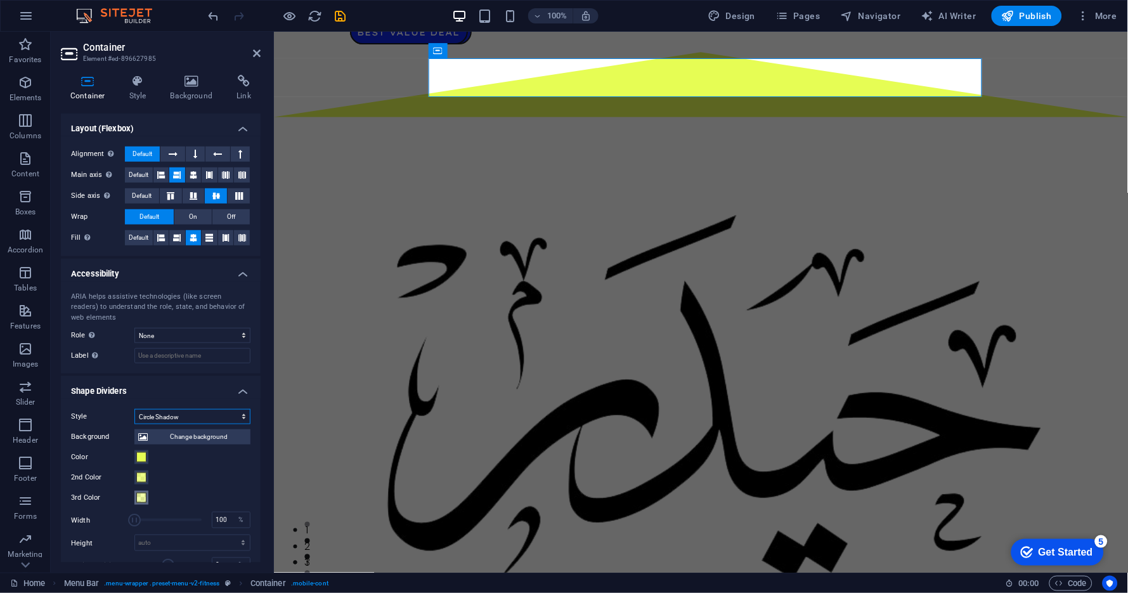
scroll to position [211, 0]
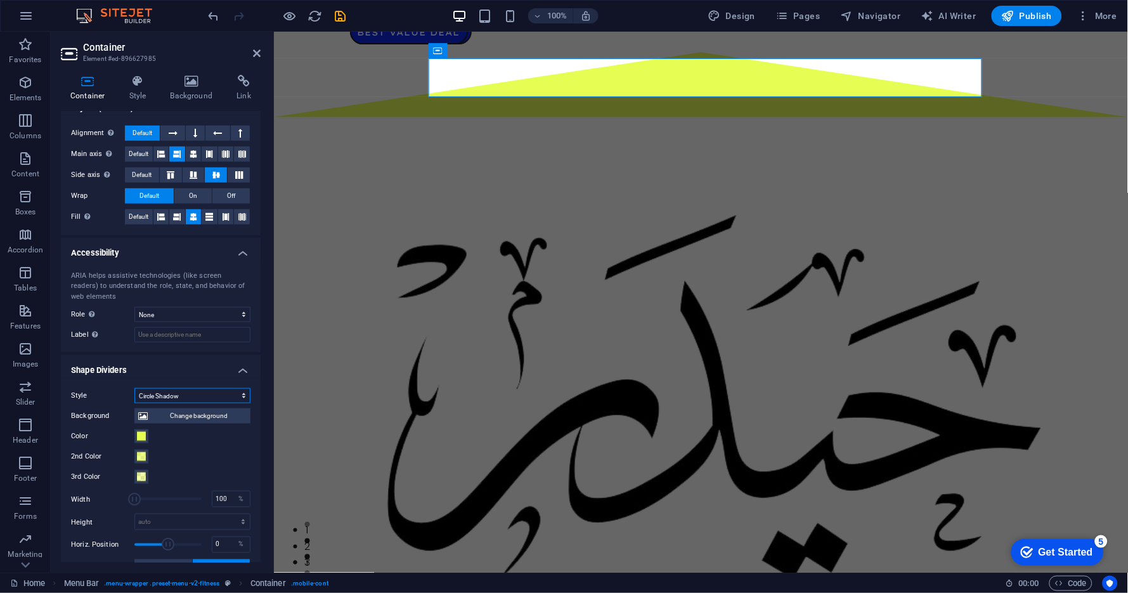
click at [169, 395] on select "None Triangle Square Diagonal Polygon 1 Polygon 2 Zigzag Multiple Zigzags Waves…" at bounding box center [192, 395] width 116 height 15
select select "none"
click at [134, 403] on select "None Triangle Square Diagonal Polygon 1 Polygon 2 Zigzag Multiple Zigzags Waves…" at bounding box center [192, 395] width 116 height 15
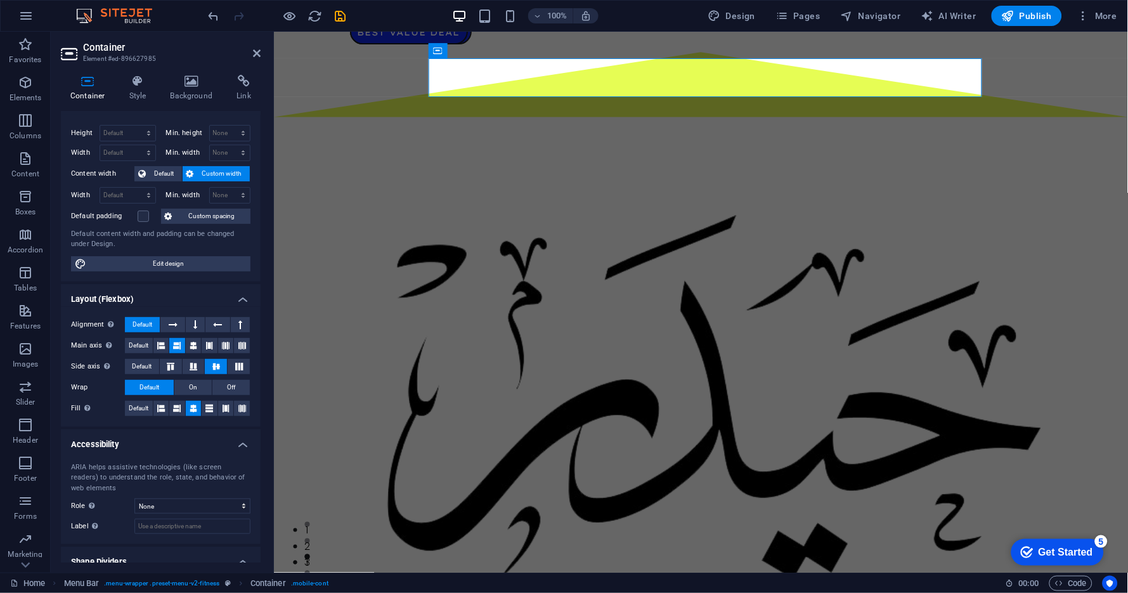
scroll to position [0, 0]
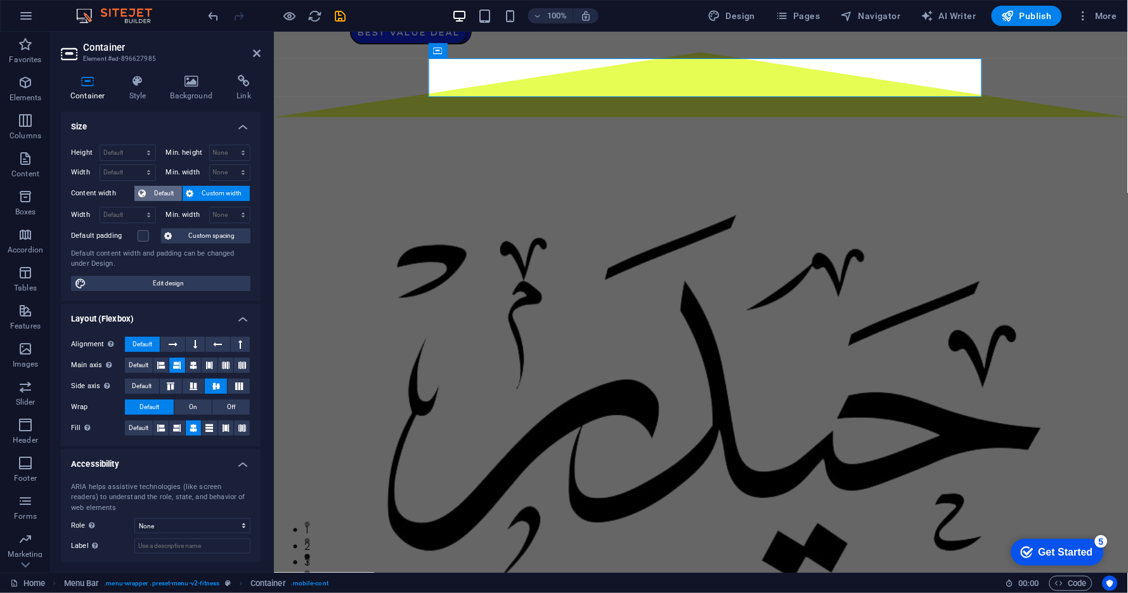
click at [165, 192] on span "Default" at bounding box center [164, 193] width 29 height 15
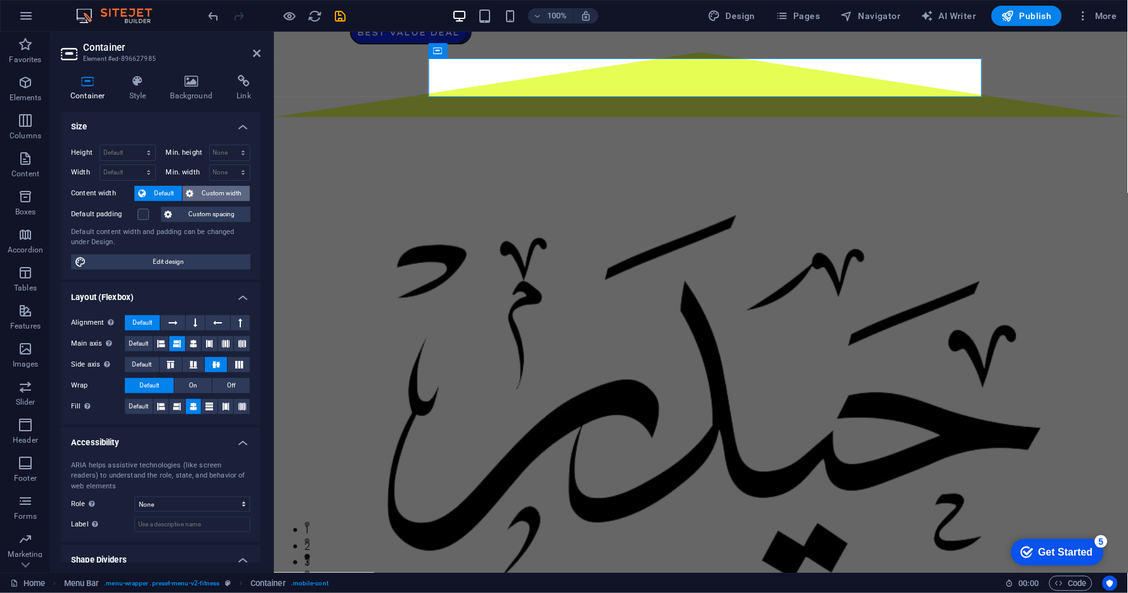
click at [201, 193] on span "Custom width" at bounding box center [222, 193] width 49 height 15
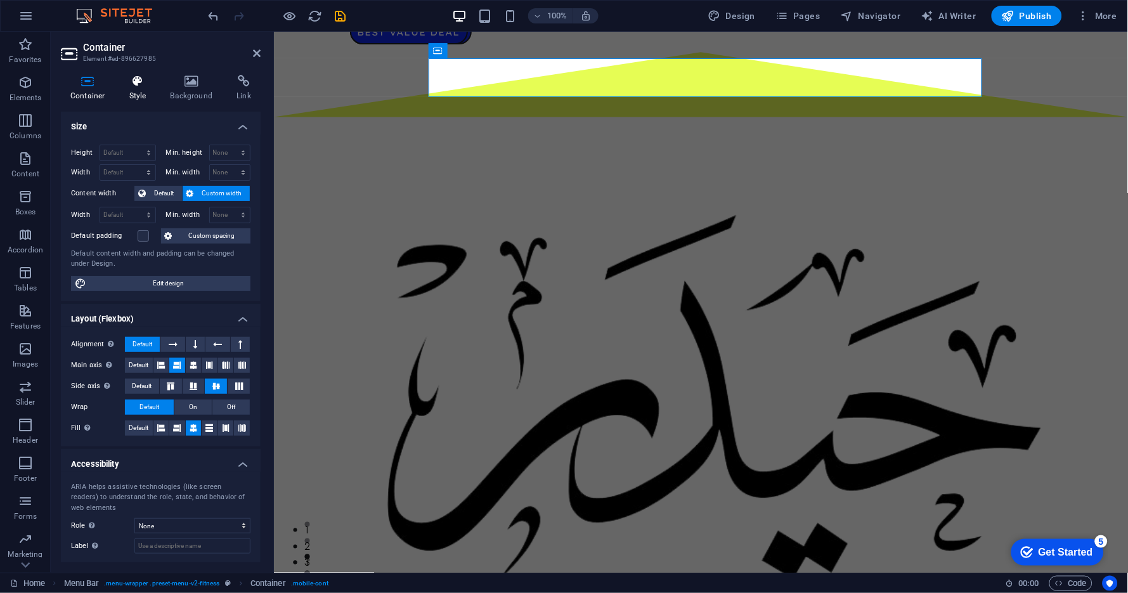
click at [128, 80] on icon at bounding box center [138, 81] width 36 height 13
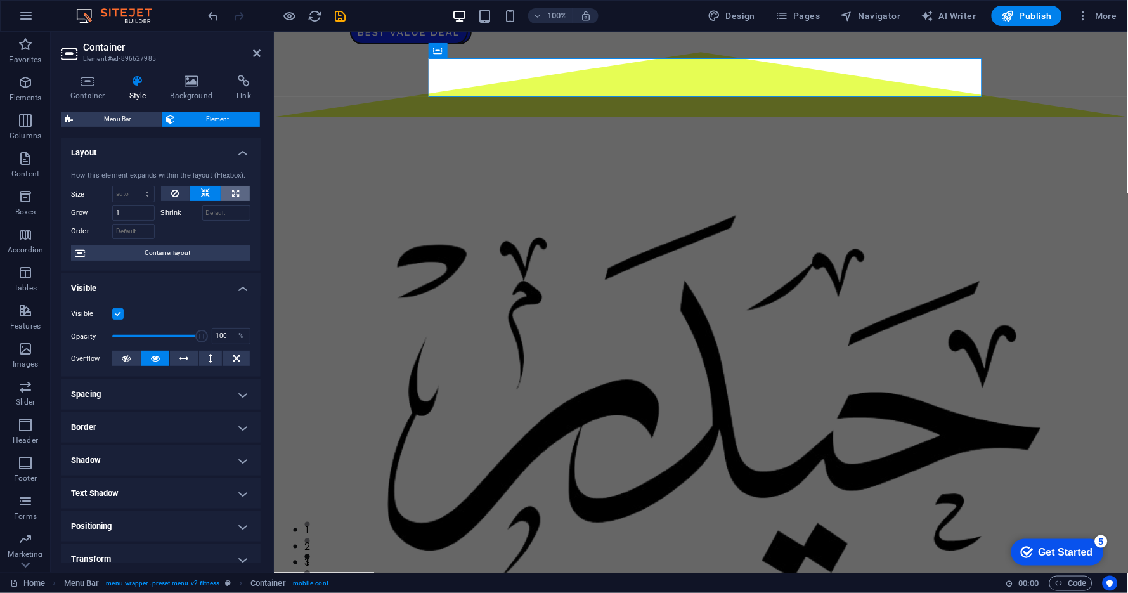
click at [232, 193] on icon at bounding box center [235, 193] width 7 height 15
type input "100"
select select "%"
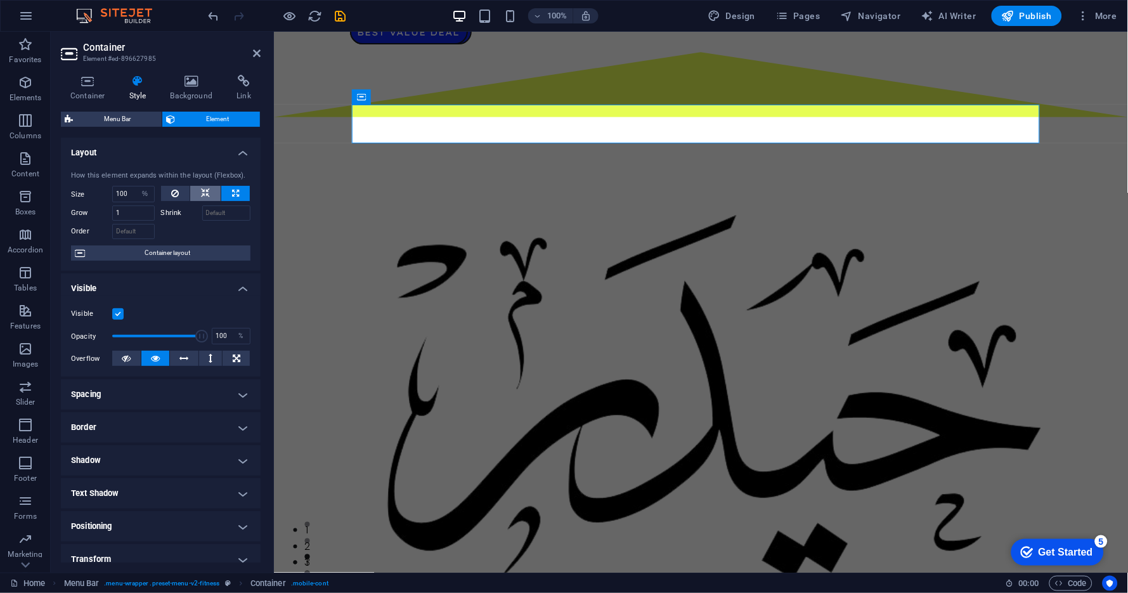
click at [208, 193] on icon at bounding box center [205, 193] width 9 height 15
select select "DISABLED_OPTION_VALUE"
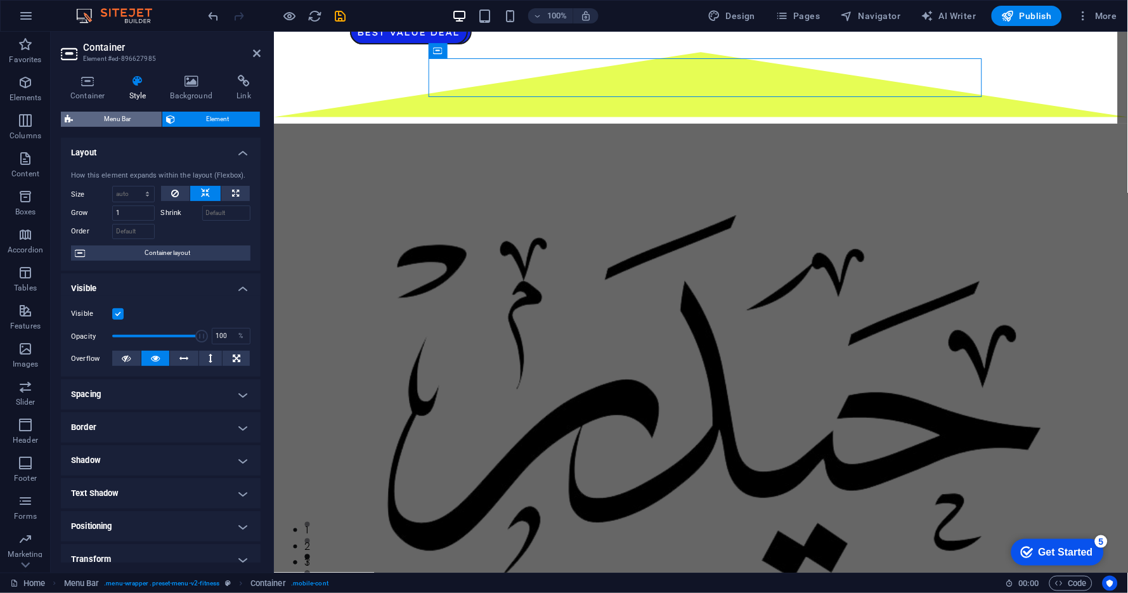
click at [117, 116] on span "Menu Bar" at bounding box center [117, 119] width 81 height 15
select select "px"
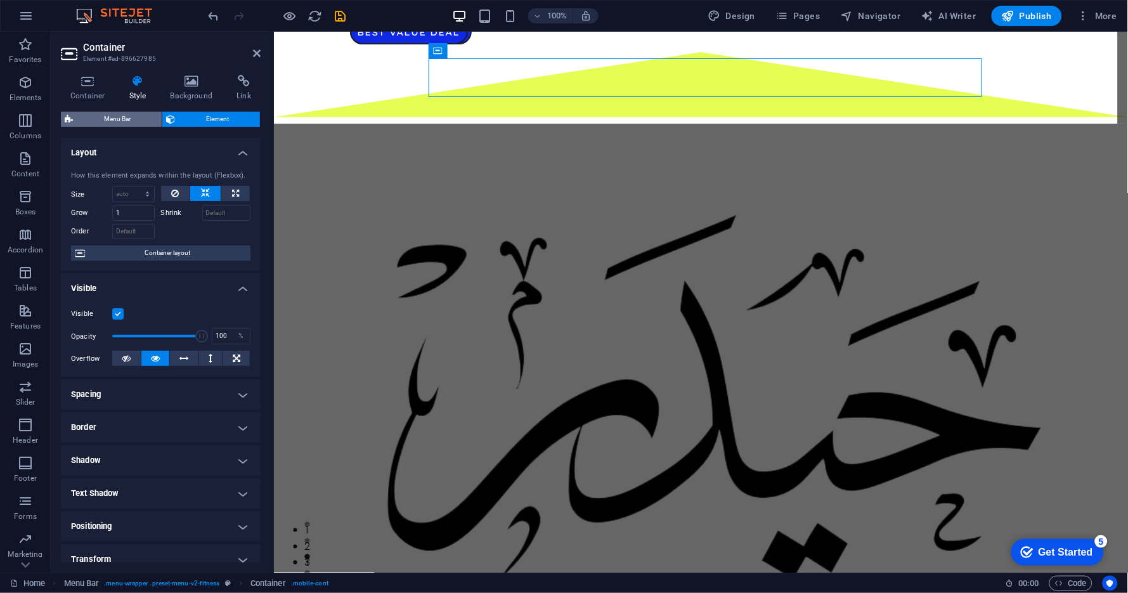
select select "rem"
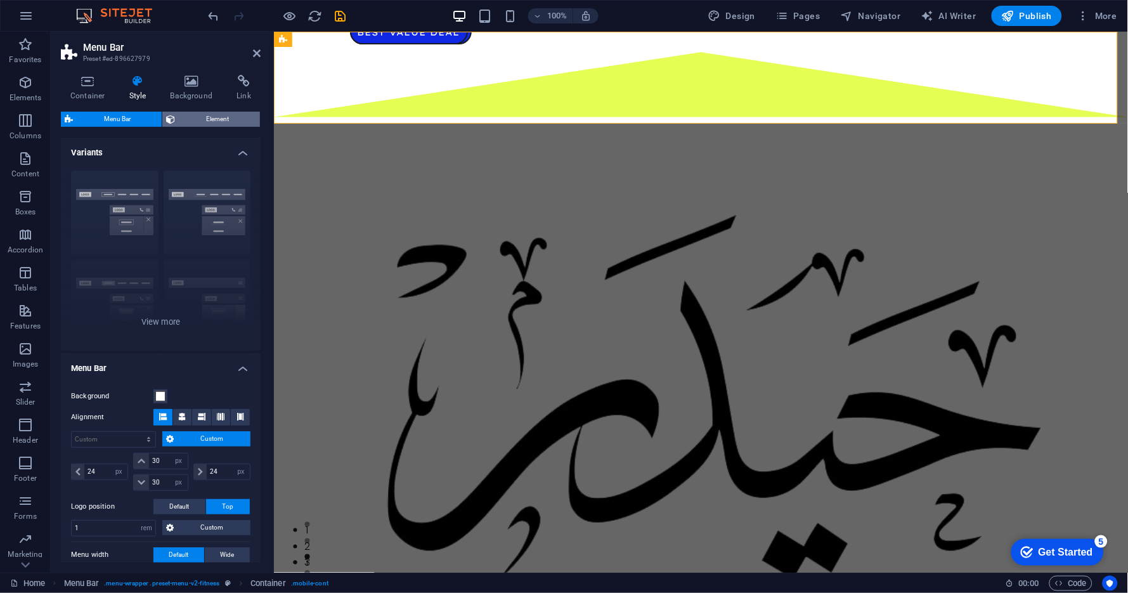
click at [195, 122] on span "Element" at bounding box center [217, 119] width 77 height 15
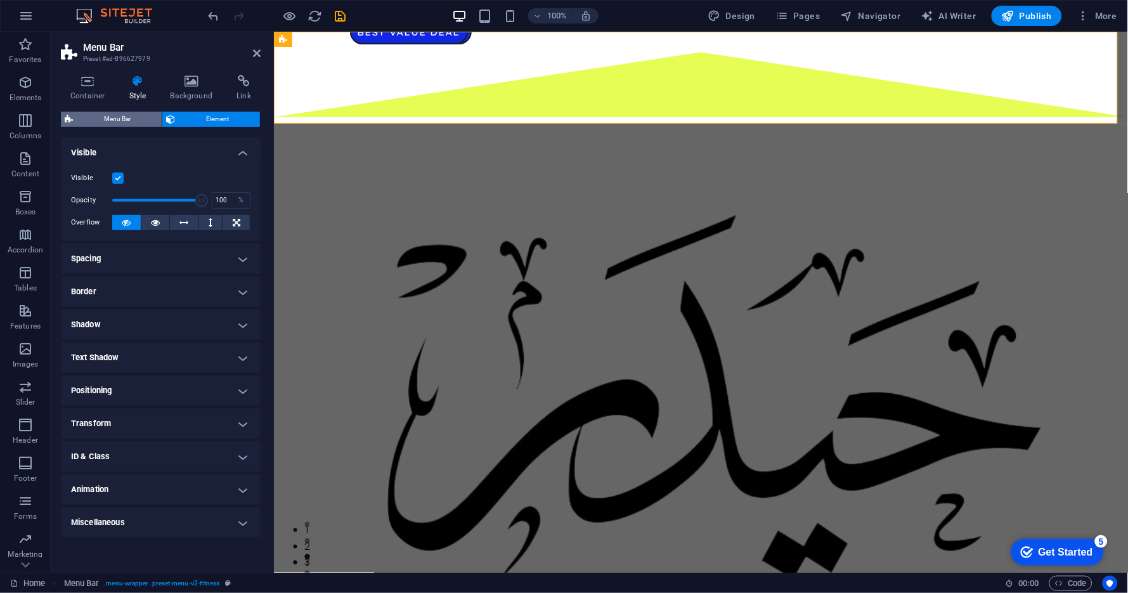
click at [129, 121] on span "Menu Bar" at bounding box center [117, 119] width 81 height 15
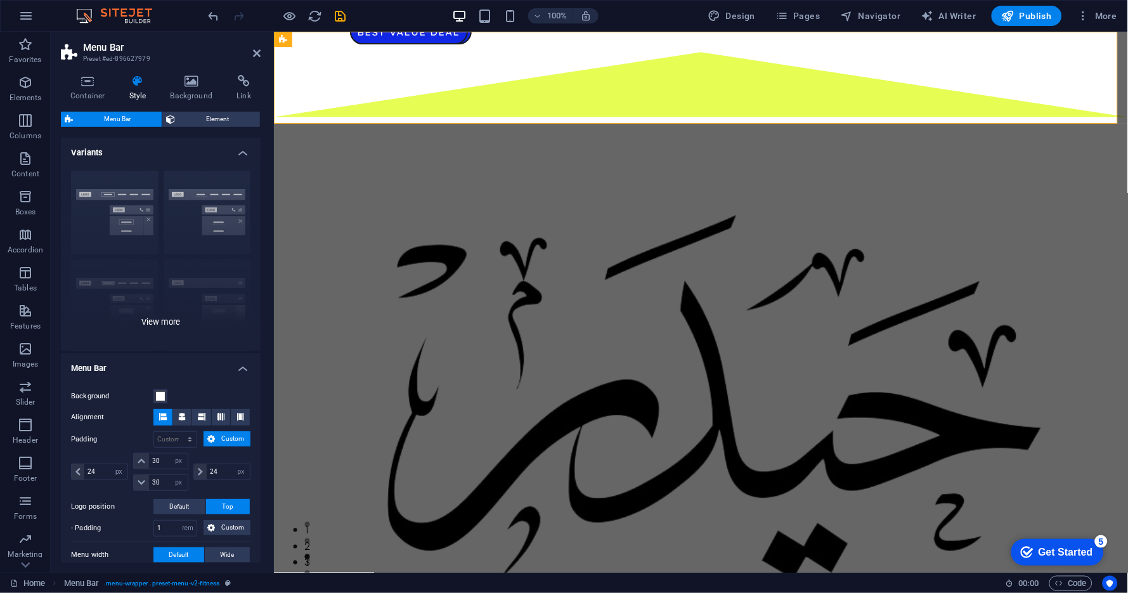
click at [127, 197] on div "Border Centered Default Fixed Loki Trigger Wide XXL" at bounding box center [161, 255] width 200 height 190
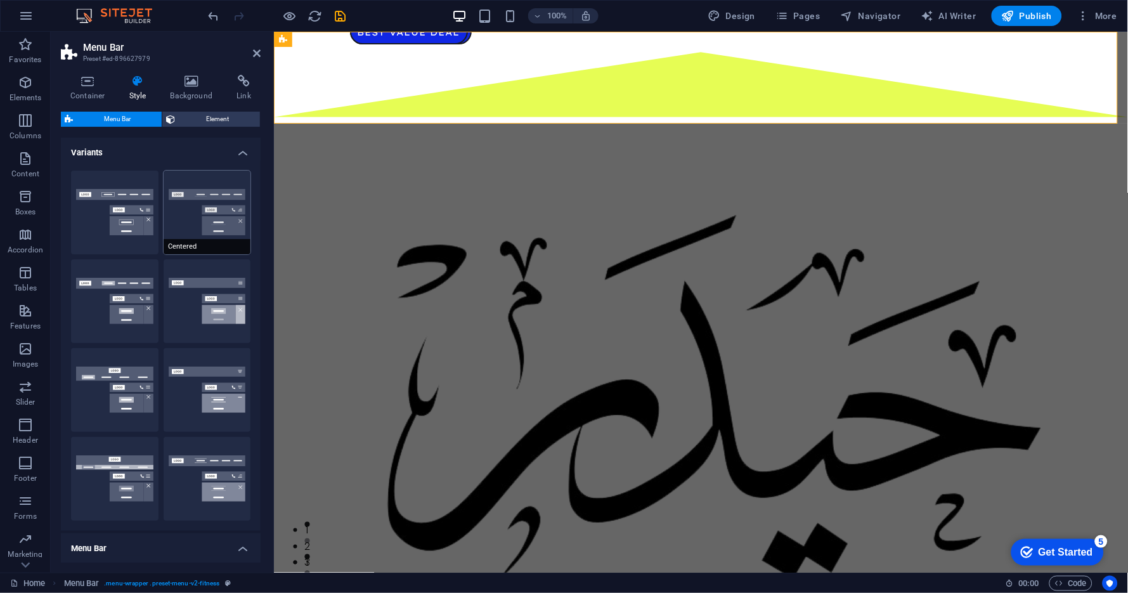
click at [193, 206] on button "Centered" at bounding box center [208, 213] width 88 height 84
type input "1"
select select "rem"
type input "1"
select select "rem"
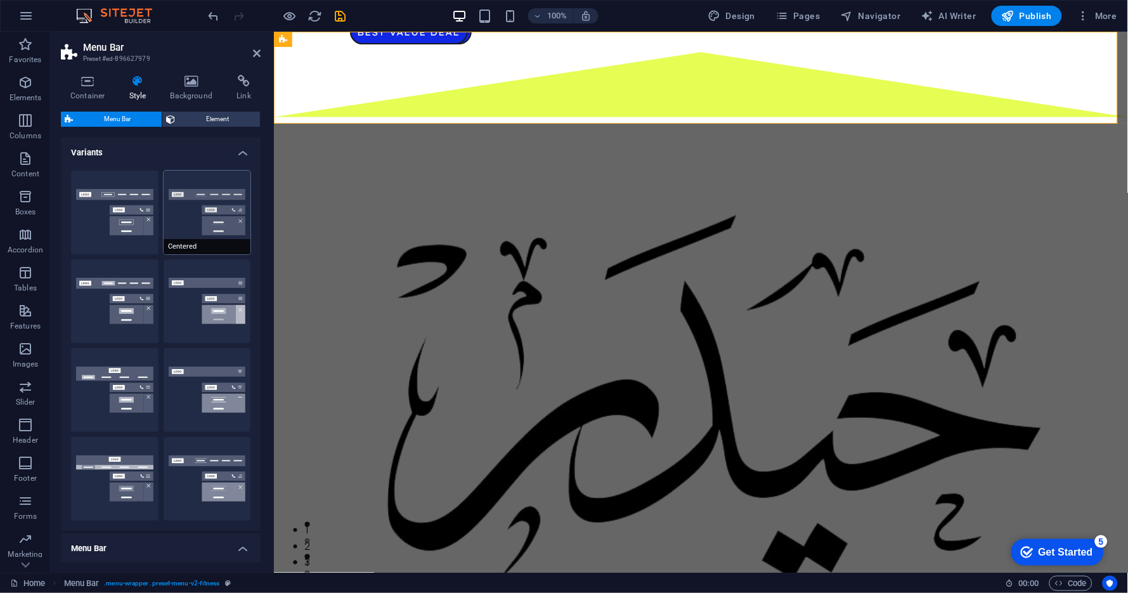
type input "1"
select select "rem"
type input "1"
select select "rem"
type input "1"
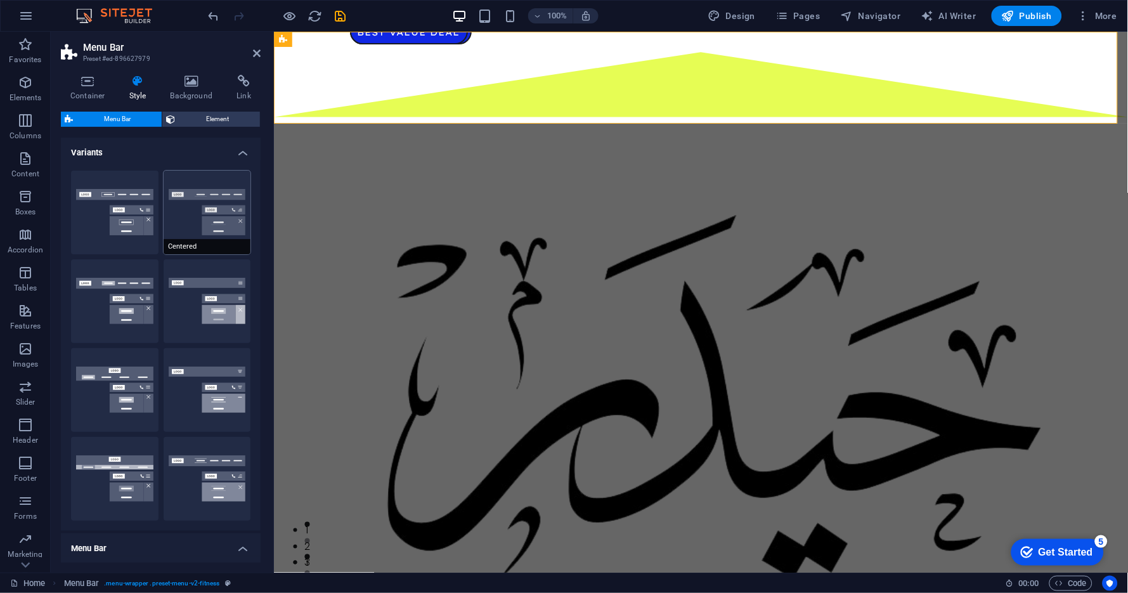
select select "rem"
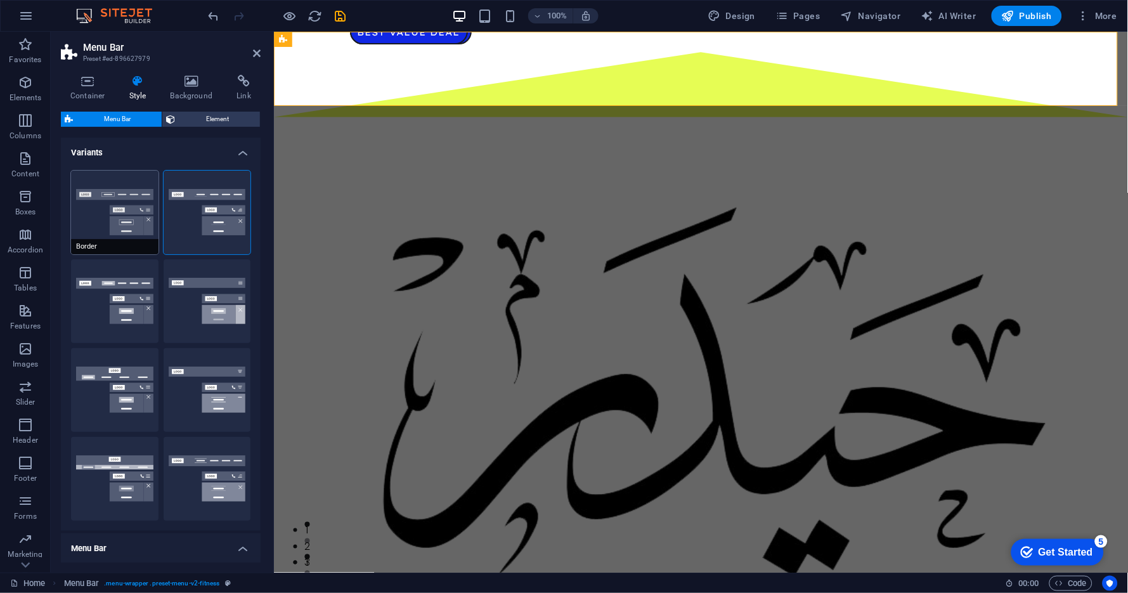
click at [122, 204] on button "Border" at bounding box center [115, 213] width 88 height 84
click at [208, 206] on button "Centered" at bounding box center [208, 213] width 88 height 84
click at [1022, 22] on button "Publish" at bounding box center [1027, 16] width 70 height 20
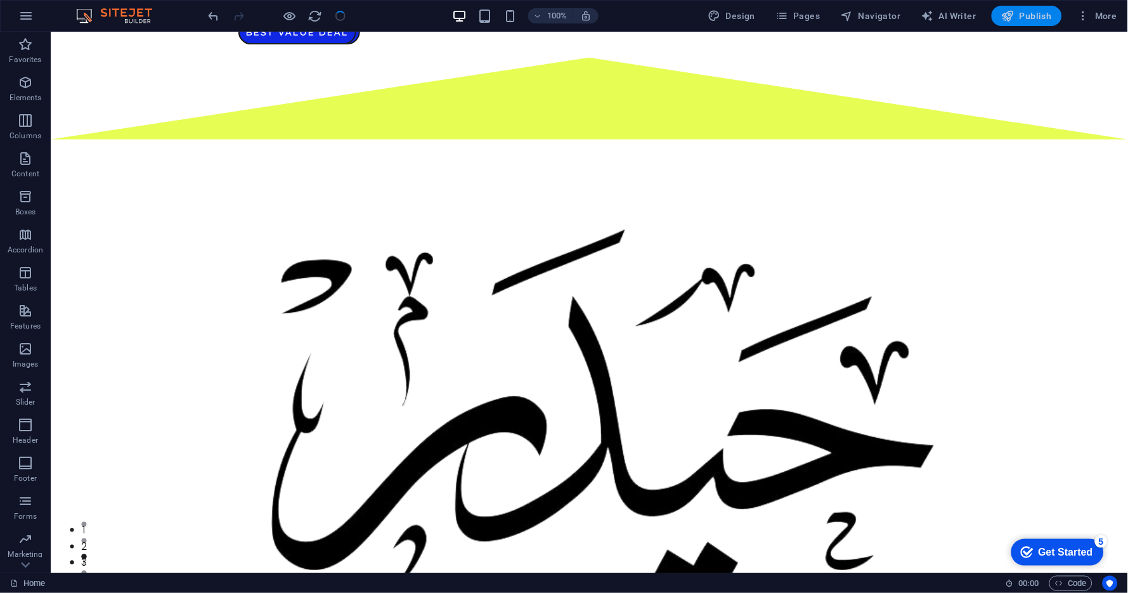
click at [1031, 18] on span "Publish" at bounding box center [1027, 16] width 50 height 13
click at [1024, 18] on span "Publish" at bounding box center [1027, 16] width 50 height 13
